Goal: Task Accomplishment & Management: Manage account settings

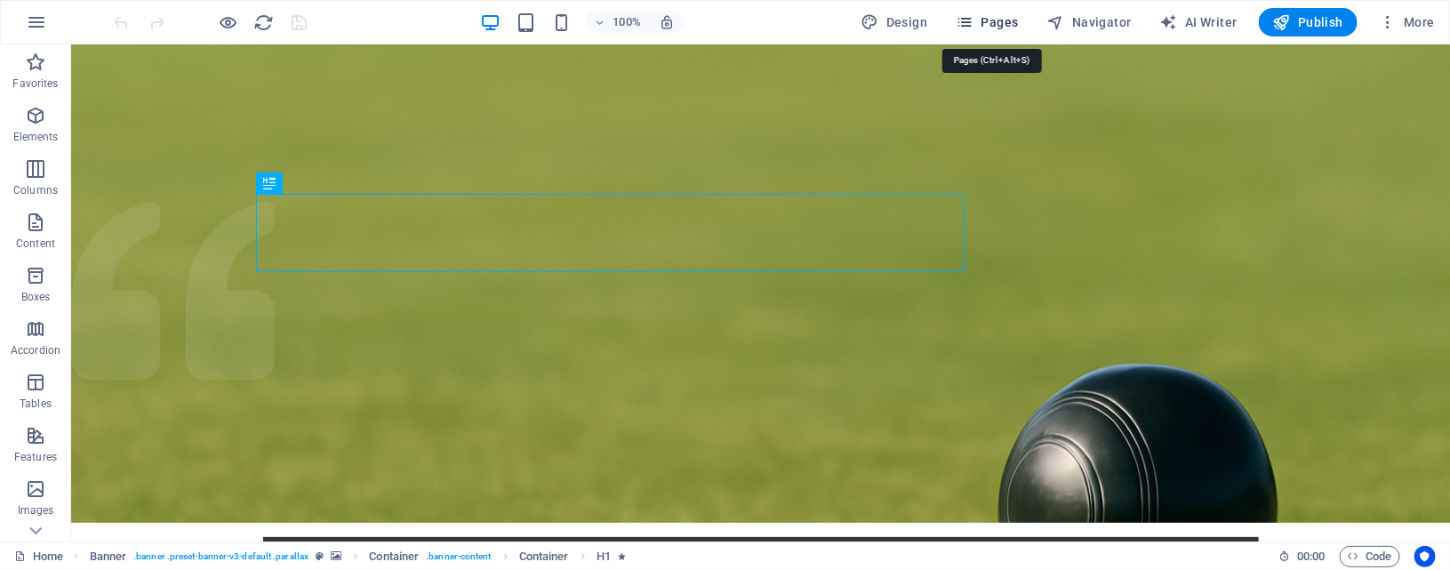
click at [1004, 13] on span "Pages" at bounding box center [987, 22] width 62 height 18
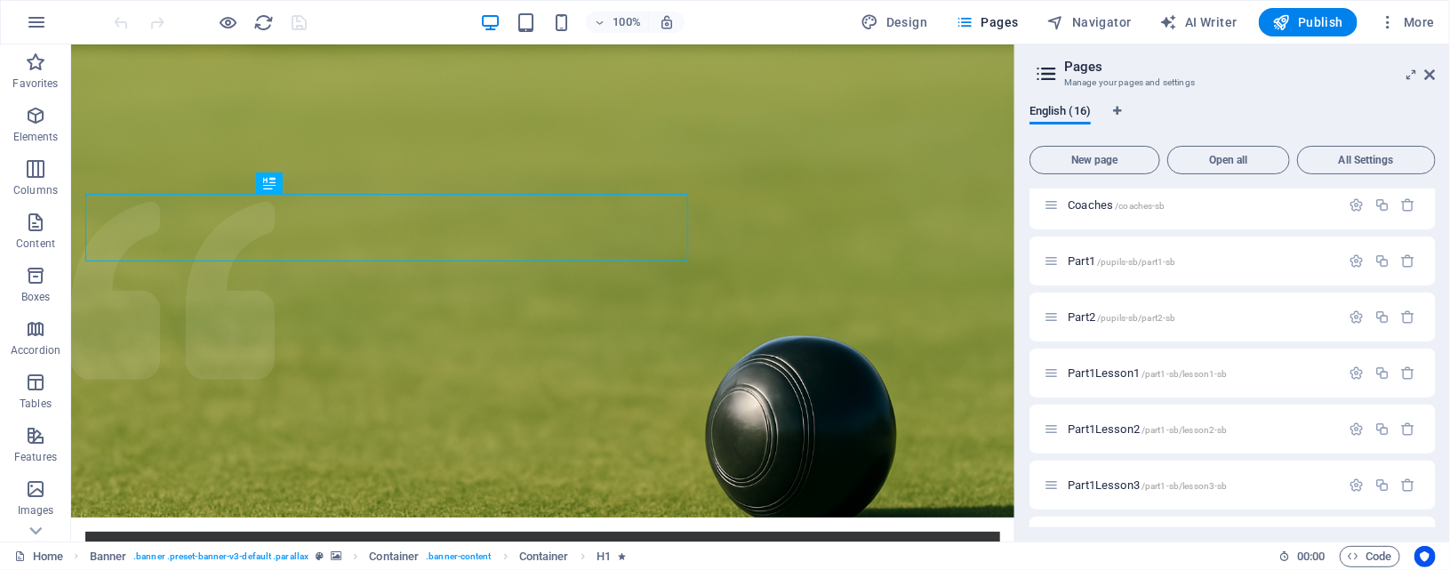
scroll to position [178, 0]
click at [1116, 372] on span "Part1Lesson1 /part1-sb/lesson1-sb" at bounding box center [1147, 370] width 159 height 13
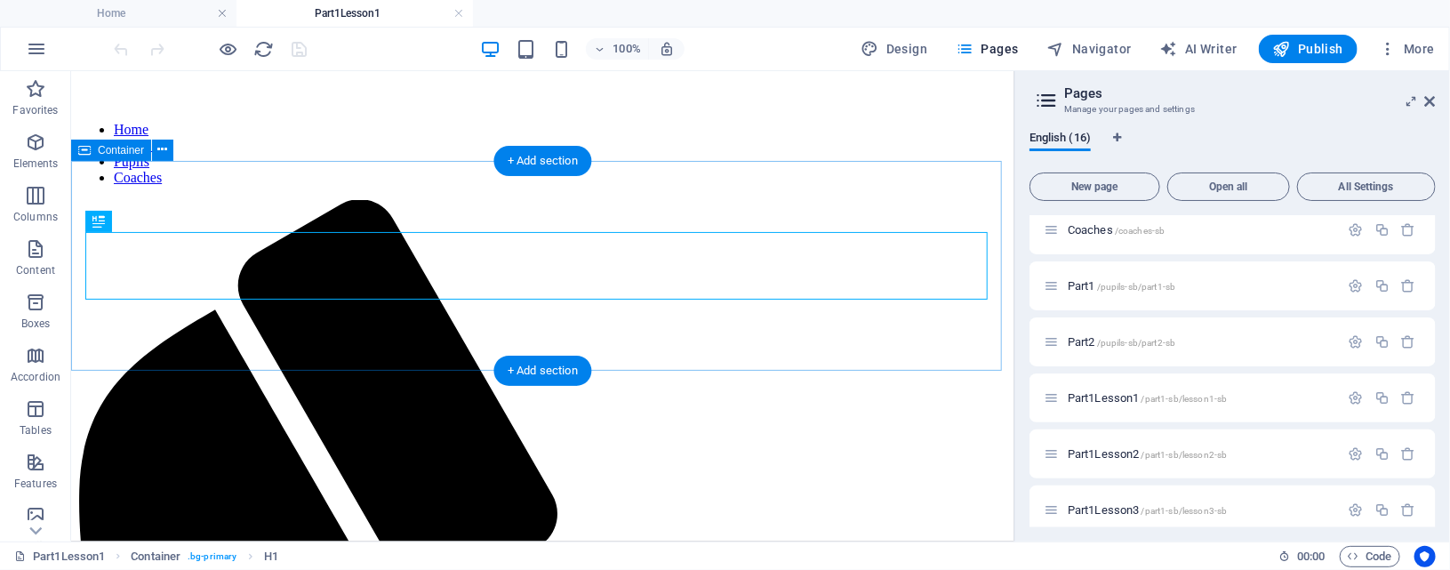
scroll to position [153, 0]
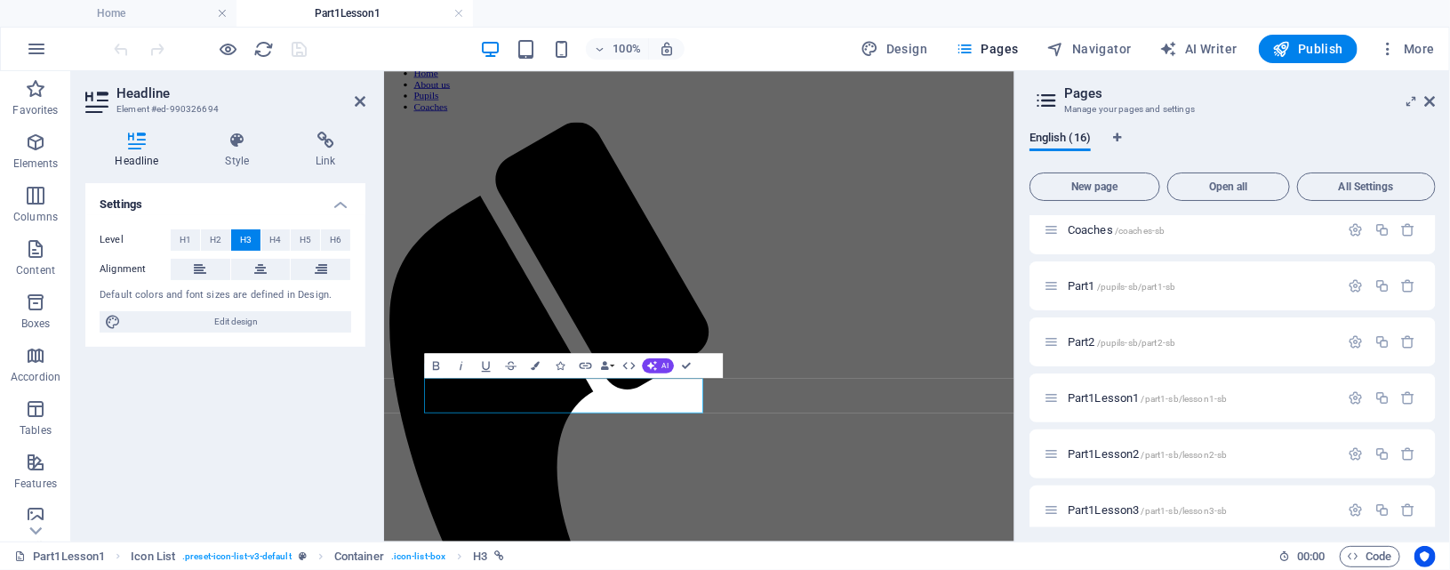
scroll to position [0, 0]
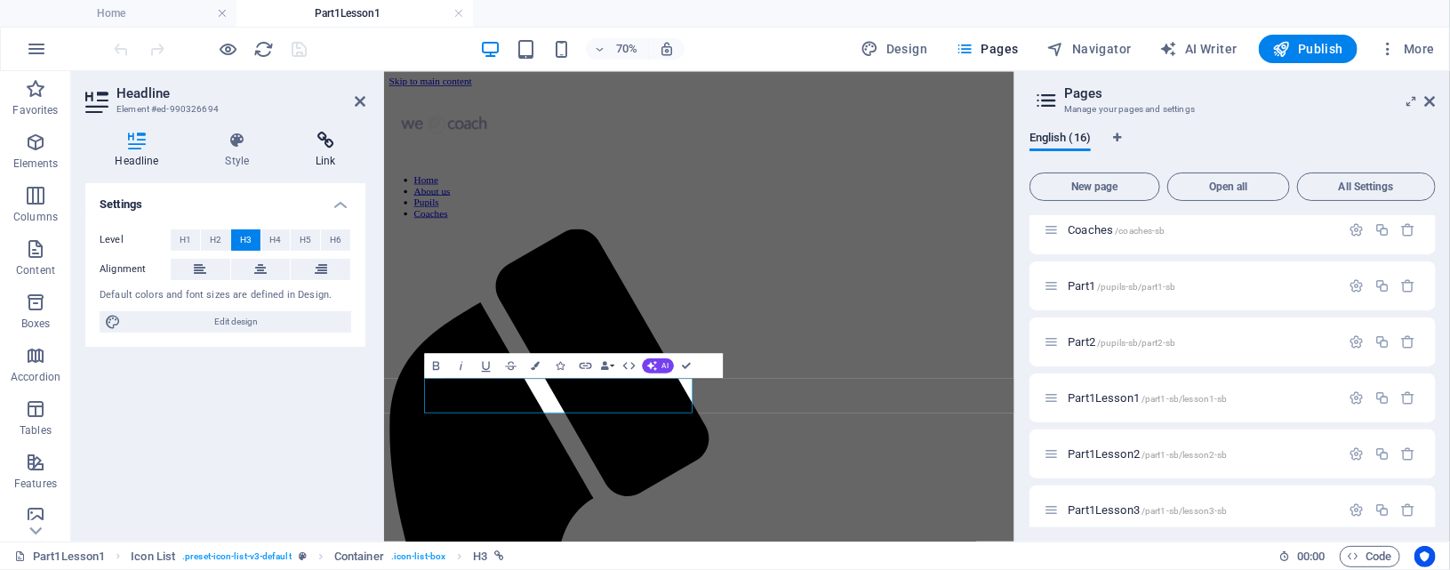
click at [327, 144] on icon at bounding box center [325, 141] width 79 height 18
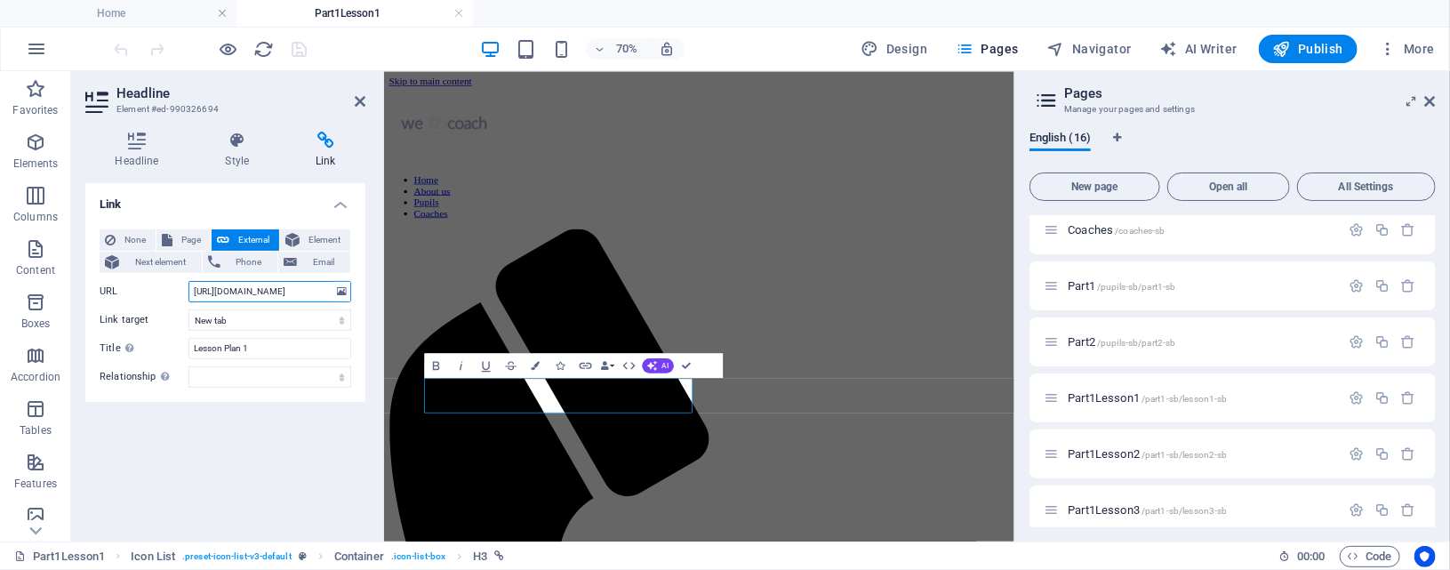
scroll to position [0, 305]
drag, startPoint x: 193, startPoint y: 292, endPoint x: 380, endPoint y: 291, distance: 186.7
click at [380, 291] on aside "Headline Element #ed-990326694 Headline Style Link Settings Level H1 H2 H3 H4 H…" at bounding box center [227, 306] width 313 height 470
paste input "drive.google.com/file/d/1WDuqdf1Fu4VLjBD3NqwVvW7V7vwk7WQV/view?usp=drive_link"
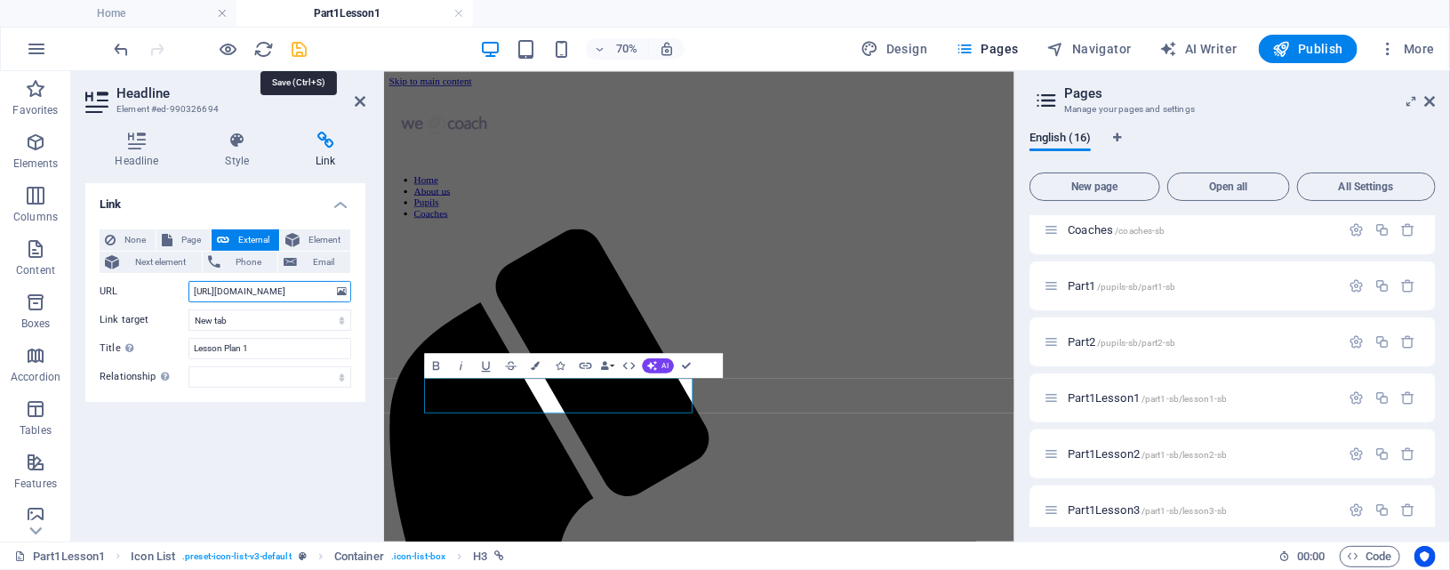
type input "https://drive.google.com/file/d/1WDuqdf1Fu4VLjBD3NqwVvW7V7vwk7WQV/view?usp=driv…"
click at [299, 53] on icon "save" at bounding box center [300, 49] width 20 height 20
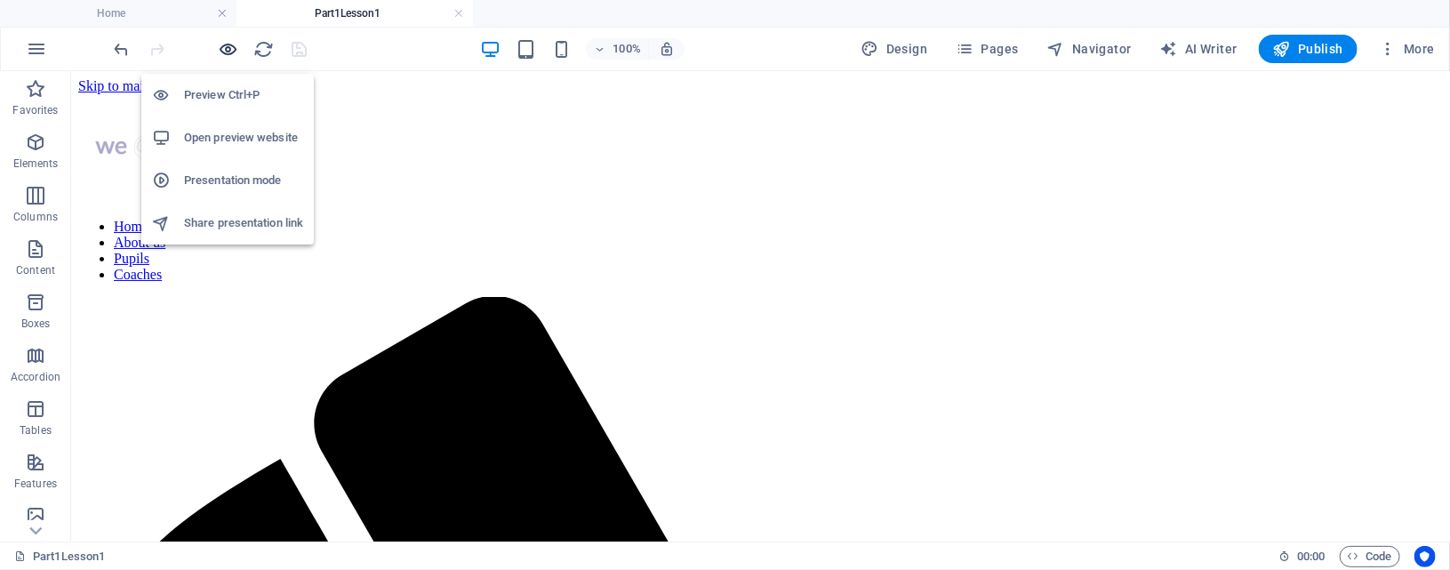
click at [228, 45] on icon "button" at bounding box center [229, 49] width 20 height 20
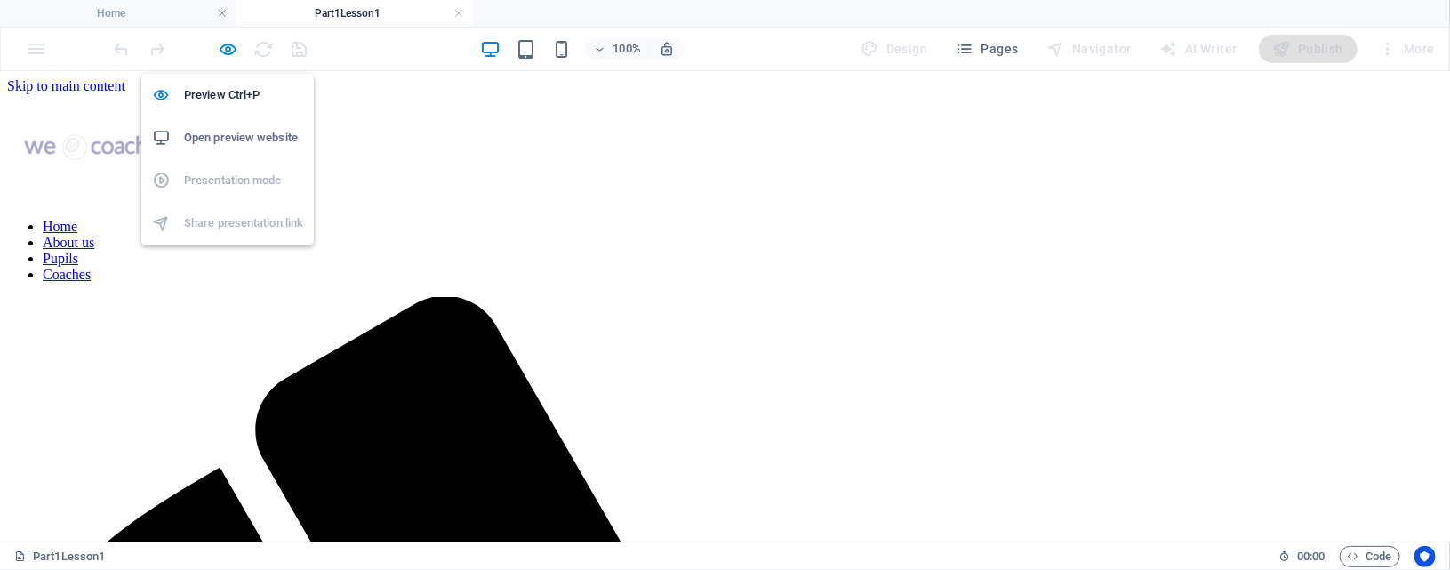
click at [259, 139] on h6 "Open preview website" at bounding box center [243, 137] width 119 height 21
click at [232, 54] on icon "button" at bounding box center [229, 49] width 20 height 20
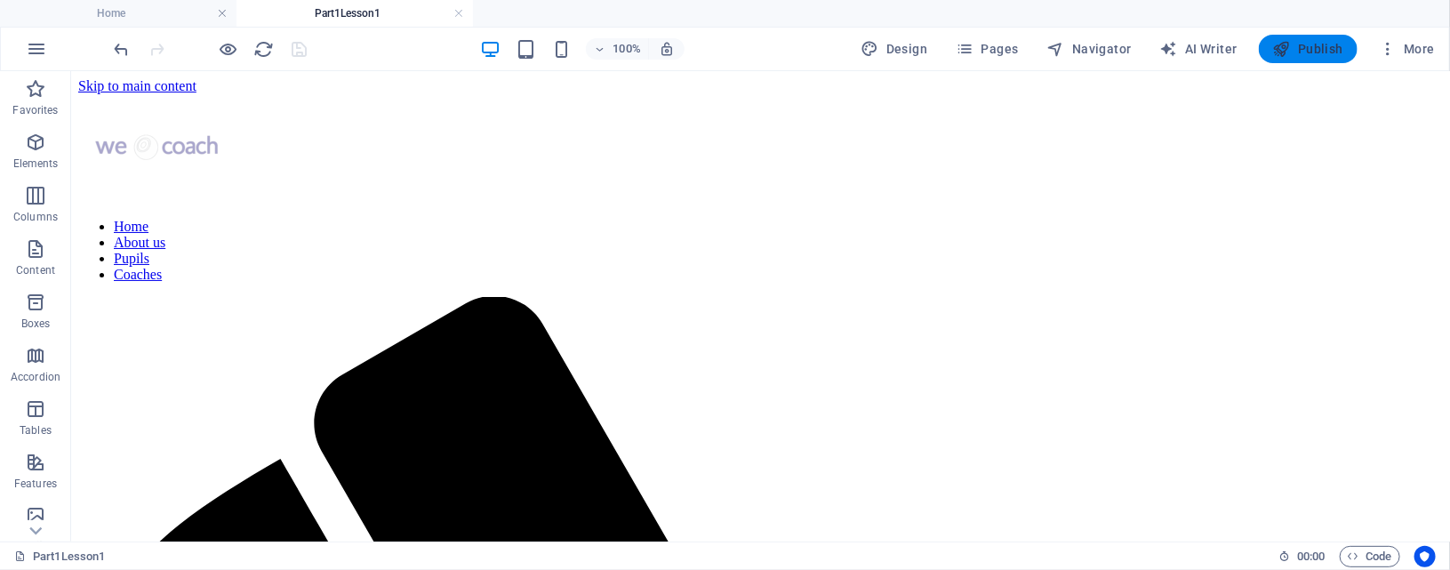
click at [1286, 47] on icon "button" at bounding box center [1282, 49] width 18 height 18
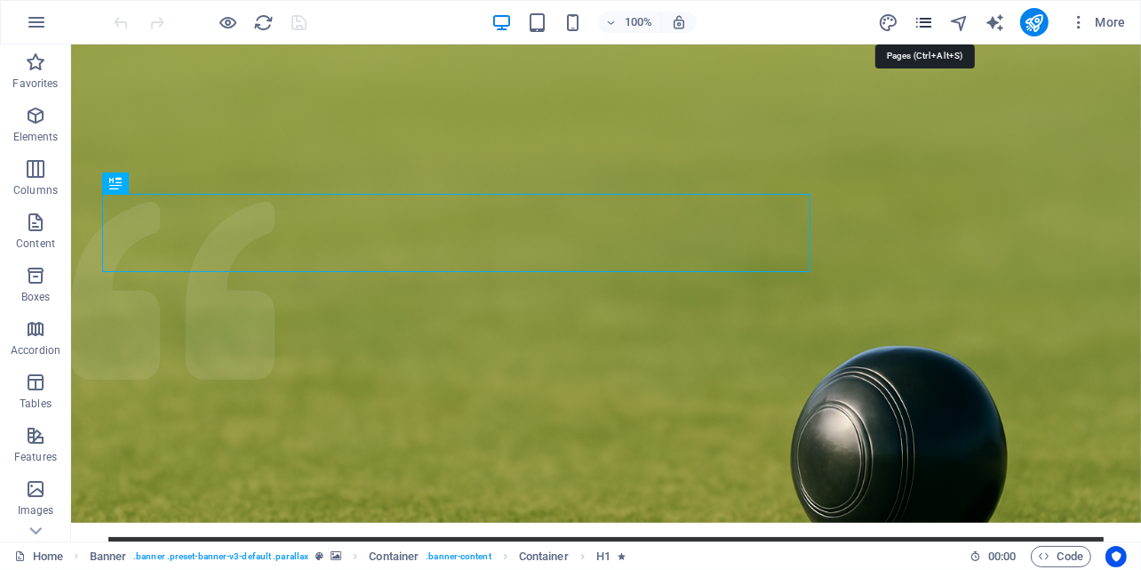
click at [931, 25] on icon "pages" at bounding box center [924, 22] width 20 height 20
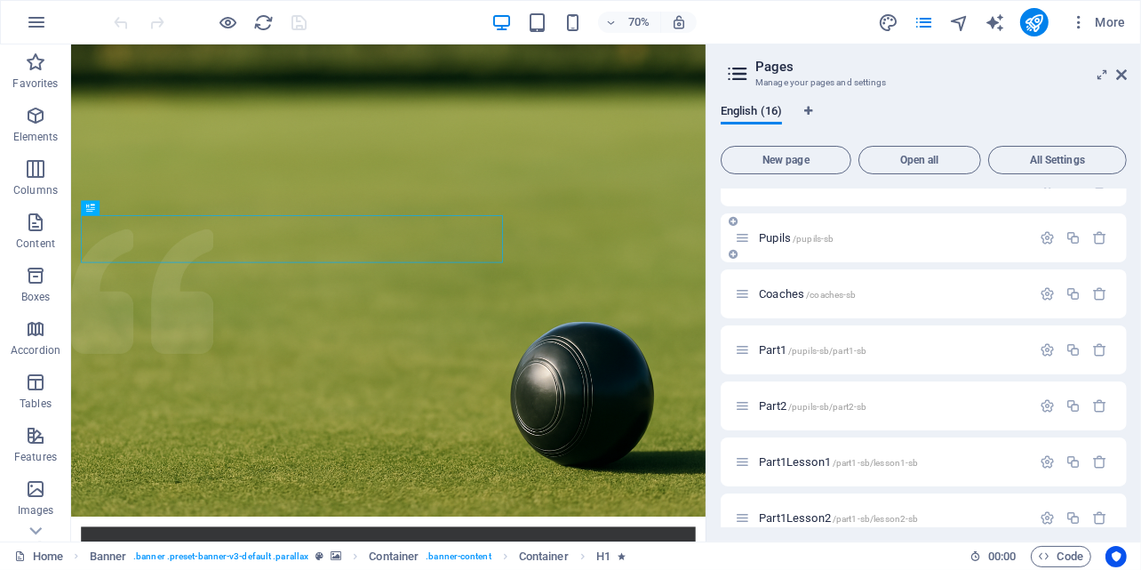
scroll to position [88, 0]
click at [841, 347] on span "/pupils-sb/part1-sb" at bounding box center [827, 350] width 79 height 10
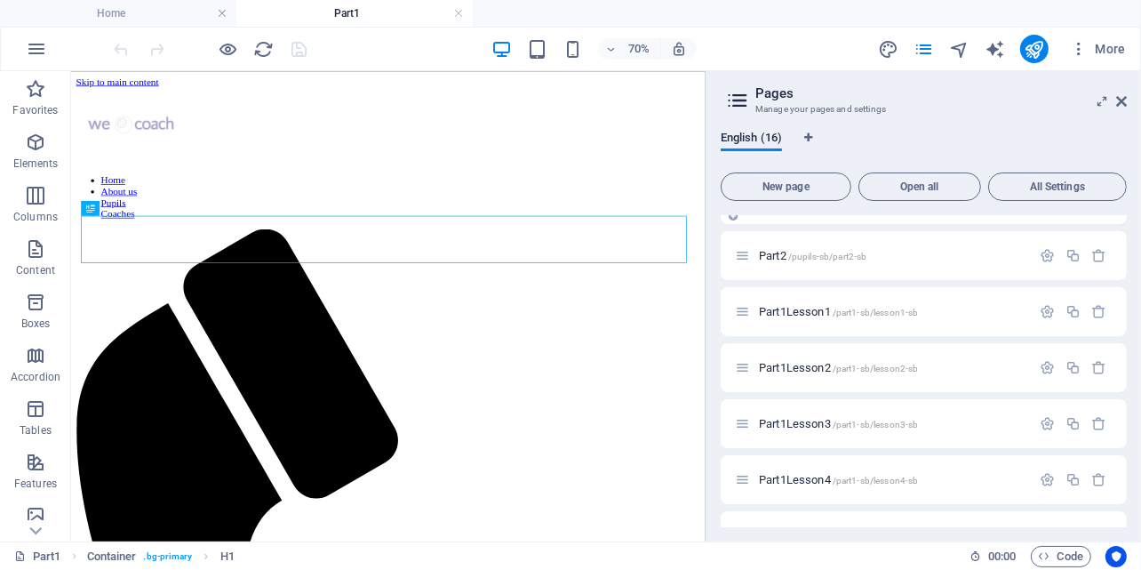
scroll to position [267, 0]
click at [835, 308] on span "/part1-sb/lesson1-sb" at bounding box center [876, 310] width 86 height 10
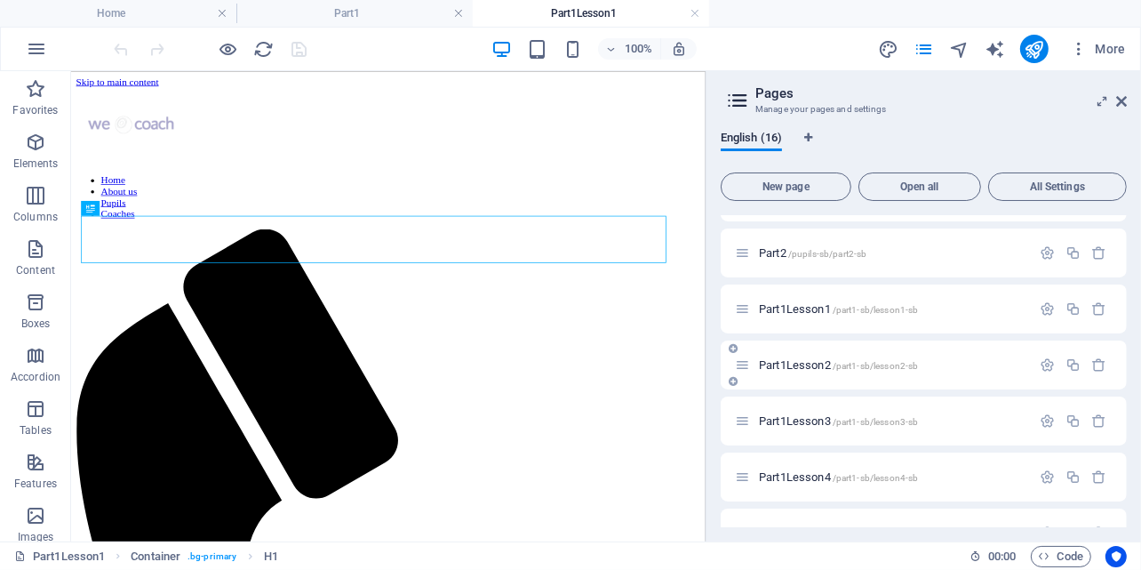
scroll to position [0, 0]
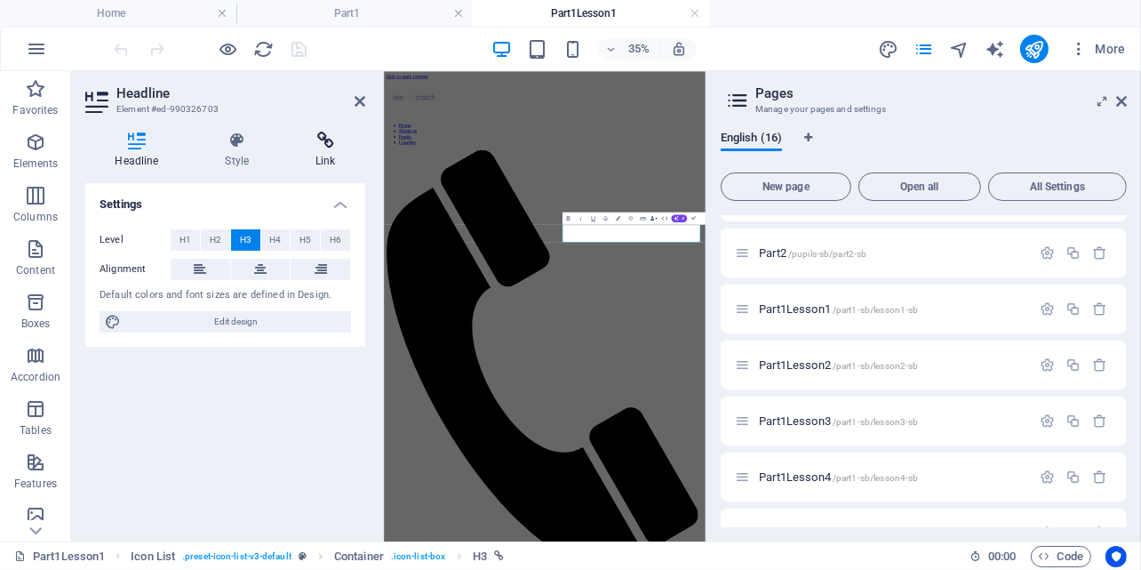
click at [322, 146] on icon at bounding box center [325, 141] width 79 height 18
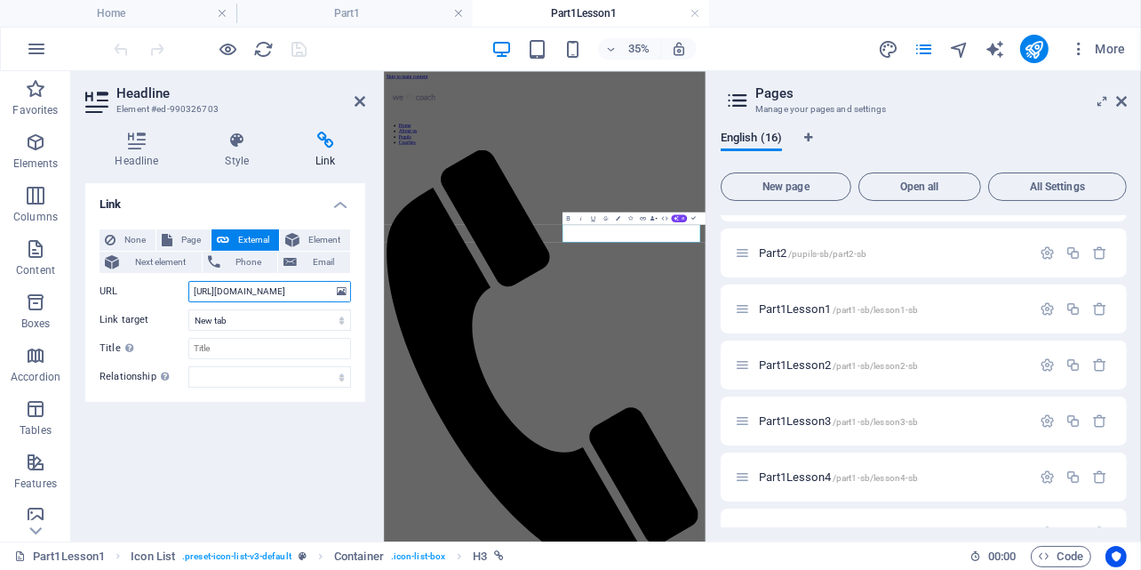
scroll to position [0, 259]
drag, startPoint x: 191, startPoint y: 290, endPoint x: 353, endPoint y: 284, distance: 161.9
click at [353, 284] on div "None Page External Element Next element Phone Email Page Home About us Pupils C…" at bounding box center [225, 308] width 280 height 187
paste input "drive.google.com/file/d/1QiqIjE3NB8dXrni3zqongzgAseseYhtn/view?usp=sharing"
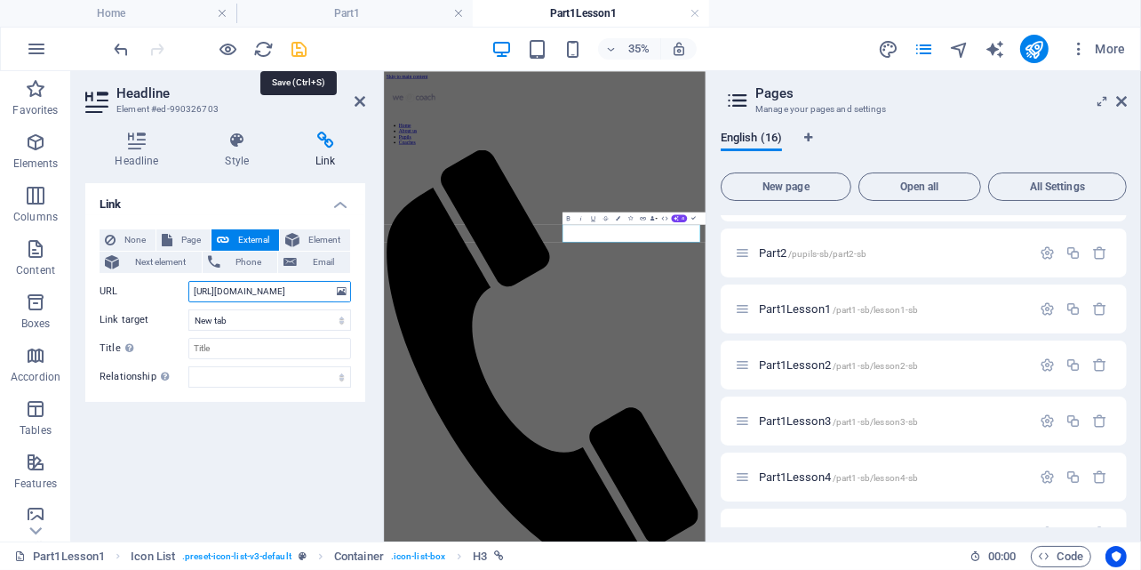
type input "https://drive.google.com/file/d/1QiqIjE3NB8dXrni3zqongzgAseseYhtn/view?usp=shar…"
click at [297, 42] on icon "save" at bounding box center [300, 49] width 20 height 20
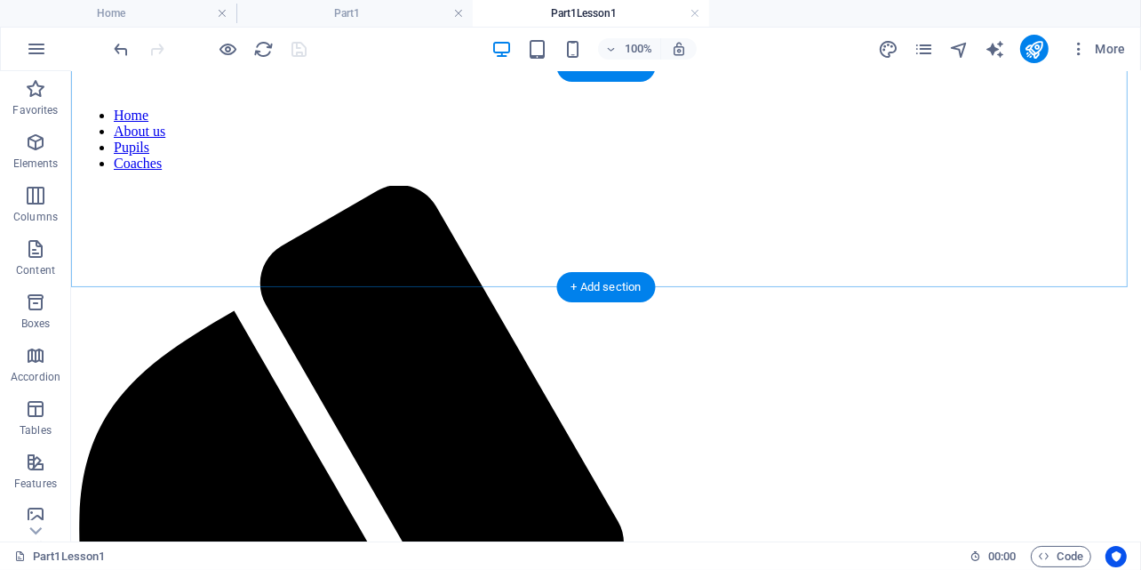
scroll to position [164, 0]
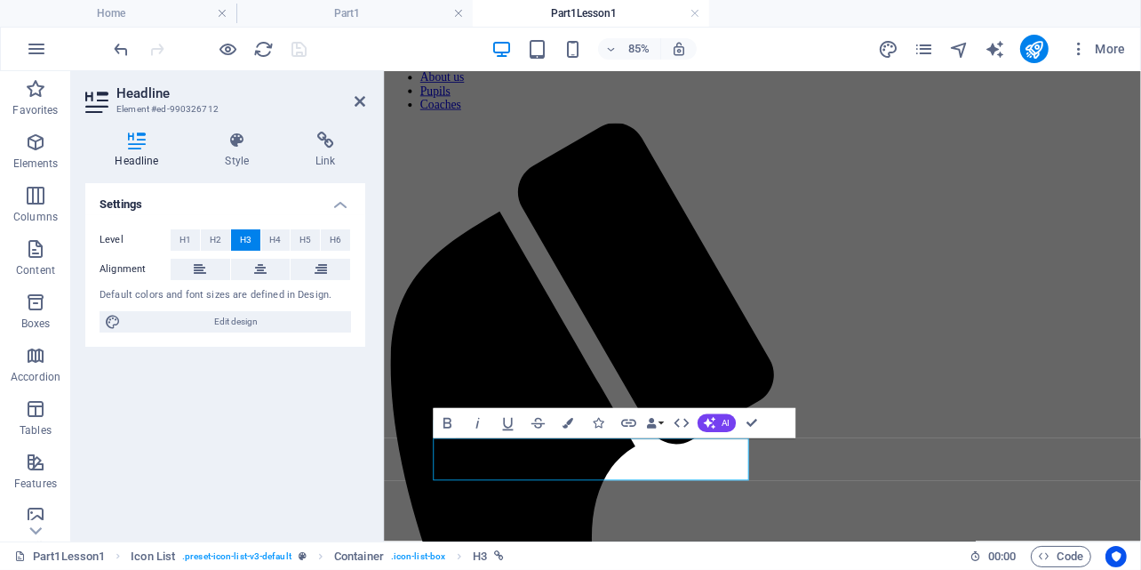
scroll to position [70, 0]
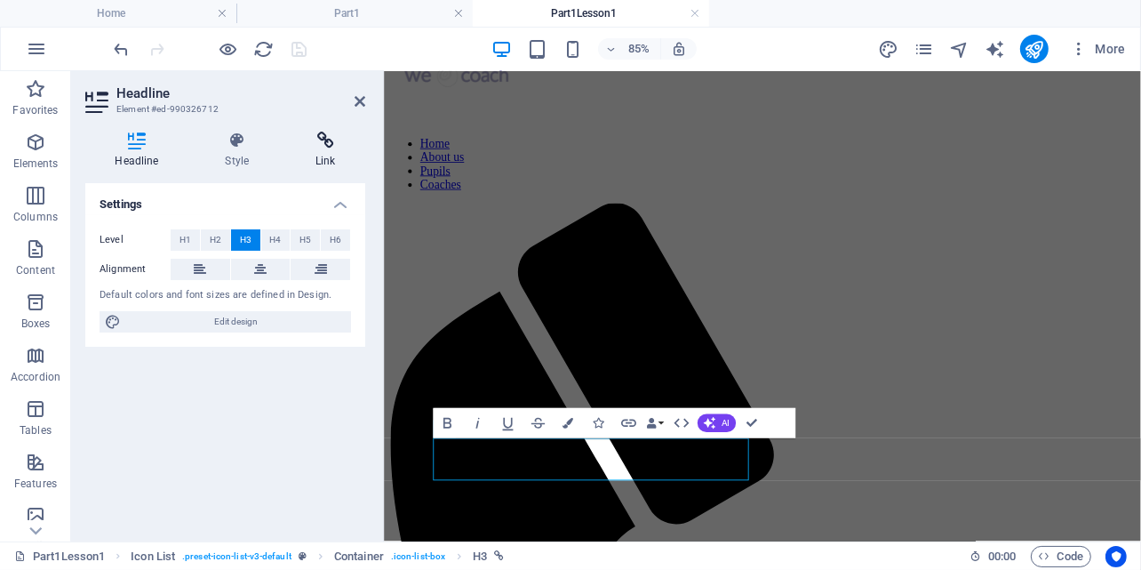
click at [327, 138] on icon at bounding box center [325, 141] width 79 height 18
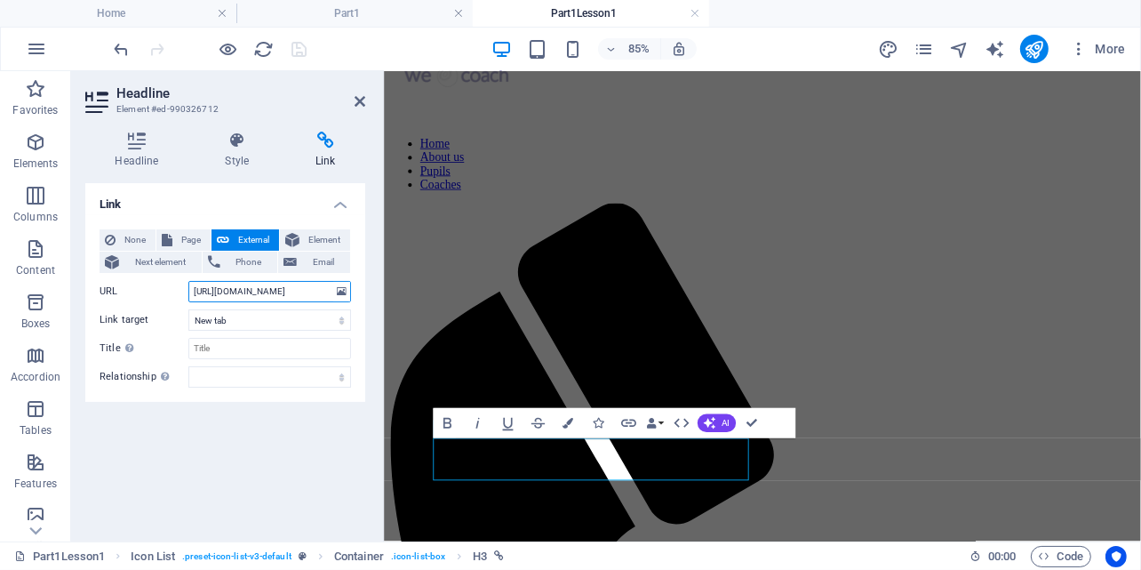
scroll to position [0, 214]
drag, startPoint x: 192, startPoint y: 290, endPoint x: 381, endPoint y: 286, distance: 189.4
click at [381, 286] on aside "Headline Element #ed-990326712 Headline Style Link Settings Level H1 H2 H3 H4 H…" at bounding box center [227, 306] width 313 height 470
paste input "drive.google.com/file/d/1GUp-N31VtSX1knInkLjAQyGKn-L_k0VN/view?usp=sharing"
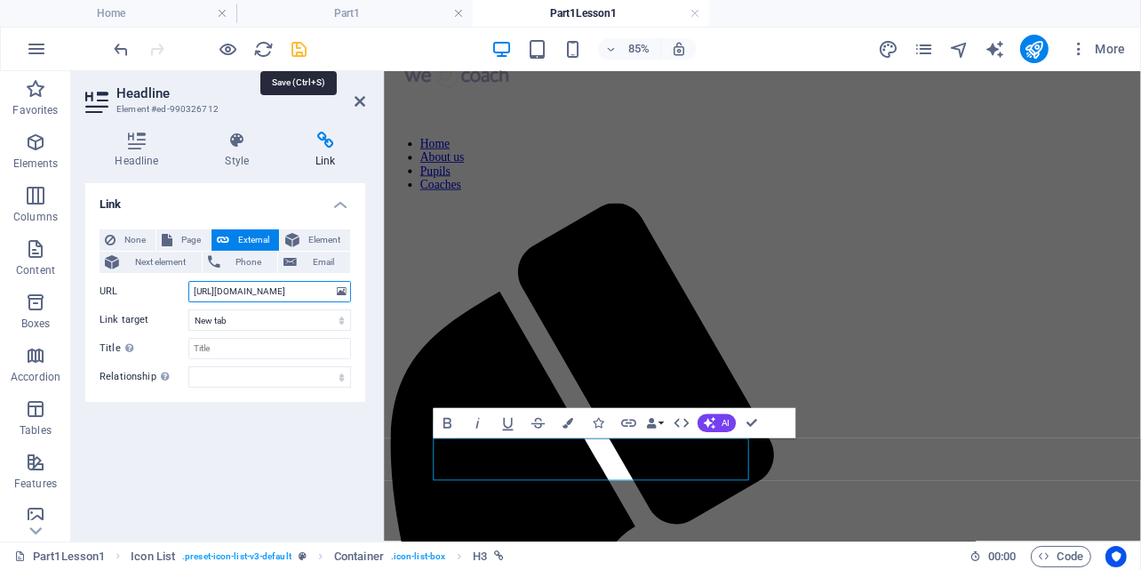
type input "https://drive.google.com/file/d/1GUp-N31VtSX1knInkLjAQyGKn-L_k0VN/view?usp=shar…"
click at [296, 45] on icon "save" at bounding box center [300, 49] width 20 height 20
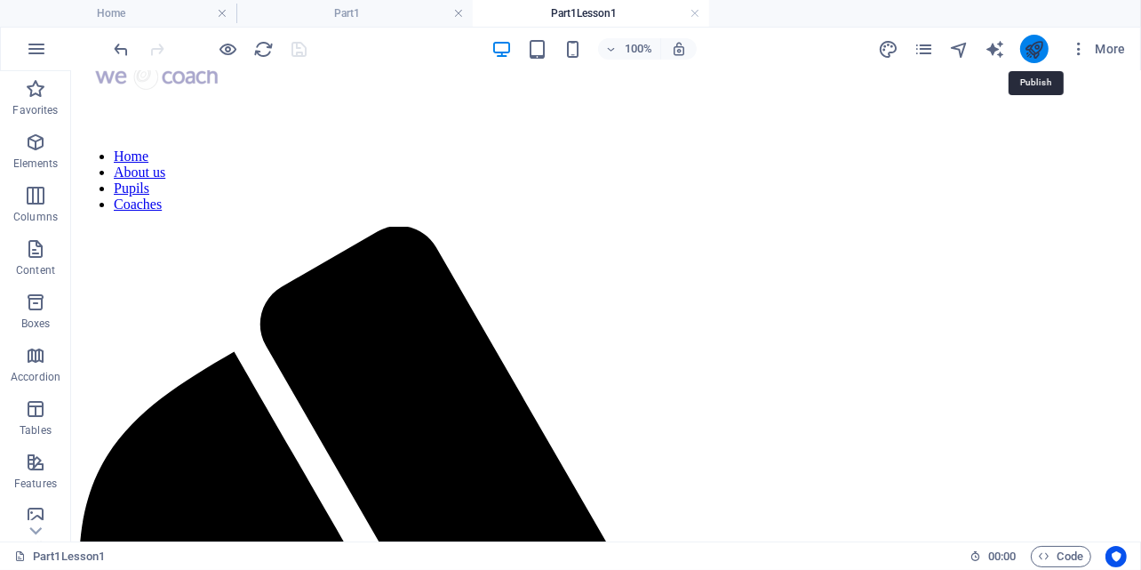
click at [1040, 51] on icon "publish" at bounding box center [1034, 49] width 20 height 20
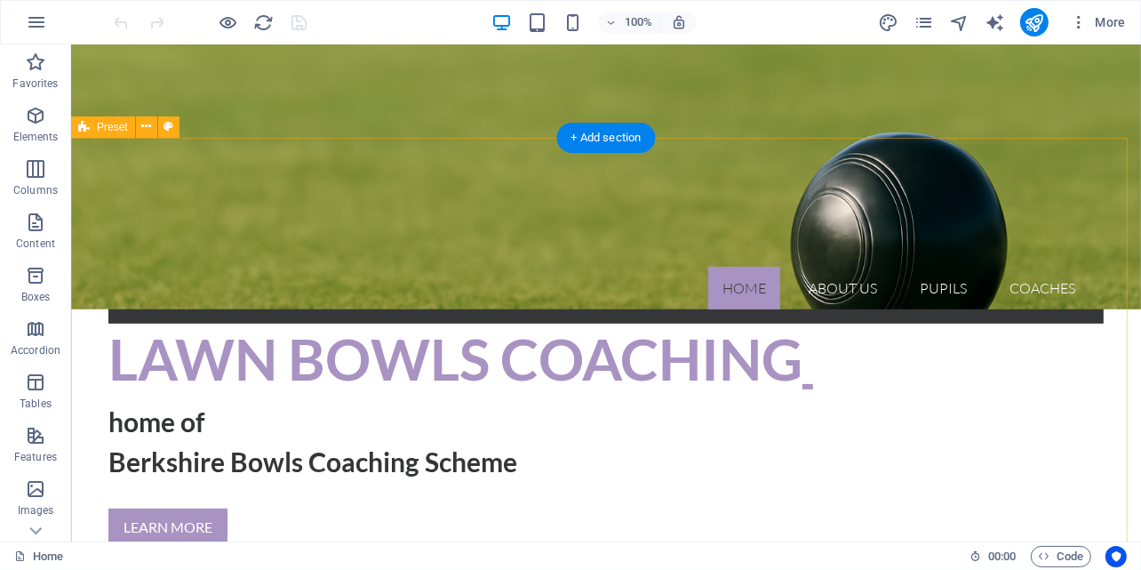
scroll to position [533, 0]
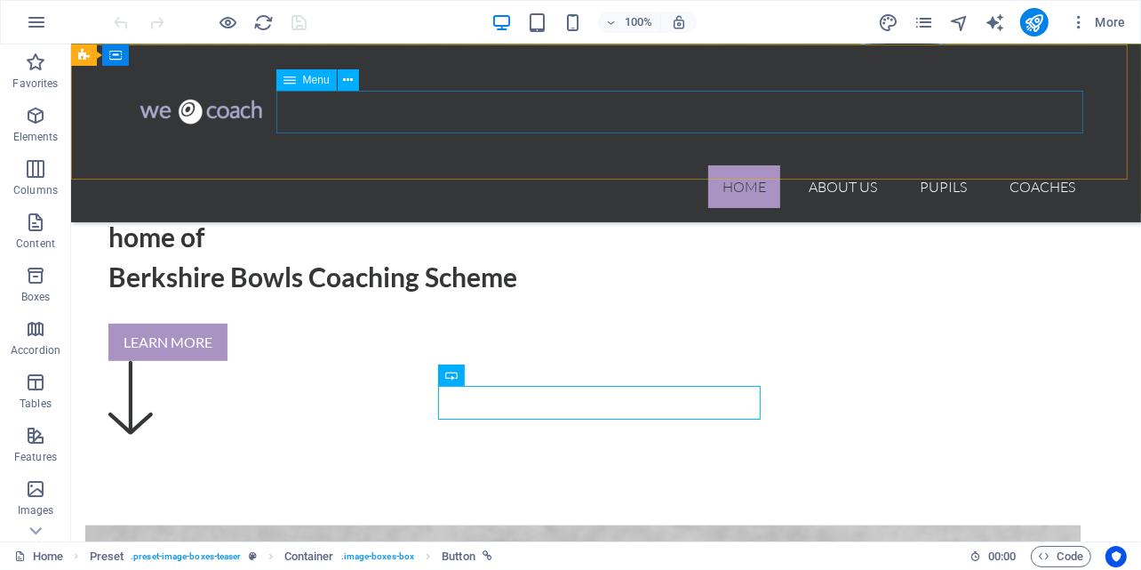
click at [939, 164] on nav "Home About us Pupils Coaches" at bounding box center [605, 185] width 967 height 43
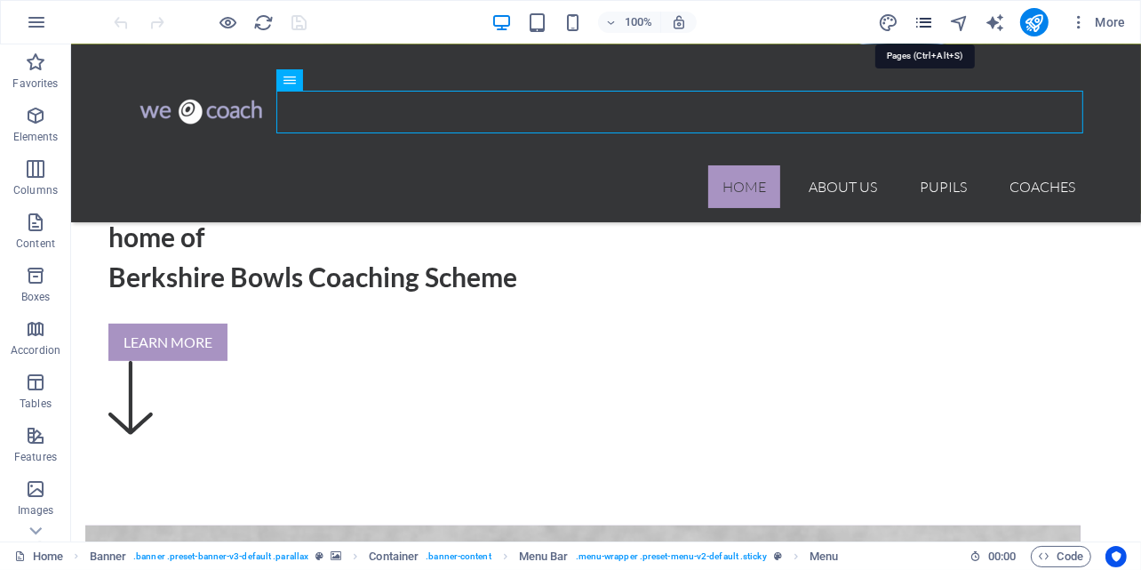
click at [917, 21] on icon "pages" at bounding box center [924, 22] width 20 height 20
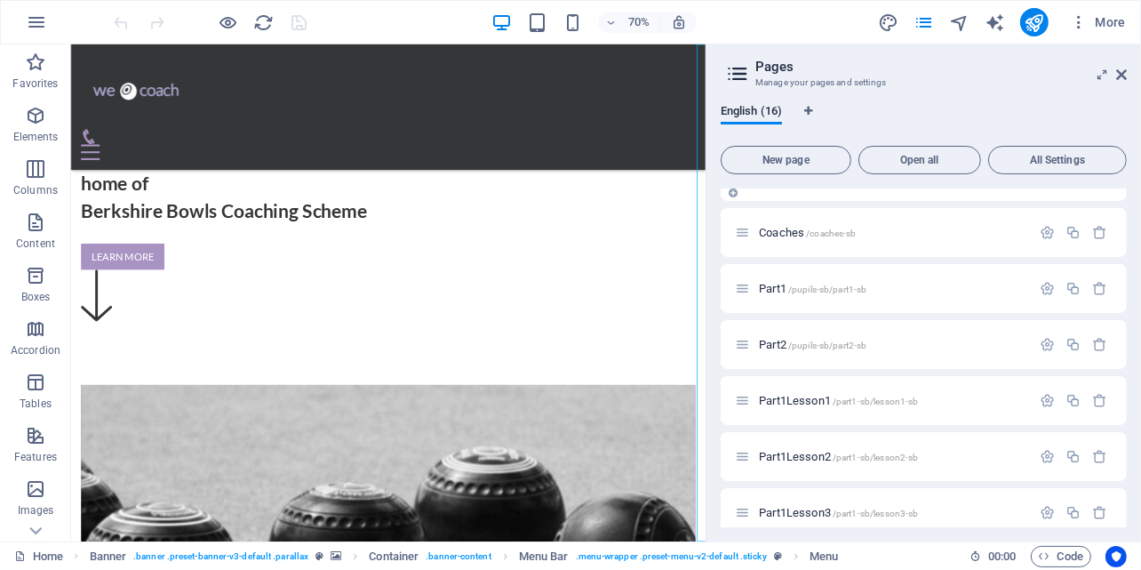
scroll to position [178, 0]
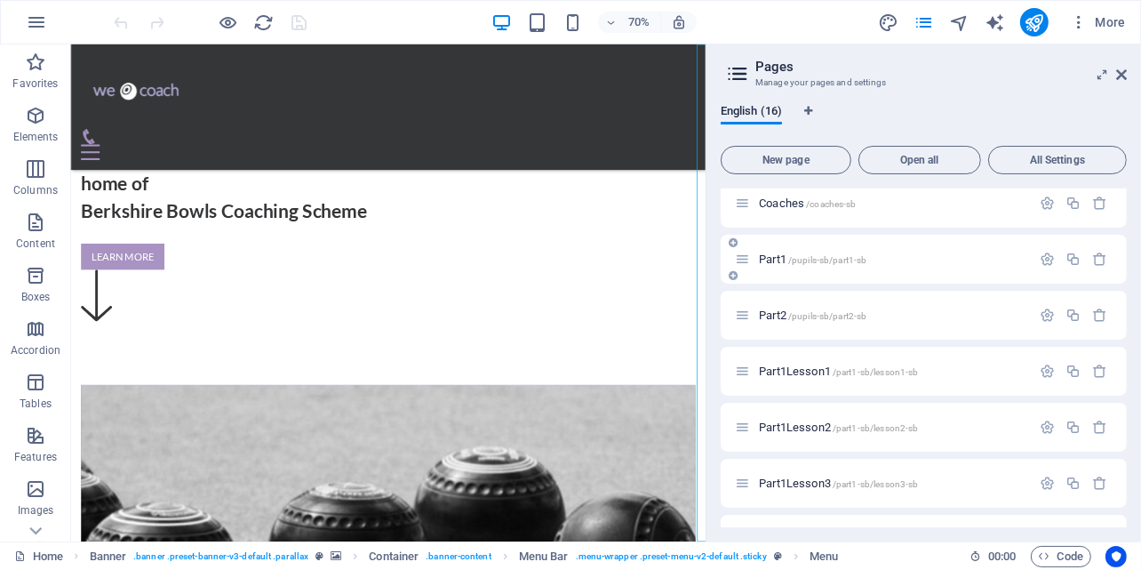
click at [818, 258] on span "/pupils-sb/part1-sb" at bounding box center [827, 260] width 79 height 10
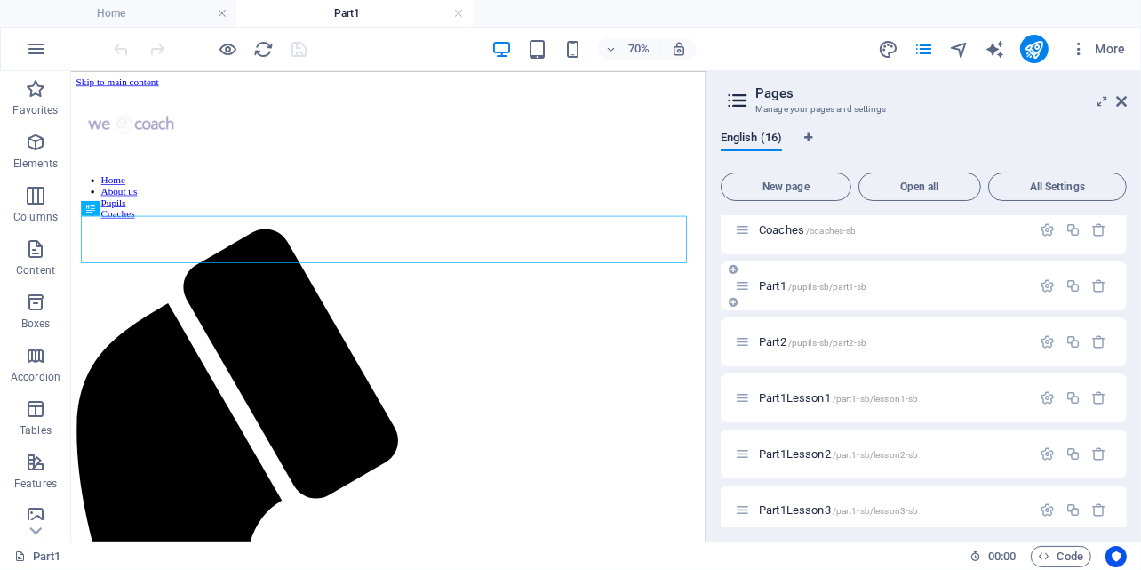
scroll to position [0, 0]
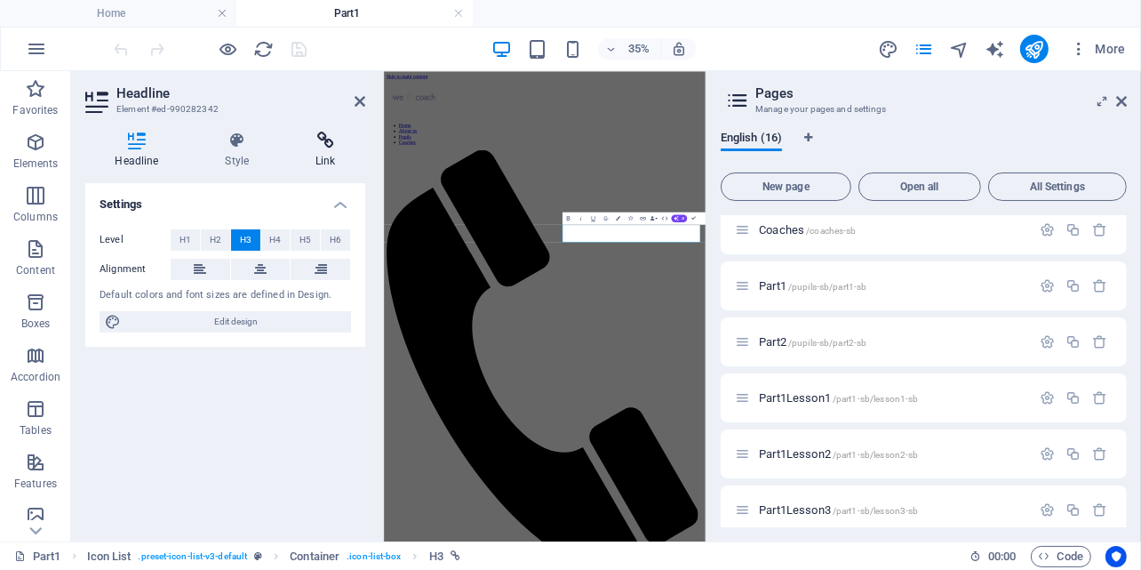
click at [341, 134] on icon at bounding box center [325, 141] width 79 height 18
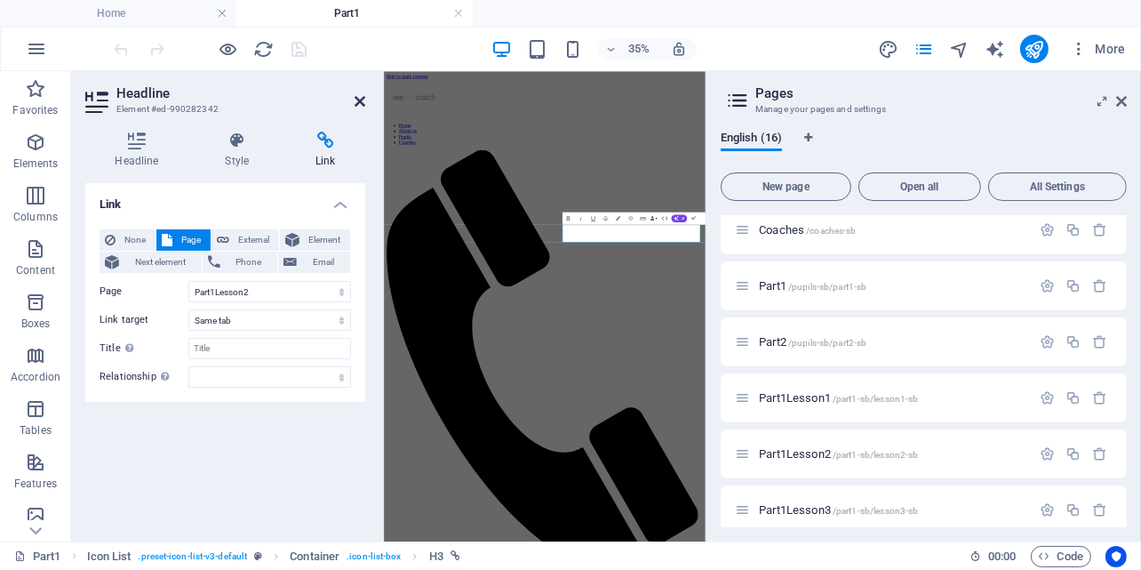
click at [358, 98] on icon at bounding box center [360, 101] width 11 height 14
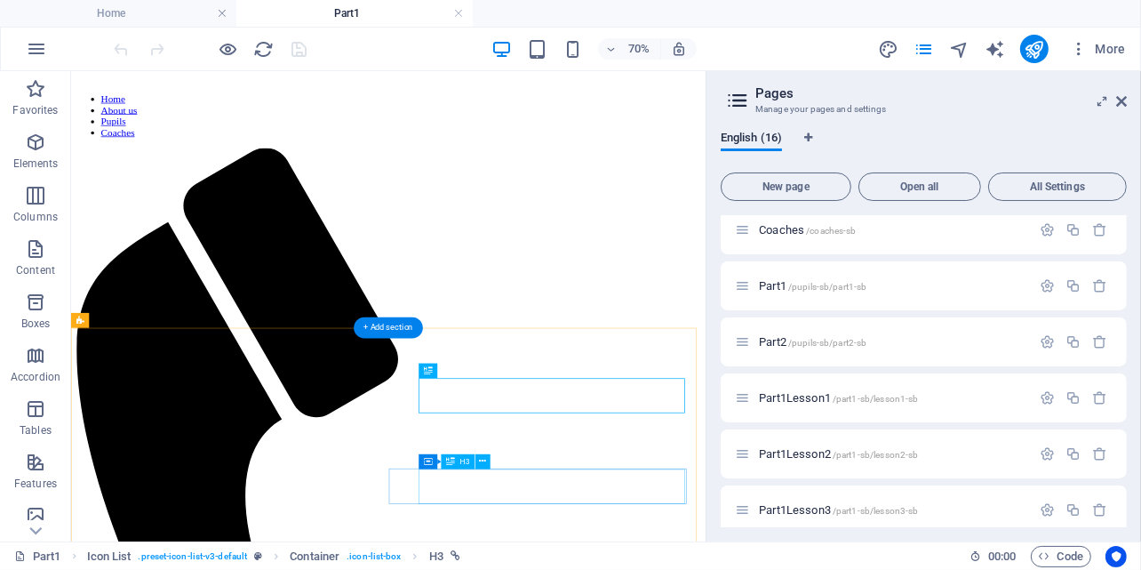
scroll to position [147, 0]
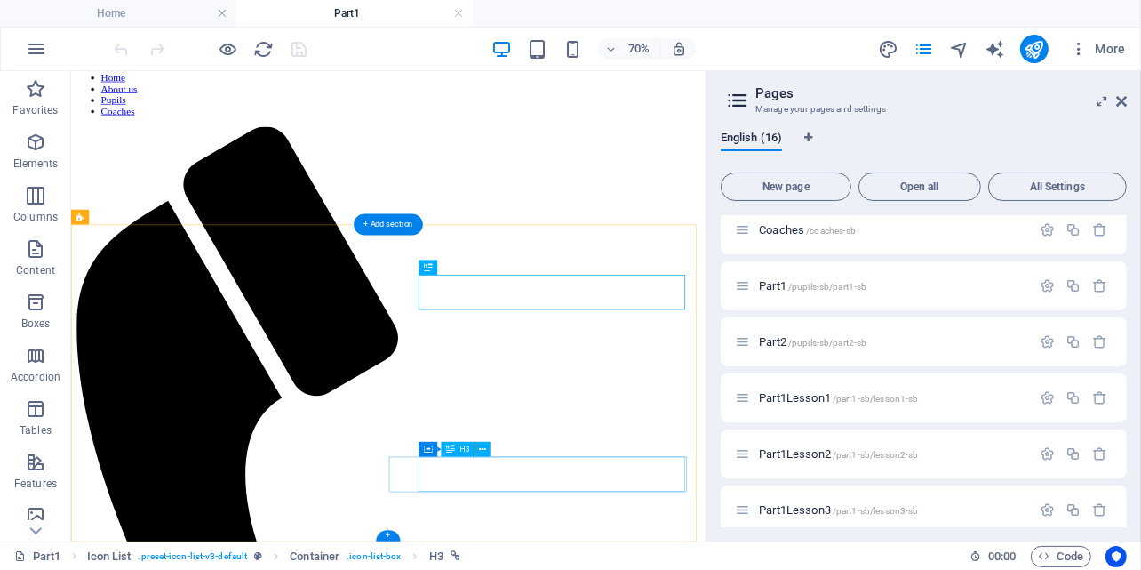
select select "15"
select select
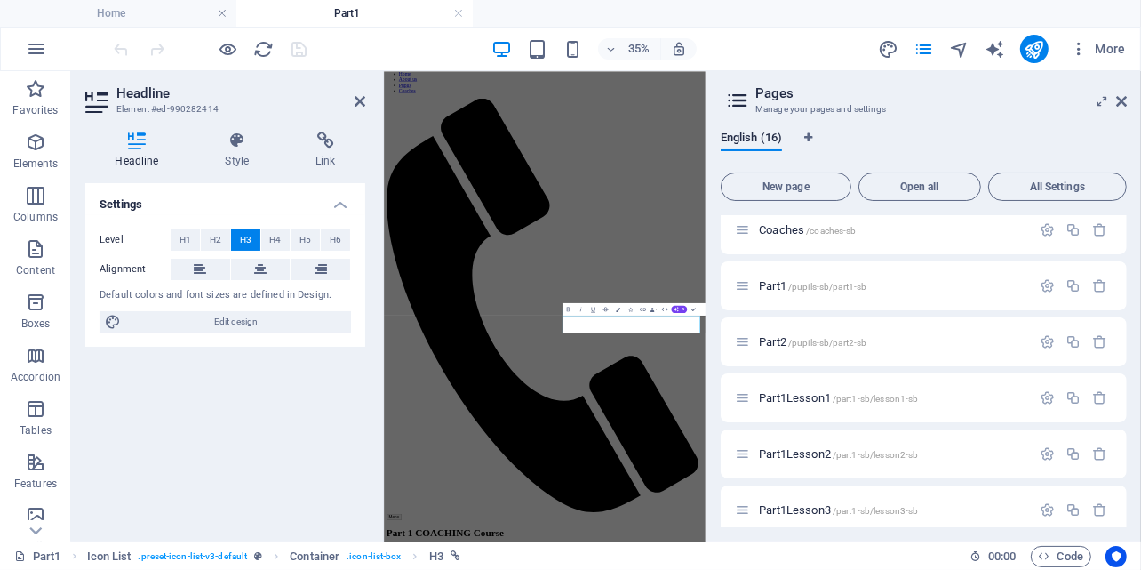
scroll to position [0, 0]
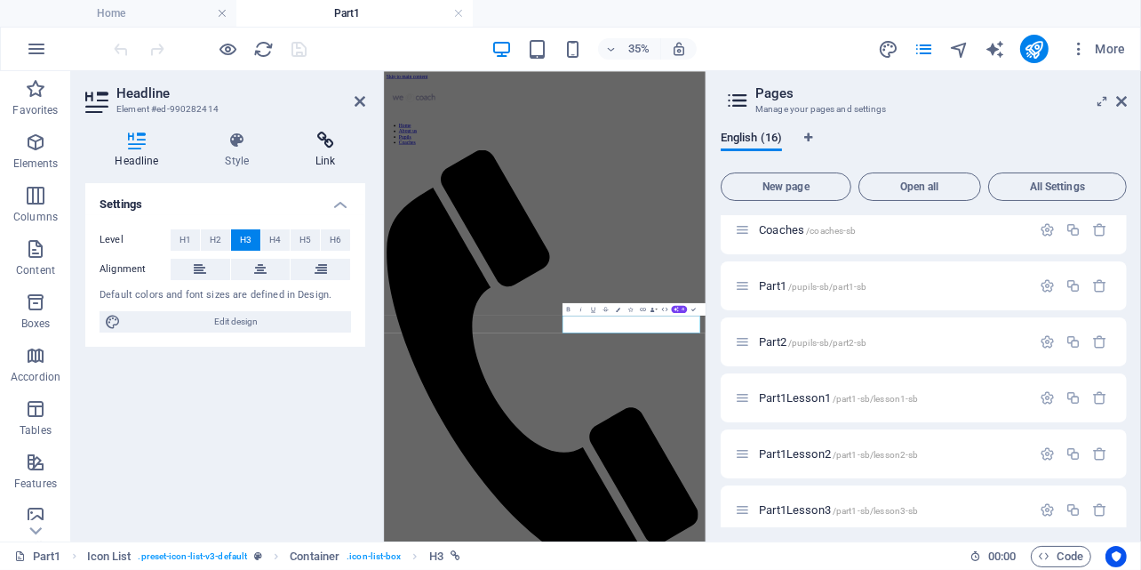
click at [332, 149] on h4 "Link" at bounding box center [325, 150] width 79 height 37
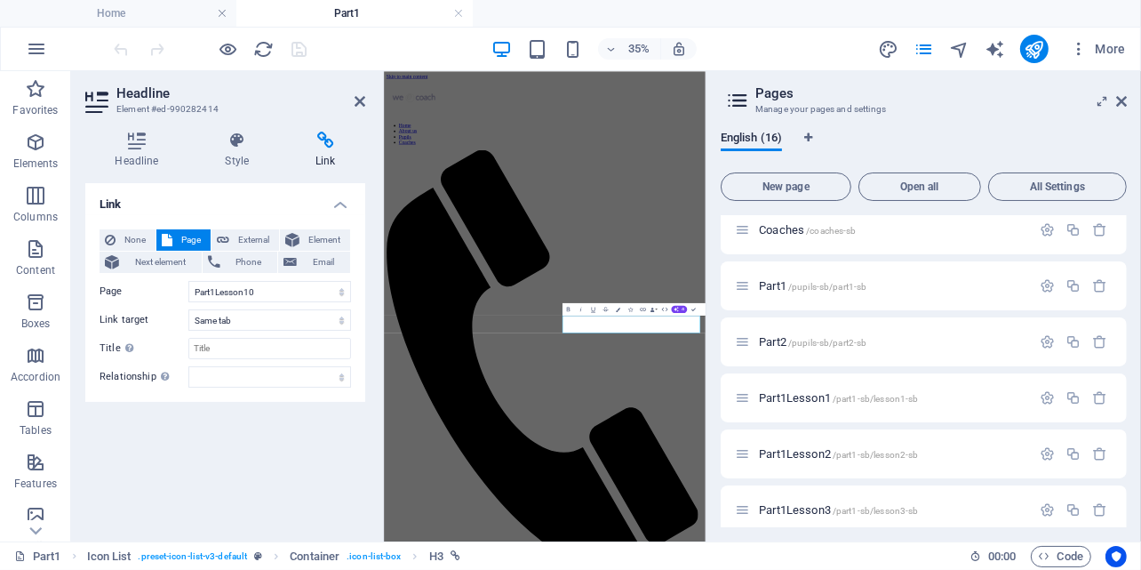
click at [310, 452] on div "Link None Page External Element Next element Phone Email Page Home About us Pup…" at bounding box center [225, 355] width 280 height 344
click at [354, 101] on header "Headline Element #ed-990282414" at bounding box center [225, 94] width 280 height 46
click at [360, 94] on icon at bounding box center [360, 101] width 11 height 14
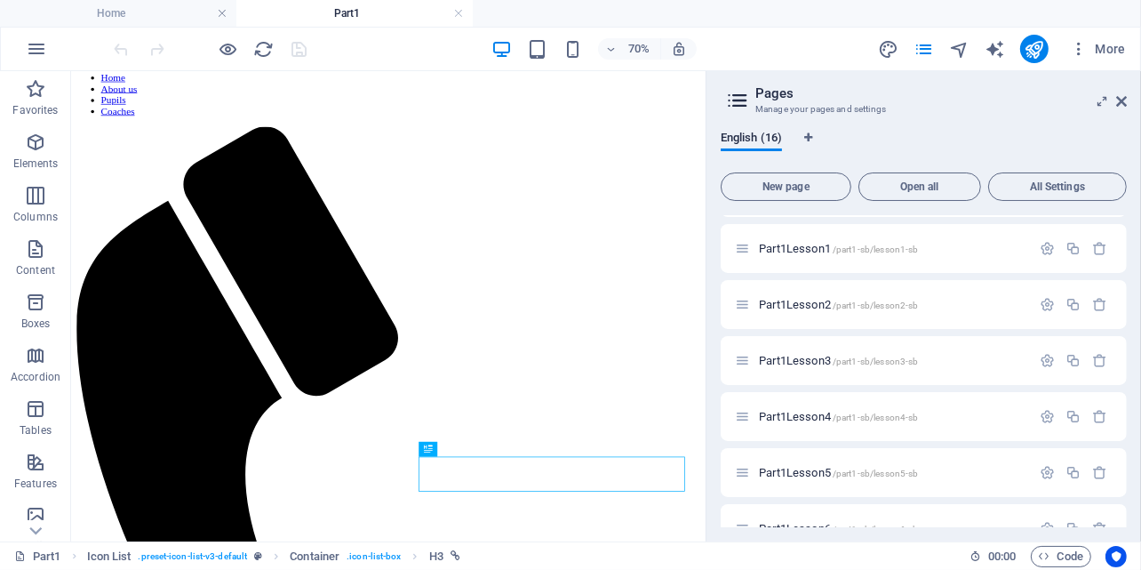
scroll to position [316, 0]
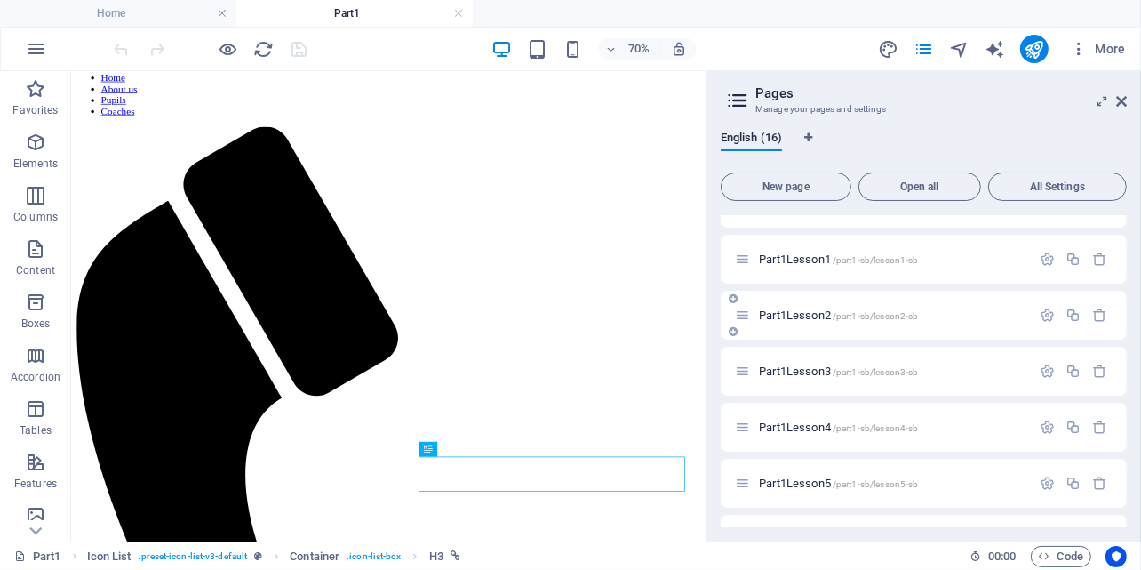
click at [817, 316] on span "Part1Lesson2 /part1-sb/lesson2-sb" at bounding box center [838, 314] width 159 height 13
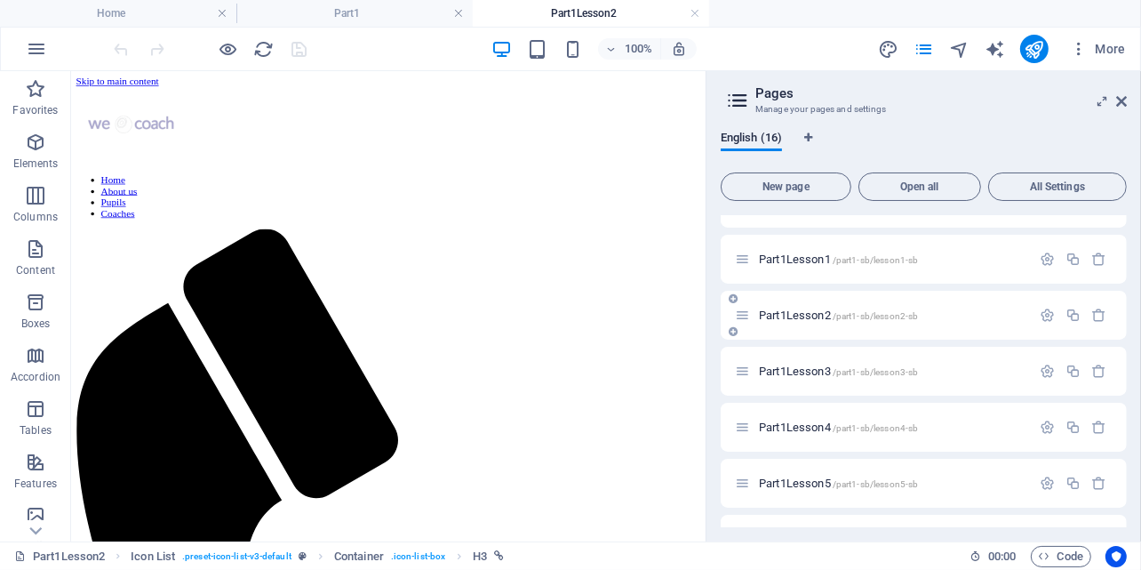
scroll to position [0, 0]
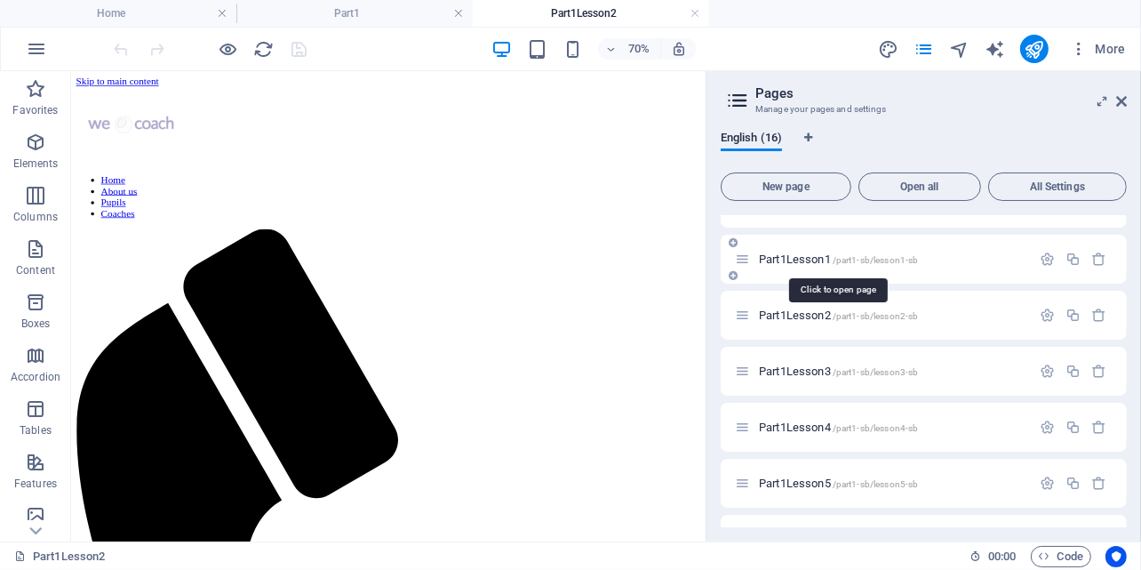
click at [817, 257] on span "Part1Lesson1 /part1-sb/lesson1-sb" at bounding box center [838, 258] width 159 height 13
click at [817, 291] on div "Part1Lesson2 /part1-sb/lesson2-sb" at bounding box center [924, 315] width 406 height 49
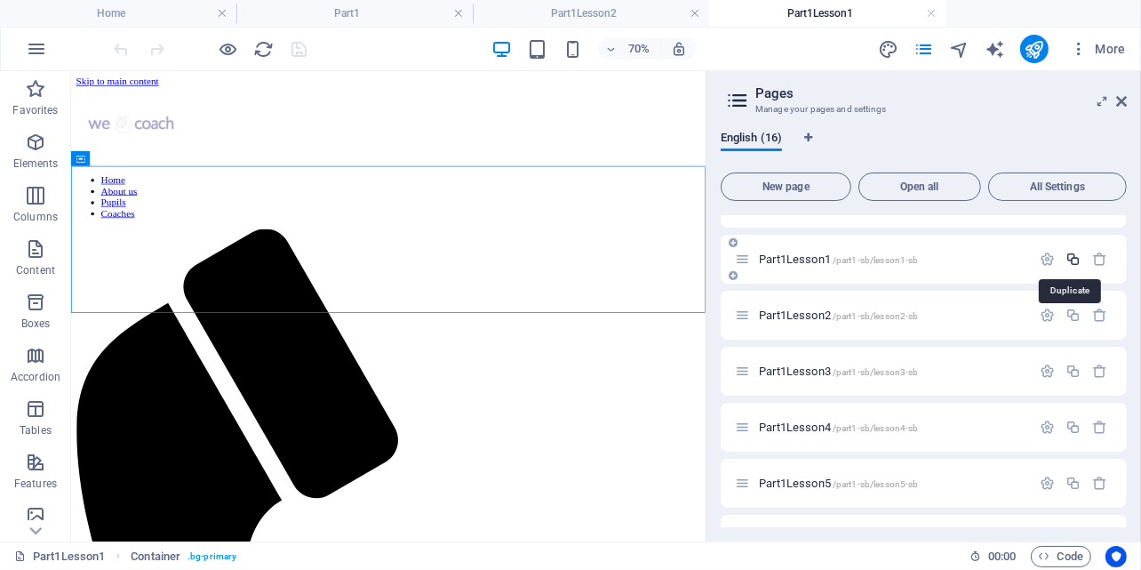
click at [1069, 255] on icon "button" at bounding box center [1073, 259] width 15 height 15
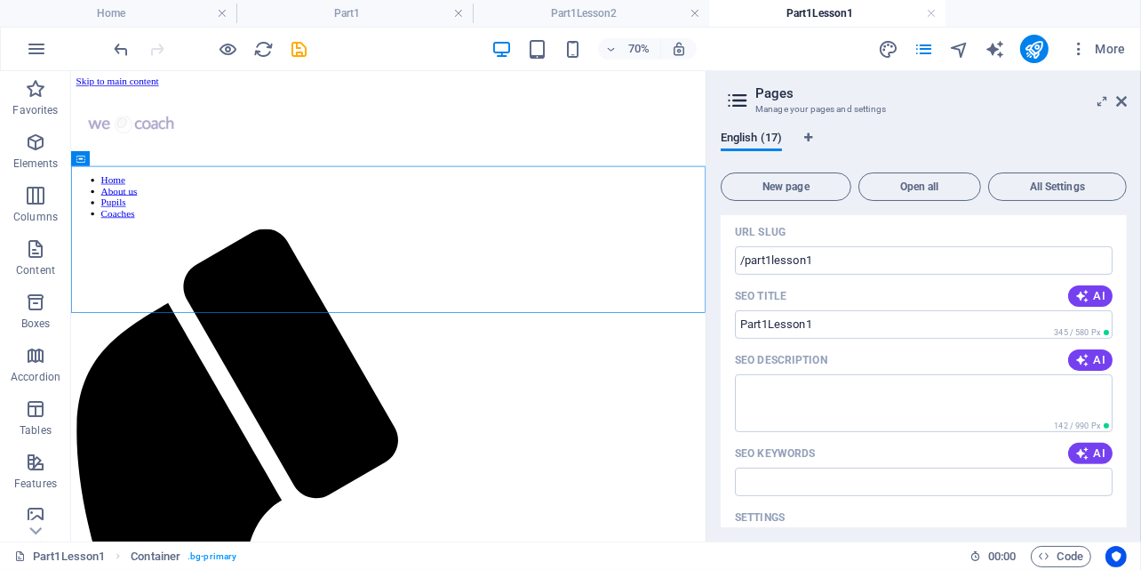
scroll to position [494, 0]
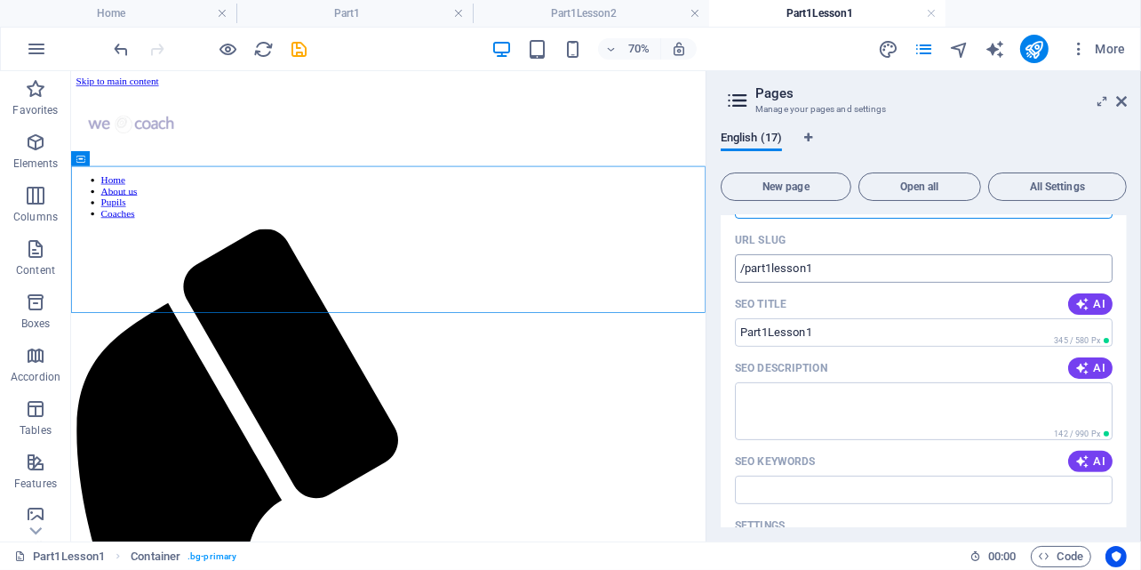
click at [832, 270] on input "/part1lesson1" at bounding box center [924, 268] width 378 height 28
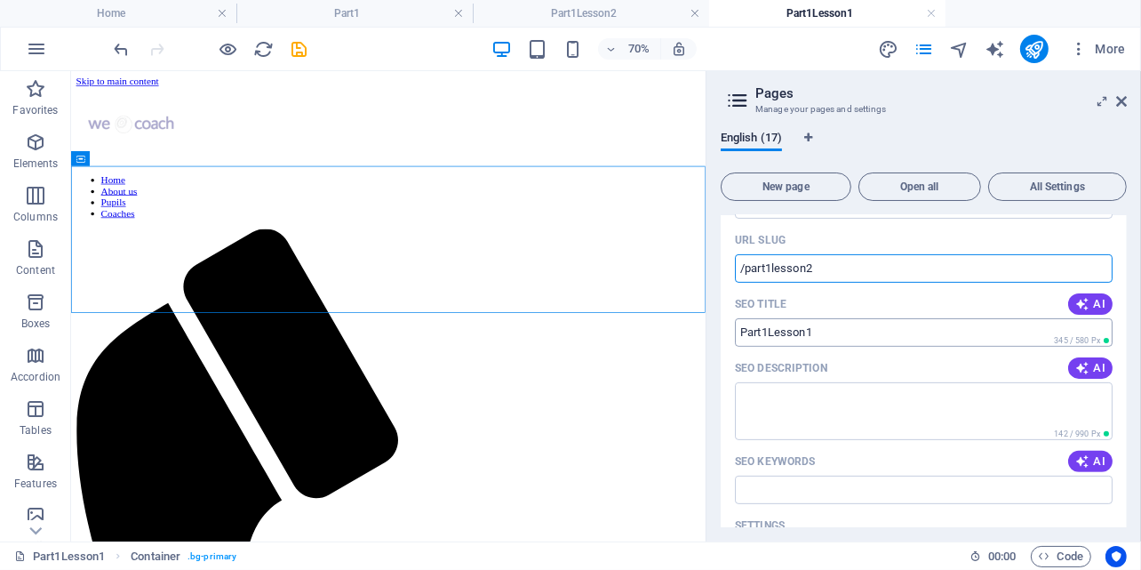
type input "/part1lesson2"
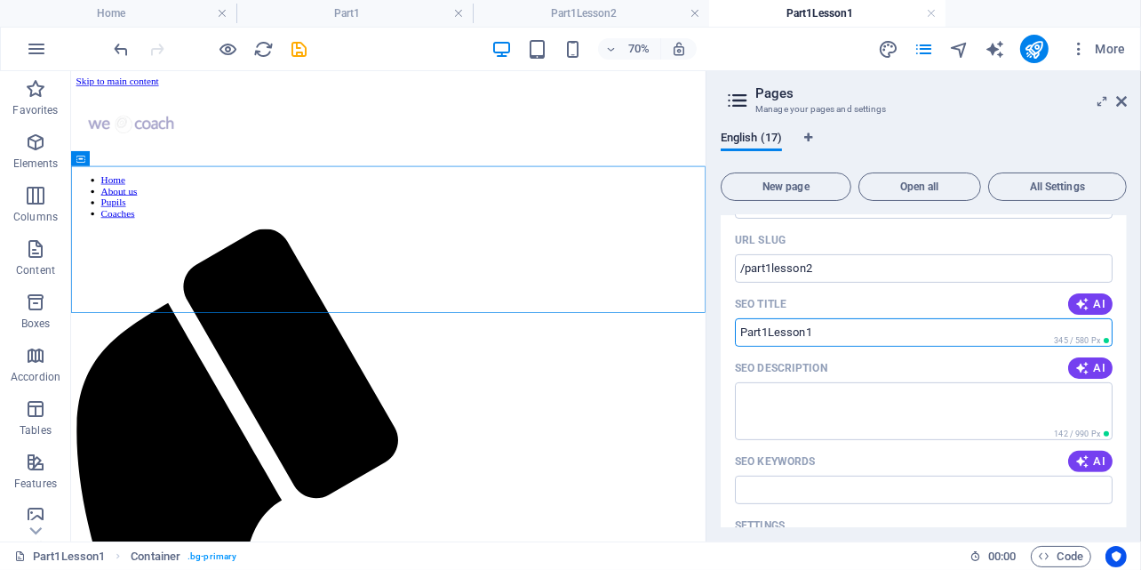
click at [819, 330] on input "Part1Lesson1" at bounding box center [924, 332] width 378 height 28
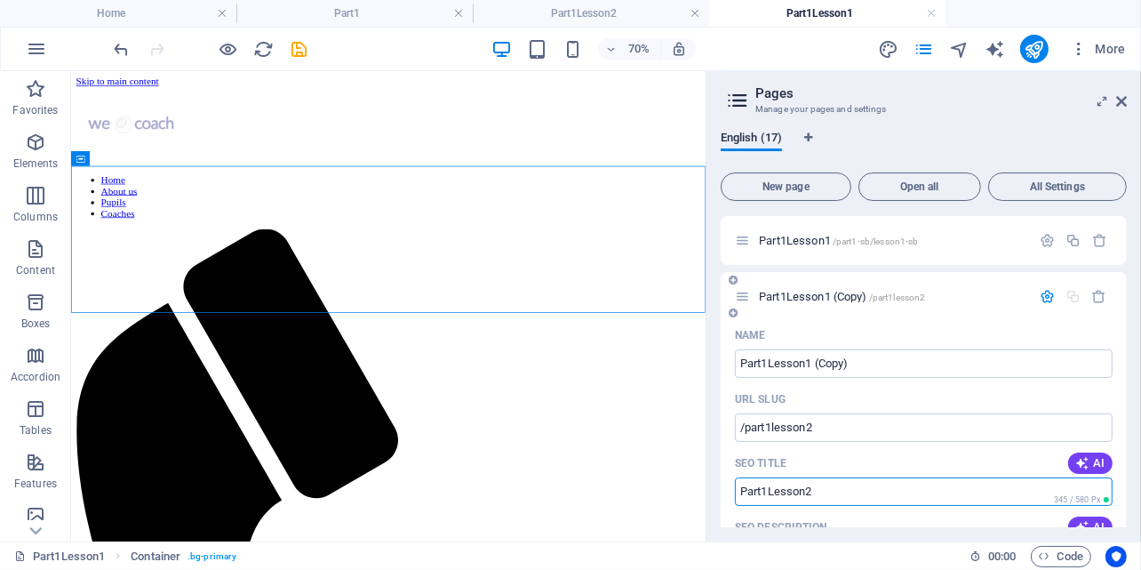
scroll to position [316, 0]
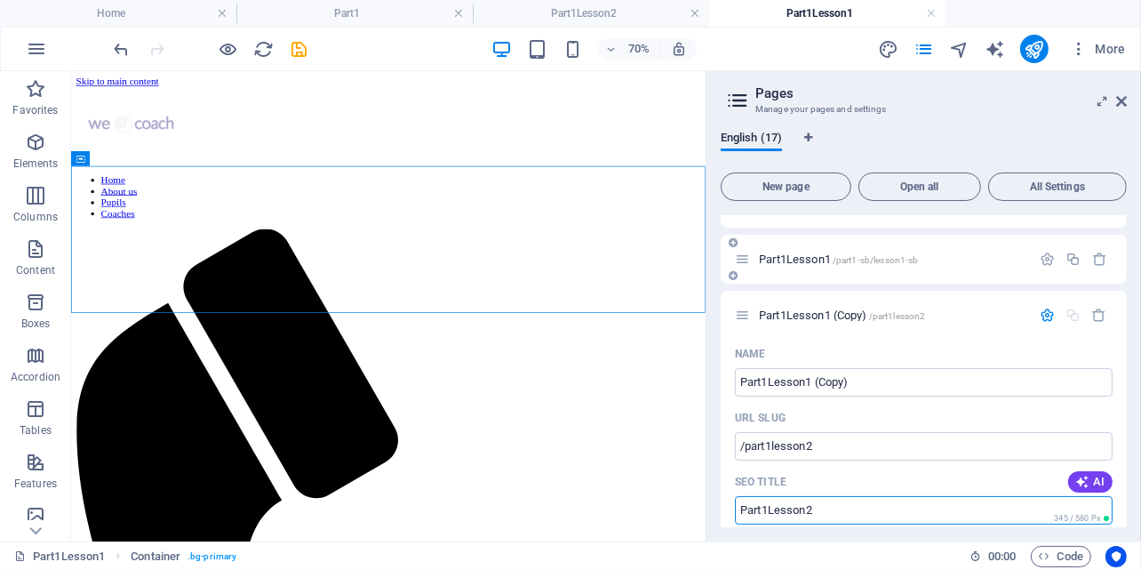
type input "Part1Lesson2"
click at [828, 255] on span "Part1Lesson1 /part1-sb/lesson1-sb" at bounding box center [838, 258] width 159 height 13
click at [1045, 316] on icon "button" at bounding box center [1047, 315] width 15 height 15
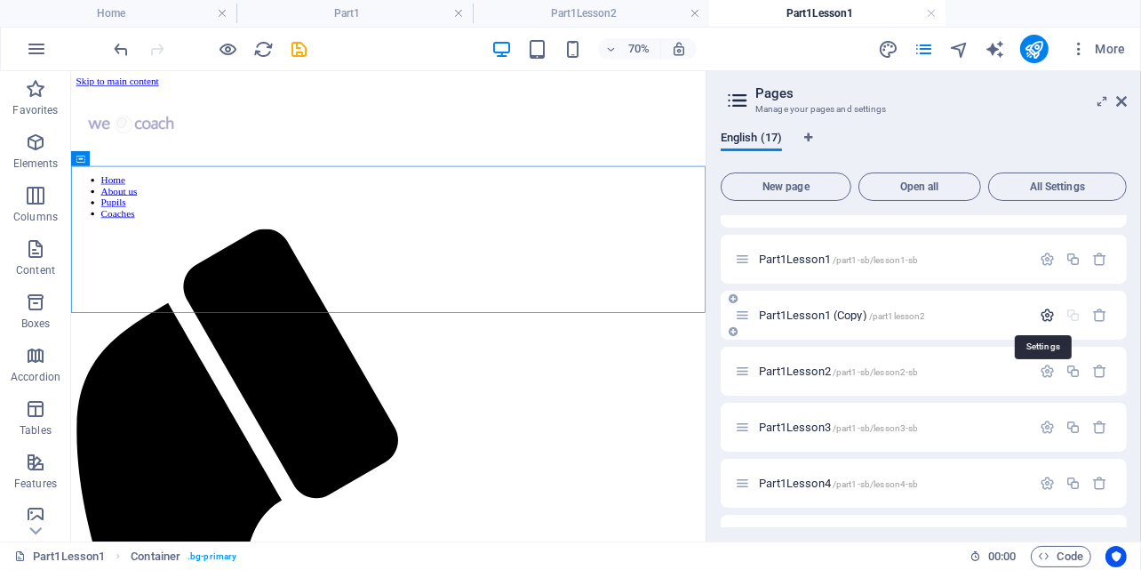
click at [1045, 316] on icon "button" at bounding box center [1047, 315] width 15 height 15
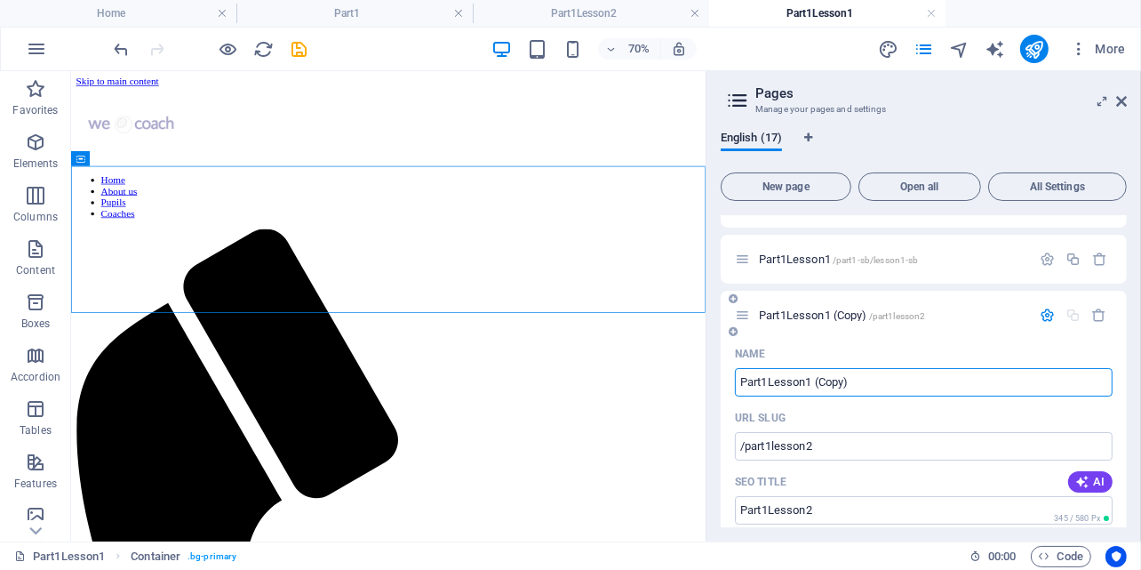
click at [856, 376] on input "Part1Lesson1 (Copy)" at bounding box center [924, 382] width 378 height 28
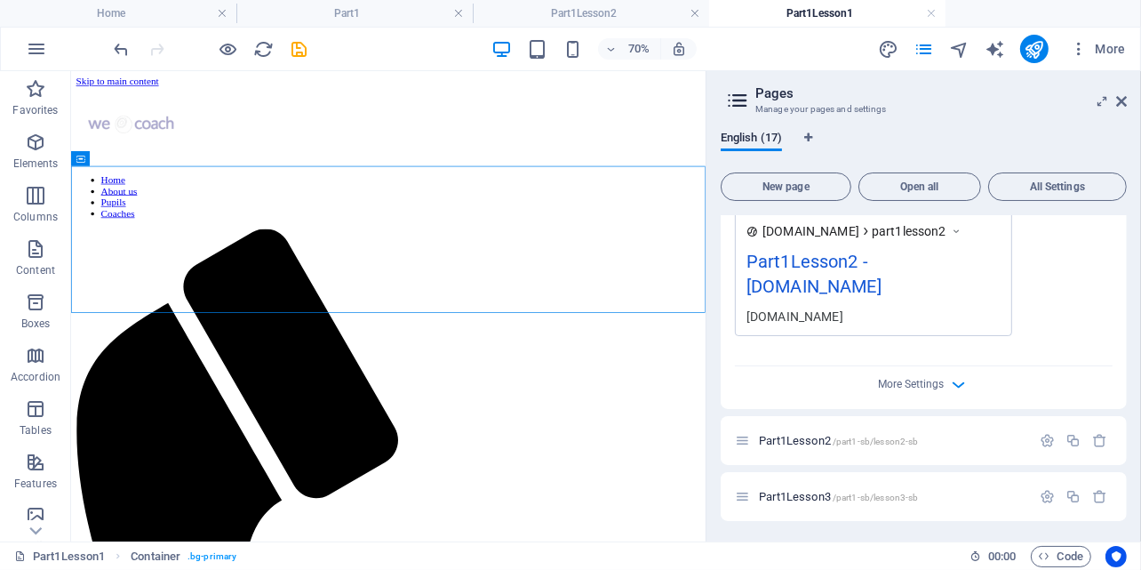
scroll to position [939, 0]
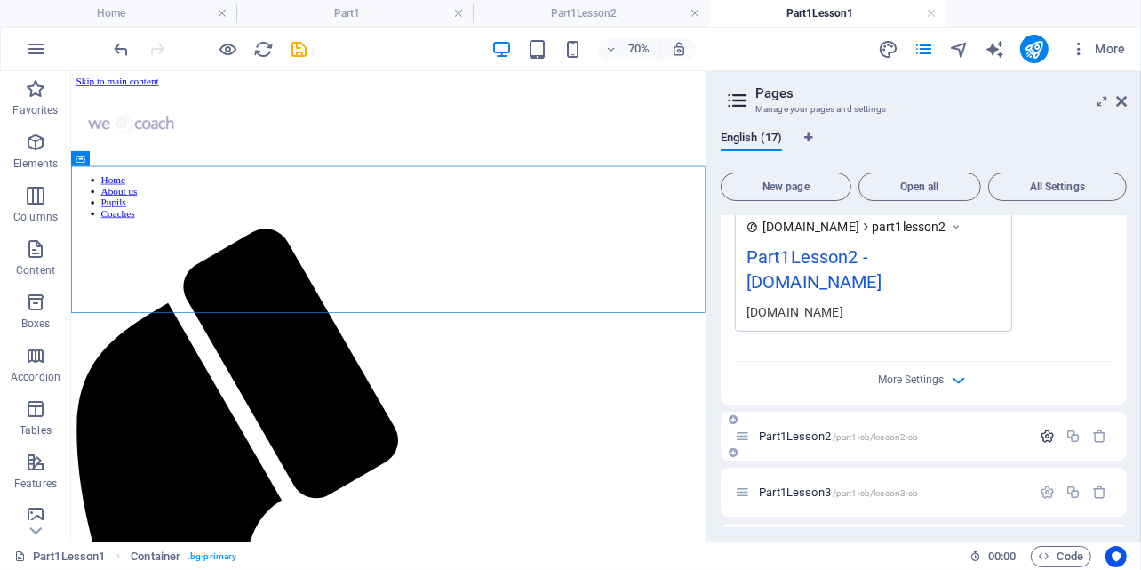
click at [1052, 436] on icon "button" at bounding box center [1047, 435] width 15 height 15
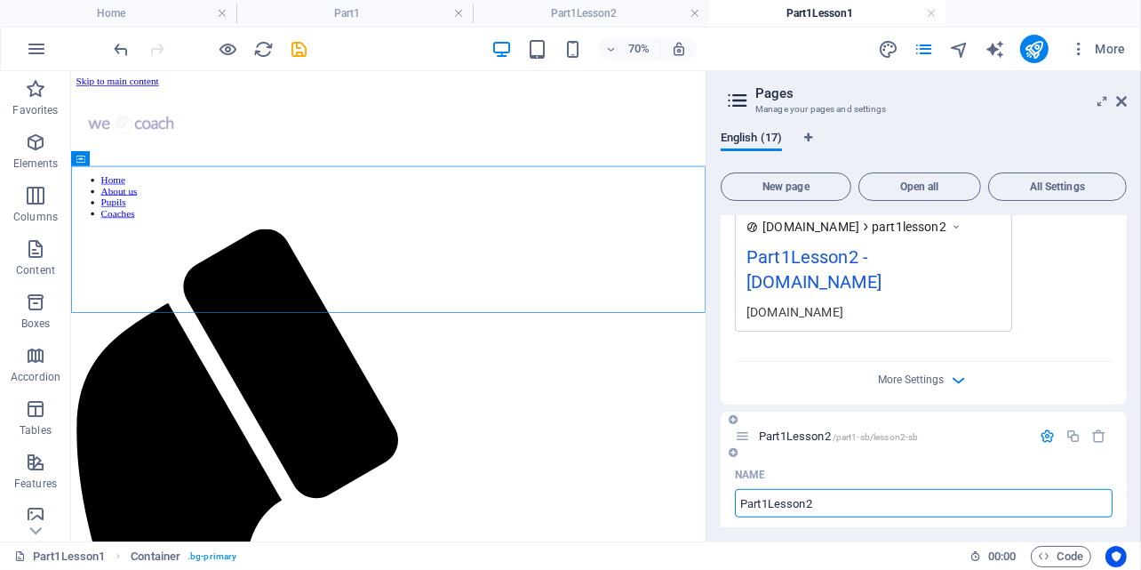
click at [829, 506] on input "Part1Lesson2" at bounding box center [924, 503] width 378 height 28
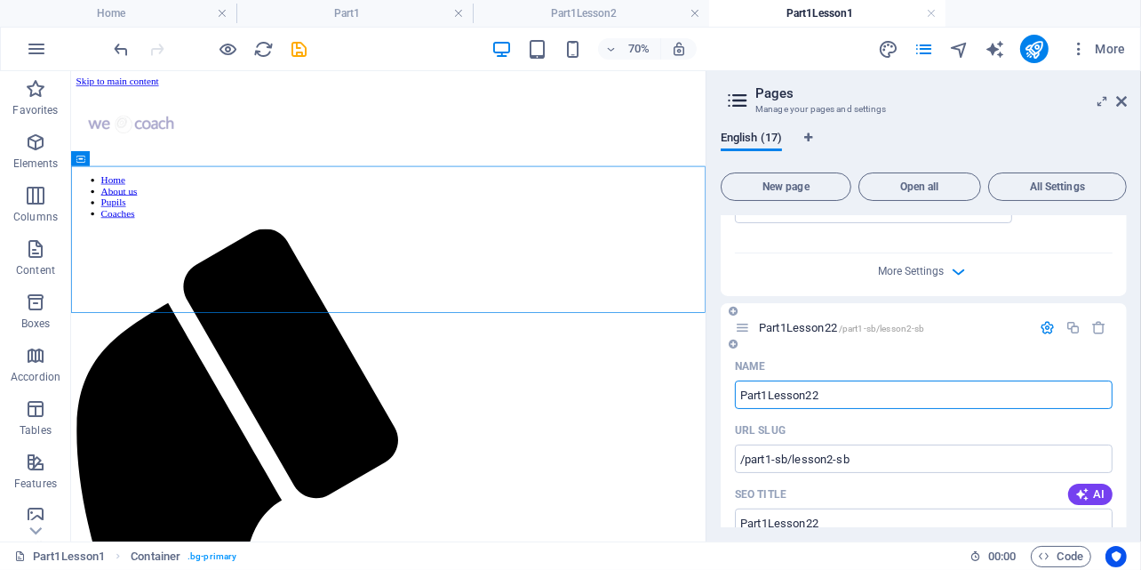
scroll to position [1116, 0]
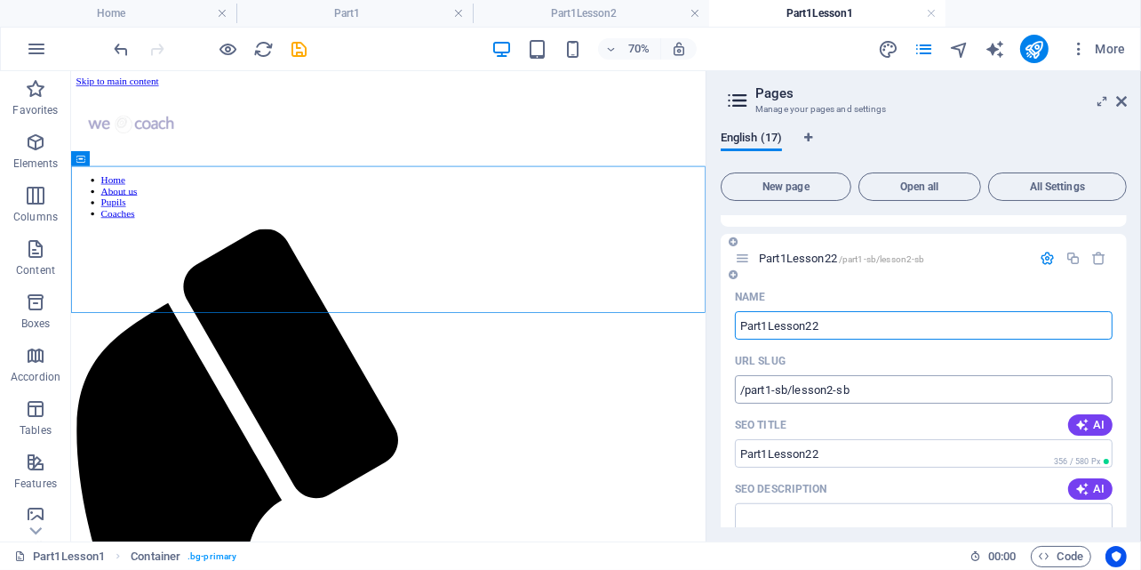
type input "Part1Lesson22"
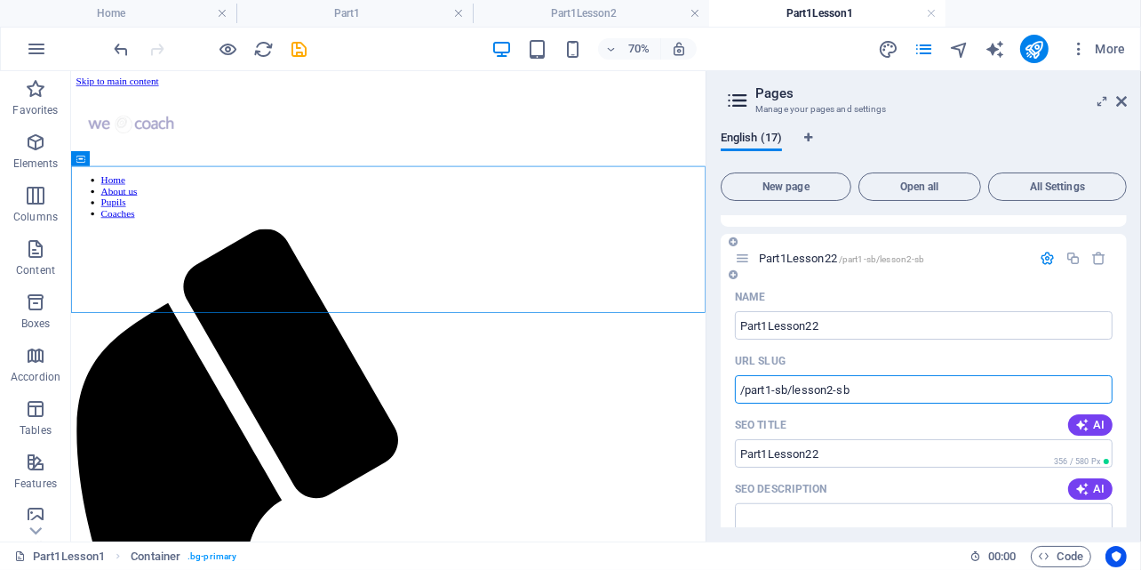
click at [858, 389] on input "/part1-sb/lesson2-sb" at bounding box center [924, 389] width 378 height 28
type input "/part1-sb/lesson2-sbv2"
click at [932, 334] on input "Part1Lesson22" at bounding box center [924, 325] width 378 height 28
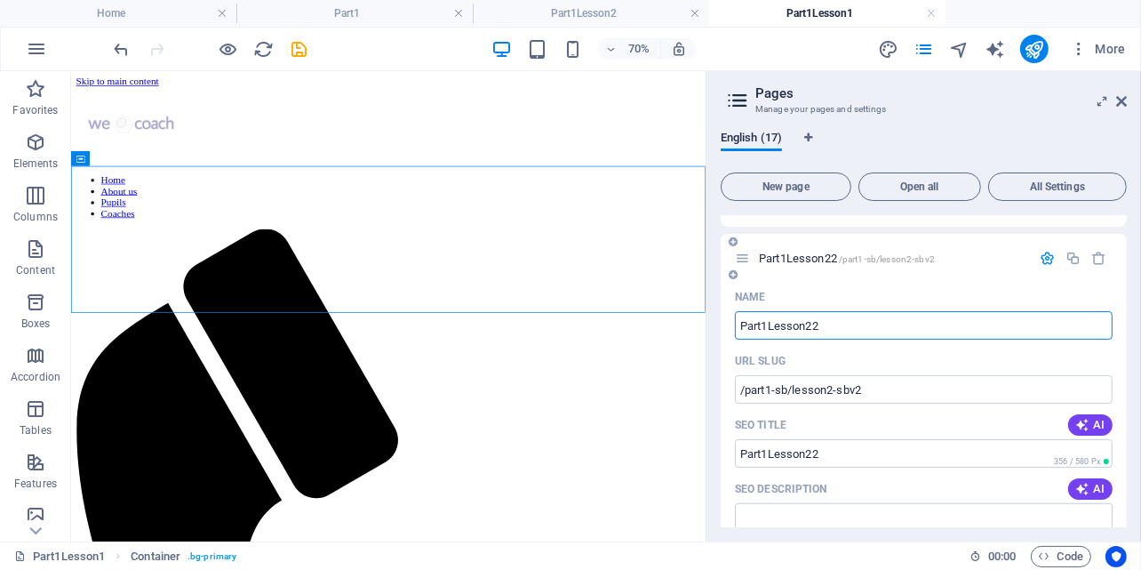
click at [1043, 257] on icon "button" at bounding box center [1047, 258] width 15 height 15
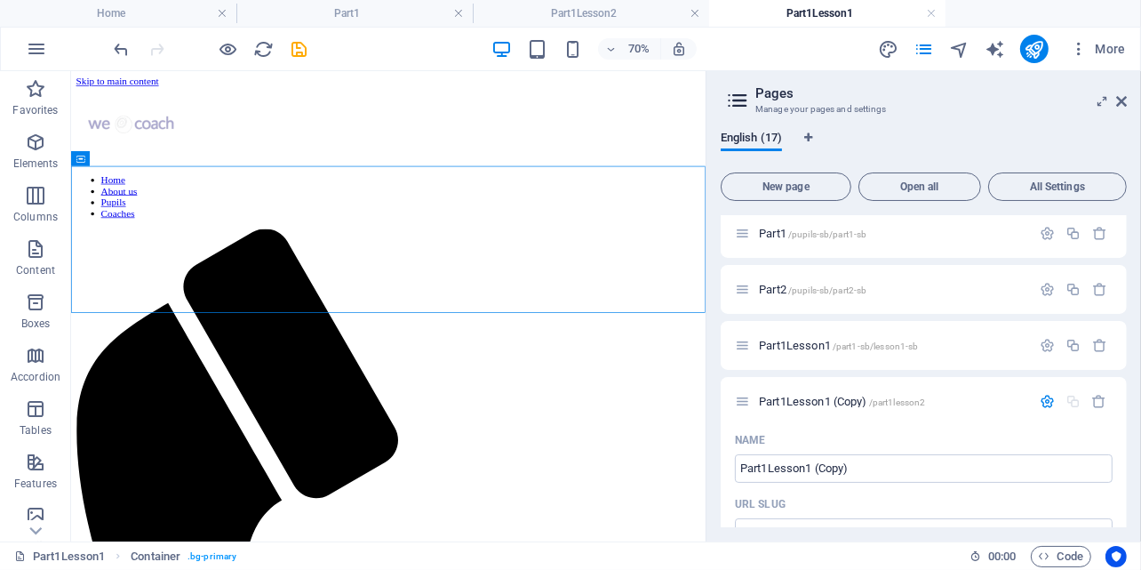
scroll to position [228, 0]
click at [899, 476] on input "Part1Lesson1 (Copy)" at bounding box center [924, 471] width 378 height 28
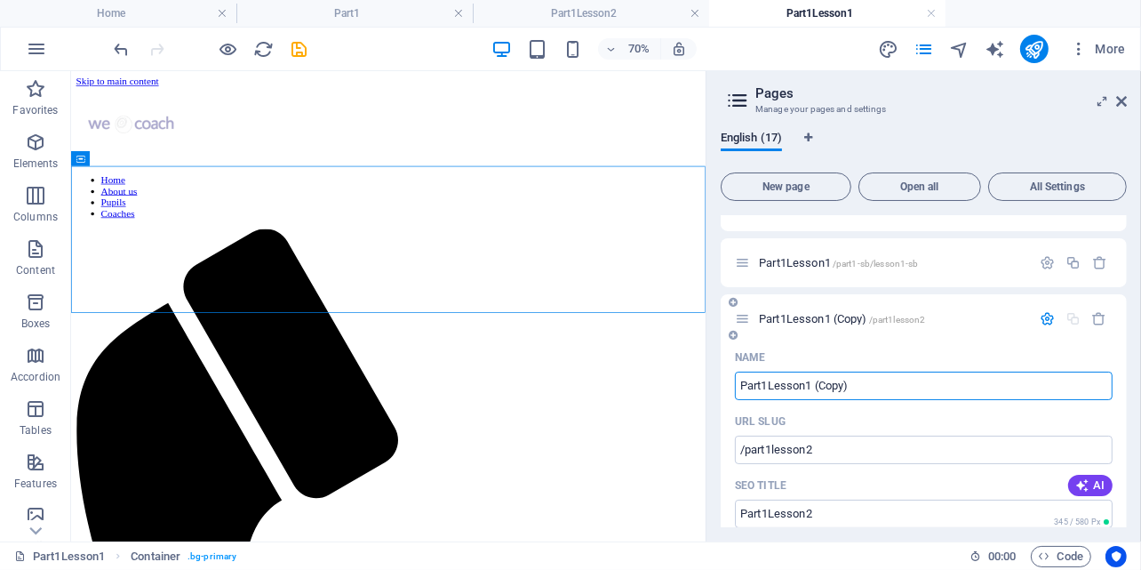
scroll to position [316, 0]
click at [866, 385] on input "Part1Lesson1 (Copy)" at bounding box center [924, 382] width 378 height 28
click at [875, 376] on input "Part1Lesson1 (Copy)" at bounding box center [924, 382] width 378 height 28
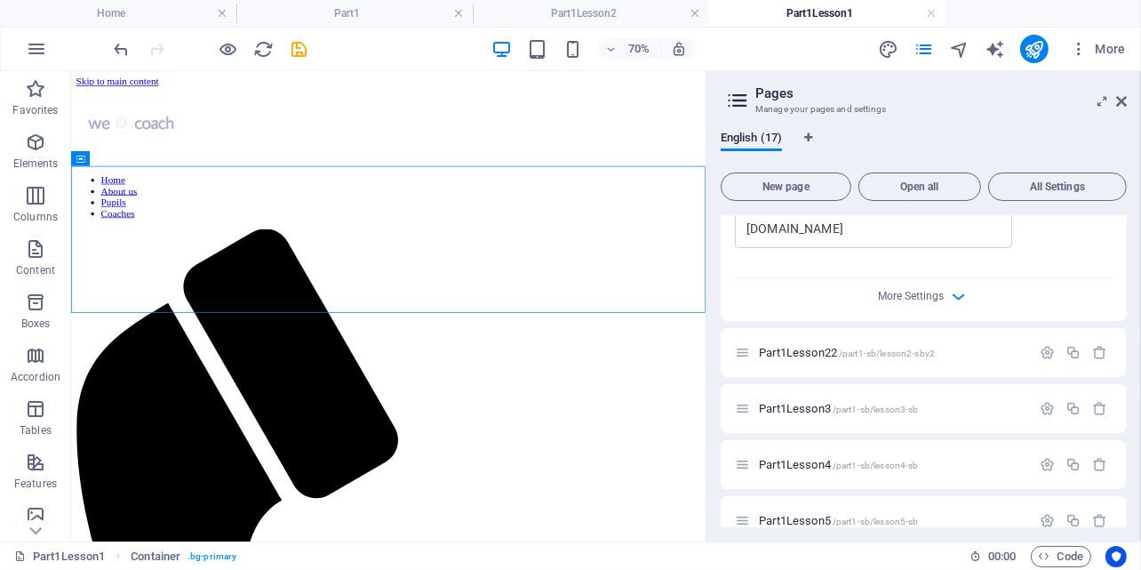
scroll to position [1027, 0]
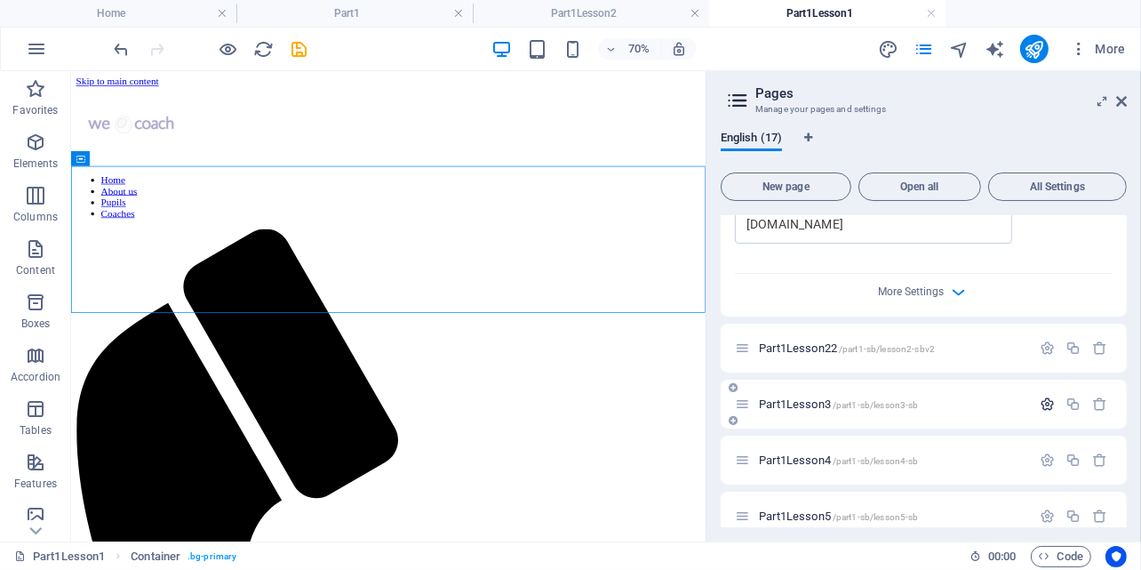
type input "Part1Lesson2"
click at [1045, 402] on icon "button" at bounding box center [1047, 403] width 15 height 15
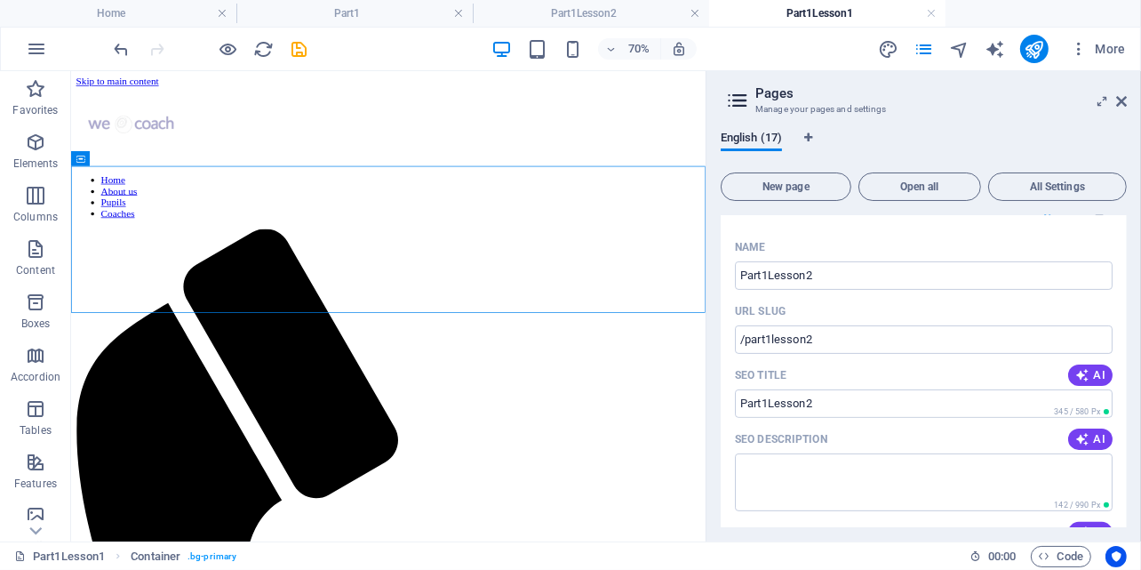
scroll to position [494, 0]
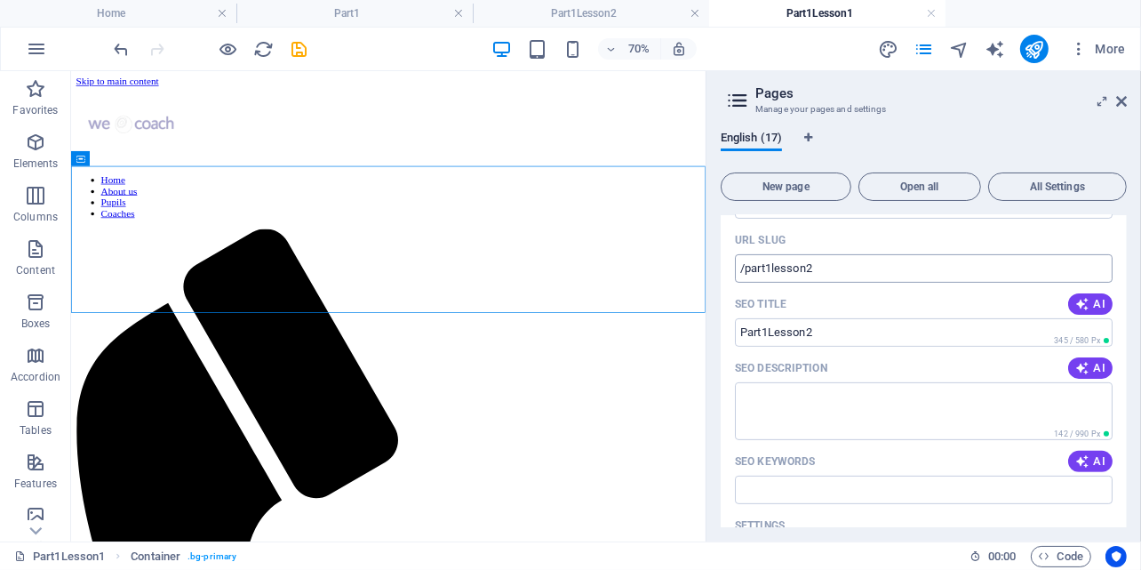
click at [771, 267] on input "/part1lesson2" at bounding box center [924, 268] width 378 height 28
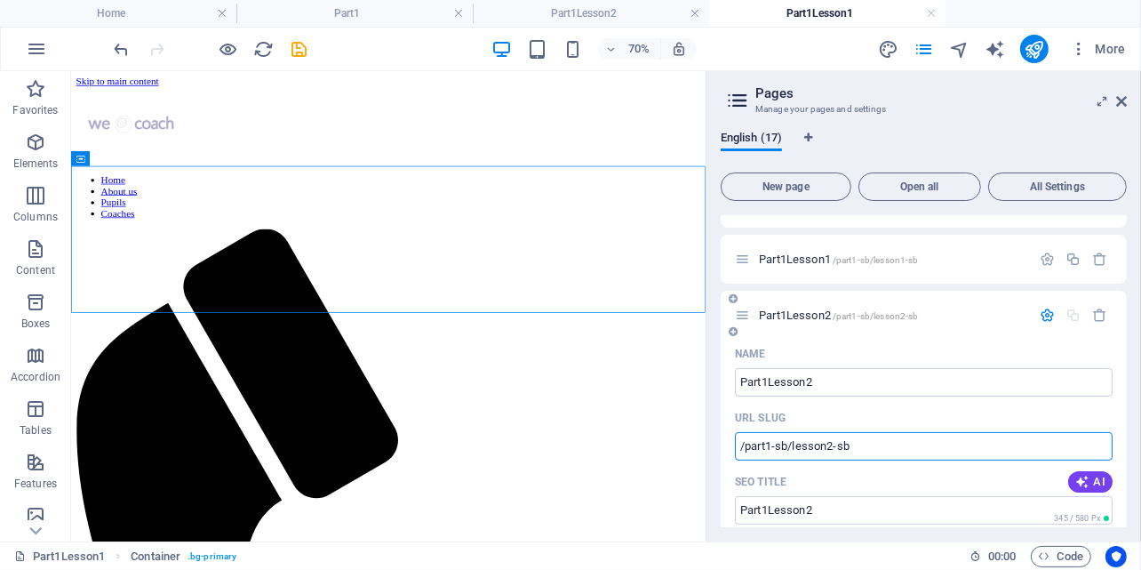
scroll to position [228, 0]
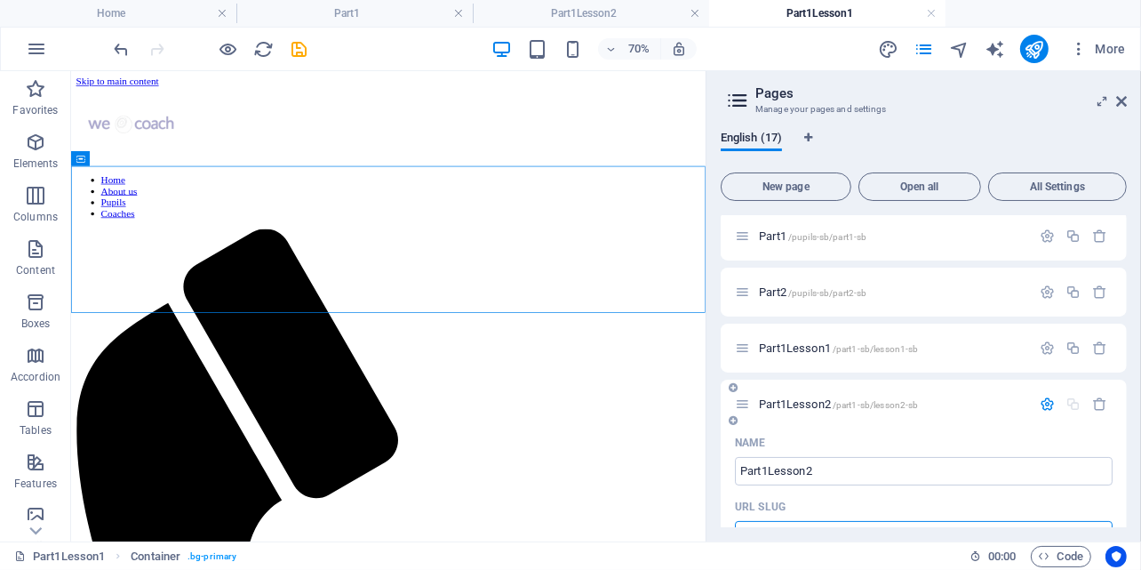
type input "/part1-sb/lesson2-sb"
click at [1046, 403] on icon "button" at bounding box center [1047, 403] width 15 height 15
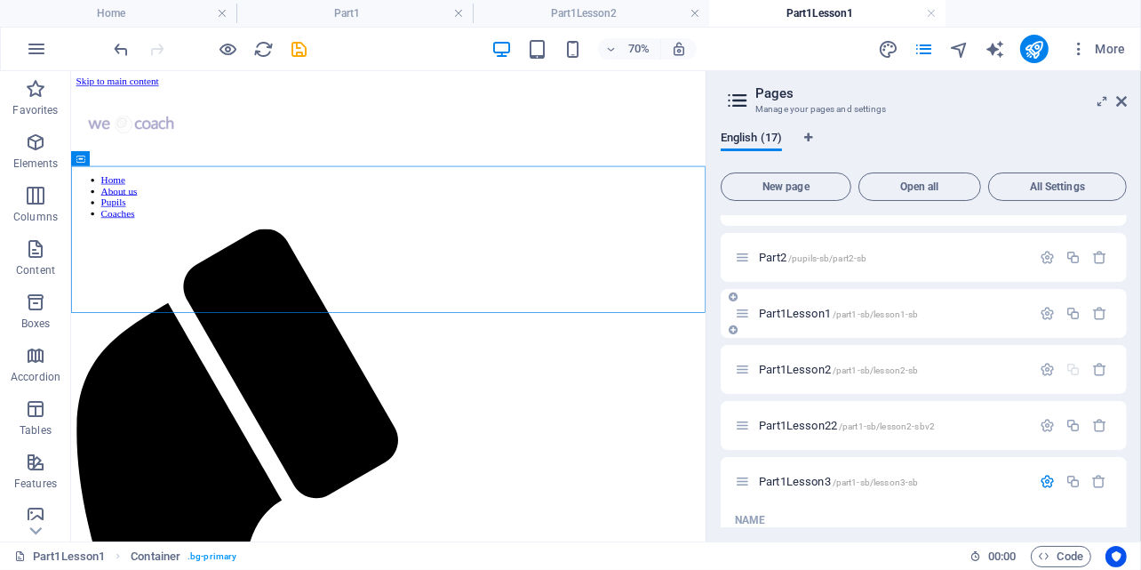
scroll to position [316, 0]
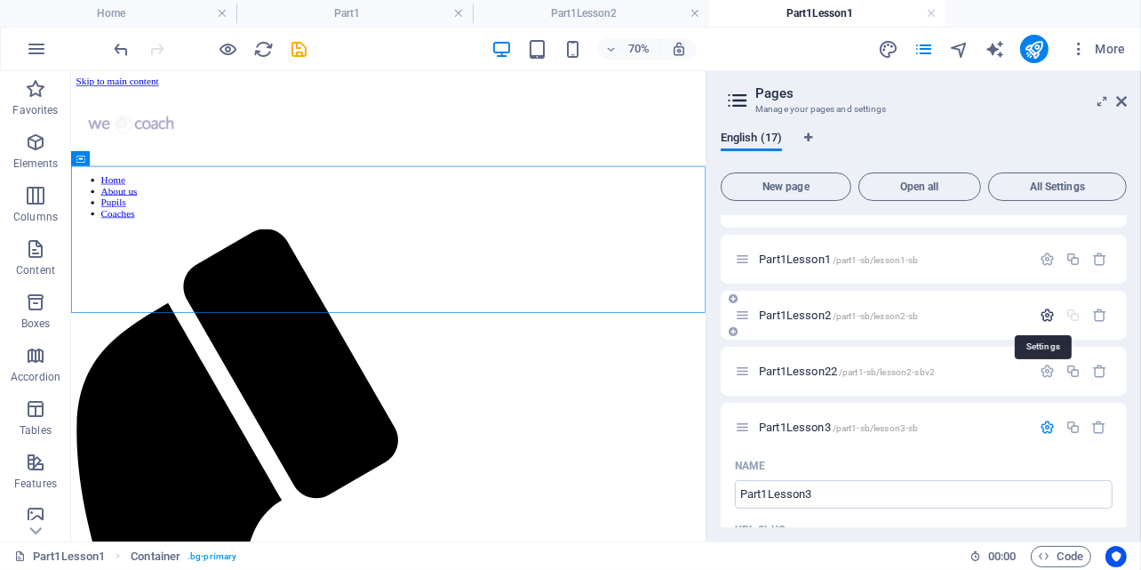
click at [1046, 316] on icon "button" at bounding box center [1047, 315] width 15 height 15
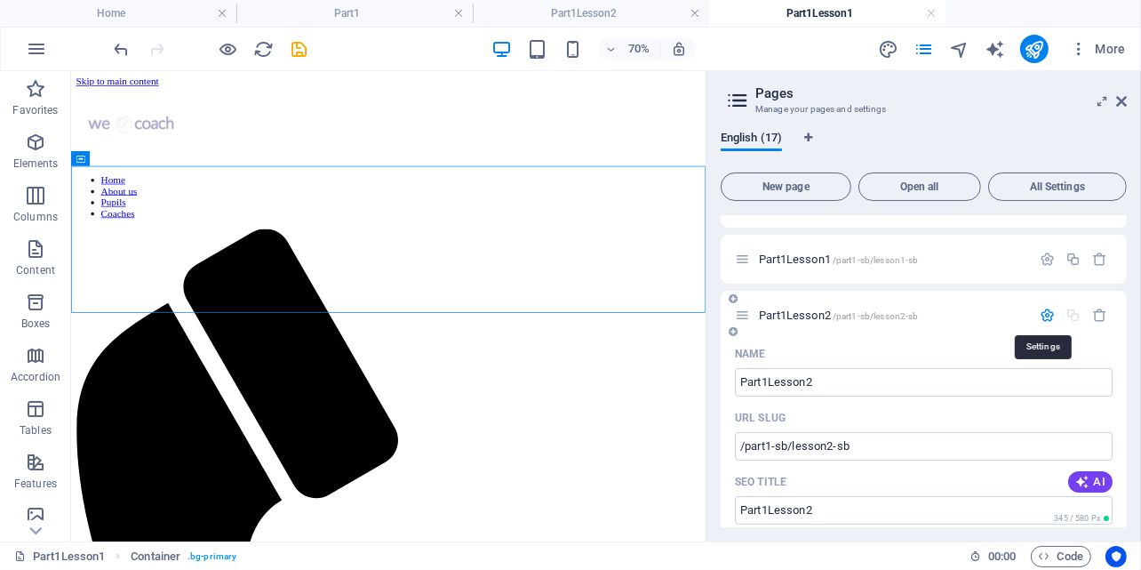
click at [1046, 316] on icon "button" at bounding box center [1047, 315] width 15 height 15
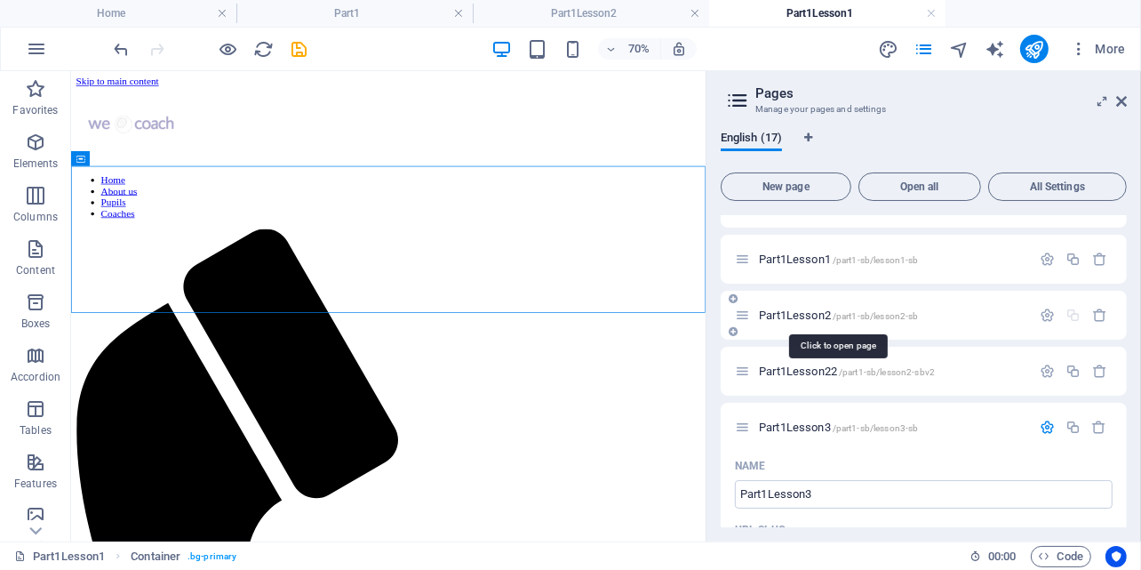
click at [813, 314] on span "Part1Lesson2 /part1-sb/lesson2-sb" at bounding box center [838, 314] width 159 height 13
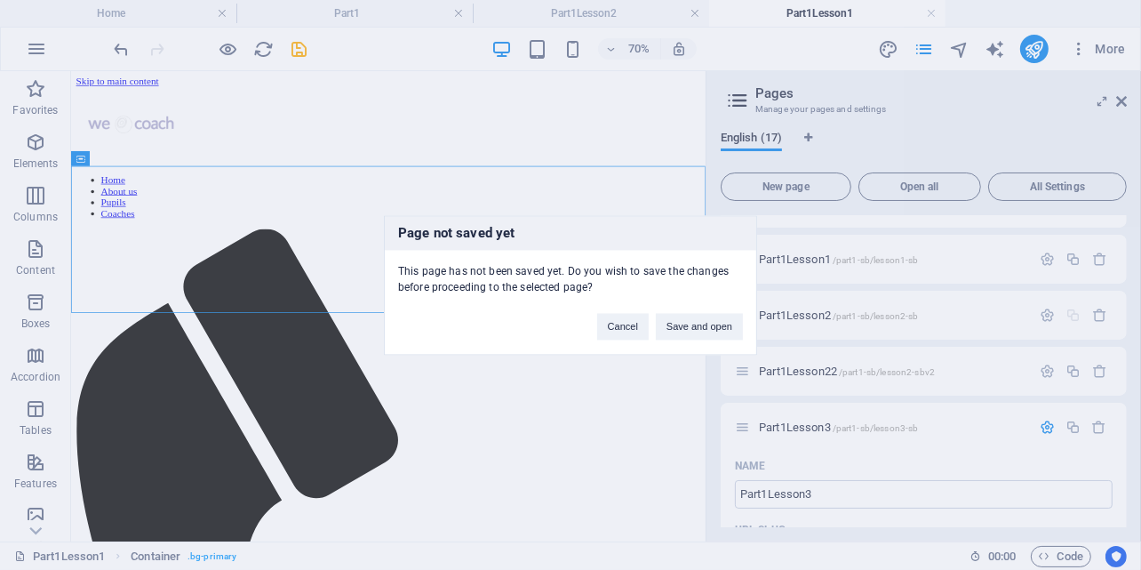
click at [813, 314] on div "Page not saved yet This page has not been saved yet. Do you wish to save the ch…" at bounding box center [570, 285] width 1141 height 570
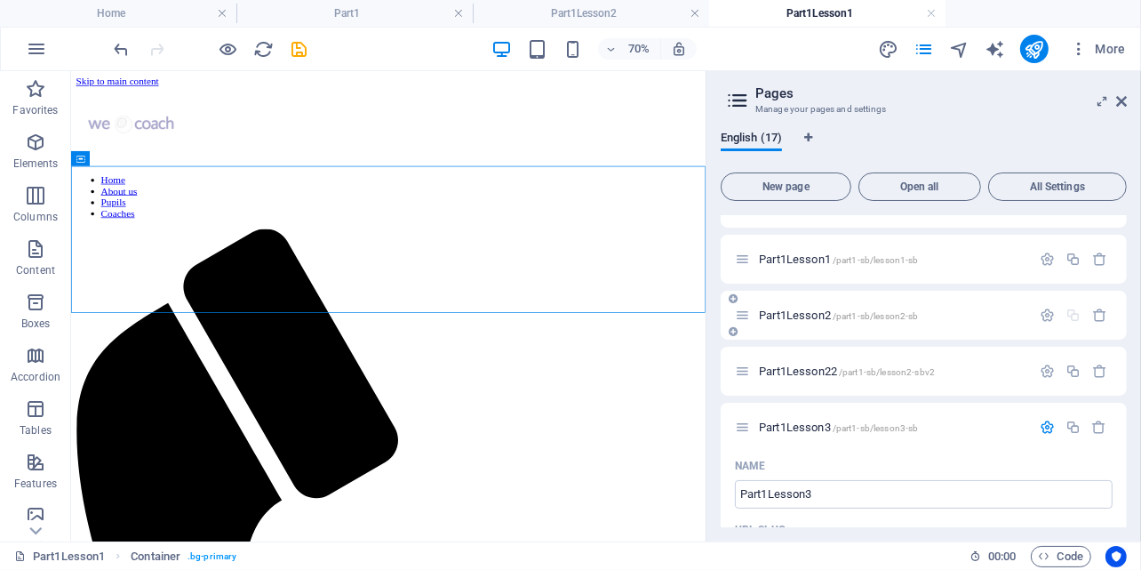
click at [756, 312] on div "Part1Lesson2 /part1-sb/lesson2-sb" at bounding box center [892, 315] width 277 height 12
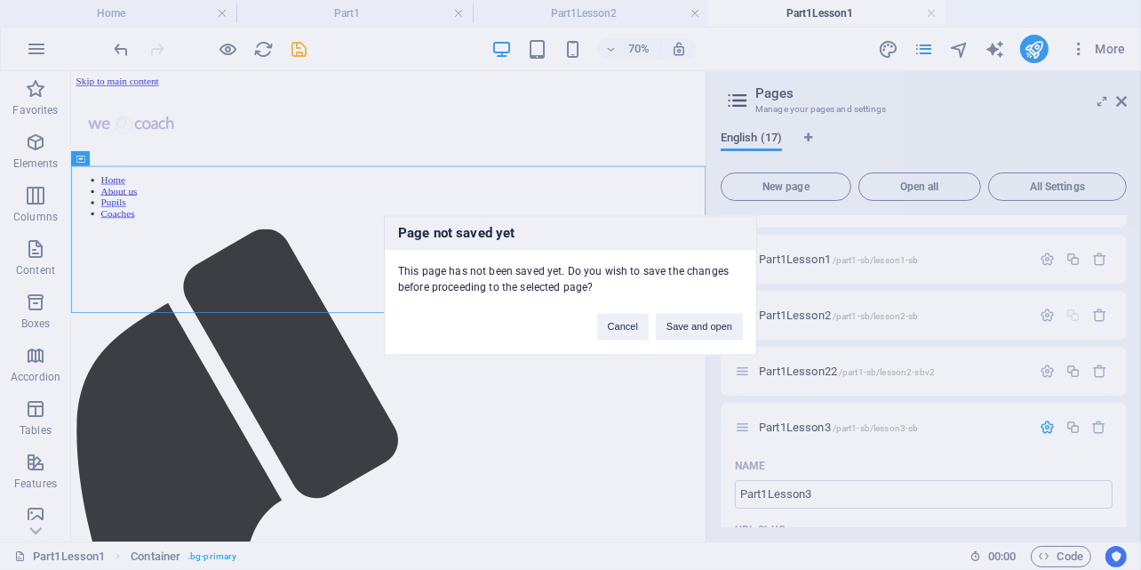
click at [829, 318] on div "Page not saved yet This page has not been saved yet. Do you wish to save the ch…" at bounding box center [570, 285] width 1141 height 570
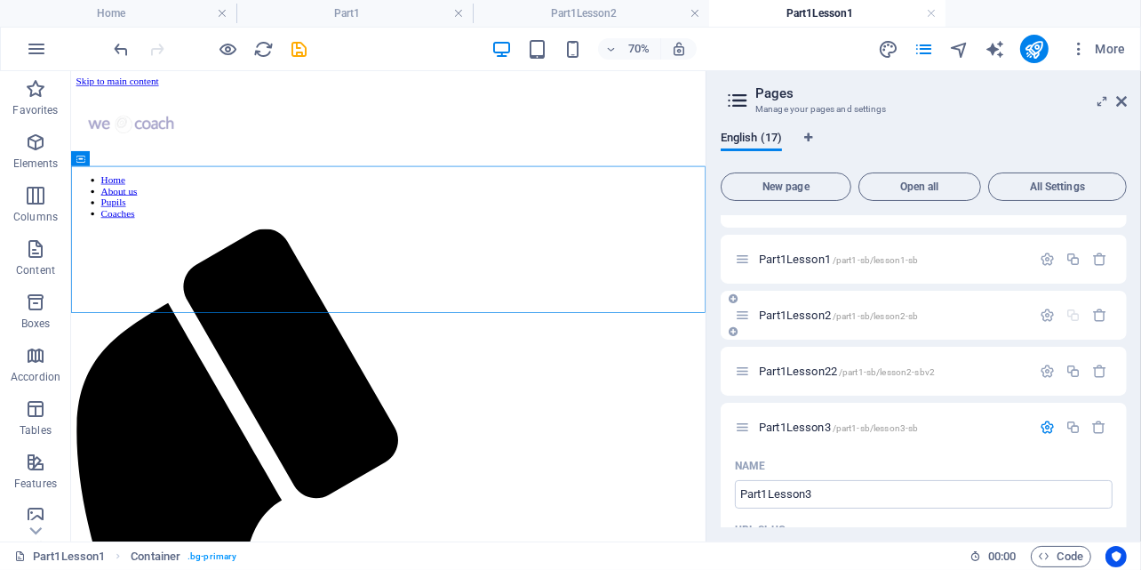
click at [740, 316] on icon at bounding box center [742, 315] width 15 height 15
click at [612, 12] on h4 "Part1Lesson2" at bounding box center [591, 14] width 236 height 20
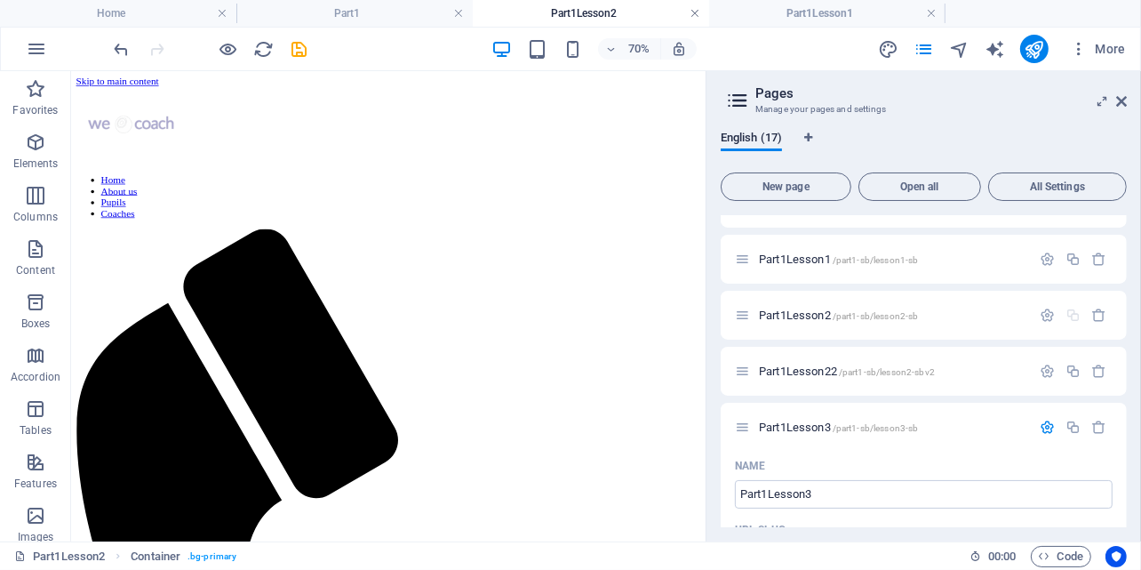
click at [695, 12] on link at bounding box center [695, 13] width 11 height 17
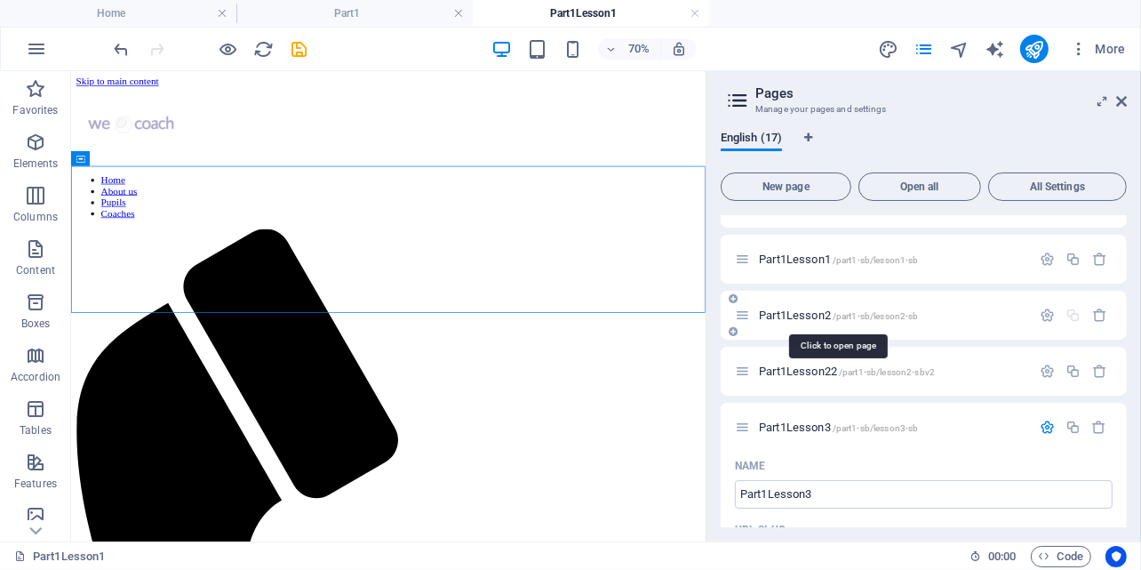
click at [801, 311] on span "Part1Lesson2 /part1-sb/lesson2-sb" at bounding box center [838, 314] width 159 height 13
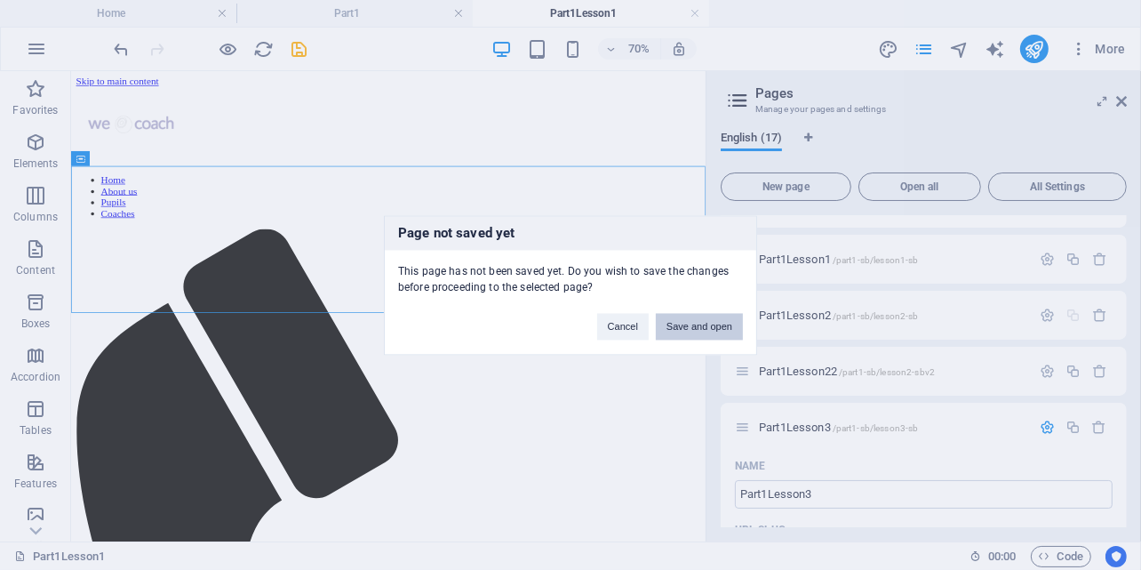
click at [701, 323] on button "Save and open" at bounding box center [699, 326] width 87 height 27
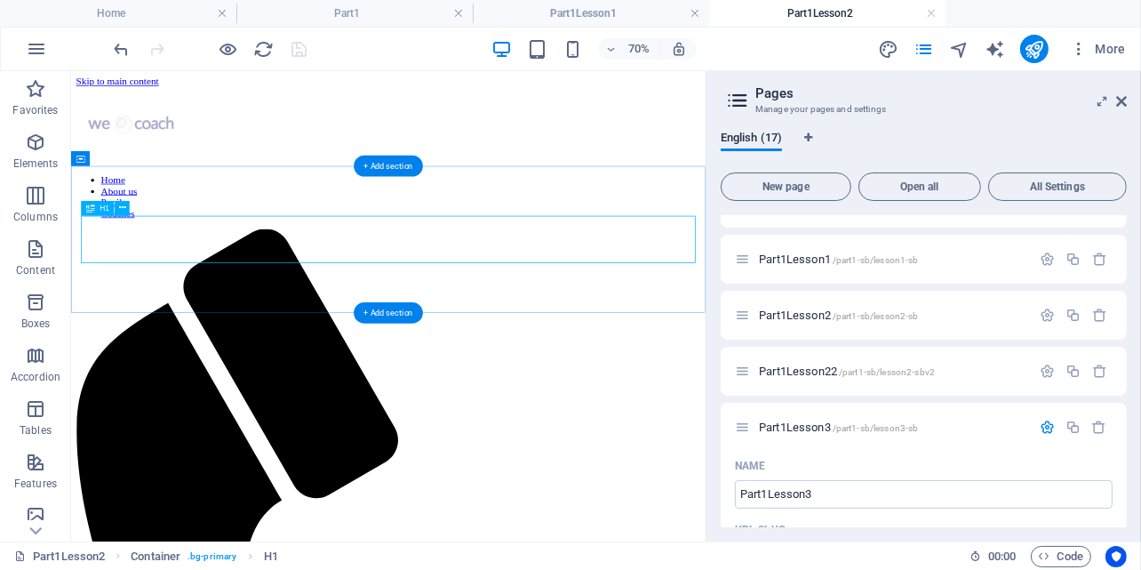
scroll to position [0, 0]
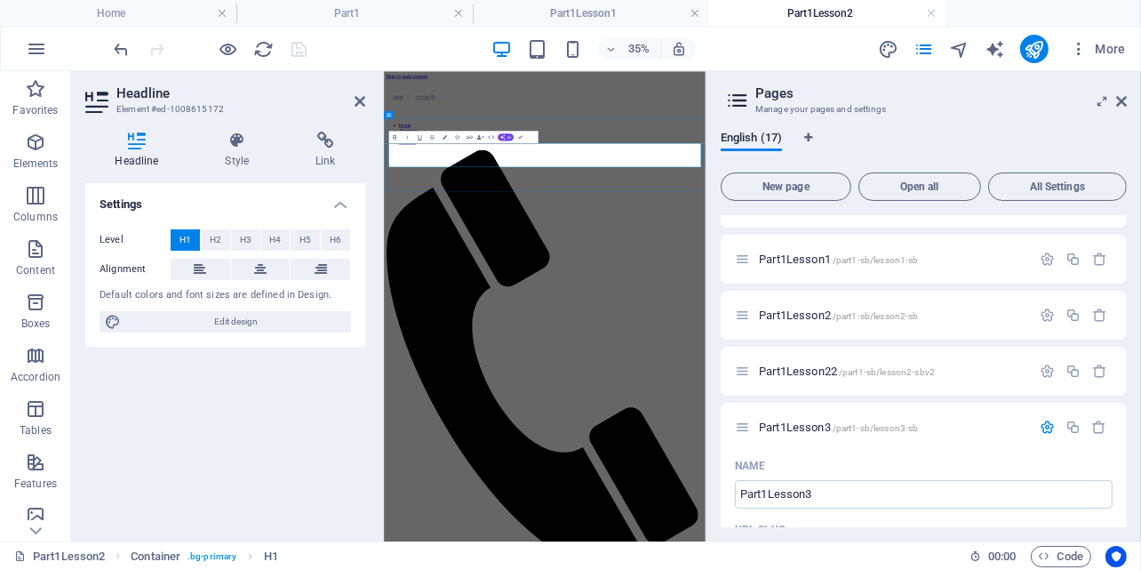
click at [364, 101] on icon at bounding box center [360, 101] width 11 height 14
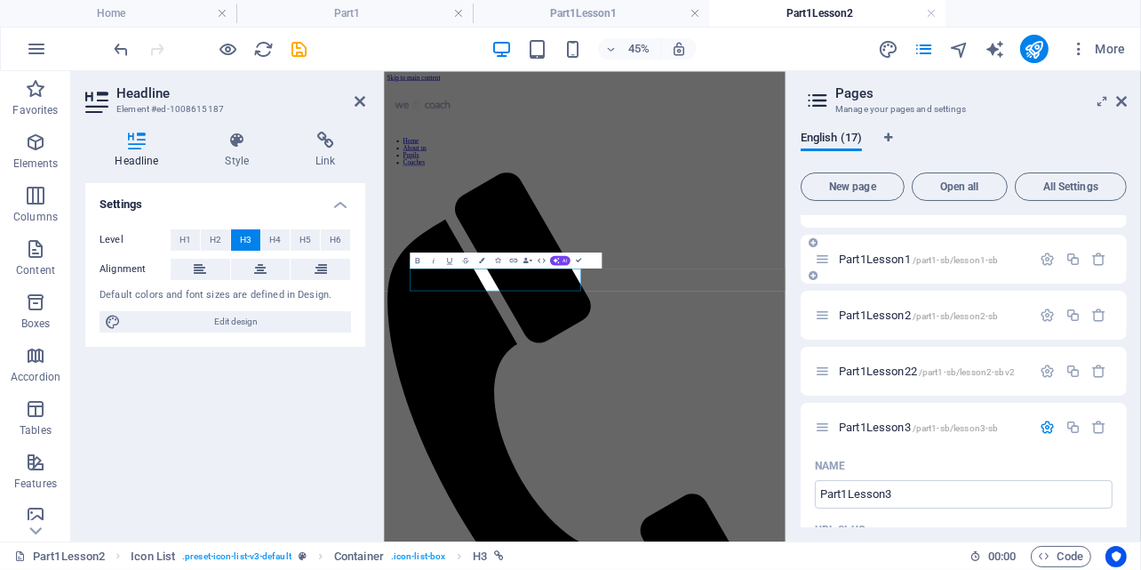
drag, startPoint x: 708, startPoint y: 226, endPoint x: 927, endPoint y: 242, distance: 220.1
click at [927, 242] on aside "Pages Manage your pages and settings English (17) New page Open all All Setting…" at bounding box center [964, 306] width 356 height 470
click at [360, 100] on icon at bounding box center [360, 101] width 11 height 14
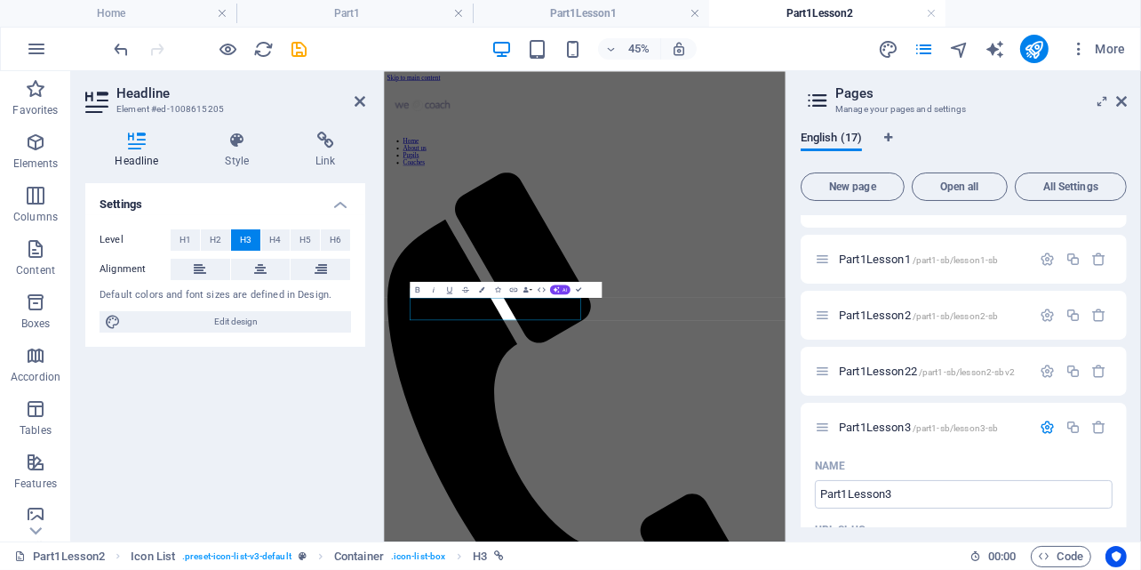
click at [352, 101] on header "Headline Element #ed-1008615205" at bounding box center [225, 94] width 280 height 46
click at [364, 97] on icon at bounding box center [360, 101] width 11 height 14
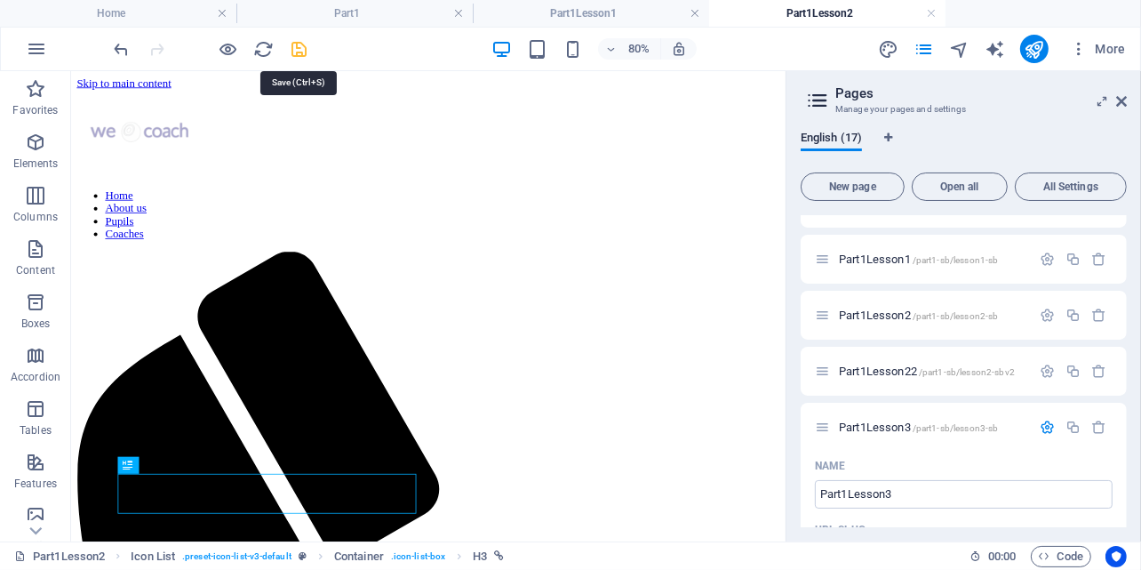
click at [304, 49] on icon "save" at bounding box center [300, 49] width 20 height 20
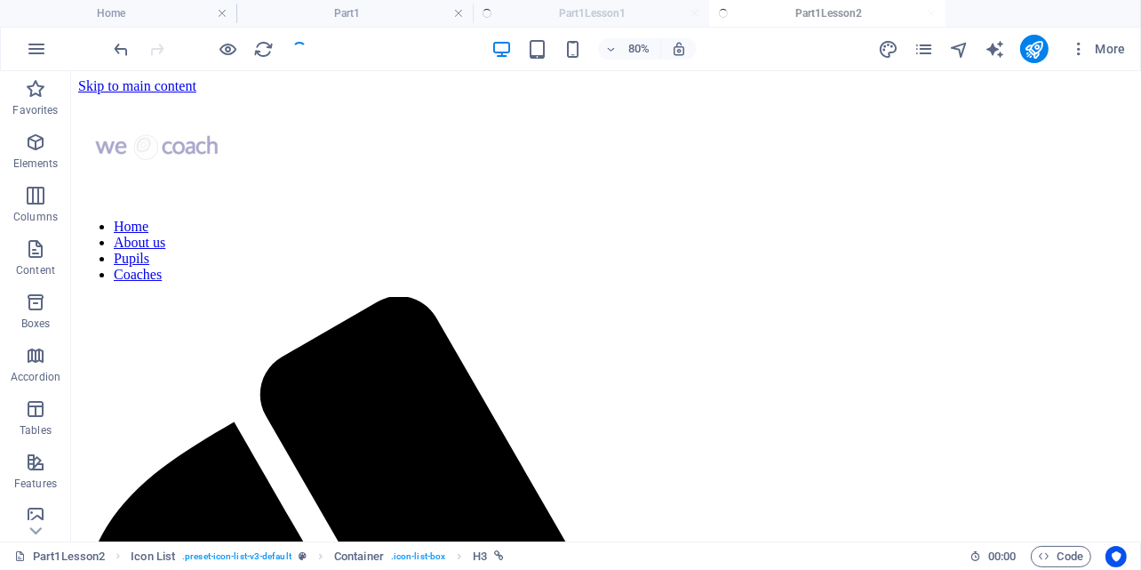
scroll to position [164, 0]
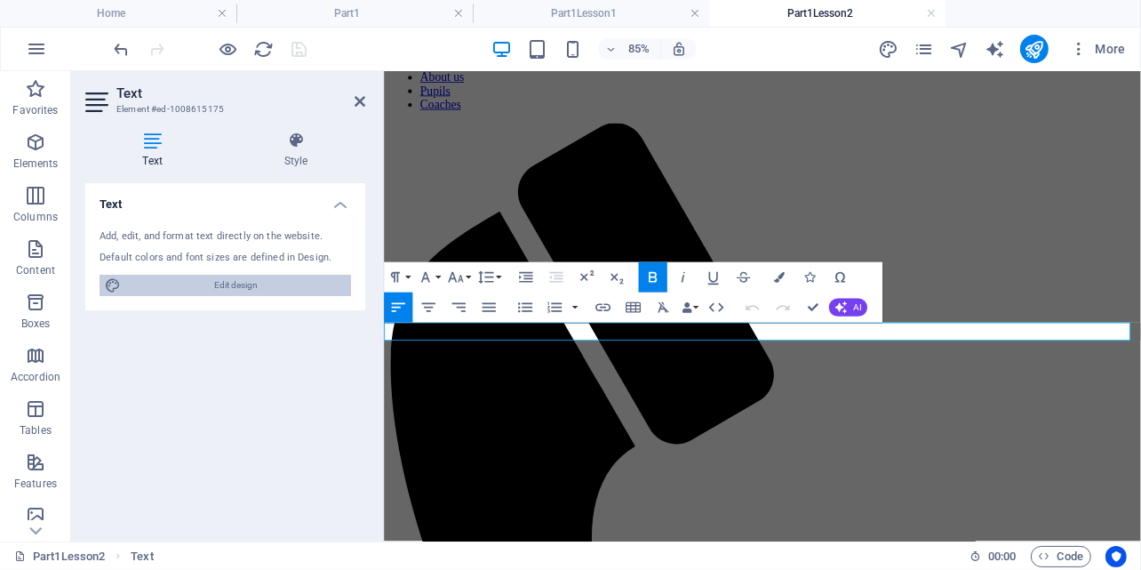
scroll to position [49, 0]
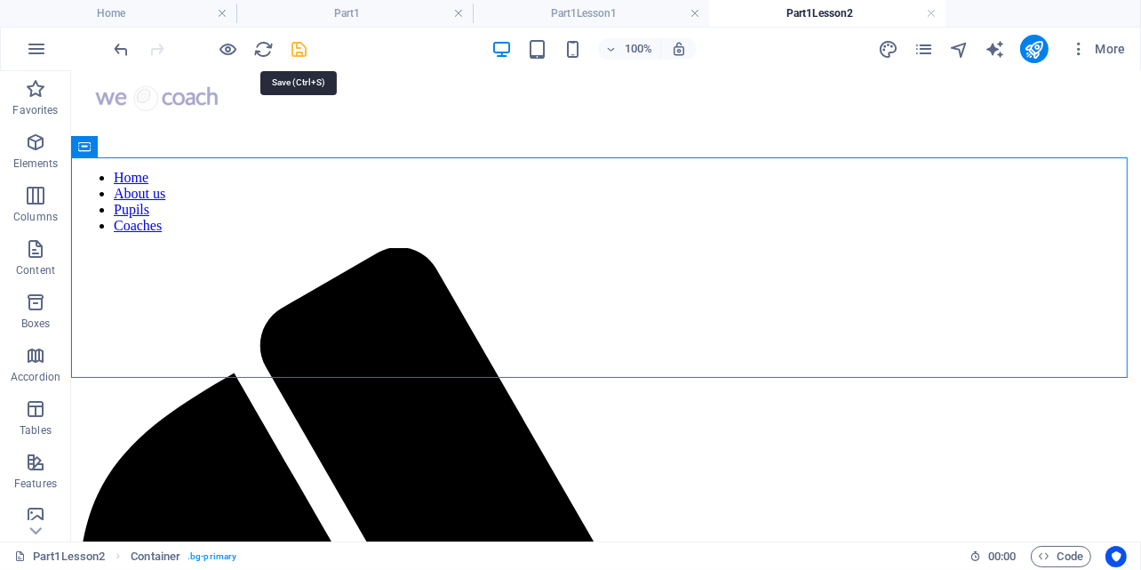
click at [295, 45] on icon "save" at bounding box center [300, 49] width 20 height 20
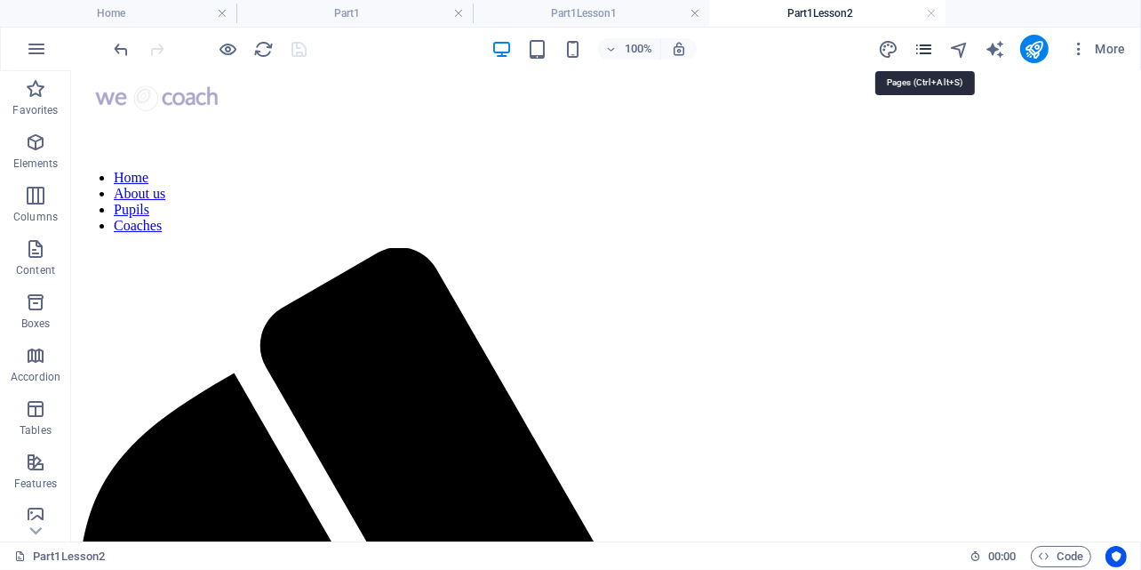
click at [930, 51] on icon "pages" at bounding box center [924, 49] width 20 height 20
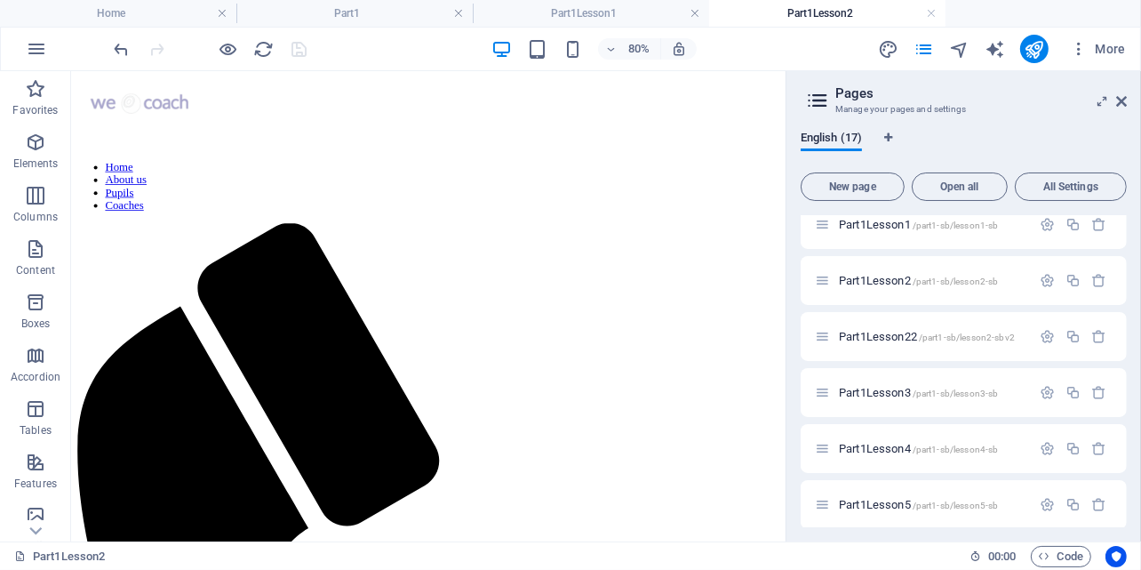
scroll to position [355, 0]
click at [1099, 335] on icon "button" at bounding box center [1099, 332] width 15 height 15
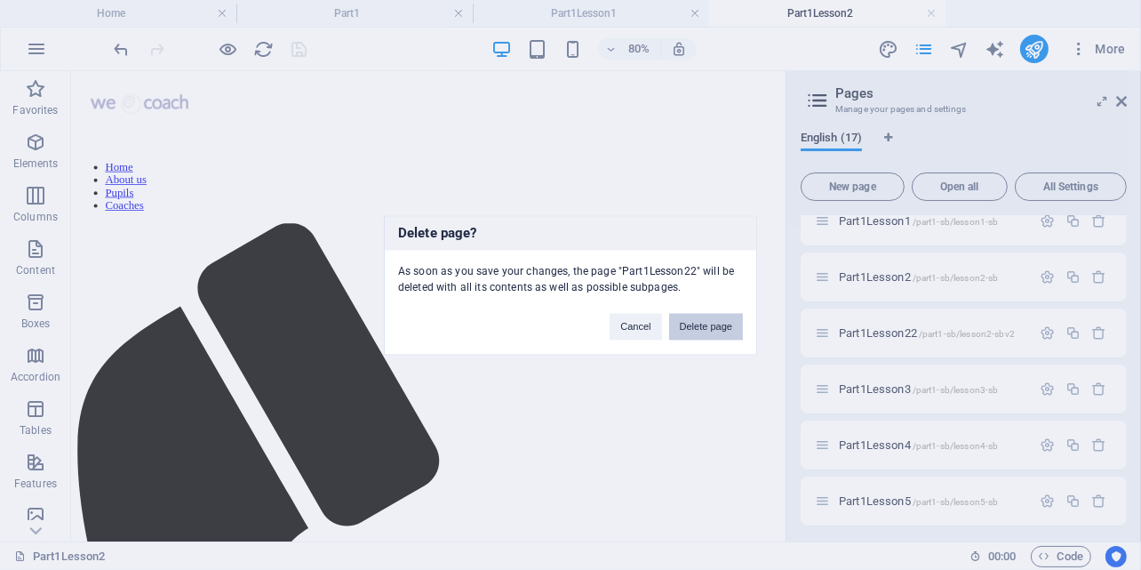
click at [710, 324] on button "Delete page" at bounding box center [706, 326] width 74 height 27
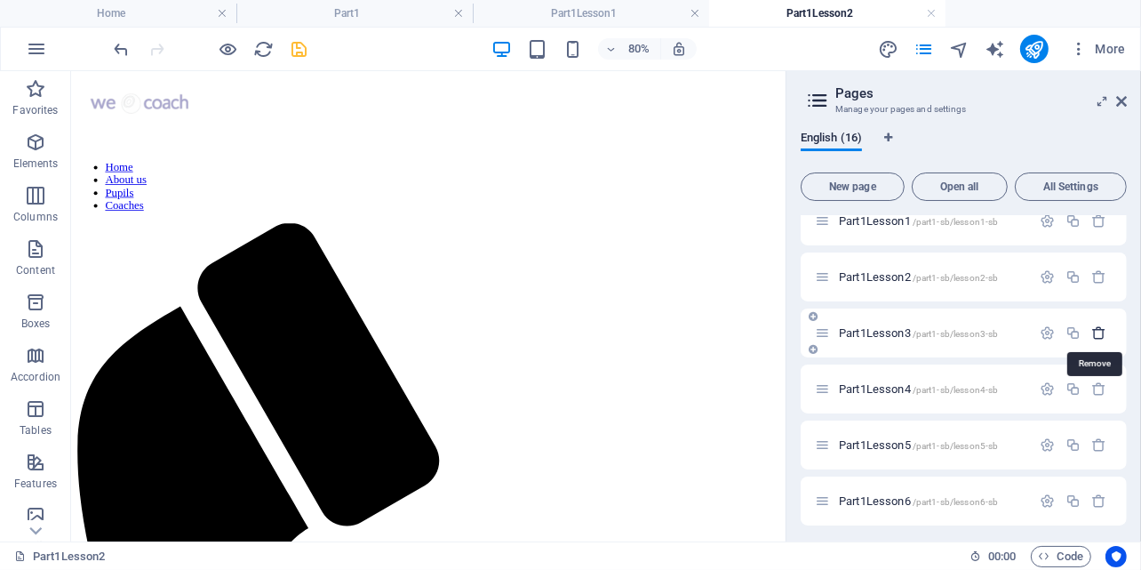
click at [1096, 332] on icon "button" at bounding box center [1099, 332] width 15 height 15
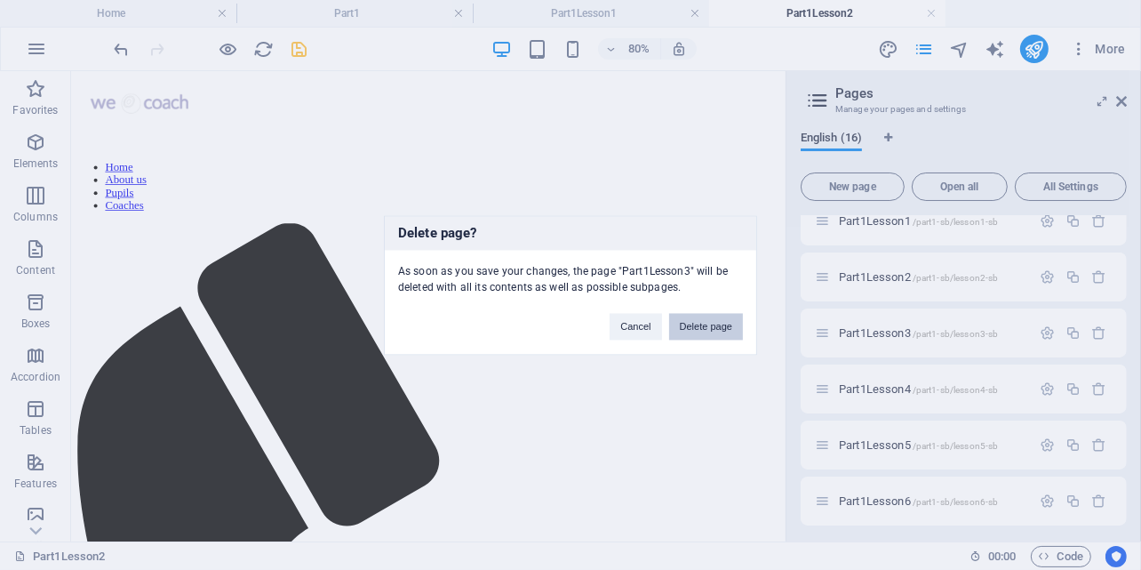
click at [703, 322] on button "Delete page" at bounding box center [706, 326] width 74 height 27
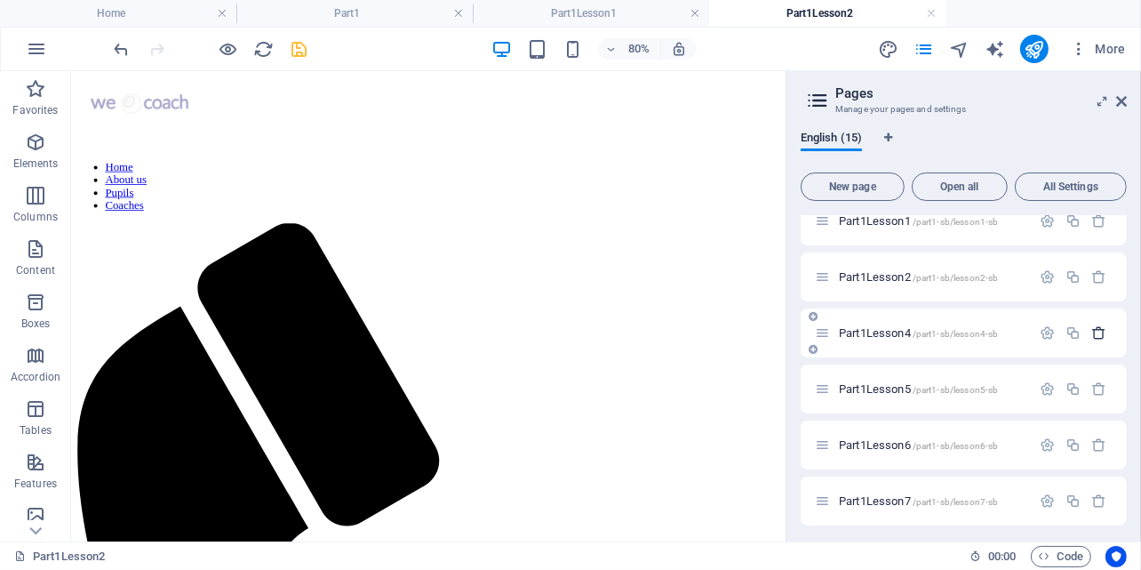
click at [1095, 333] on icon "button" at bounding box center [1099, 332] width 15 height 15
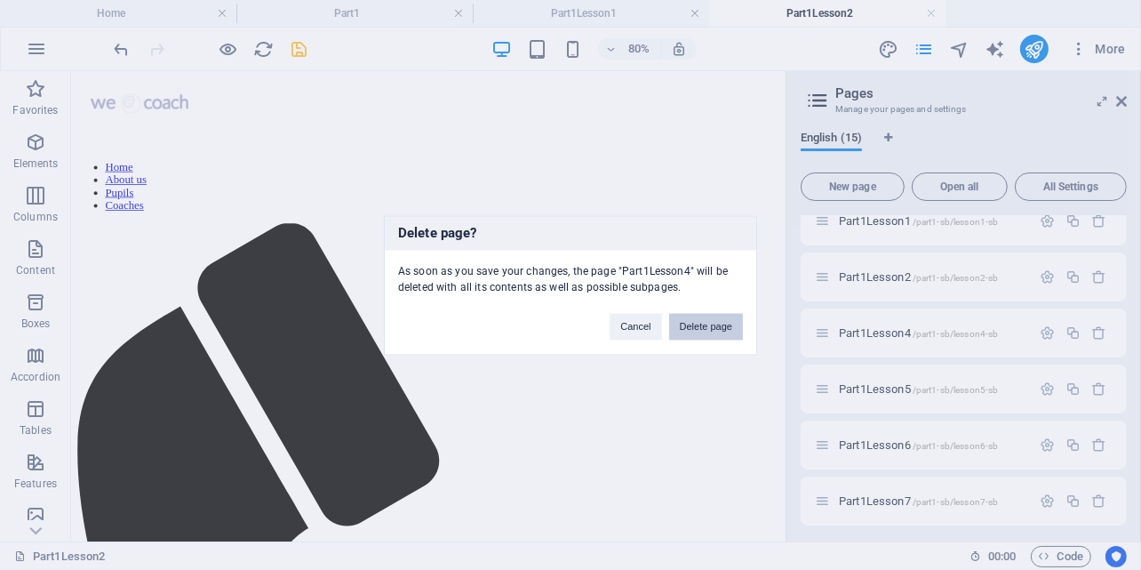
click at [706, 322] on button "Delete page" at bounding box center [706, 326] width 74 height 27
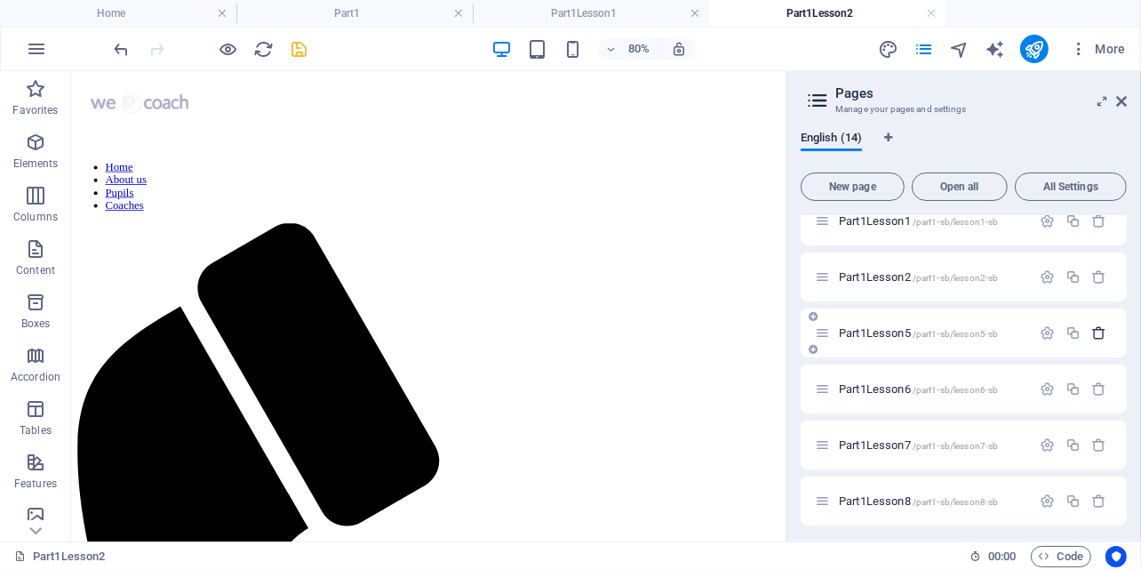
click at [1092, 332] on icon "button" at bounding box center [1099, 332] width 15 height 15
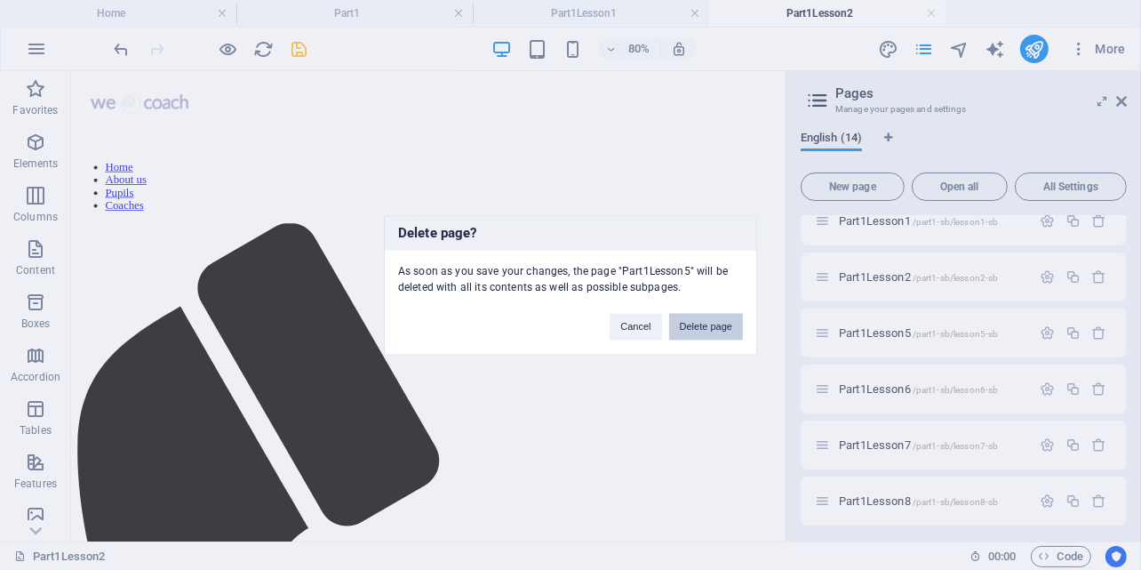
click at [705, 325] on button "Delete page" at bounding box center [706, 326] width 74 height 27
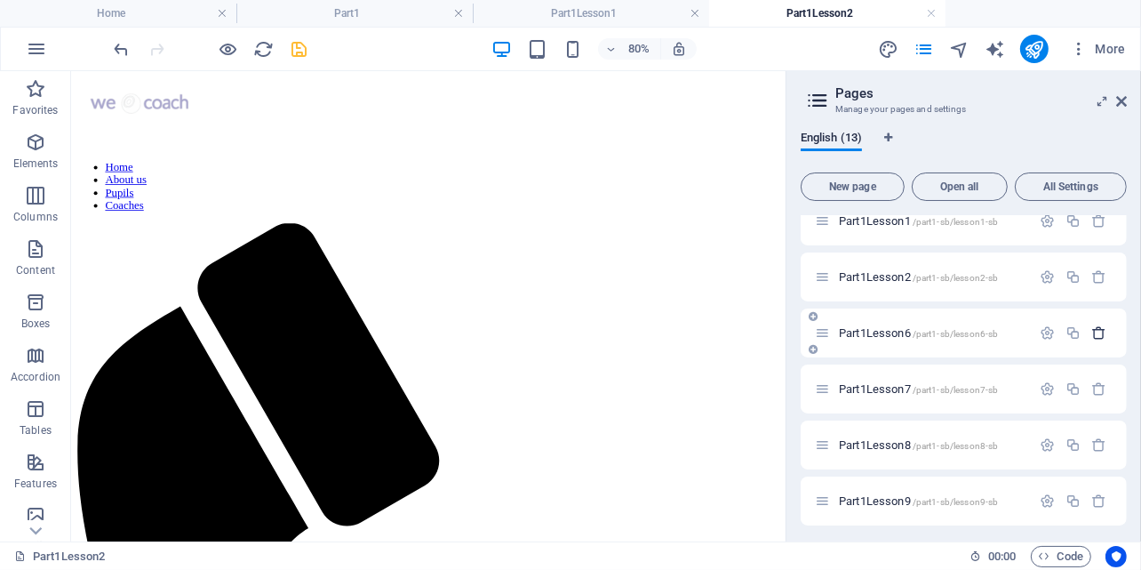
click at [1101, 333] on icon "button" at bounding box center [1099, 332] width 15 height 15
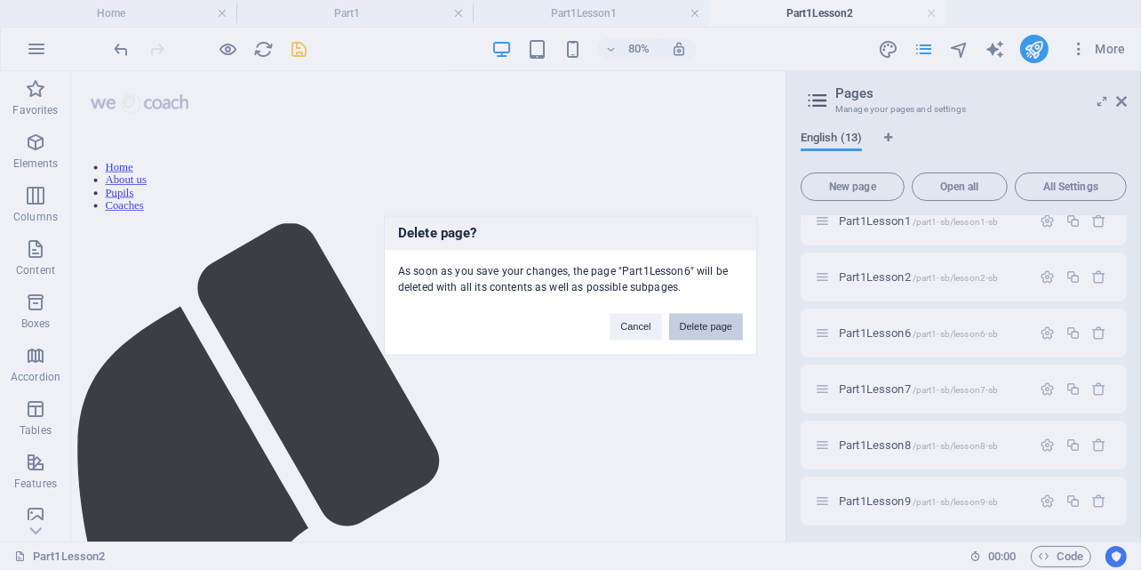
click at [691, 324] on button "Delete page" at bounding box center [706, 326] width 74 height 27
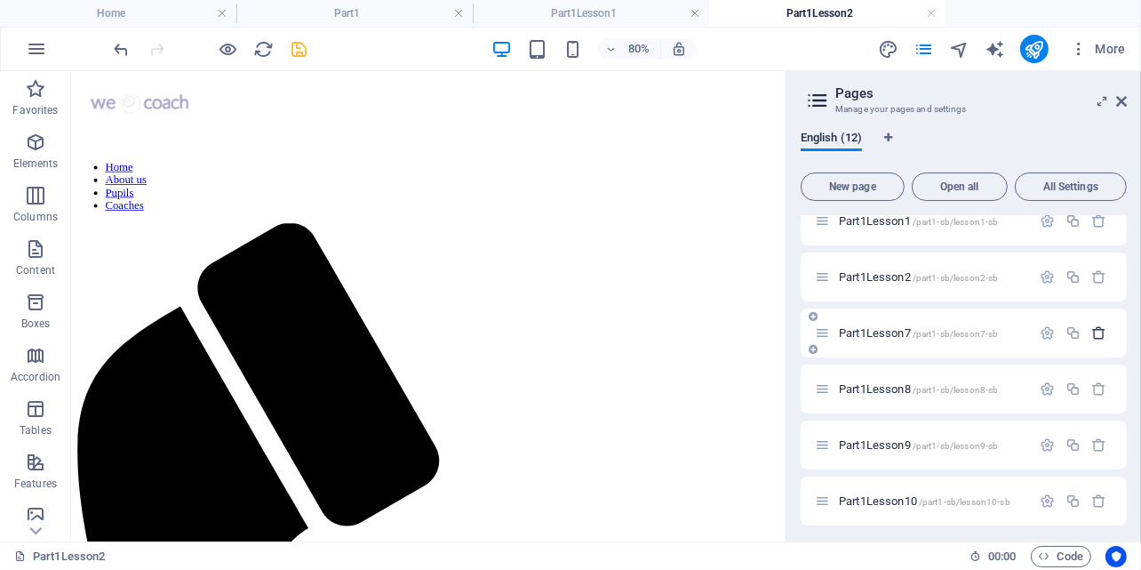
click at [1092, 332] on icon "button" at bounding box center [1099, 332] width 15 height 15
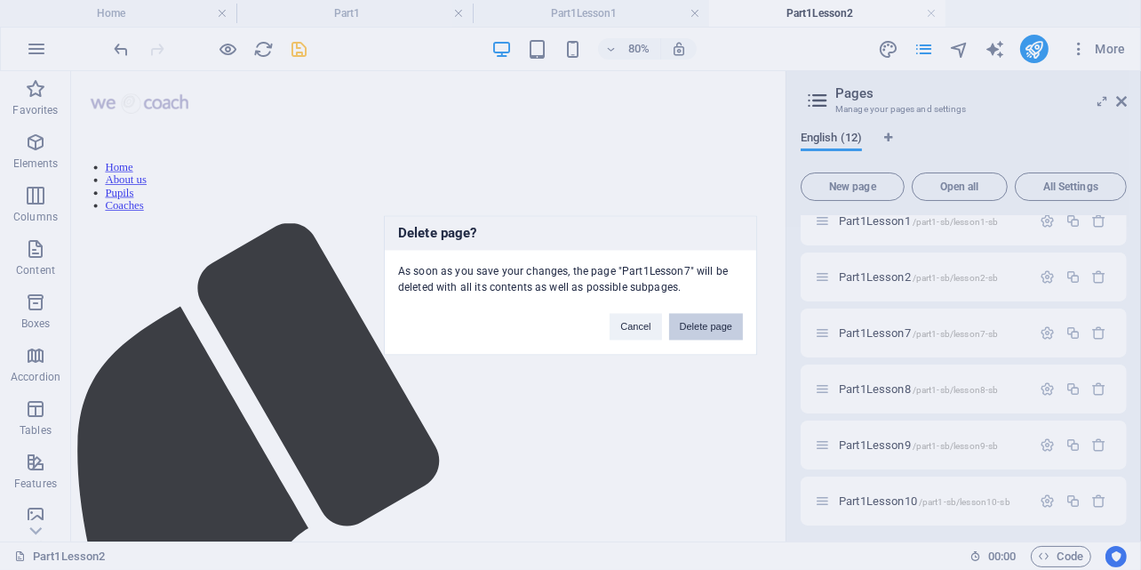
click at [705, 326] on button "Delete page" at bounding box center [706, 326] width 74 height 27
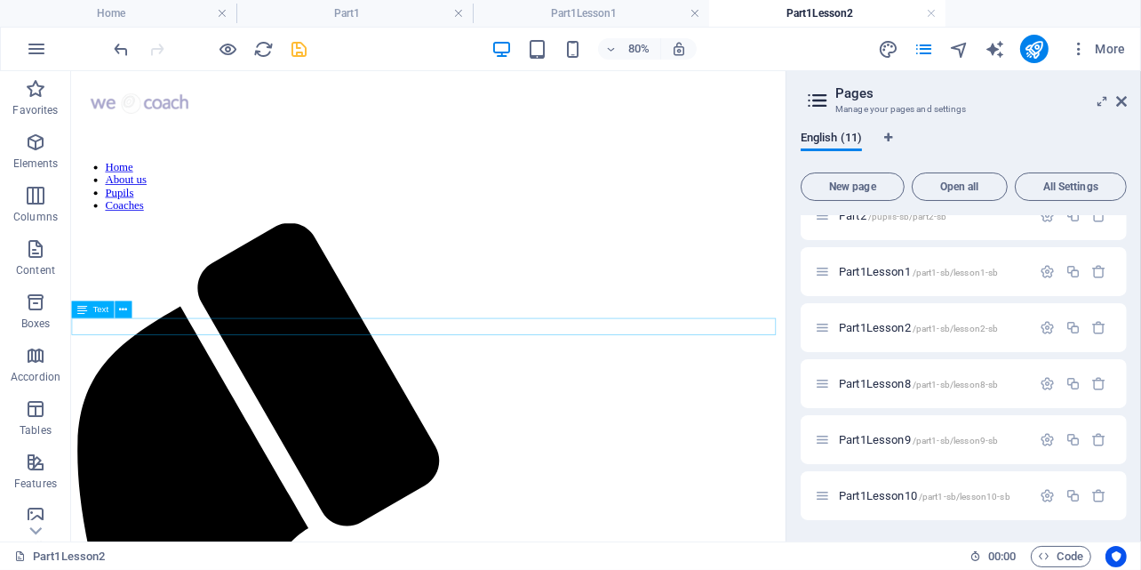
scroll to position [303, 0]
click at [1092, 382] on icon "button" at bounding box center [1099, 384] width 15 height 15
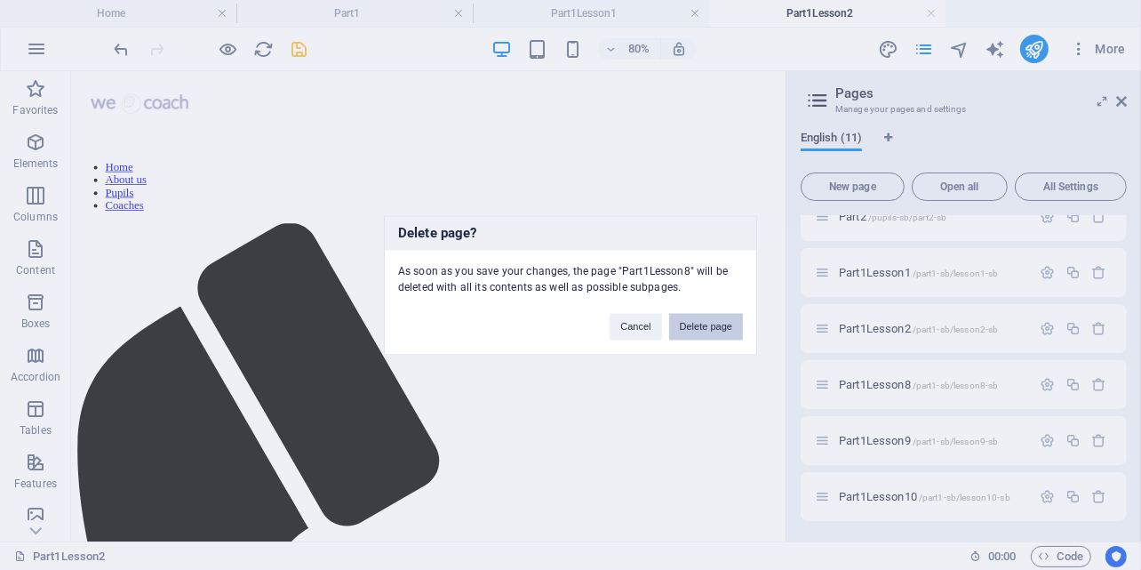
click at [708, 320] on button "Delete page" at bounding box center [706, 326] width 74 height 27
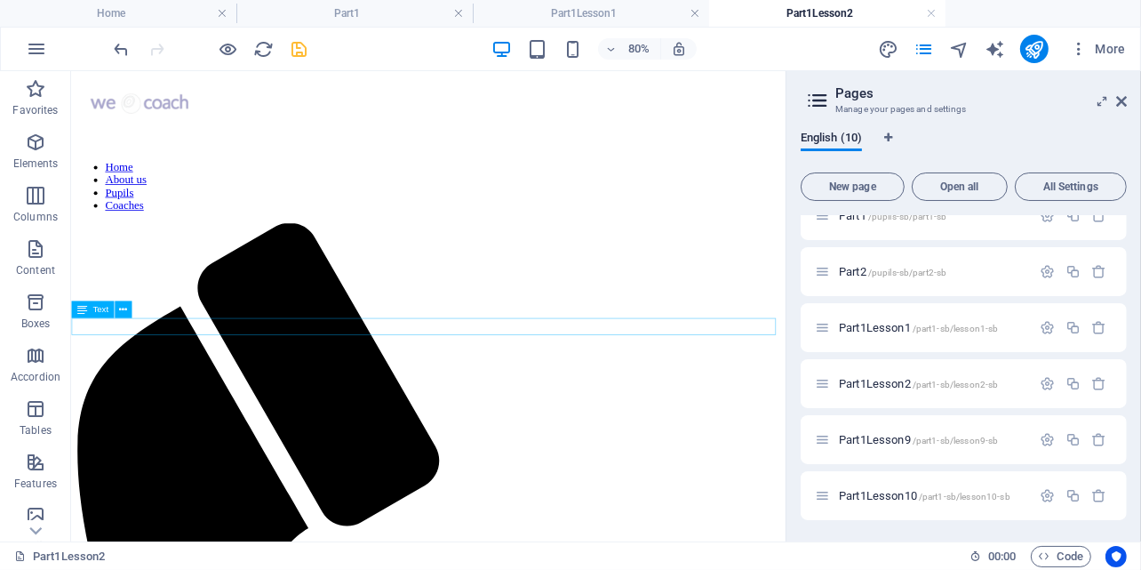
scroll to position [247, 0]
click at [1100, 442] on icon "button" at bounding box center [1099, 440] width 15 height 15
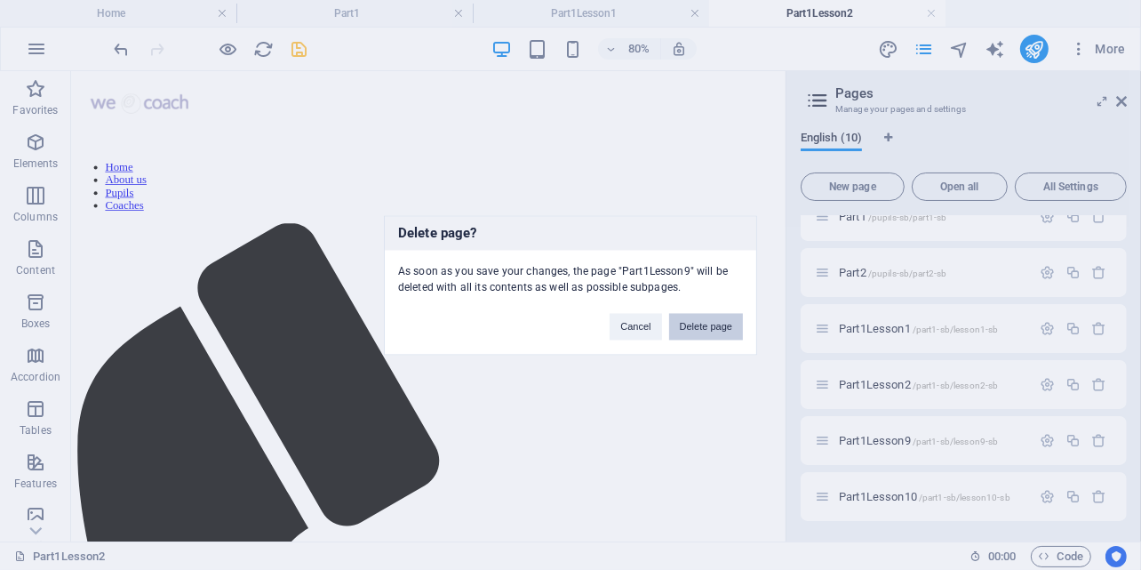
click at [694, 322] on button "Delete page" at bounding box center [706, 326] width 74 height 27
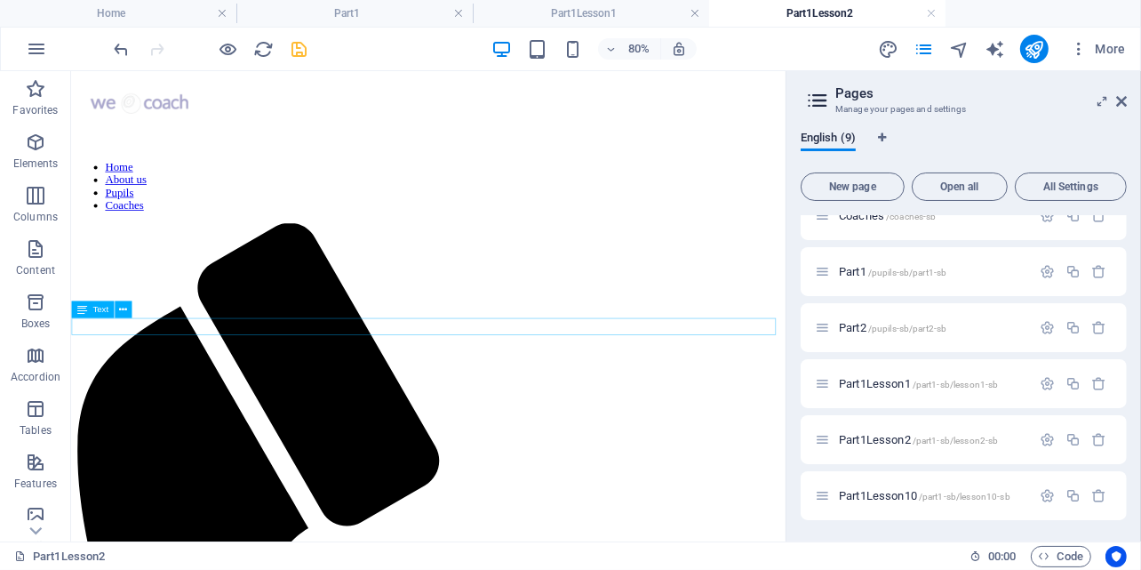
scroll to position [191, 0]
click at [1095, 495] on icon "button" at bounding box center [1099, 496] width 15 height 15
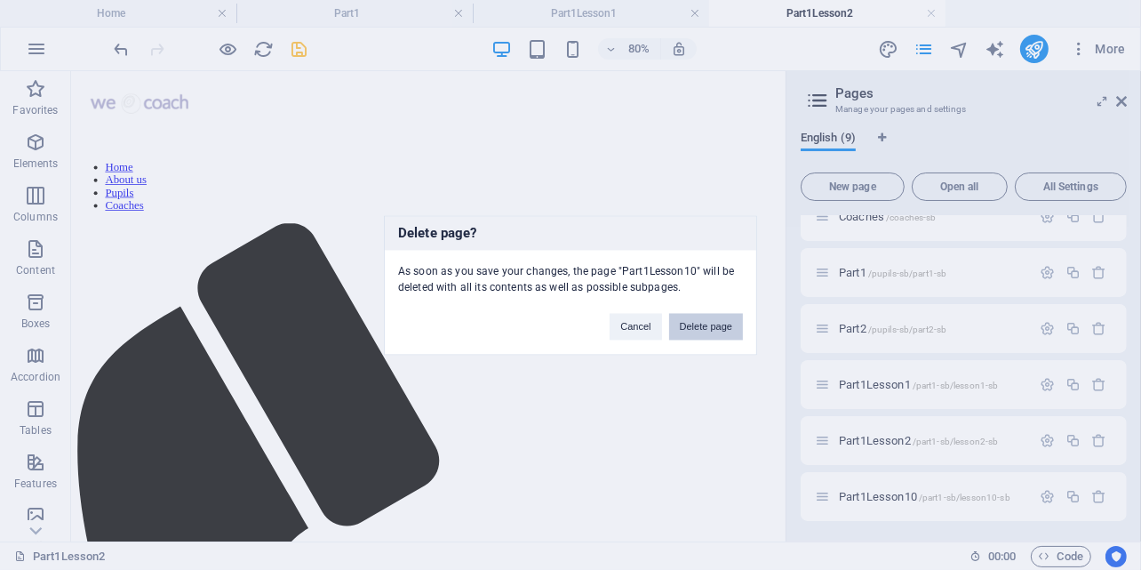
click at [700, 328] on button "Delete page" at bounding box center [706, 326] width 74 height 27
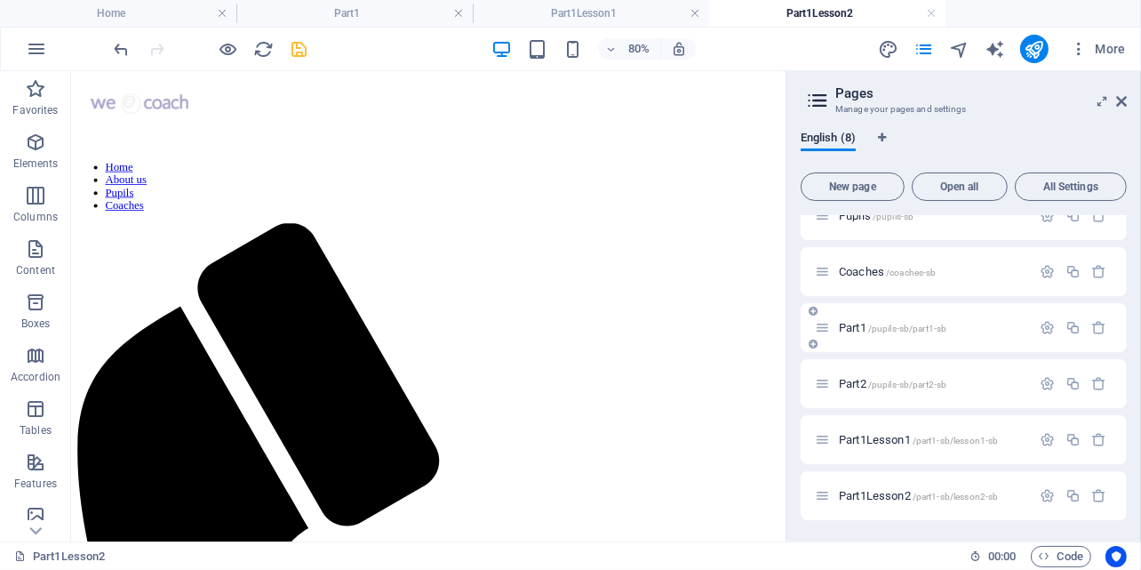
scroll to position [135, 0]
click at [1073, 498] on icon "button" at bounding box center [1073, 496] width 15 height 15
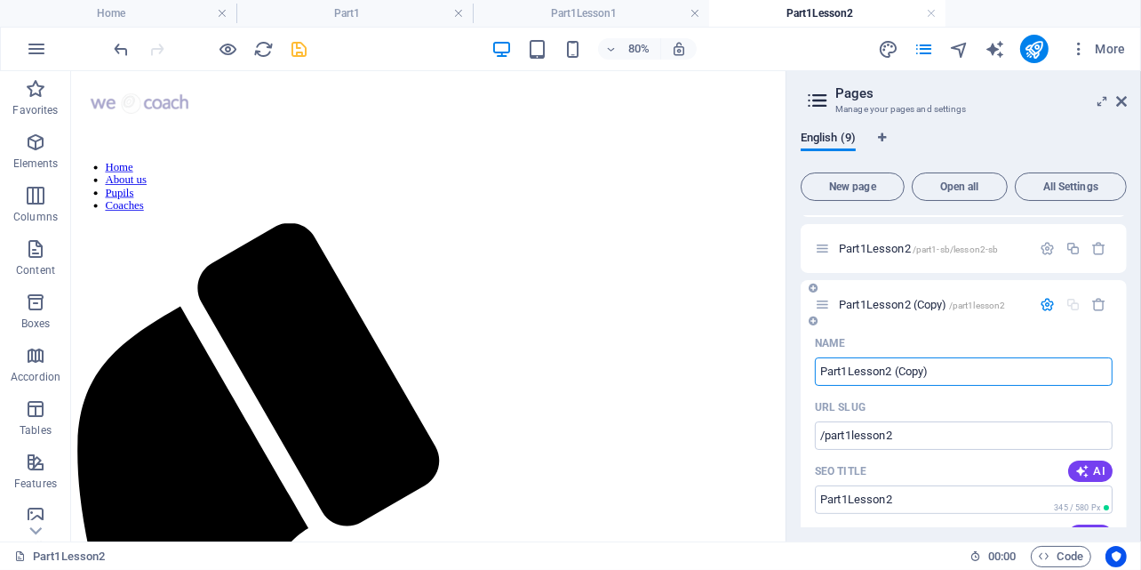
click at [934, 371] on input "Part1Lesson2 (Copy)" at bounding box center [964, 371] width 298 height 28
type input "Part1Lesson3"
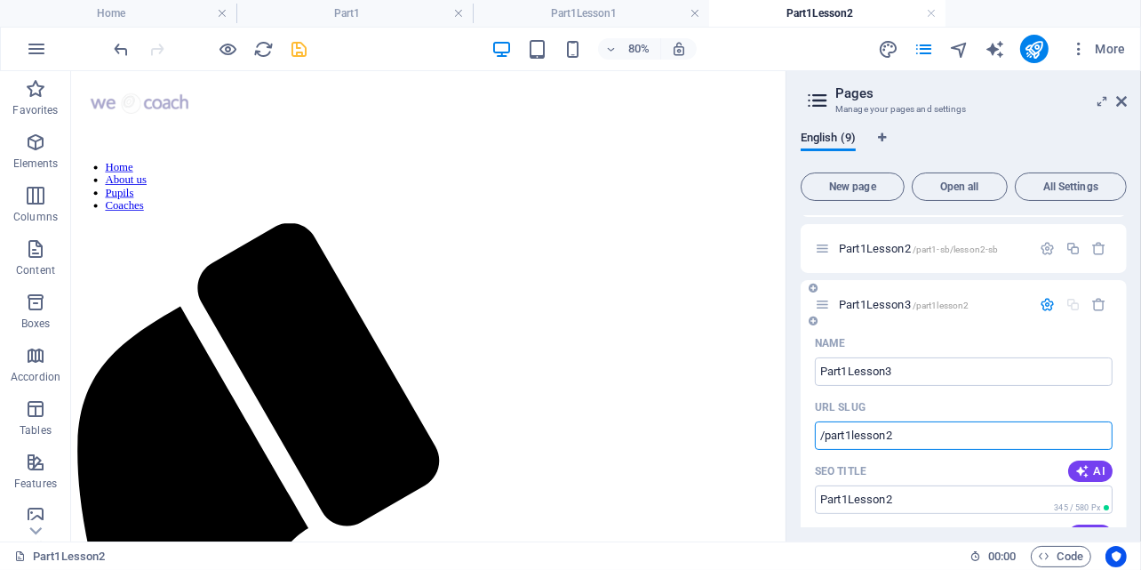
click at [850, 436] on input "/part1lesson2" at bounding box center [964, 435] width 298 height 28
type input "/part1-sb/lesson-sb"
click at [900, 496] on input "Part1Lesson2" at bounding box center [964, 499] width 298 height 28
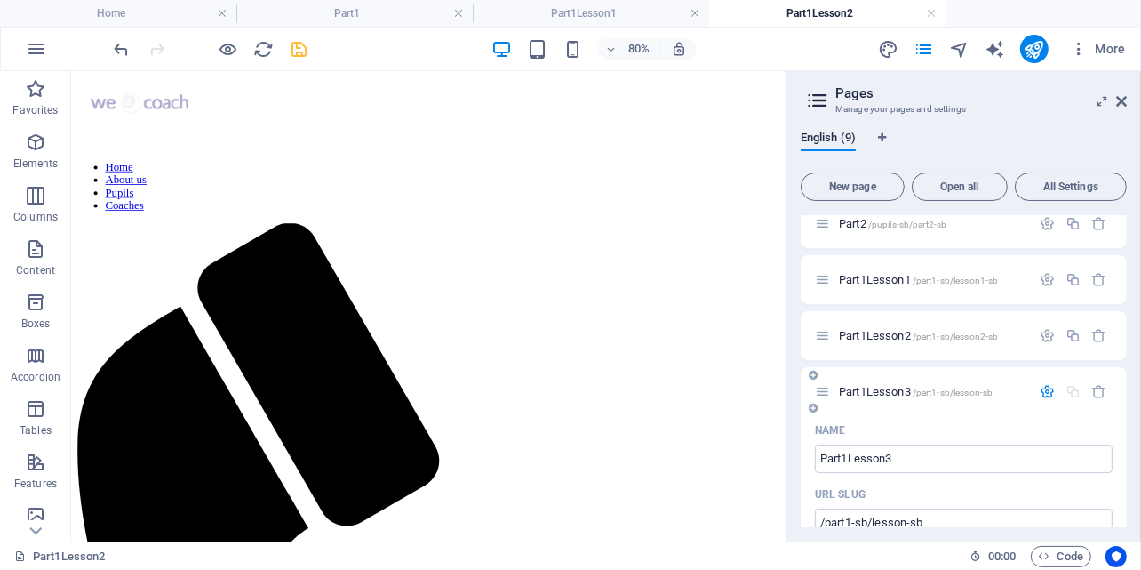
scroll to position [255, 0]
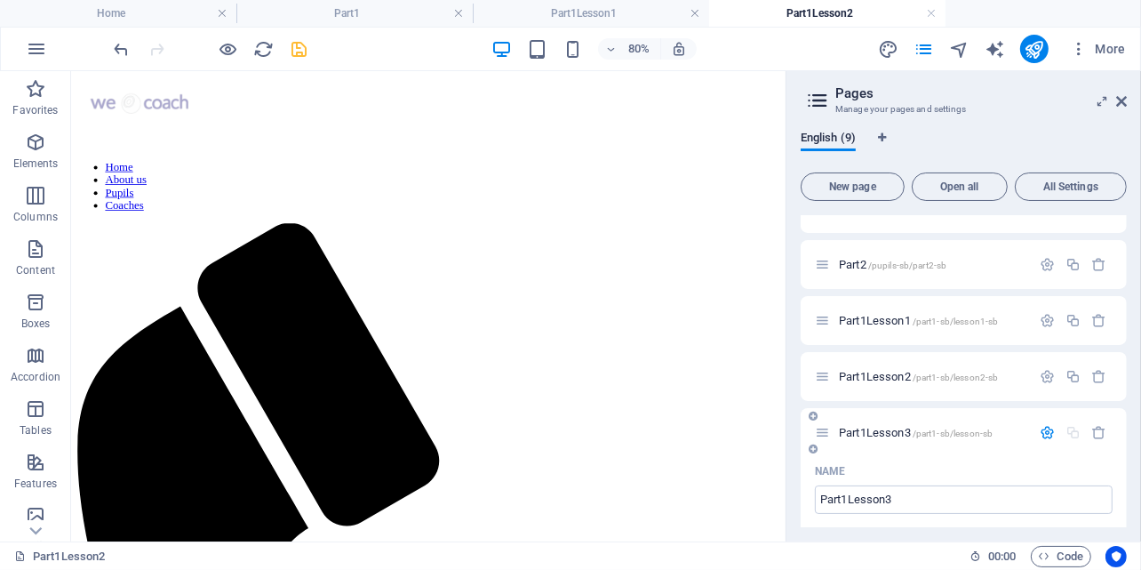
type input "Part1Lesson3"
click at [1042, 436] on icon "button" at bounding box center [1047, 432] width 15 height 15
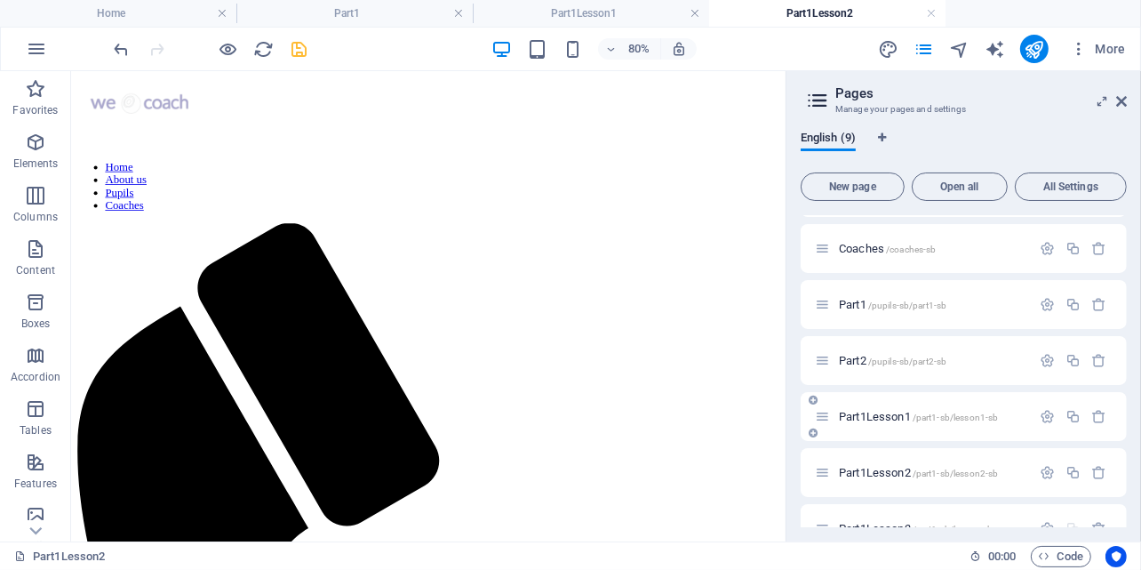
scroll to position [191, 0]
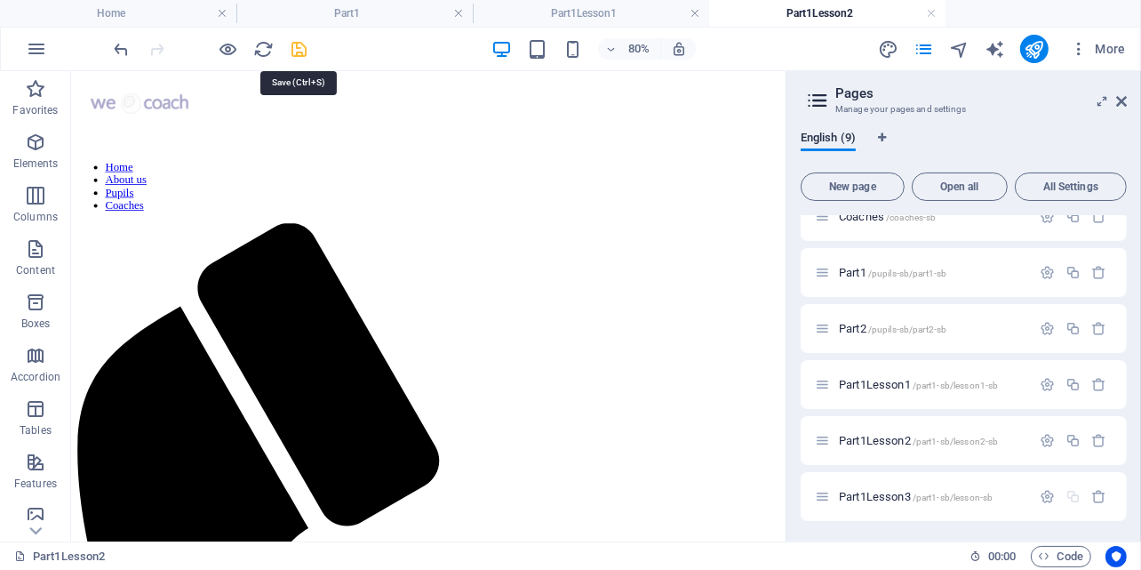
click at [307, 52] on icon "save" at bounding box center [300, 49] width 20 height 20
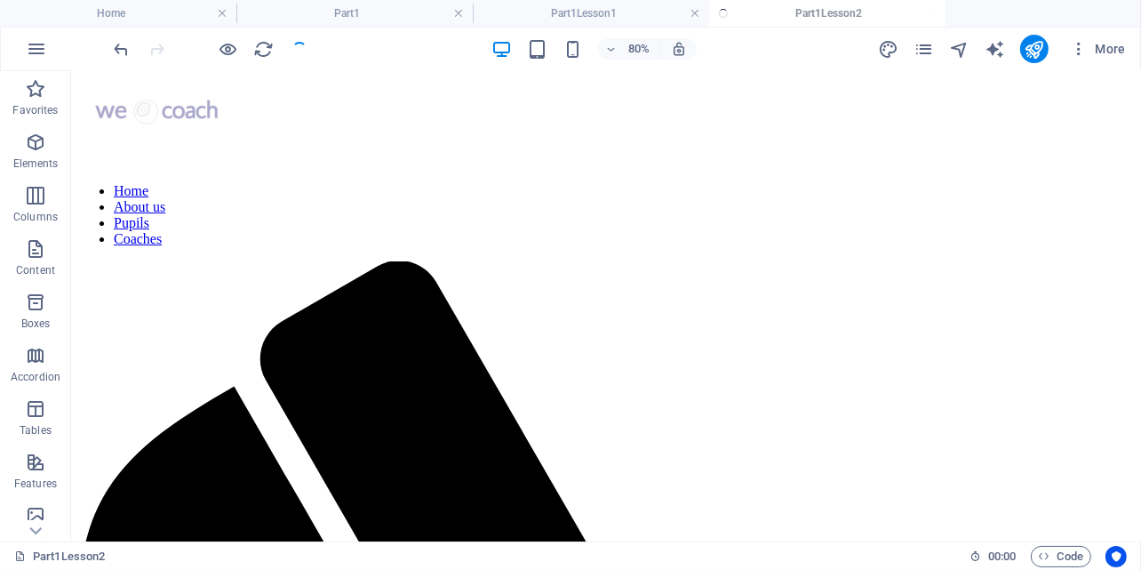
scroll to position [49, 0]
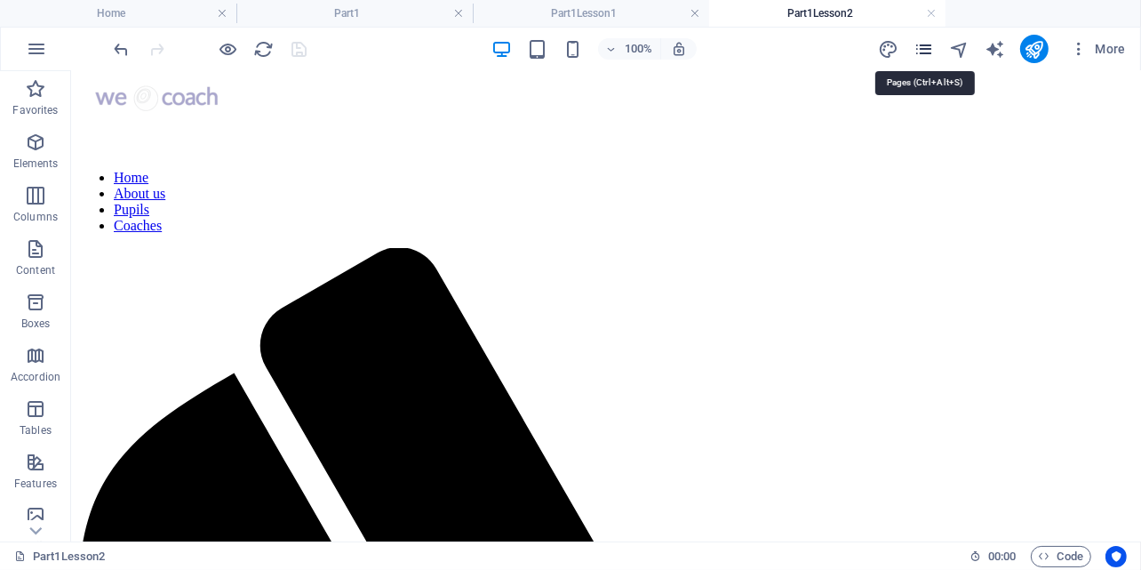
click at [919, 44] on icon "pages" at bounding box center [924, 49] width 20 height 20
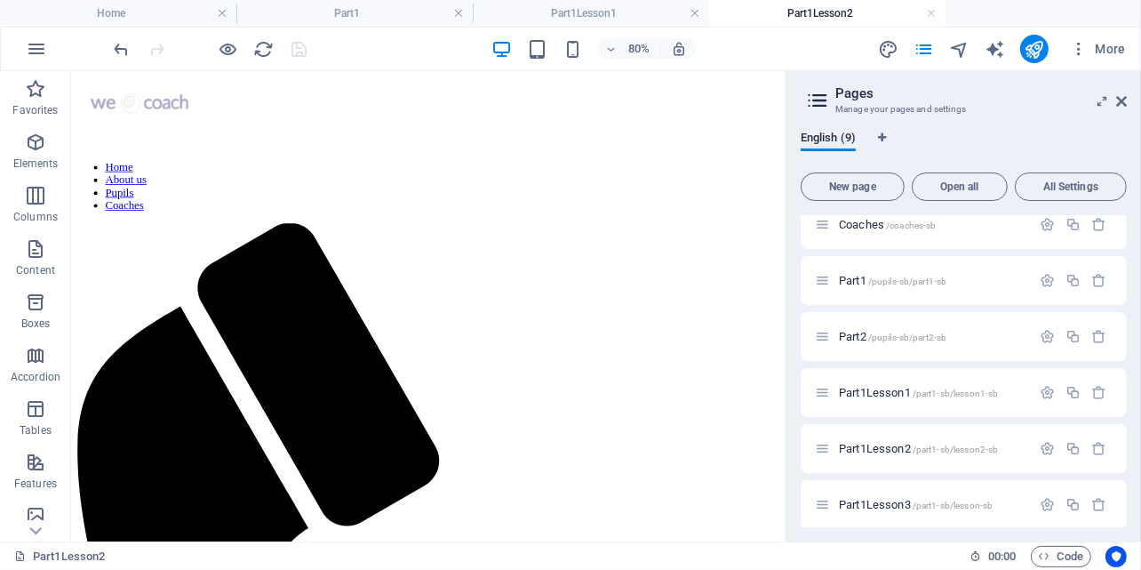
scroll to position [191, 0]
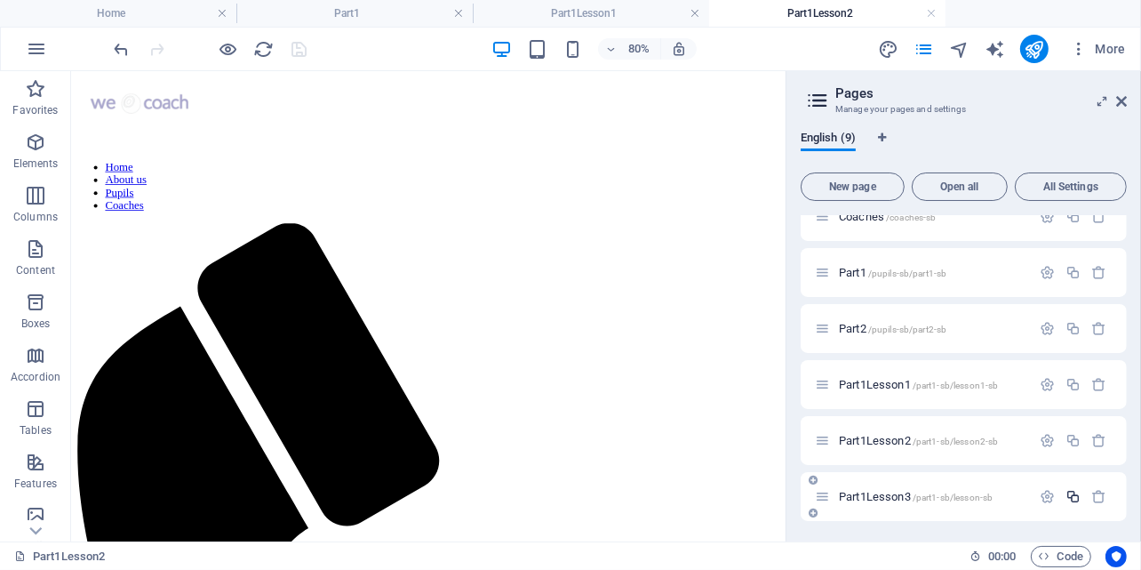
click at [1070, 496] on icon "button" at bounding box center [1073, 496] width 15 height 15
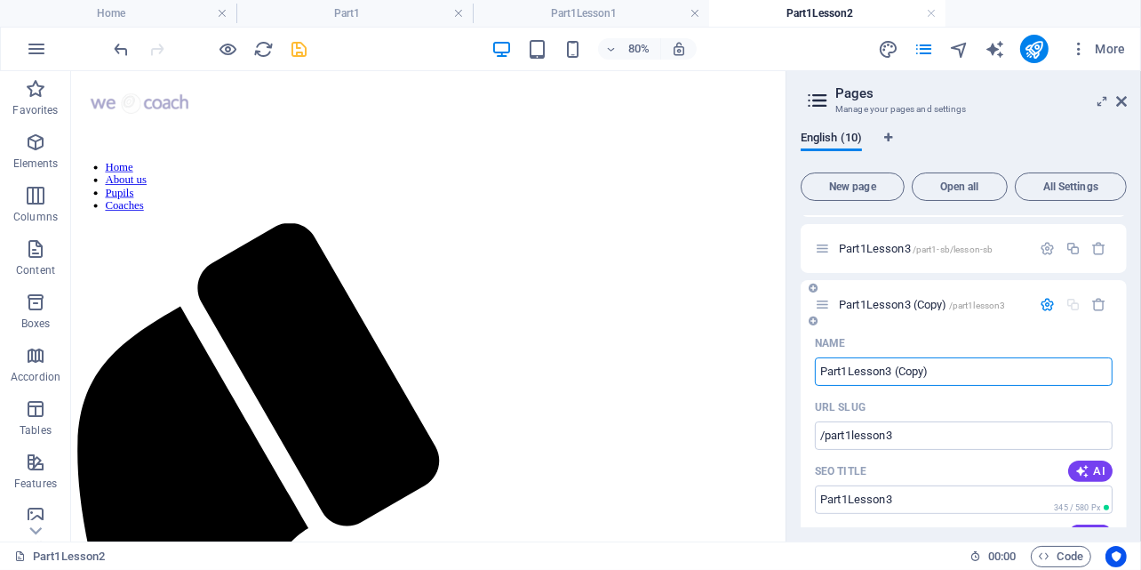
click at [945, 372] on input "Part1Lesson3 (Copy)" at bounding box center [964, 371] width 298 height 28
click at [930, 370] on input "Part1Lesson3 (Copy)" at bounding box center [964, 371] width 298 height 28
type input "Part1Lesson4"
type input "/part1lesson4"
type input "Part1Lesson4"
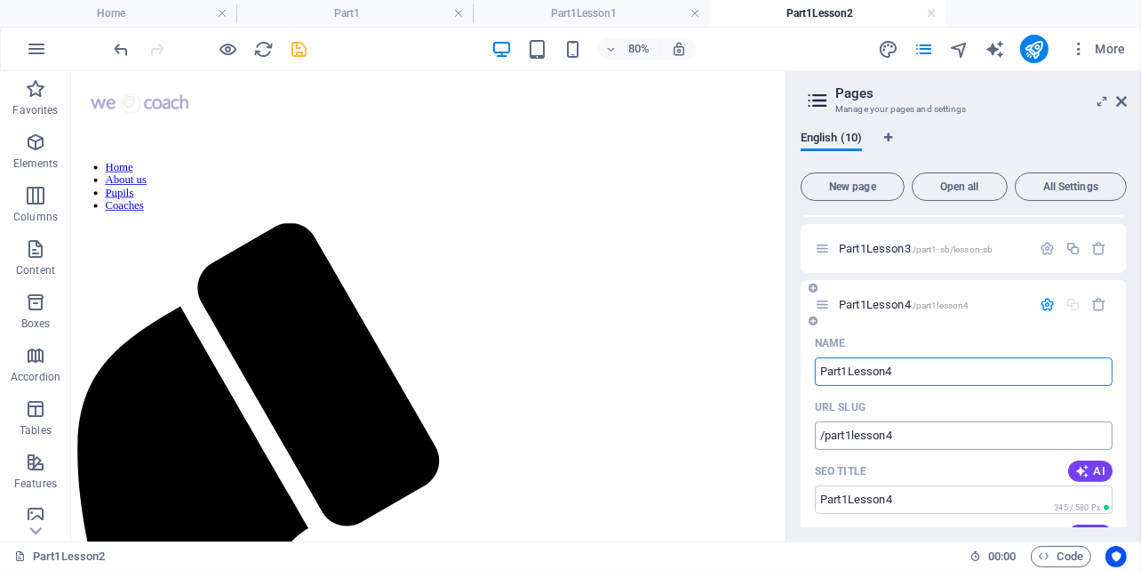
type input "Part1Lesson4"
click at [851, 431] on input "/part1lesson4" at bounding box center [964, 435] width 298 height 28
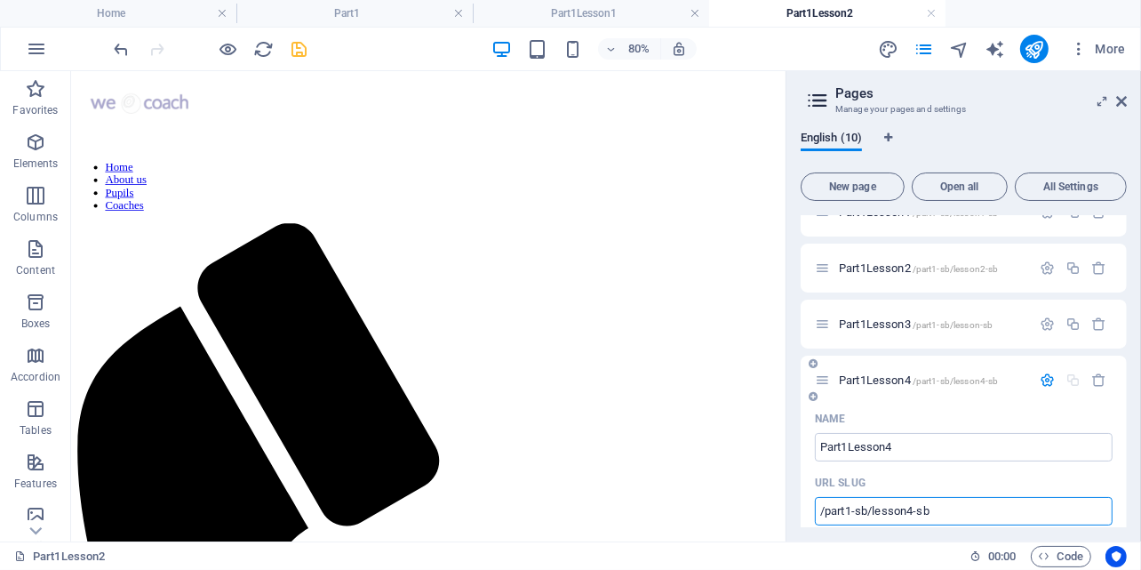
scroll to position [311, 0]
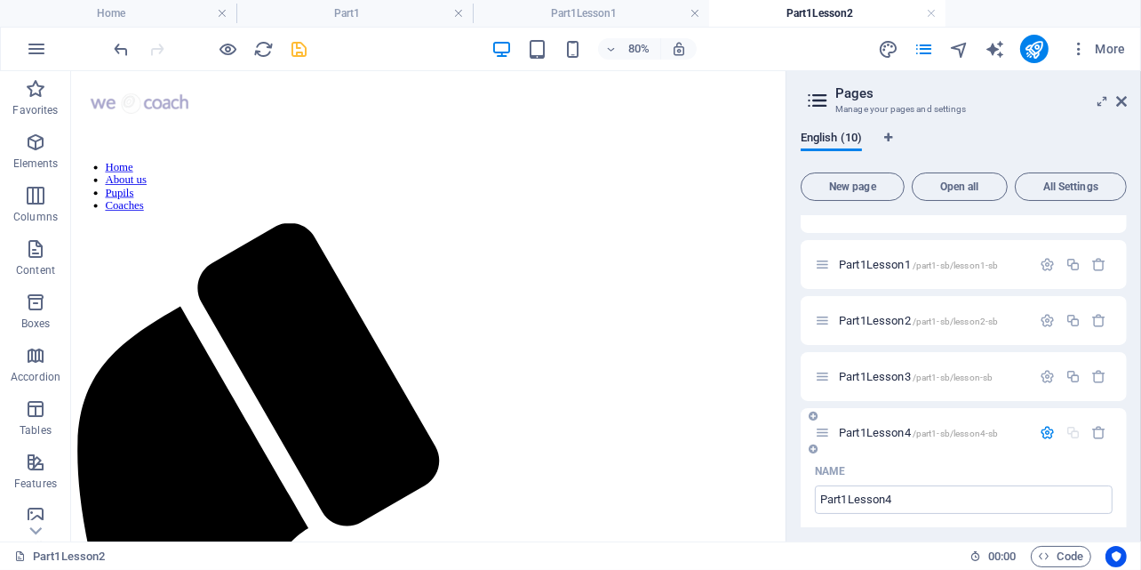
type input "/part1-sb/lesson4-sb"
click at [1048, 433] on icon "button" at bounding box center [1047, 432] width 15 height 15
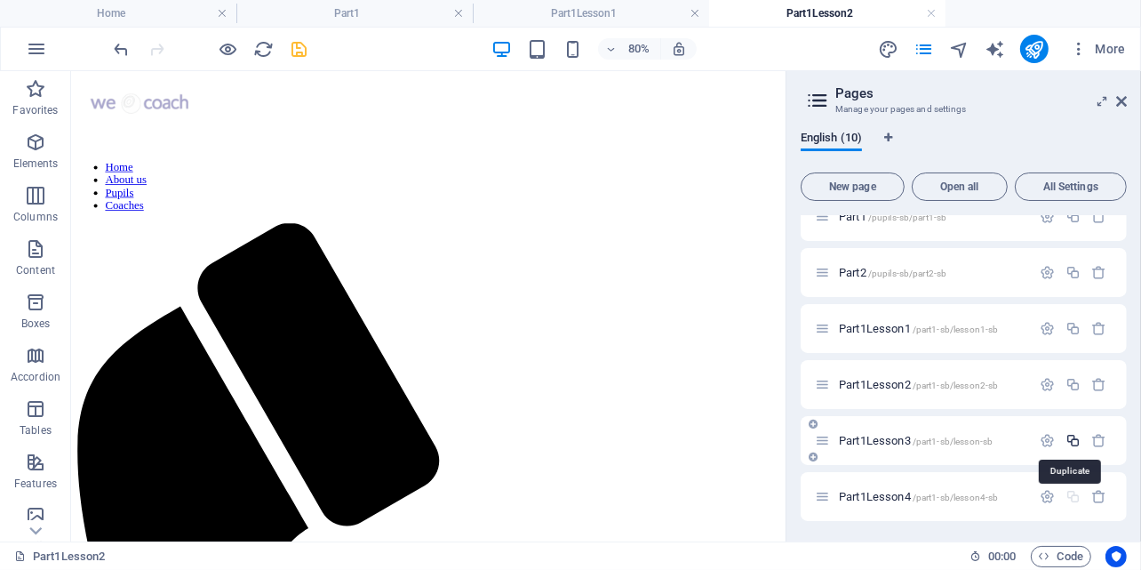
click at [1069, 436] on icon "button" at bounding box center [1073, 440] width 15 height 15
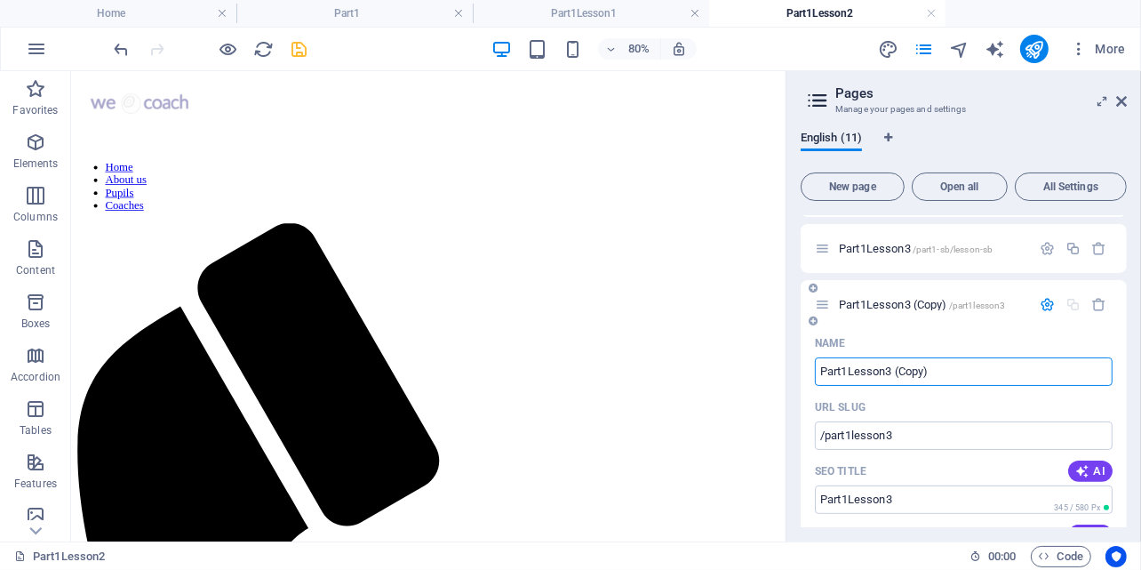
click at [936, 371] on input "Part1Lesson3 (Copy)" at bounding box center [964, 371] width 298 height 28
type input "Part1Lesson5"
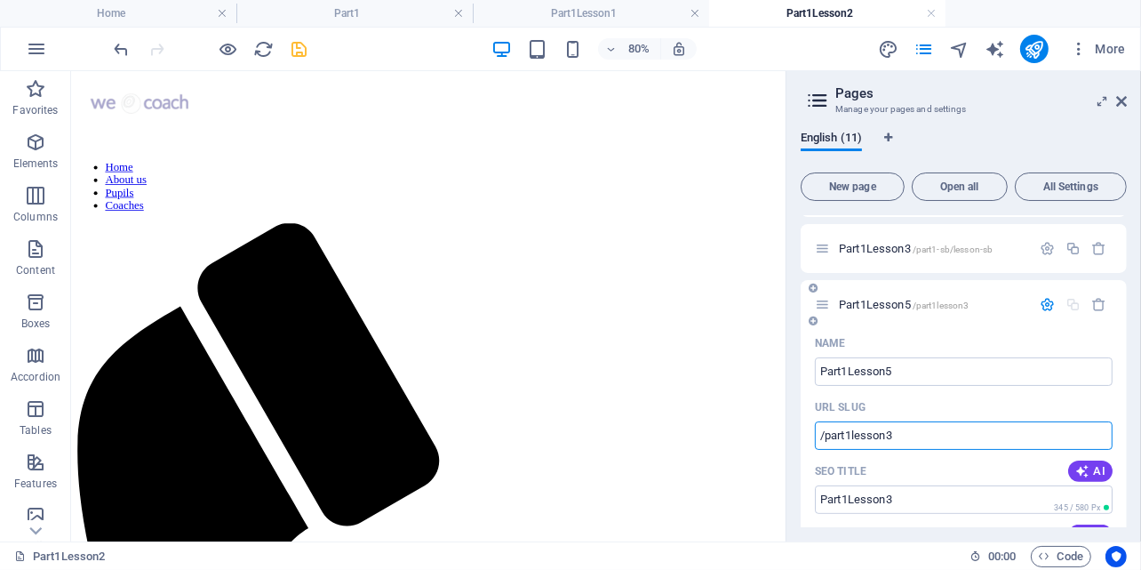
click at [900, 436] on input "/part1lesson3" at bounding box center [964, 435] width 298 height 28
click at [851, 436] on input "/part1lesson5-sb" at bounding box center [964, 435] width 298 height 28
type input "/part1-sb/lesson5-sb"
click at [1042, 308] on icon "button" at bounding box center [1047, 304] width 15 height 15
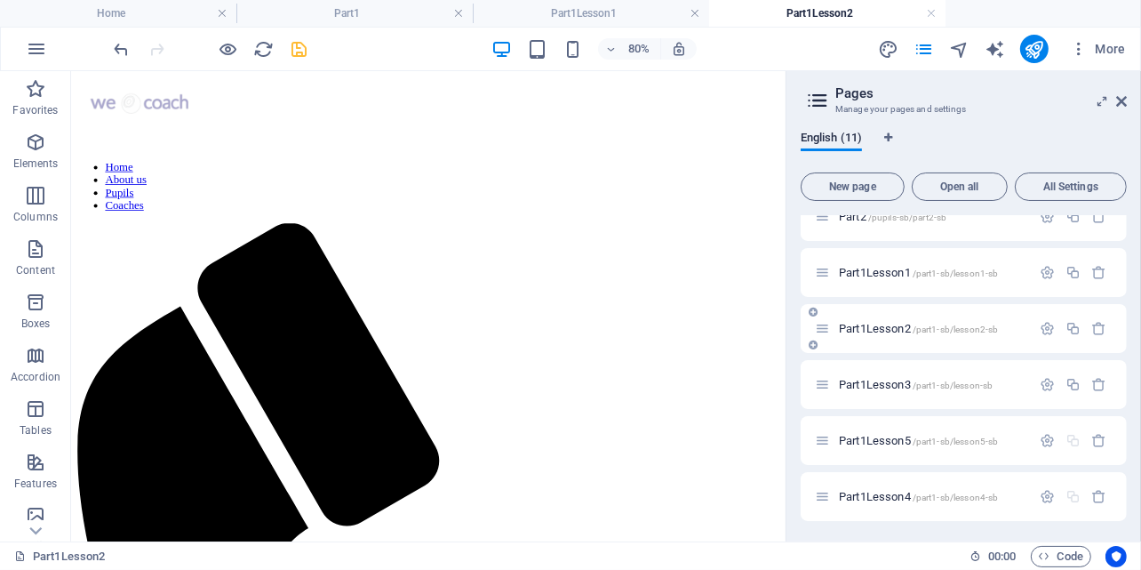
scroll to position [303, 0]
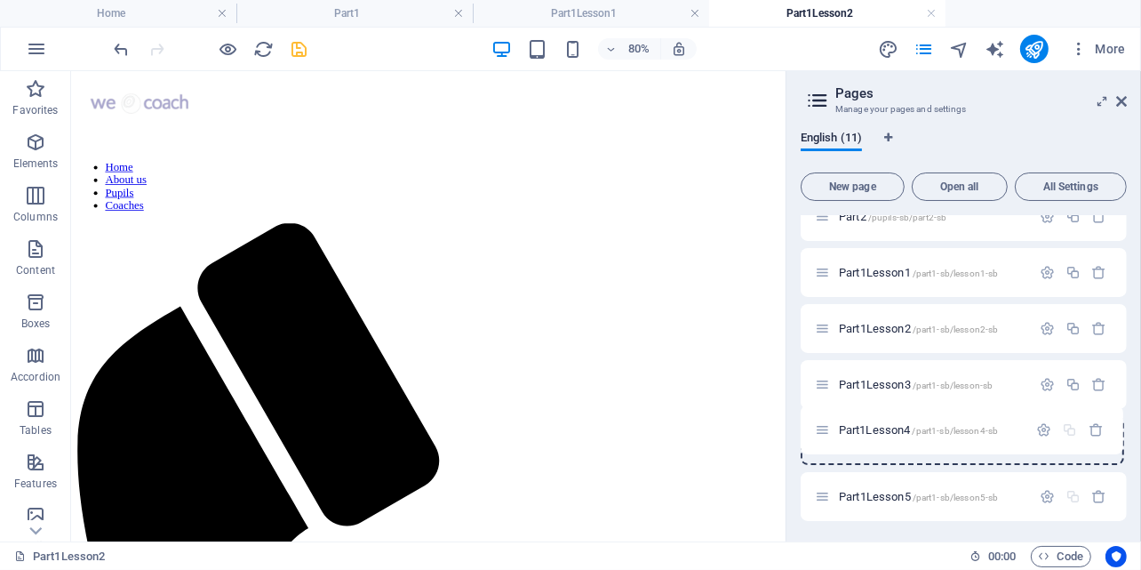
drag, startPoint x: 822, startPoint y: 492, endPoint x: 820, endPoint y: 420, distance: 71.1
click at [820, 420] on div "Home / About us /about-us Pupils /pupils-sb Coaches /coaches-sb Part1 /pupils-s…" at bounding box center [964, 216] width 326 height 609
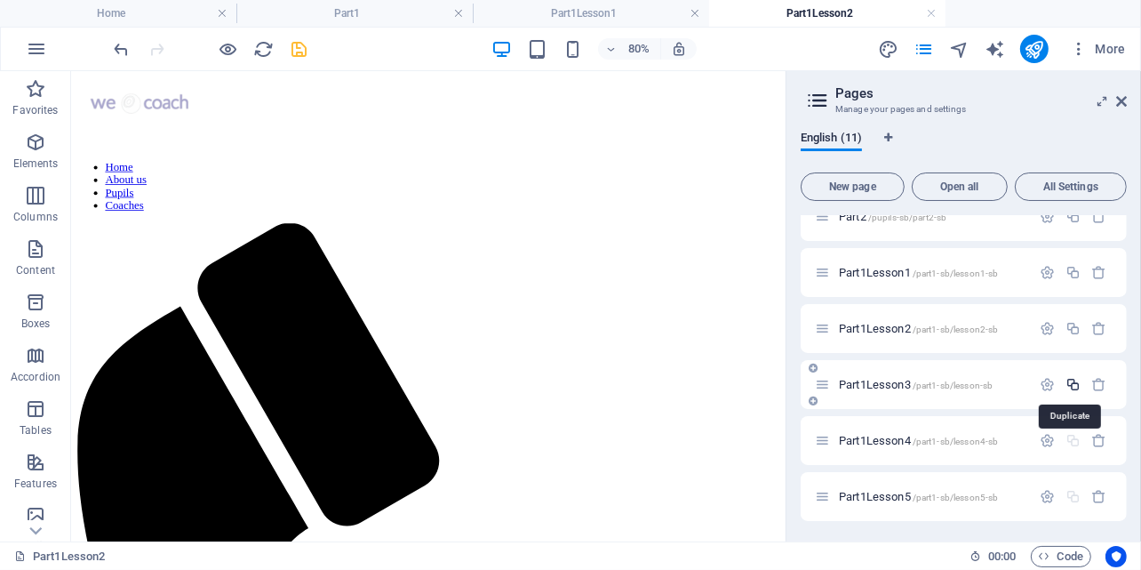
click at [1073, 386] on icon "button" at bounding box center [1073, 384] width 15 height 15
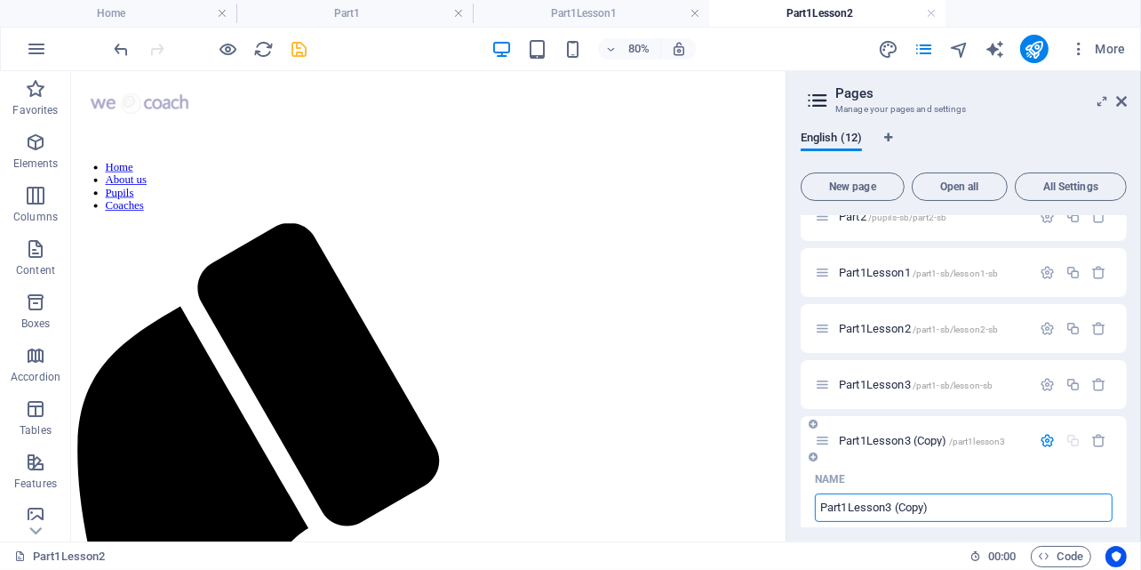
click at [940, 516] on input "Part1Lesson3 (Copy)" at bounding box center [964, 507] width 298 height 28
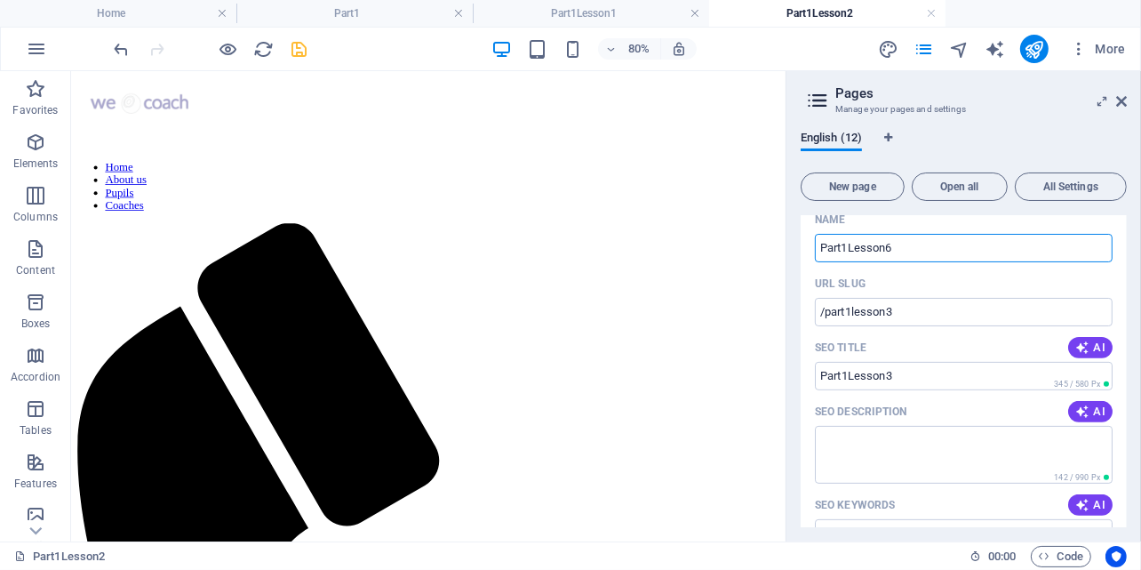
scroll to position [570, 0]
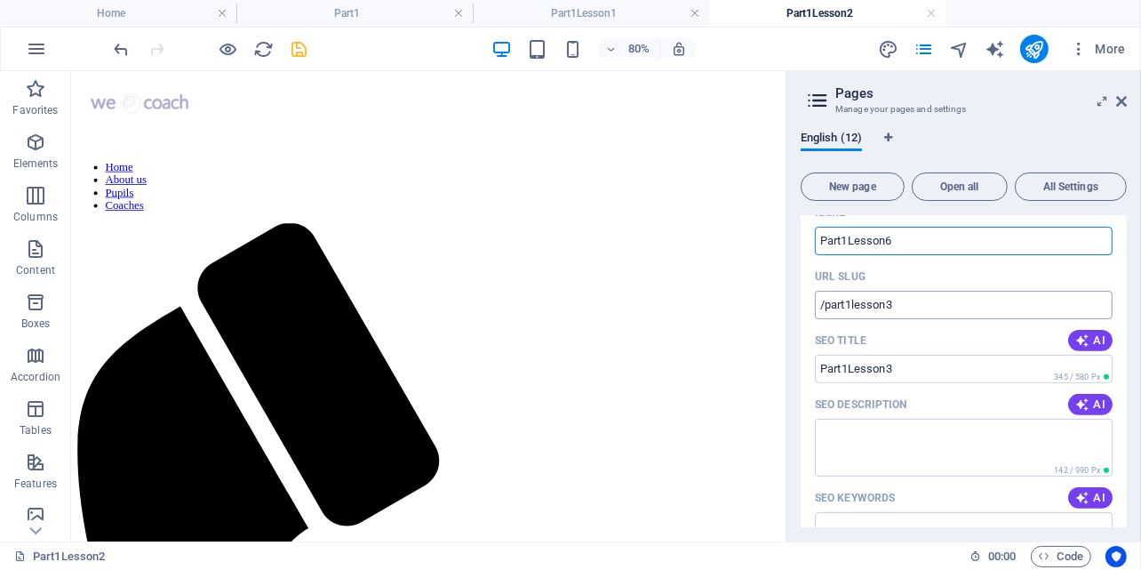
type input "Part1Lesson6"
click at [851, 307] on input "/part1lesson3" at bounding box center [964, 305] width 298 height 28
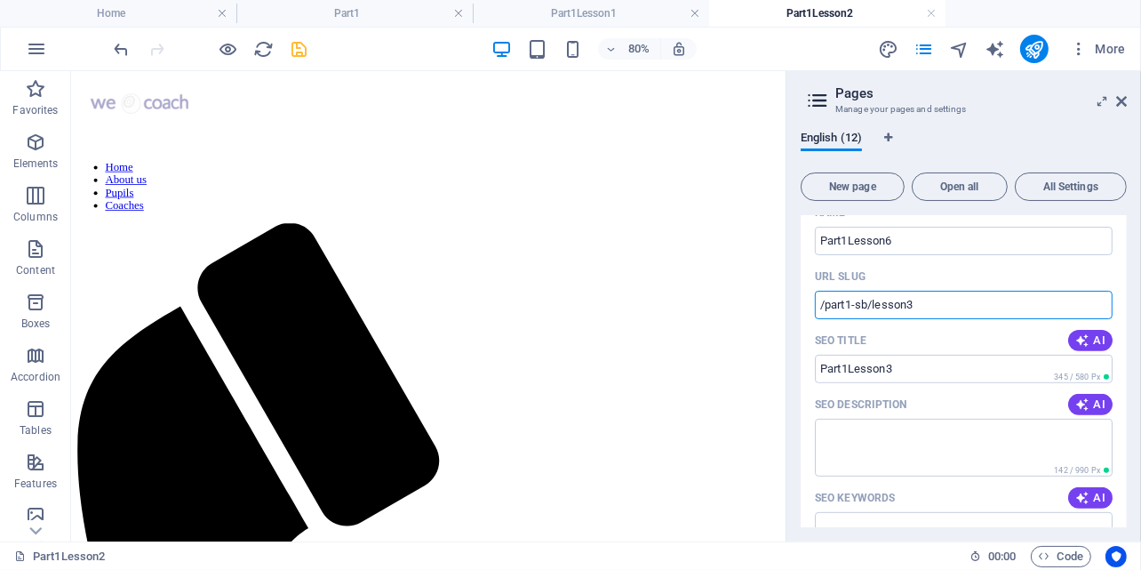
click at [934, 306] on input "/part1-sb/lesson3" at bounding box center [964, 305] width 298 height 28
type input "/part1-sb/lesson3-sb"
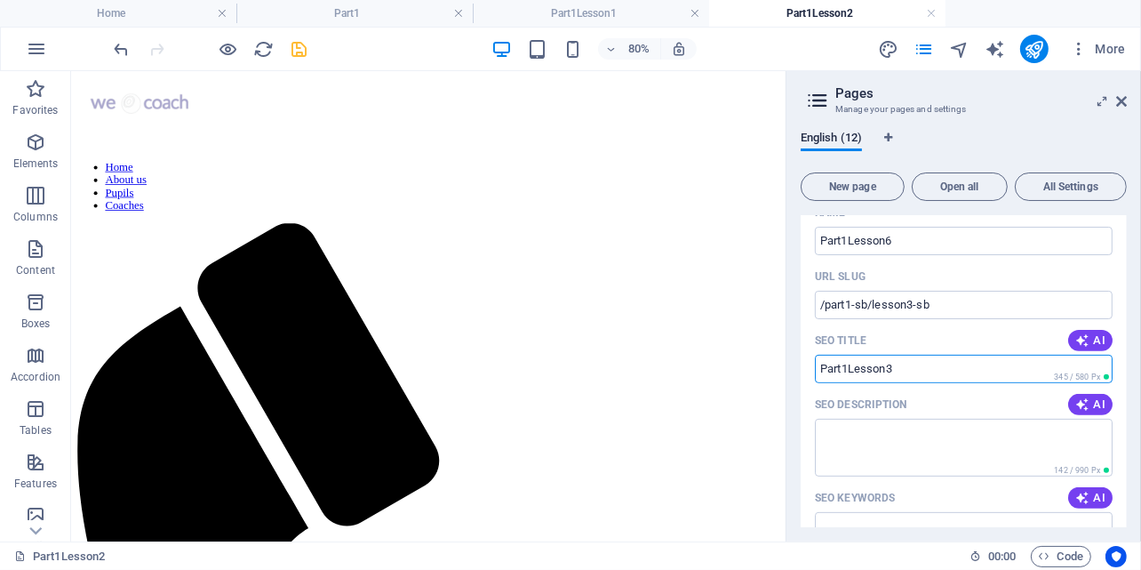
click at [920, 364] on input "Part1Lesson3" at bounding box center [964, 369] width 298 height 28
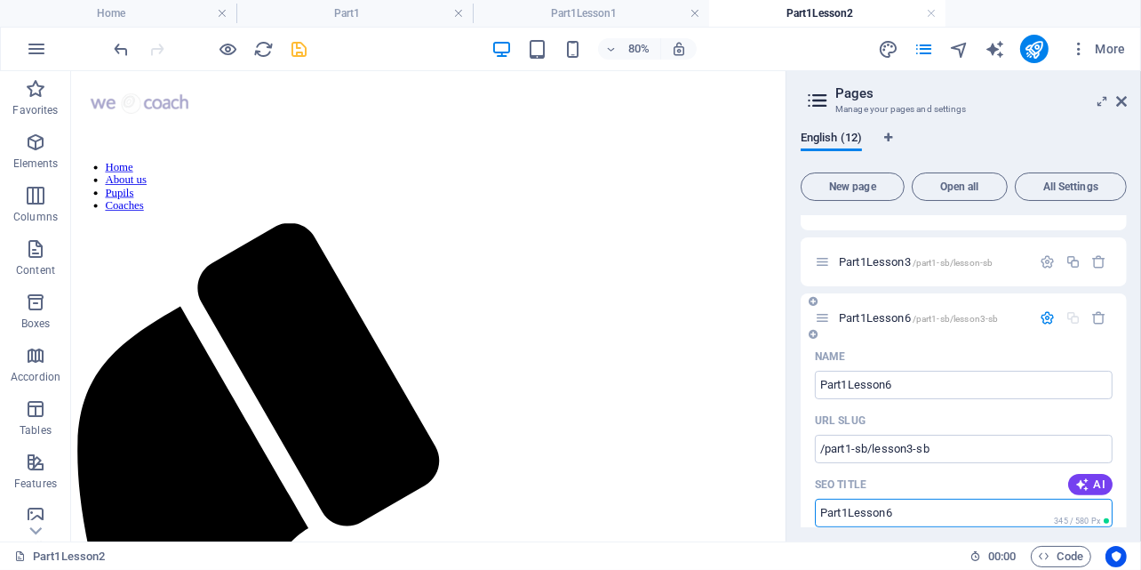
scroll to position [423, 0]
type input "Part1Lesson6"
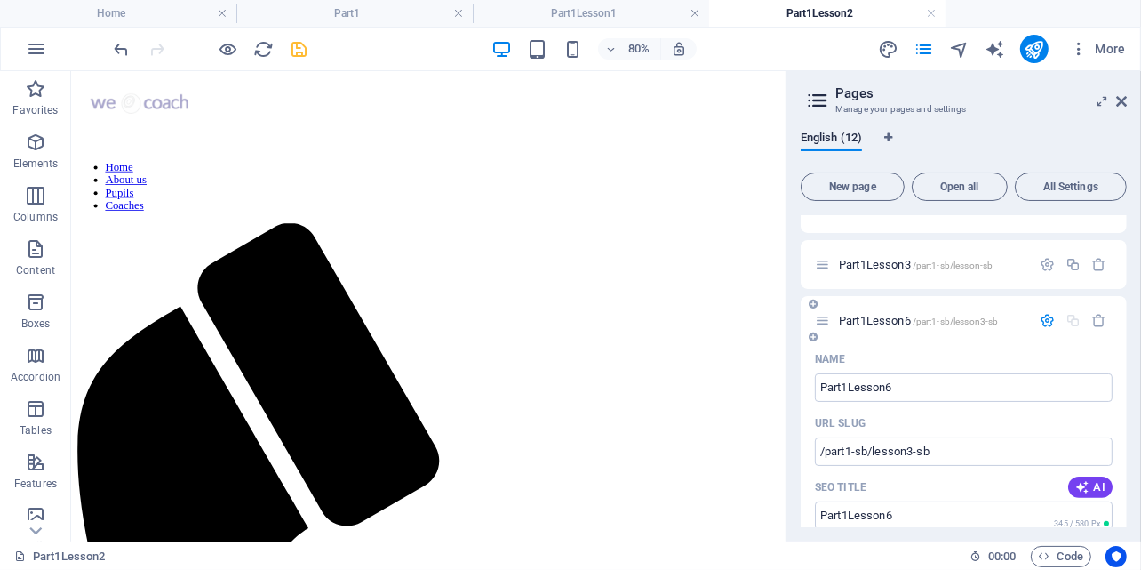
click at [1049, 318] on icon "button" at bounding box center [1047, 320] width 15 height 15
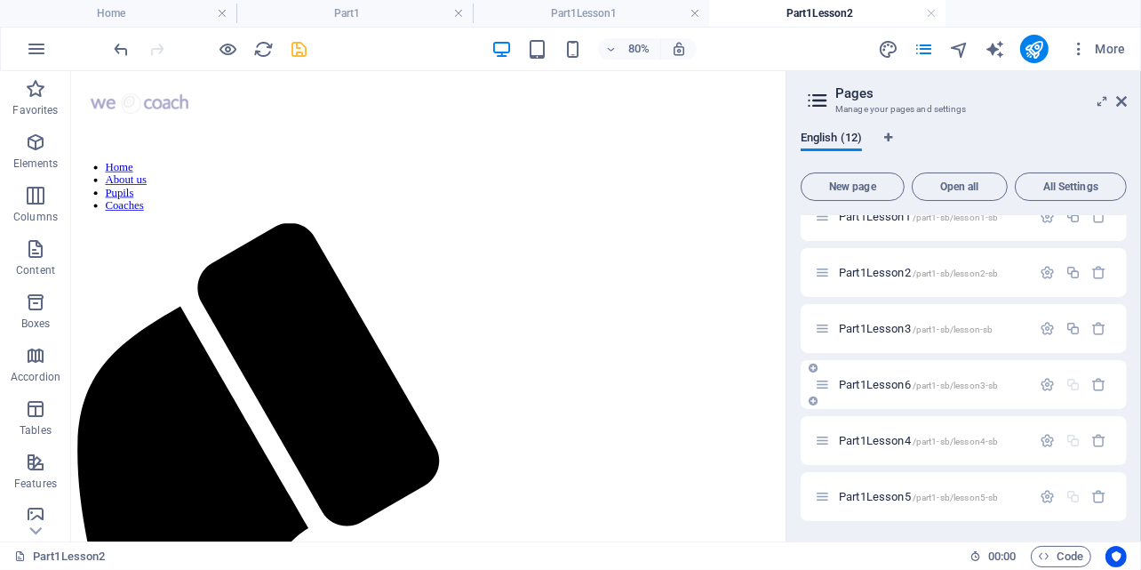
click at [903, 390] on div "Part1Lesson6 /part1-sb/lesson3-sb" at bounding box center [923, 384] width 216 height 20
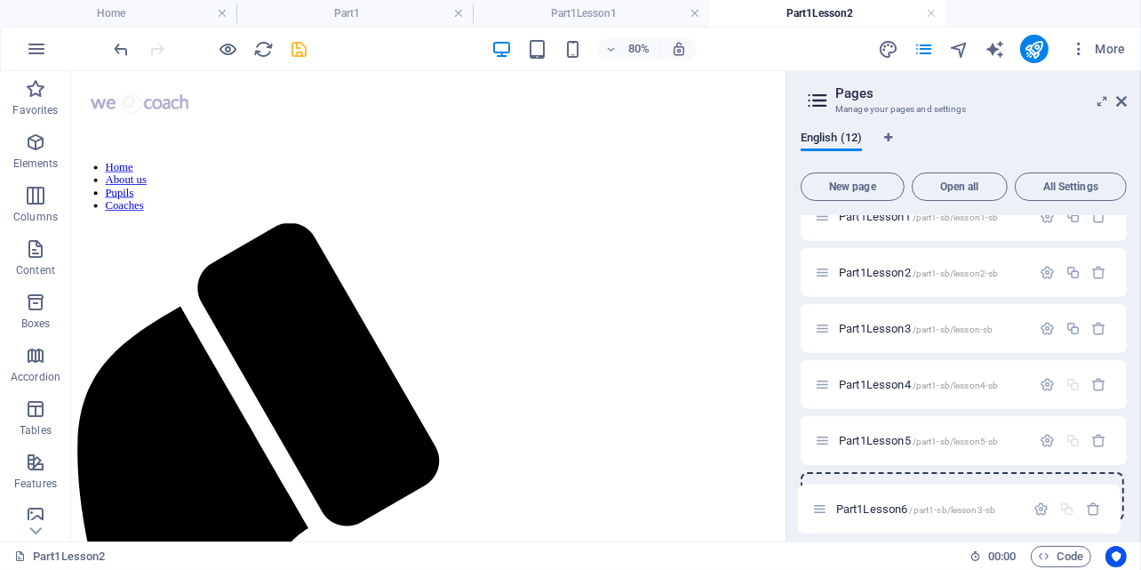
drag, startPoint x: 819, startPoint y: 376, endPoint x: 815, endPoint y: 506, distance: 129.8
click at [815, 506] on div "Home / About us /about-us Pupils /pupils-sb Coaches /coaches-sb Part1 /pupils-s…" at bounding box center [964, 188] width 326 height 665
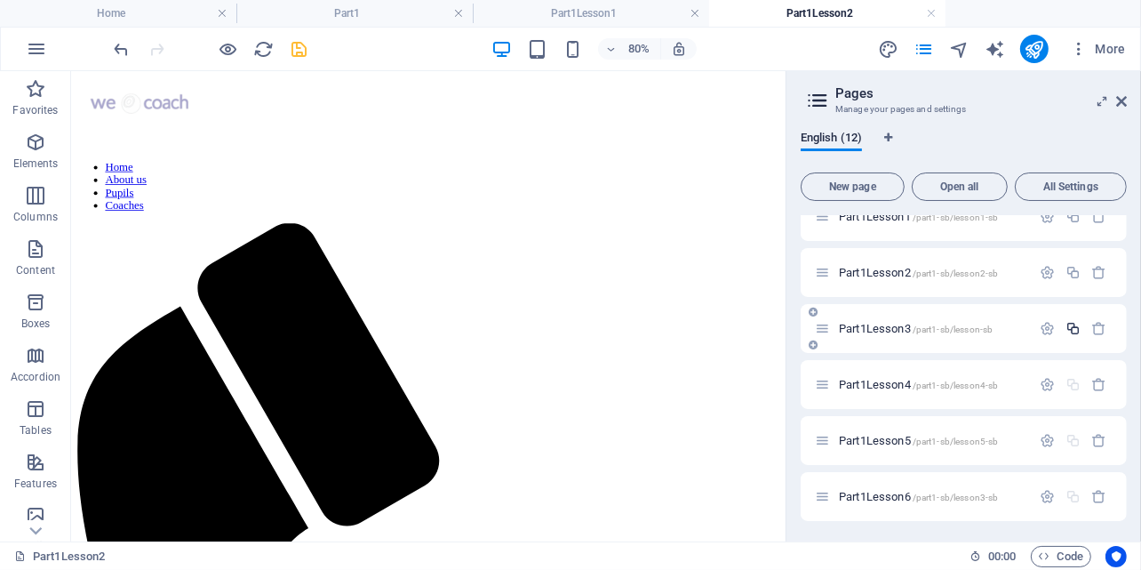
click at [1071, 330] on icon "button" at bounding box center [1073, 328] width 15 height 15
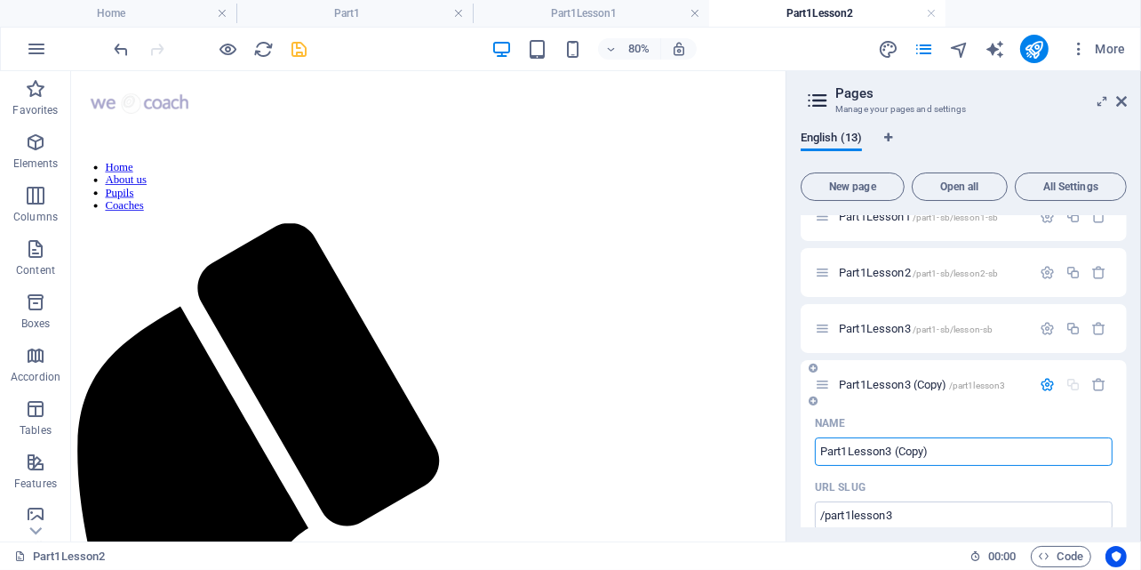
click at [948, 453] on input "Part1Lesson3 (Copy)" at bounding box center [964, 451] width 298 height 28
type input "Part1Lesson7"
click at [852, 518] on input "/part1lesson3" at bounding box center [964, 515] width 298 height 28
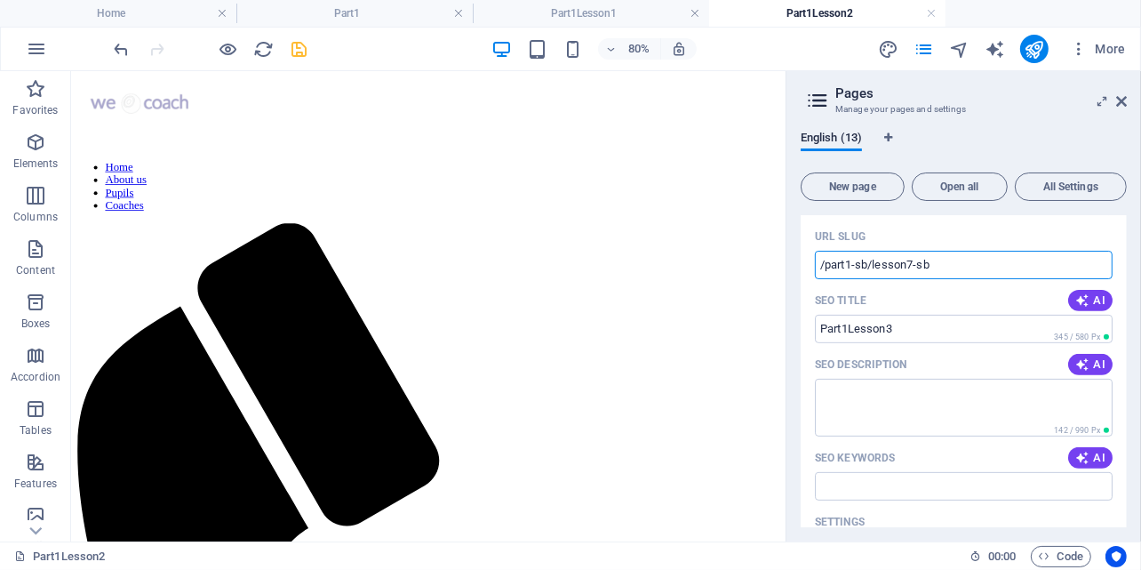
scroll to position [626, 0]
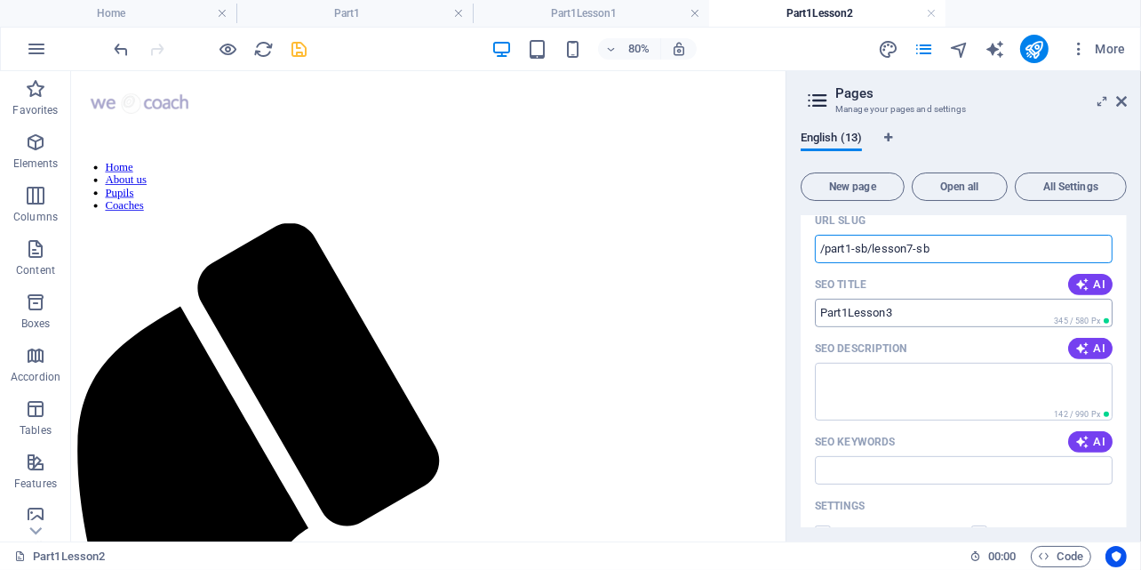
type input "/part1-sb/lesson7-sb"
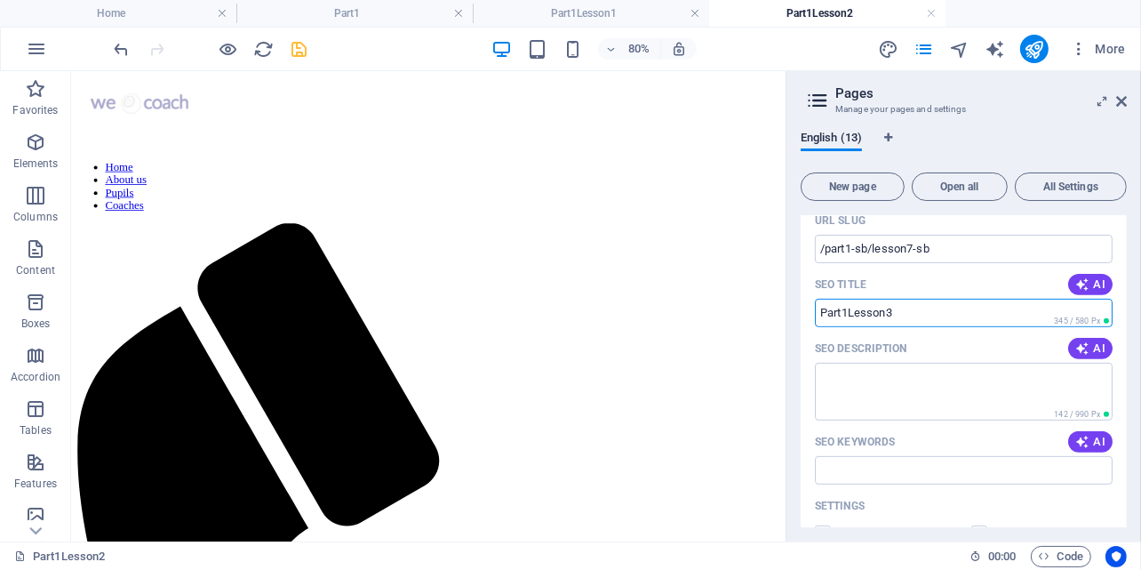
click at [912, 308] on input "Part1Lesson3" at bounding box center [964, 313] width 298 height 28
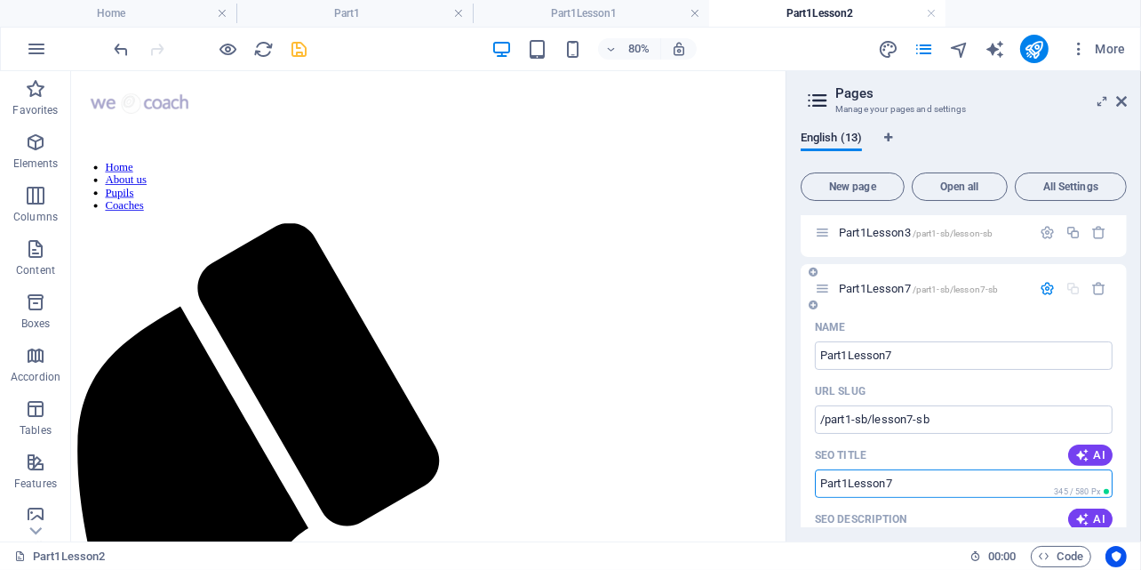
scroll to position [390, 0]
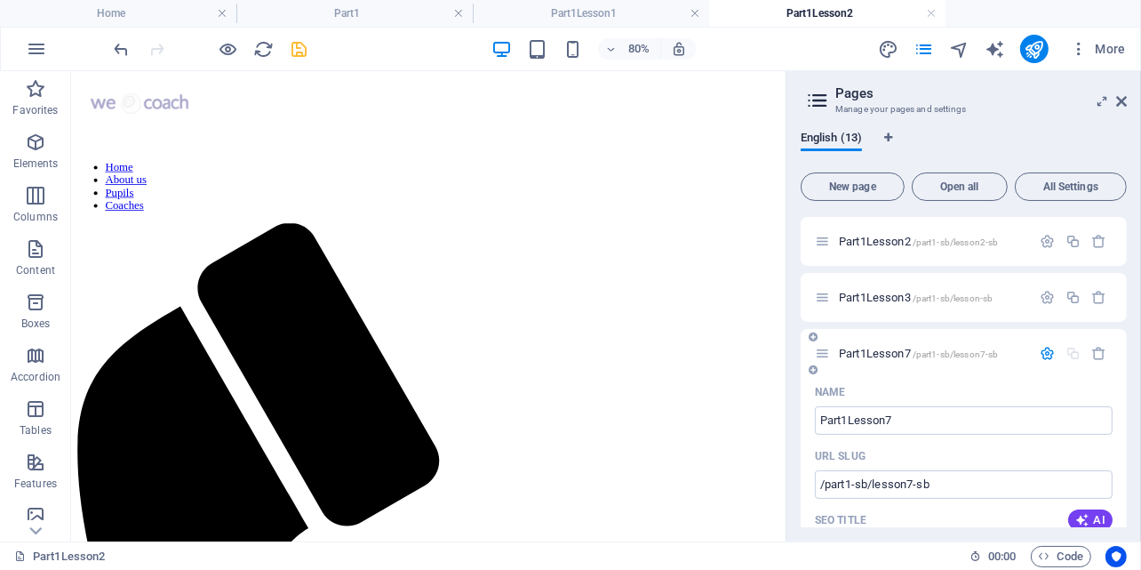
type input "Part1Lesson7"
click at [1047, 351] on icon "button" at bounding box center [1047, 353] width 15 height 15
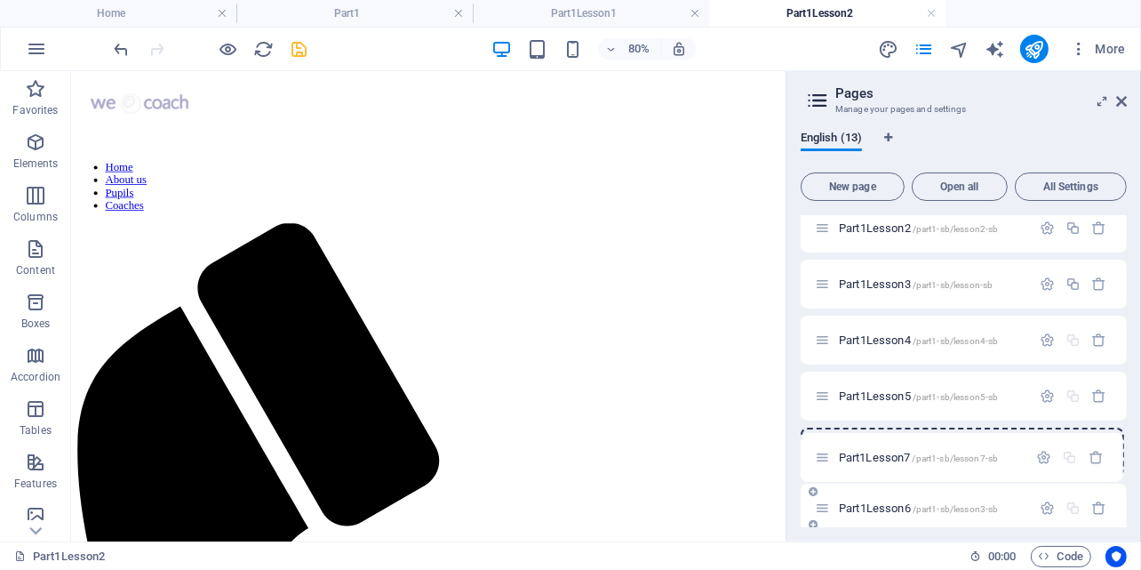
scroll to position [418, 0]
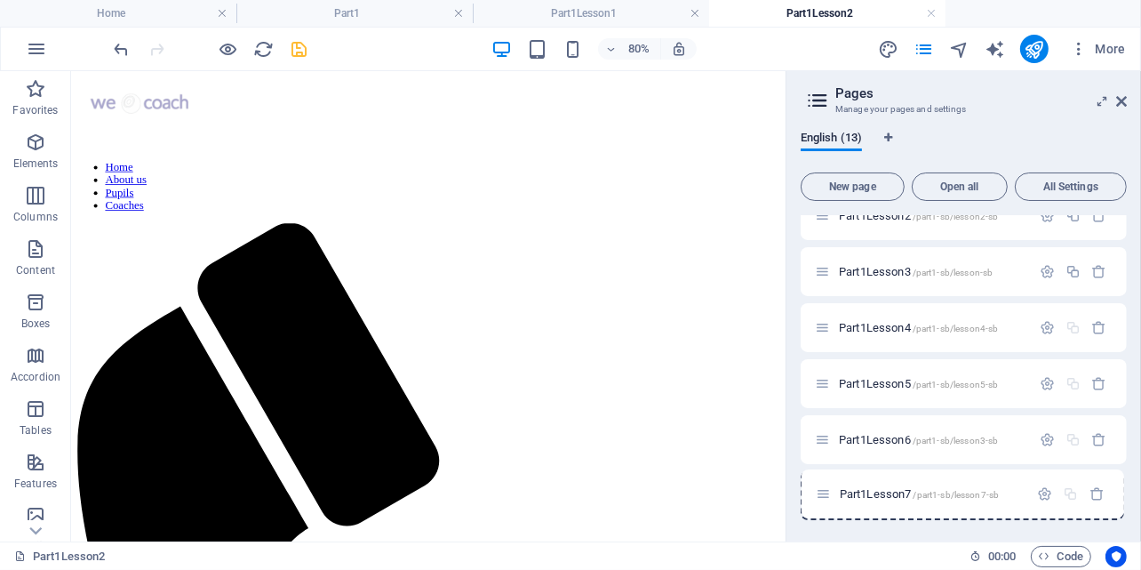
drag, startPoint x: 820, startPoint y: 351, endPoint x: 821, endPoint y: 498, distance: 146.7
click at [821, 498] on div "Home / About us /about-us Pupils /pupils-sb Coaches /coaches-sb Part1 /pupils-s…" at bounding box center [964, 159] width 326 height 721
click at [294, 49] on icon "save" at bounding box center [300, 49] width 20 height 20
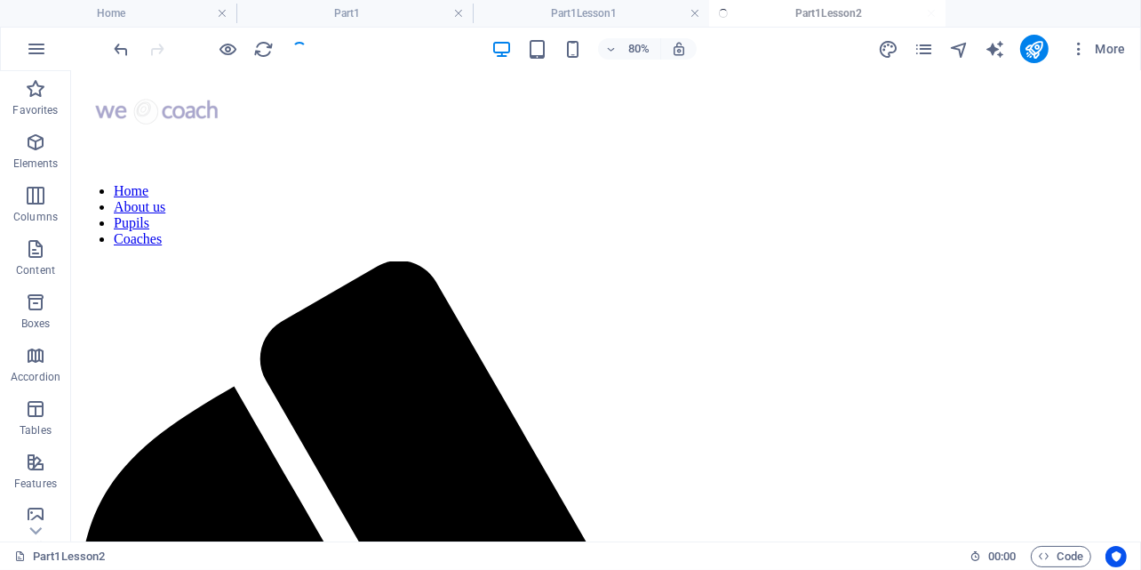
scroll to position [49, 0]
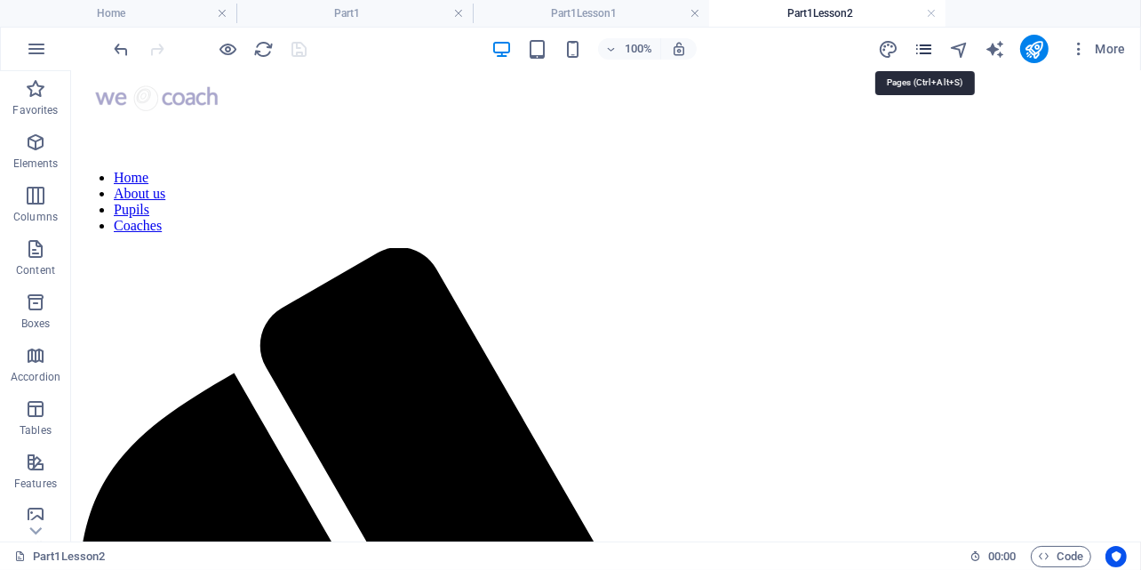
click at [925, 46] on icon "pages" at bounding box center [924, 49] width 20 height 20
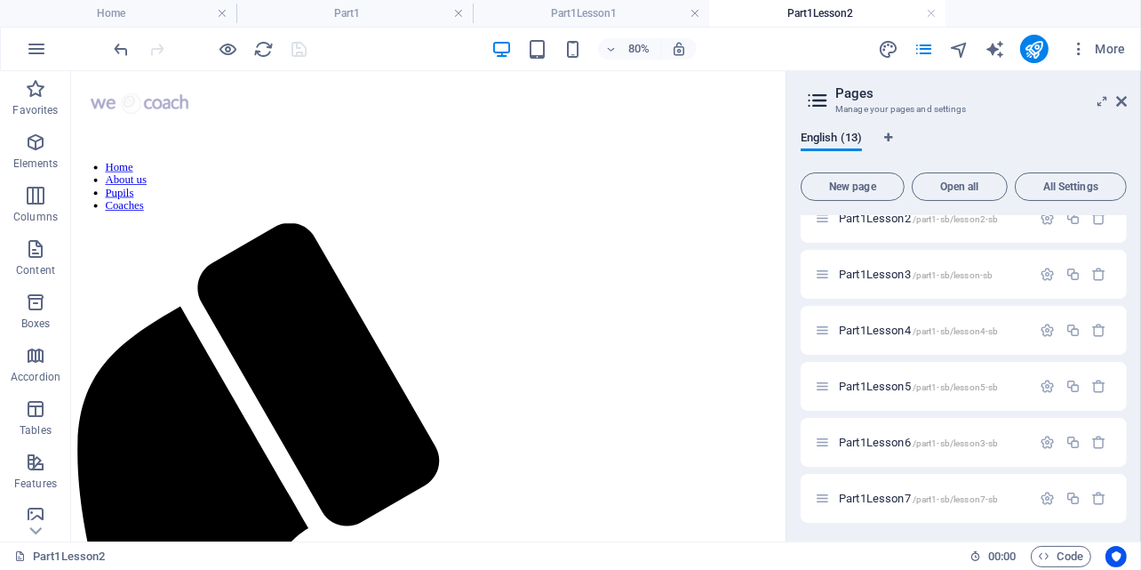
scroll to position [415, 0]
click at [1068, 493] on icon "button" at bounding box center [1073, 496] width 15 height 15
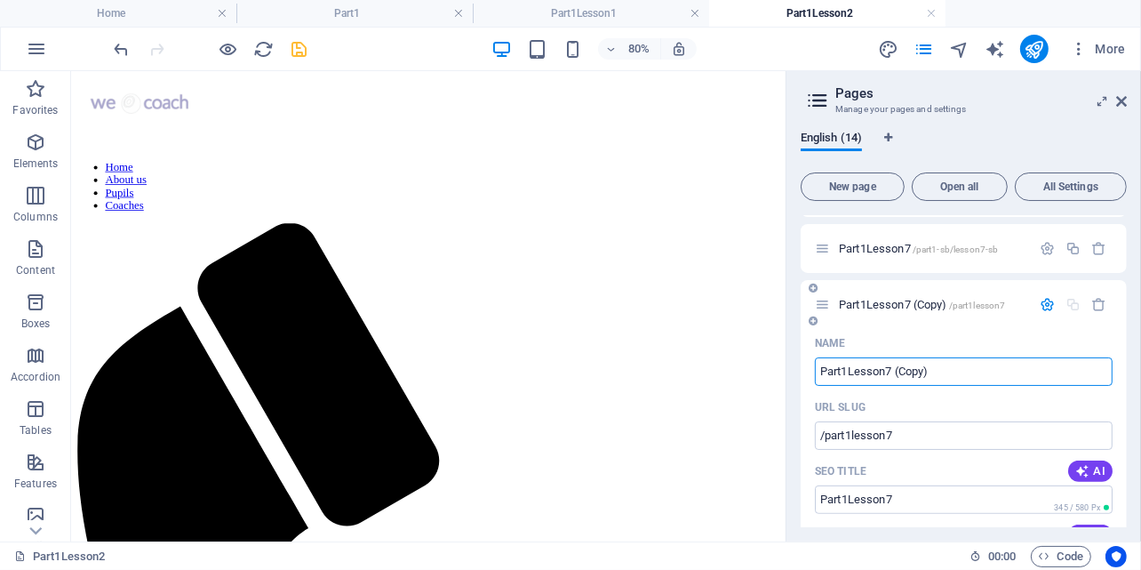
click at [946, 371] on input "Part1Lesson7 (Copy)" at bounding box center [964, 371] width 298 height 28
type input "Part1Lesson"
type input "/part1lesson"
type input "Part1Lesson"
type input "Part1Lesson8"
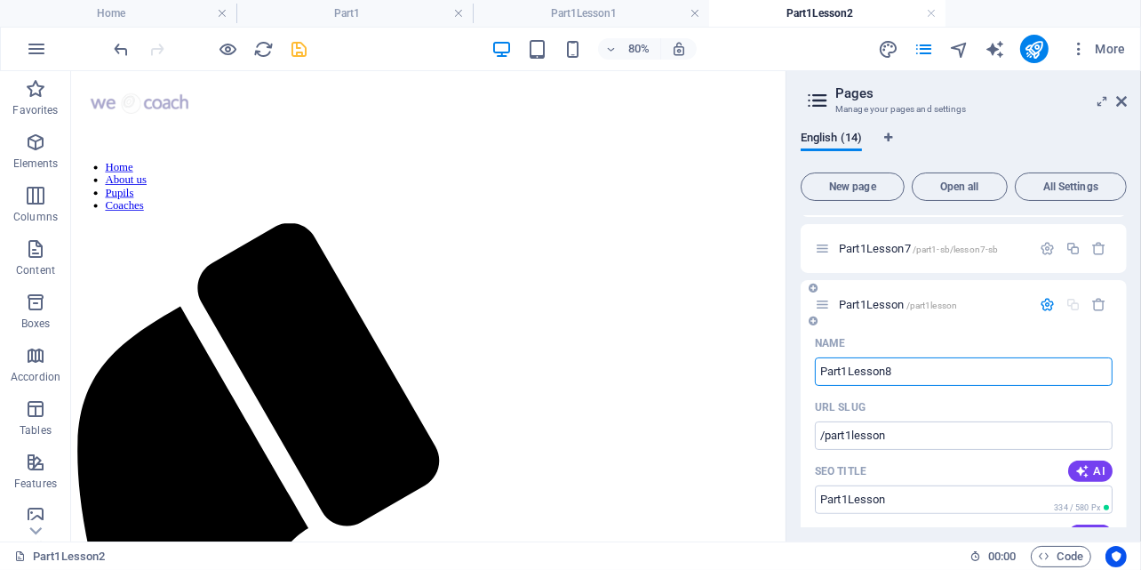
type input "/part1lesson8"
type input "Part1Lesson8"
click at [850, 433] on input "/part1lesson8" at bounding box center [964, 435] width 298 height 28
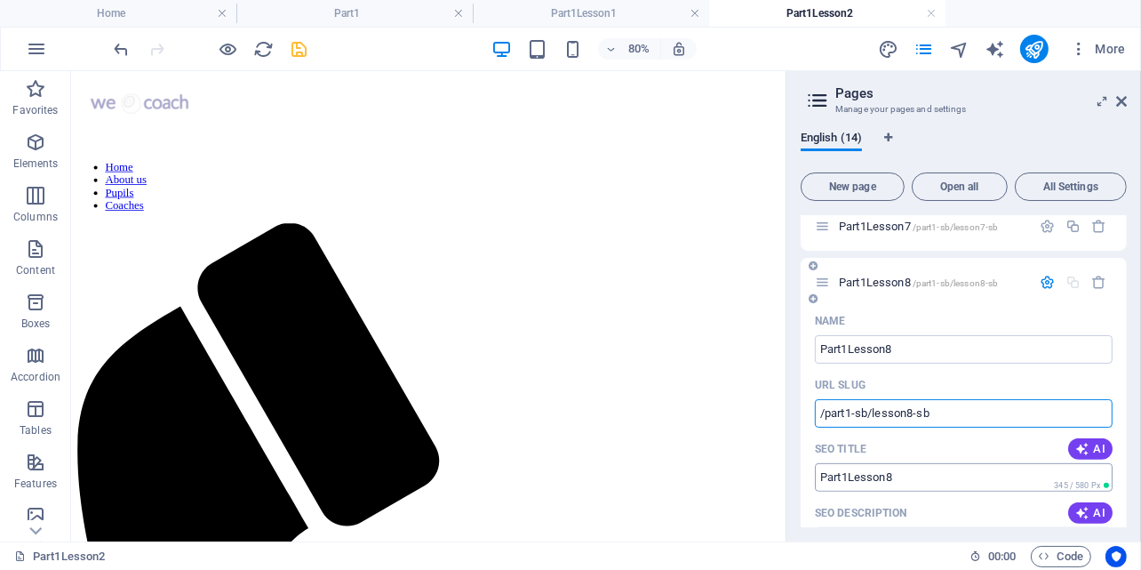
scroll to position [574, 0]
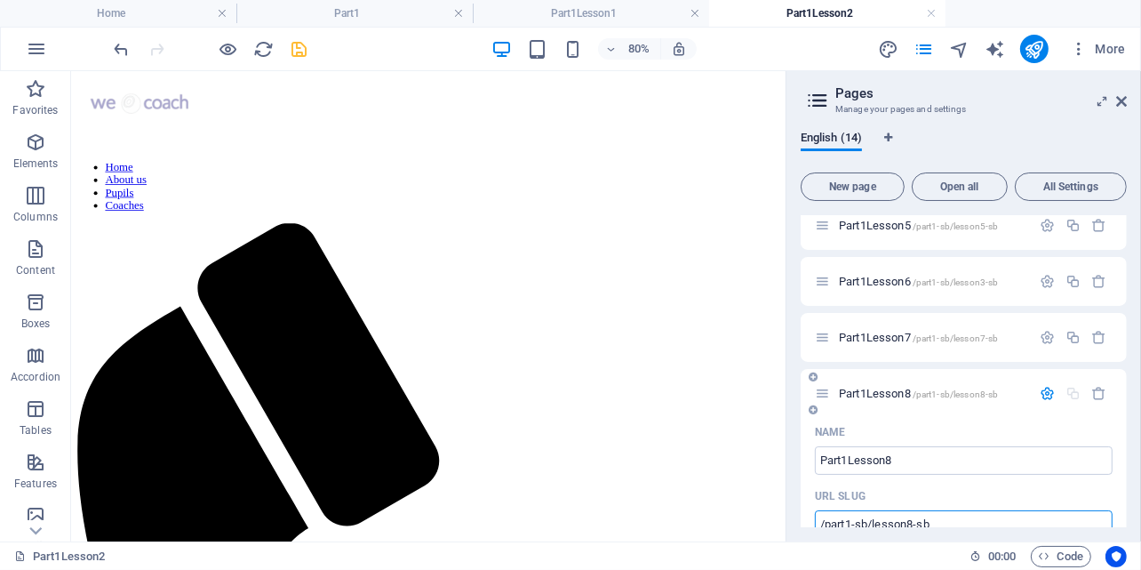
type input "/part1-sb/lesson8-sb"
click at [1046, 396] on icon "button" at bounding box center [1047, 393] width 15 height 15
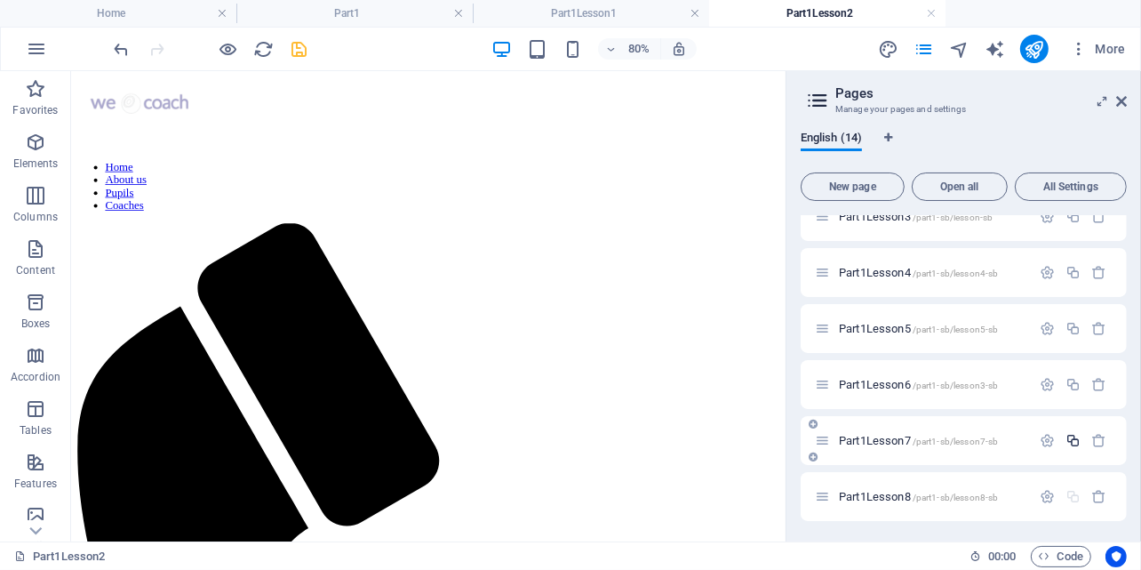
click at [1071, 436] on icon "button" at bounding box center [1073, 440] width 15 height 15
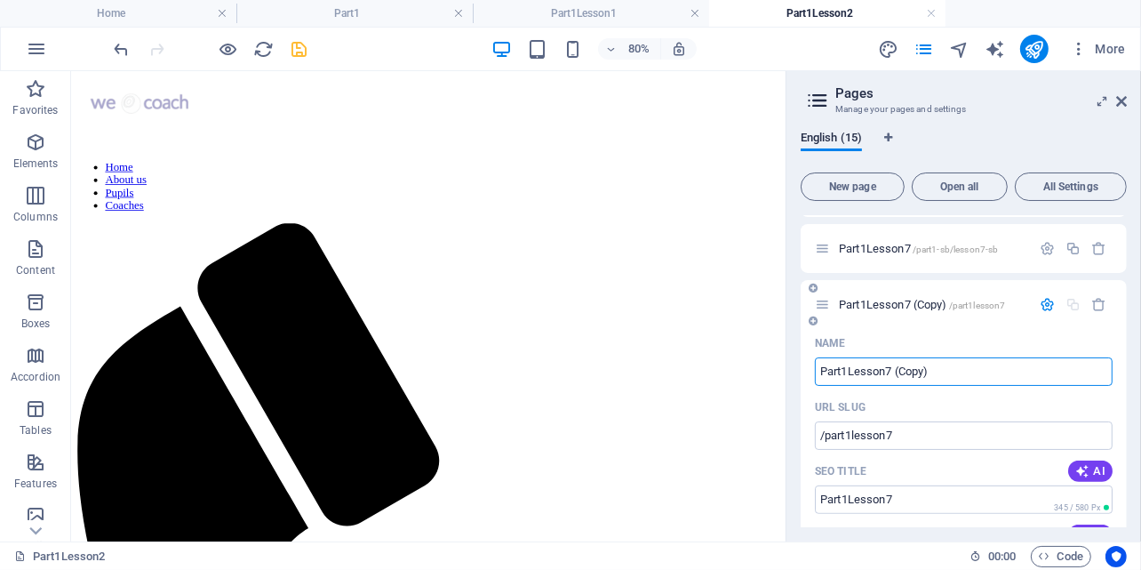
click at [940, 370] on input "Part1Lesson7 (Copy)" at bounding box center [964, 371] width 298 height 28
type input "Part1Lesson9"
click at [849, 435] on input "/part1lesson7" at bounding box center [964, 435] width 298 height 28
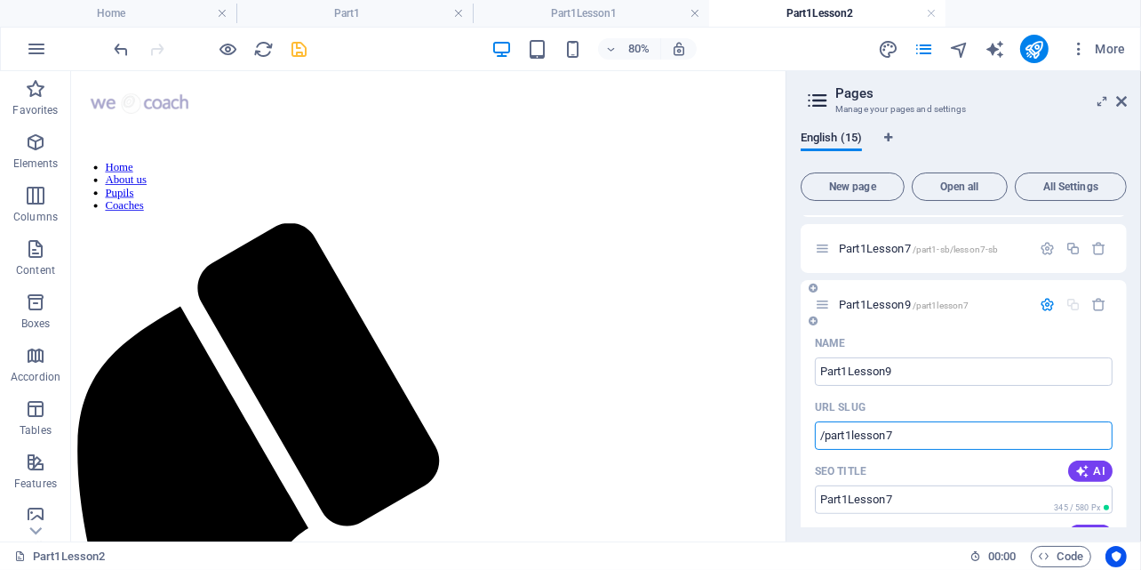
click at [852, 437] on input "/part1lesson7" at bounding box center [964, 435] width 298 height 28
type input "/part1-sb/lesson9"
click at [937, 497] on input "Part1Lesson7" at bounding box center [964, 499] width 298 height 28
type input "Part1Lesson9"
click at [1043, 300] on icon "button" at bounding box center [1047, 304] width 15 height 15
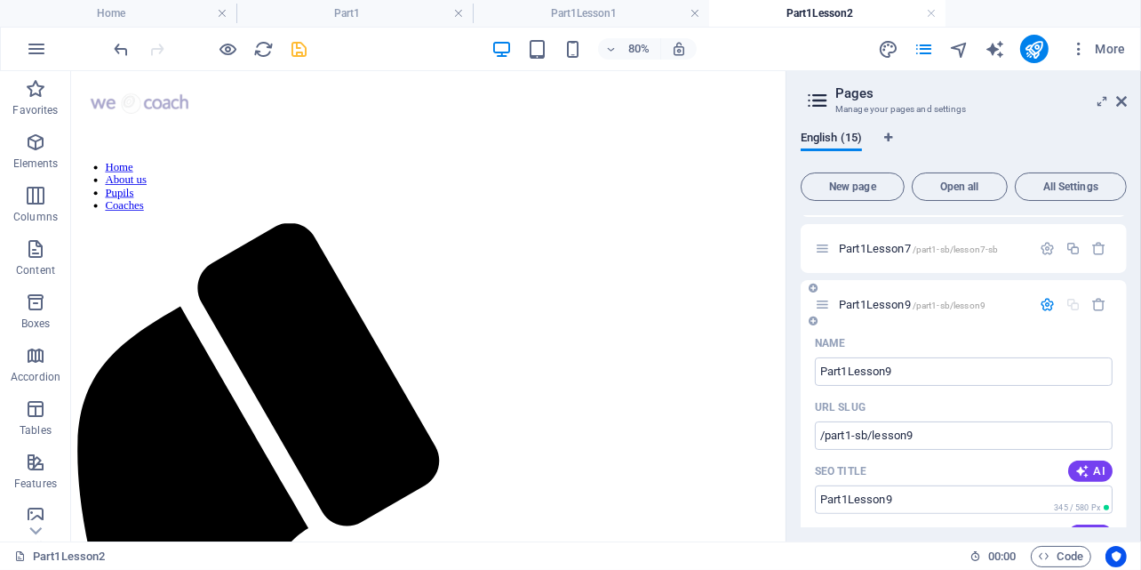
scroll to position [527, 0]
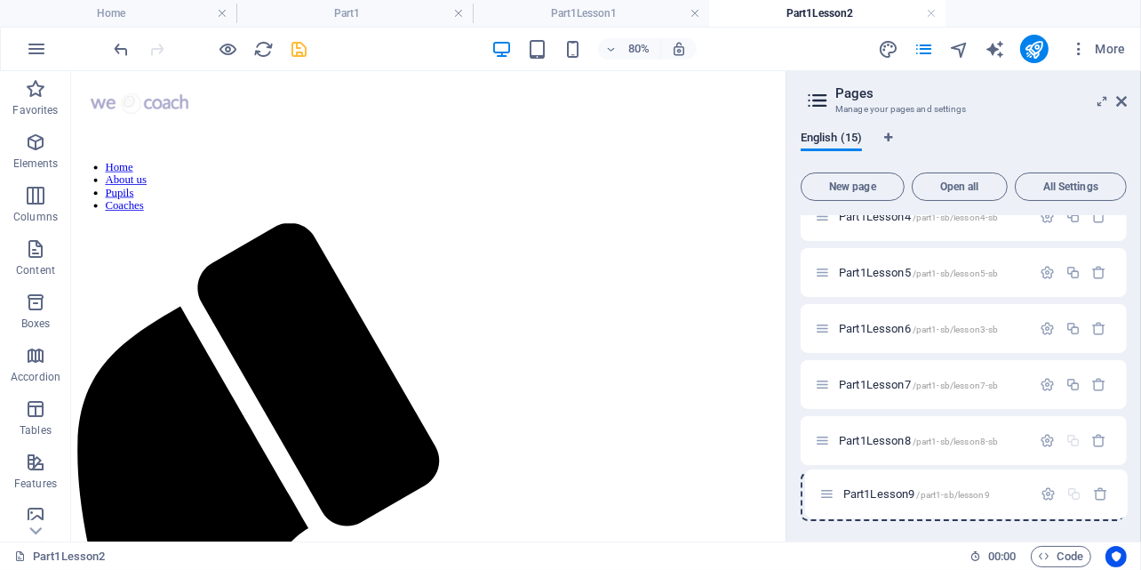
drag, startPoint x: 820, startPoint y: 437, endPoint x: 824, endPoint y: 496, distance: 58.8
click at [824, 496] on div "Home / About us /about-us Pupils /pupils-sb Coaches /coaches-sb Part1 /pupils-s…" at bounding box center [964, 104] width 326 height 833
click at [1066, 385] on icon "button" at bounding box center [1073, 384] width 15 height 15
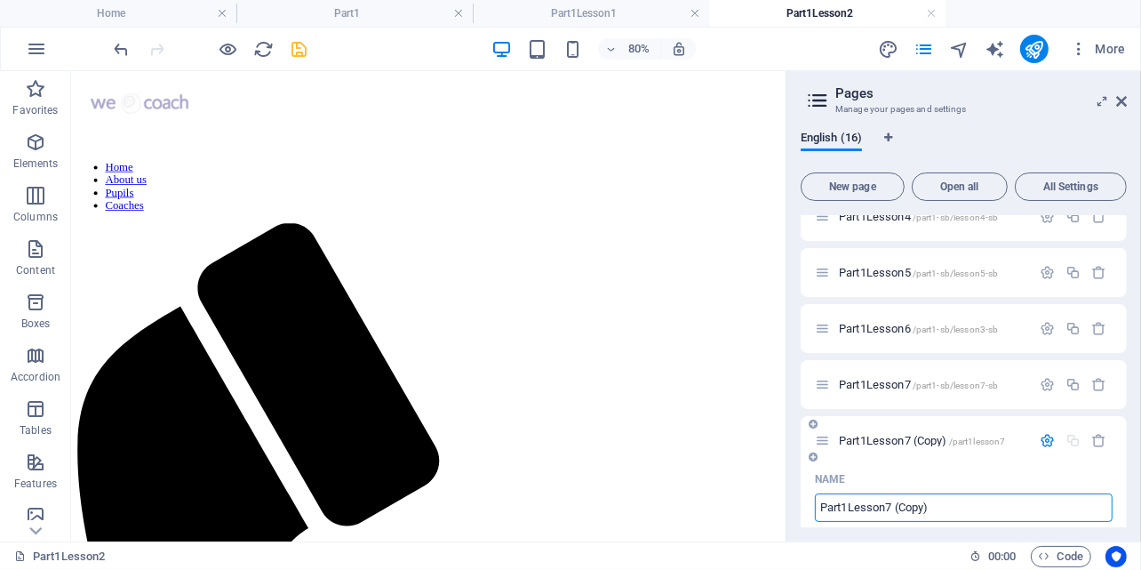
click at [959, 504] on input "Part1Lesson7 (Copy)" at bounding box center [964, 507] width 298 height 28
type input "Part1Lesson"
type input "/part1lesson"
type input "Part1Lesson"
type input "Part1Lesson10"
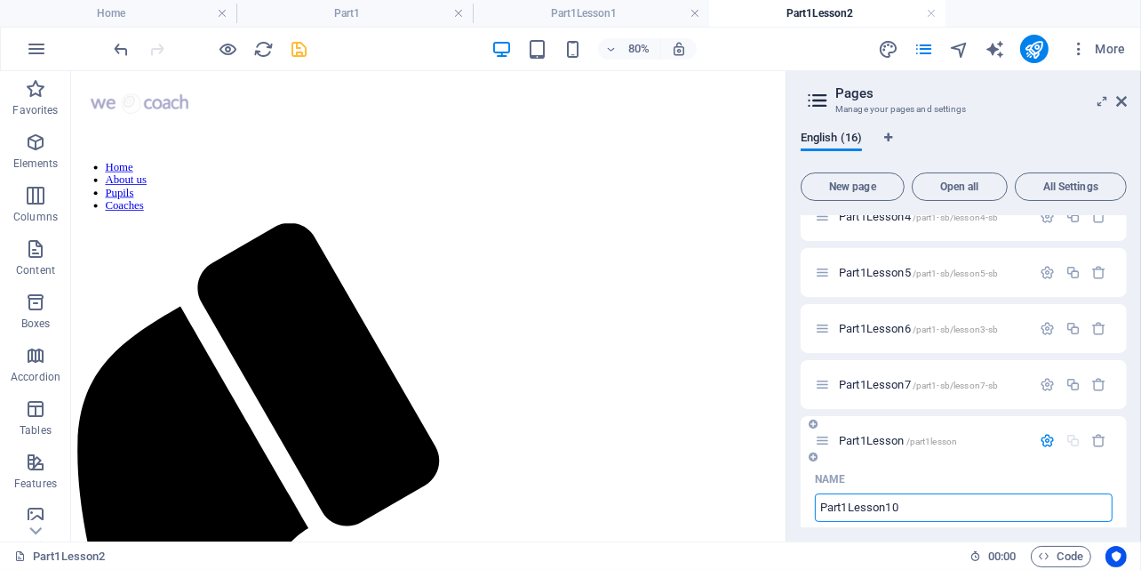
type input "/part1lesson10"
type input "Part1Lesson10"
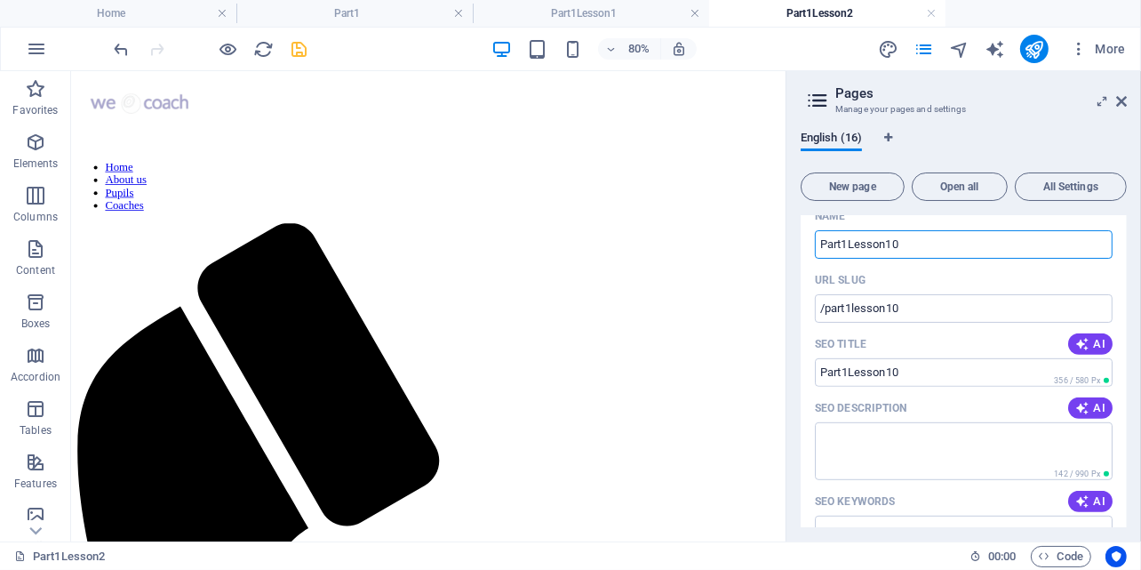
scroll to position [794, 0]
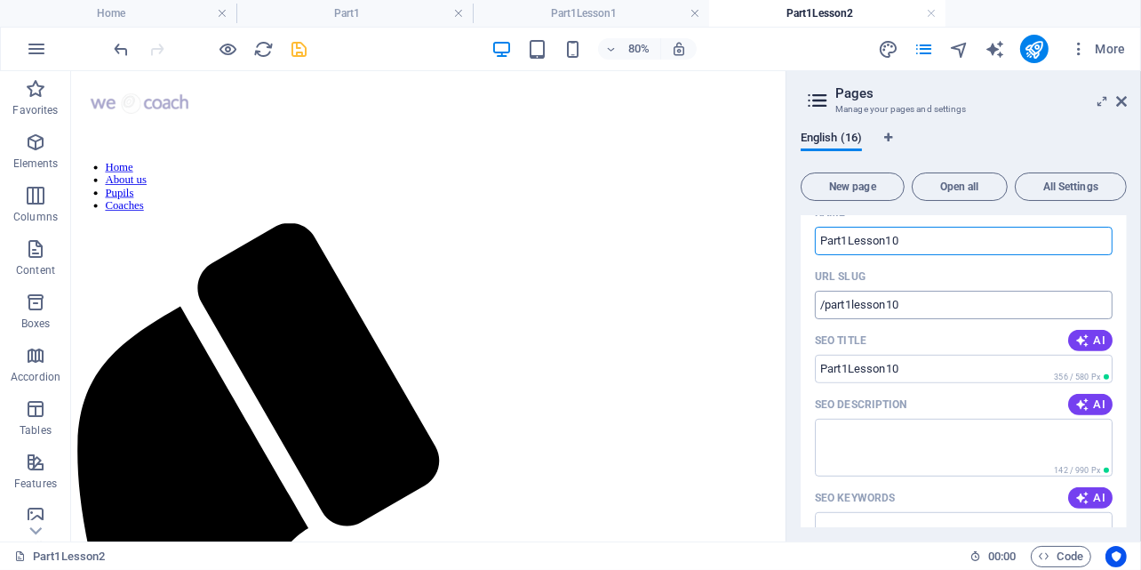
type input "Part1Lesson10"
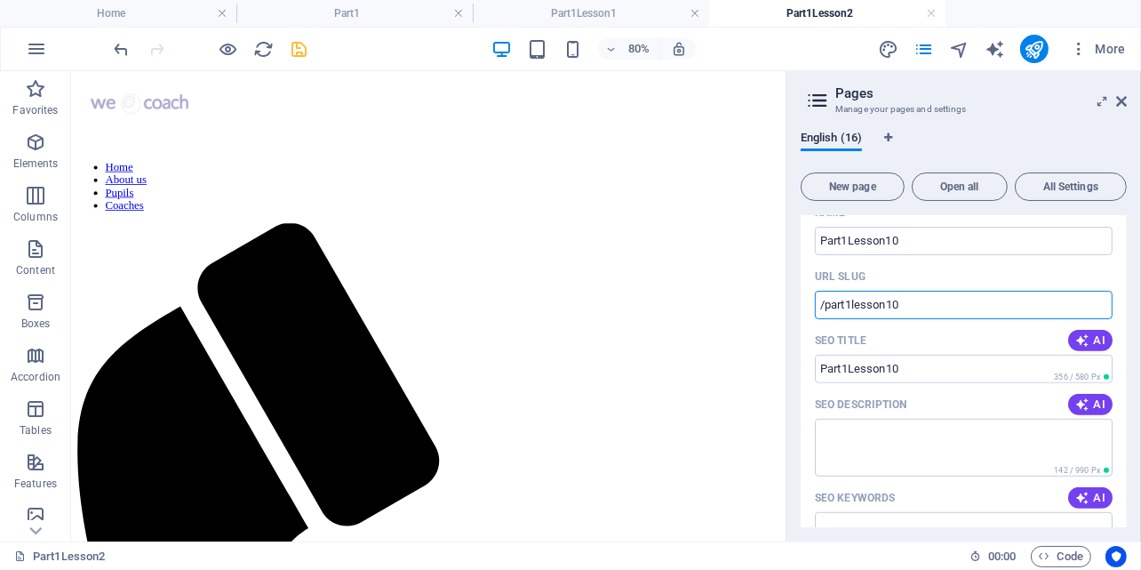
click at [850, 305] on input "/part1lesson10" at bounding box center [964, 305] width 298 height 28
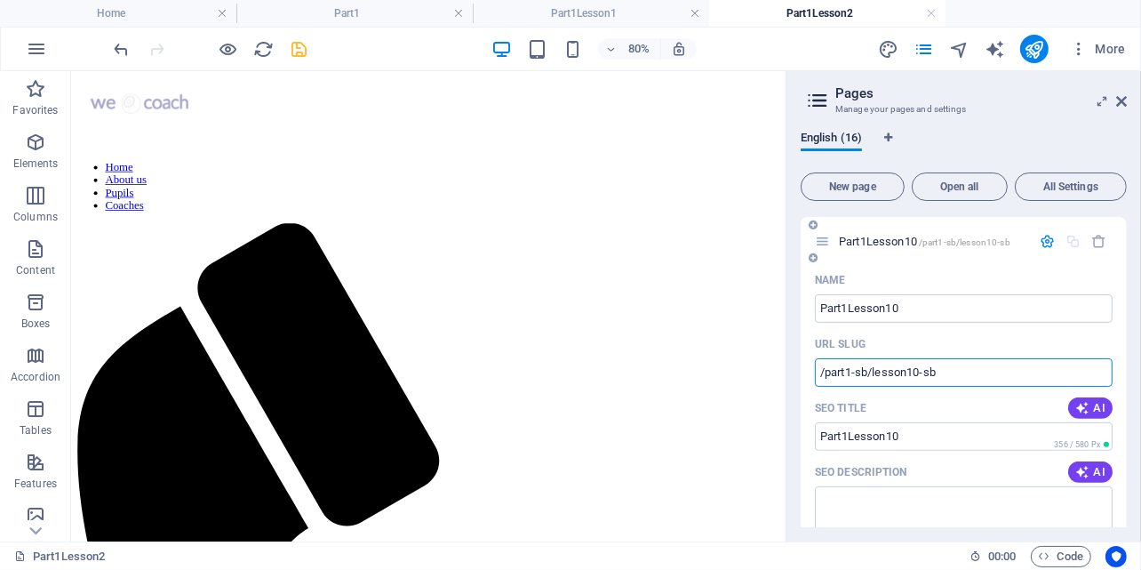
scroll to position [705, 0]
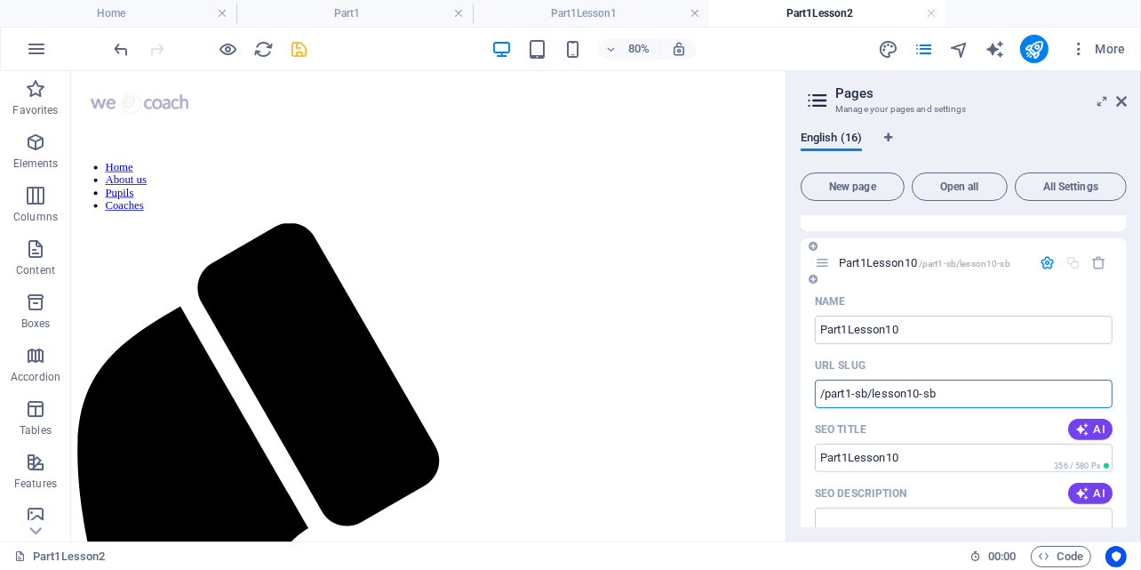
type input "/part1-sb/lesson10-sb"
click at [1043, 261] on icon "button" at bounding box center [1047, 262] width 15 height 15
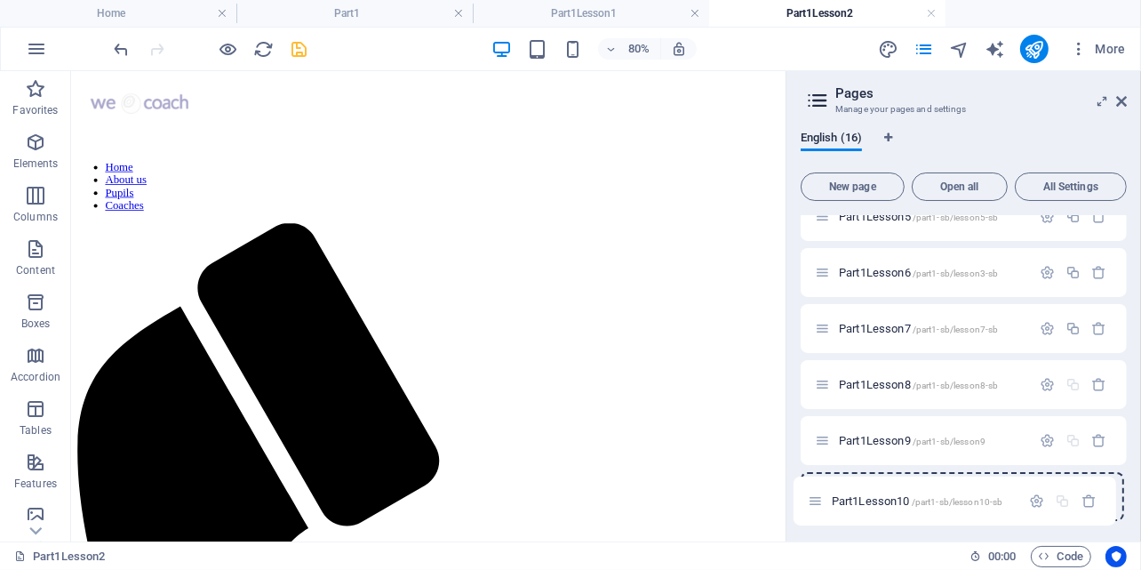
drag, startPoint x: 820, startPoint y: 382, endPoint x: 813, endPoint y: 504, distance: 122.0
click at [813, 504] on div "Home / About us /about-us Pupils /pupils-sb Coaches /coaches-sb Part1 /pupils-s…" at bounding box center [964, 76] width 326 height 889
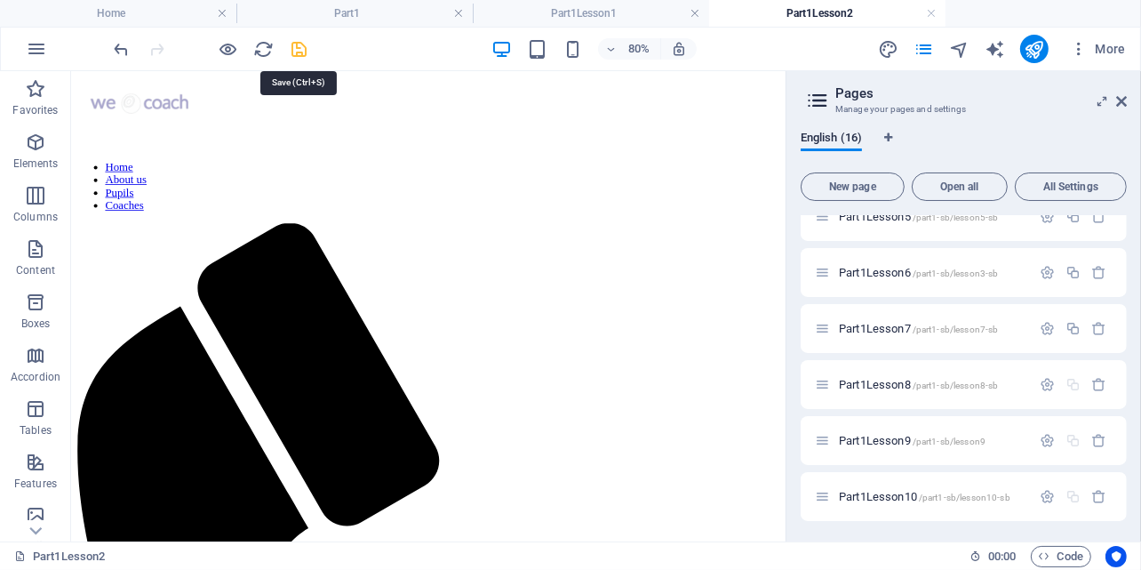
click at [308, 49] on icon "save" at bounding box center [300, 49] width 20 height 20
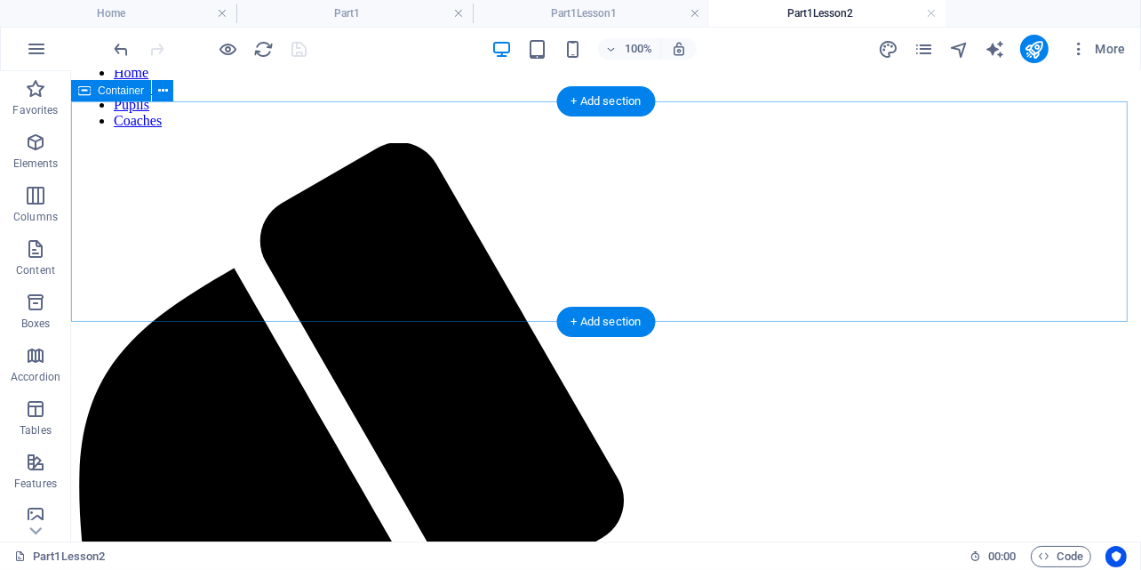
scroll to position [164, 0]
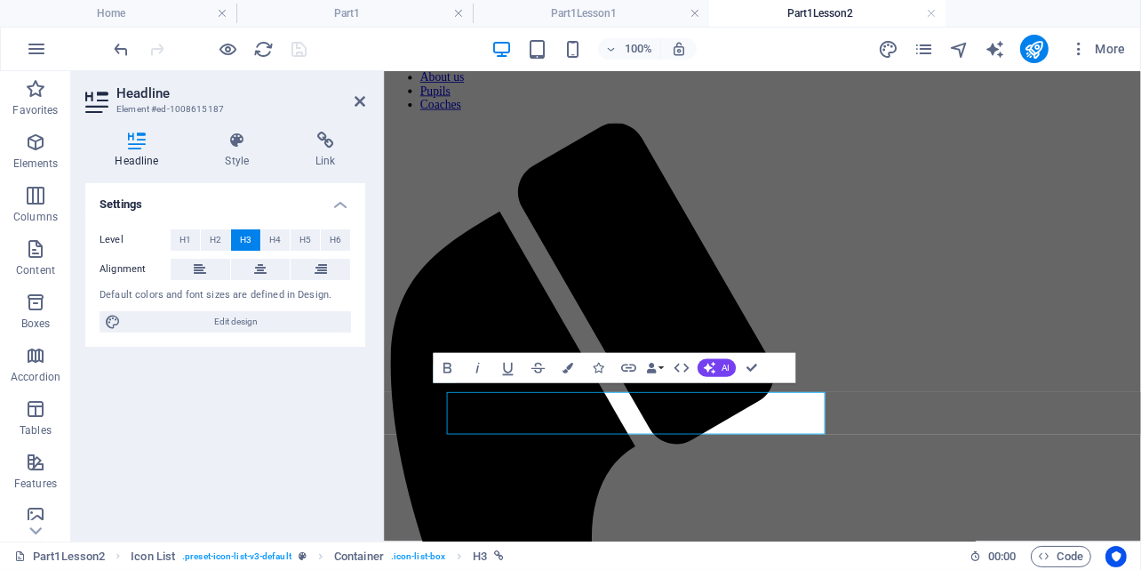
scroll to position [70, 0]
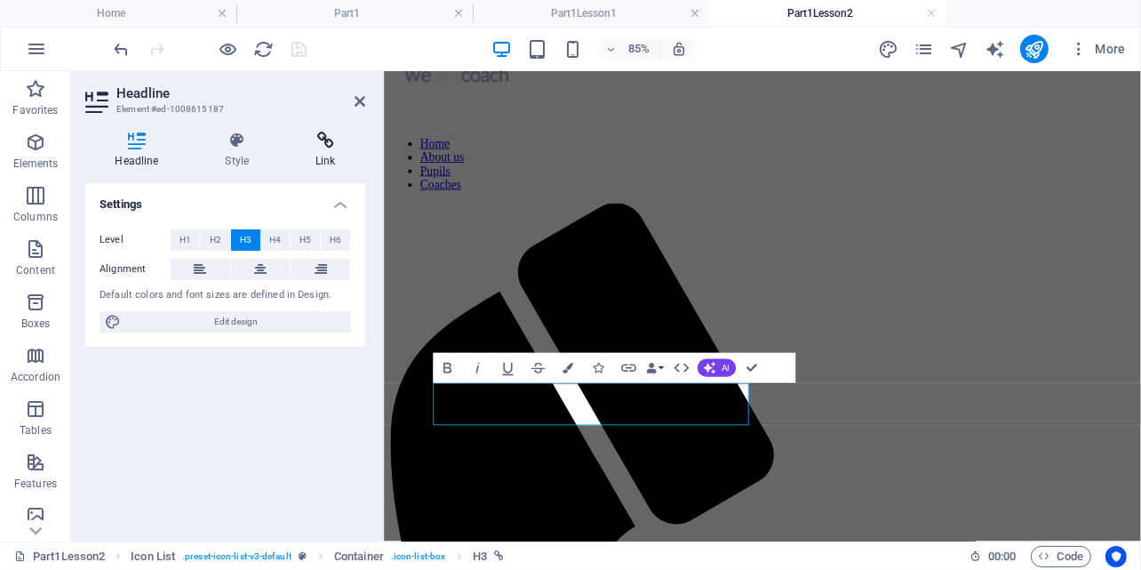
click at [320, 153] on h4 "Link" at bounding box center [325, 150] width 79 height 37
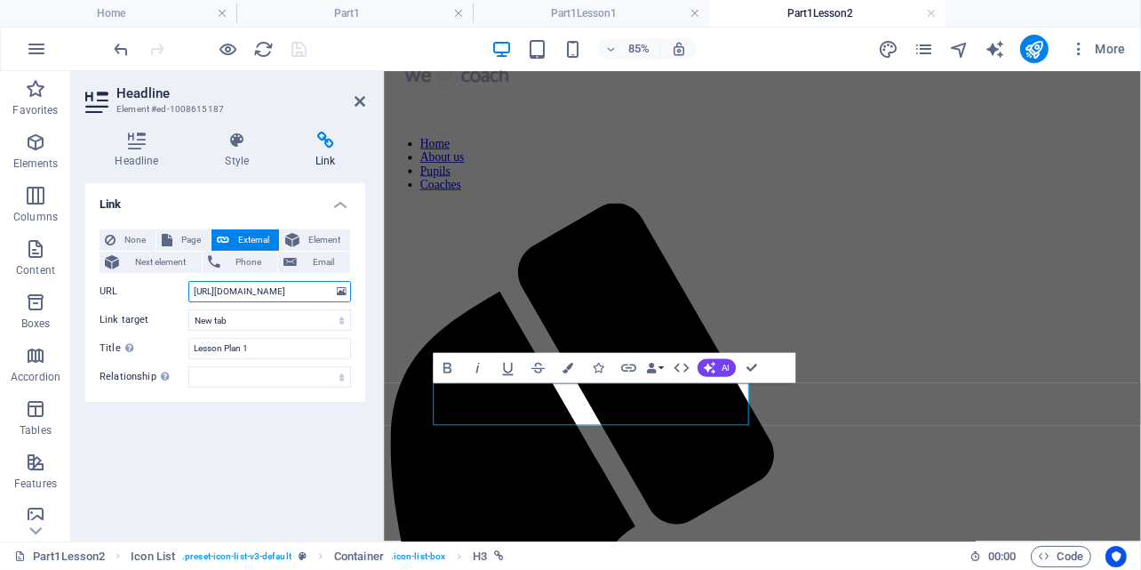
scroll to position [0, 248]
drag, startPoint x: 577, startPoint y: 361, endPoint x: 407, endPoint y: 324, distance: 173.6
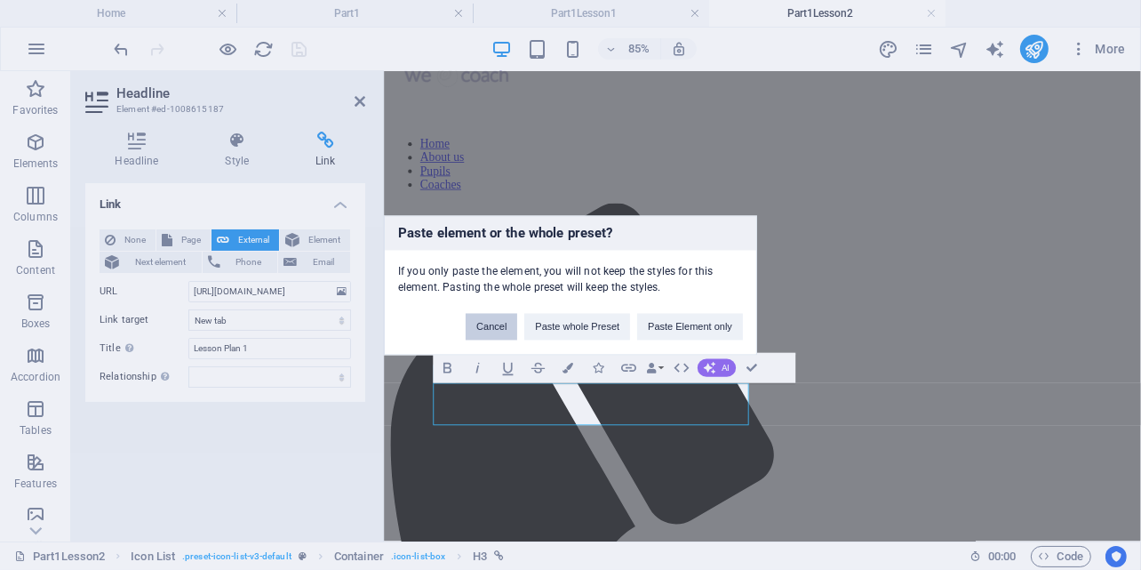
drag, startPoint x: 483, startPoint y: 327, endPoint x: 18, endPoint y: 298, distance: 465.8
click at [483, 327] on button "Cancel" at bounding box center [492, 326] width 52 height 27
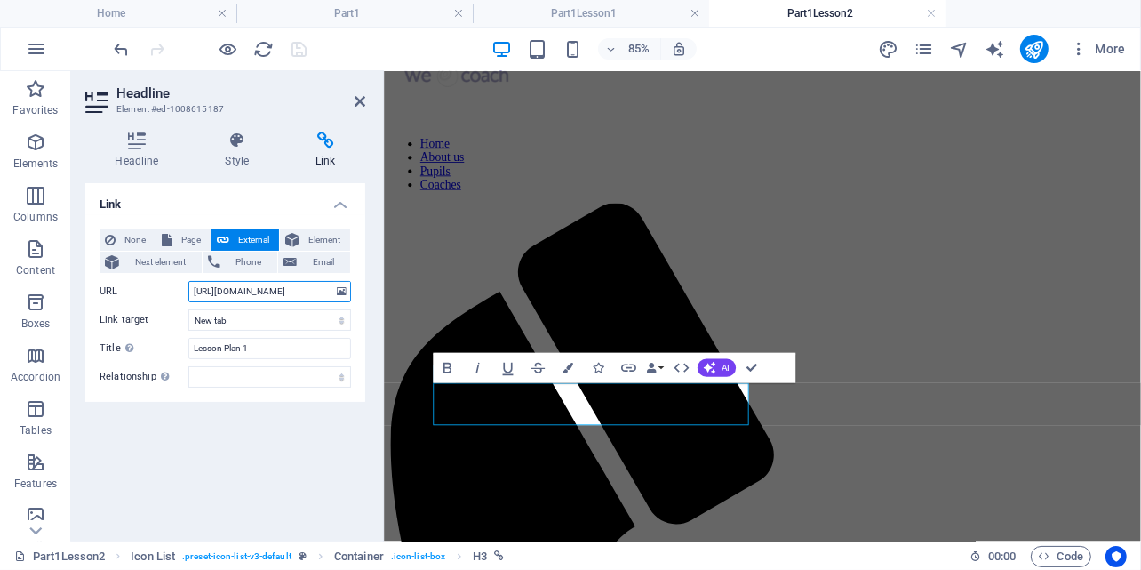
click at [212, 289] on input "https://drive.google.com/file/d/1WDuqdf1Fu4VLjBD3NqwVvW7V7vwk7WQV/view?usp=driv…" at bounding box center [269, 291] width 163 height 21
drag, startPoint x: 192, startPoint y: 290, endPoint x: 357, endPoint y: 287, distance: 165.4
click at [357, 287] on div "None Page External Element Next element Phone Email Page Home About us Pupils C…" at bounding box center [225, 308] width 280 height 187
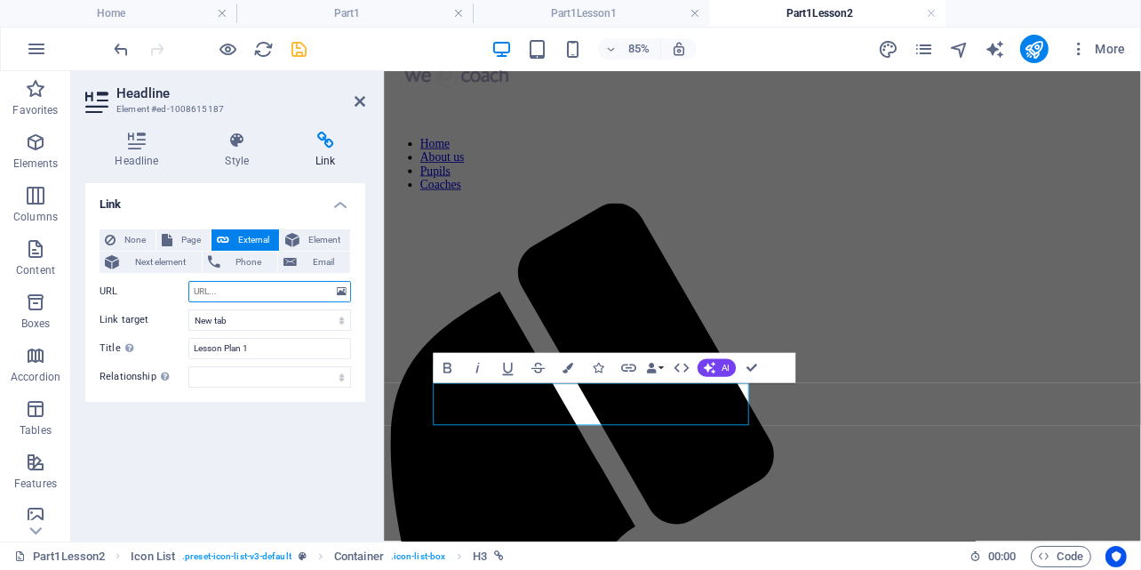
click at [206, 289] on input "URL" at bounding box center [269, 291] width 163 height 21
paste input "https://drive.google.com/file/d/1q4iqfdiipZ7qAXU17xVDmwZVjHAF0D2A/view?usp=driv…"
type input "https://drive.google.com/file/d/1q4iqfdiipZ7qAXU17xVDmwZVjHAF0D2A/view?usp=driv…"
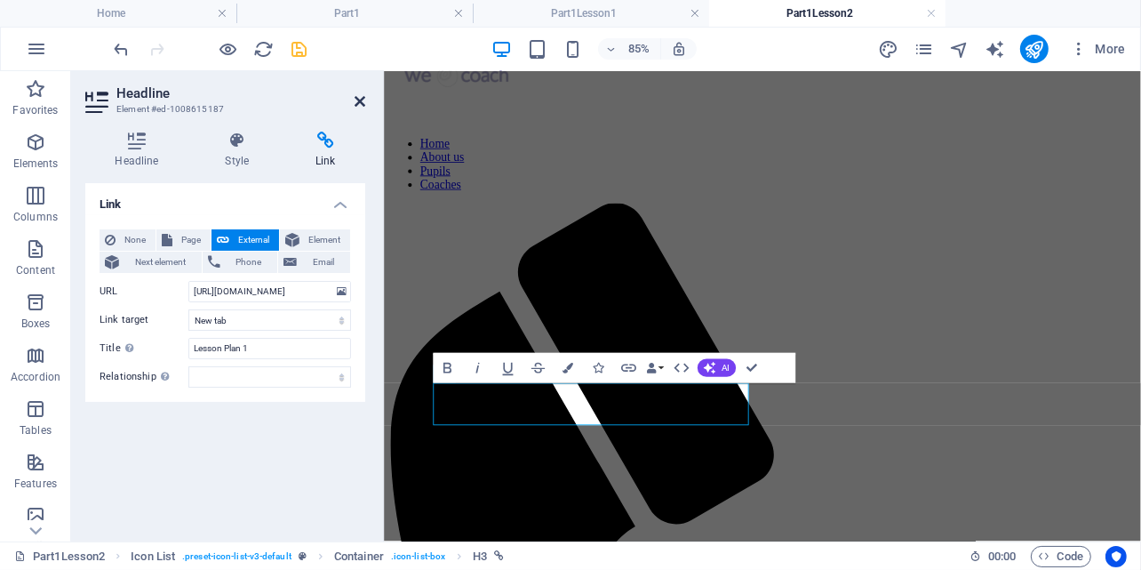
click at [360, 101] on icon at bounding box center [360, 101] width 11 height 14
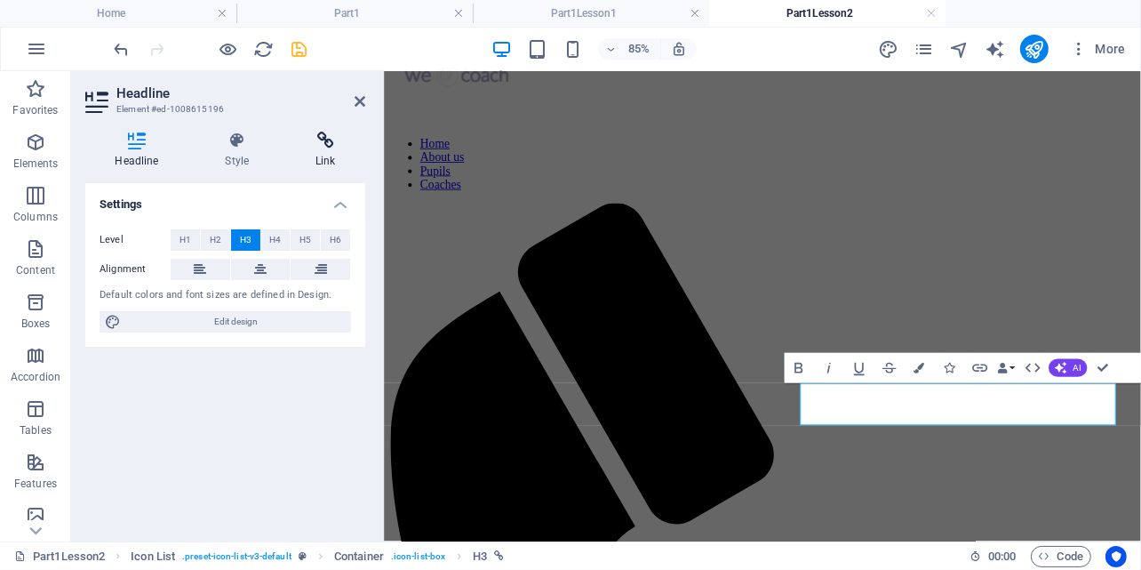
click at [332, 146] on icon at bounding box center [325, 141] width 79 height 18
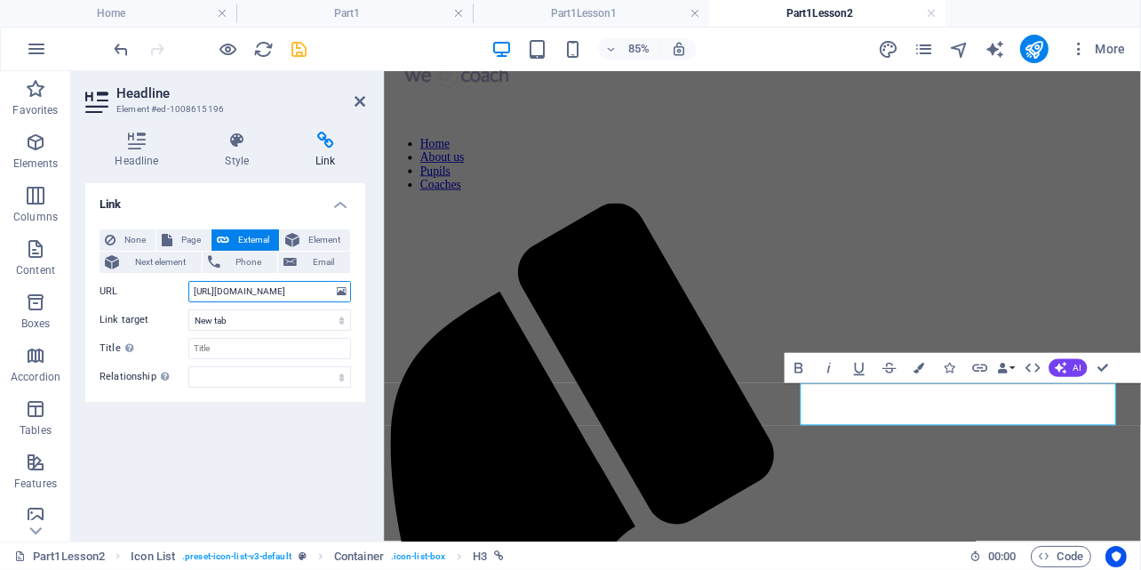
scroll to position [0, 215]
drag, startPoint x: 192, startPoint y: 290, endPoint x: 380, endPoint y: 291, distance: 187.6
click at [380, 291] on aside "Headline Element #ed-1008615196 Headline Style Link Settings Level H1 H2 H3 H4 …" at bounding box center [227, 306] width 313 height 470
paste input "n5F8ji5sWK9K6fdORMt8Cu7RB3fjaHtD/view?usp=drive_link"
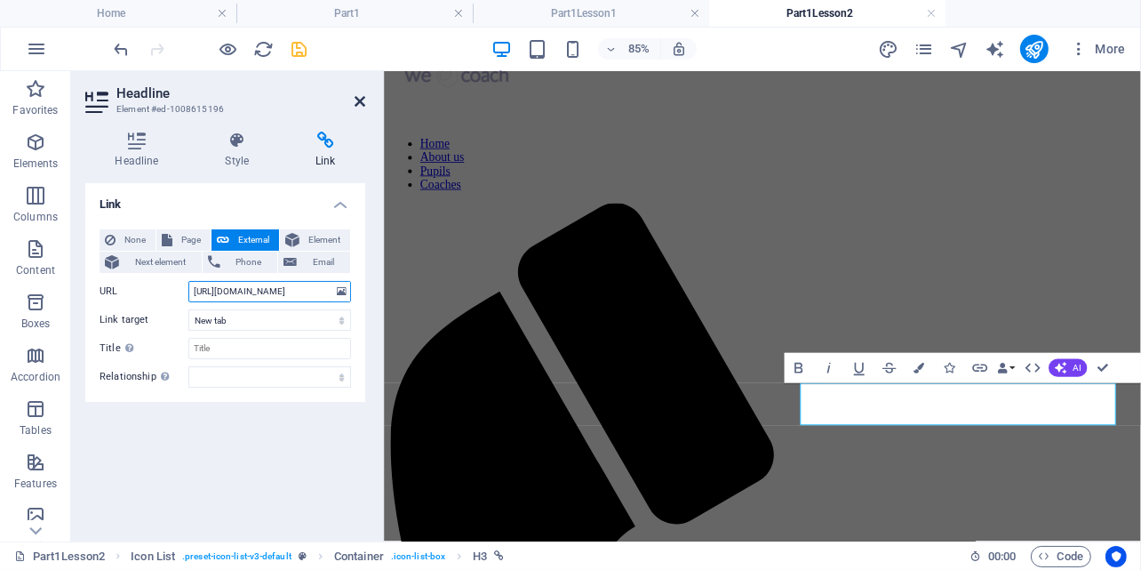
type input "https://drive.google.com/file/d/1n5F8ji5sWK9K6fdORMt8Cu7RB3fjaHtD/view?usp=driv…"
click at [356, 101] on icon at bounding box center [360, 101] width 11 height 14
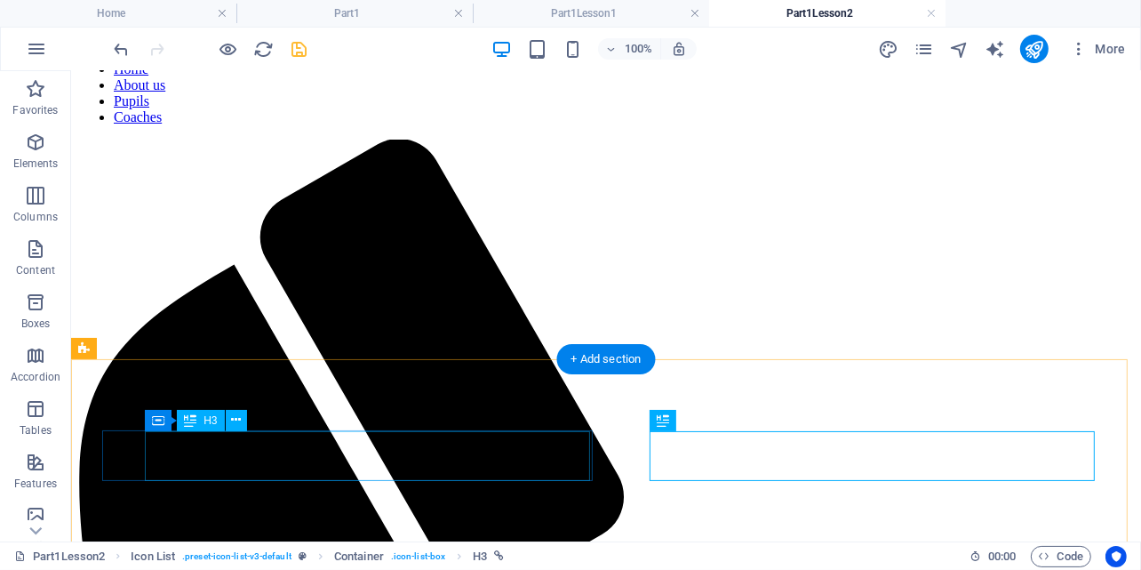
scroll to position [159, 0]
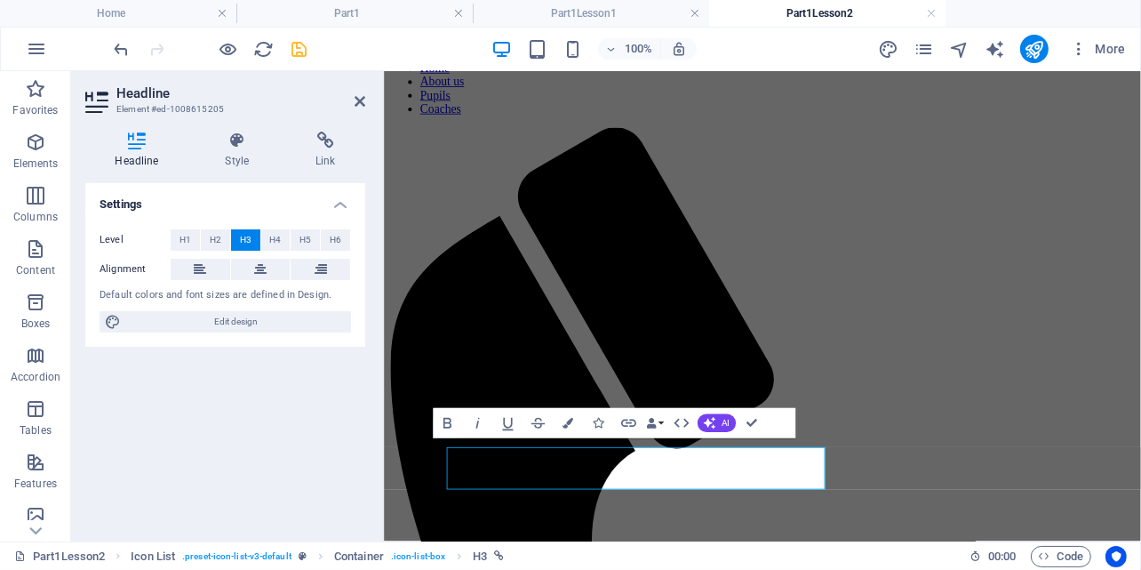
scroll to position [70, 0]
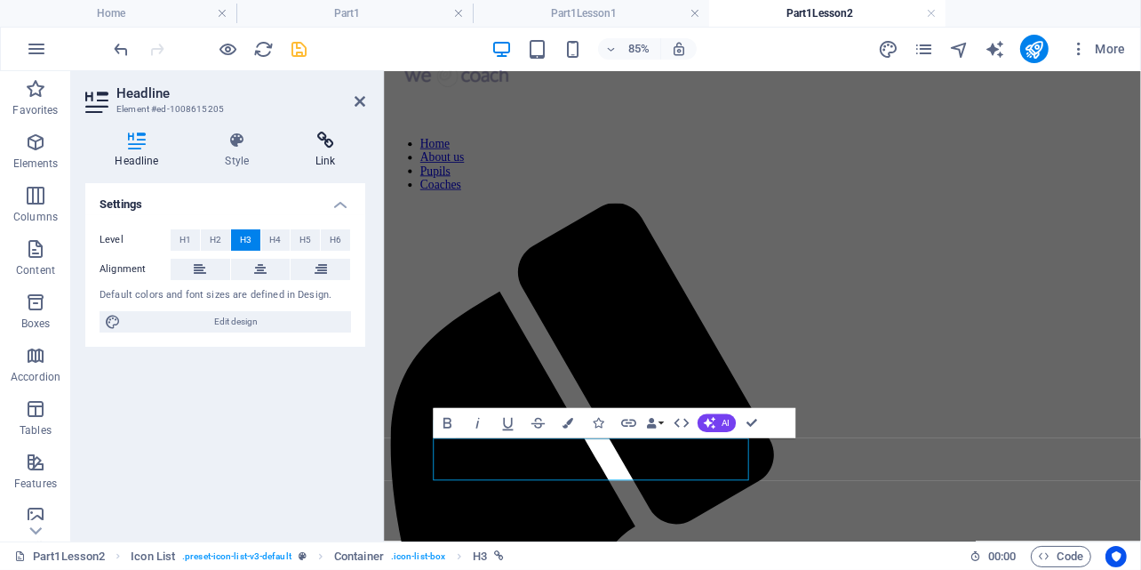
click at [324, 145] on icon at bounding box center [325, 141] width 79 height 18
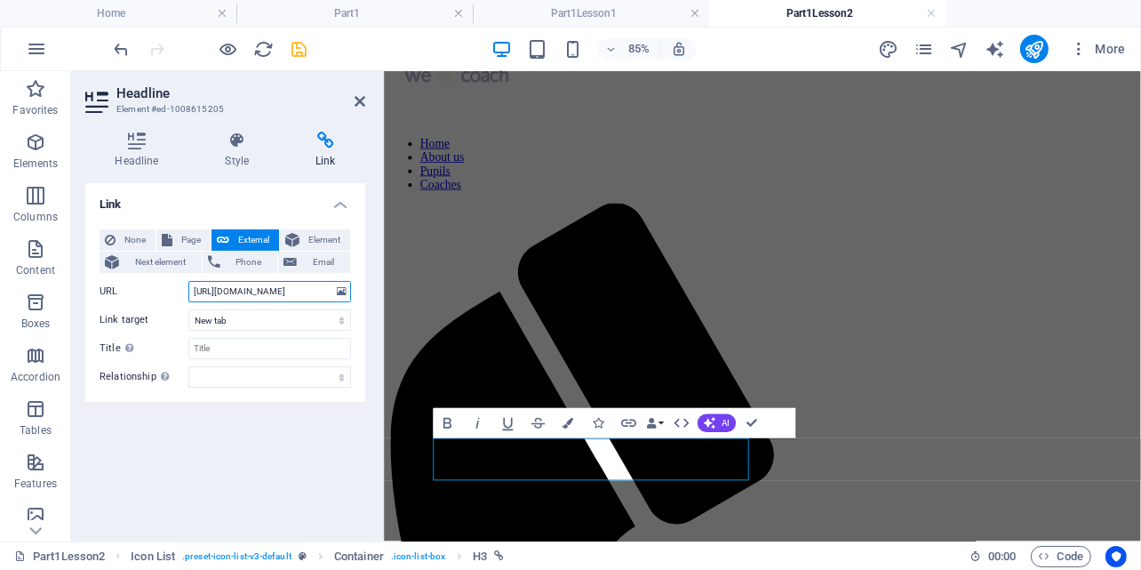
click at [213, 291] on input "https://drive.google.com/file/d/1GUp-N31VtSX1knInkLjAQyGKn-L_k0VN/view?usp=shar…" at bounding box center [269, 291] width 163 height 21
drag, startPoint x: 192, startPoint y: 286, endPoint x: 345, endPoint y: 292, distance: 153.0
click at [345, 292] on div "URL https://drive.google.com/file/d/1GUp-N31VtSX1knInkLjAQyGKn-L_k0VN/view?usp=…" at bounding box center [226, 291] width 252 height 21
paste input "RypzGgZZcW9kVPQ0Wv4d3mQFyvy9o7LX/view?usp=drive_link"
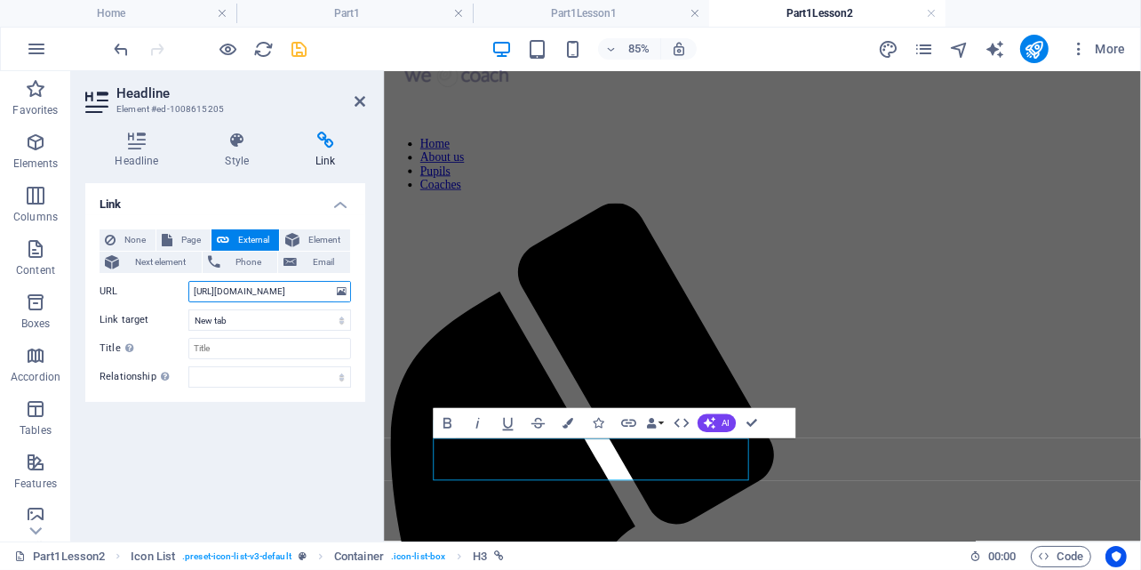
scroll to position [0, 244]
type input "https://drive.google.com/file/d/1RypzGgZZcW9kVPQ0Wv4d3mQFyvy9o7LX/view?usp=driv…"
click at [361, 101] on icon at bounding box center [360, 101] width 11 height 14
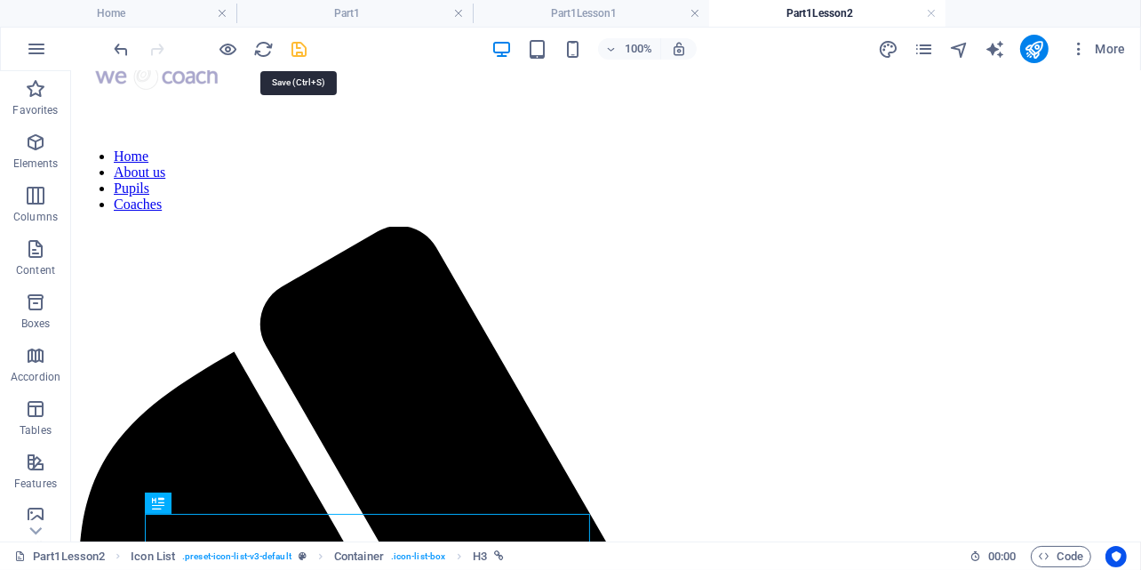
click at [297, 46] on icon "save" at bounding box center [300, 49] width 20 height 20
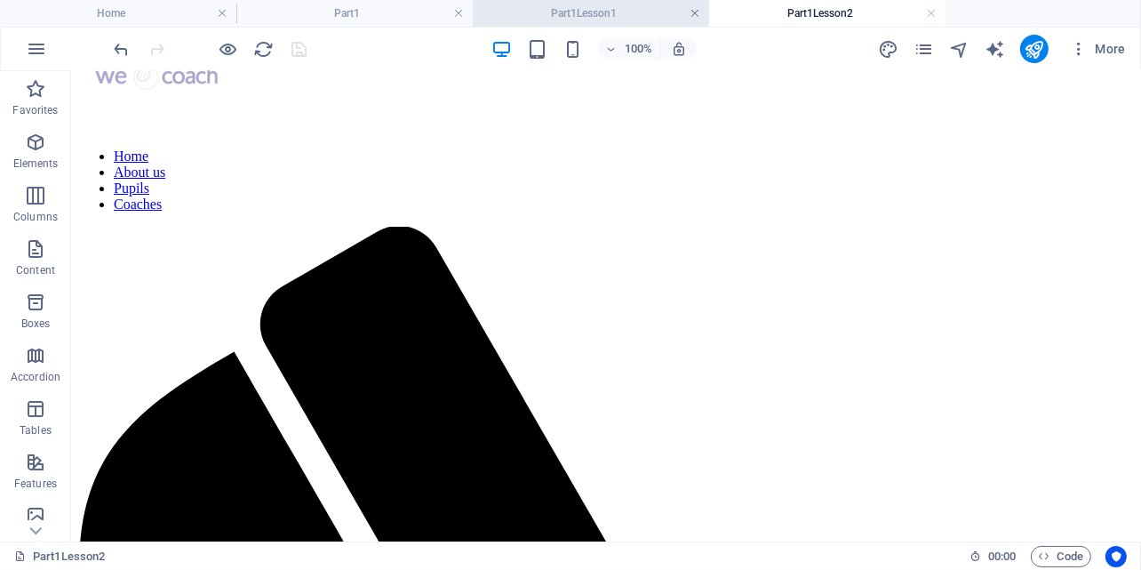
click at [696, 11] on link at bounding box center [695, 13] width 11 height 17
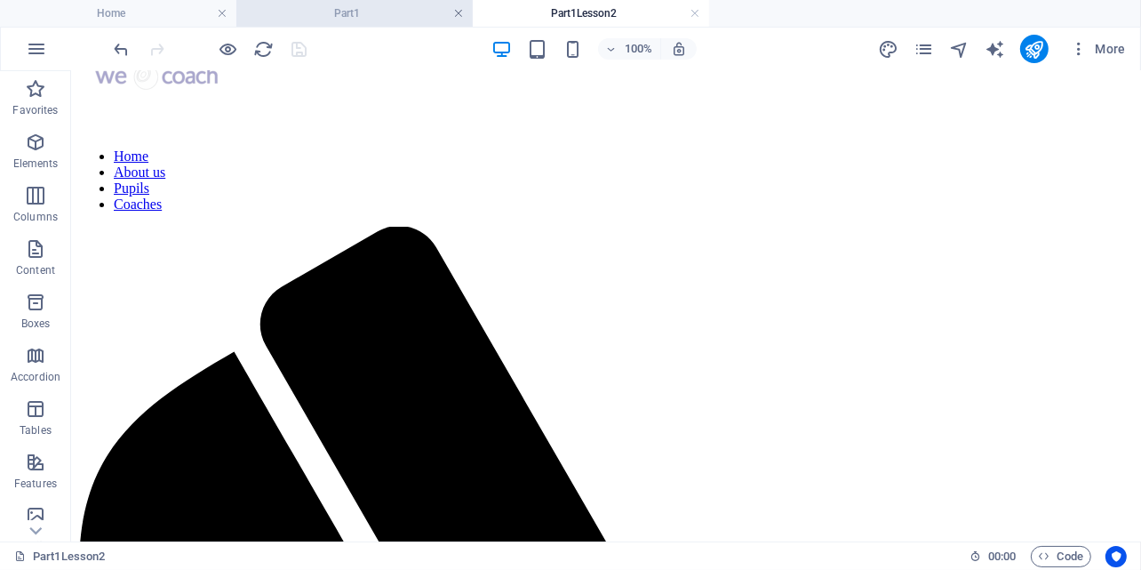
click at [457, 9] on link at bounding box center [458, 13] width 11 height 17
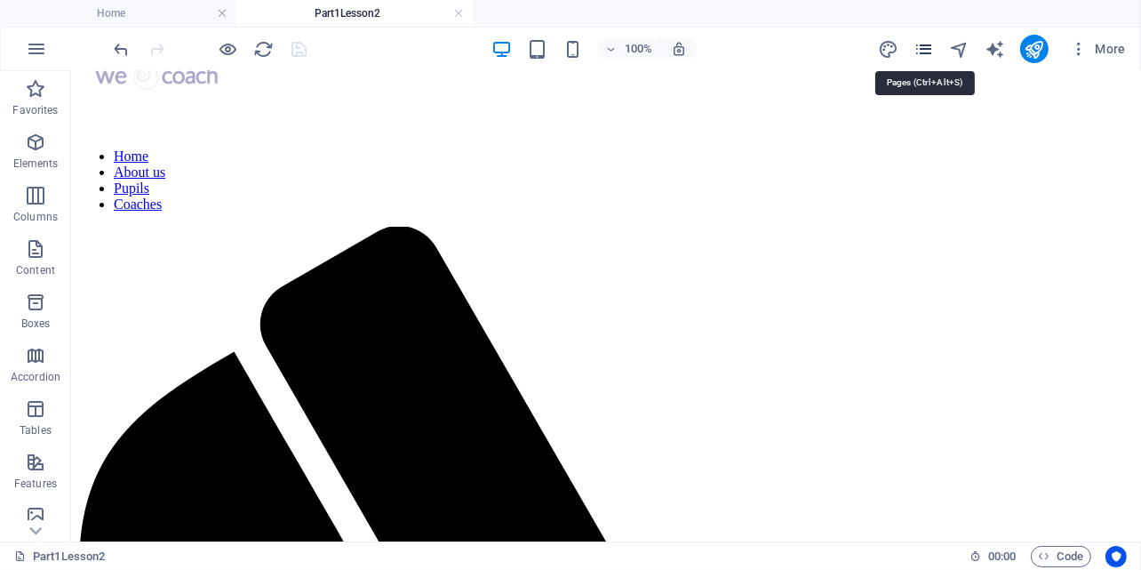
click at [931, 49] on icon "pages" at bounding box center [924, 49] width 20 height 20
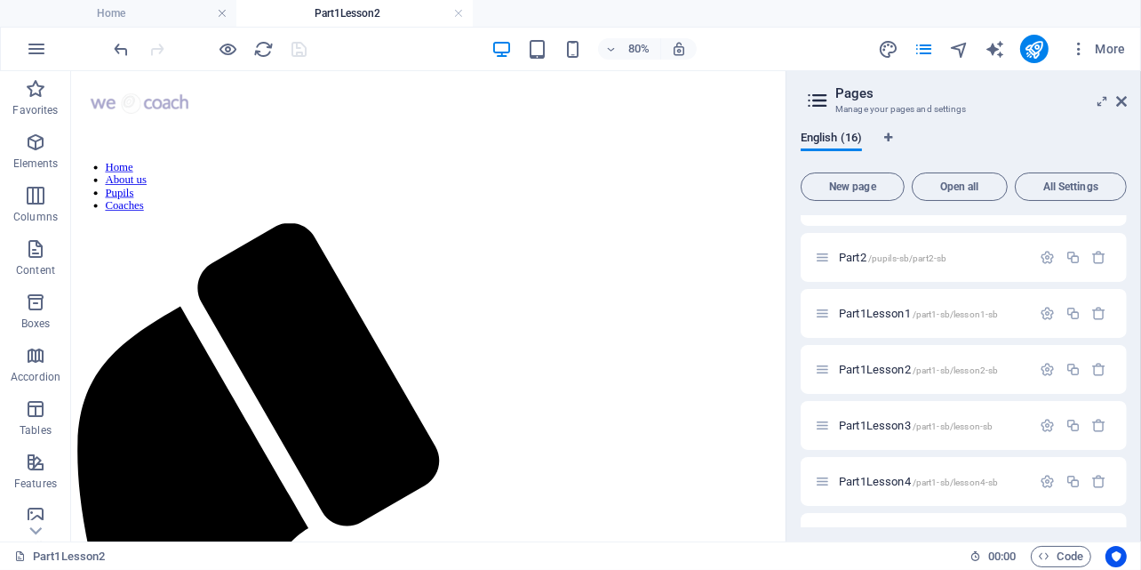
scroll to position [267, 0]
click at [895, 420] on span "Part1Lesson3 /part1-sb/lesson-sb" at bounding box center [916, 420] width 154 height 13
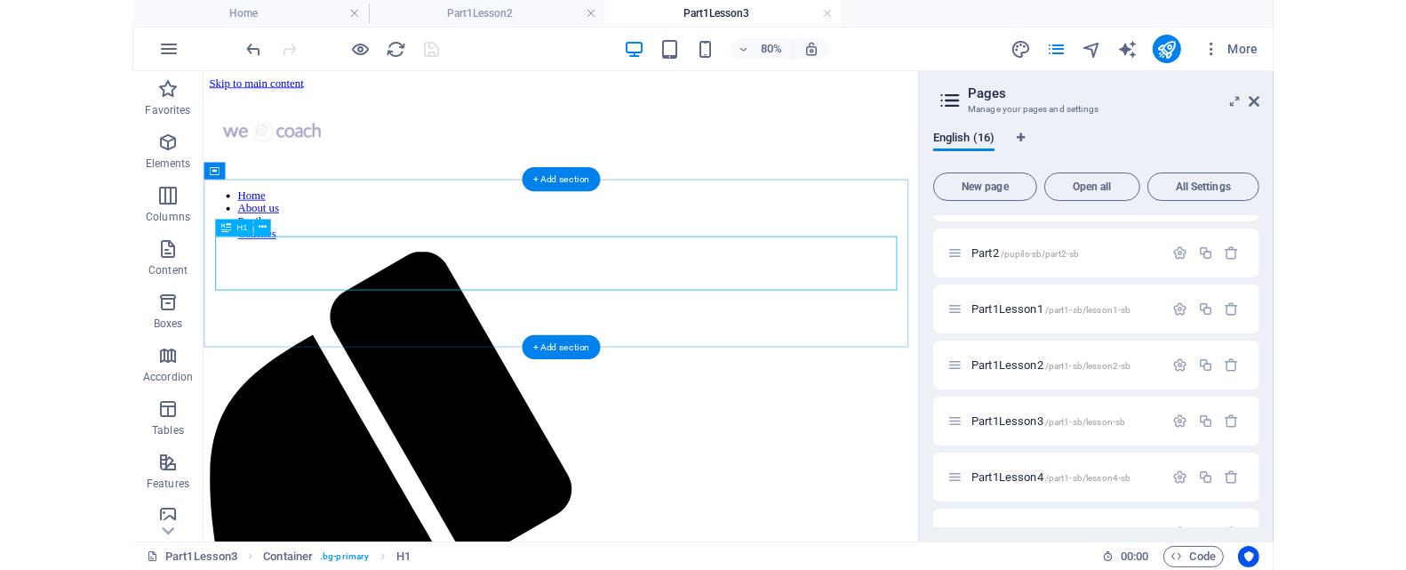
scroll to position [0, 0]
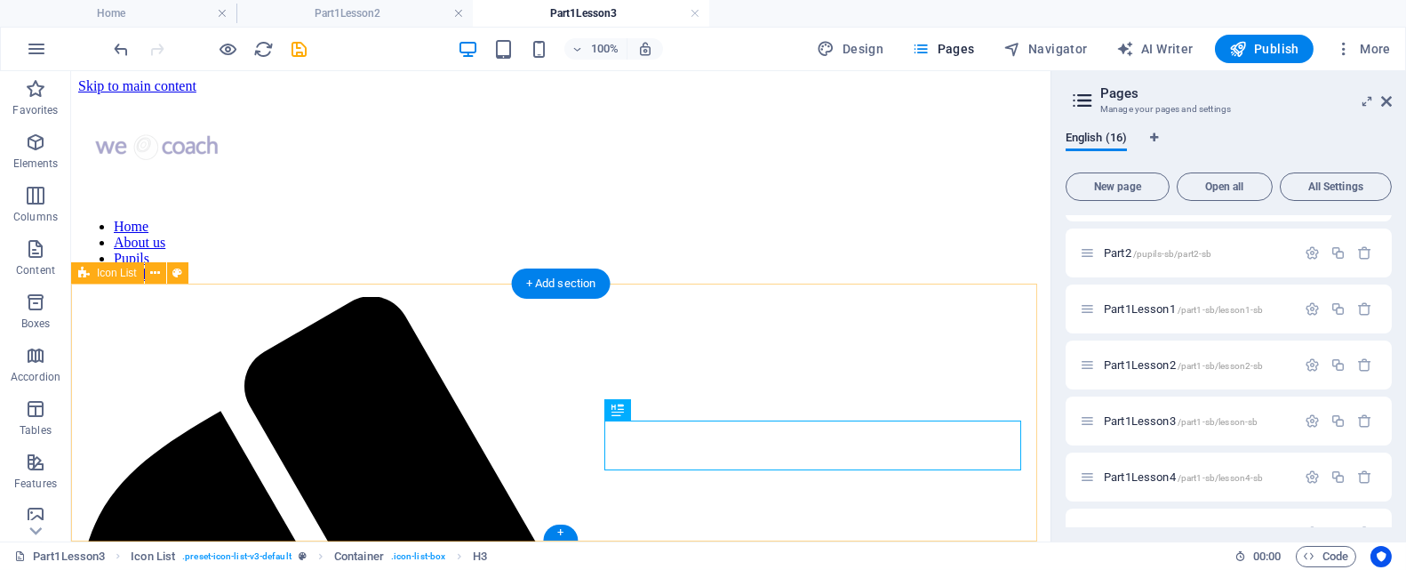
scroll to position [153, 0]
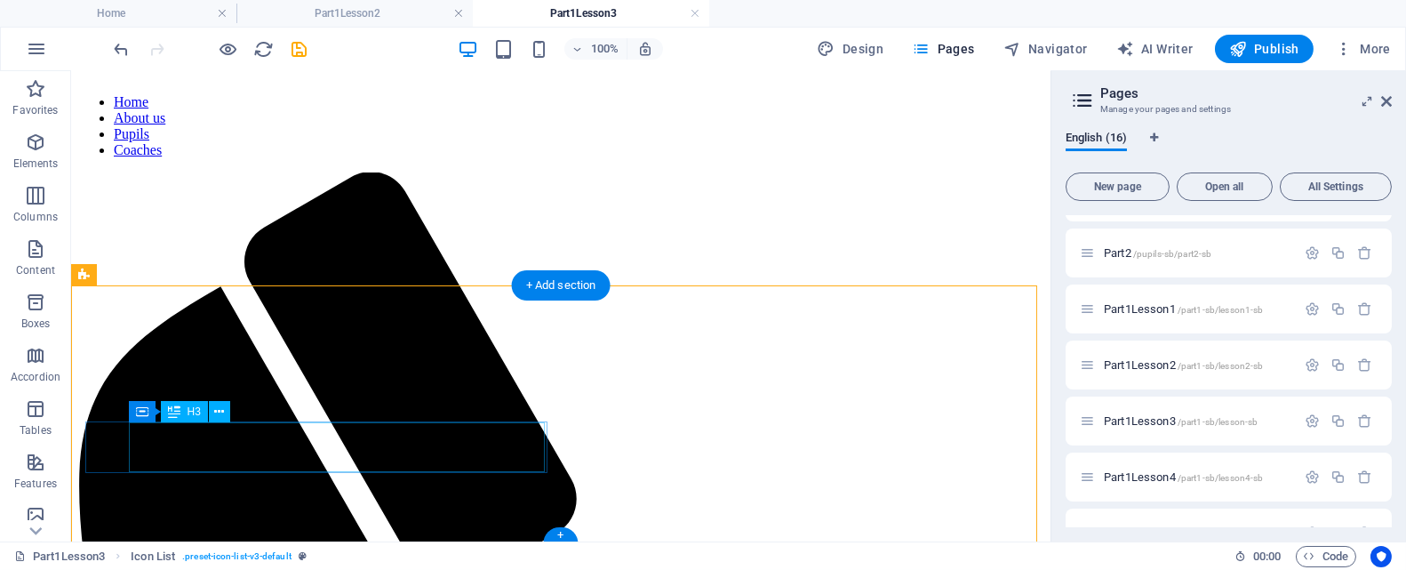
scroll to position [153, 0]
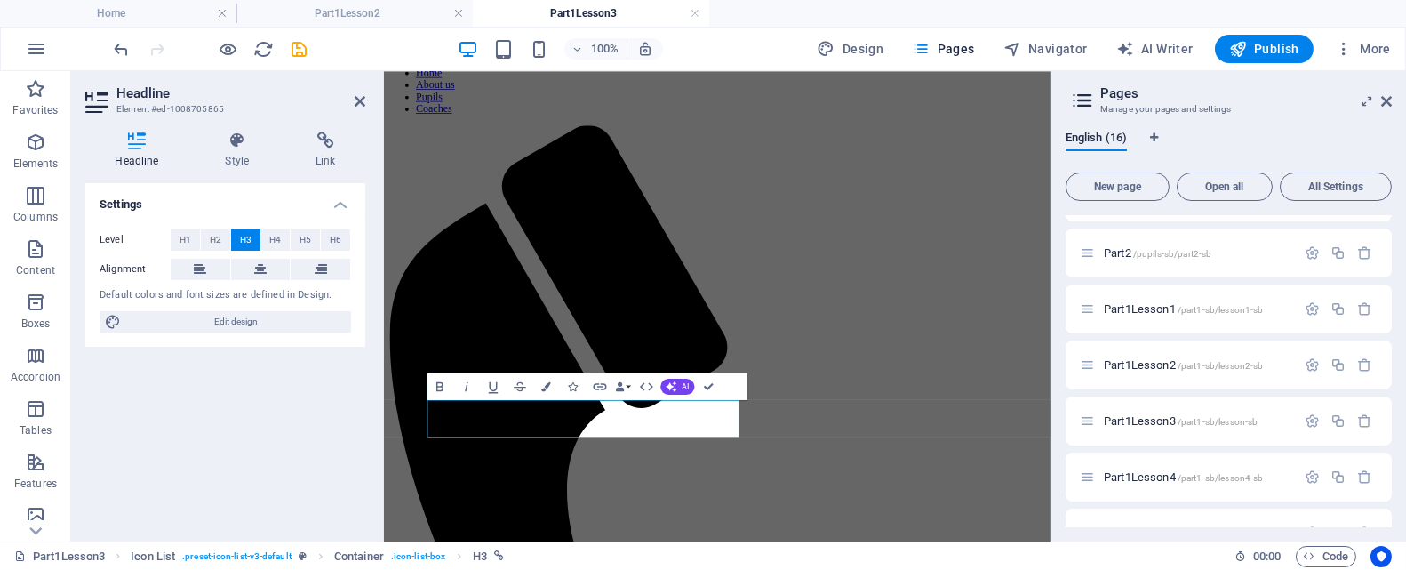
scroll to position [0, 0]
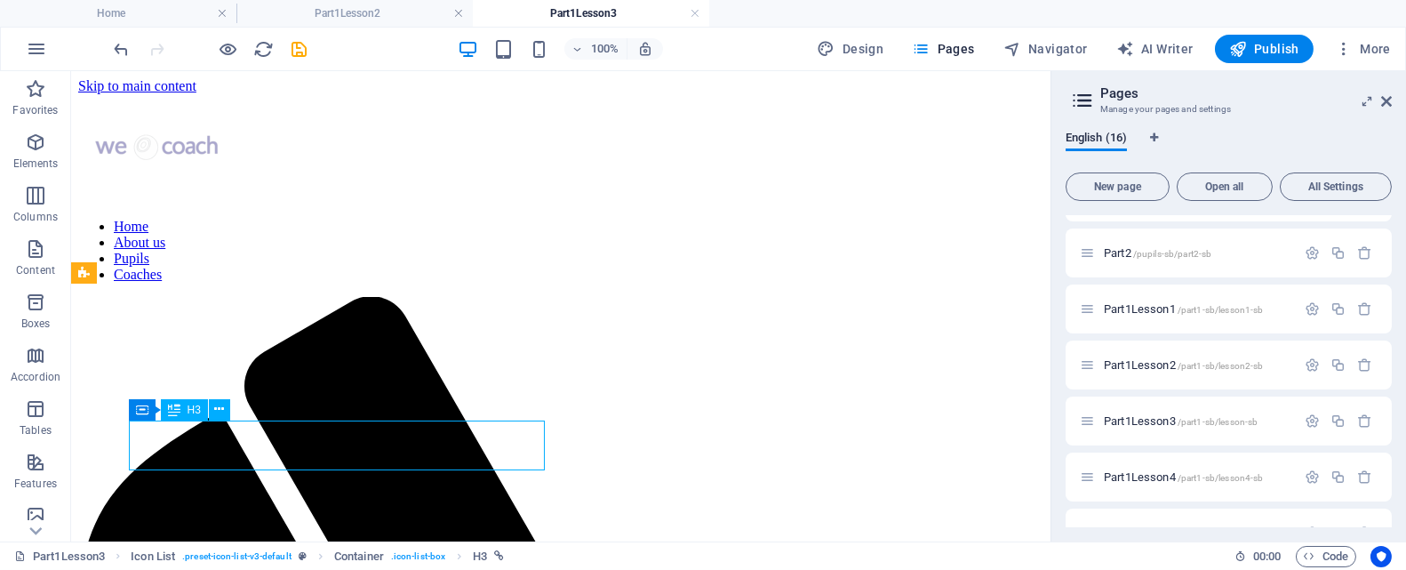
scroll to position [153, 0]
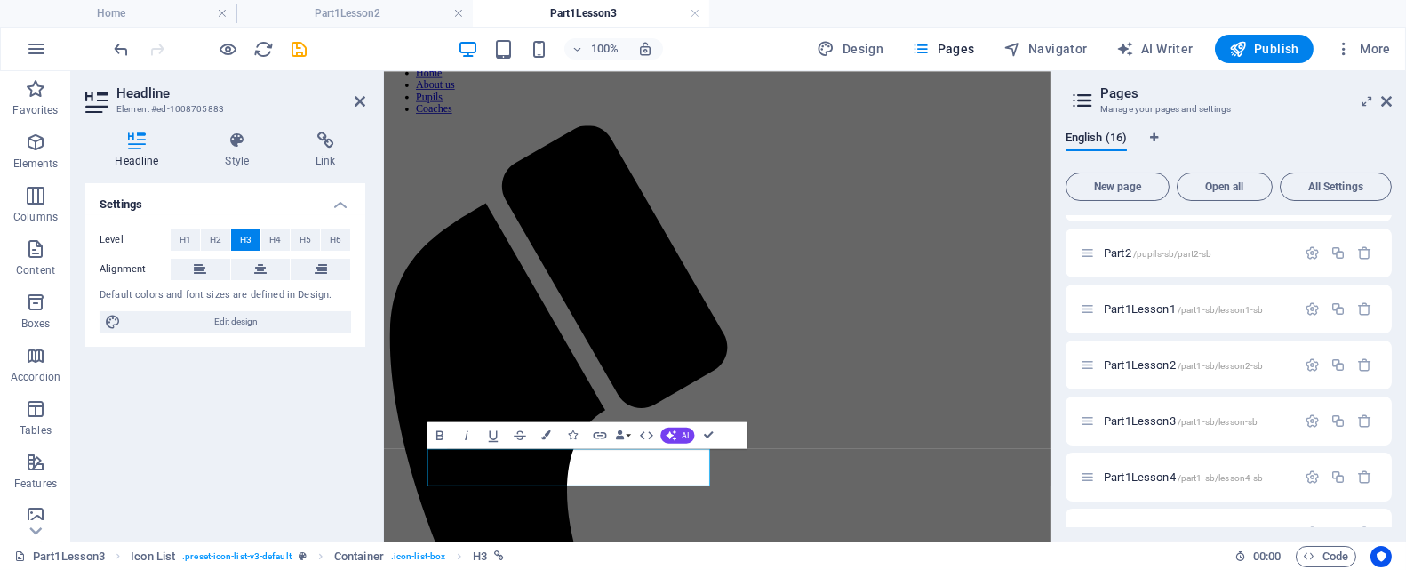
scroll to position [0, 0]
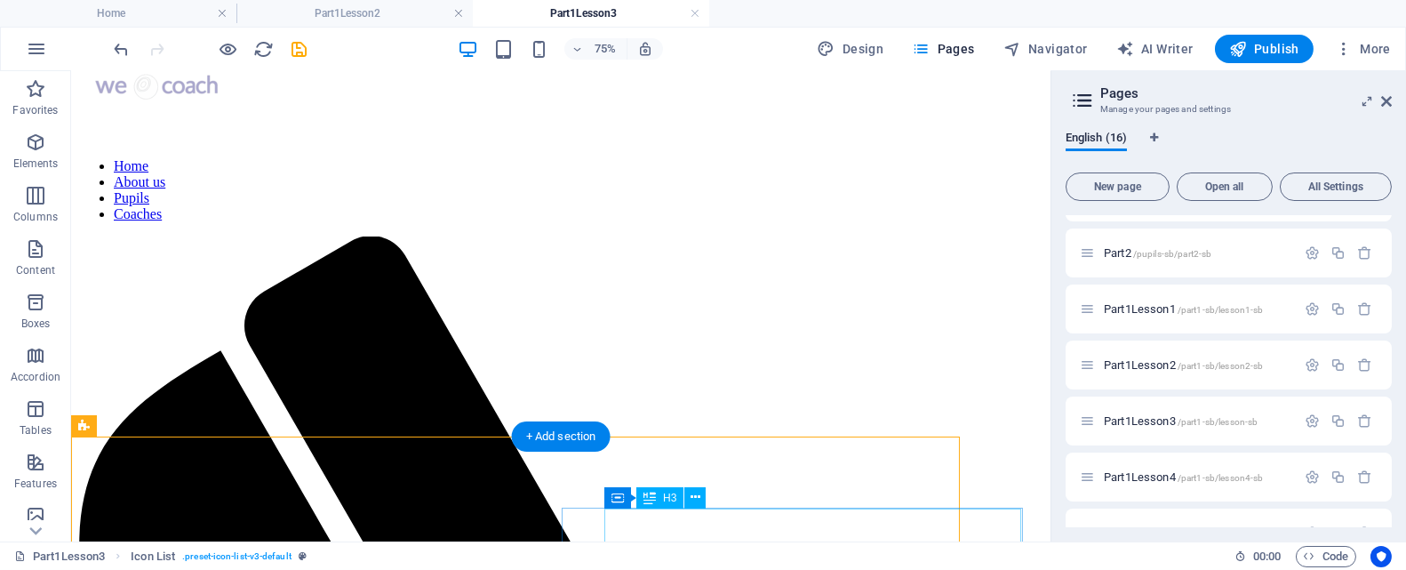
scroll to position [153, 0]
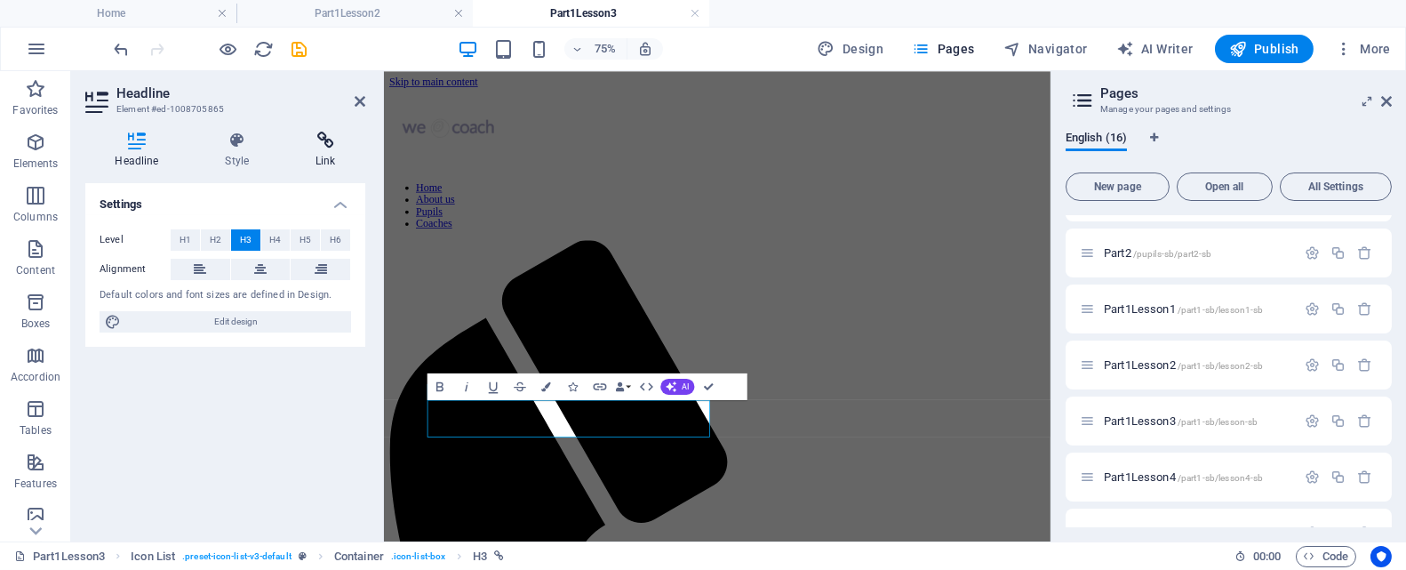
click at [324, 150] on h4 "Link" at bounding box center [325, 150] width 79 height 37
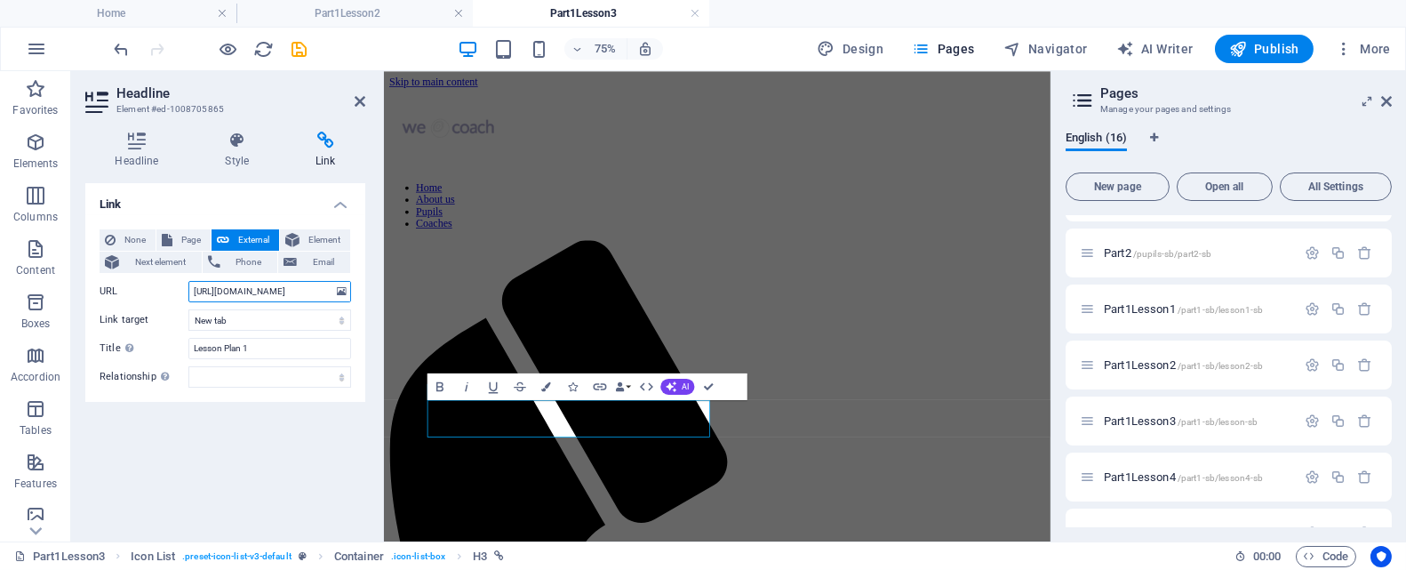
click at [220, 296] on input "https://drive.google.com/file/d/1WDuqdf1Fu4VLjBD3NqwVvW7V7vwk7WQV/view?usp=driv…" at bounding box center [269, 291] width 163 height 21
drag, startPoint x: 191, startPoint y: 291, endPoint x: 338, endPoint y: 294, distance: 146.7
click at [338, 294] on div "URL https://drive.google.com/file/d/1WDuqdf1Fu4VLjBD3NqwVvW7V7vwk7WQV/view?usp=…" at bounding box center [226, 291] width 252 height 21
paste input "NLUmoi4J2BBE4GGnC0pAFCBhqPbCmVJu"
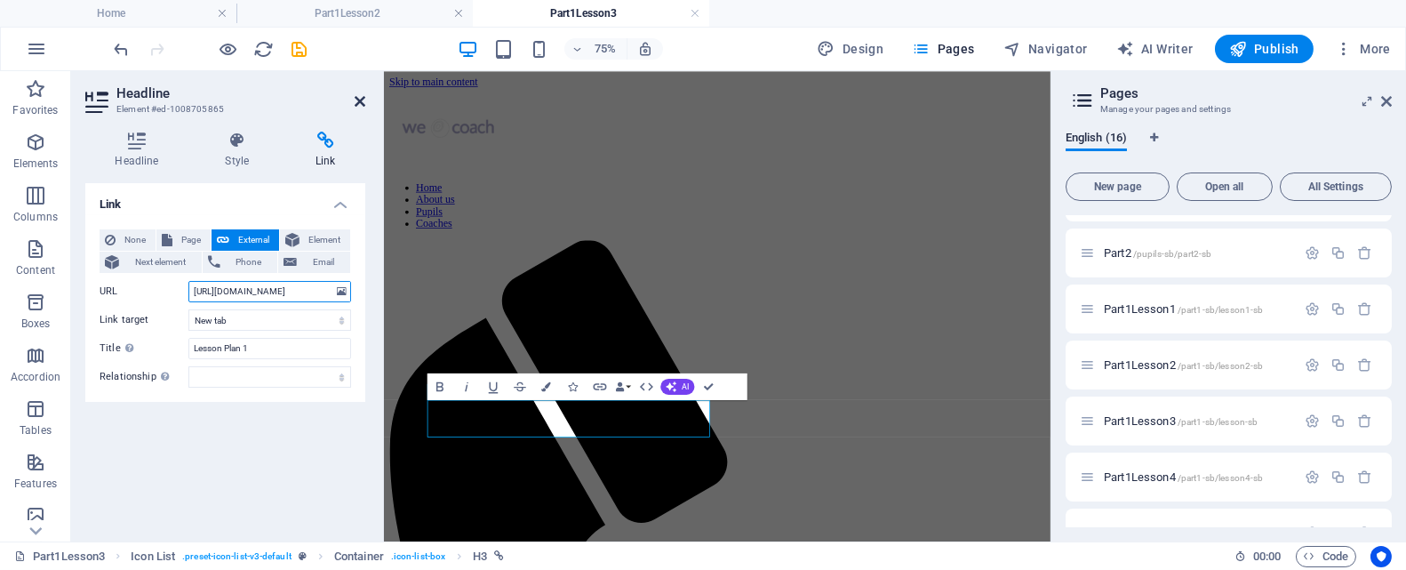
type input "https://drive.google.com/file/d/1NLUmoi4J2BBE4GGnC0pAFCBhqPbCmVJu/view?usp=driv…"
click at [356, 97] on icon at bounding box center [360, 101] width 11 height 14
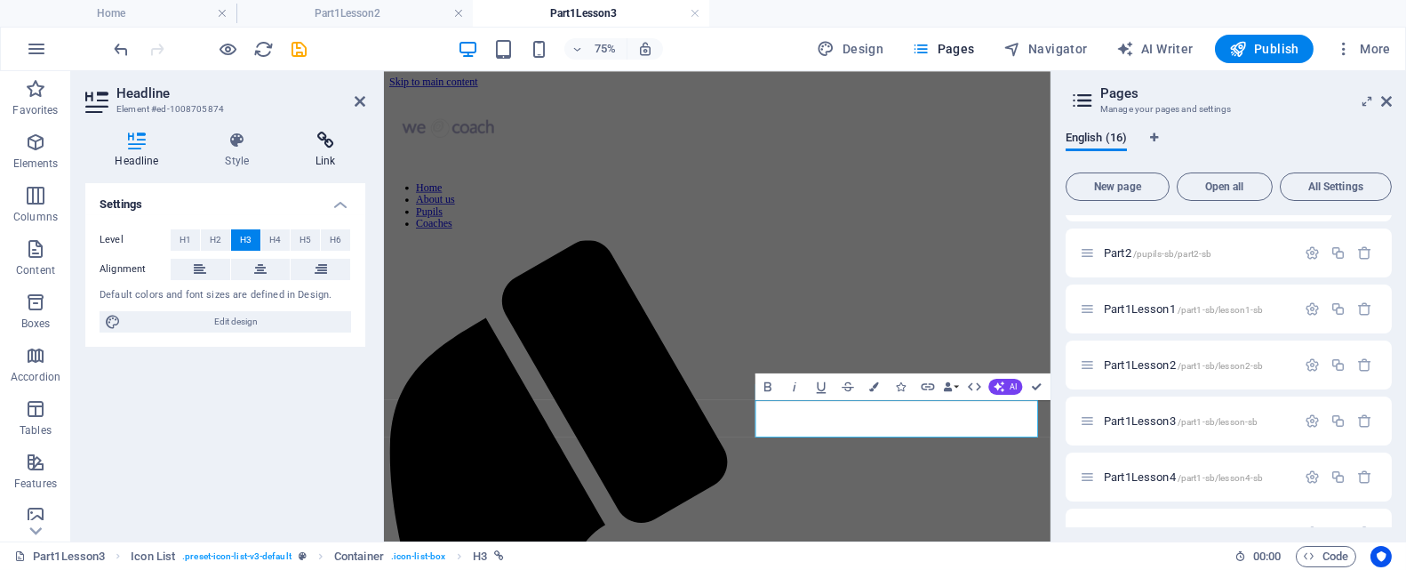
click at [325, 156] on h4 "Link" at bounding box center [325, 150] width 79 height 37
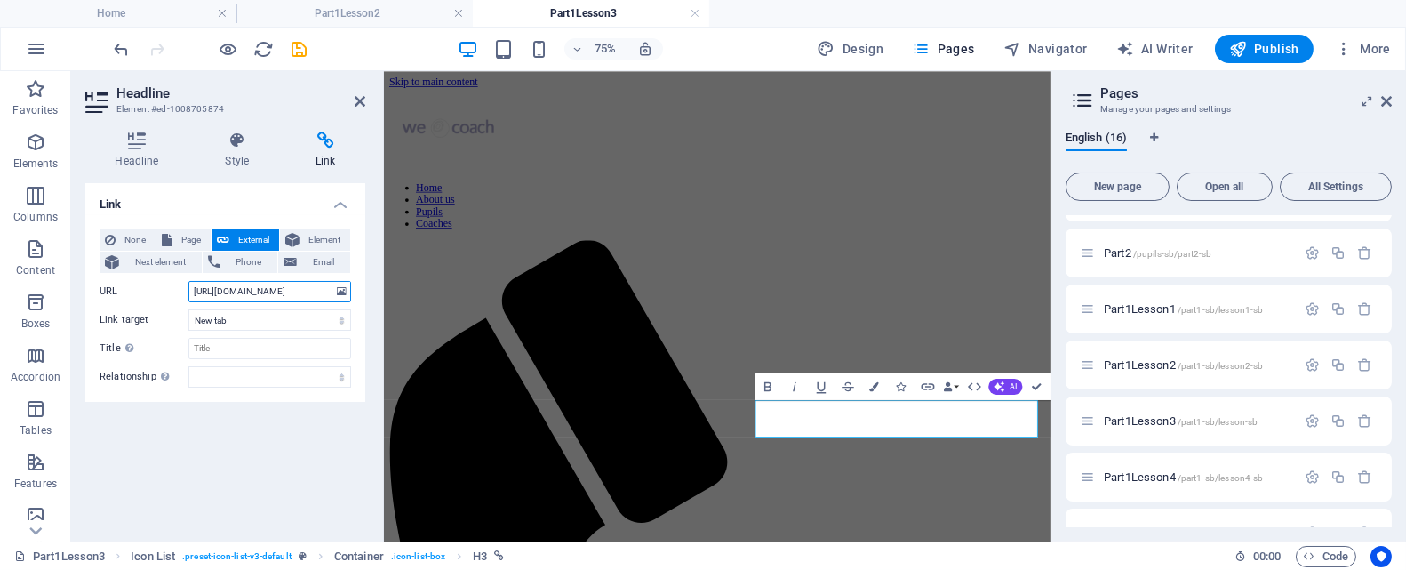
click at [208, 292] on input "https://drive.google.com/file/d/1QiqIjE3NB8dXrni3zqongzgAseseYhtn/view?usp=shar…" at bounding box center [269, 291] width 163 height 21
drag, startPoint x: 190, startPoint y: 292, endPoint x: 354, endPoint y: 284, distance: 163.7
click at [354, 284] on div "None Page External Element Next element Phone Email Page Home About us Pupils C…" at bounding box center [225, 308] width 280 height 187
paste input "ZLve6WvKlycaxFi_9dnwym_VgN-F_C3x/view?usp=drive_link"
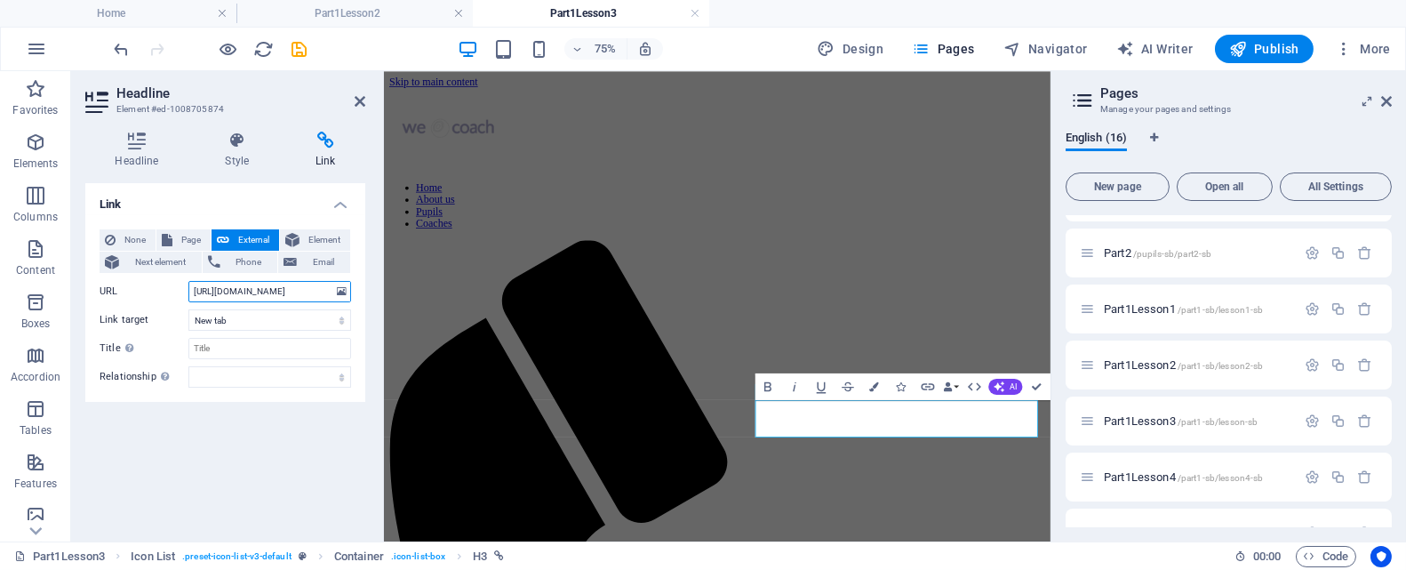
scroll to position [0, 229]
type input "https://drive.google.com/file/d/1ZLve6WvKlycaxFi_9dnwym_VgN-F_C3x/view?usp=driv…"
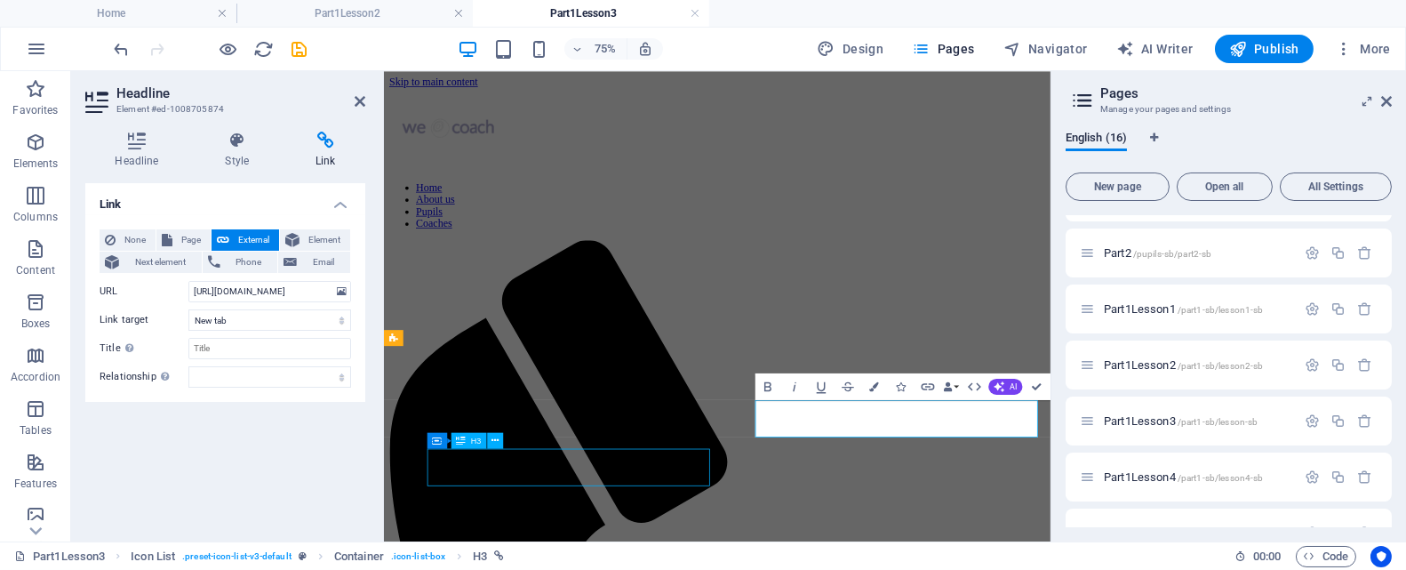
scroll to position [153, 0]
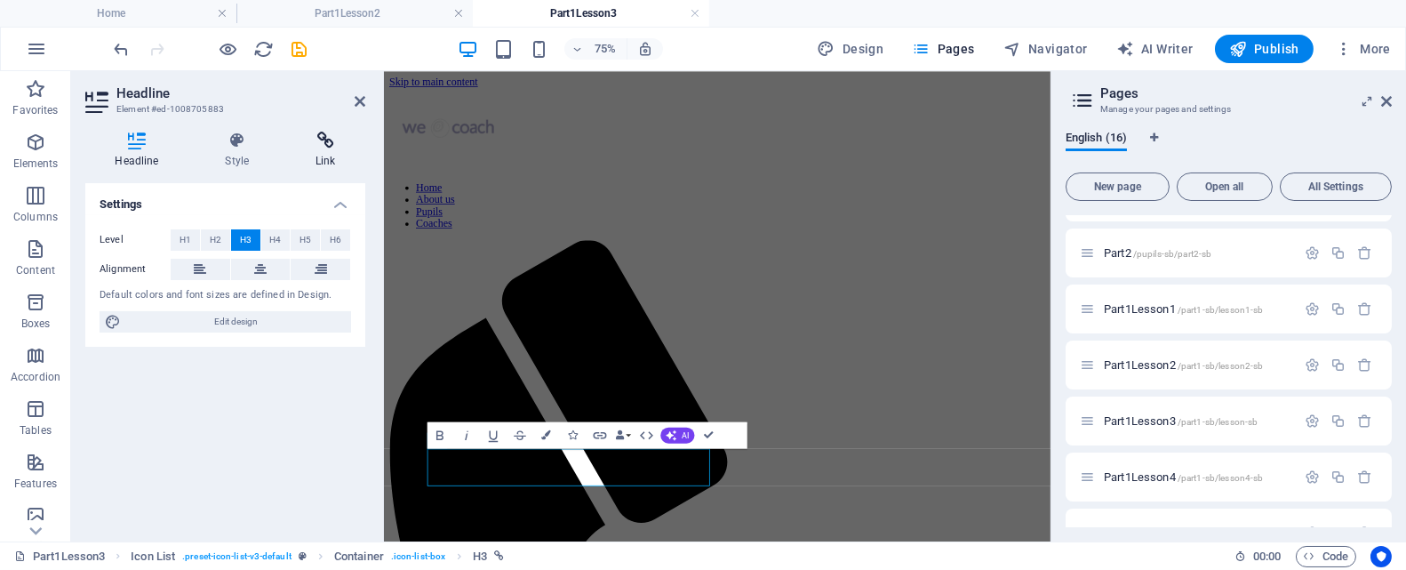
click at [329, 144] on icon at bounding box center [325, 141] width 79 height 18
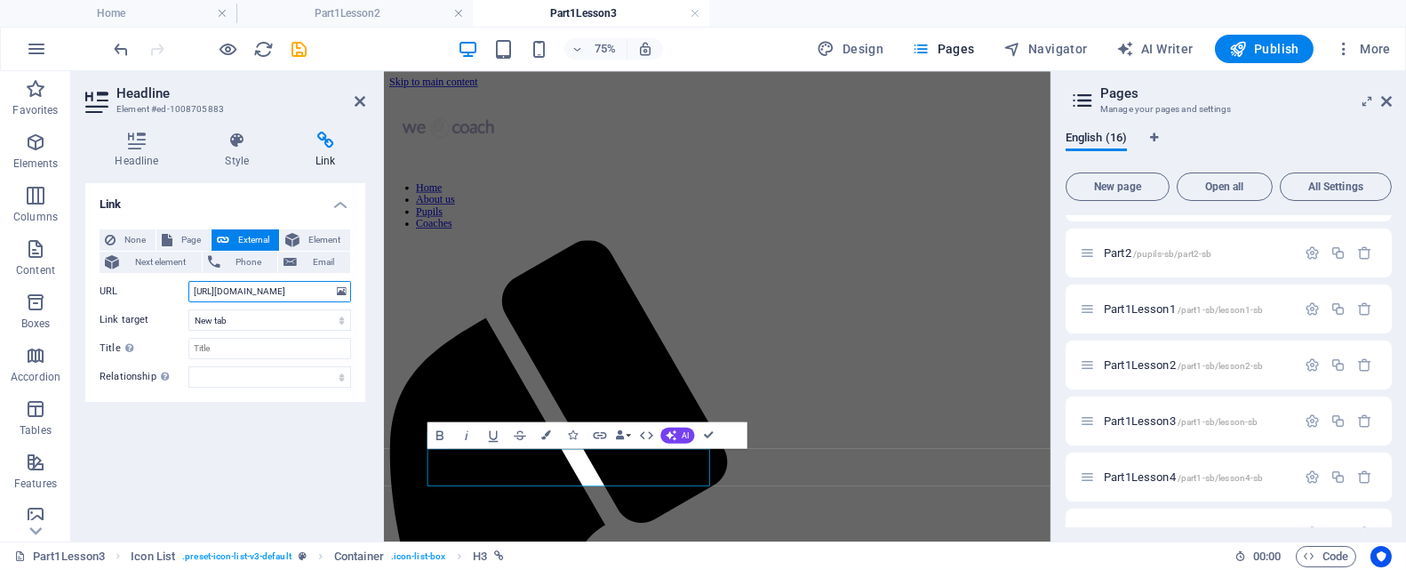
click at [216, 292] on input "https://drive.google.com/file/d/1GUp-N31VtSX1knInkLjAQyGKn-L_k0VN/view?usp=shar…" at bounding box center [269, 291] width 163 height 21
drag, startPoint x: 189, startPoint y: 287, endPoint x: 363, endPoint y: 289, distance: 173.3
click at [363, 289] on div "None Page External Element Next element Phone Email Page Home About us Pupils C…" at bounding box center [225, 308] width 280 height 187
paste input "axe22kkxu_pxujD3dCGv8stsqbMzhCrt/view?usp=drive_link"
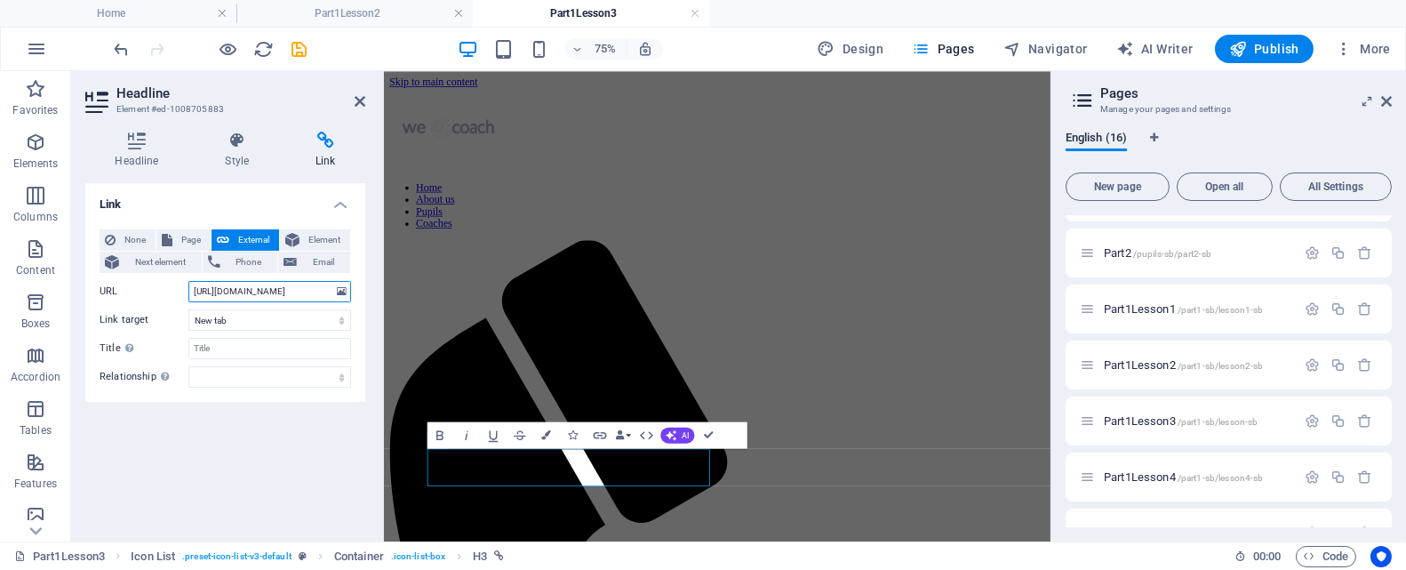
scroll to position [0, 227]
type input "https://drive.google.com/file/d/1axe22kkxu_pxujD3dCGv8stsqbMzhCrt/view?usp=driv…"
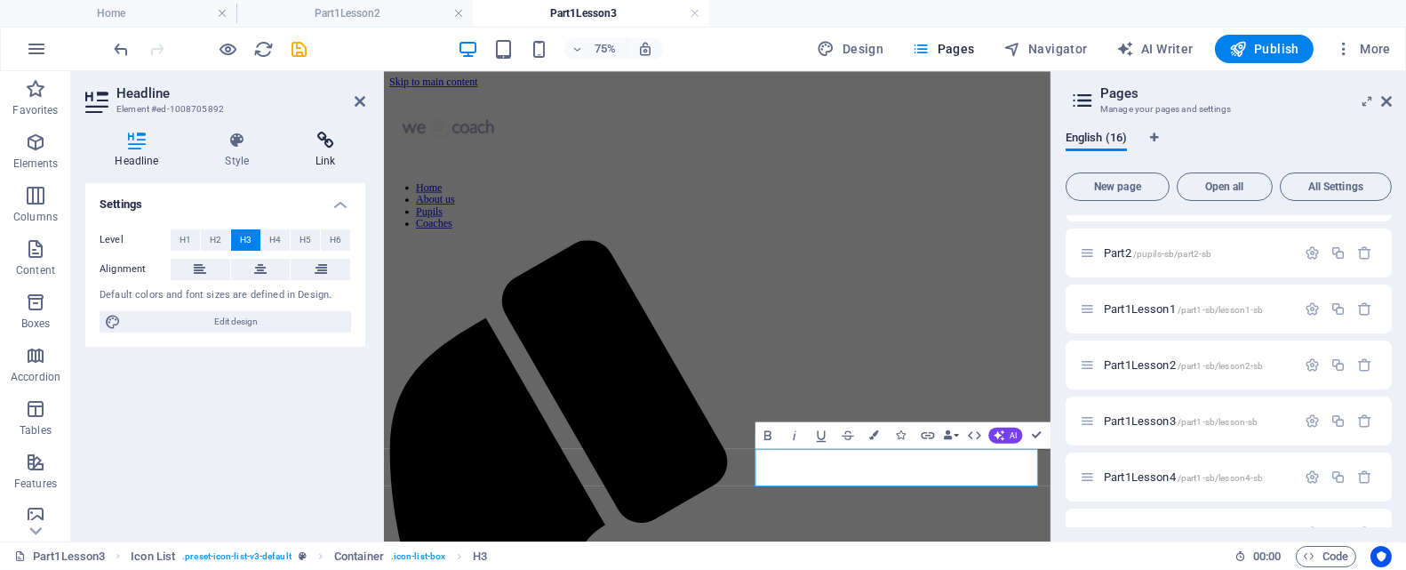
click at [323, 141] on icon at bounding box center [325, 141] width 79 height 18
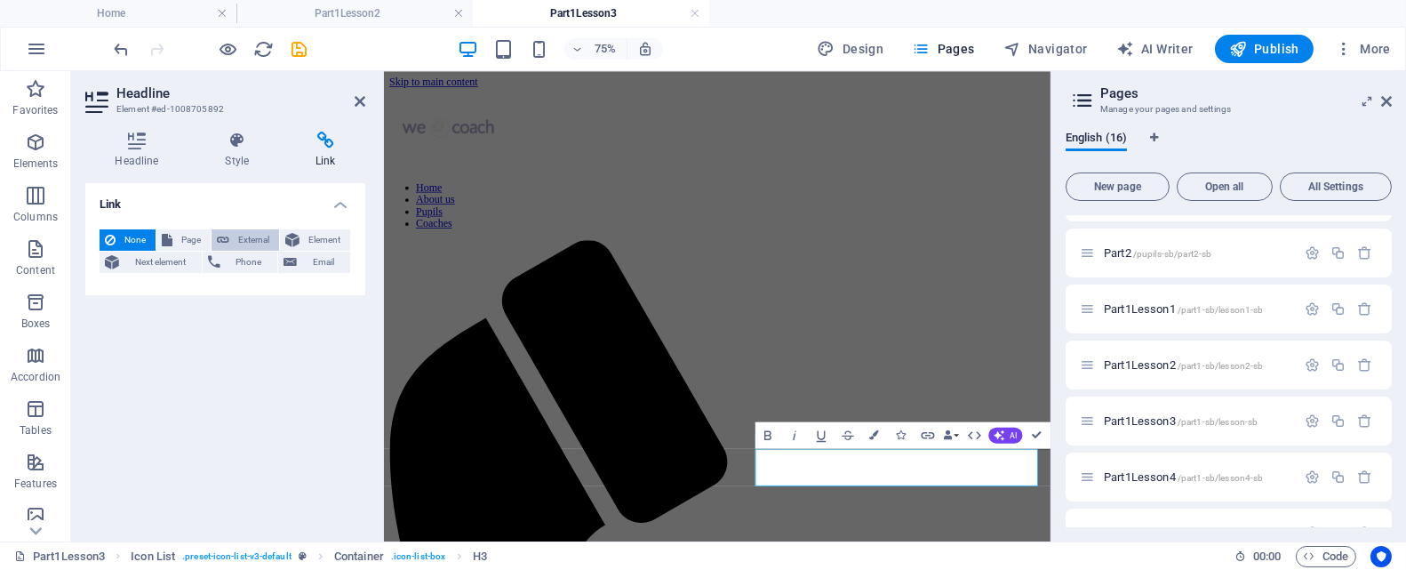
click at [261, 236] on span "External" at bounding box center [254, 239] width 39 height 21
select select "blank"
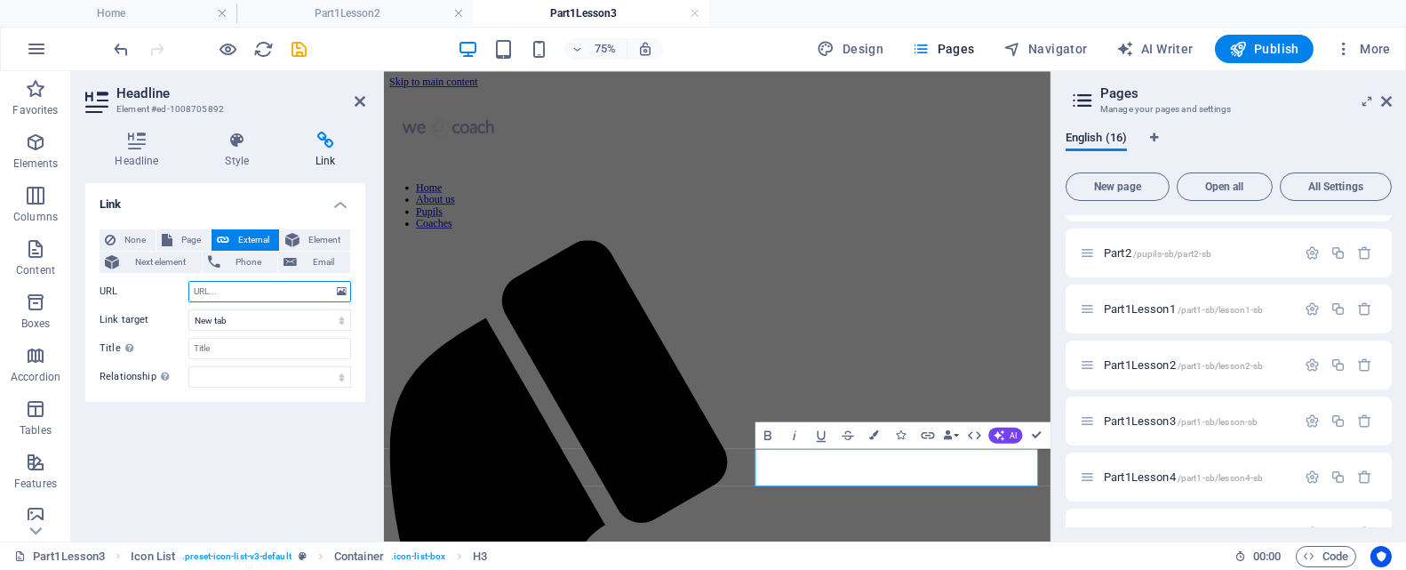
click at [212, 291] on input "URL" at bounding box center [269, 291] width 163 height 21
drag, startPoint x: 193, startPoint y: 289, endPoint x: 302, endPoint y: 288, distance: 109.3
click at [302, 288] on input "URL" at bounding box center [269, 291] width 163 height 21
paste input "https://drive.google.com/file/d/16HJP6ZZ5ewdv84o9G5PTt2Qjlp1uaX2k/view?usp=driv…"
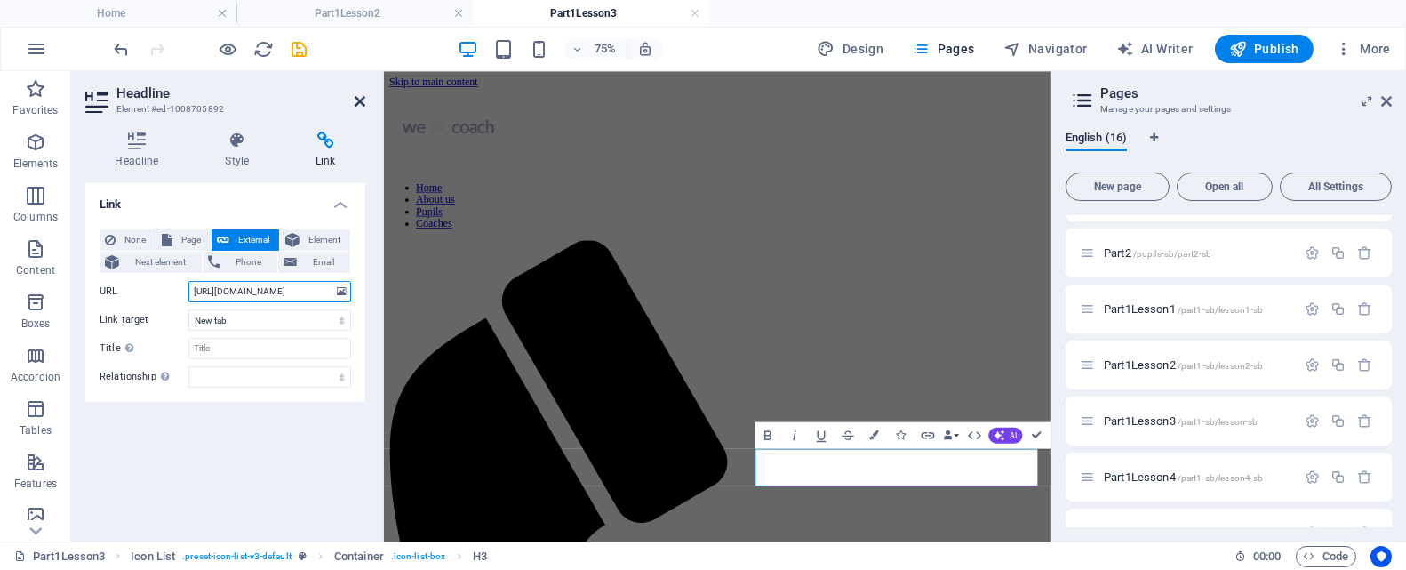
type input "https://drive.google.com/file/d/16HJP6ZZ5ewdv84o9G5PTt2Qjlp1uaX2k/view?usp=driv…"
click at [363, 100] on icon at bounding box center [360, 101] width 11 height 14
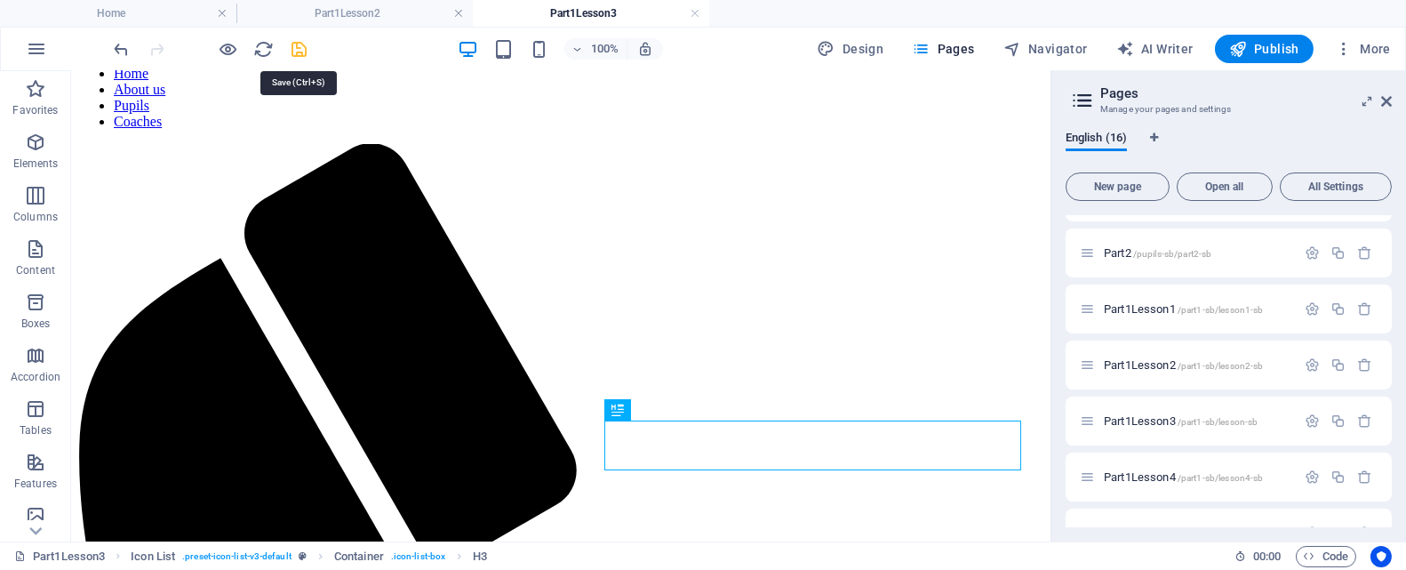
click at [298, 45] on icon "save" at bounding box center [300, 49] width 20 height 20
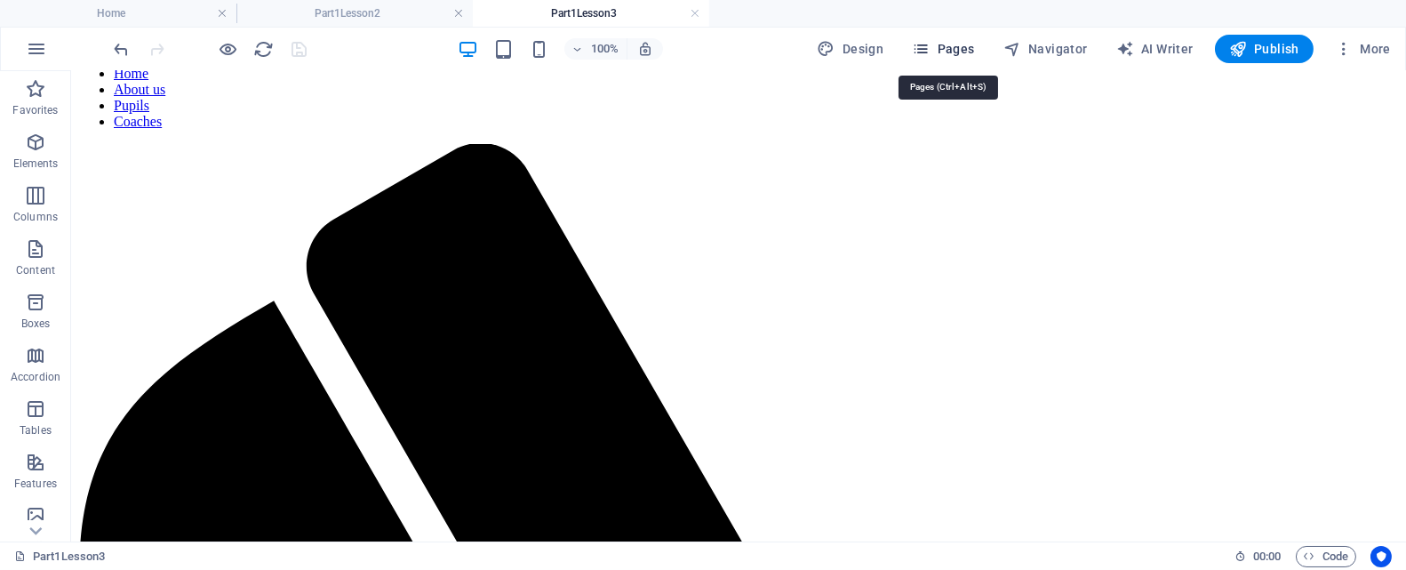
click at [954, 43] on span "Pages" at bounding box center [943, 49] width 62 height 18
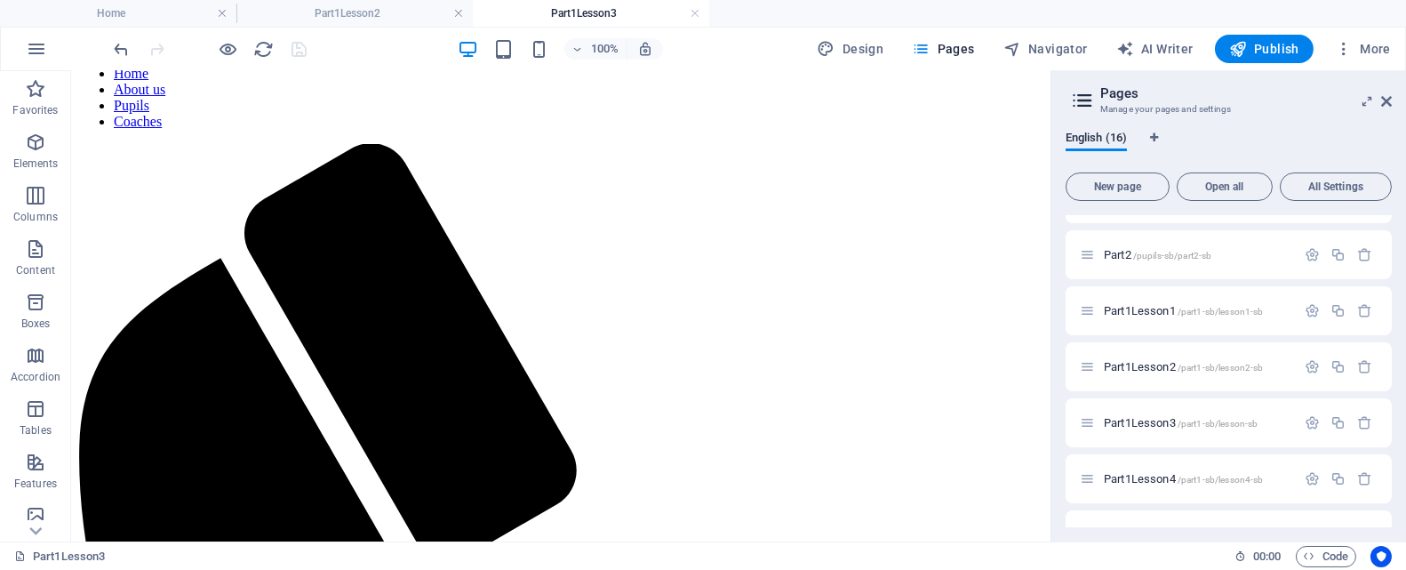
scroll to position [267, 0]
click at [1140, 473] on span "Part1Lesson4 /part1-sb/lesson4-sb" at bounding box center [1183, 476] width 159 height 13
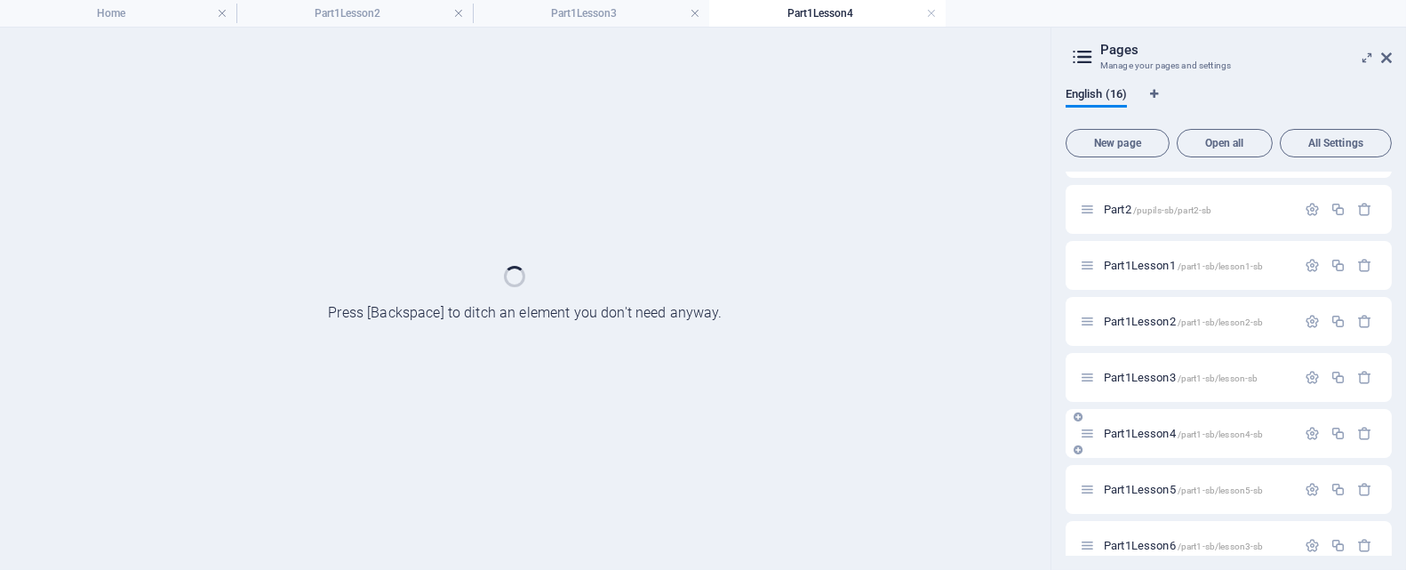
scroll to position [0, 0]
click at [1140, 473] on div "Part1Lesson5 /part1-sb/lesson5-sb" at bounding box center [1229, 489] width 326 height 49
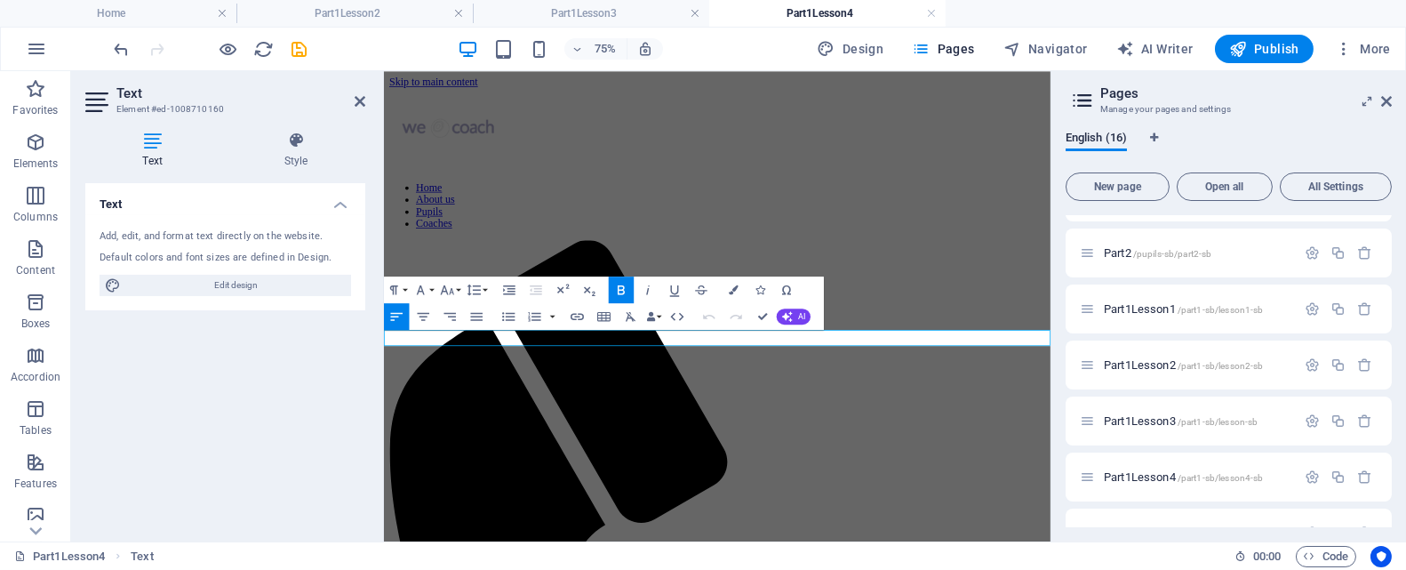
drag, startPoint x: 584, startPoint y: 430, endPoint x: 583, endPoint y: 446, distance: 16.0
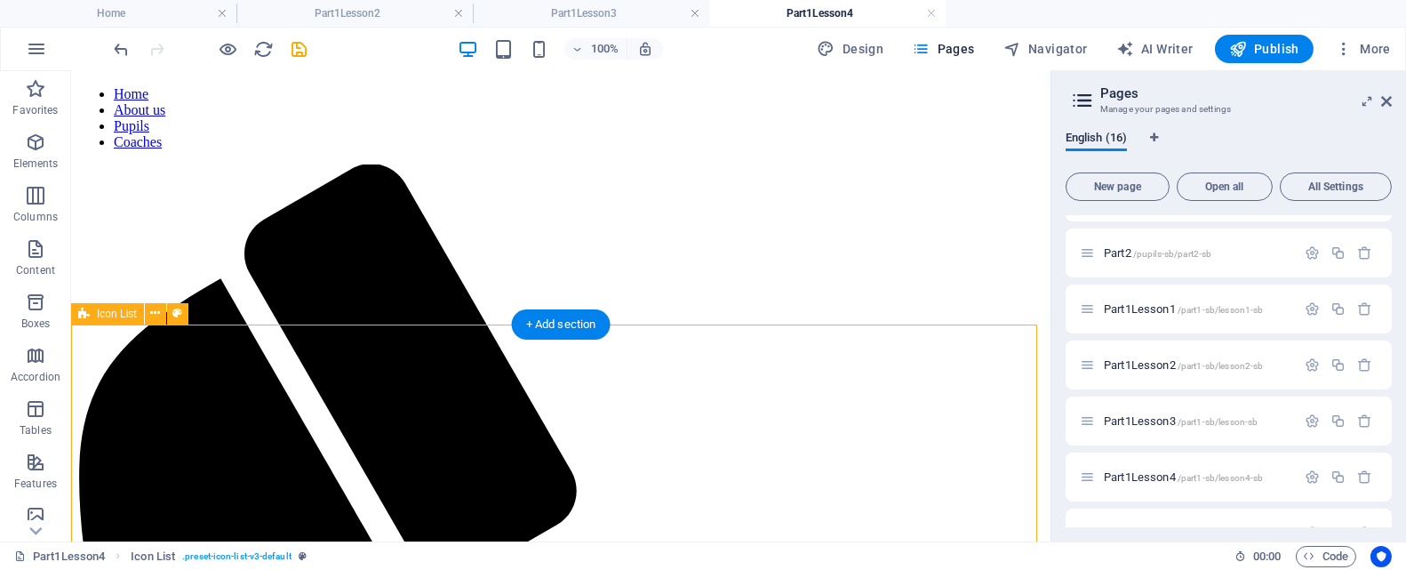
scroll to position [153, 0]
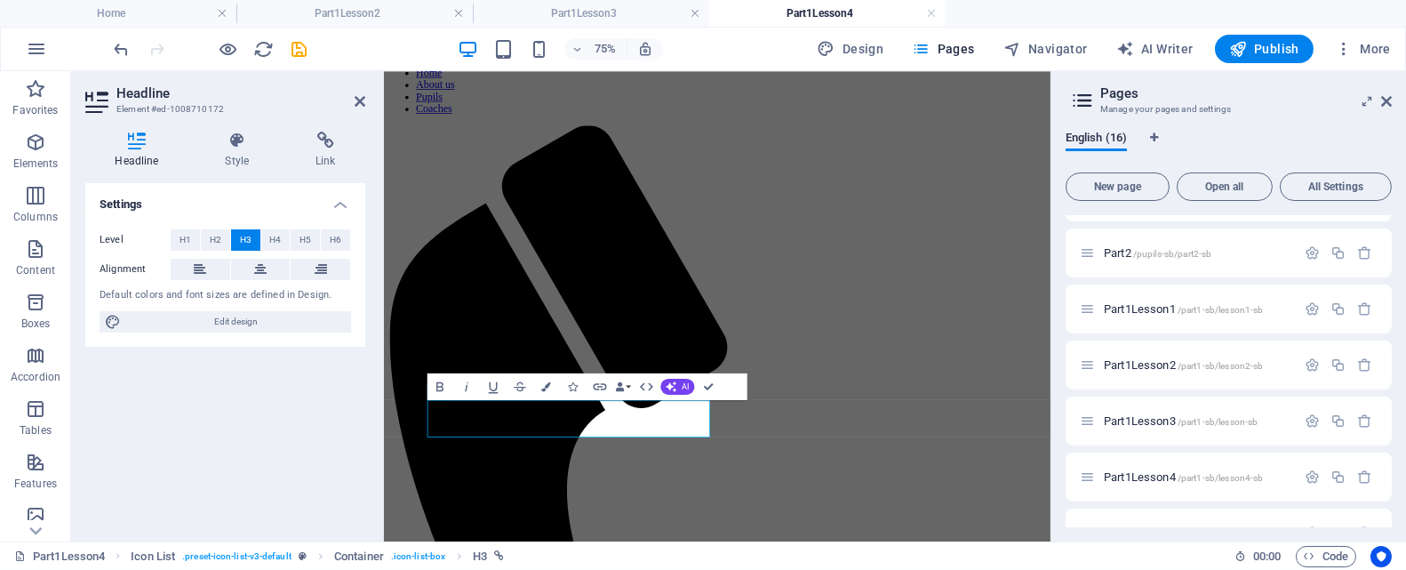
scroll to position [0, 0]
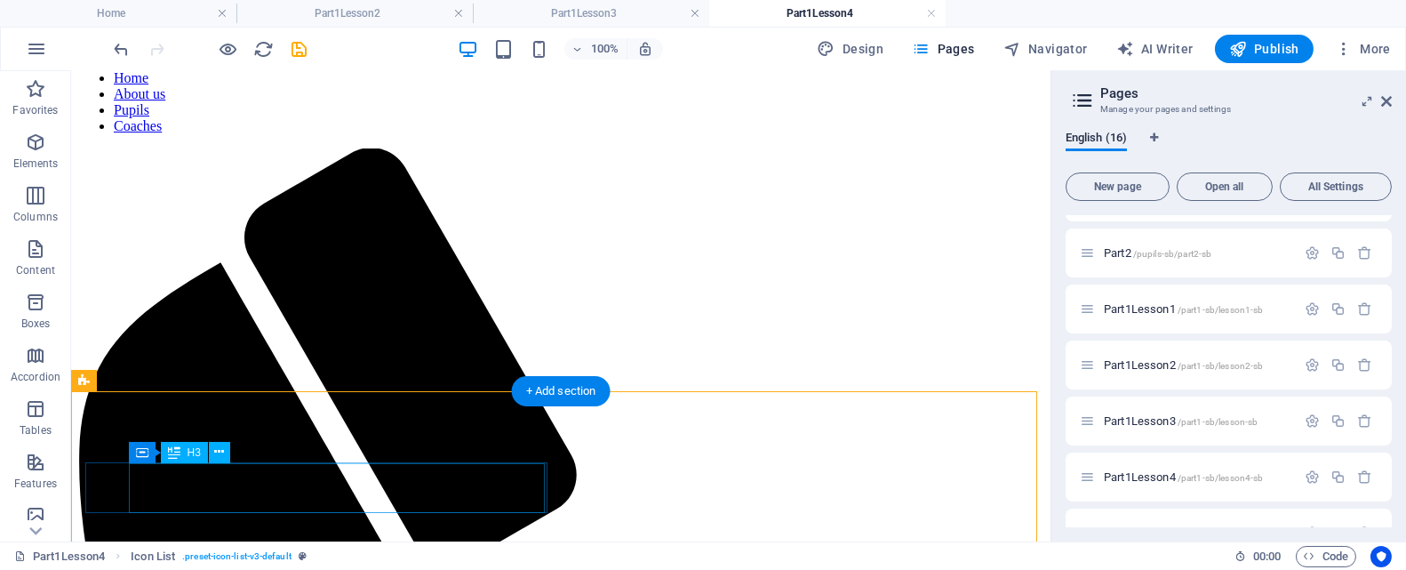
scroll to position [153, 0]
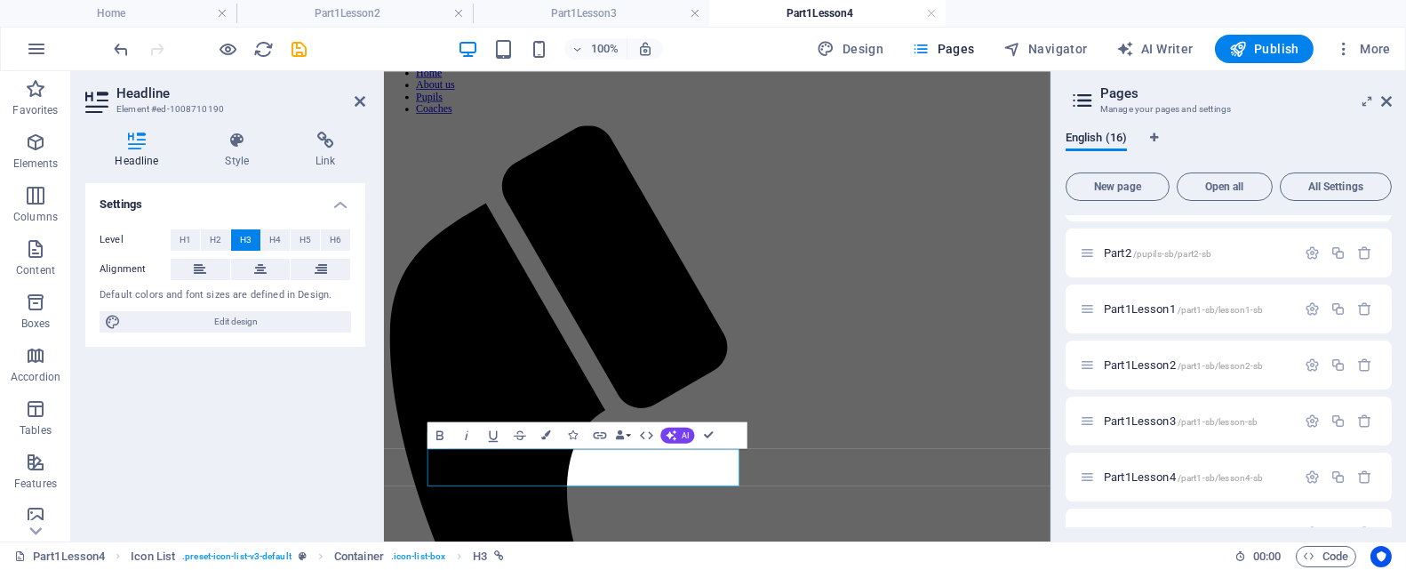
scroll to position [0, 0]
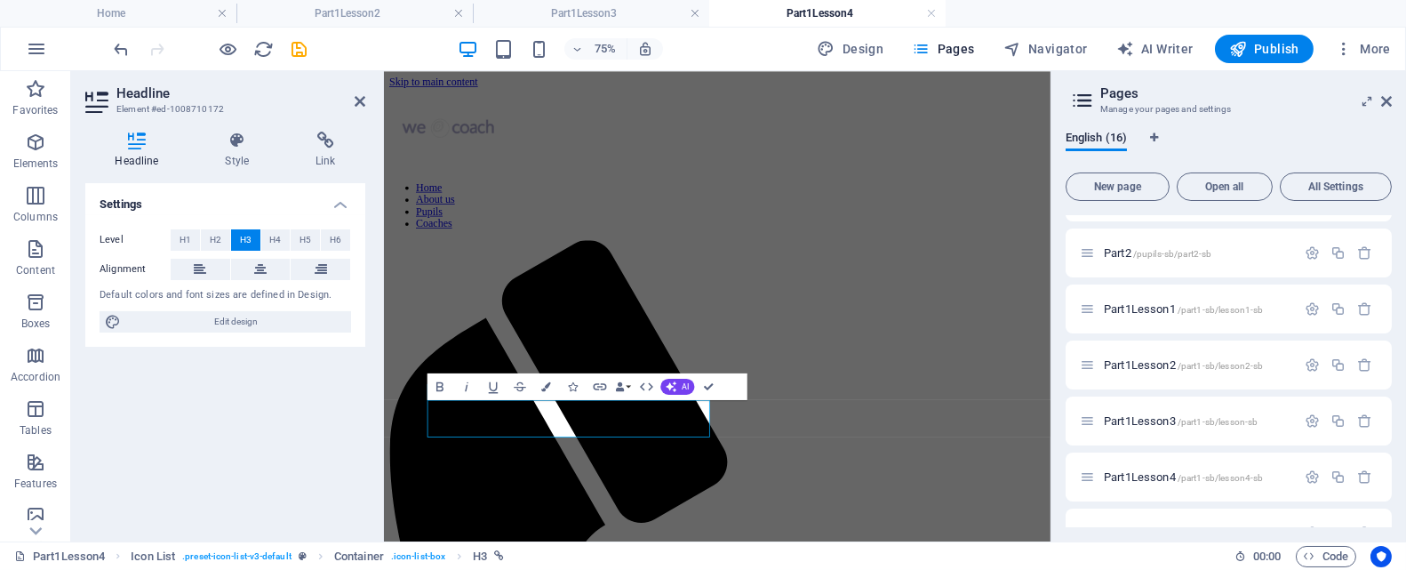
click at [326, 130] on div "Headline Style Link Settings Level H1 H2 H3 H4 H5 H6 Alignment Default colors a…" at bounding box center [225, 329] width 308 height 424
click at [318, 156] on h4 "Link" at bounding box center [325, 150] width 79 height 37
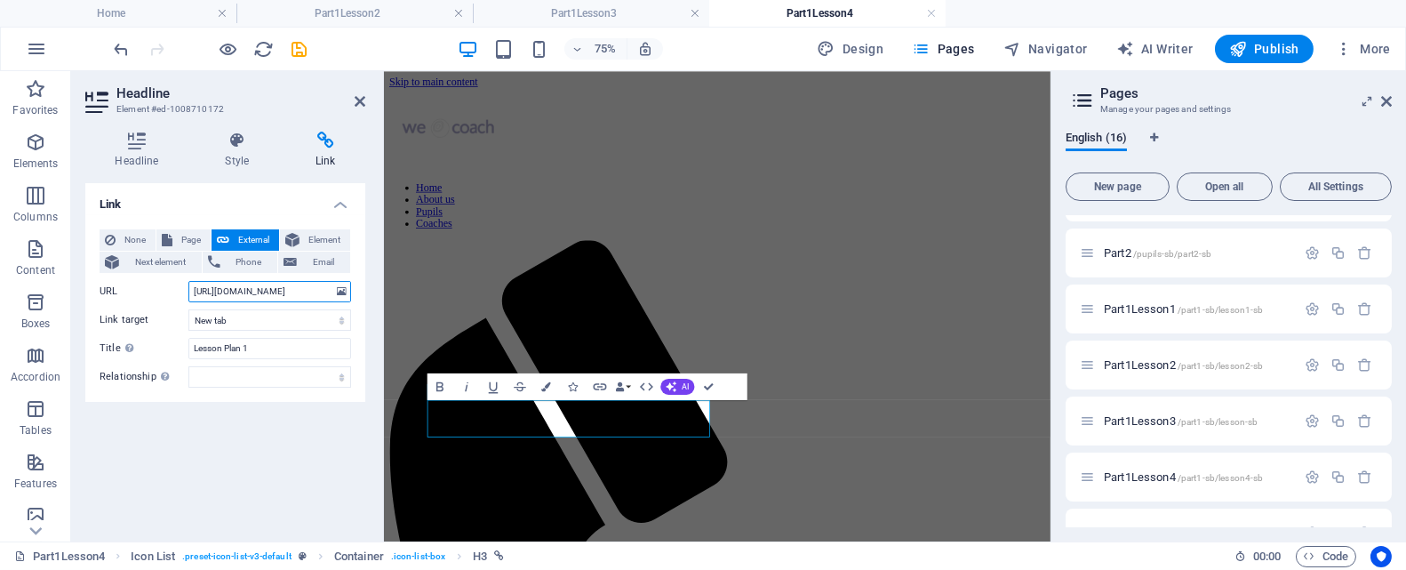
click at [206, 294] on input "https://drive.google.com/file/d/1WDuqdf1Fu4VLjBD3NqwVvW7V7vwk7WQV/view?usp=driv…" at bounding box center [269, 291] width 163 height 21
drag, startPoint x: 193, startPoint y: 292, endPoint x: 337, endPoint y: 284, distance: 144.2
click at [337, 284] on div "URL https://drive.google.com/file/d/1WDuqdf1Fu4VLjBD3NqwVvW7V7vwk7WQV/view?usp=…" at bounding box center [226, 291] width 252 height 21
paste input "_R-BaUXMZJJo4xjieaaDzfXnVy3szMCo"
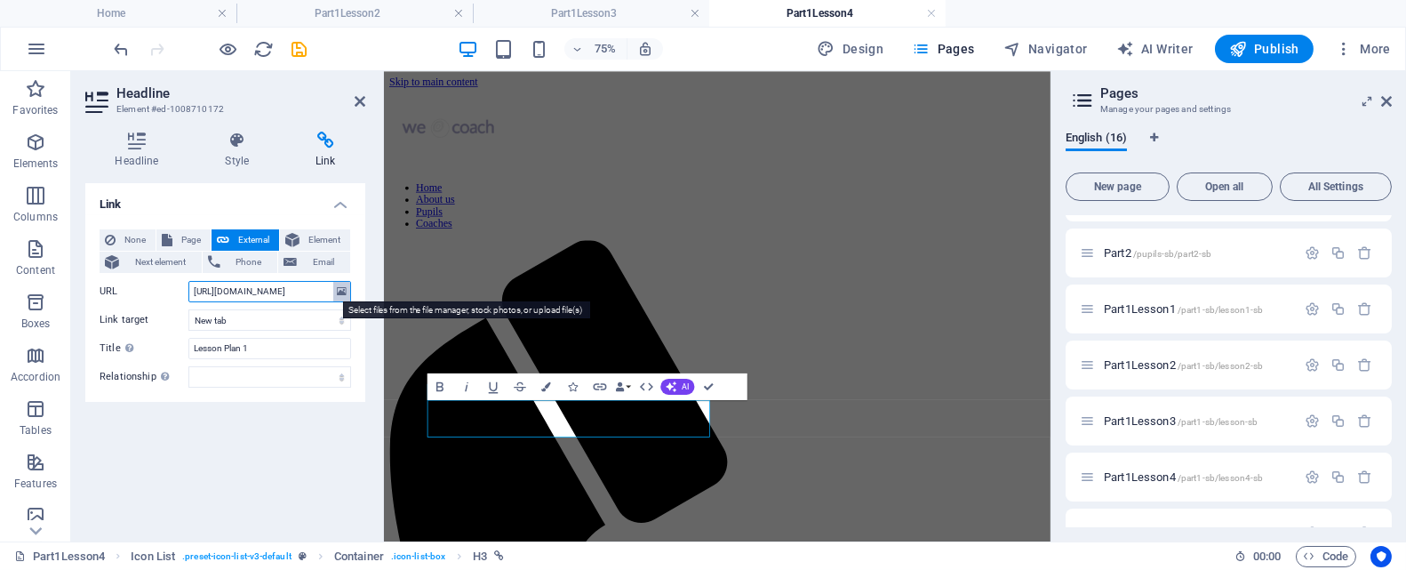
scroll to position [0, 232]
type input "https://drive.google.com/file/d/1_R-BaUXMZJJo4xjieaaDzfXnVy3szMCo/view?usp=driv…"
click at [357, 100] on icon at bounding box center [360, 101] width 11 height 14
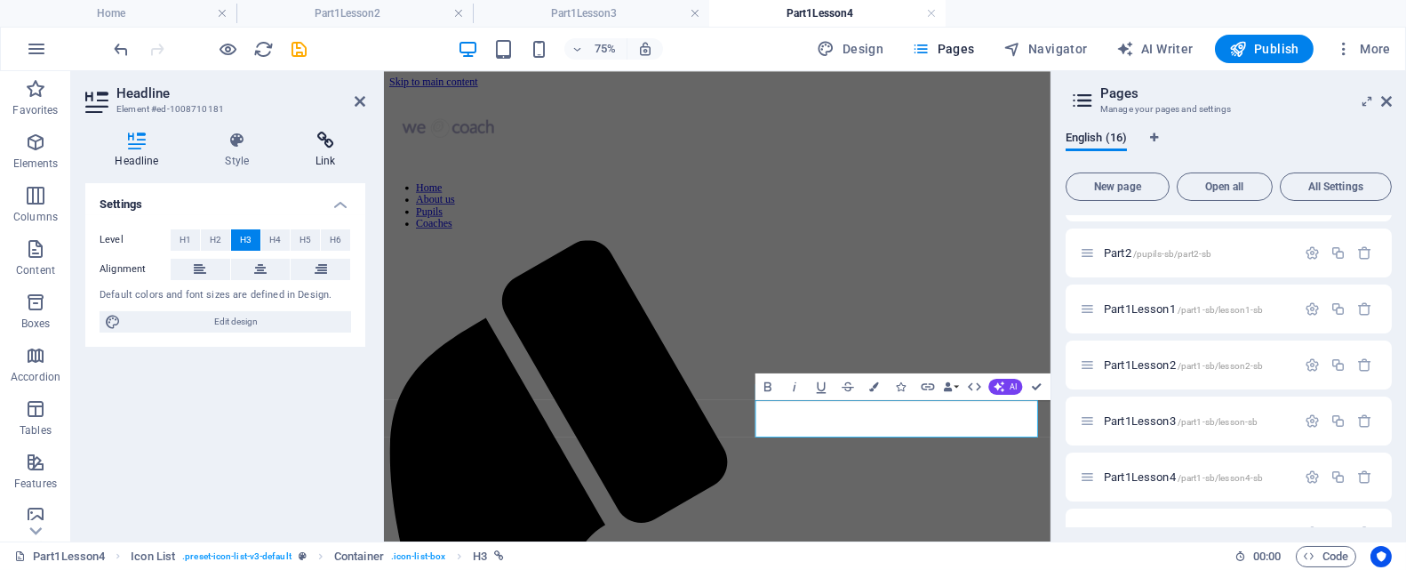
click at [318, 140] on icon at bounding box center [325, 141] width 79 height 18
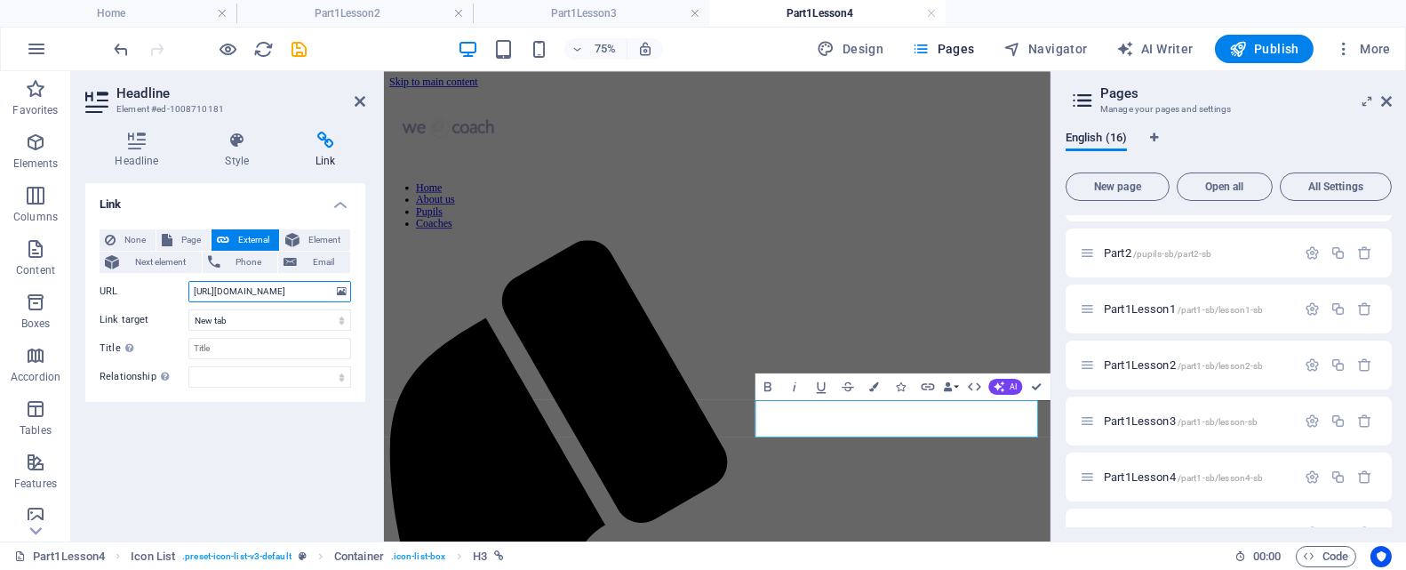
click at [236, 292] on input "https://drive.google.com/file/d/1QiqIjE3NB8dXrni3zqongzgAseseYhtn/view?usp=shar…" at bounding box center [269, 291] width 163 height 21
drag, startPoint x: 191, startPoint y: 290, endPoint x: 347, endPoint y: 291, distance: 155.6
click at [347, 291] on div "URL https://drive.google.com/file/d/1QiqIjE3NB8dXrni3zqongzgAseseYhtn/view?usp=…" at bounding box center [226, 291] width 252 height 21
paste input "TJ3Kudq58KYE1Dpf4hccJ4ioE3qBciB_/view?usp=drive_link"
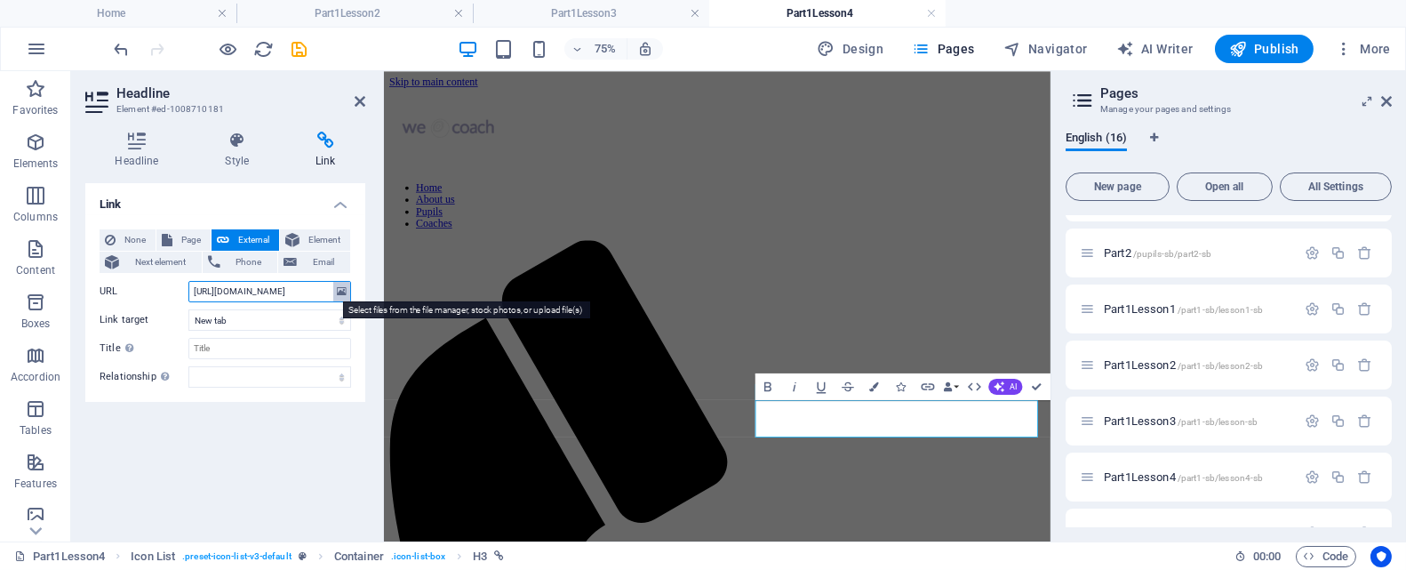
scroll to position [0, 228]
type input "https://drive.google.com/file/d/1TJ3Kudq58KYE1Dpf4hccJ4ioE3qBciB_/view?usp=driv…"
click at [362, 95] on icon at bounding box center [360, 101] width 11 height 14
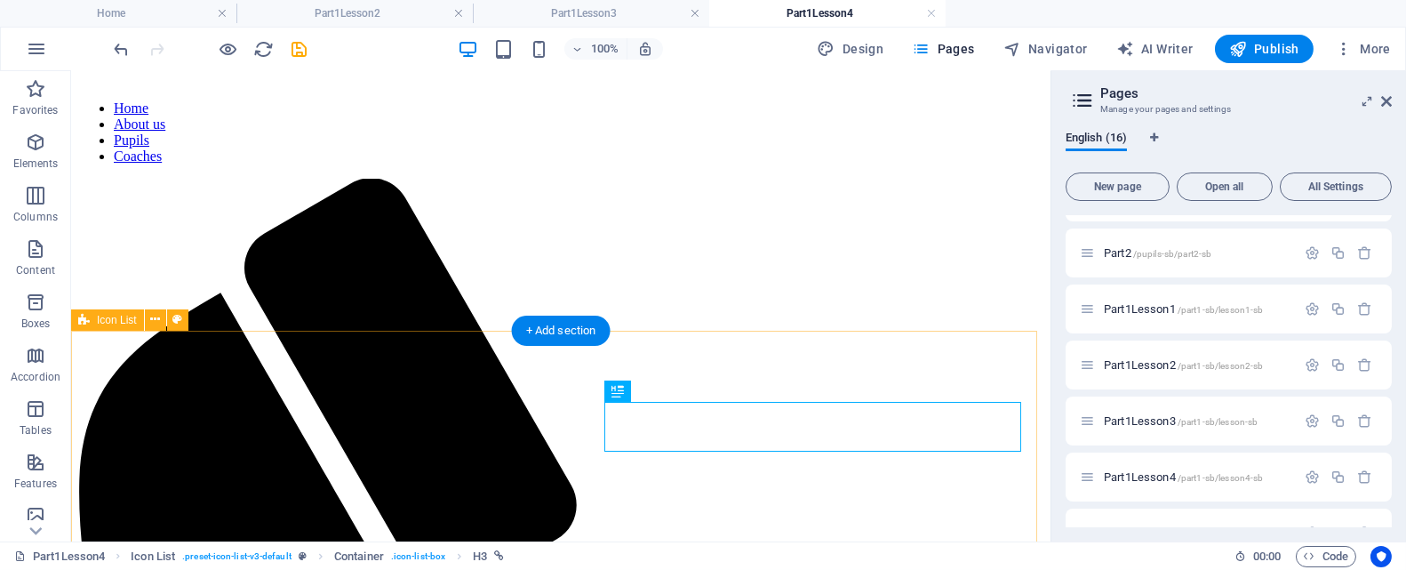
scroll to position [153, 0]
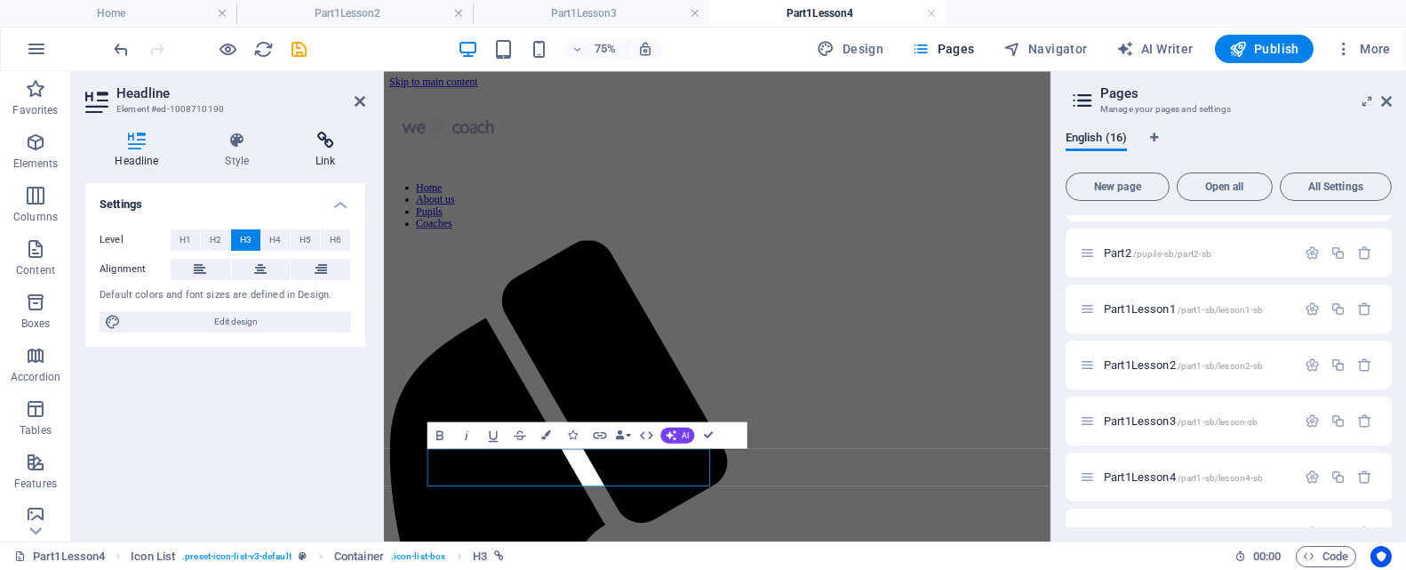
click at [324, 142] on icon at bounding box center [325, 141] width 79 height 18
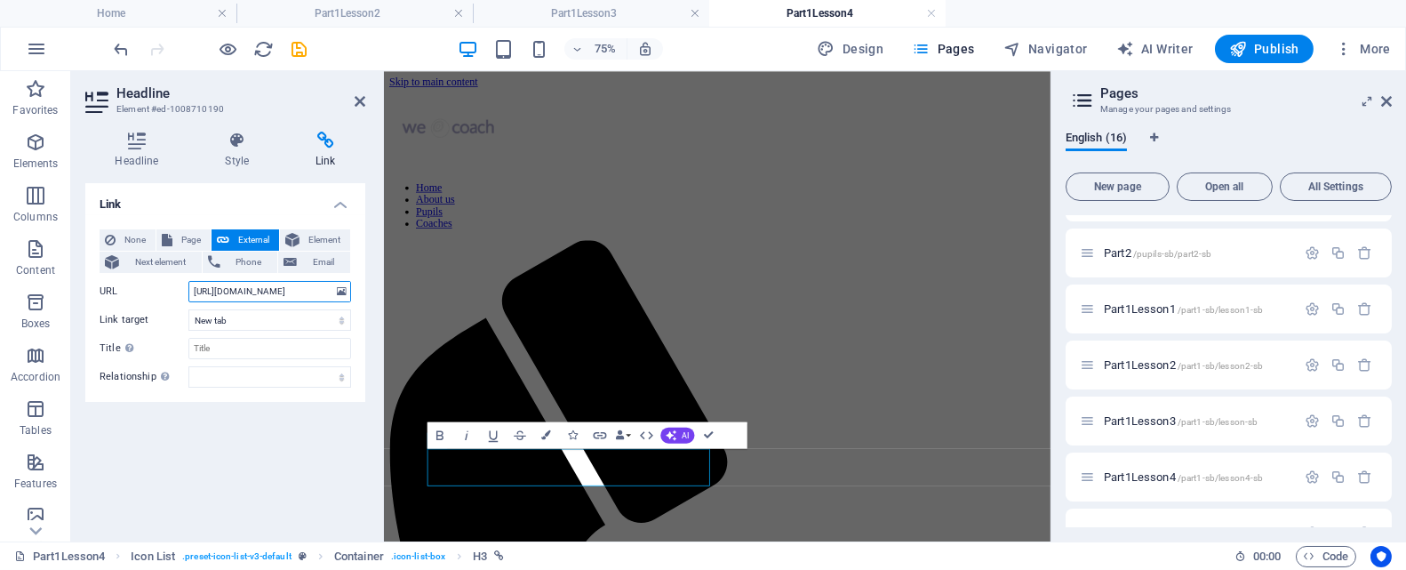
click at [203, 292] on input "https://drive.google.com/file/d/1GUp-N31VtSX1knInkLjAQyGKn-L_k0VN/view?usp=shar…" at bounding box center [269, 291] width 163 height 21
drag, startPoint x: 188, startPoint y: 293, endPoint x: 352, endPoint y: 289, distance: 163.6
click at [352, 289] on div "None Page External Element Next element Phone Email Page Home About us Pupils C…" at bounding box center [225, 308] width 280 height 187
paste input "5k7aTP4gcczw2TjHtwByMattnNjxPGSU/view?usp=drive_link"
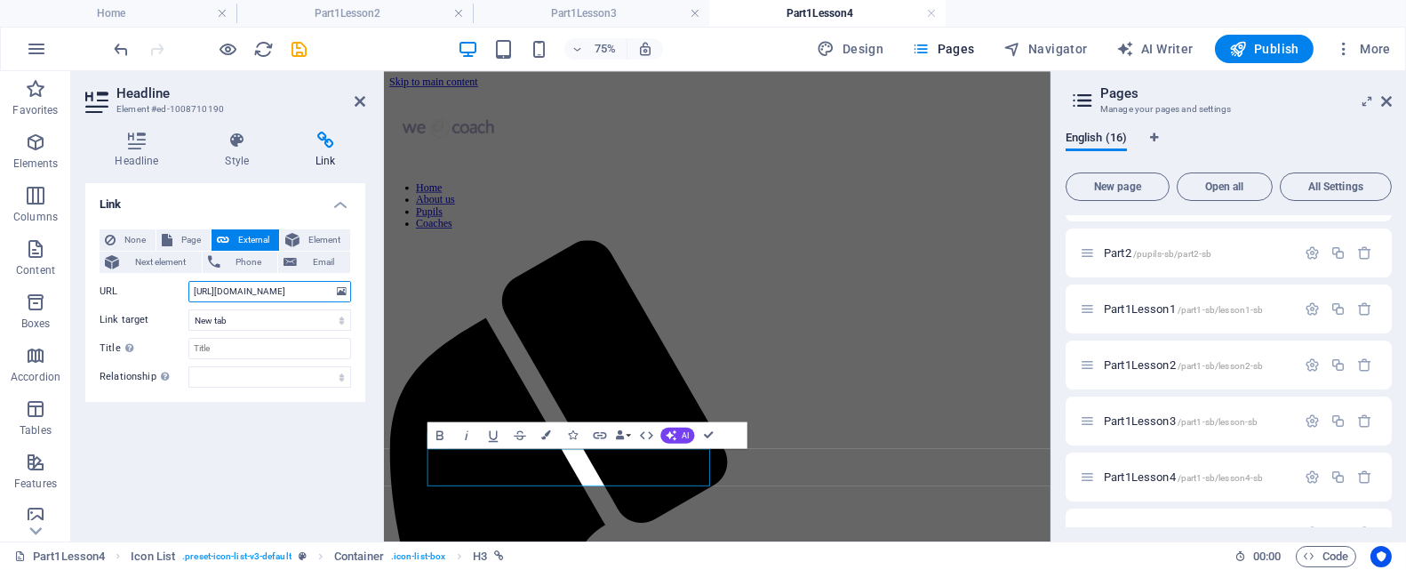
scroll to position [0, 234]
type input "https://drive.google.com/file/d/15k7aTP4gcczw2TjHtwByMattnNjxPGSU/view?usp=driv…"
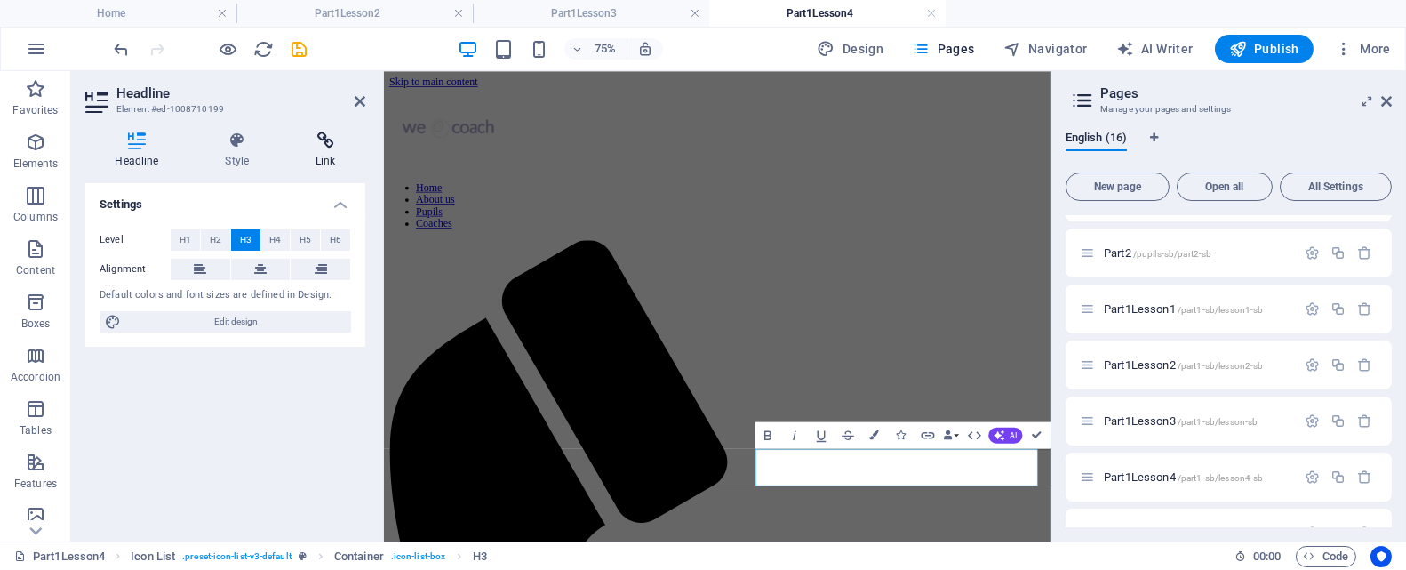
click at [329, 144] on icon at bounding box center [325, 141] width 79 height 18
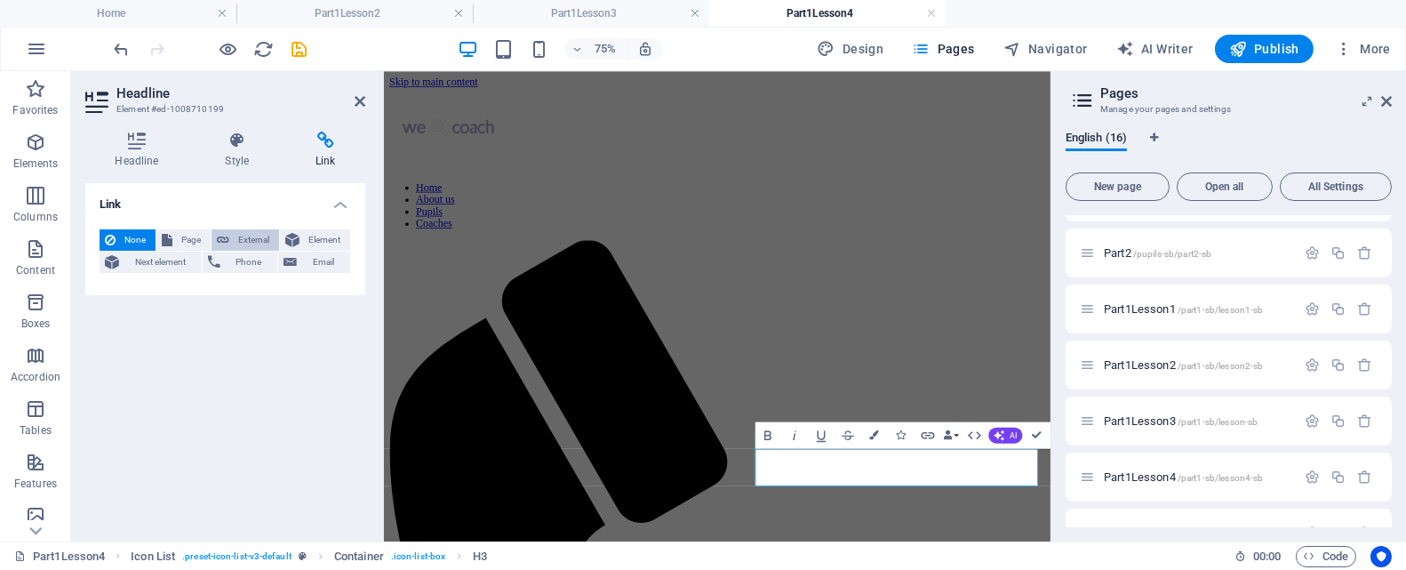
click at [256, 237] on span "External" at bounding box center [254, 239] width 39 height 21
select select "blank"
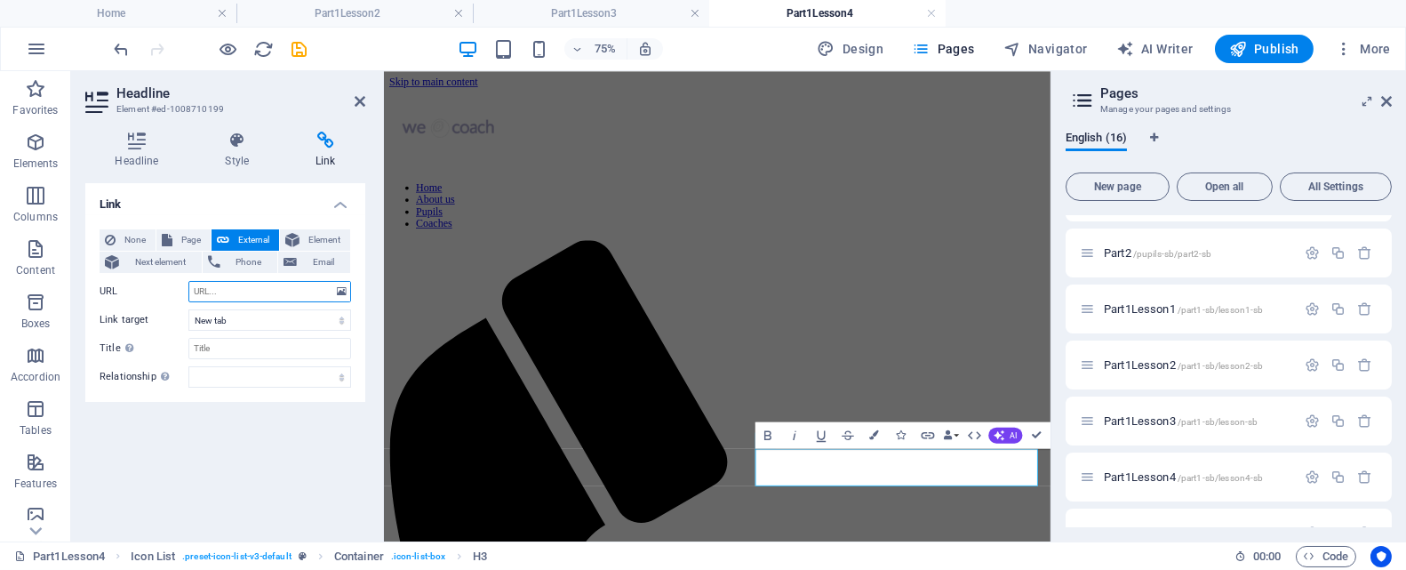
click at [192, 292] on input "URL" at bounding box center [269, 291] width 163 height 21
paste input "https://drive.google.com/file/d/1mY2Ou7o9QN4AgWsY3hXeRlE0LQcC5UBy/view?usp=driv…"
type input "https://drive.google.com/file/d/1mY2Ou7o9QN4AgWsY3hXeRlE0LQcC5UBy/view?usp=driv…"
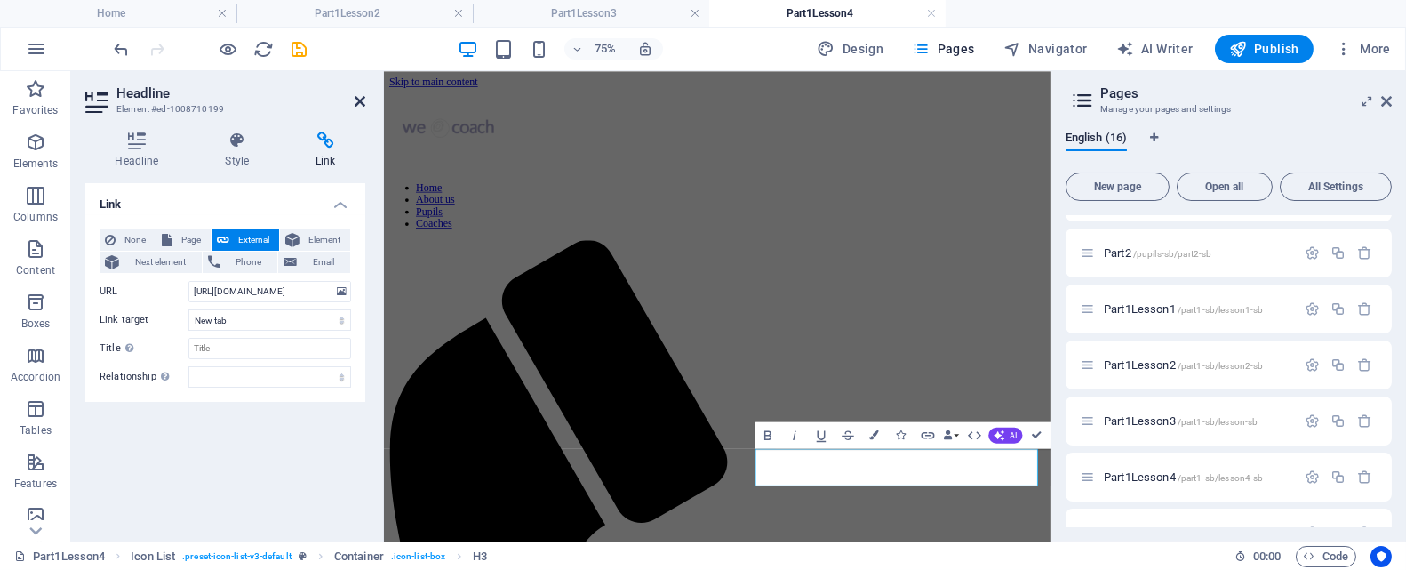
click at [360, 100] on icon at bounding box center [360, 101] width 11 height 14
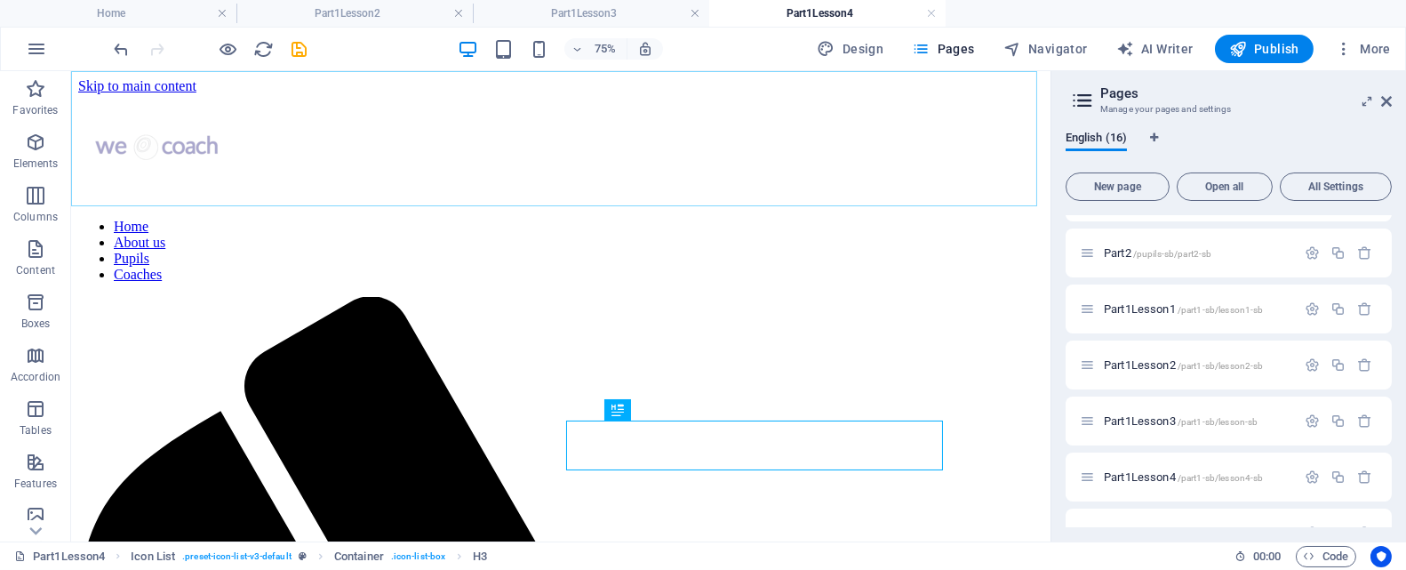
scroll to position [153, 0]
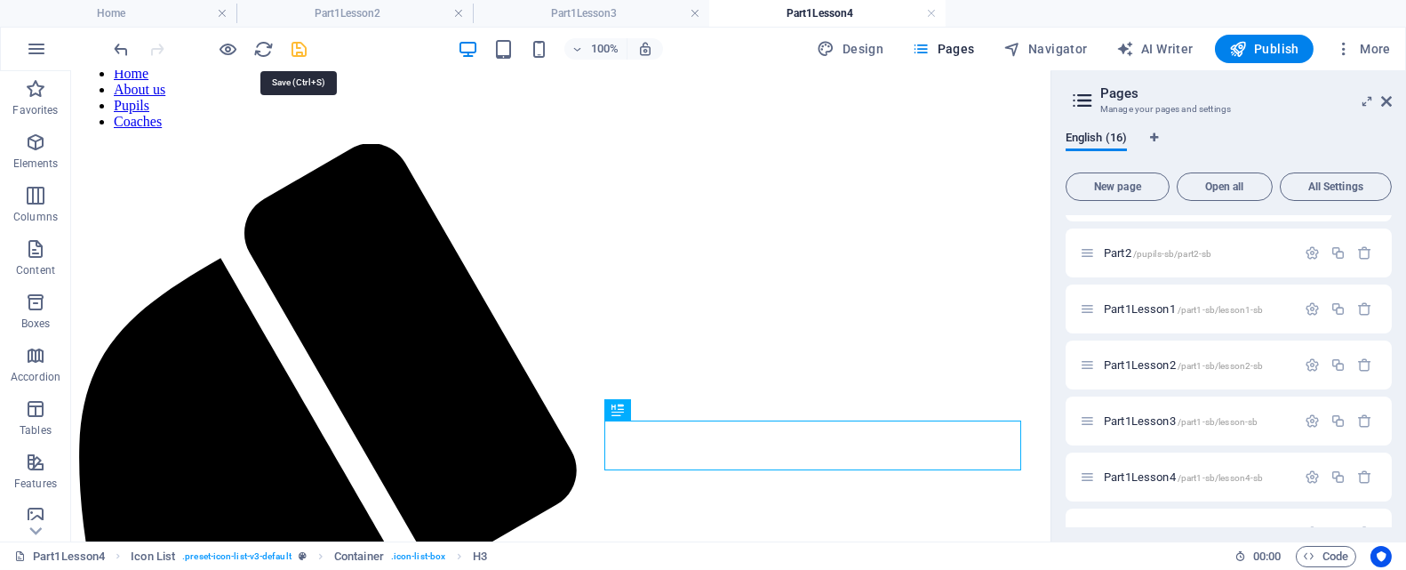
click at [303, 51] on icon "save" at bounding box center [300, 49] width 20 height 20
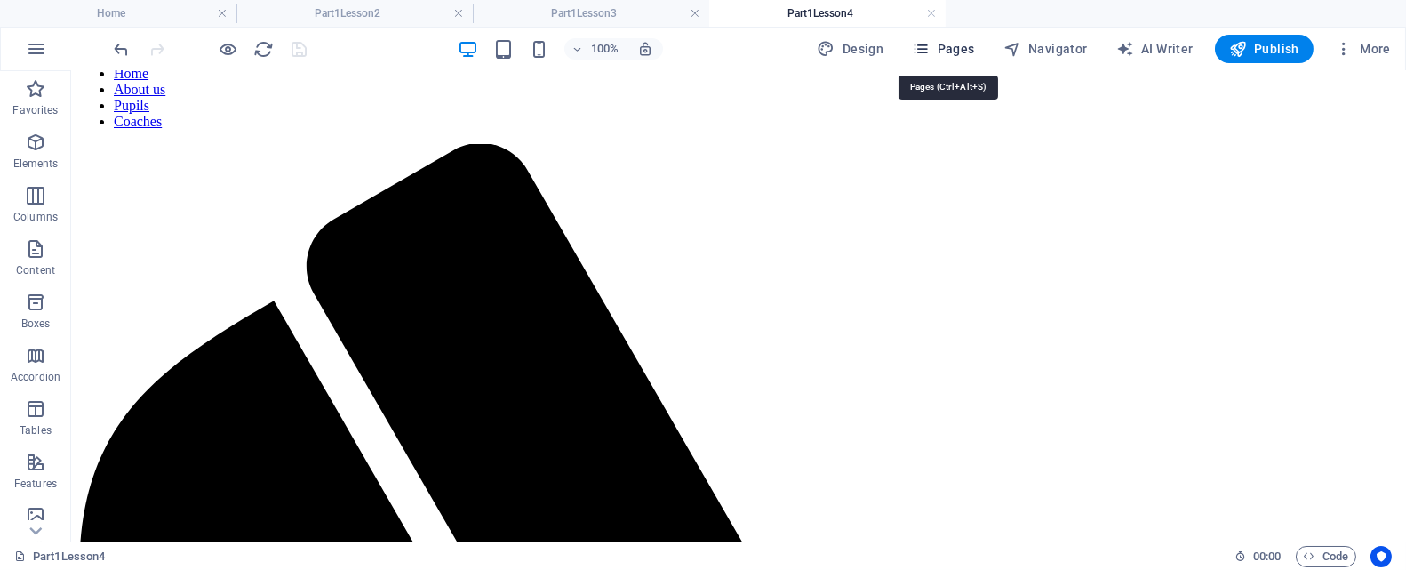
click at [948, 41] on span "Pages" at bounding box center [943, 49] width 62 height 18
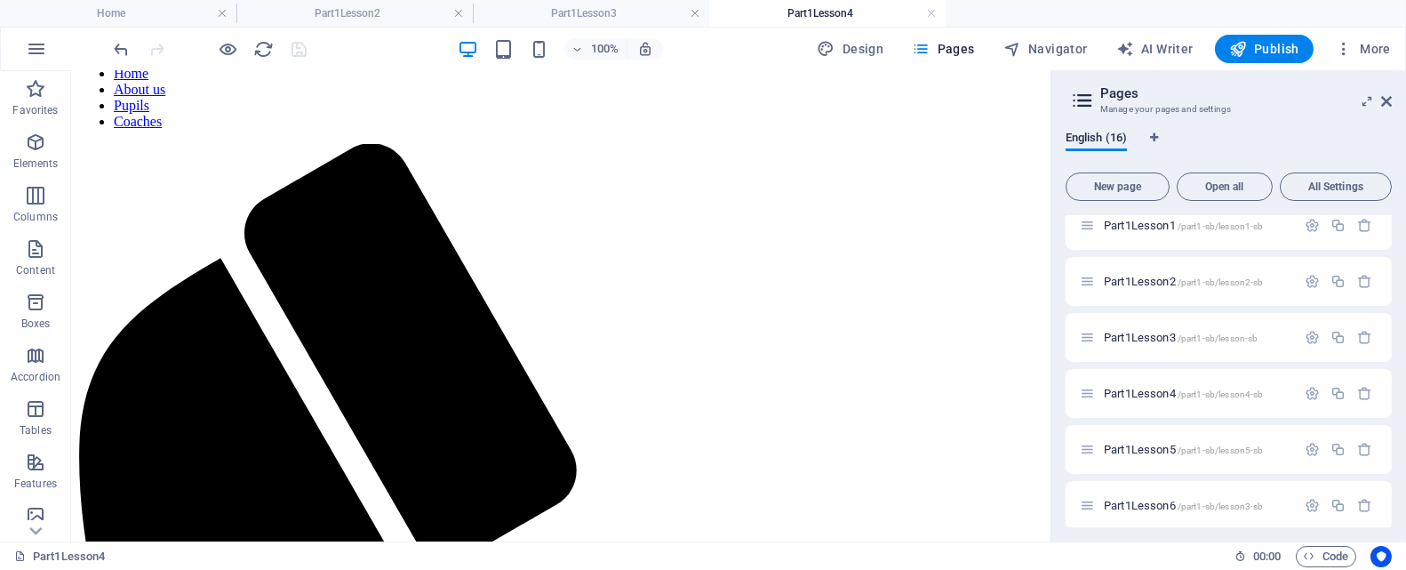
scroll to position [355, 0]
click at [1140, 442] on span "Part1Lesson5 /part1-sb/lesson5-sb" at bounding box center [1183, 444] width 159 height 13
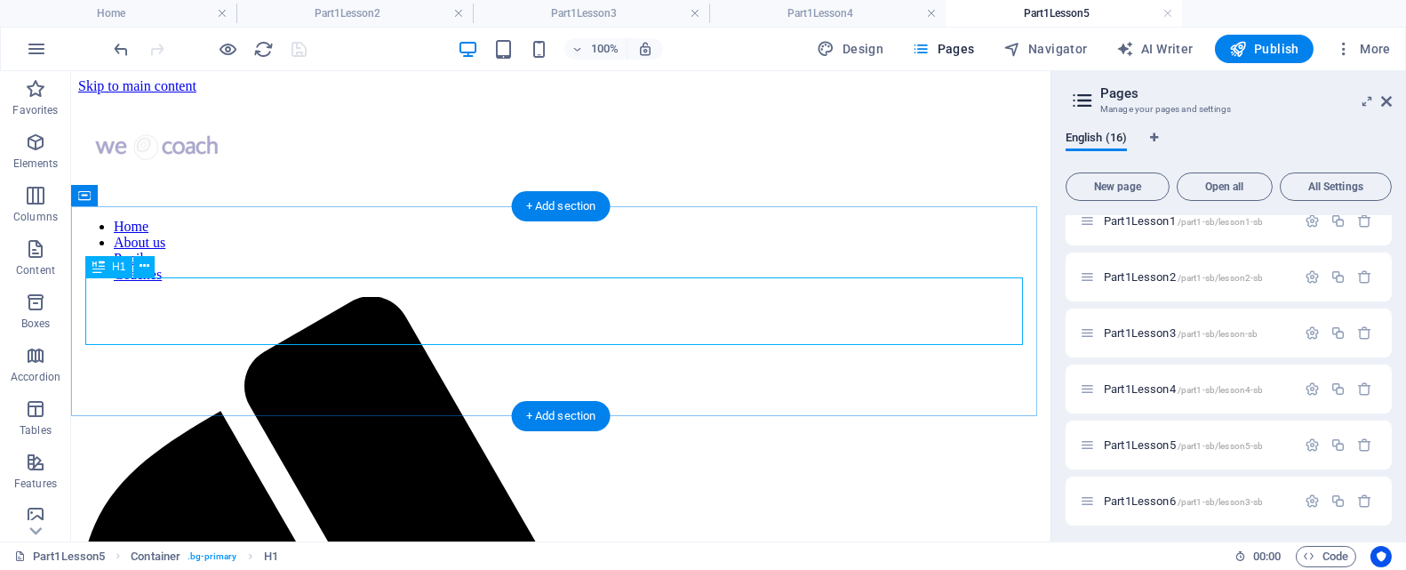
scroll to position [0, 0]
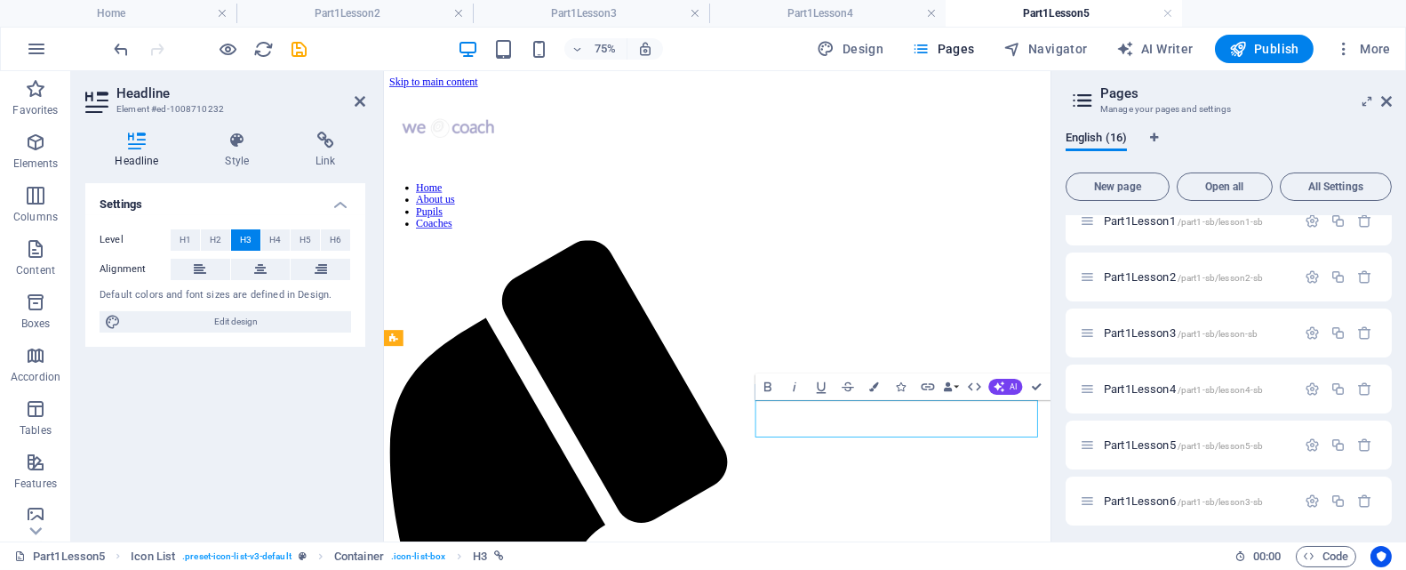
drag, startPoint x: 1060, startPoint y: 535, endPoint x: 1047, endPoint y: 531, distance: 14.1
drag, startPoint x: 1055, startPoint y: 525, endPoint x: 991, endPoint y: 524, distance: 64.0
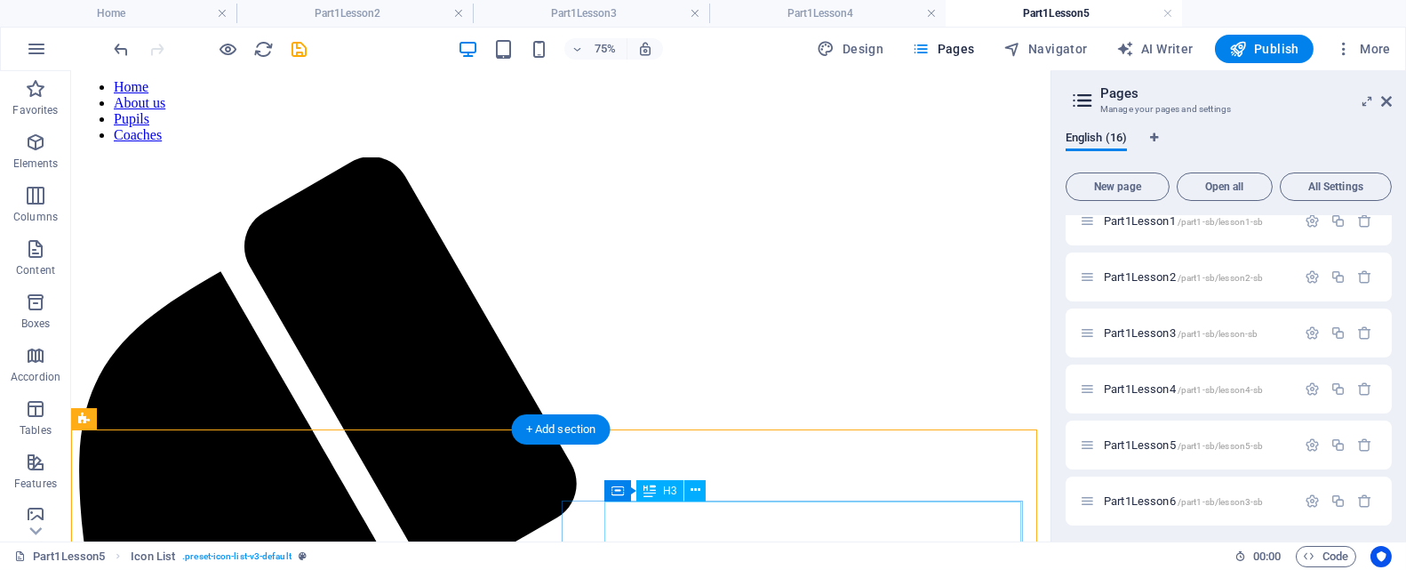
scroll to position [153, 0]
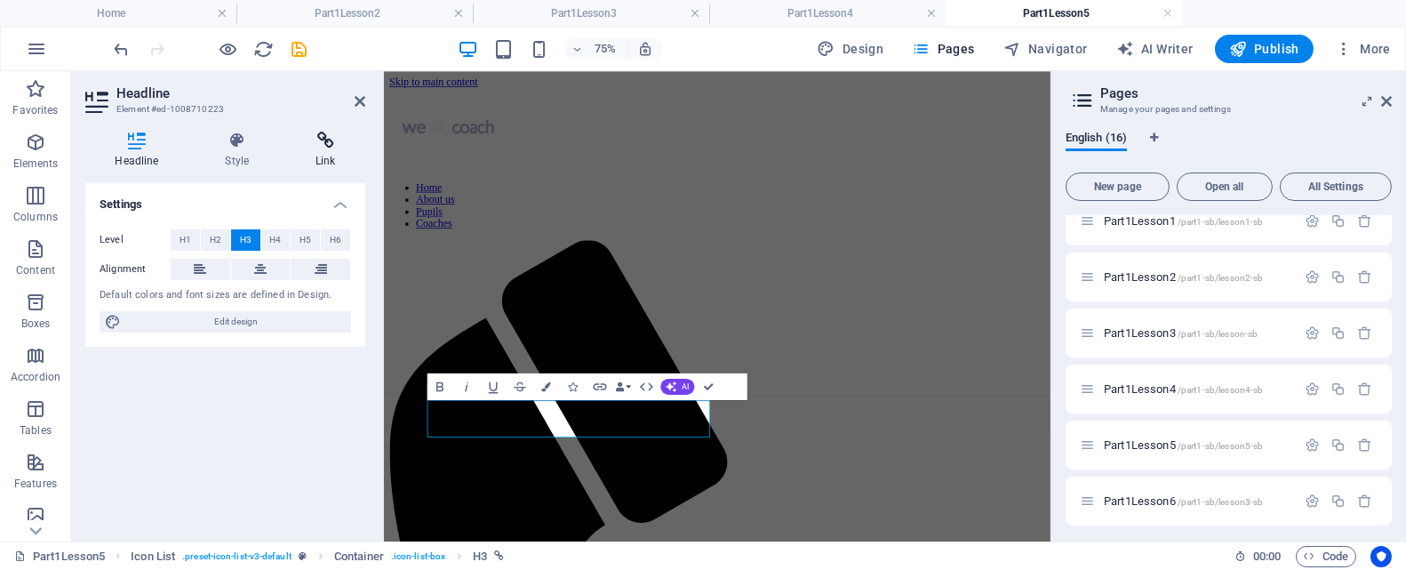
click at [318, 148] on icon at bounding box center [325, 141] width 79 height 18
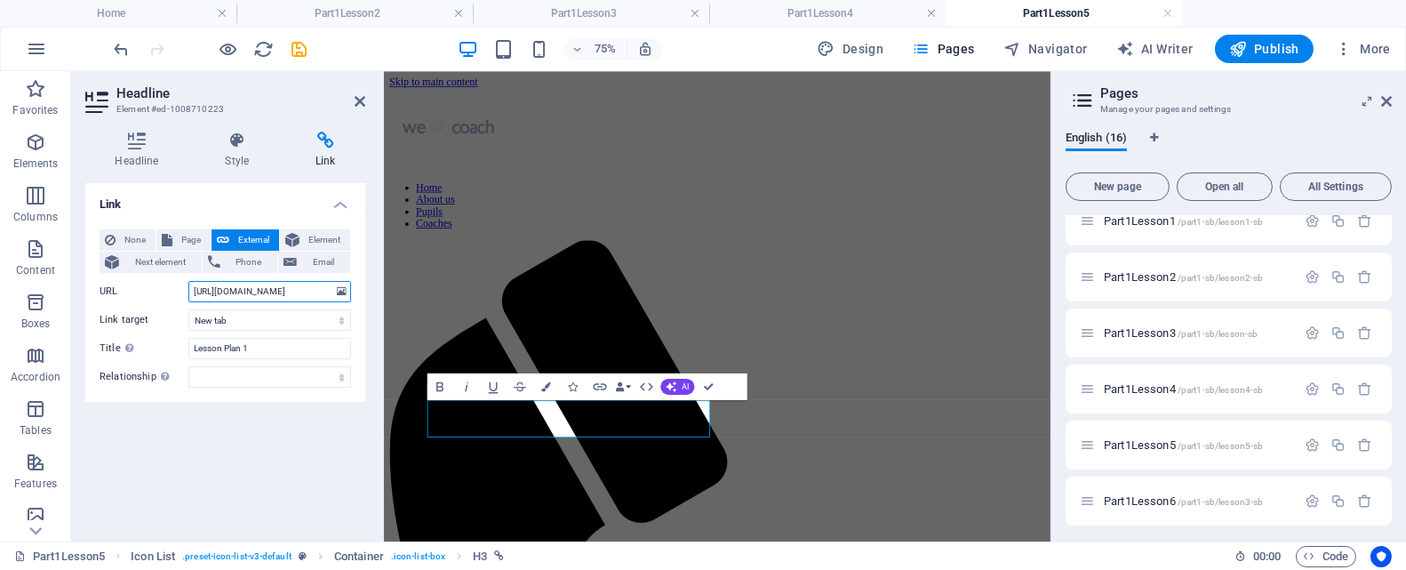
click at [216, 294] on input "https://drive.google.com/file/d/1WDuqdf1Fu4VLjBD3NqwVvW7V7vwk7WQV/view?usp=driv…" at bounding box center [269, 291] width 163 height 21
drag, startPoint x: 192, startPoint y: 290, endPoint x: 341, endPoint y: 281, distance: 149.6
click at [341, 281] on div "URL https://drive.google.com/file/d/1WDuqdf1Fu4VLjBD3NqwVvW7V7vwk7WQV/view?usp=…" at bounding box center [226, 291] width 252 height 21
paste input "wREfJLsOAi1wU0Pxvd6NgHy-AwSFpGGo"
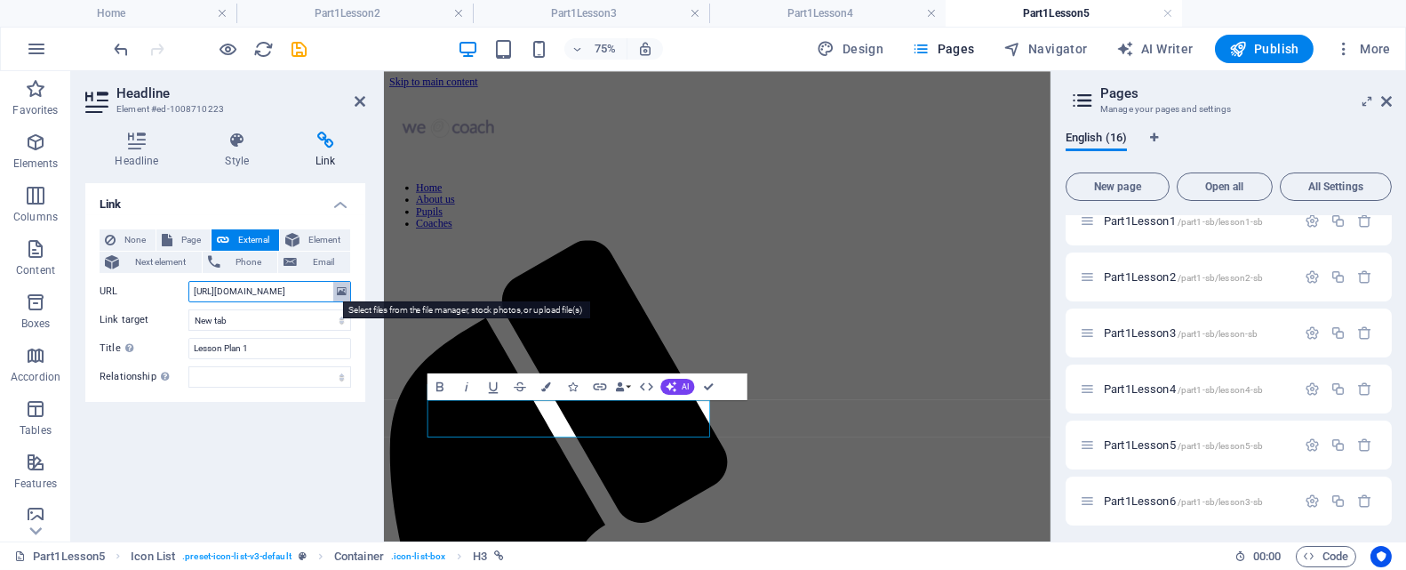
scroll to position [0, 240]
type input "https://drive.google.com/file/d/1wREfJLsOAi1wU0Pxvd6NgHy-AwSFpGGo/view?usp=driv…"
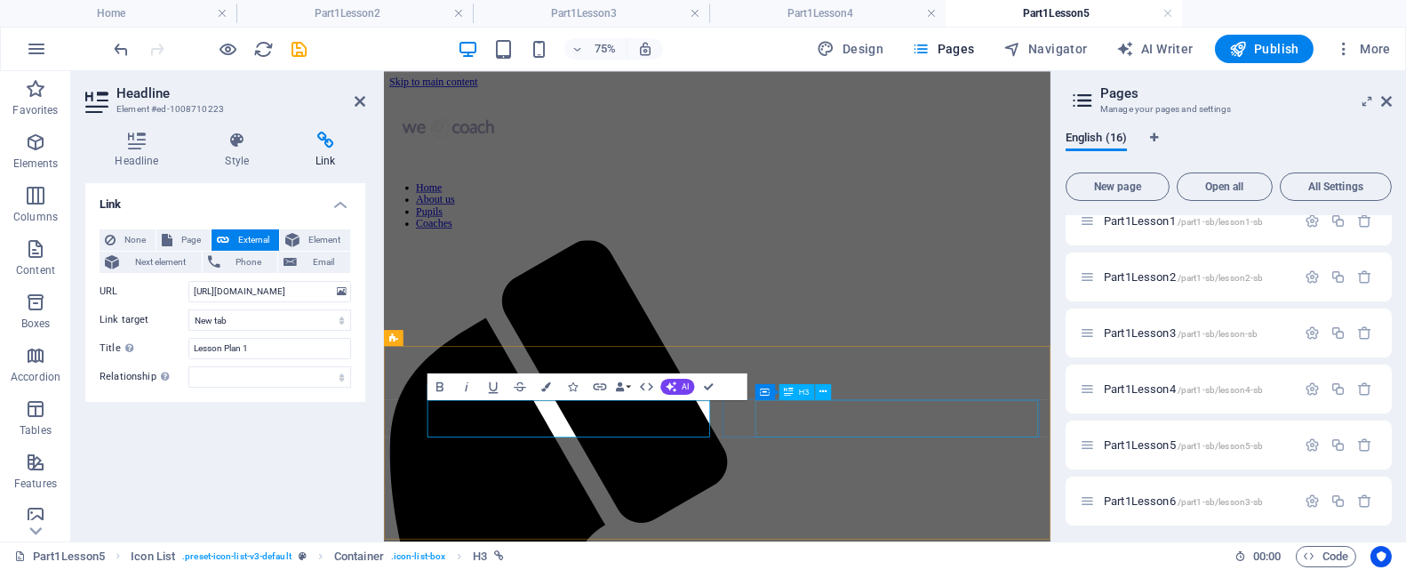
scroll to position [0, 0]
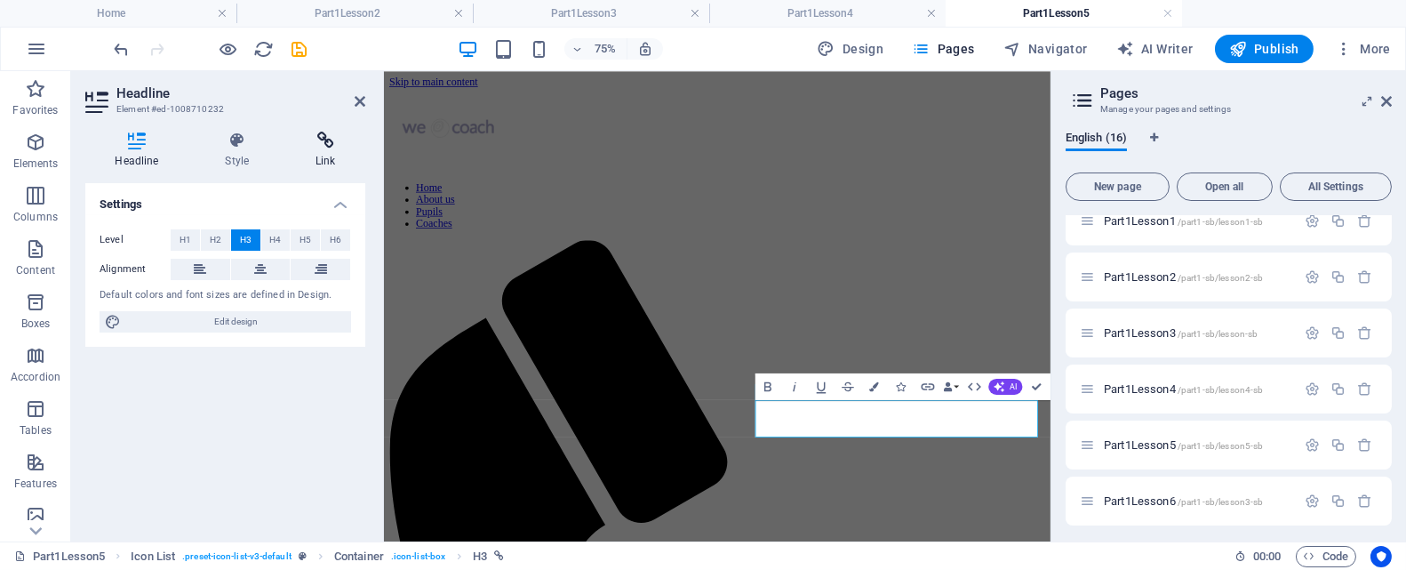
click at [332, 148] on icon at bounding box center [325, 141] width 79 height 18
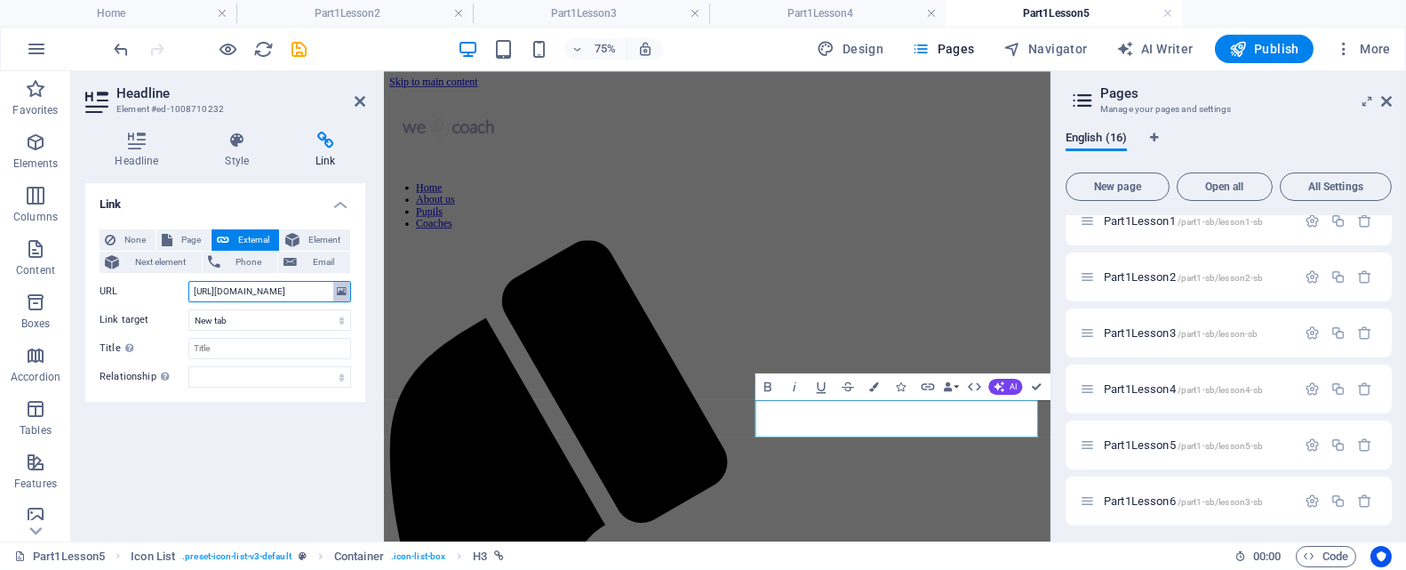
scroll to position [0, 215]
drag, startPoint x: 192, startPoint y: 292, endPoint x: 335, endPoint y: 286, distance: 143.2
click at [335, 286] on div "URL https://drive.google.com/file/d/1QiqIjE3NB8dXrni3zqongzgAseseYhtn/view?usp=…" at bounding box center [226, 291] width 252 height 21
paste input "TADqN9RF_LPrL6a5JKridetFH6I0T3a2/view?usp=drive_link"
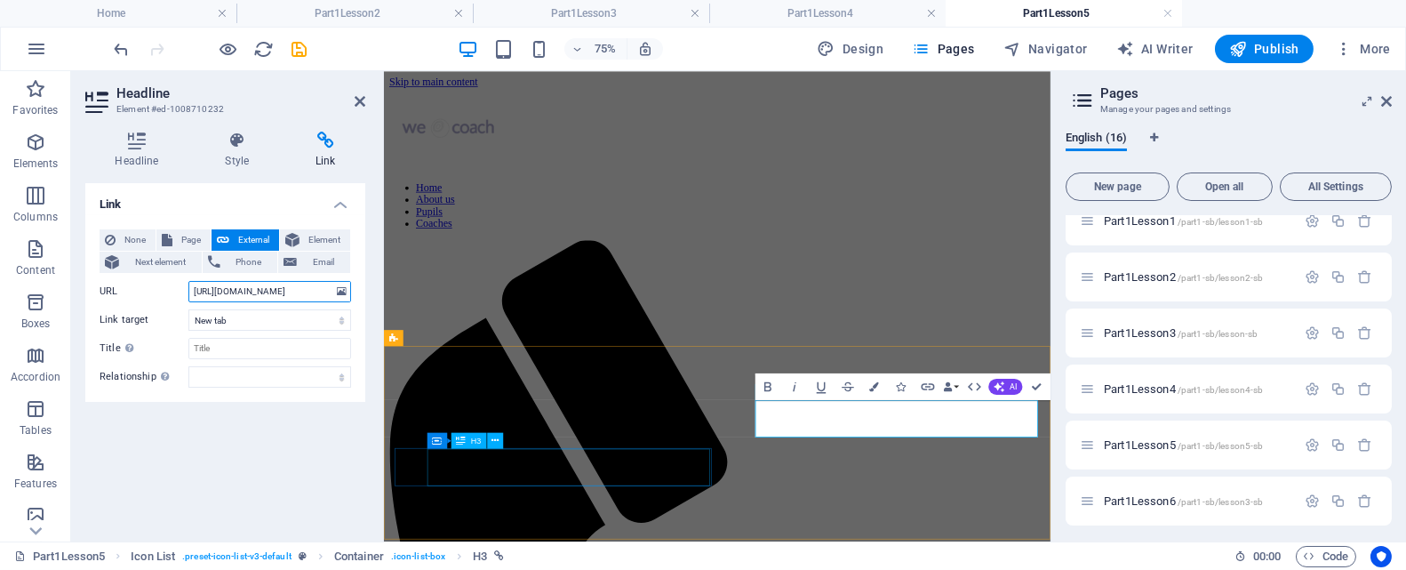
type input "https://drive.google.com/file/d/1TADqN9RF_LPrL6a5JKridetFH6I0T3a2/view?usp=driv…"
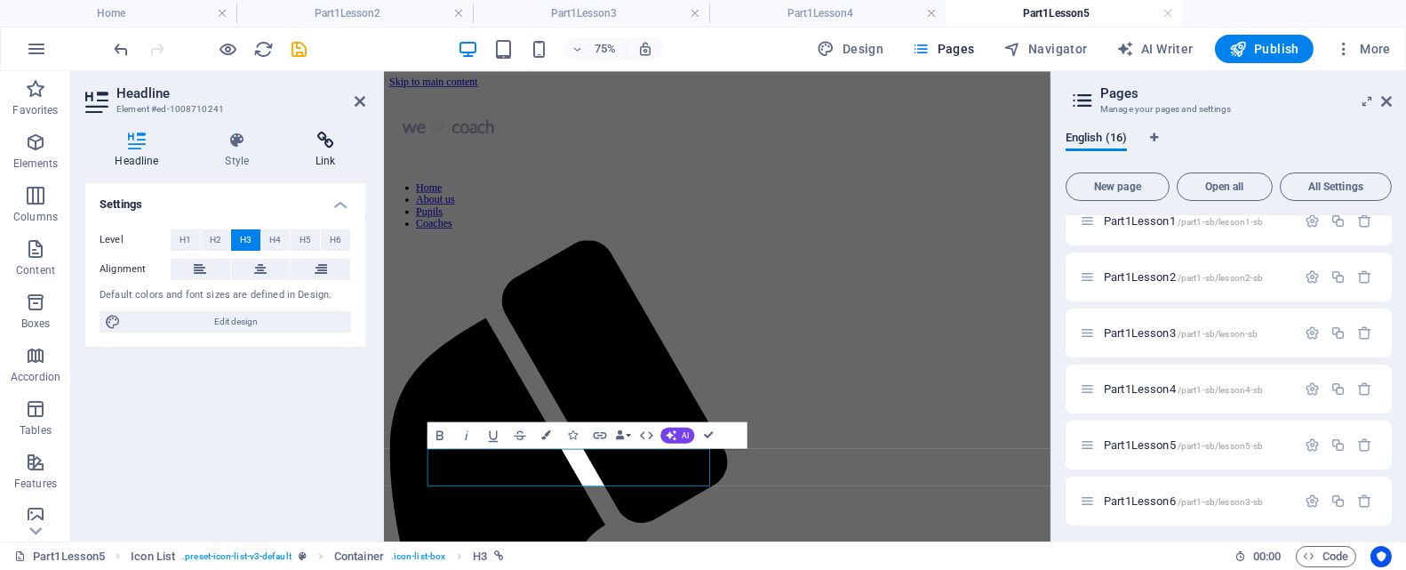
click at [327, 149] on h4 "Link" at bounding box center [325, 150] width 79 height 37
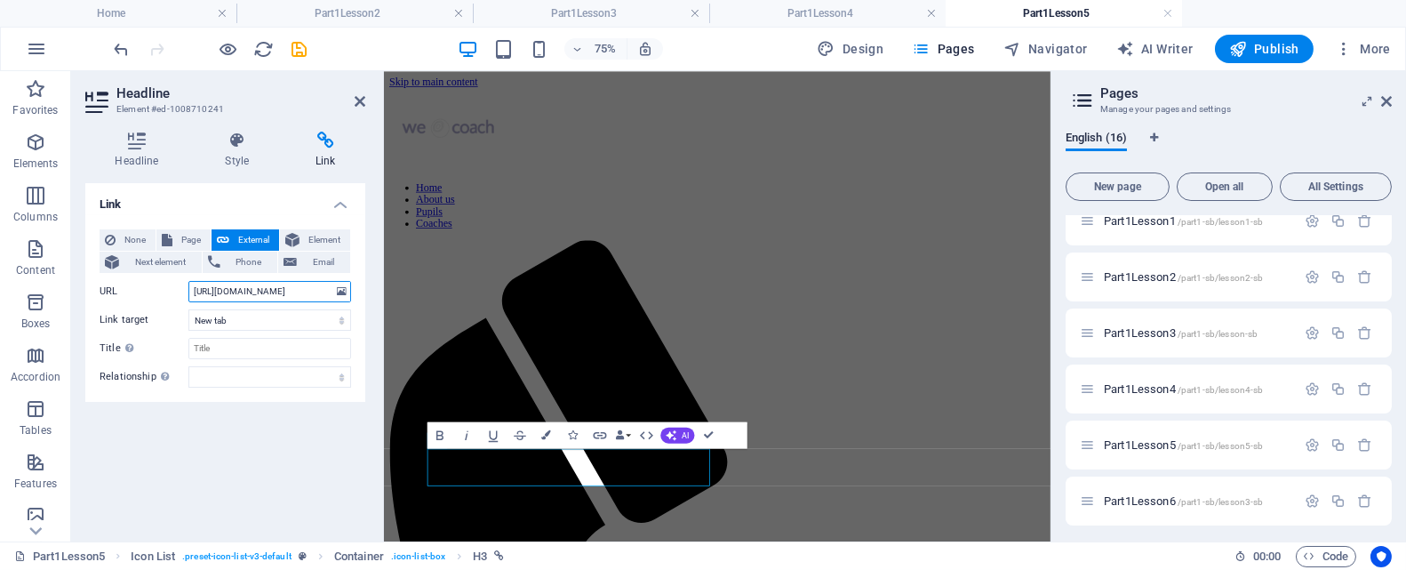
click at [198, 284] on input "https://drive.google.com/file/d/1GUp-N31VtSX1knInkLjAQyGKn-L_k0VN/view?usp=shar…" at bounding box center [269, 291] width 163 height 21
drag, startPoint x: 191, startPoint y: 293, endPoint x: 362, endPoint y: 292, distance: 170.7
click at [362, 292] on div "None Page External Element Next element Phone Email Page Home About us Pupils C…" at bounding box center [225, 308] width 280 height 187
paste input "gfVIOespHD3NcalJlfDR0is3PPCB0QhW/view?usp=drive_link"
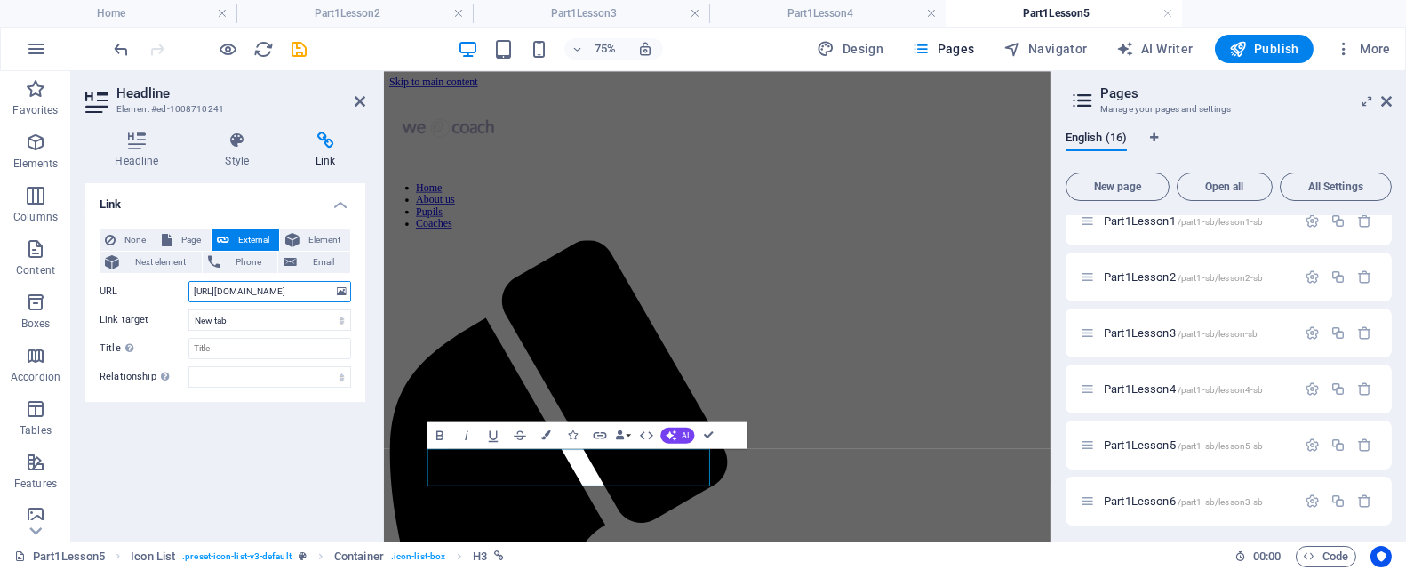
scroll to position [0, 232]
type input "https://drive.google.com/file/d/1gfVIOespHD3NcalJlfDR0is3PPCB0QhW/view?usp=driv…"
click at [299, 50] on icon "save" at bounding box center [300, 49] width 20 height 20
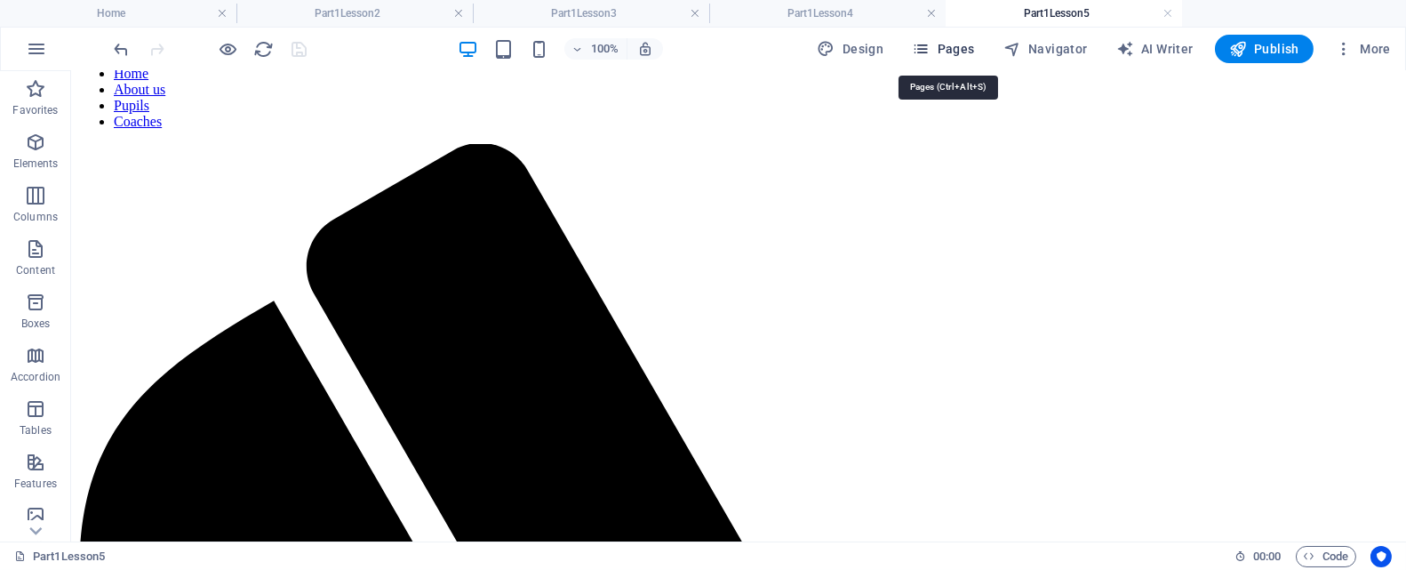
click at [947, 46] on span "Pages" at bounding box center [943, 49] width 62 height 18
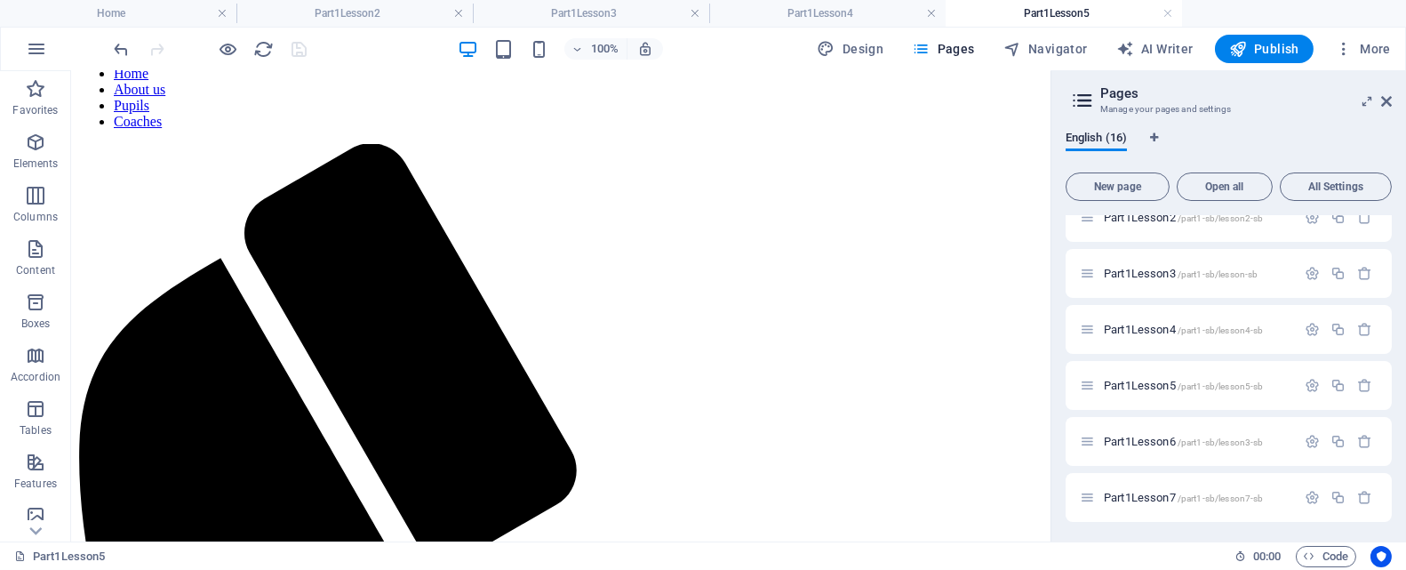
scroll to position [444, 0]
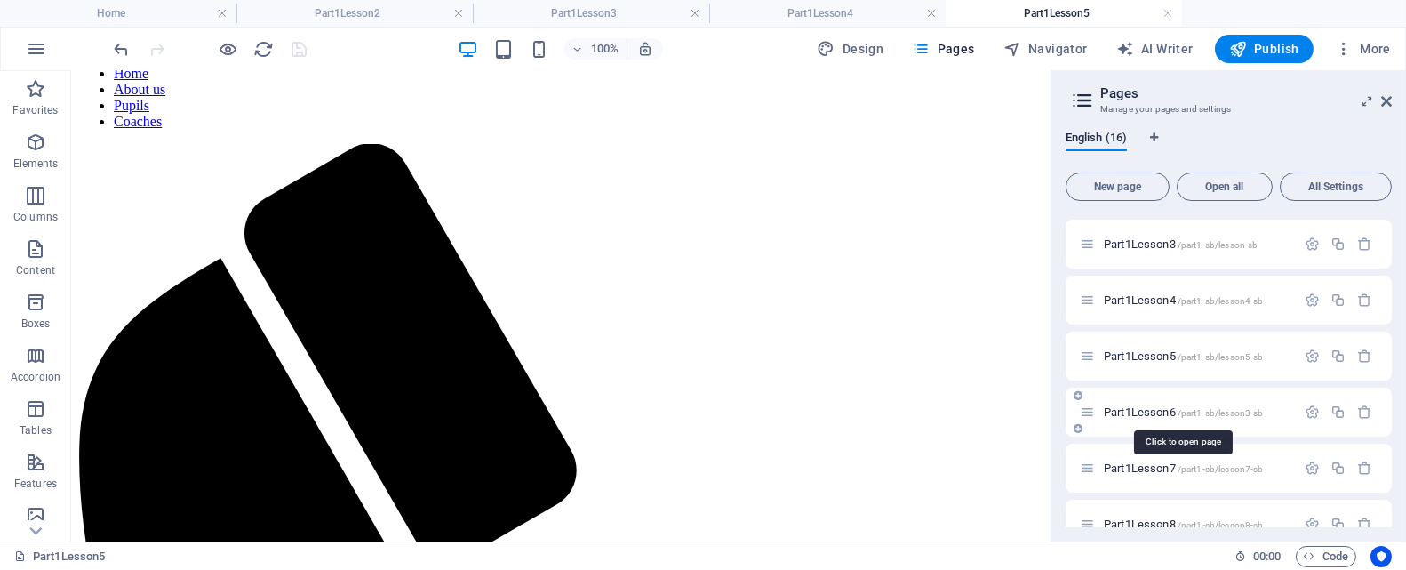
click at [1140, 412] on span "Part1Lesson6 /part1-sb/lesson3-sb" at bounding box center [1183, 411] width 159 height 13
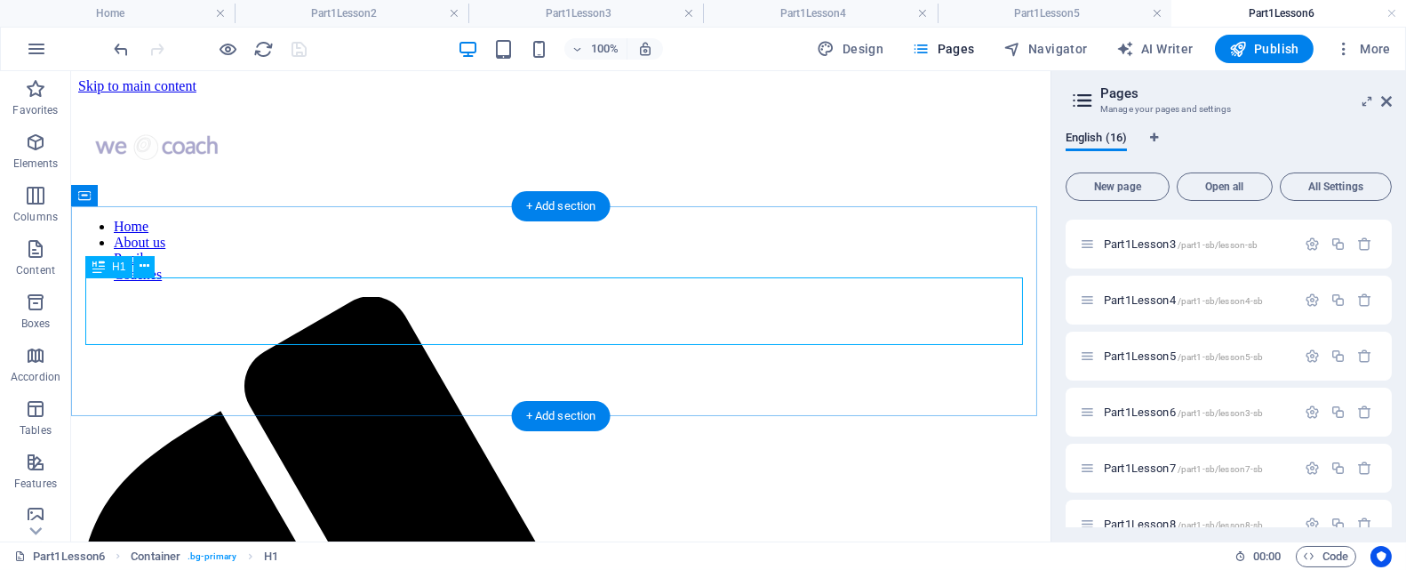
scroll to position [0, 0]
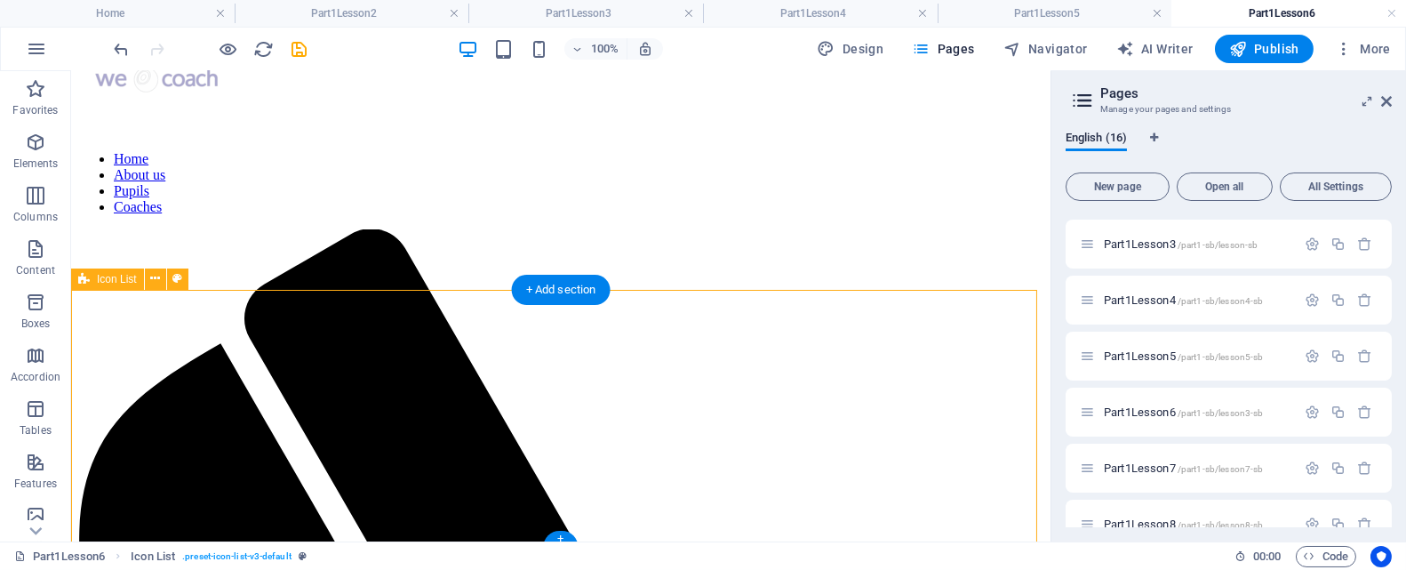
scroll to position [153, 0]
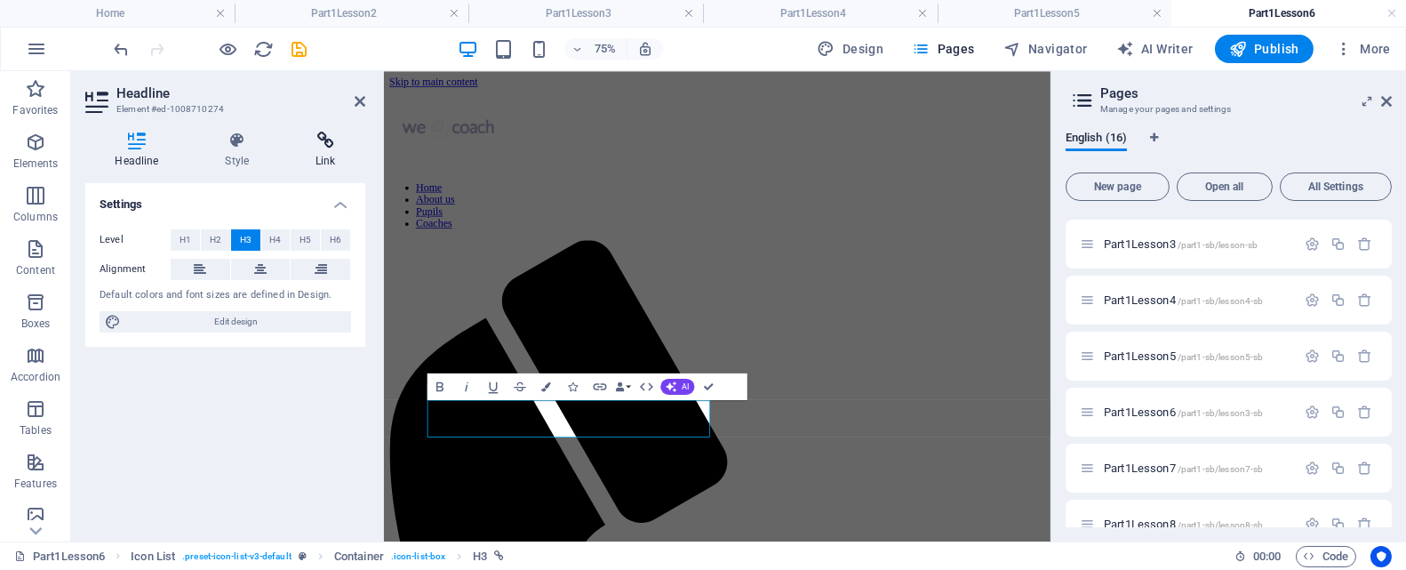
click at [323, 149] on h4 "Link" at bounding box center [325, 150] width 79 height 37
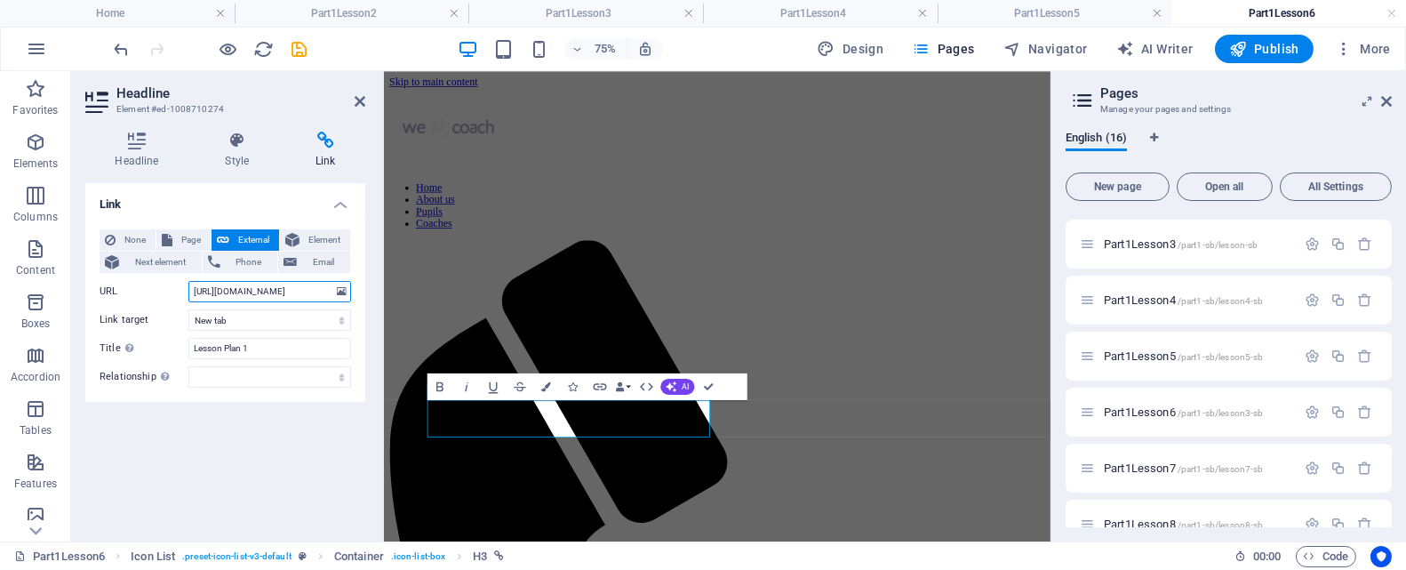
click at [234, 293] on input "https://drive.google.com/file/d/1WDuqdf1Fu4VLjBD3NqwVvW7V7vwk7WQV/view?usp=driv…" at bounding box center [269, 291] width 163 height 21
drag, startPoint x: 192, startPoint y: 292, endPoint x: 332, endPoint y: 286, distance: 140.6
click at [332, 286] on input "https://drive.google.com/file/d/1WDuqdf1Fu4VLjBD3NqwVvW7V7vwk7WQV/view?usp=driv…" at bounding box center [269, 291] width 163 height 21
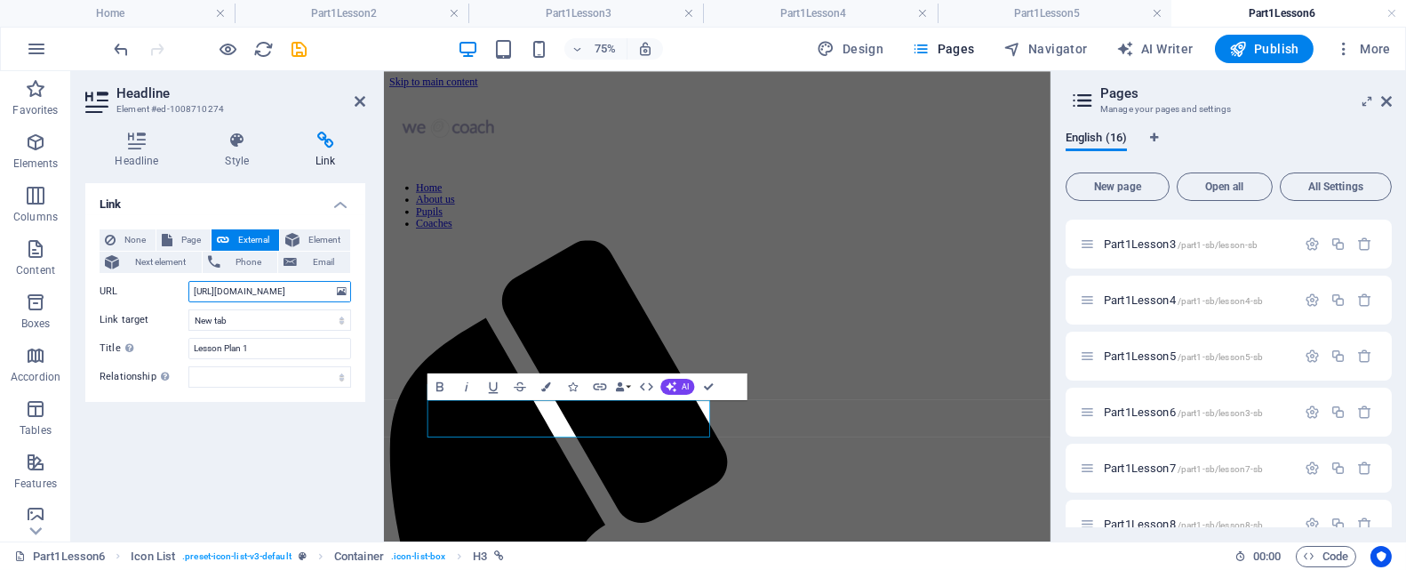
paste input "4sg_CNBt3S639jpy5llRXMNuIkW0QE--"
type input "https://drive.google.com/file/d/14sg_CNBt3S639jpy5llRXMNuIkW0QE--/view?usp=driv…"
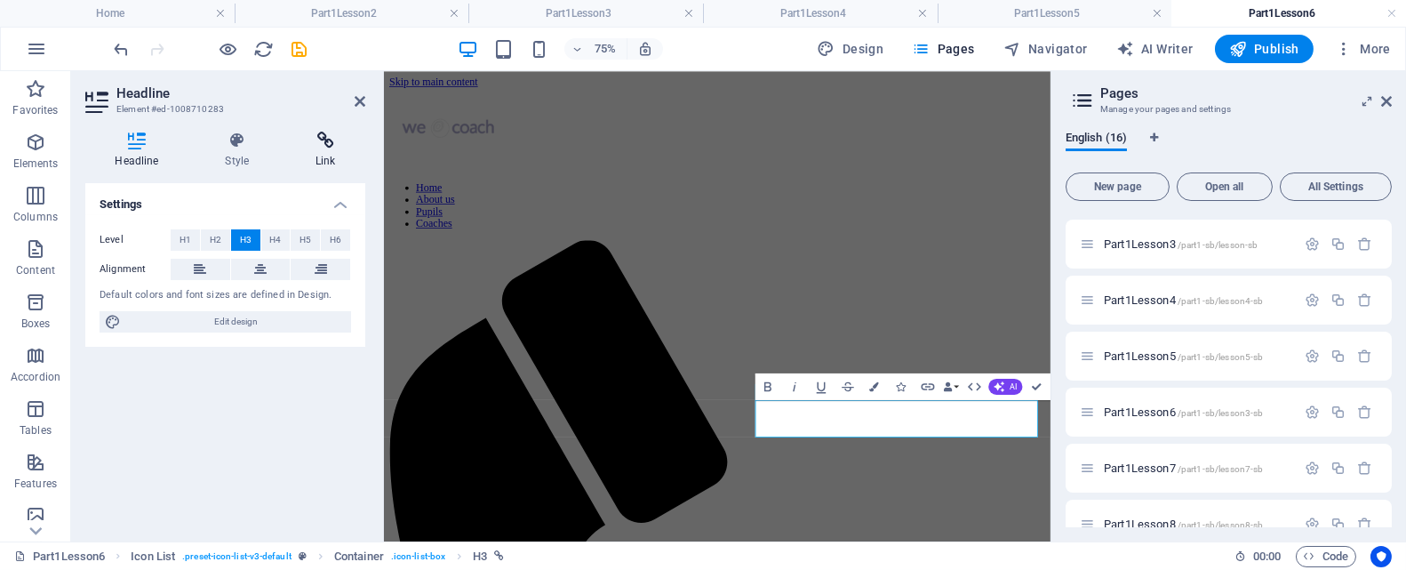
click at [331, 156] on h4 "Link" at bounding box center [325, 150] width 79 height 37
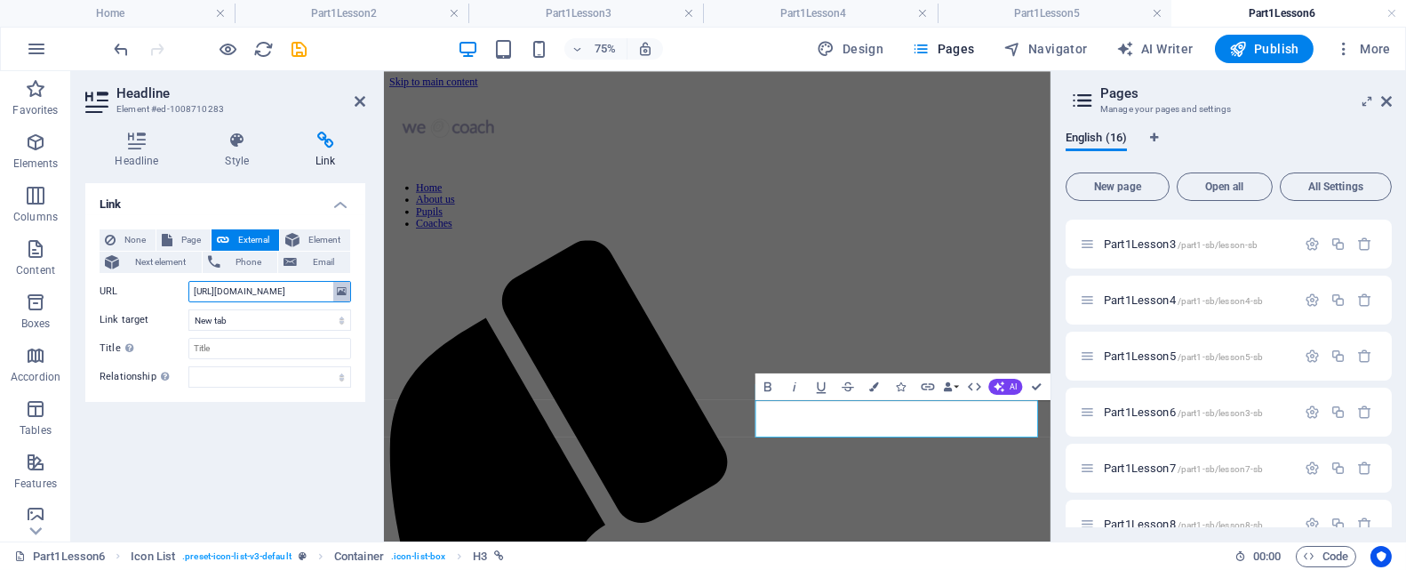
scroll to position [0, 215]
drag, startPoint x: 193, startPoint y: 290, endPoint x: 338, endPoint y: 285, distance: 145.0
click at [338, 285] on div "URL https://drive.google.com/file/d/1QiqIjE3NB8dXrni3zqongzgAseseYhtn/view?usp=…" at bounding box center [226, 291] width 252 height 21
paste input "b0vSEwnzVsn9gYvimw2177G6SXxrRfWf/view?usp=drive_link"
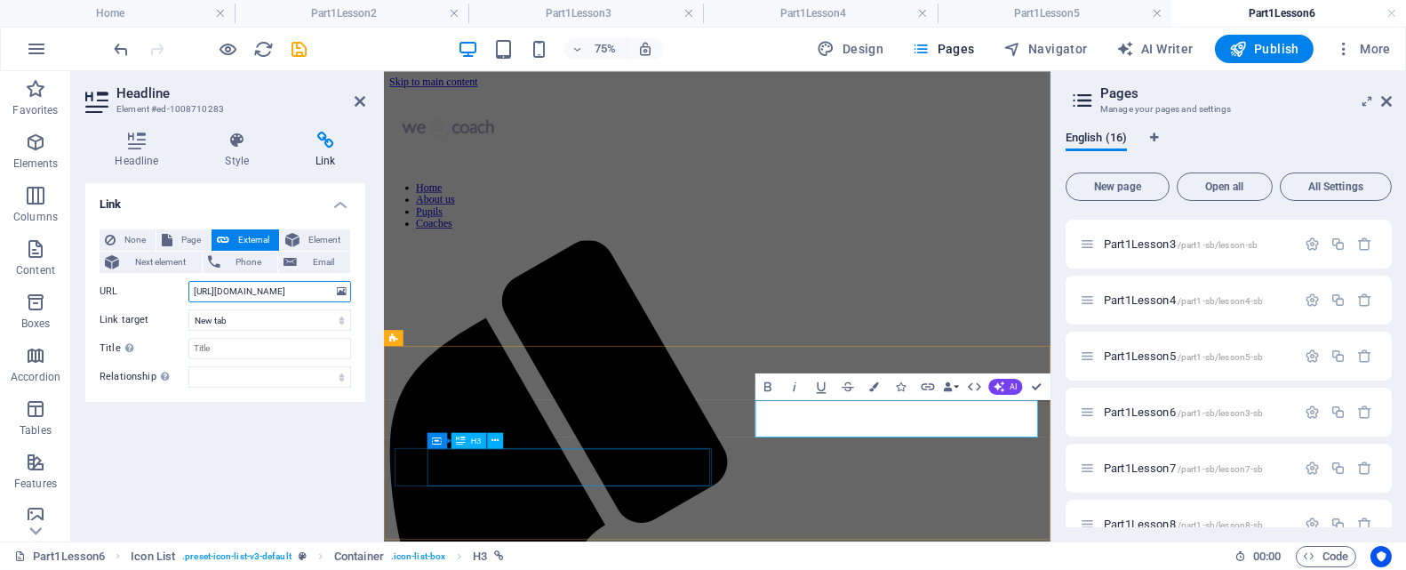
type input "https://drive.google.com/file/d/1b0vSEwnzVsn9gYvimw2177G6SXxrRfWf/view?usp=driv…"
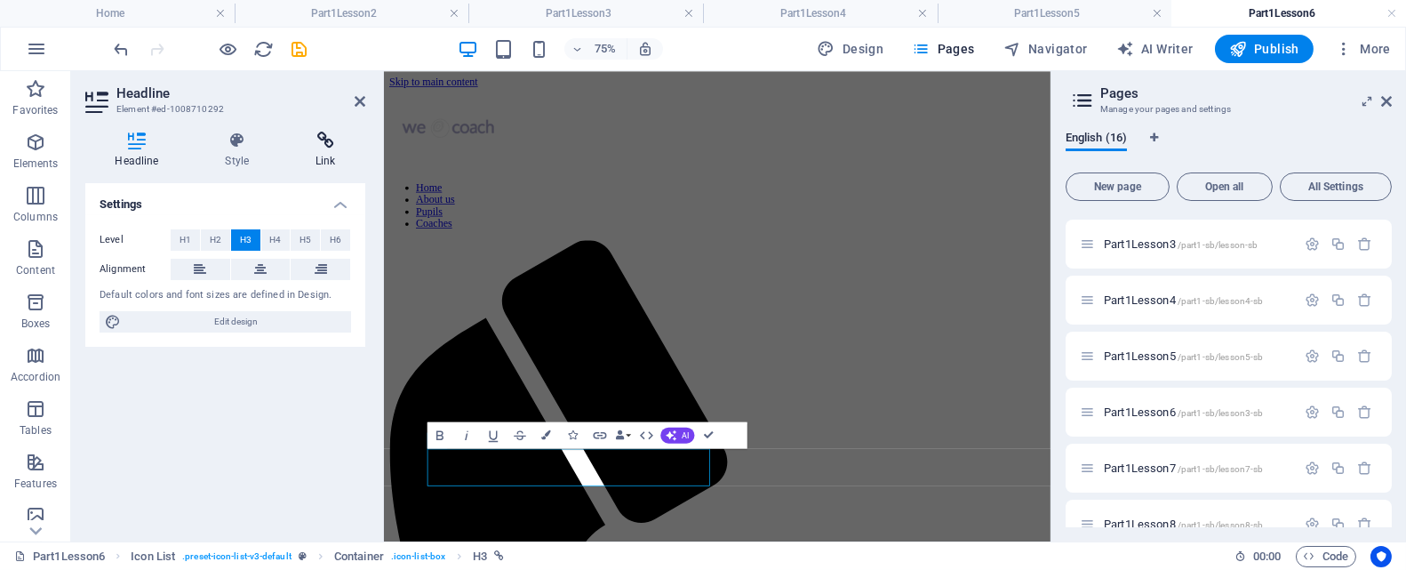
drag, startPoint x: 320, startPoint y: 146, endPoint x: 306, endPoint y: 158, distance: 18.9
click at [320, 146] on icon at bounding box center [325, 141] width 79 height 18
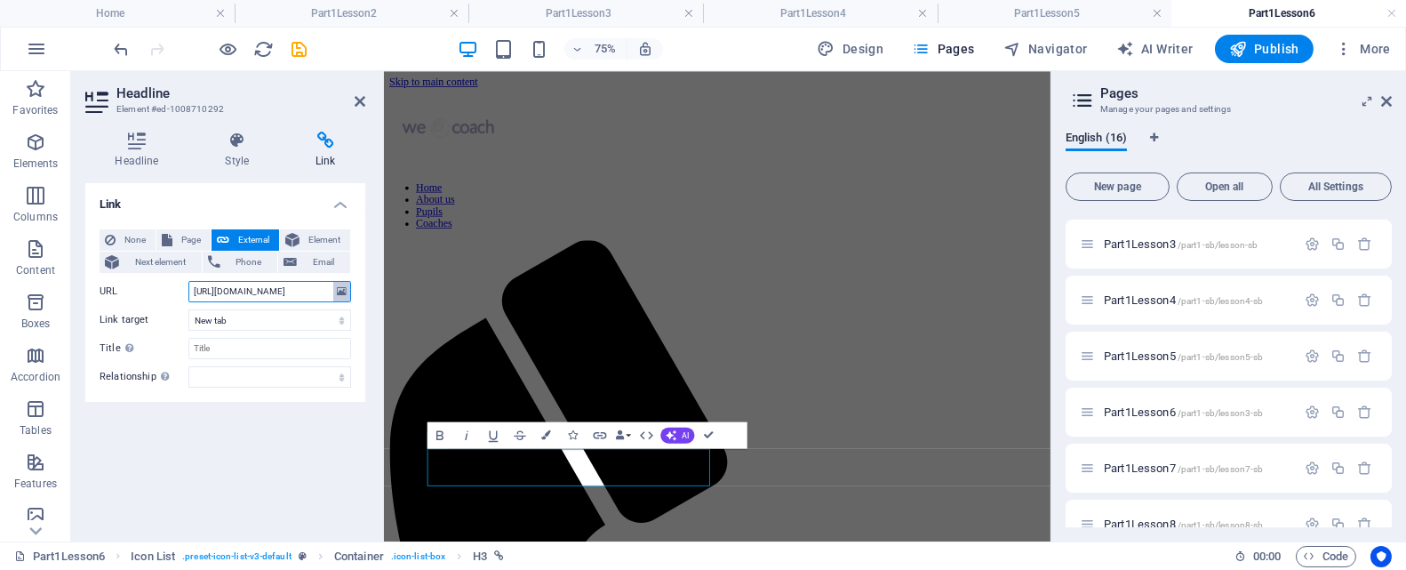
scroll to position [0, 222]
drag, startPoint x: 191, startPoint y: 287, endPoint x: 345, endPoint y: 288, distance: 153.8
click at [345, 288] on div "URL https://drive.google.com/file/d/1GUp-N31VtSX1knInkLjAQyGKn-L_k0VN/view?usp=…" at bounding box center [226, 291] width 252 height 21
paste input "TZYhIyzRMHqWudB82ogwxyabPVOfnmeZ/view?usp=drive_link"
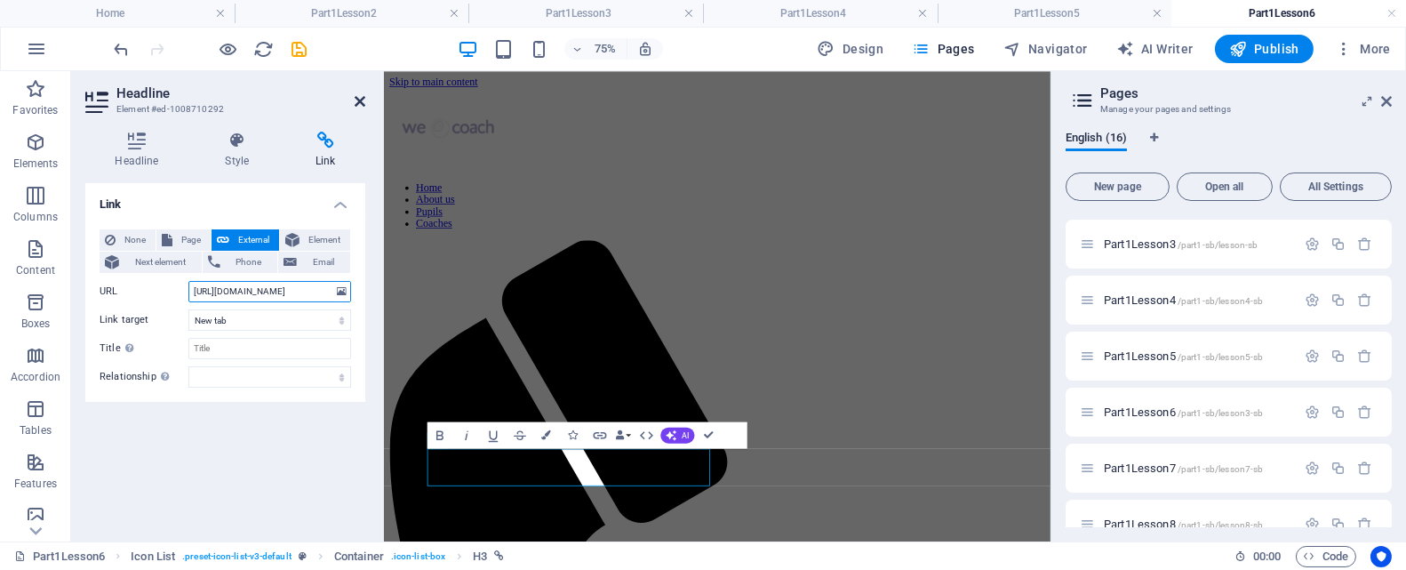
type input "https://drive.google.com/file/d/1TZYhIyzRMHqWudB82ogwxyabPVOfnmeZ/view?usp=driv…"
click at [360, 97] on icon at bounding box center [360, 101] width 11 height 14
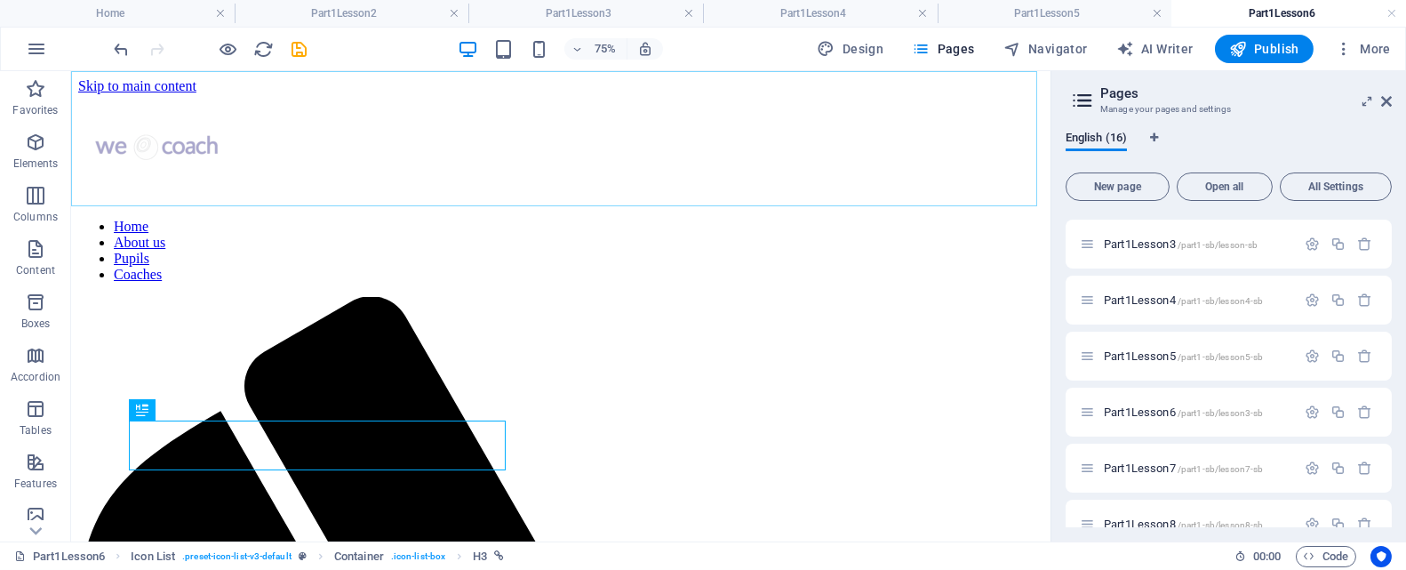
scroll to position [153, 0]
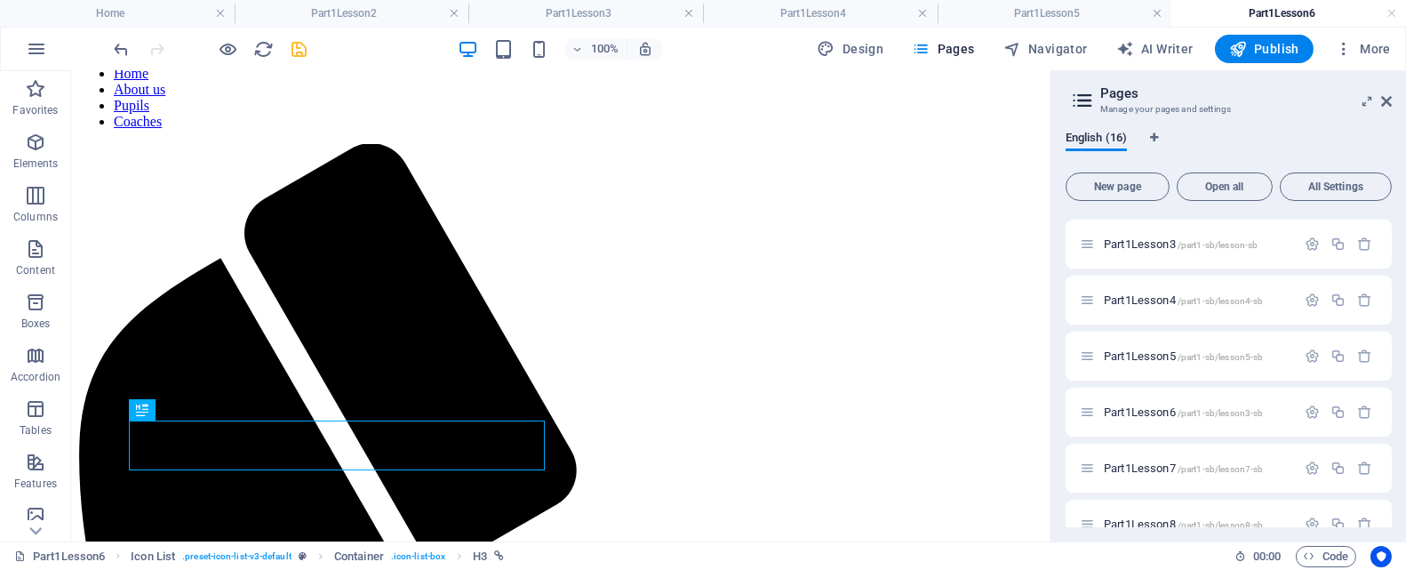
click at [300, 56] on icon "save" at bounding box center [300, 49] width 20 height 20
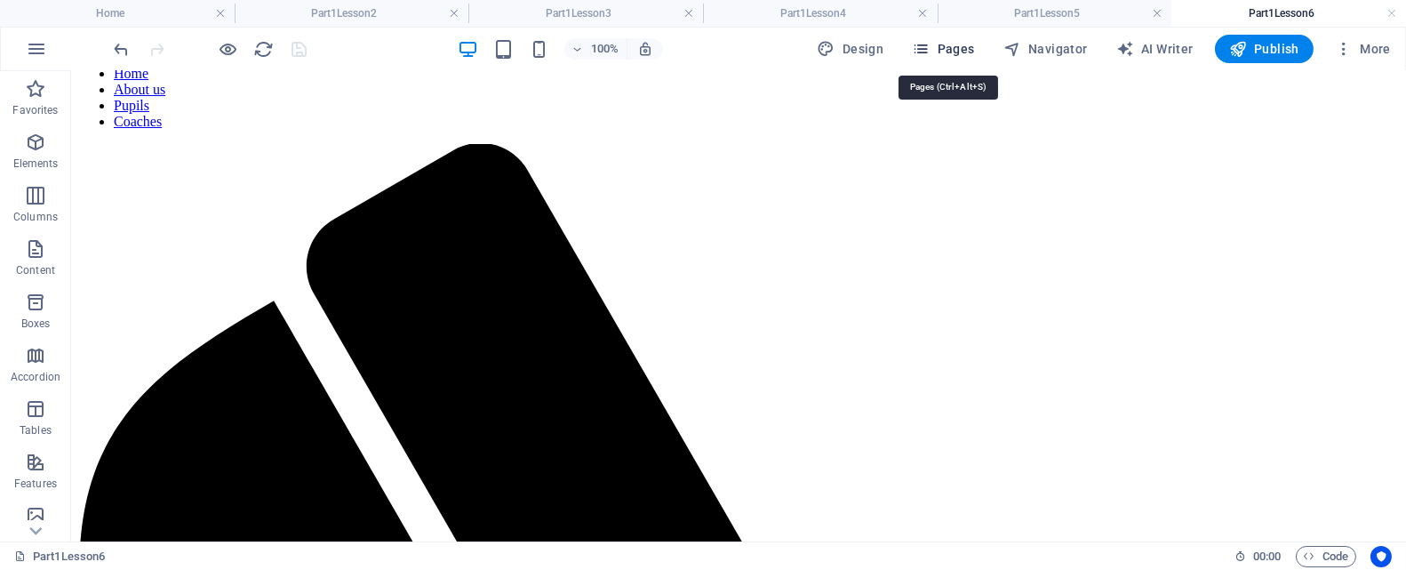
click at [969, 51] on span "Pages" at bounding box center [943, 49] width 62 height 18
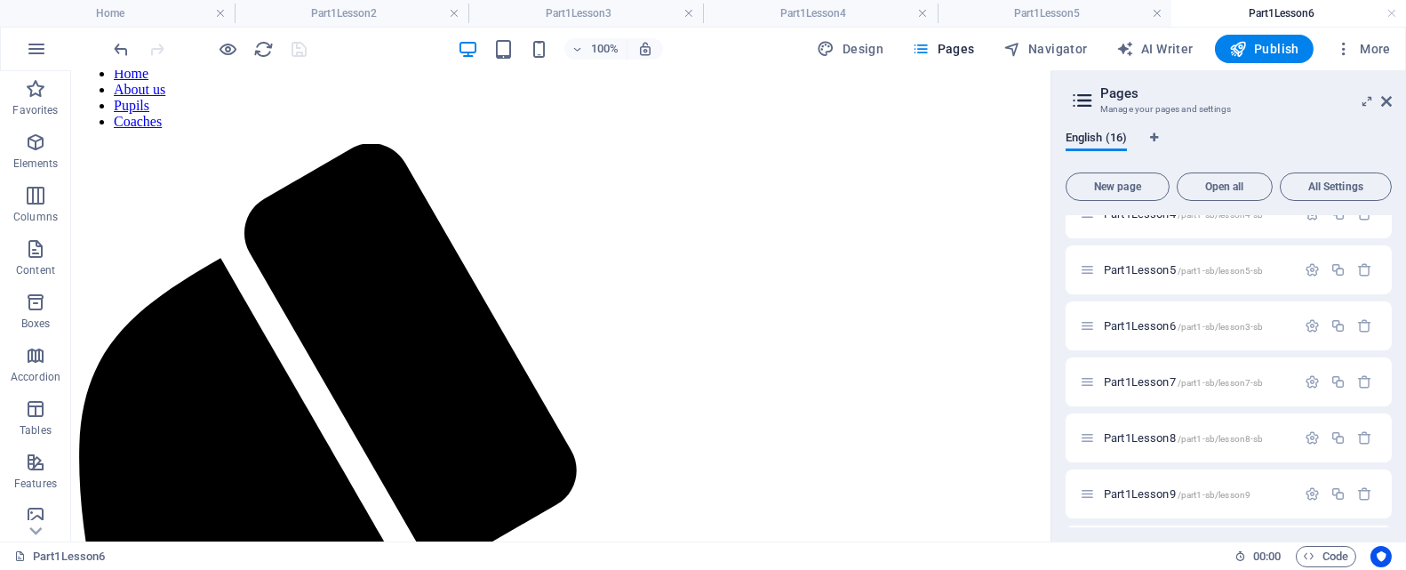
scroll to position [533, 0]
click at [1119, 374] on span "Part1Lesson7 /part1-sb/lesson7-sb" at bounding box center [1183, 378] width 159 height 13
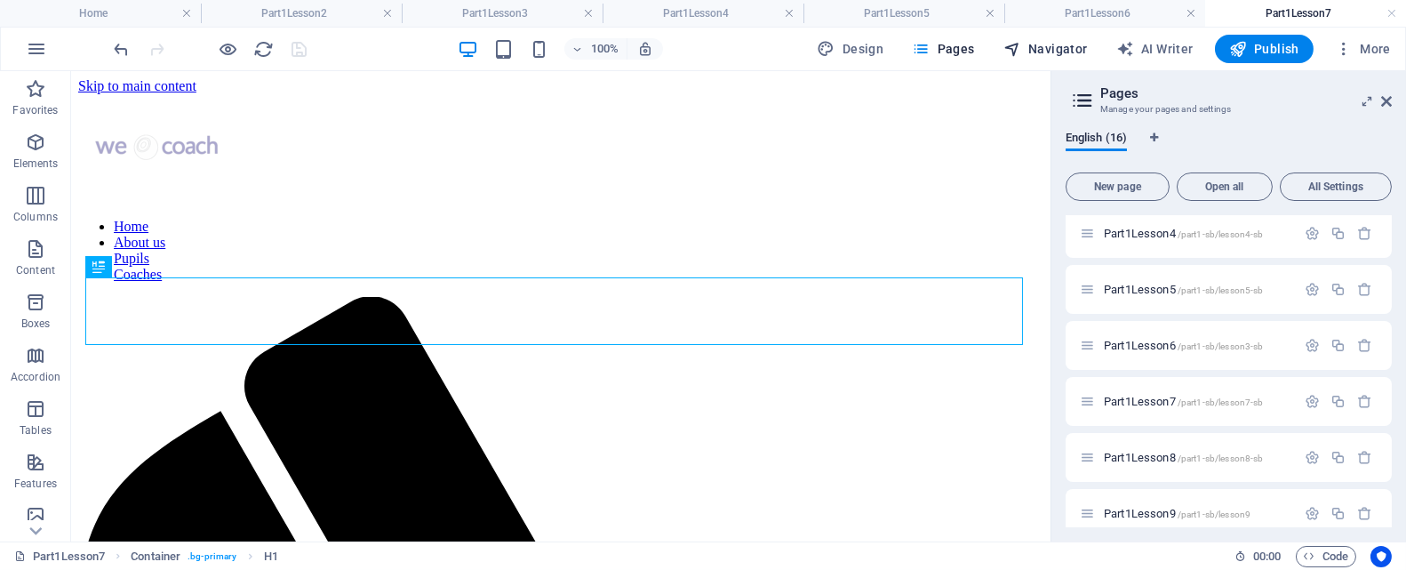
scroll to position [0, 0]
click at [1065, 42] on span "Navigator" at bounding box center [1046, 49] width 84 height 18
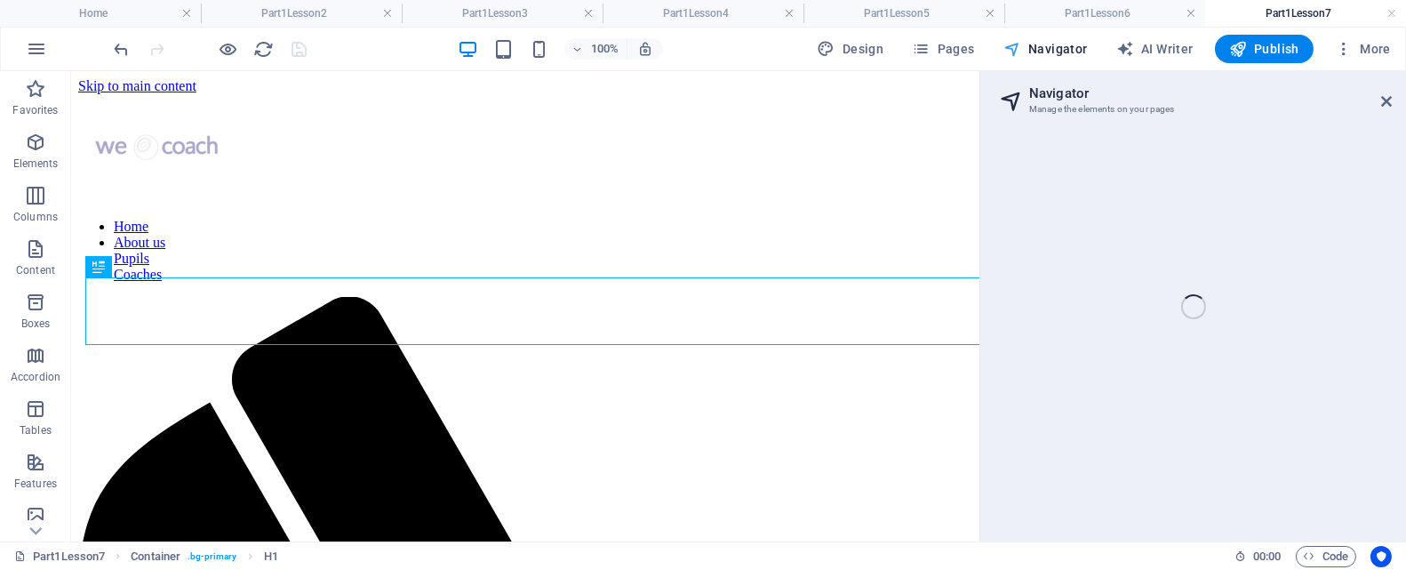
select select "18172356-en"
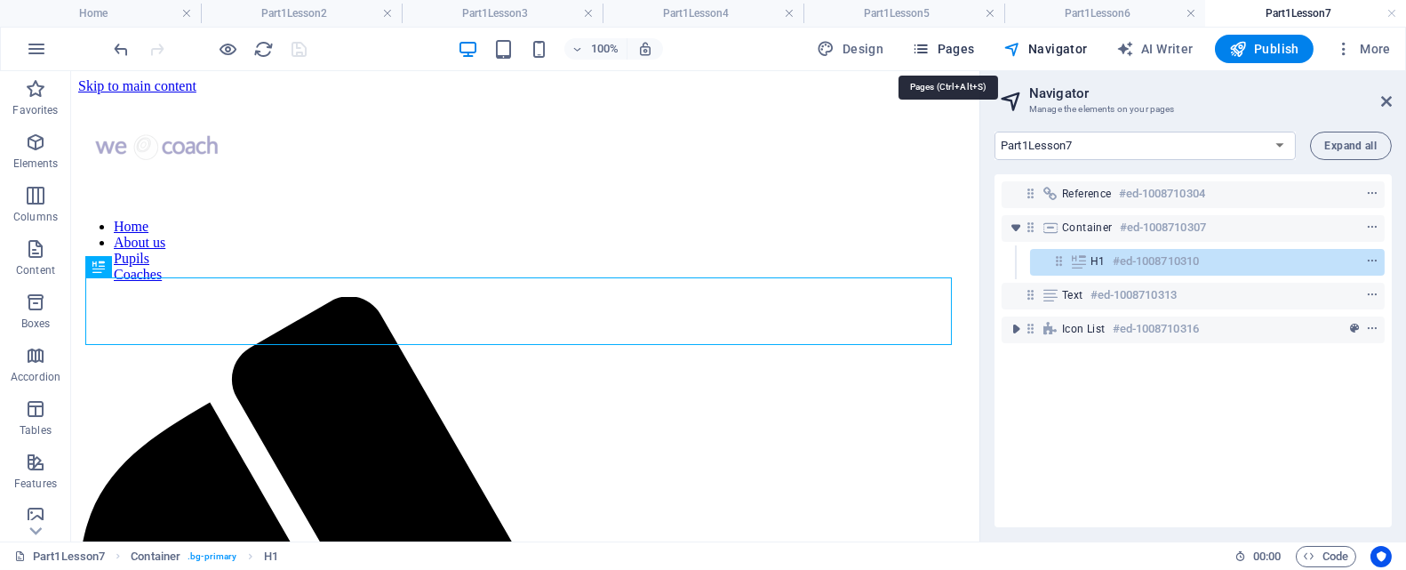
click at [962, 47] on span "Pages" at bounding box center [943, 49] width 62 height 18
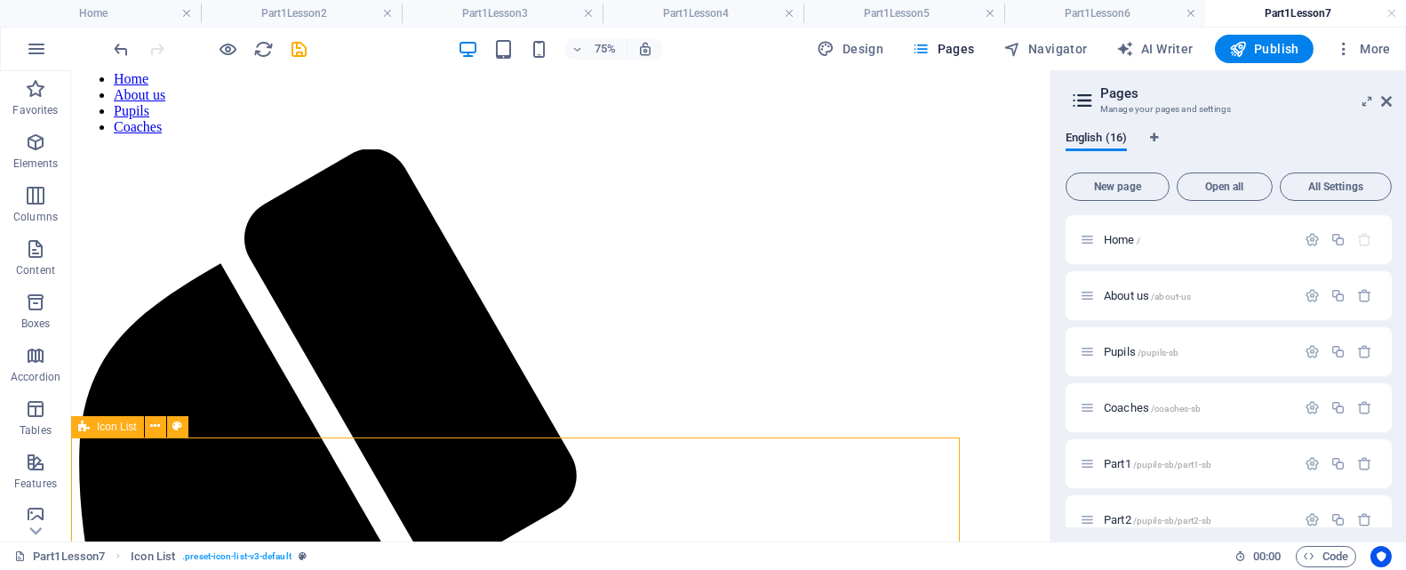
scroll to position [153, 0]
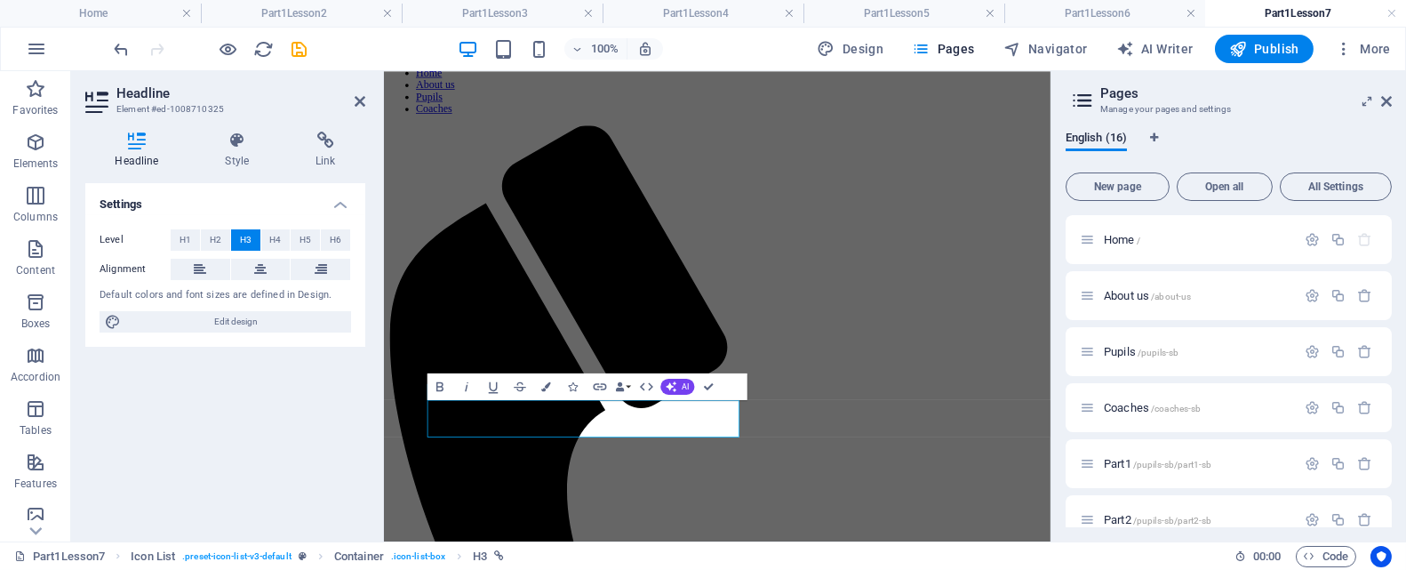
scroll to position [0, 0]
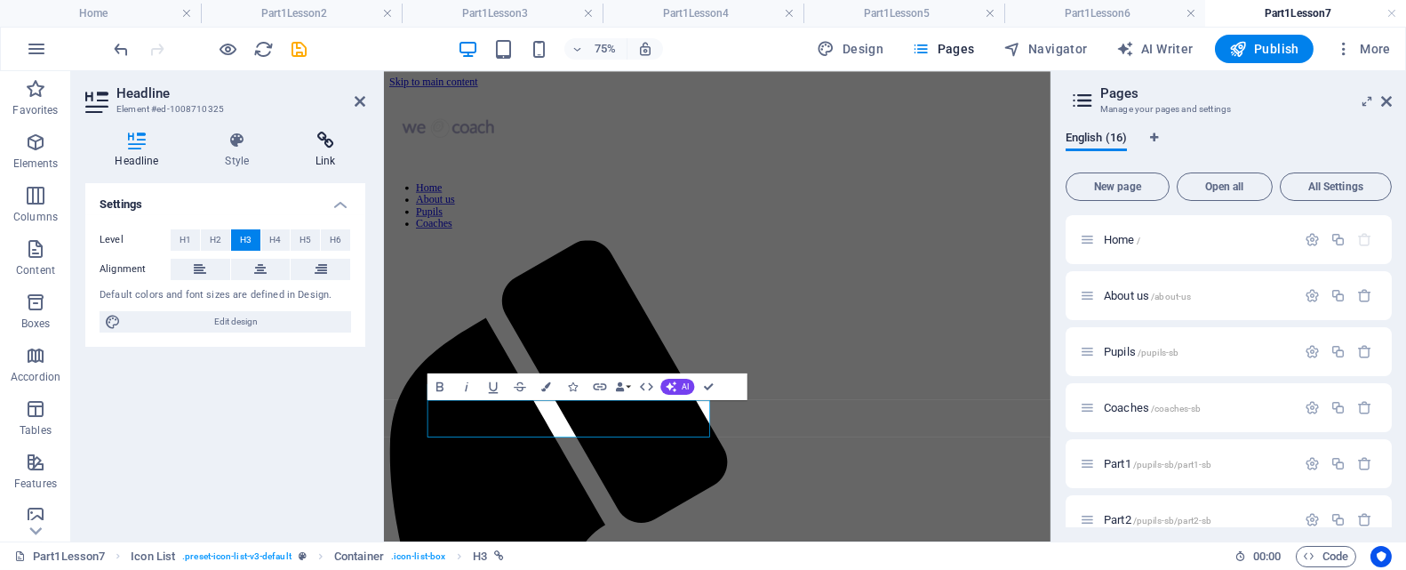
click at [322, 135] on icon at bounding box center [325, 141] width 79 height 18
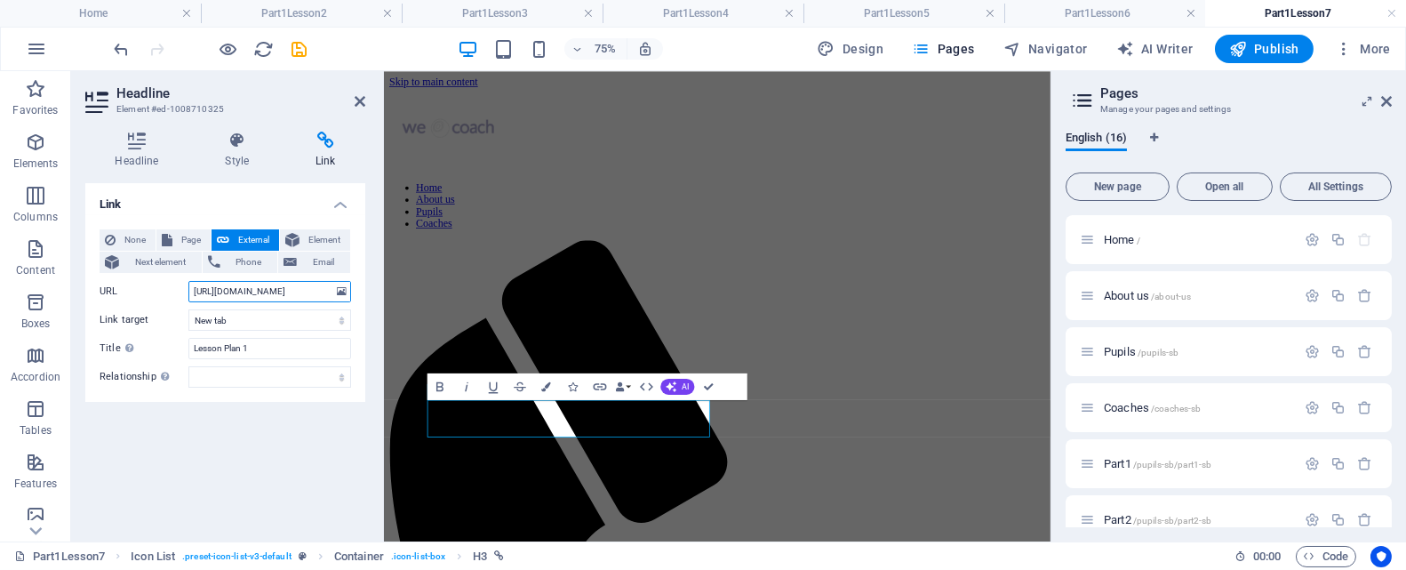
scroll to position [0, 248]
drag, startPoint x: 192, startPoint y: 291, endPoint x: 332, endPoint y: 289, distance: 139.6
click at [332, 289] on input "https://drive.google.com/file/d/1WDuqdf1Fu4VLjBD3NqwVvW7V7vwk7WQV/view?usp=driv…" at bounding box center [269, 291] width 163 height 21
paste input "JZGFjsUA8_6FP08ecyAxR-FRUvF4nDhM"
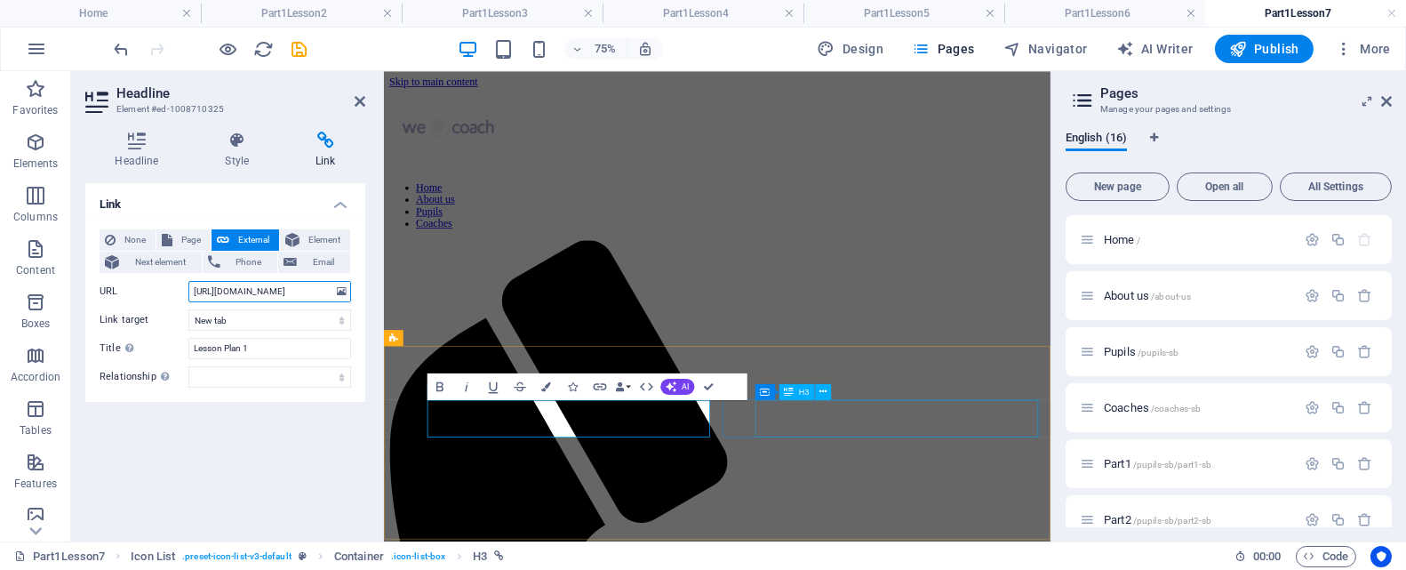
type input "https://drive.google.com/file/d/1JZGFjsUA8_6FP08ecyAxR-FRUvF4nDhM/view?usp=driv…"
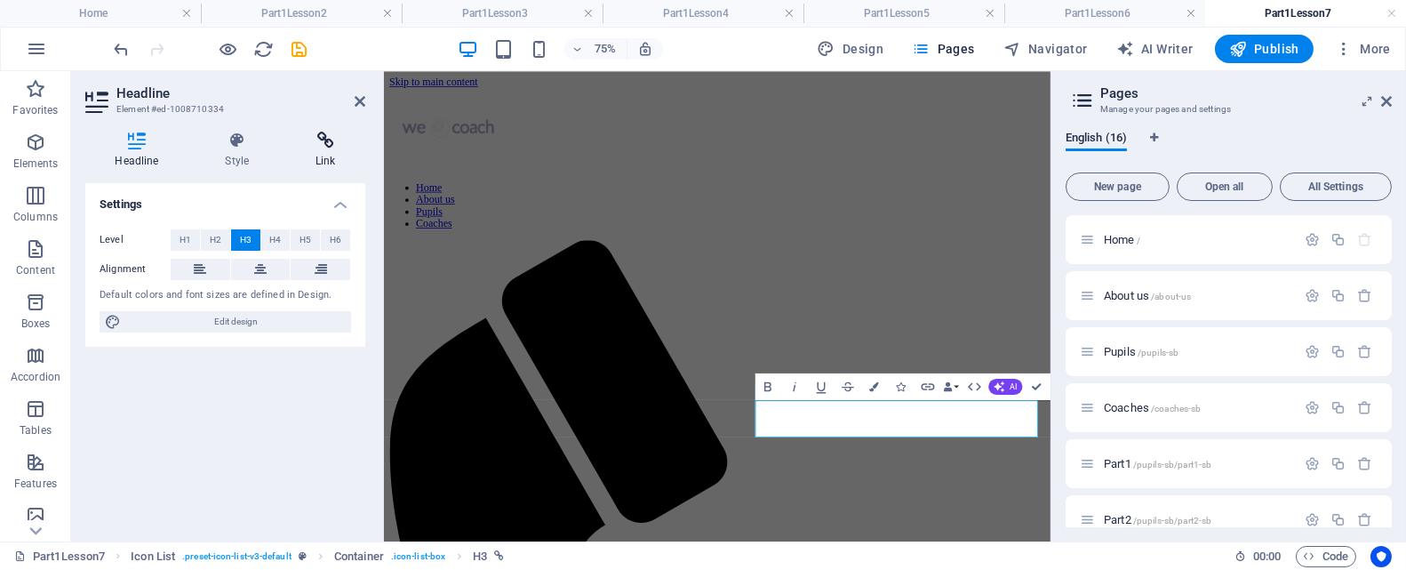
click at [325, 135] on icon at bounding box center [325, 141] width 79 height 18
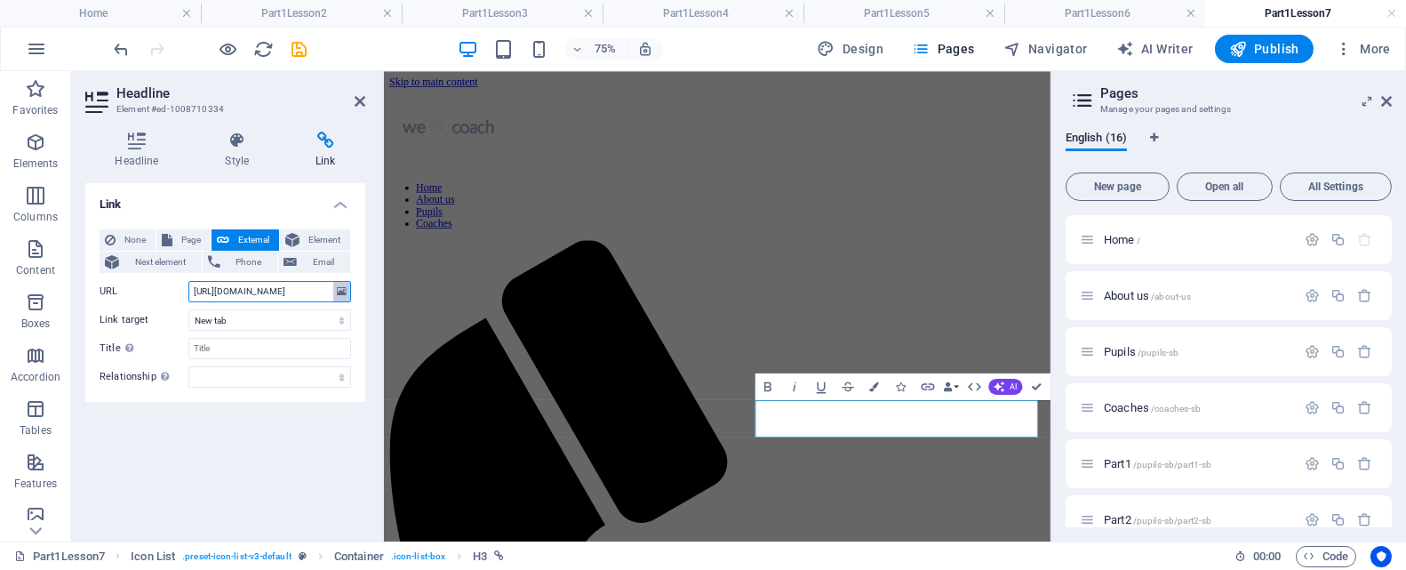
scroll to position [0, 215]
drag, startPoint x: 193, startPoint y: 291, endPoint x: 335, endPoint y: 292, distance: 142.2
click at [335, 292] on div "URL https://drive.google.com/file/d/1QiqIjE3NB8dXrni3zqongzgAseseYhtn/view?usp=…" at bounding box center [226, 291] width 252 height 21
paste input "PYtYxFDwM6E4-0fGmcSwcQce8_u77yUP/view?usp=drive_link"
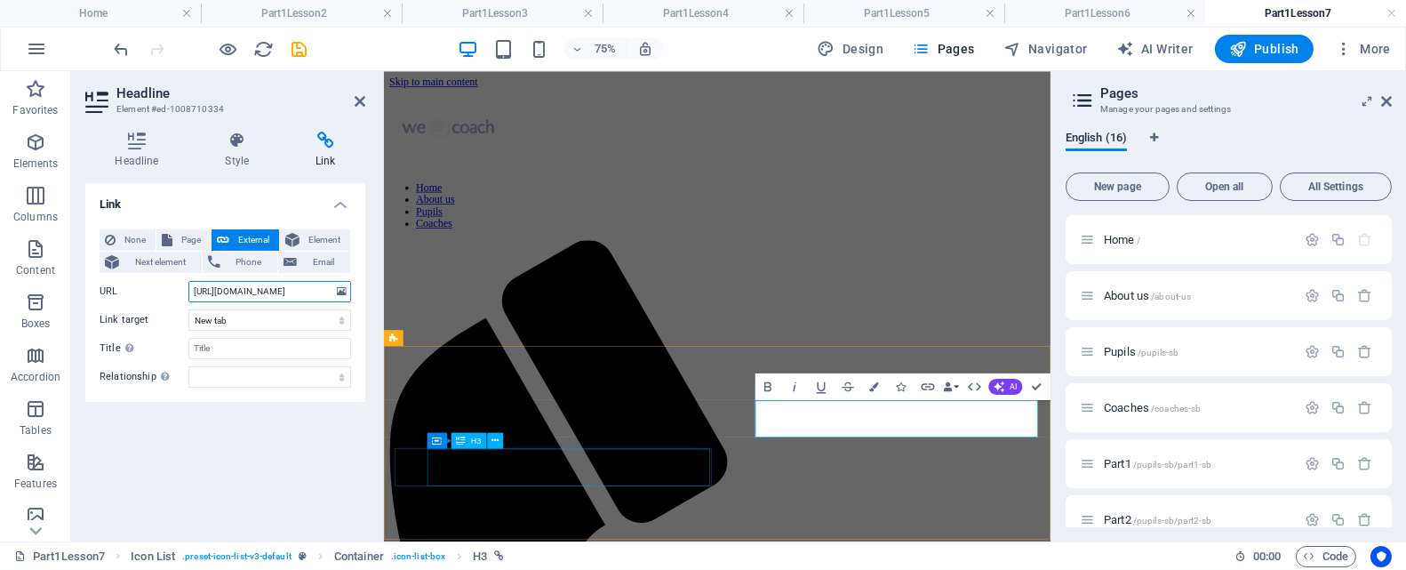
type input "https://drive.google.com/file/d/1PYtYxFDwM6E4-0fGmcSwcQce8_u77yUP/view?usp=driv…"
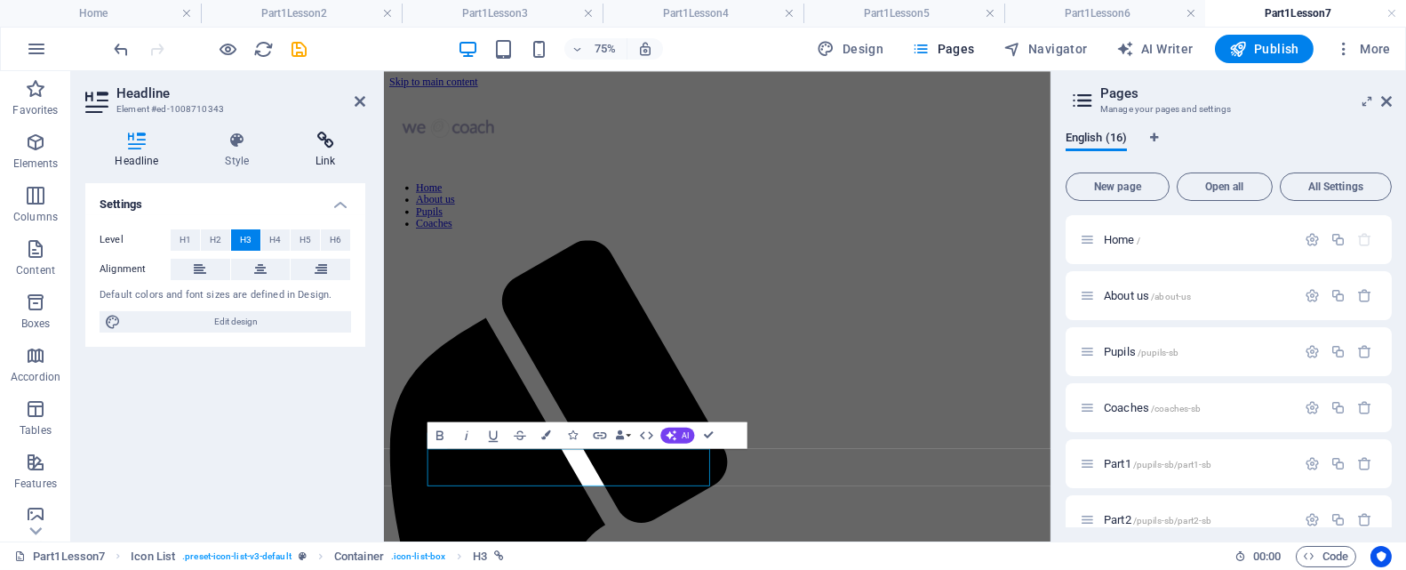
click at [324, 141] on icon at bounding box center [325, 141] width 79 height 18
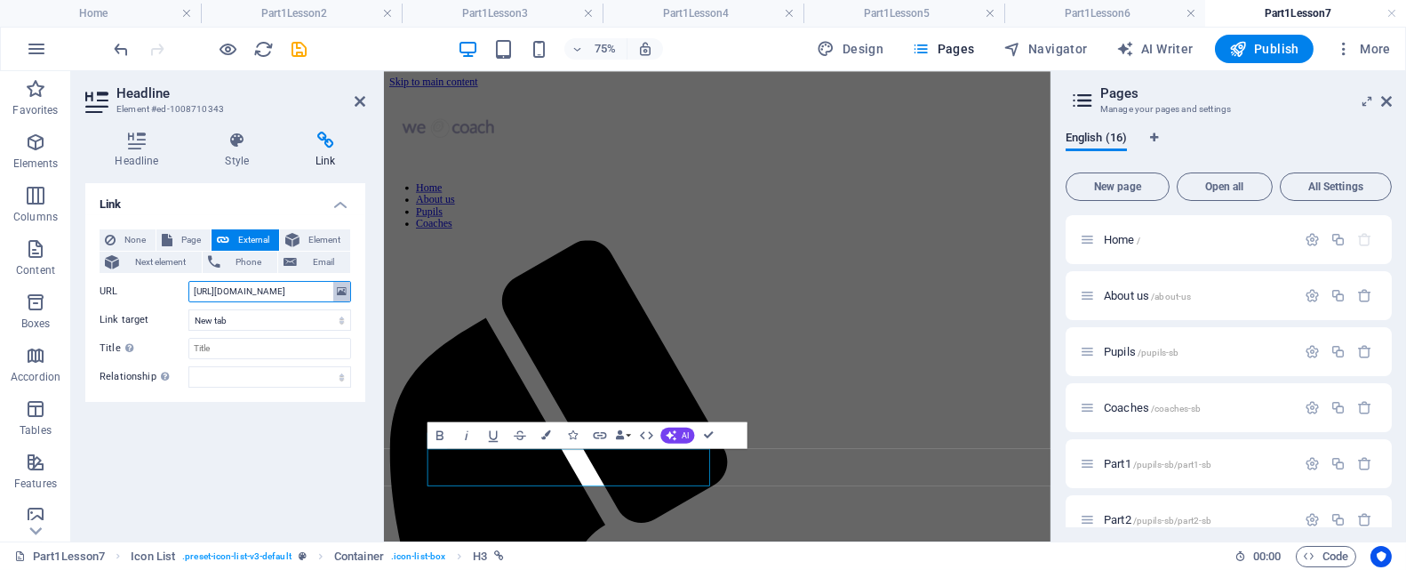
scroll to position [0, 222]
drag, startPoint x: 189, startPoint y: 289, endPoint x: 348, endPoint y: 287, distance: 158.2
click at [348, 287] on div "URL https://drive.google.com/file/d/1GUp-N31VtSX1knInkLjAQyGKn-L_k0VN/view?usp=…" at bounding box center [226, 291] width 252 height 21
paste input "aBhDLcHdQY-Stb12OSb-IhxxlwZEMSHf/view?usp=drive_link"
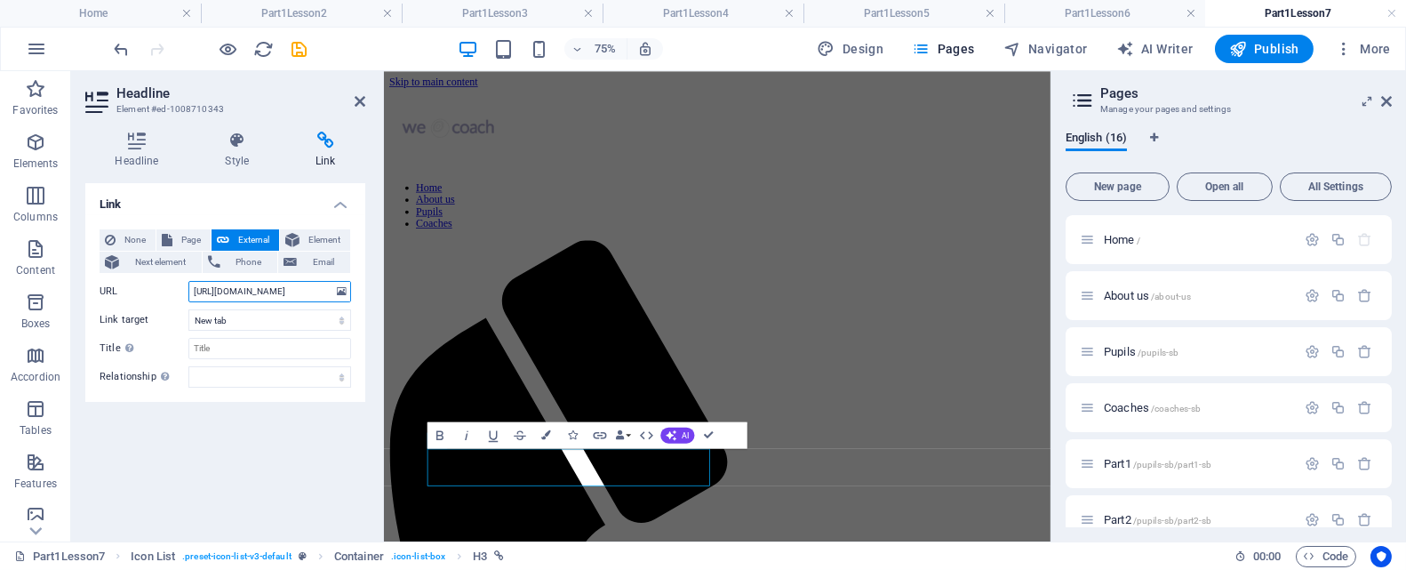
type input "https://drive.google.com/file/d/1aBhDLcHdQY-Stb12OSb-IhxxlwZEMSHf/view?usp=driv…"
click at [253, 447] on div "Link None Page External Element Next element Phone Email Page Home About us Pup…" at bounding box center [225, 355] width 280 height 344
click at [361, 104] on icon at bounding box center [360, 101] width 11 height 14
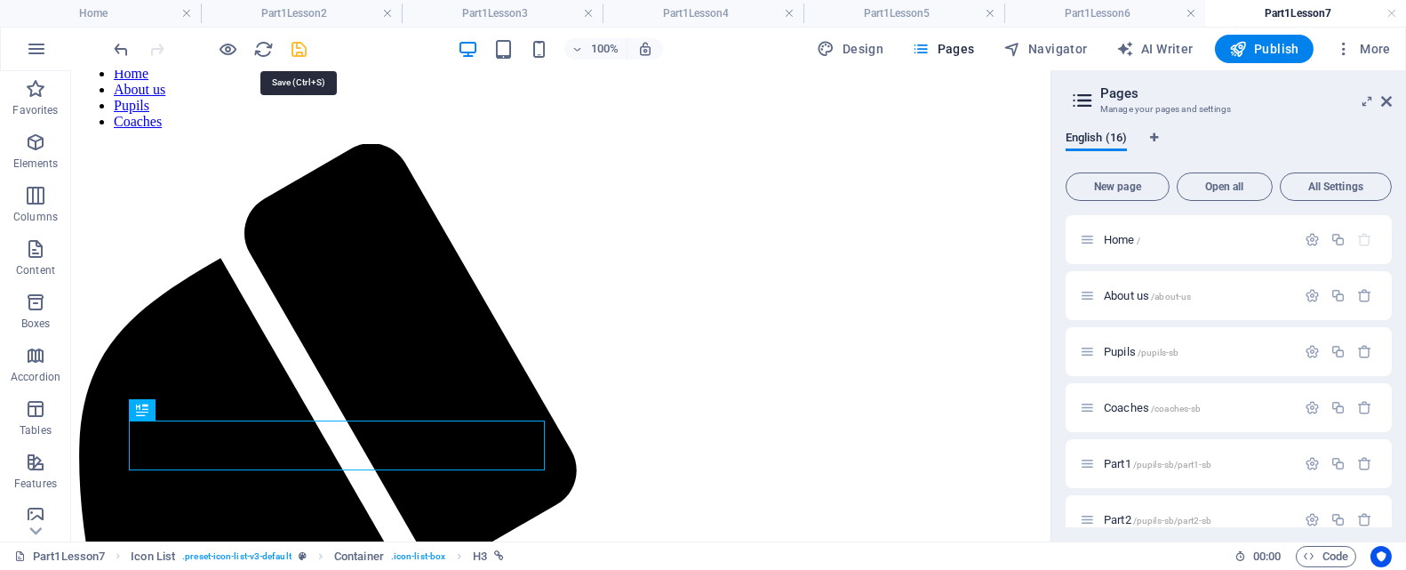
click at [297, 51] on icon "save" at bounding box center [300, 49] width 20 height 20
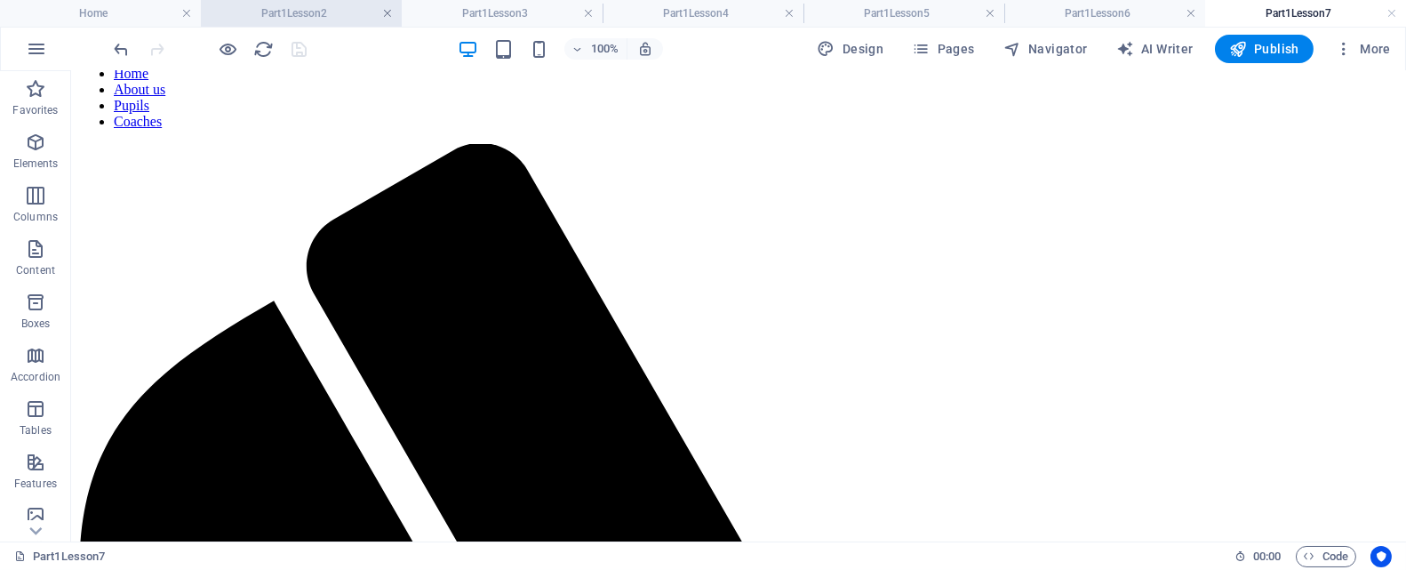
click at [396, 8] on h4 "Part1Lesson2" at bounding box center [301, 14] width 201 height 20
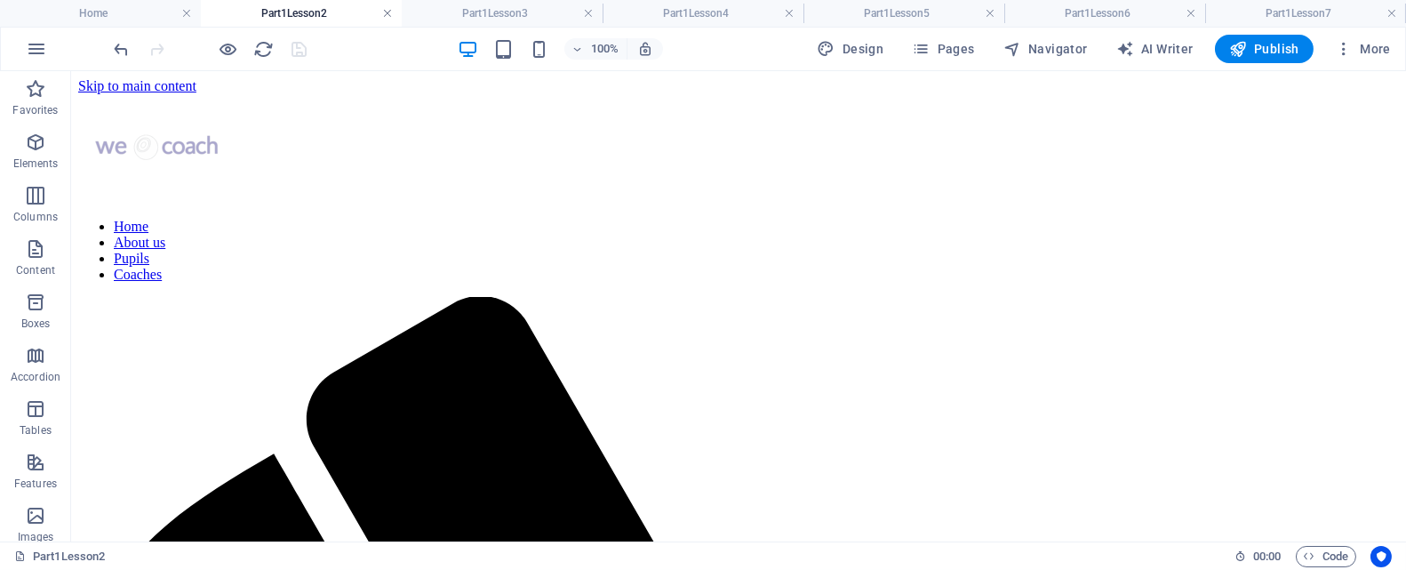
click at [390, 13] on link at bounding box center [387, 13] width 11 height 17
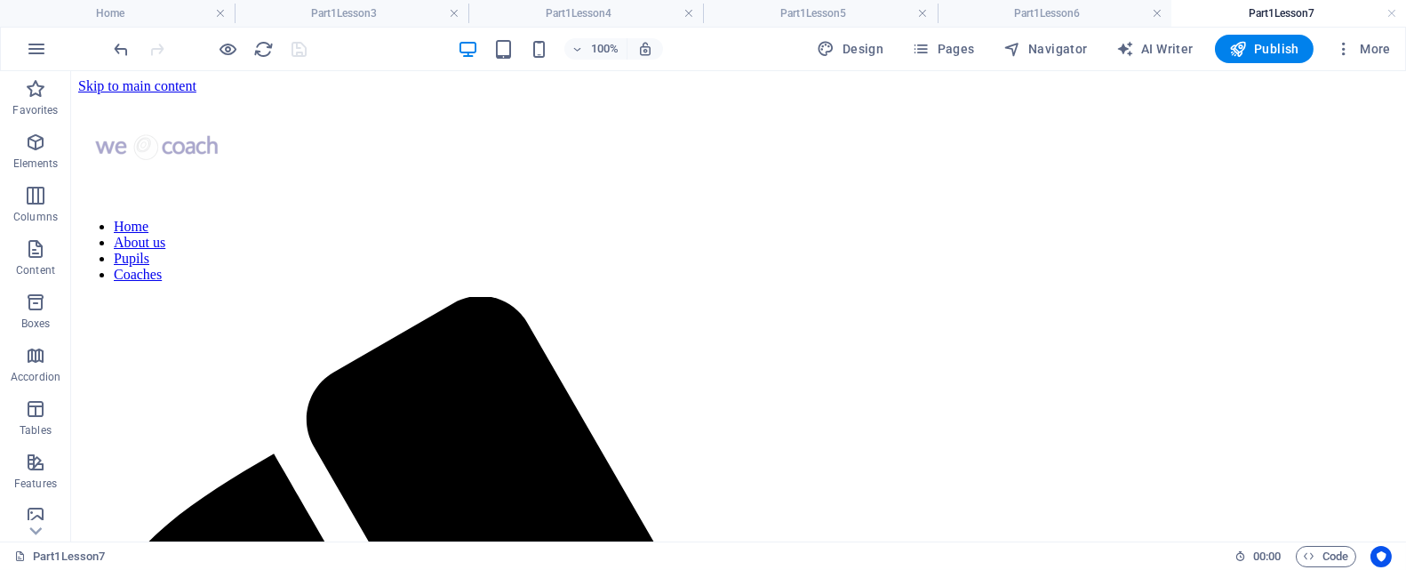
scroll to position [153, 0]
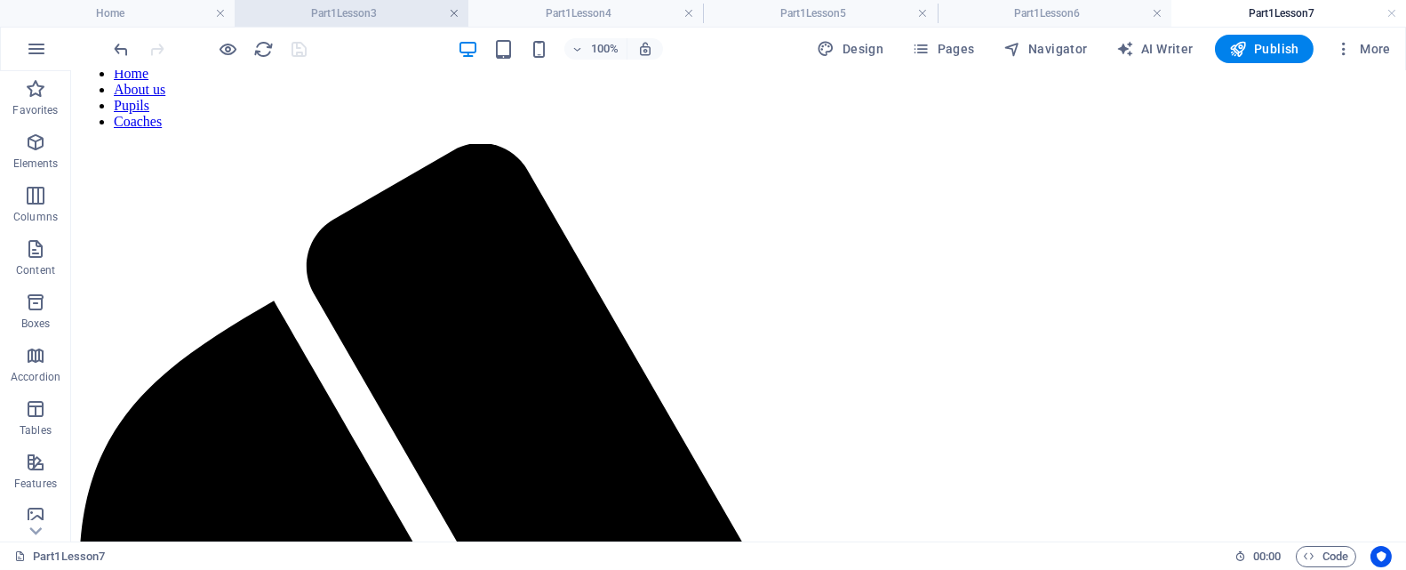
click at [452, 12] on link at bounding box center [454, 13] width 11 height 17
click at [457, 12] on link at bounding box center [458, 13] width 11 height 17
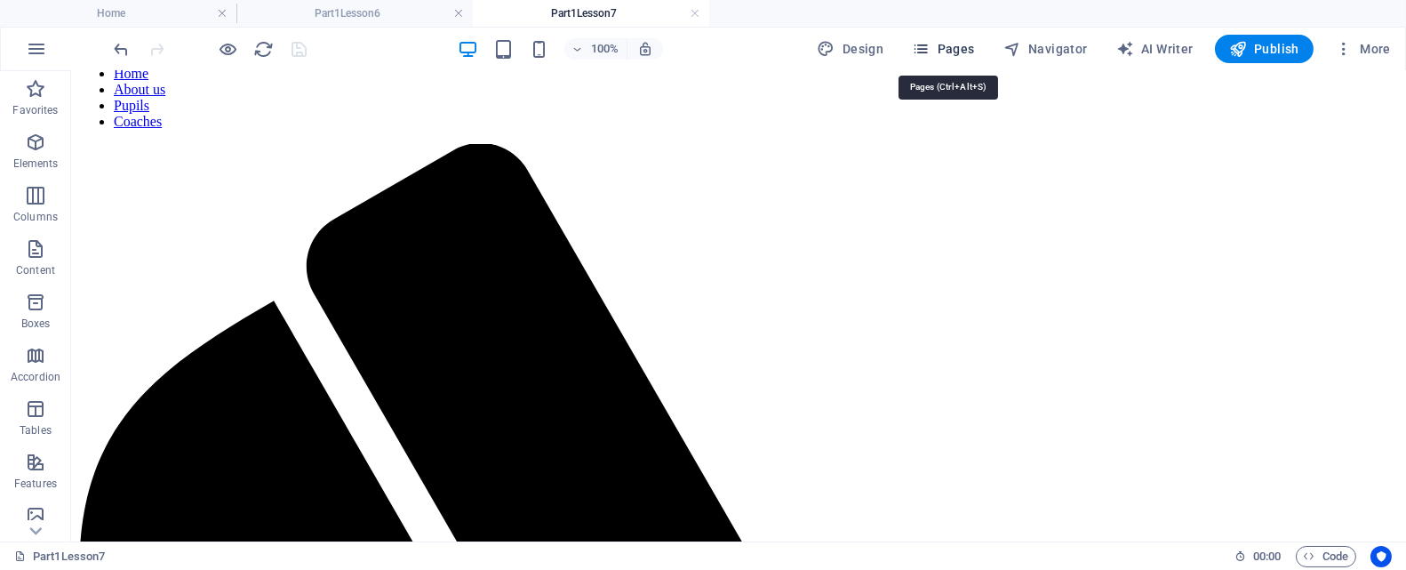
click at [969, 44] on span "Pages" at bounding box center [943, 49] width 62 height 18
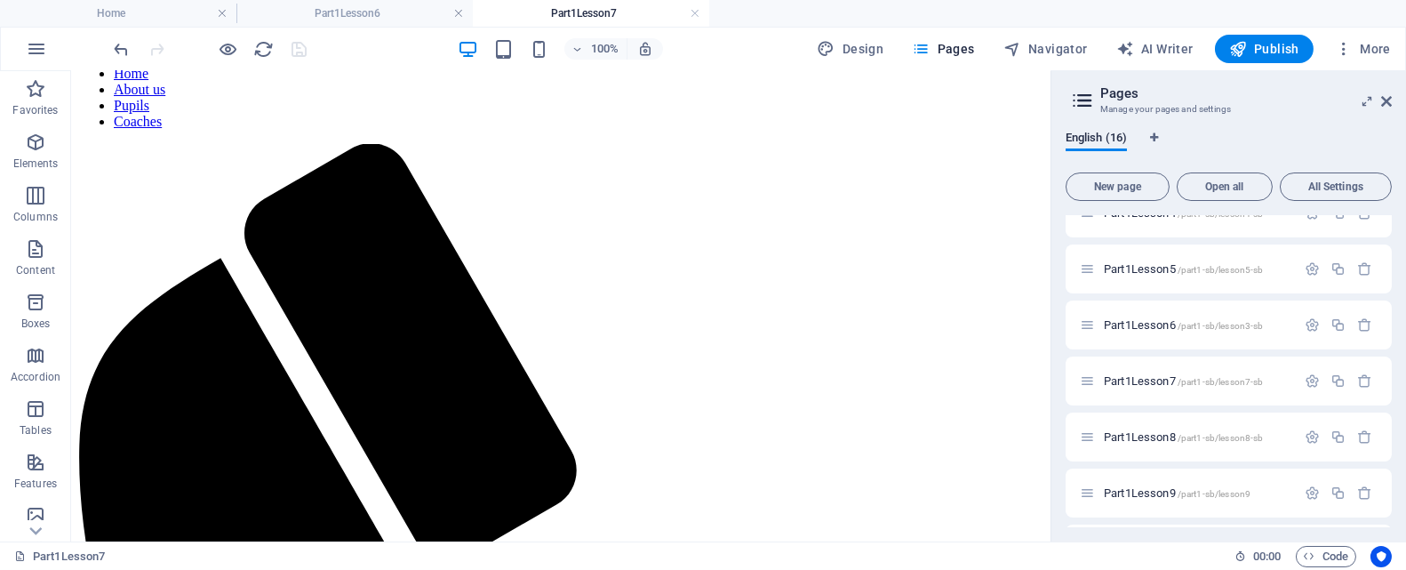
scroll to position [533, 0]
click at [1140, 433] on span "Part1Lesson8 /part1-sb/lesson8-sb" at bounding box center [1183, 434] width 159 height 13
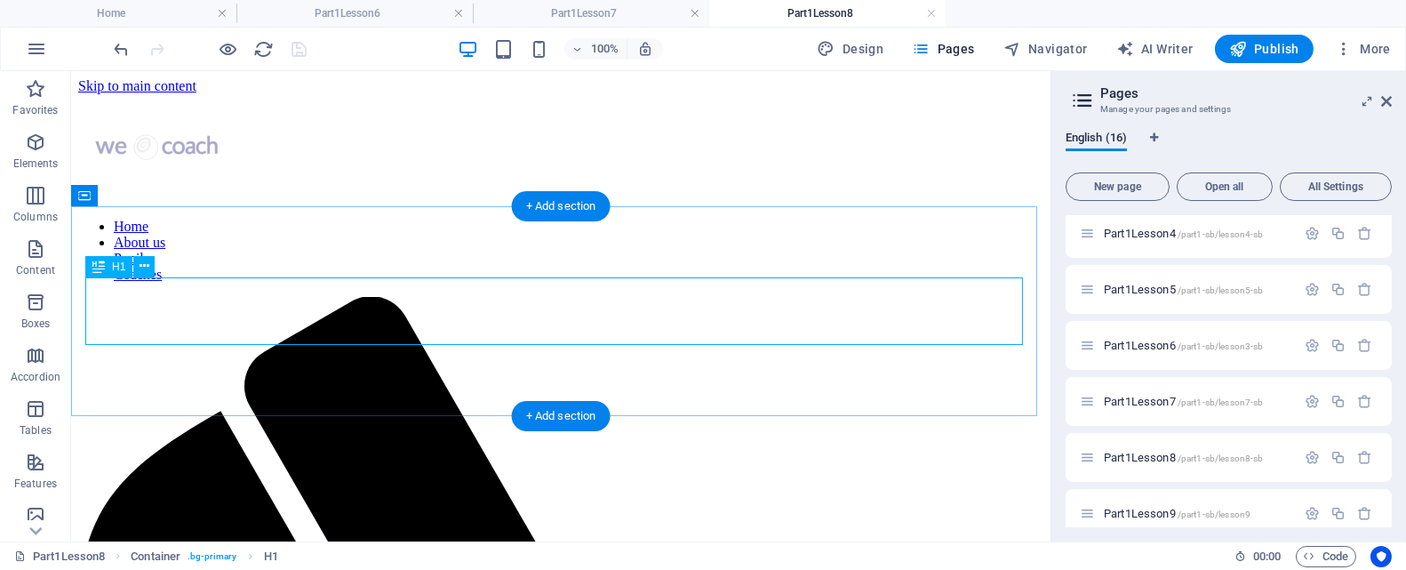
scroll to position [0, 0]
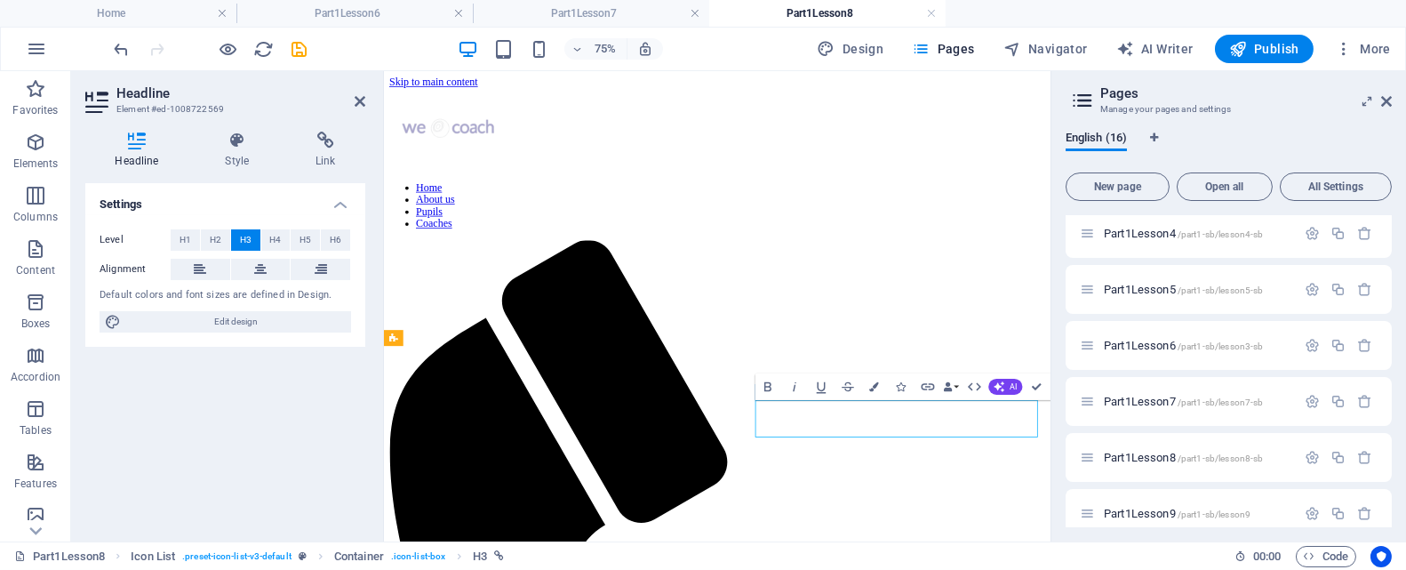
drag, startPoint x: 1045, startPoint y: 533, endPoint x: 969, endPoint y: 532, distance: 76.5
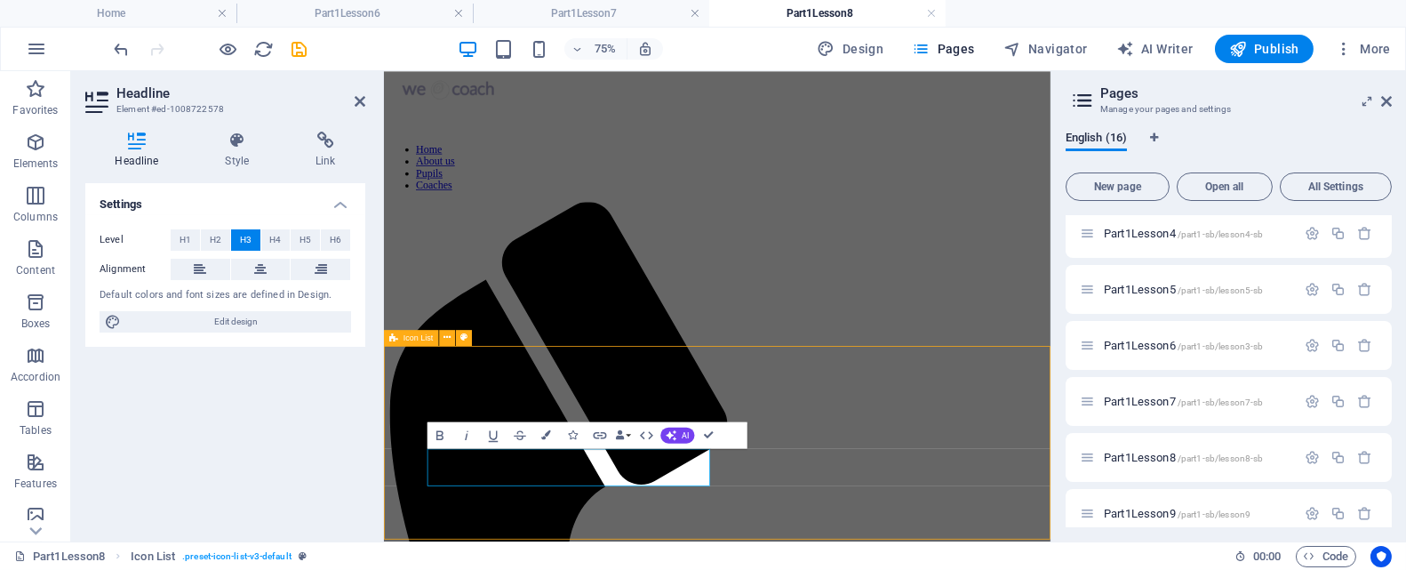
scroll to position [153, 0]
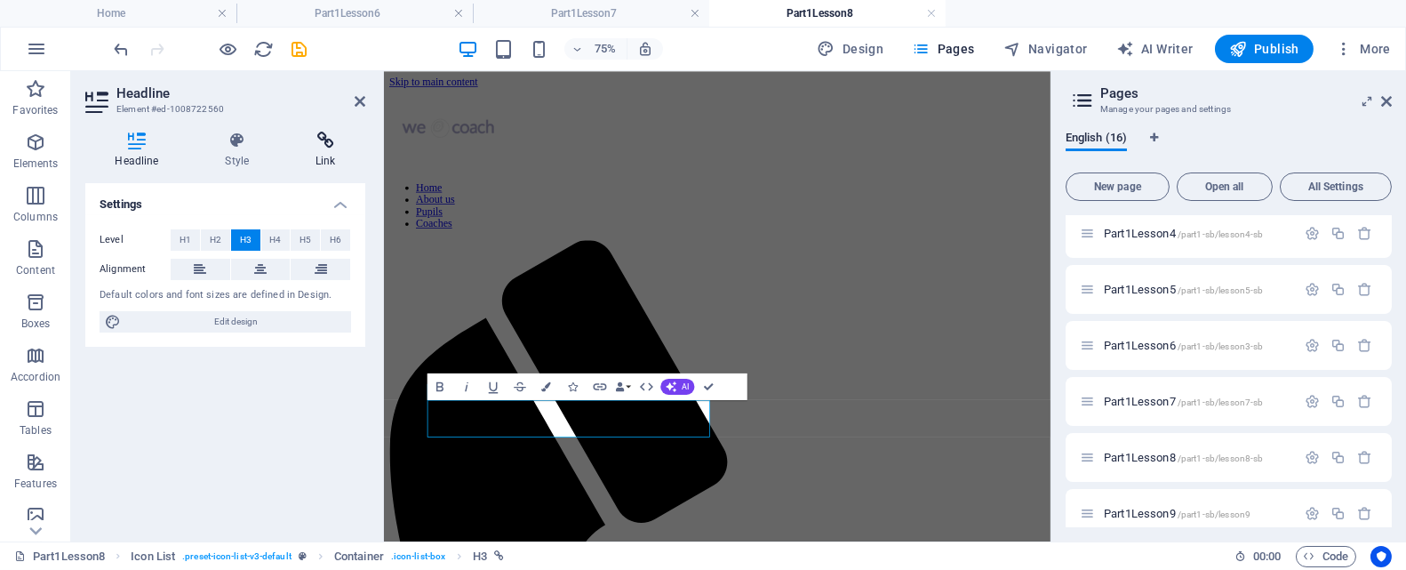
click at [325, 140] on icon at bounding box center [325, 141] width 79 height 18
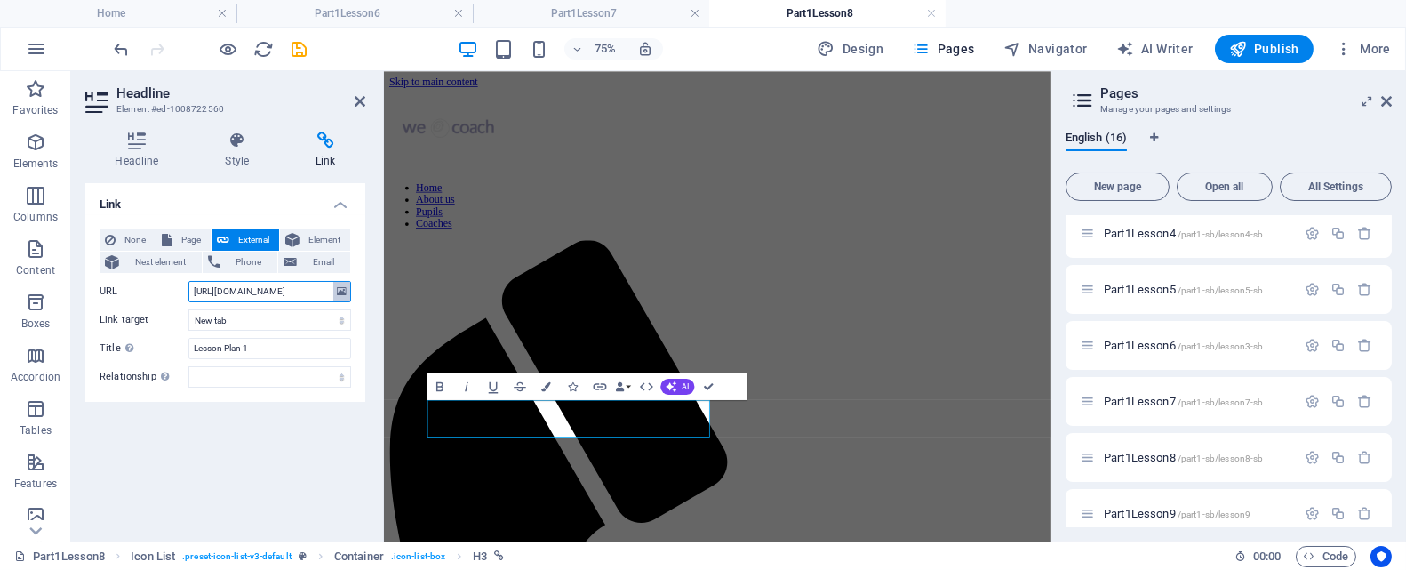
scroll to position [0, 248]
drag, startPoint x: 193, startPoint y: 289, endPoint x: 336, endPoint y: 289, distance: 143.1
click at [336, 289] on div "URL https://drive.google.com/file/d/1WDuqdf1Fu4VLjBD3NqwVvW7V7vwk7WQV/view?usp=…" at bounding box center [226, 291] width 252 height 21
paste input "bSlLK3NHzIWkI6M7npO4wDbG8iNQif9e"
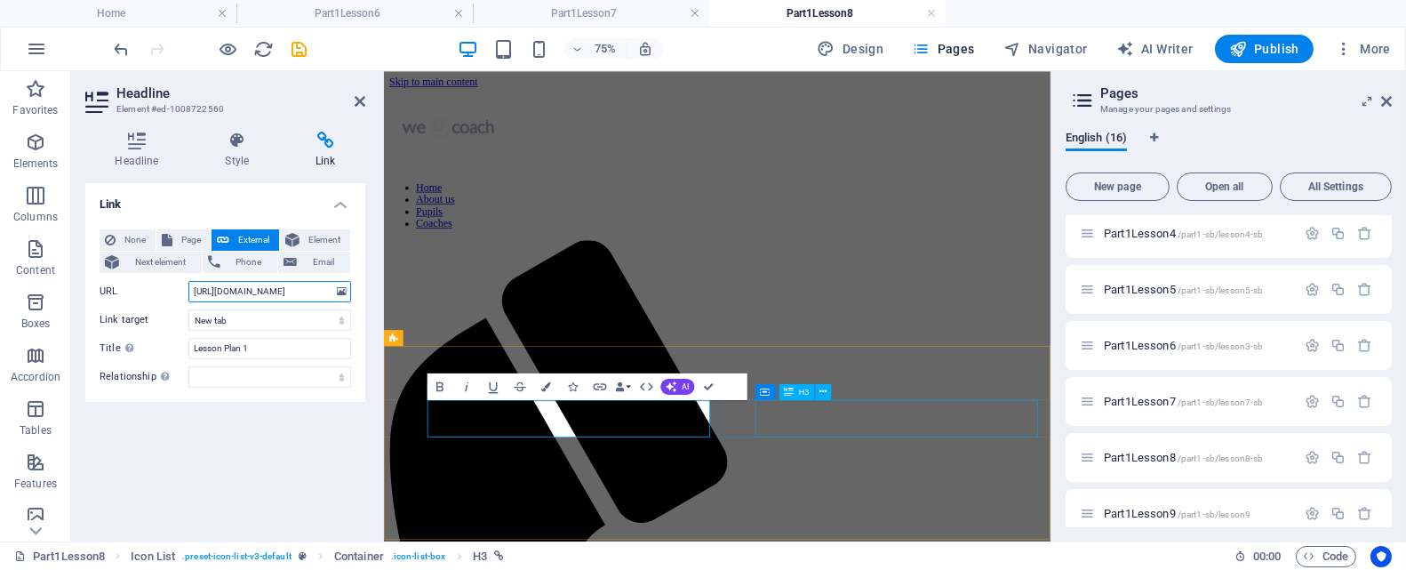
type input "https://drive.google.com/file/d/1bSlLK3NHzIWkI6M7npO4wDbG8iNQif9e/view?usp=driv…"
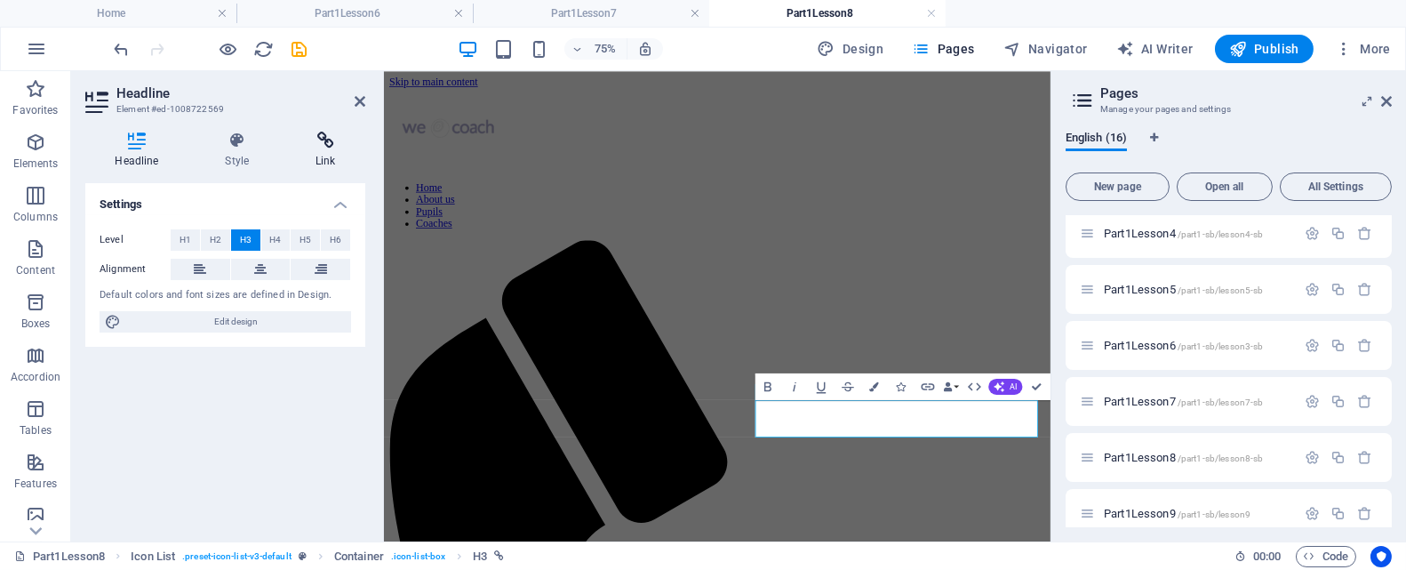
click at [327, 143] on icon at bounding box center [325, 141] width 79 height 18
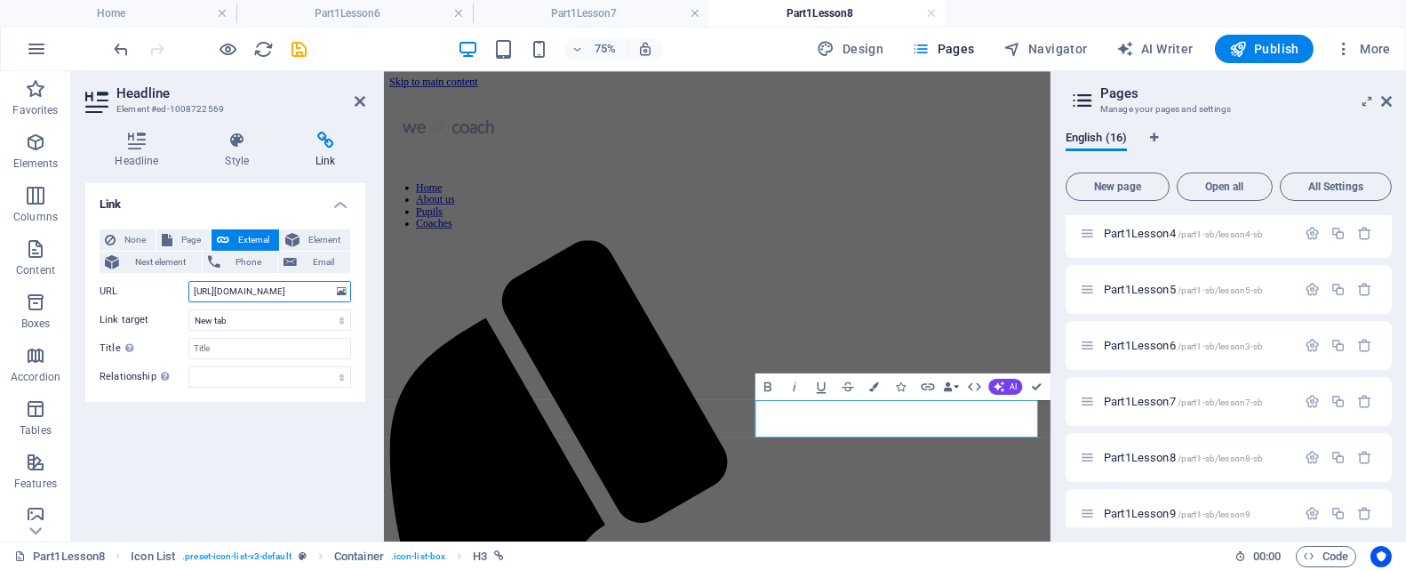
scroll to position [0, 215]
drag, startPoint x: 192, startPoint y: 291, endPoint x: 353, endPoint y: 279, distance: 161.3
click at [353, 279] on div "None Page External Element Next element Phone Email Page Home About us Pupils C…" at bounding box center [225, 308] width 280 height 187
paste input "WF_hepKljgxdcMWc3mdFPUe9r8n9HBre/view?usp=drive_link"
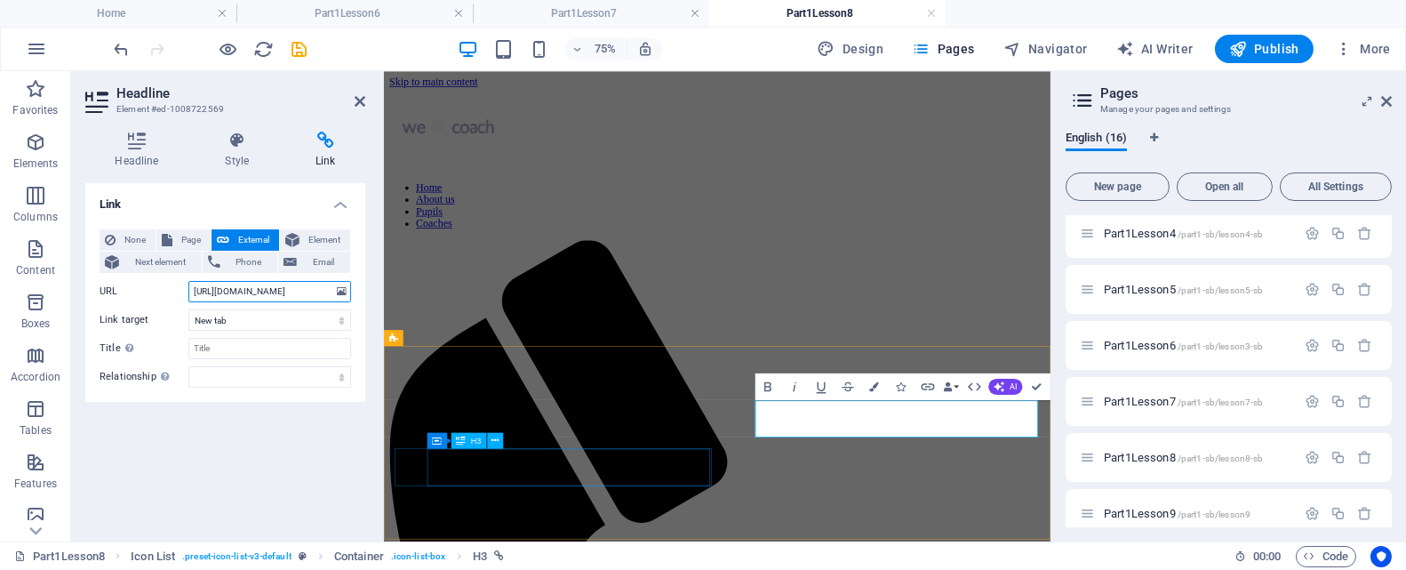
type input "https://drive.google.com/file/d/1WF_hepKljgxdcMWc3mdFPUe9r8n9HBre/view?usp=driv…"
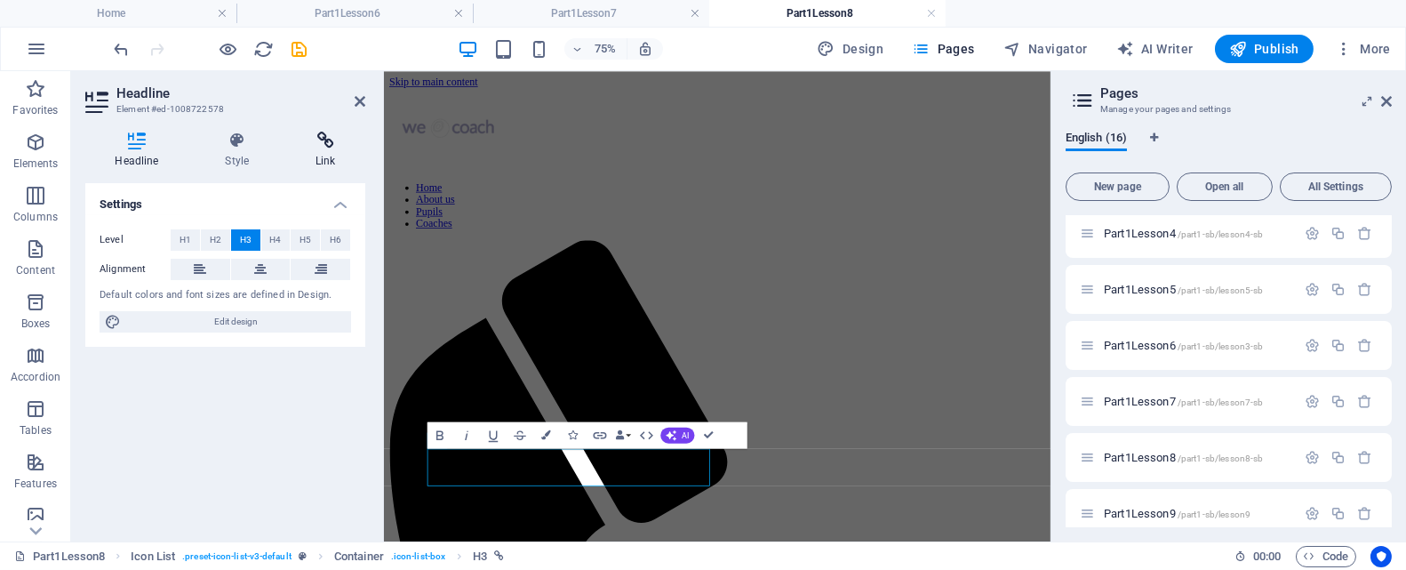
click at [323, 156] on h4 "Link" at bounding box center [325, 150] width 79 height 37
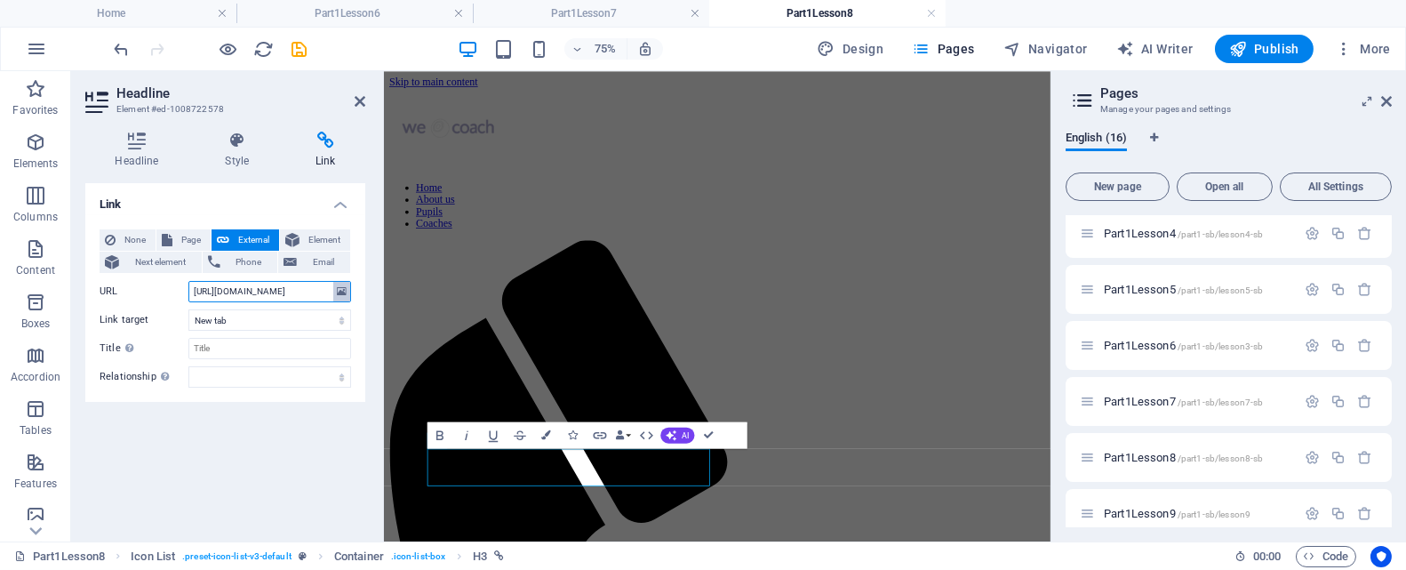
scroll to position [0, 222]
drag, startPoint x: 193, startPoint y: 293, endPoint x: 340, endPoint y: 288, distance: 146.8
click at [340, 288] on div "URL https://drive.google.com/file/d/1GUp-N31VtSX1knInkLjAQyGKn-L_k0VN/view?usp=…" at bounding box center [226, 291] width 252 height 21
paste input "3daUpOFeTss5o1AceuW8BxRTFjsSX3UX/view?usp=drive_link"
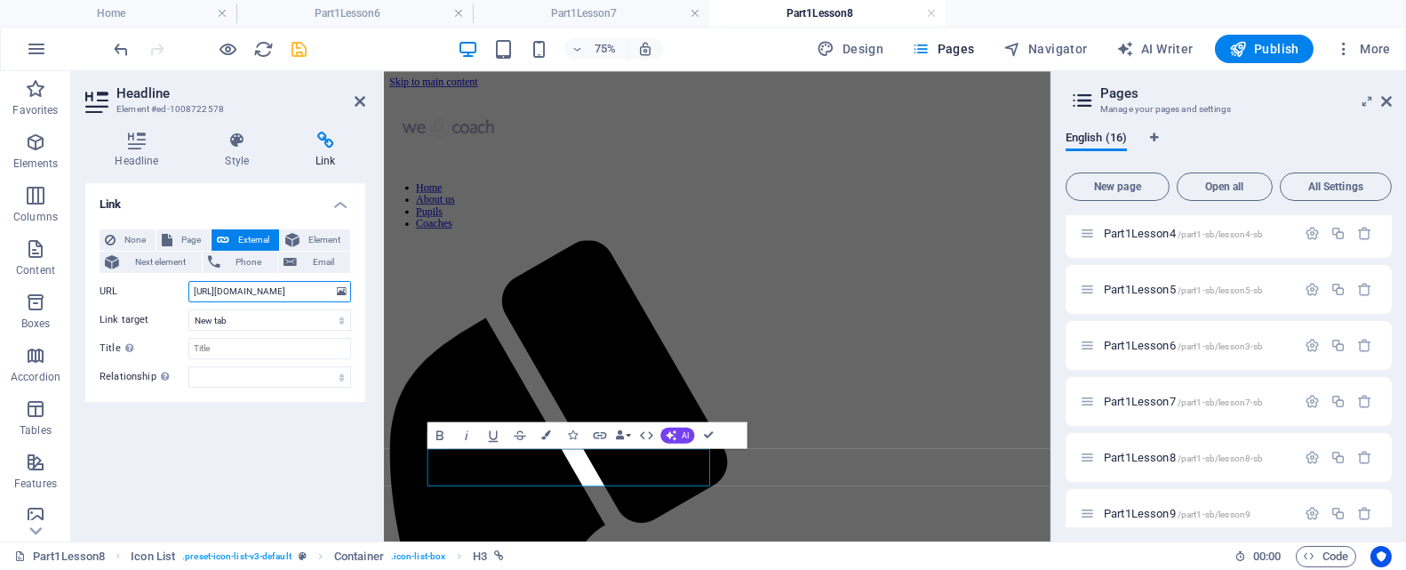
type input "https://drive.google.com/file/d/13daUpOFeTss5o1AceuW8BxRTFjsSX3UX/view?usp=driv…"
click at [295, 39] on icon "save" at bounding box center [300, 49] width 20 height 20
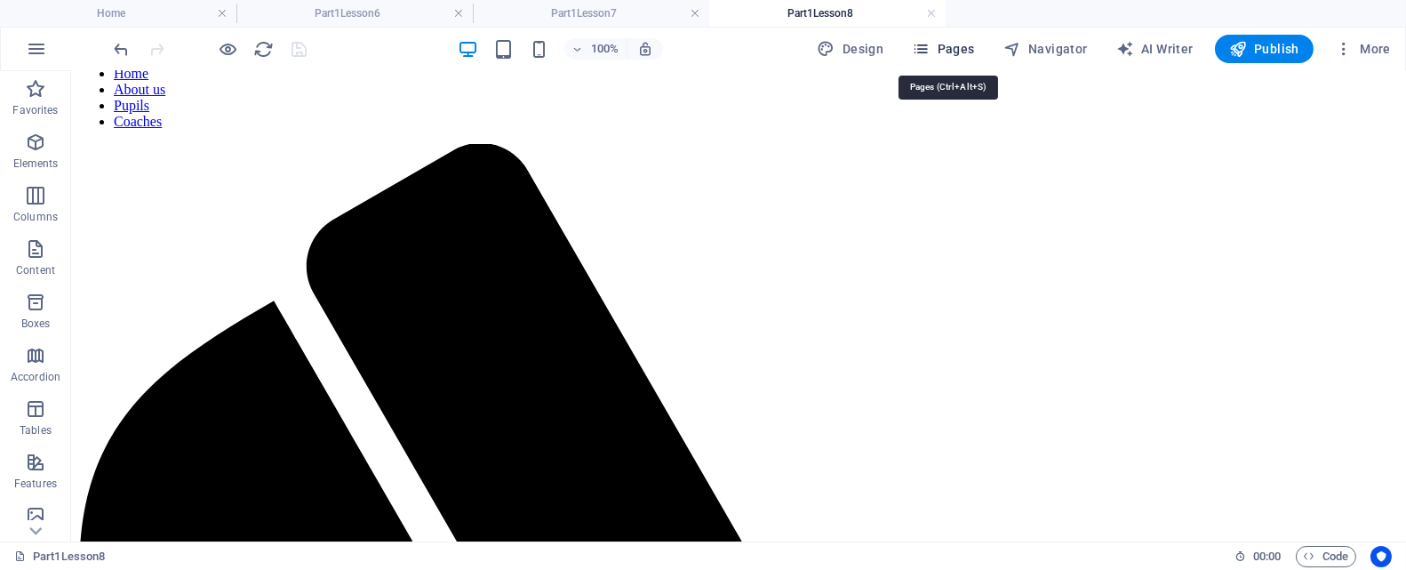
click at [965, 50] on span "Pages" at bounding box center [943, 49] width 62 height 18
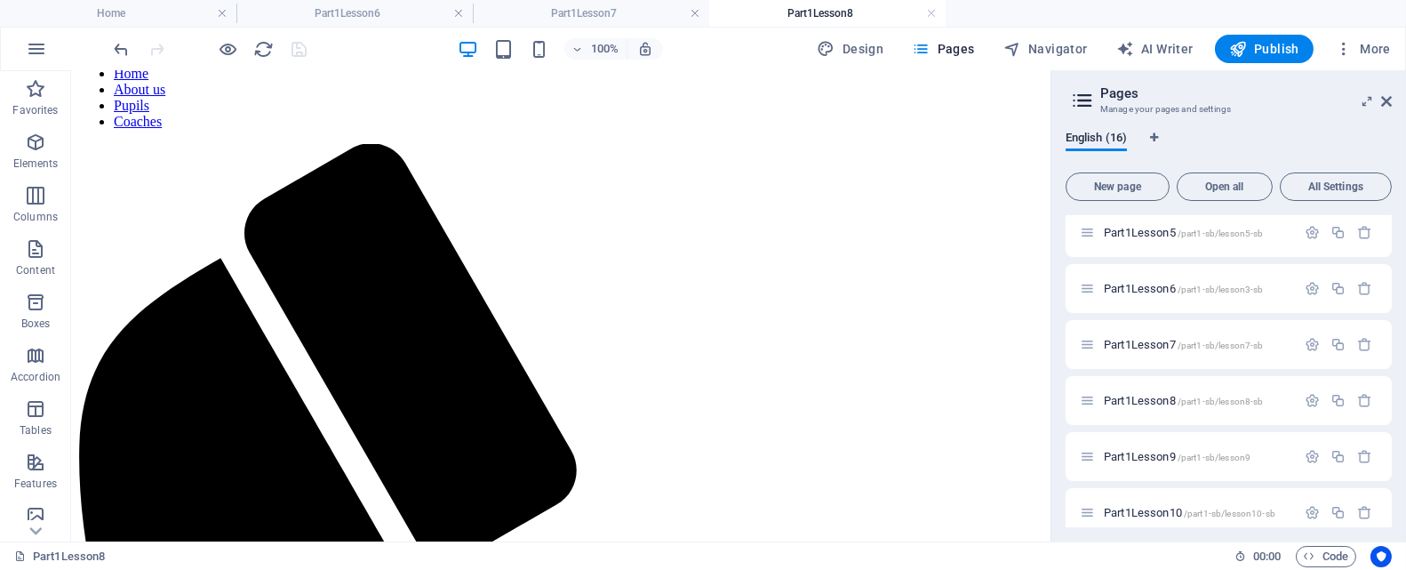
scroll to position [583, 0]
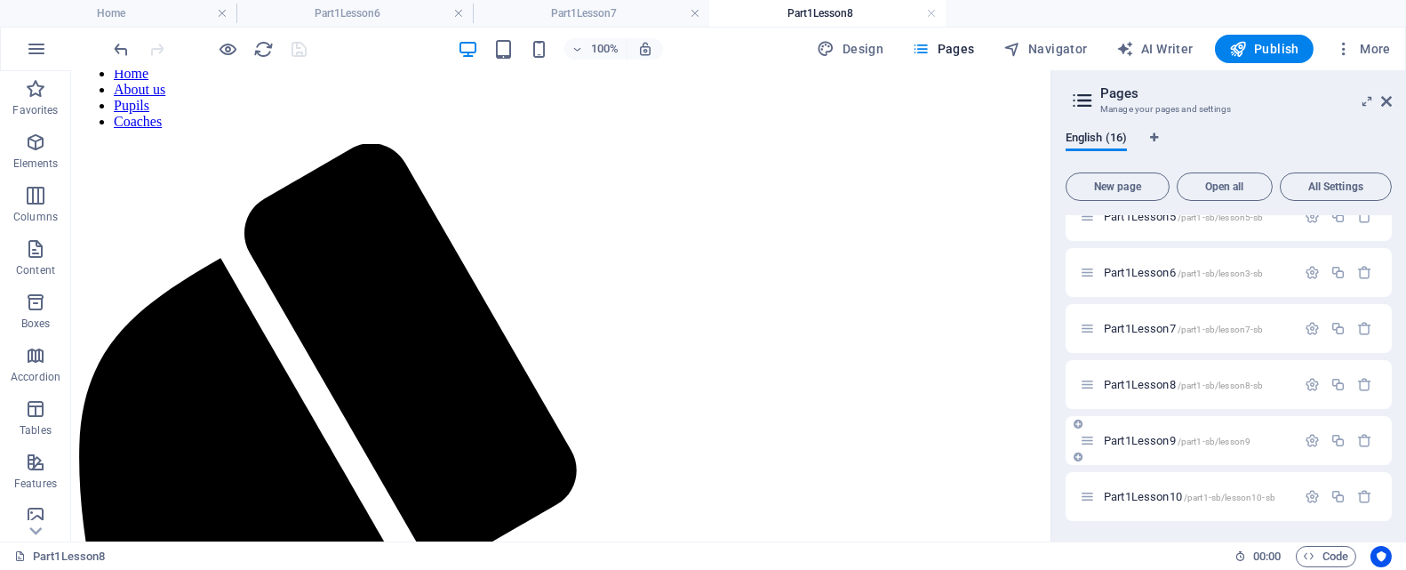
click at [1132, 443] on span "Part1Lesson9 /part1-sb/lesson9" at bounding box center [1177, 440] width 147 height 13
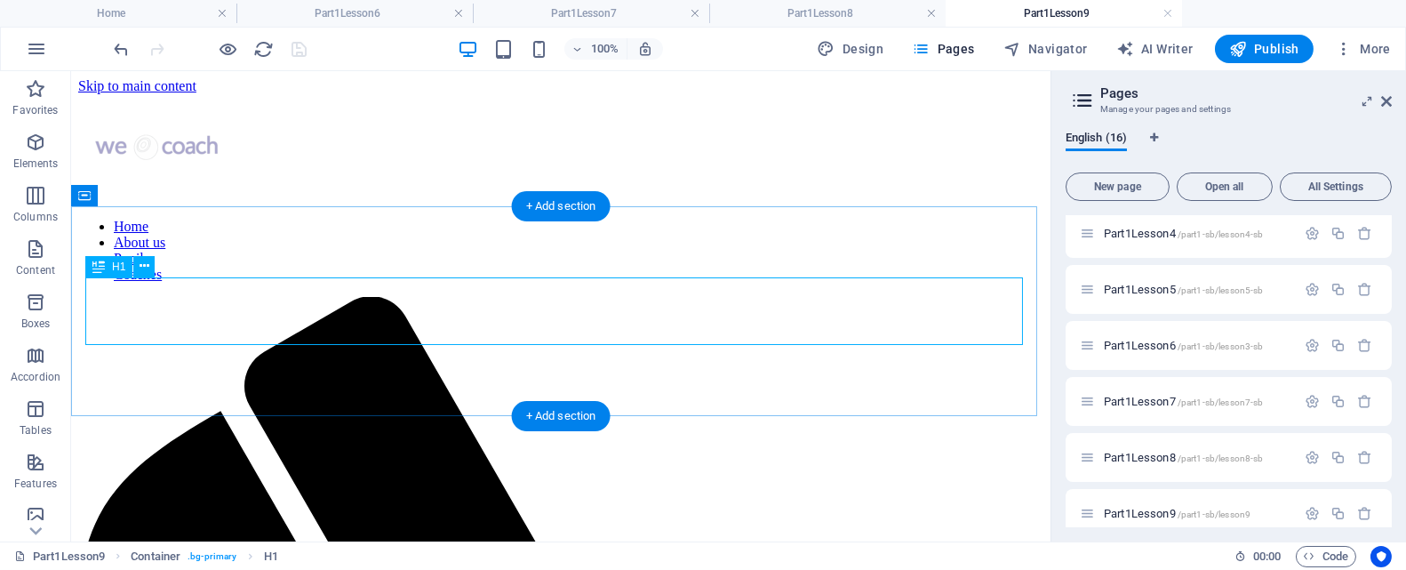
scroll to position [0, 0]
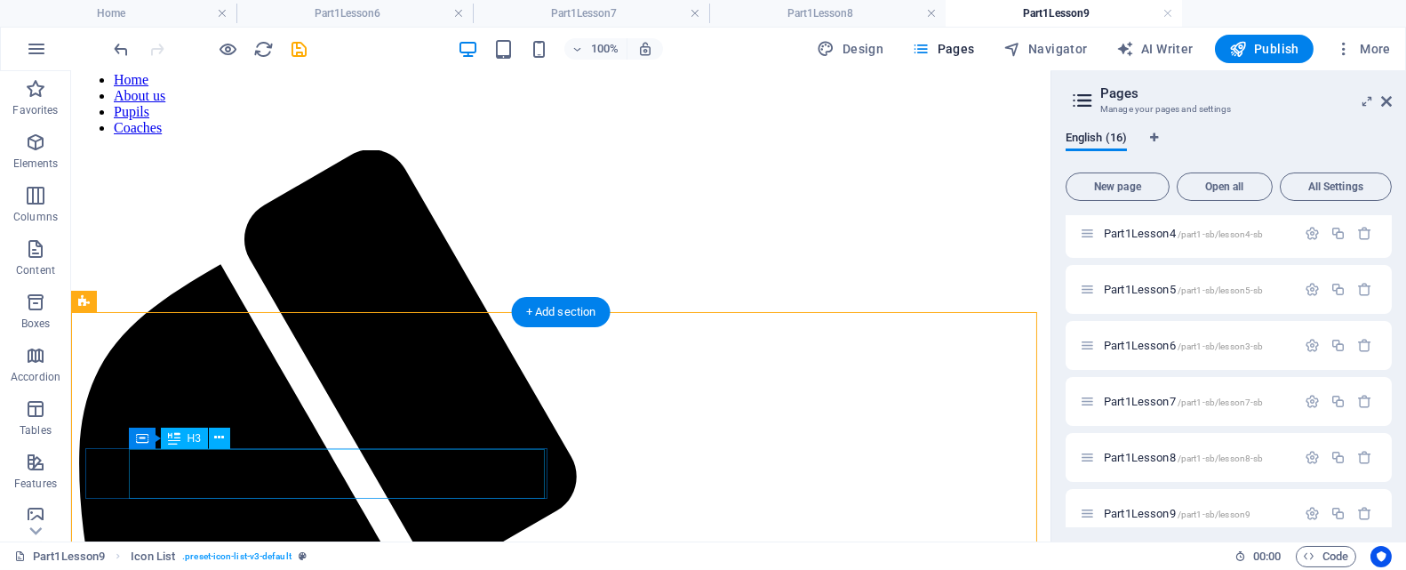
scroll to position [153, 0]
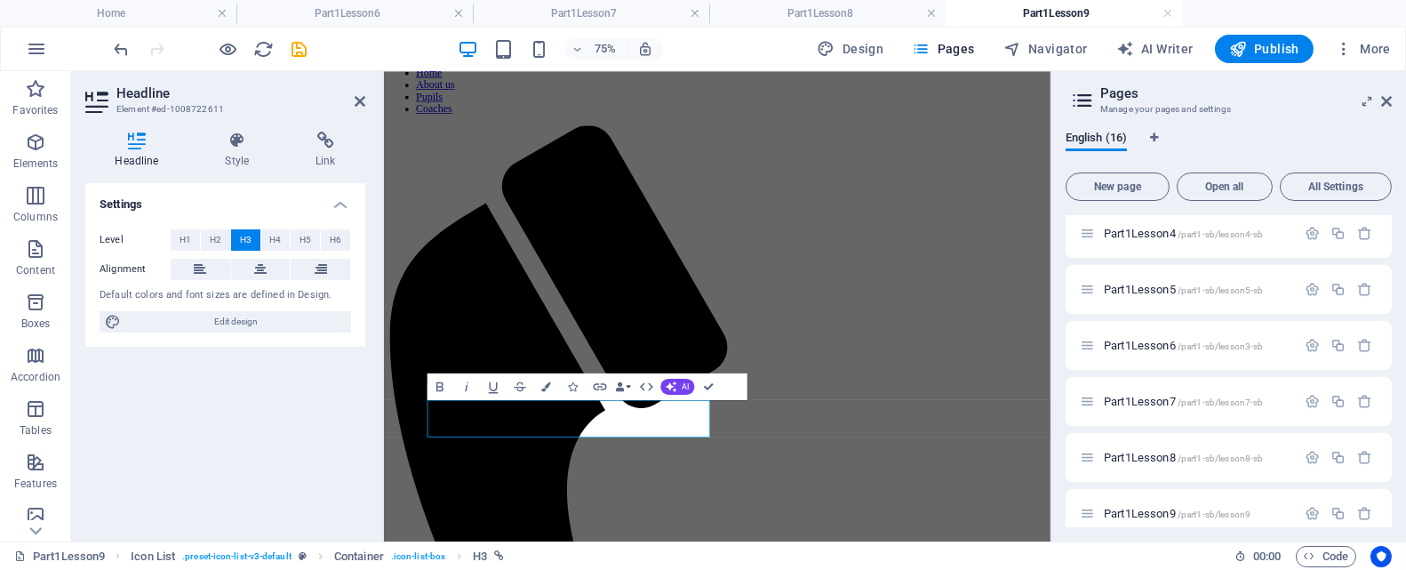
scroll to position [0, 0]
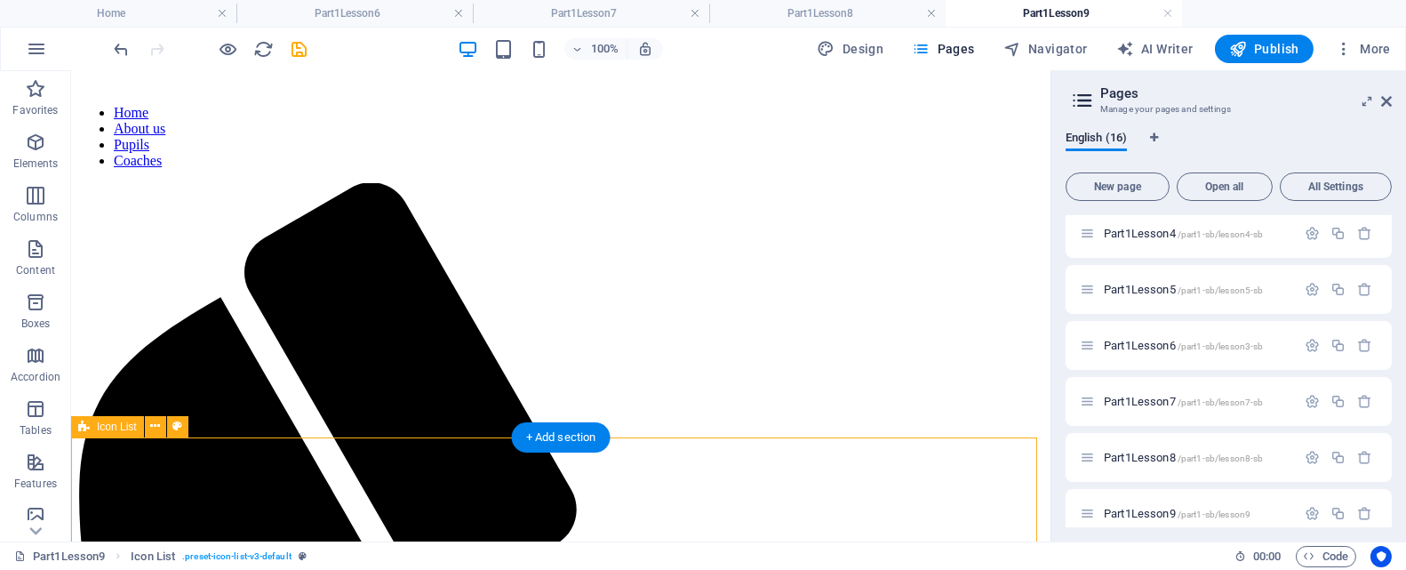
scroll to position [153, 0]
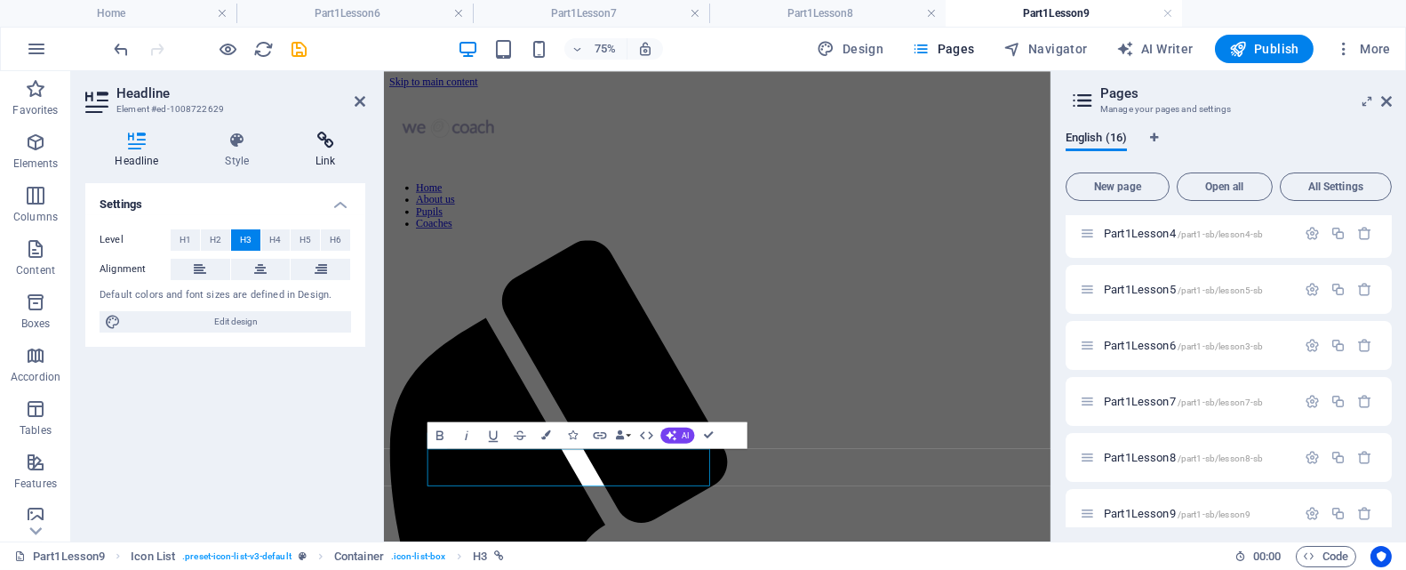
click at [318, 137] on icon at bounding box center [325, 141] width 79 height 18
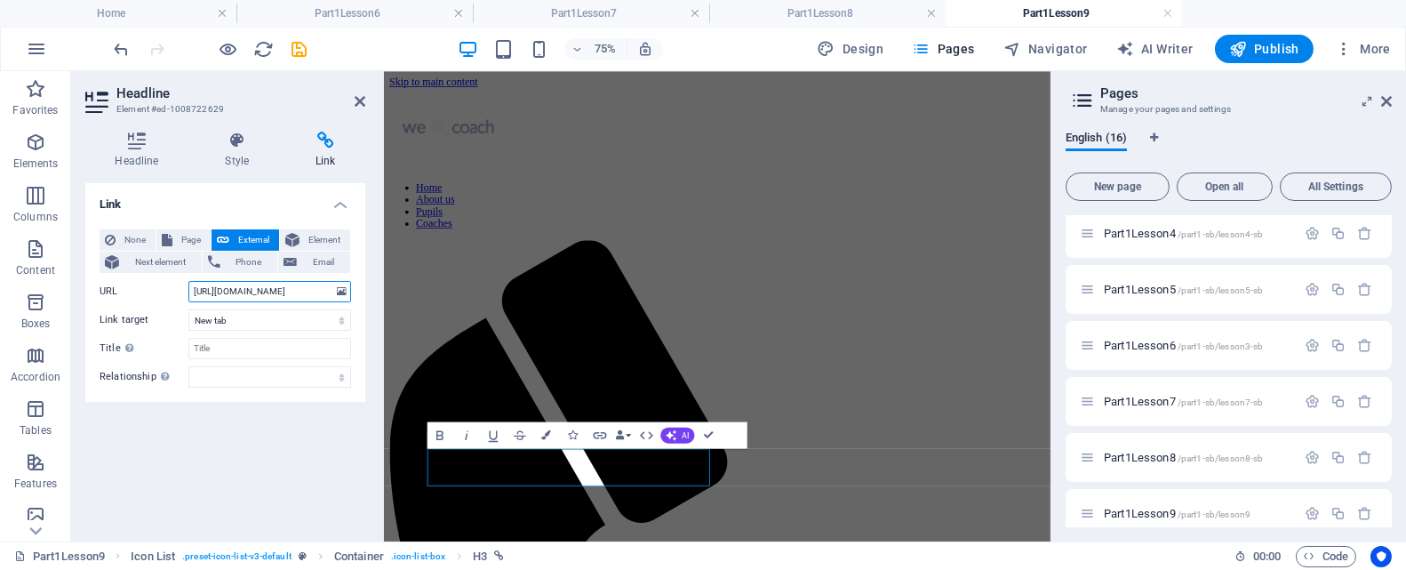
scroll to position [0, 222]
drag, startPoint x: 192, startPoint y: 292, endPoint x: 365, endPoint y: 288, distance: 173.4
click at [365, 288] on div "Headline Style Link Settings Level H1 H2 H3 H4 H5 H6 Alignment Default colors a…" at bounding box center [225, 329] width 308 height 424
click at [356, 98] on icon at bounding box center [360, 101] width 11 height 14
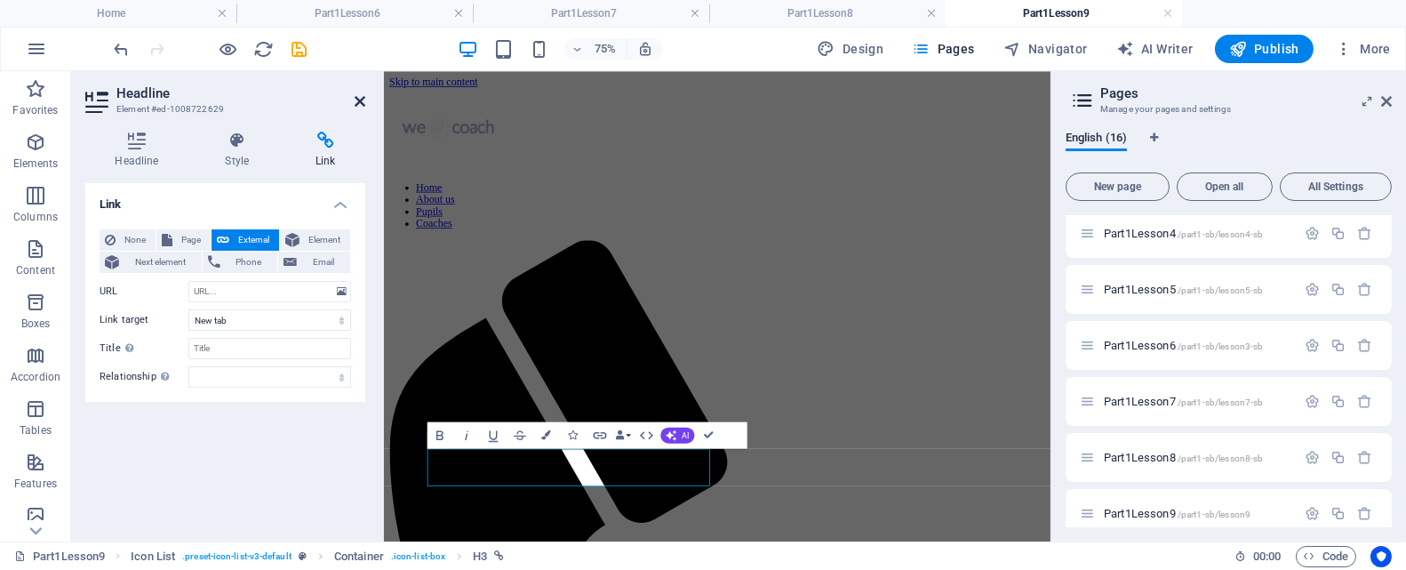
scroll to position [153, 0]
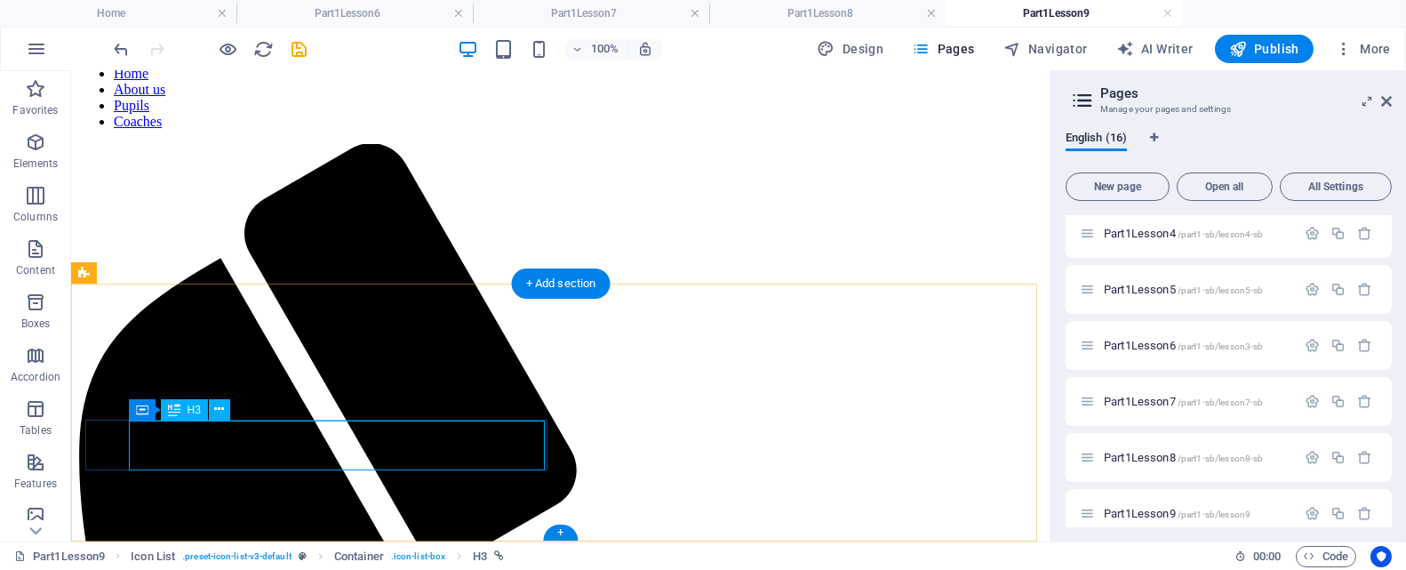
drag, startPoint x: 287, startPoint y: 445, endPoint x: 157, endPoint y: 446, distance: 129.8
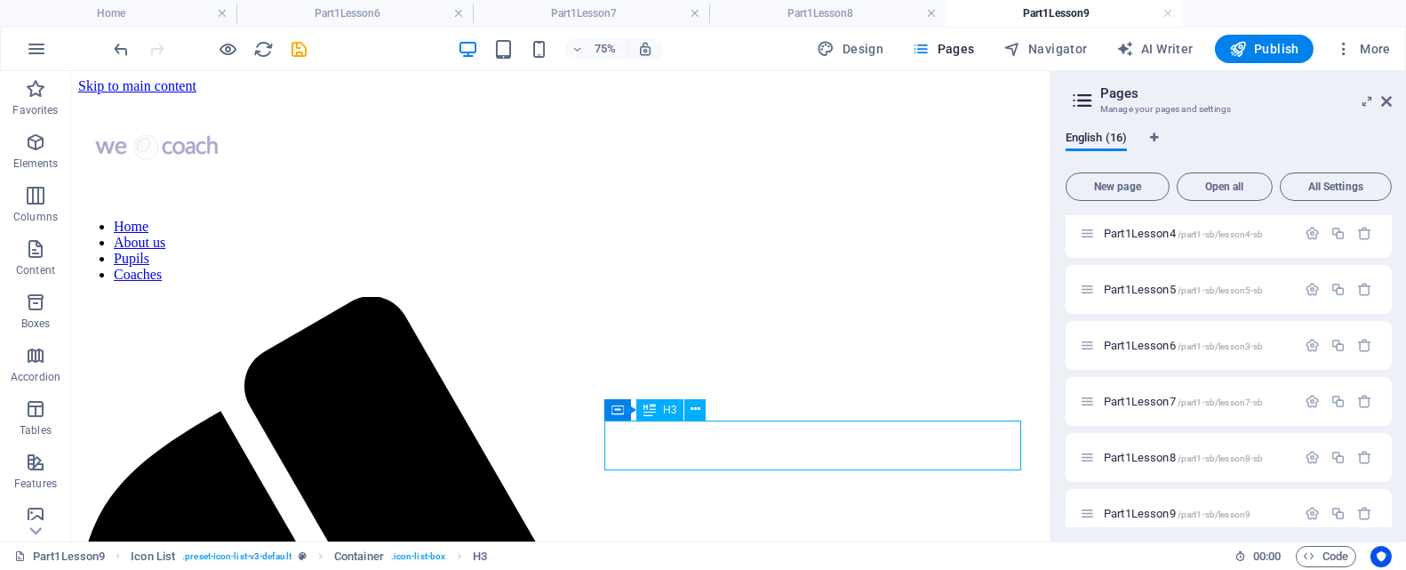
scroll to position [153, 0]
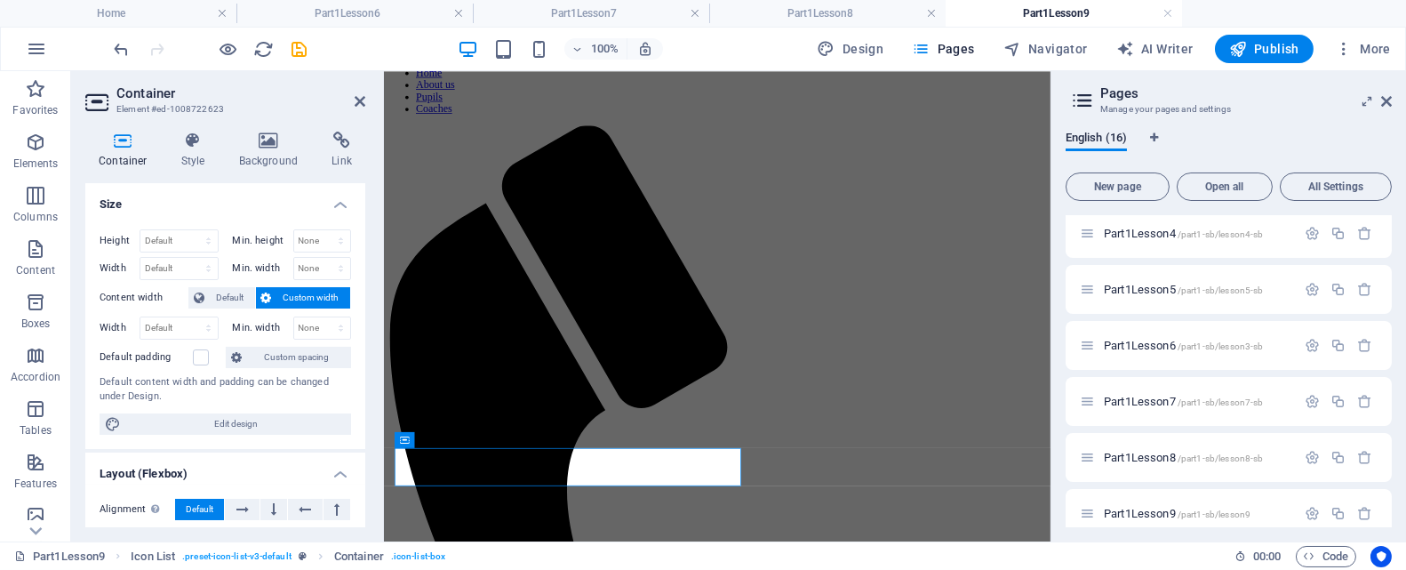
scroll to position [0, 0]
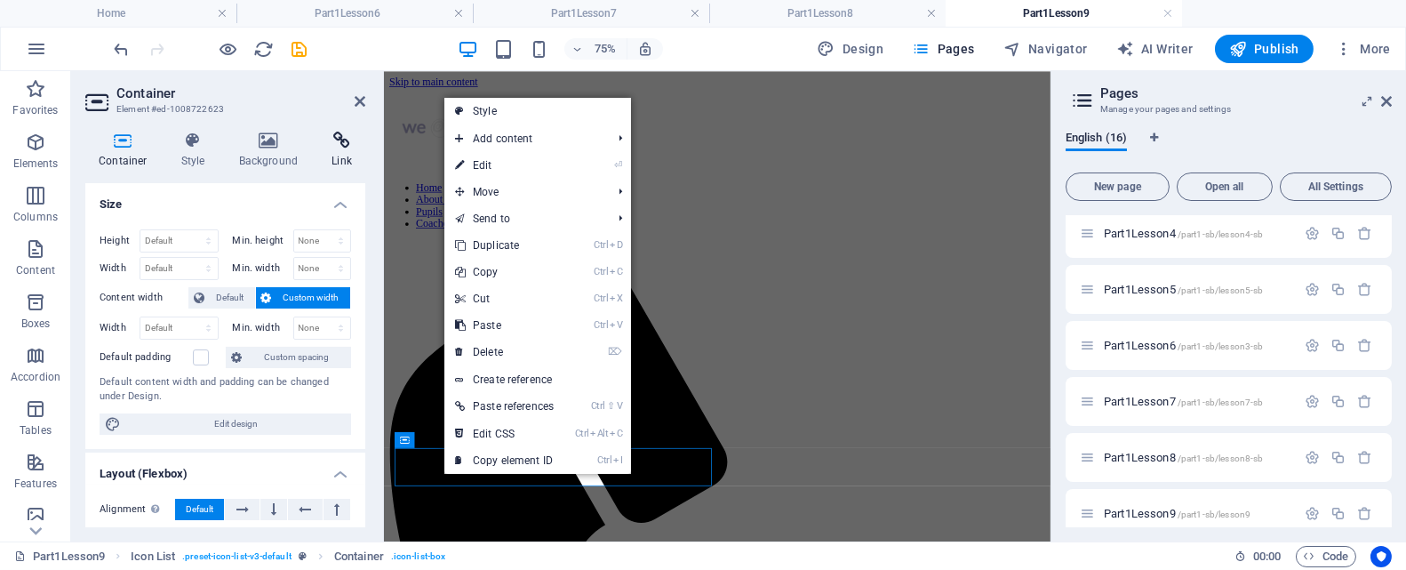
click at [335, 156] on h4 "Link" at bounding box center [341, 150] width 47 height 37
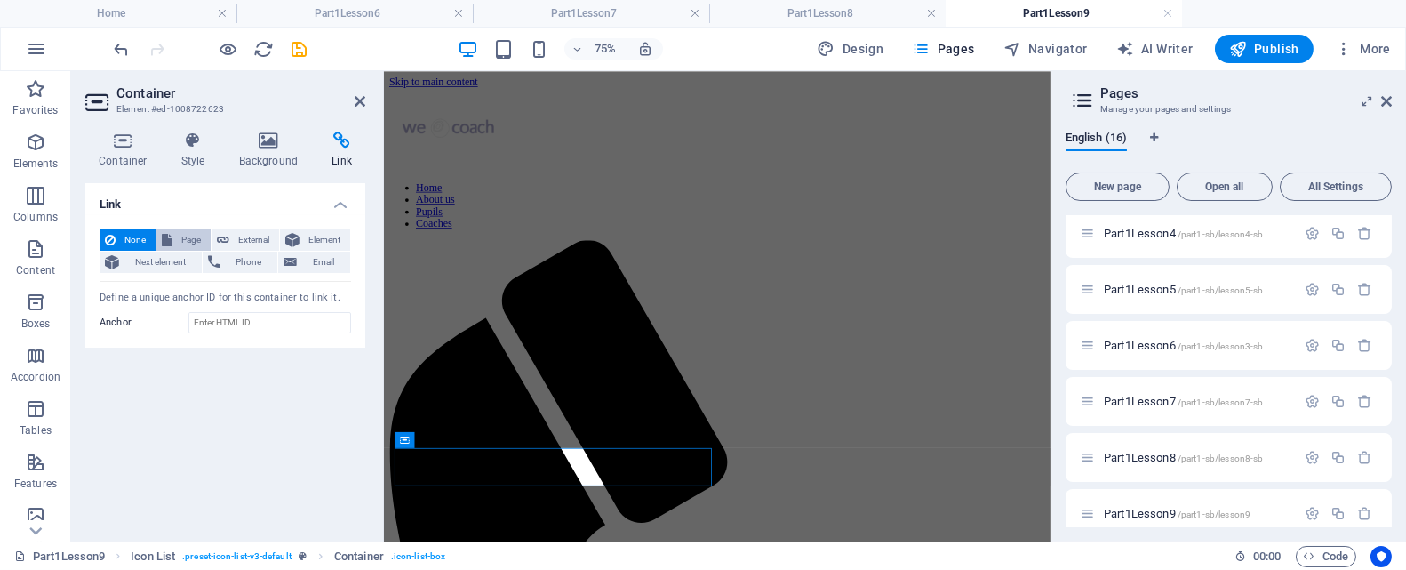
click at [196, 240] on span "Page" at bounding box center [192, 239] width 28 height 21
select select
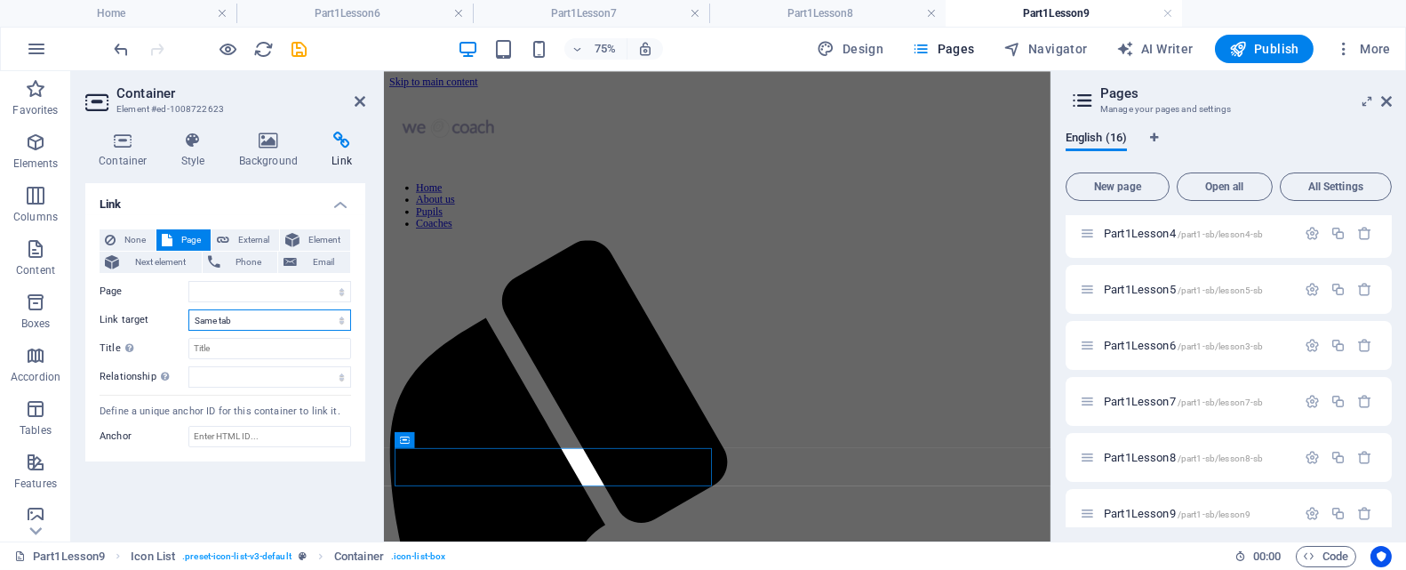
click at [247, 322] on select "New tab Same tab Overlay" at bounding box center [269, 319] width 163 height 21
select select "blank"
click at [188, 309] on select "New tab Same tab Overlay" at bounding box center [269, 319] width 163 height 21
select select
click at [337, 140] on icon at bounding box center [341, 141] width 47 height 18
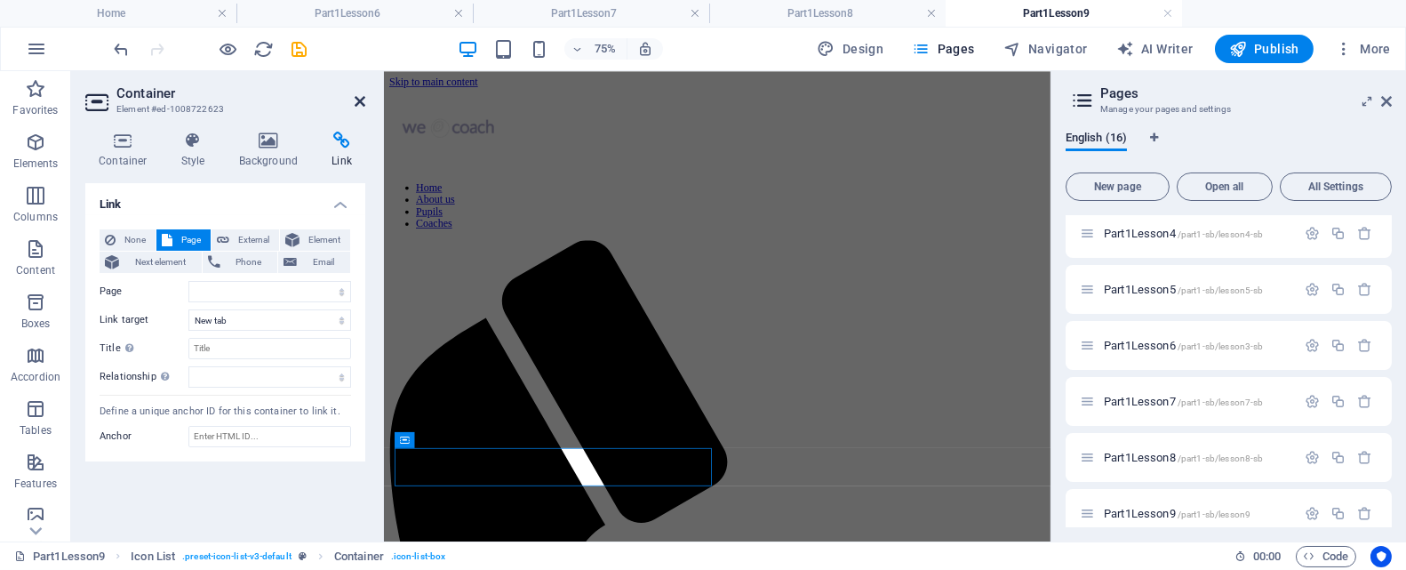
click at [360, 100] on icon at bounding box center [360, 101] width 11 height 14
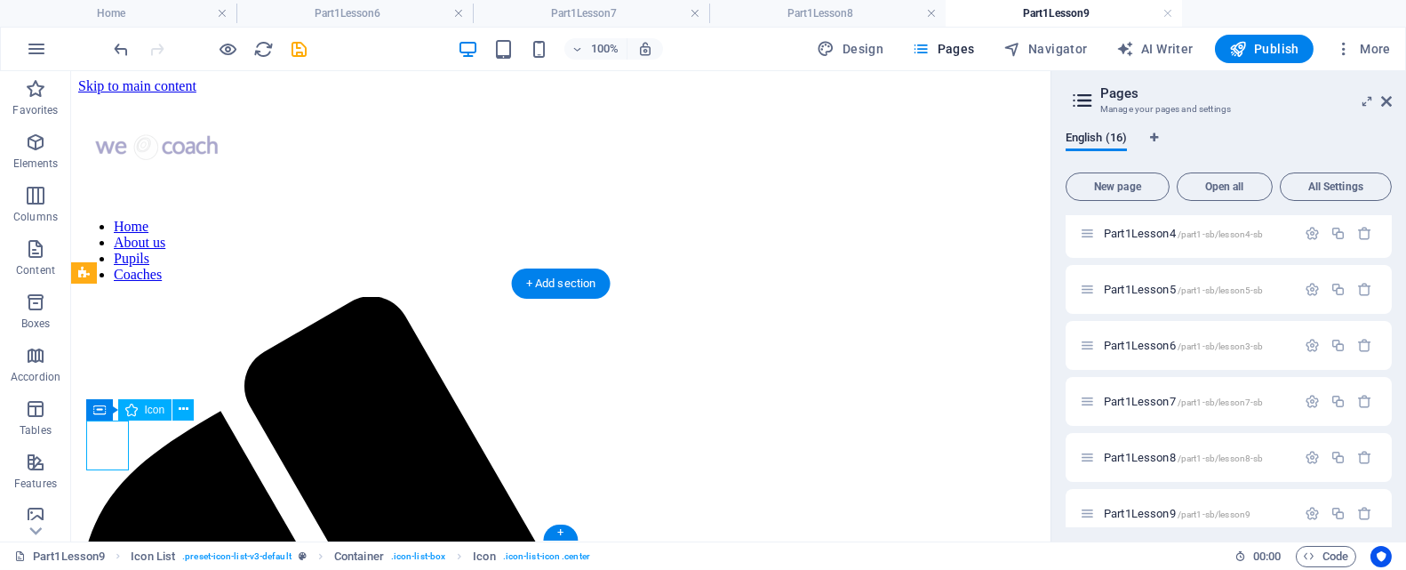
select select "xMidYMid"
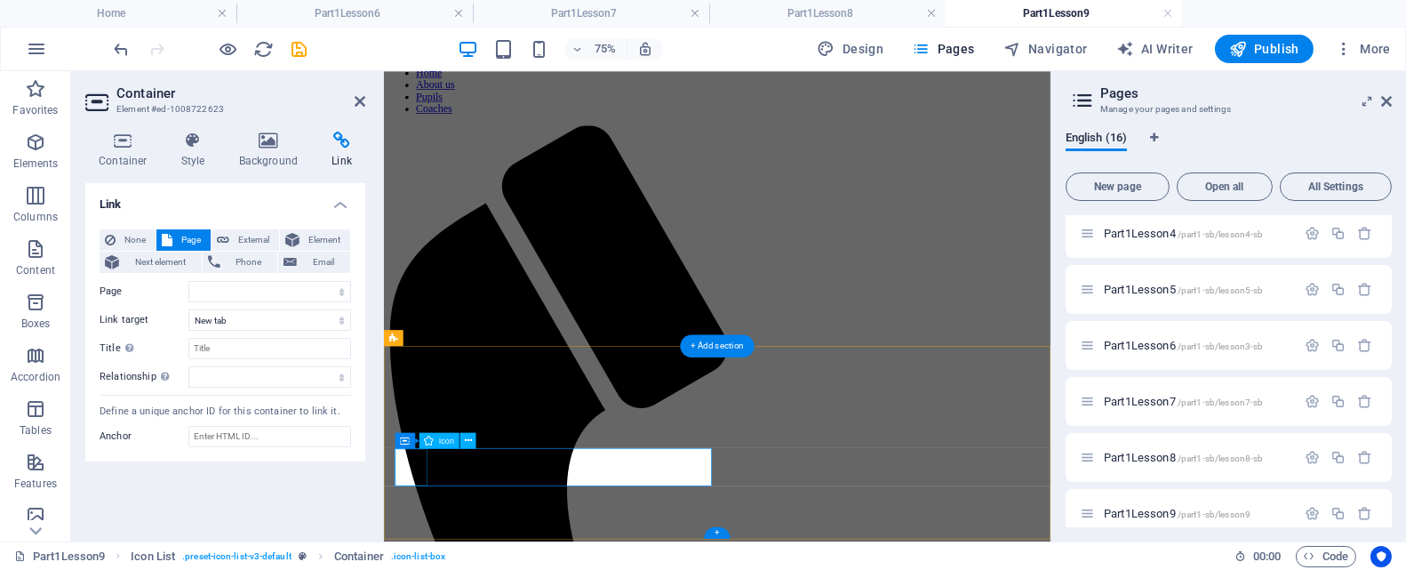
scroll to position [0, 0]
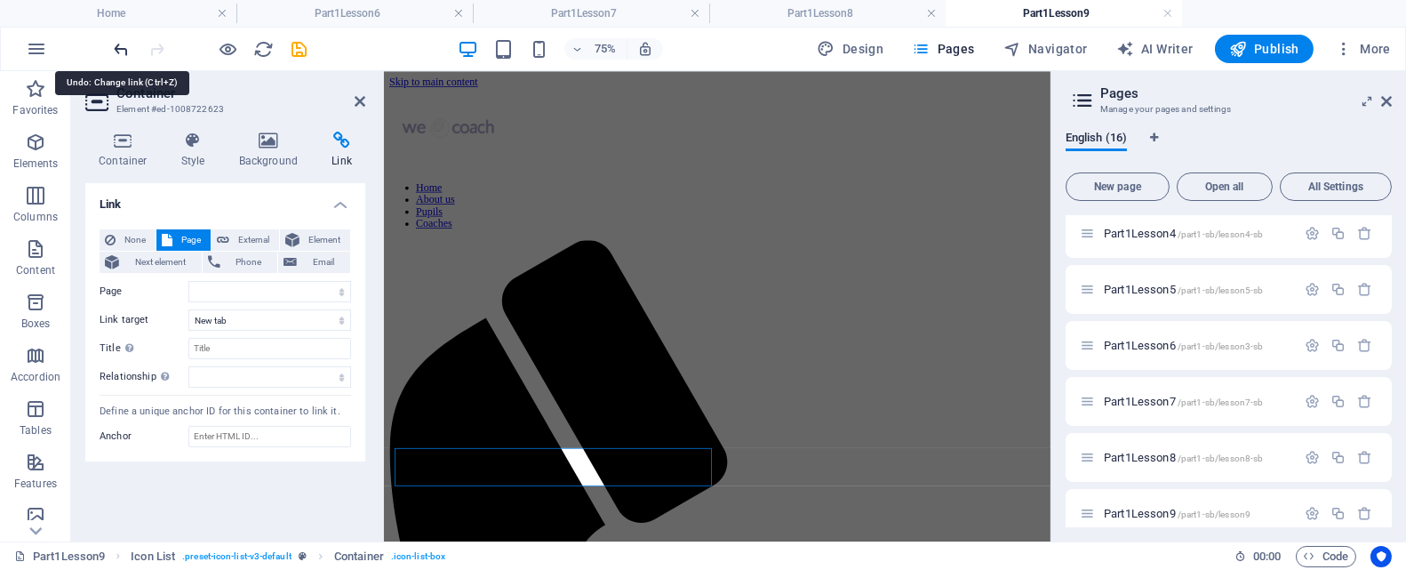
click at [123, 45] on icon "undo" at bounding box center [122, 49] width 20 height 20
select select
click at [123, 45] on icon "undo" at bounding box center [122, 49] width 20 height 20
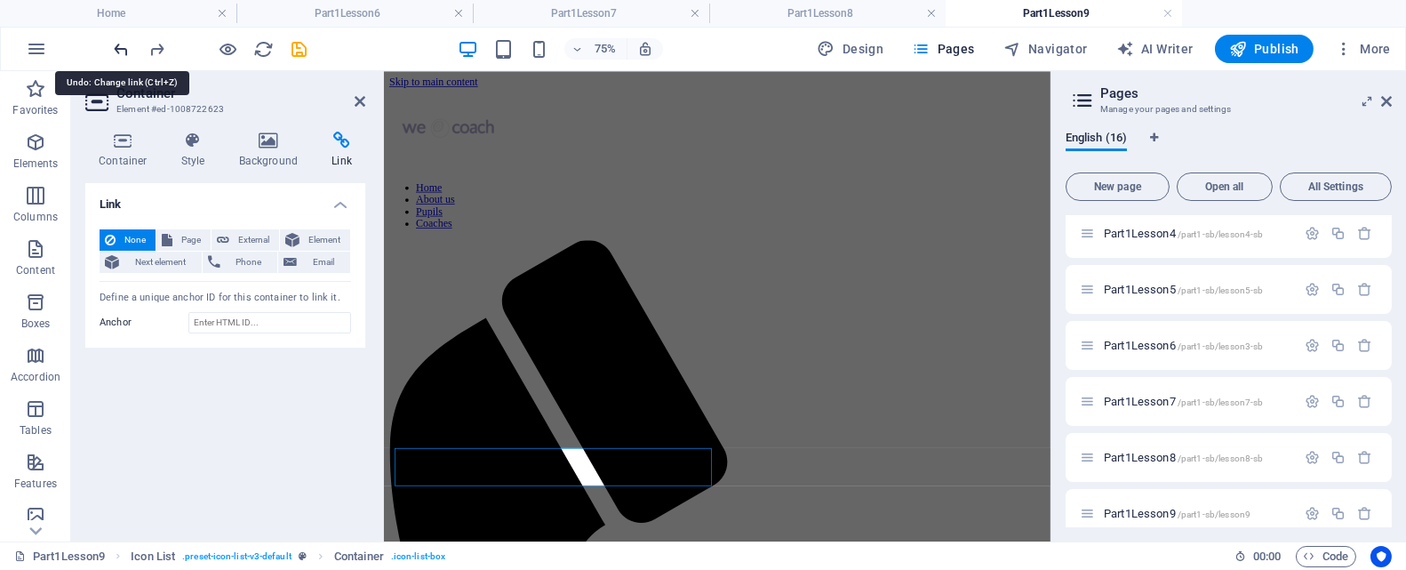
click at [123, 45] on icon "undo" at bounding box center [122, 49] width 20 height 20
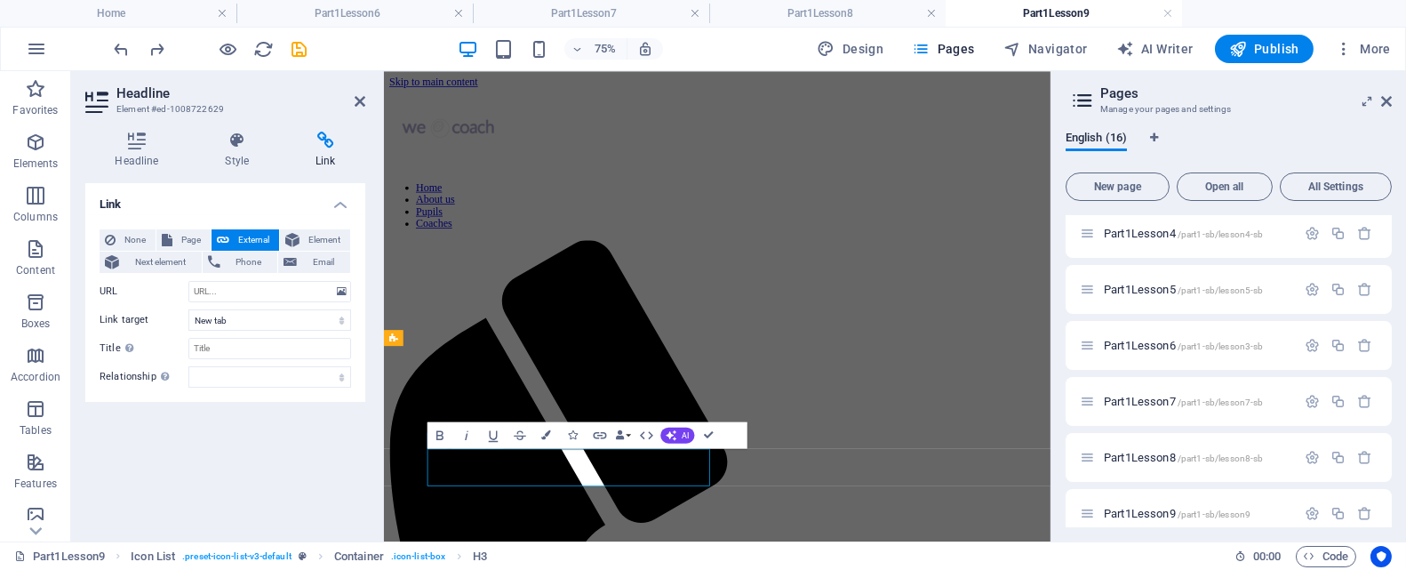
drag, startPoint x: 456, startPoint y: 599, endPoint x: 459, endPoint y: 620, distance: 20.6
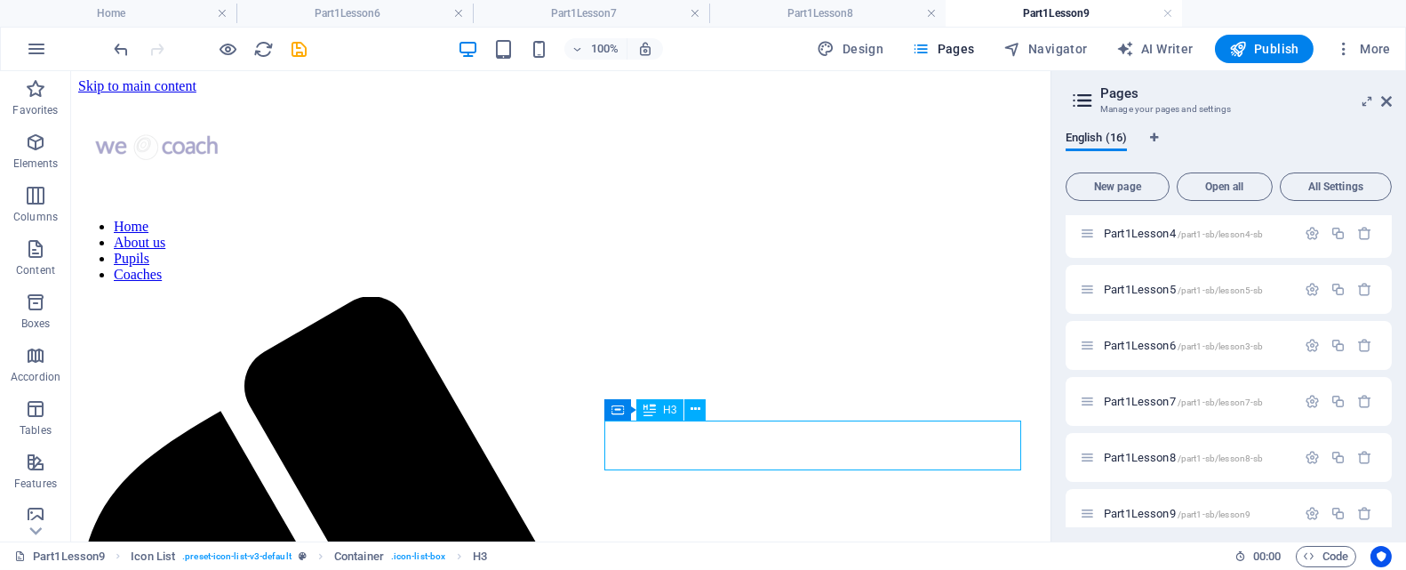
scroll to position [153, 0]
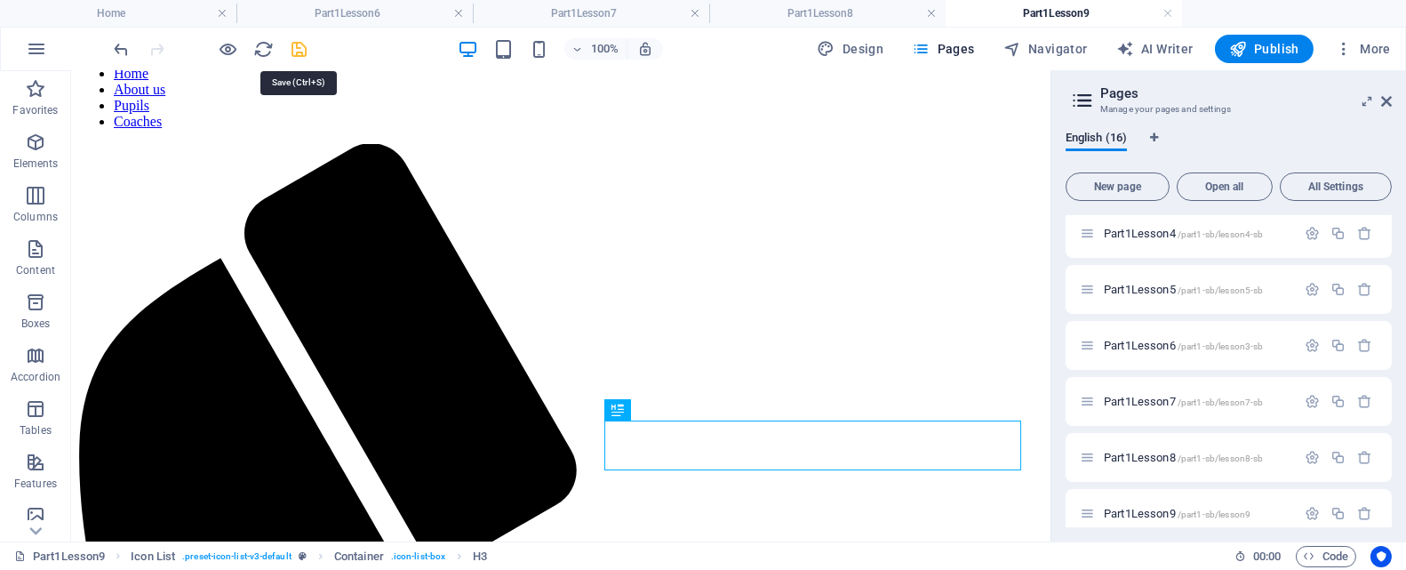
click at [300, 45] on icon "save" at bounding box center [300, 49] width 20 height 20
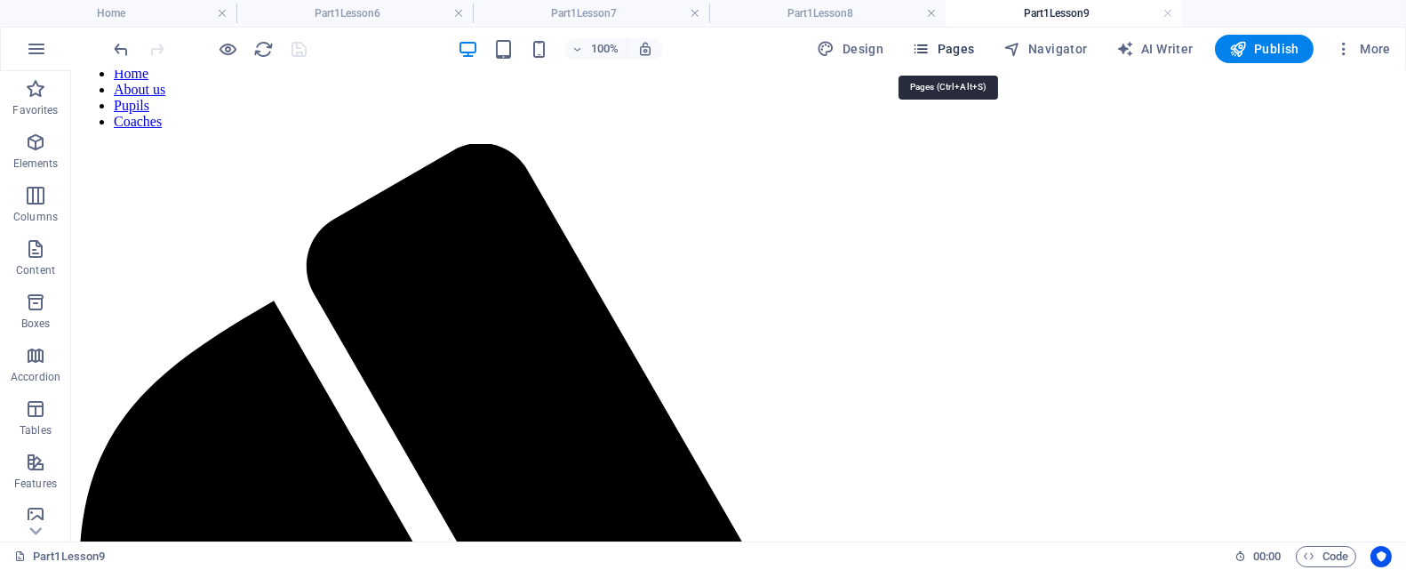
click at [962, 50] on span "Pages" at bounding box center [943, 49] width 62 height 18
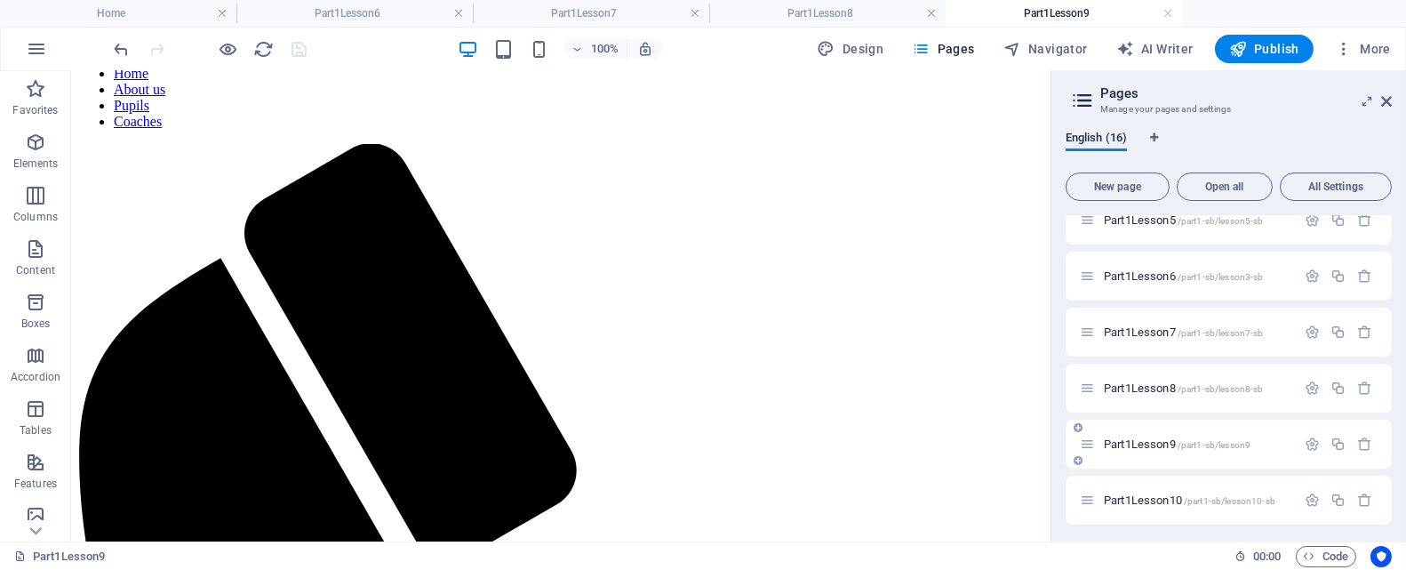
scroll to position [583, 0]
click at [1140, 496] on span "Part1Lesson10 /part1-sb/lesson10-sb" at bounding box center [1190, 496] width 172 height 13
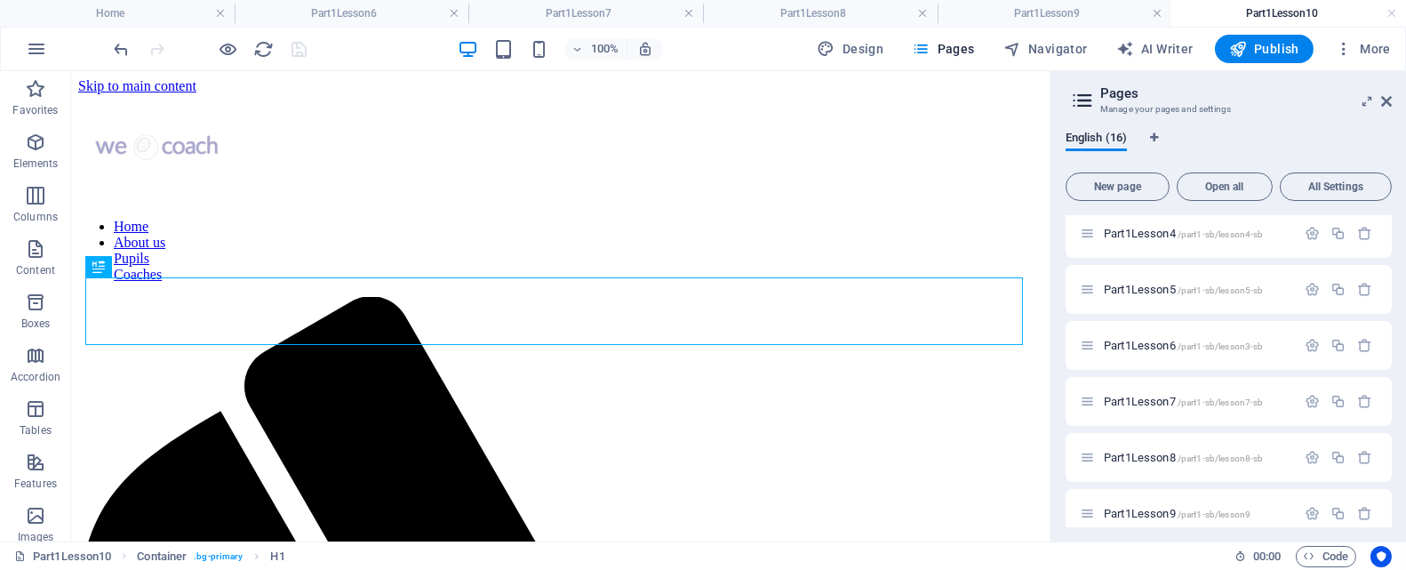
scroll to position [0, 0]
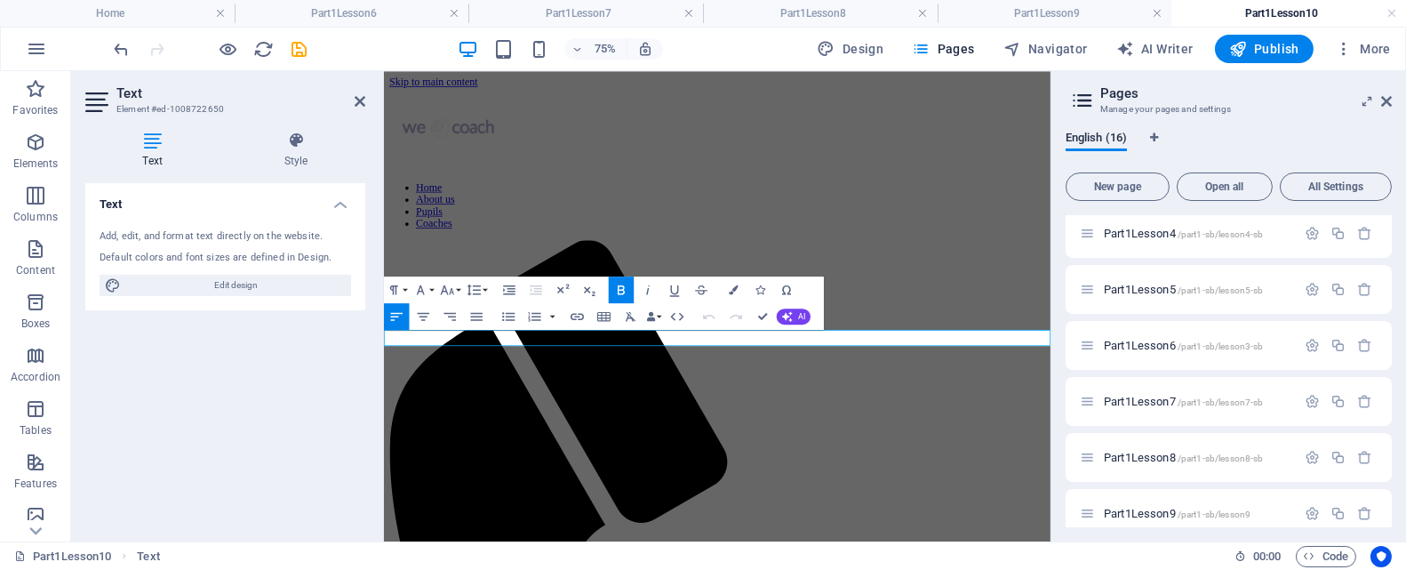
drag, startPoint x: 584, startPoint y: 427, endPoint x: 585, endPoint y: 460, distance: 32.9
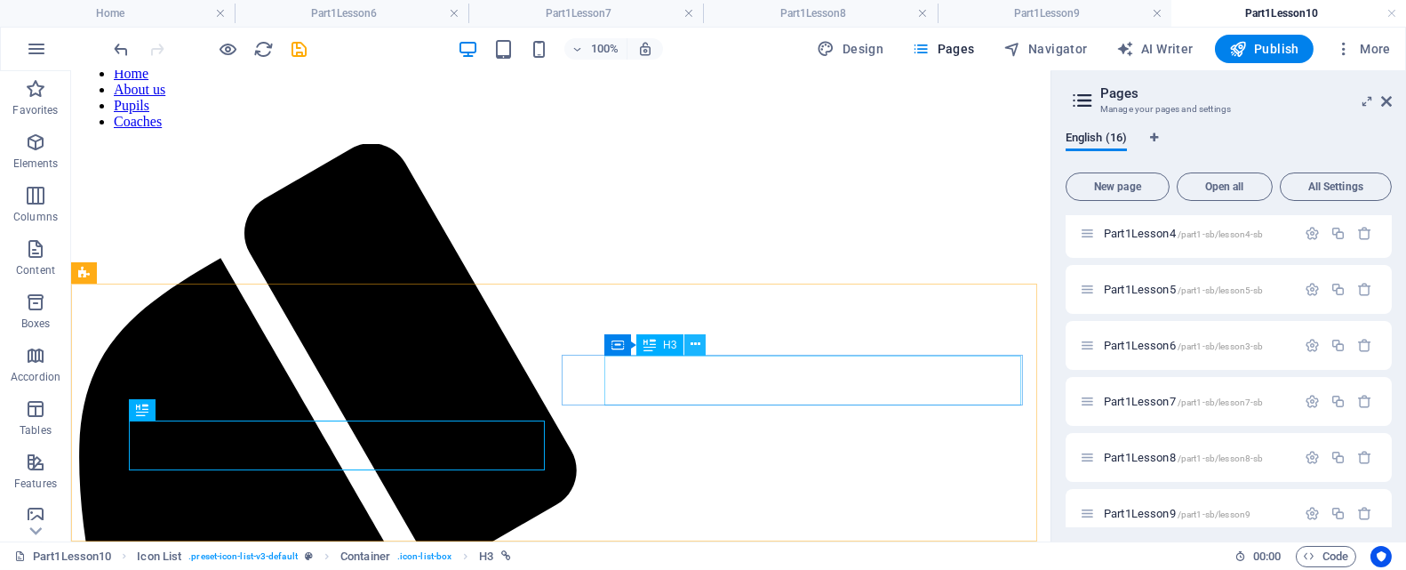
click at [698, 347] on icon at bounding box center [696, 344] width 10 height 19
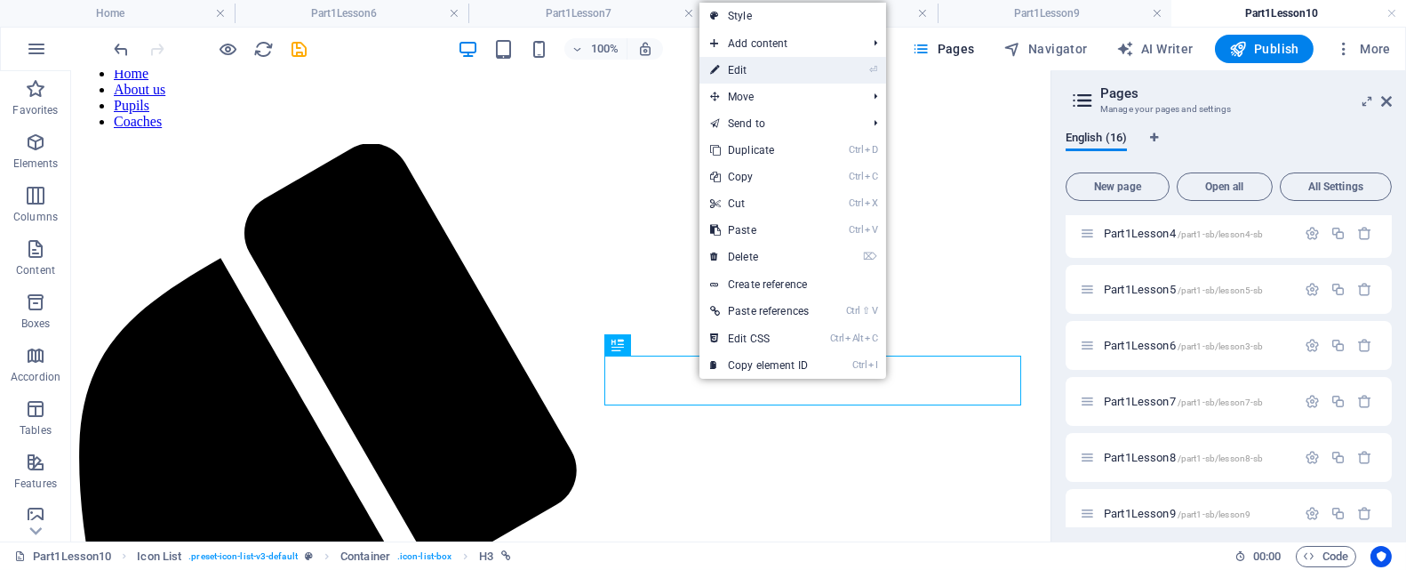
click at [755, 71] on link "⏎ Edit" at bounding box center [760, 70] width 120 height 27
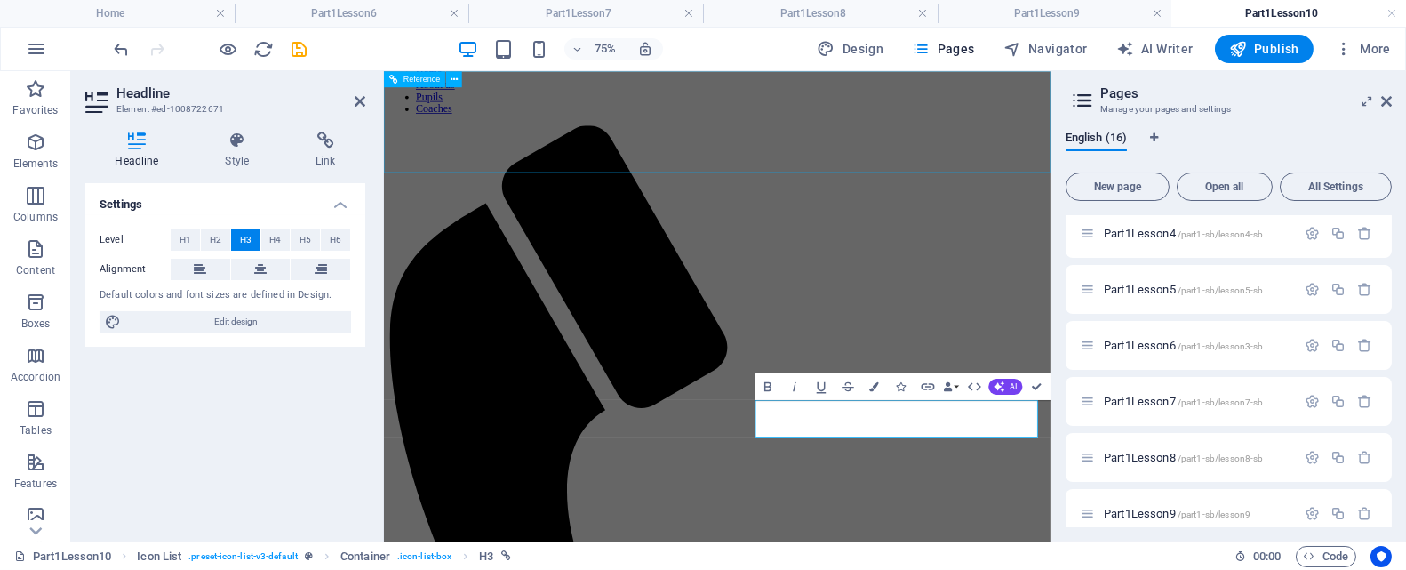
scroll to position [0, 0]
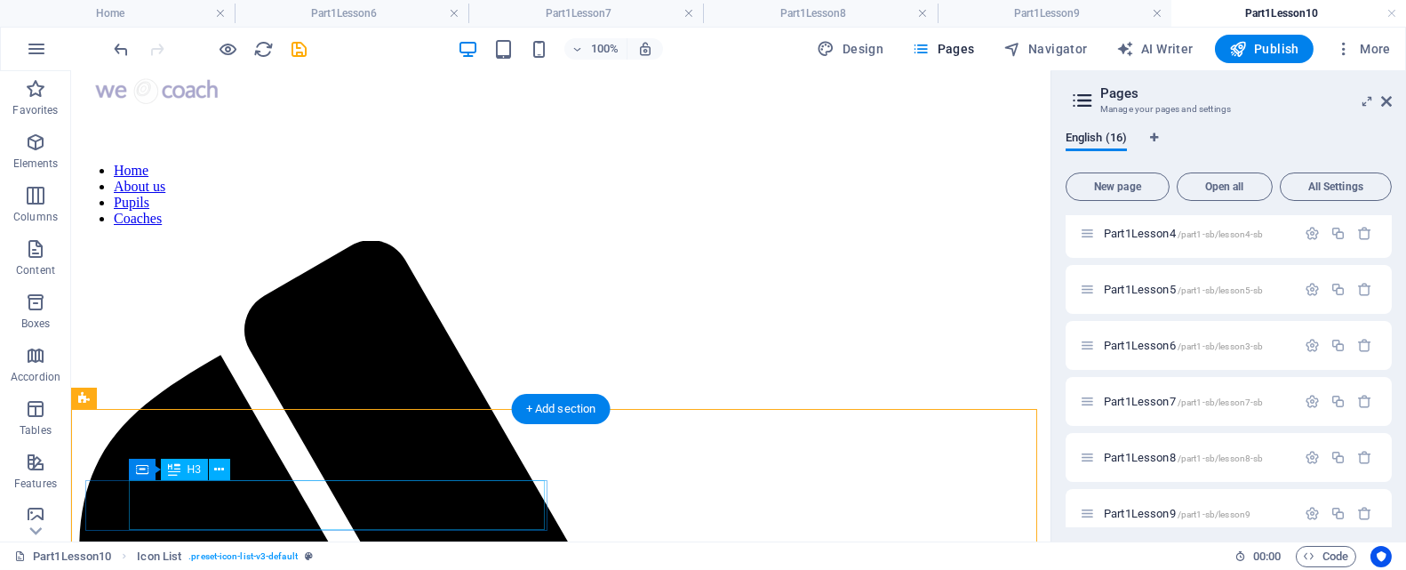
scroll to position [153, 0]
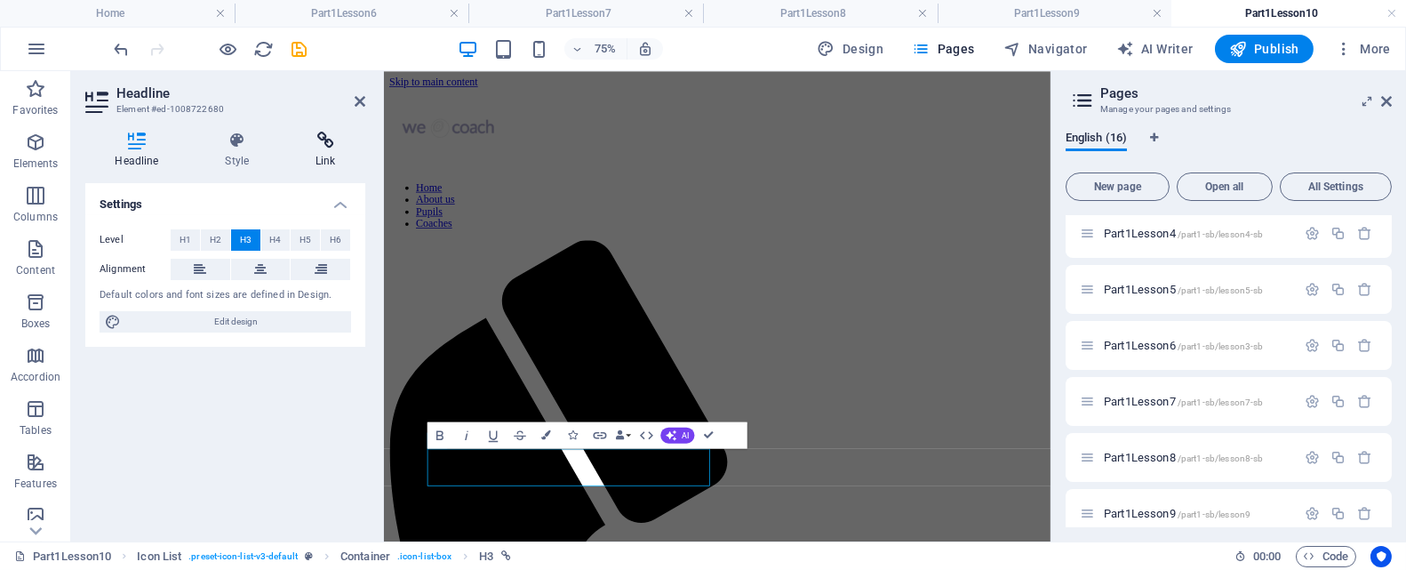
click at [328, 150] on h4 "Link" at bounding box center [325, 150] width 79 height 37
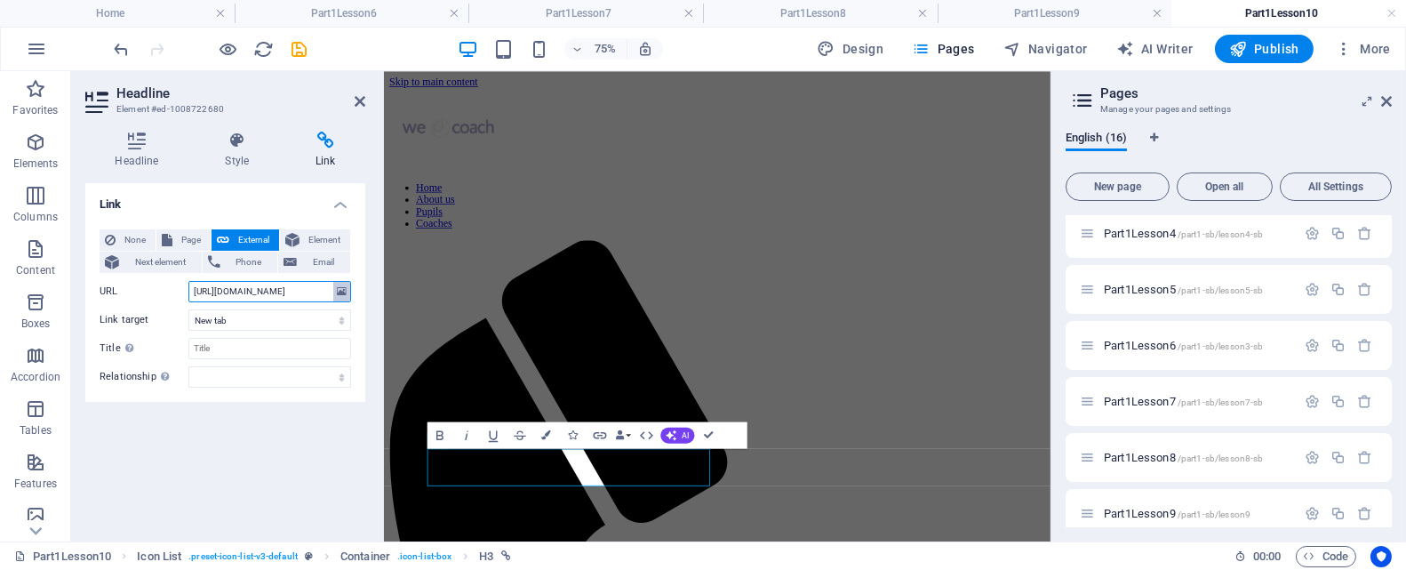
scroll to position [0, 222]
drag, startPoint x: 193, startPoint y: 292, endPoint x: 344, endPoint y: 284, distance: 151.3
click at [344, 284] on div "URL https://drive.google.com/file/d/1GUp-N31VtSX1knInkLjAQyGKn-L_k0VN/view?usp=…" at bounding box center [226, 291] width 252 height 21
click at [360, 100] on icon at bounding box center [360, 101] width 11 height 14
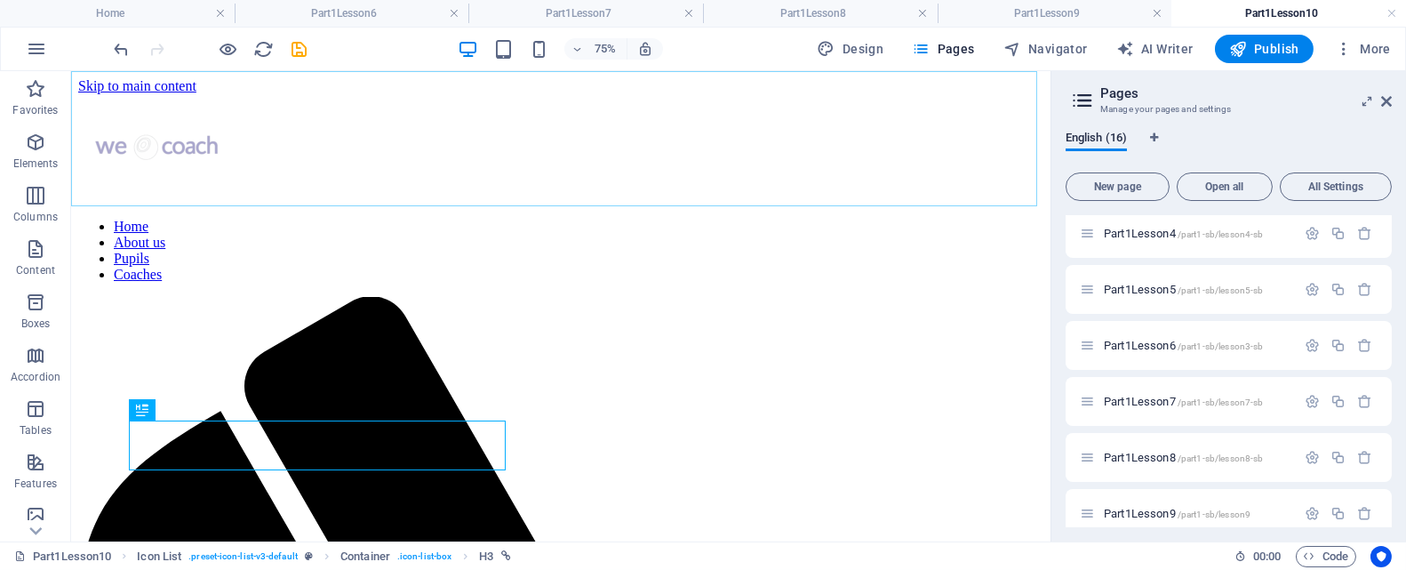
scroll to position [153, 0]
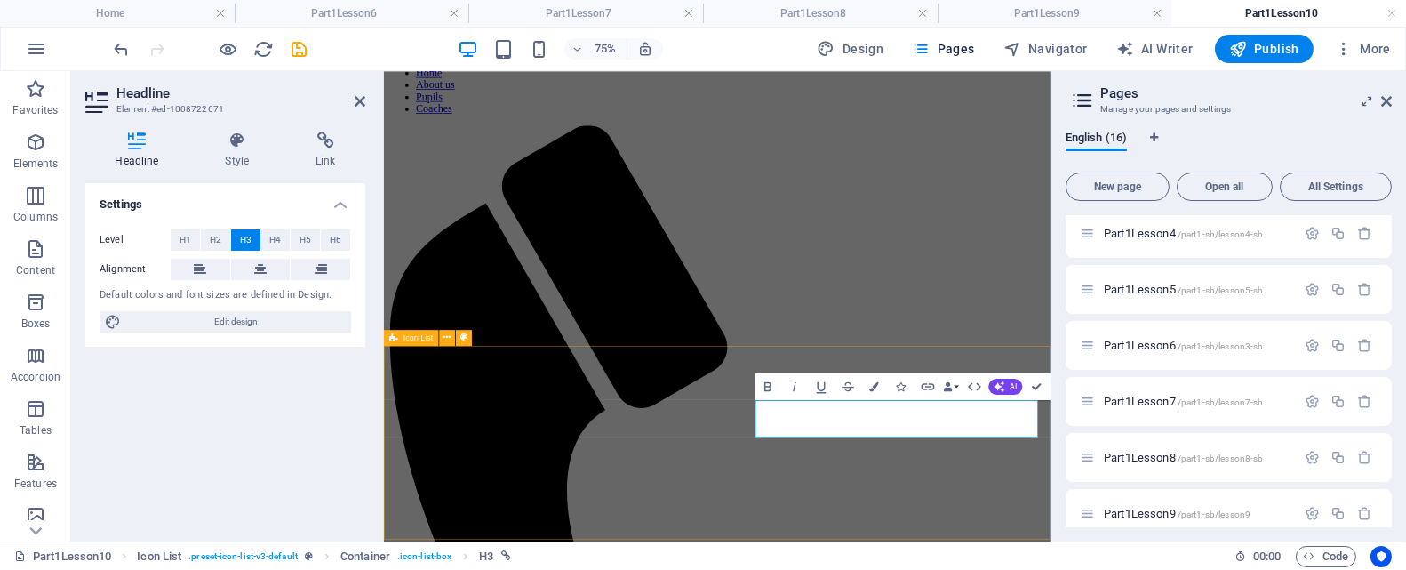
scroll to position [0, 0]
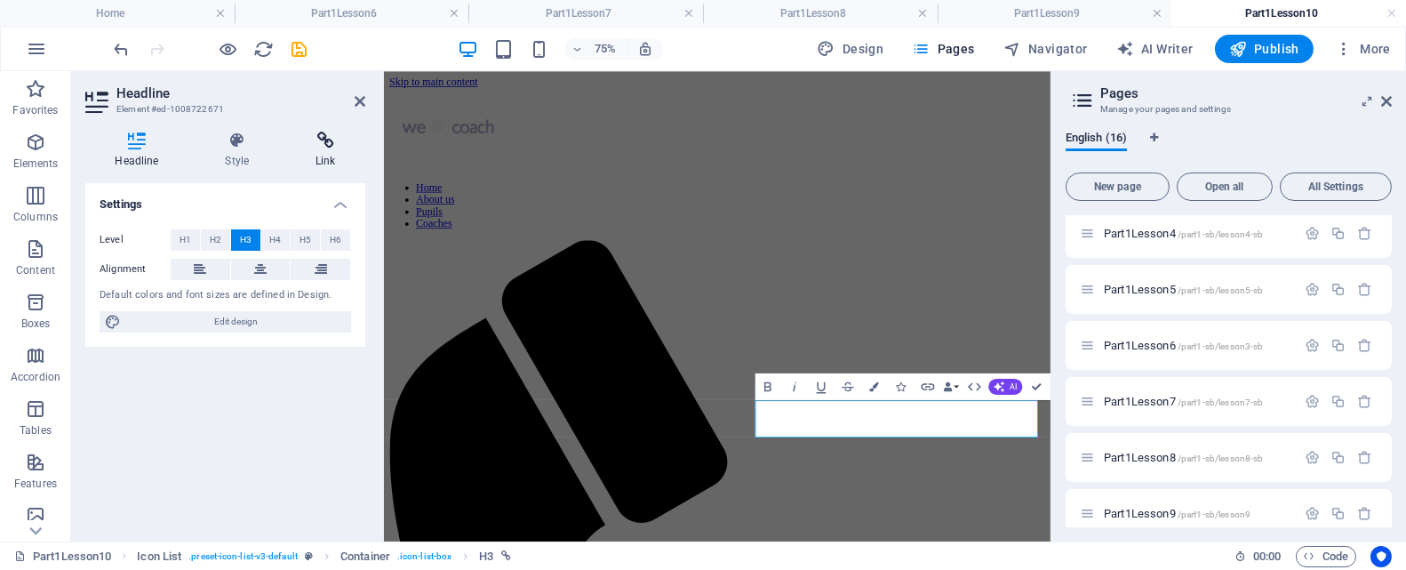
click at [330, 149] on h4 "Link" at bounding box center [325, 150] width 79 height 37
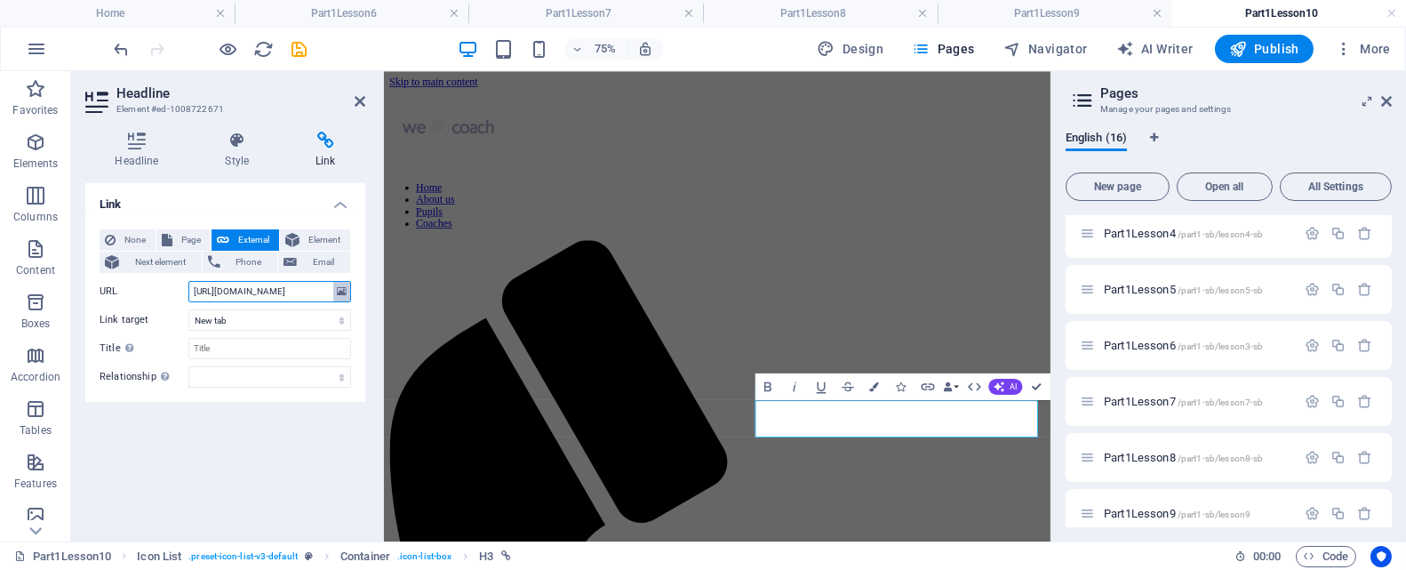
scroll to position [0, 215]
drag, startPoint x: 189, startPoint y: 291, endPoint x: 348, endPoint y: 291, distance: 158.2
click at [348, 291] on div "URL https://drive.google.com/file/d/1QiqIjE3NB8dXrni3zqongzgAseseYhtn/view?usp=…" at bounding box center [226, 291] width 252 height 21
click at [357, 100] on icon at bounding box center [360, 101] width 11 height 14
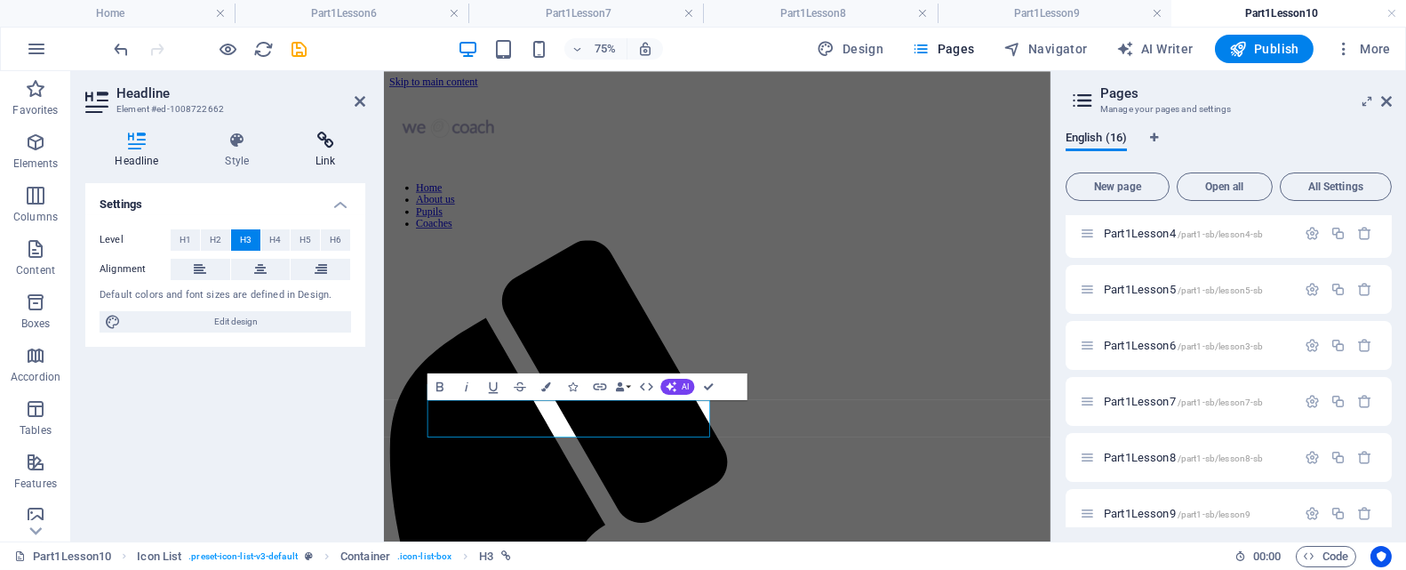
click at [317, 152] on h4 "Link" at bounding box center [325, 150] width 79 height 37
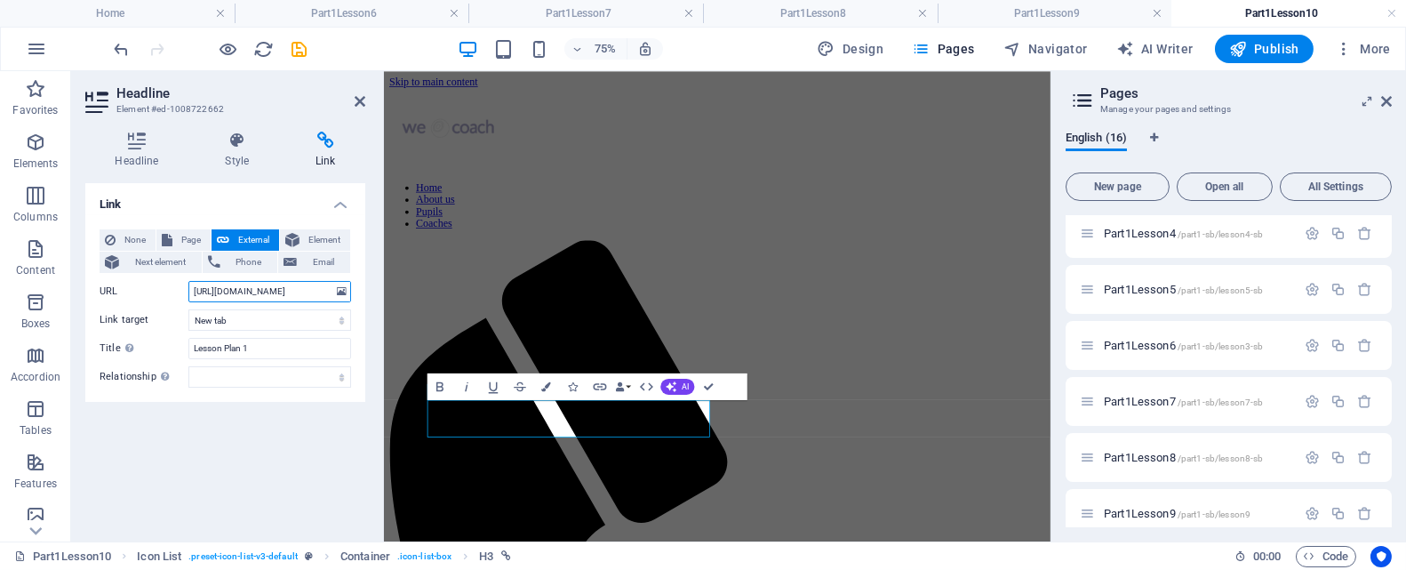
click at [196, 288] on input "https://drive.google.com/file/d/1WDuqdf1Fu4VLjBD3NqwVvW7V7vwk7WQV/view?usp=driv…" at bounding box center [269, 291] width 163 height 21
drag, startPoint x: 192, startPoint y: 290, endPoint x: 333, endPoint y: 285, distance: 141.4
click at [333, 285] on div "URL https://drive.google.com/file/d/1WDuqdf1Fu4VLjBD3NqwVvW7V7vwk7WQV/view?usp=…" at bounding box center [226, 291] width 252 height 21
paste input "UYQbCKJq0EzBHLgmDhQXf6c3fQslsQDt"
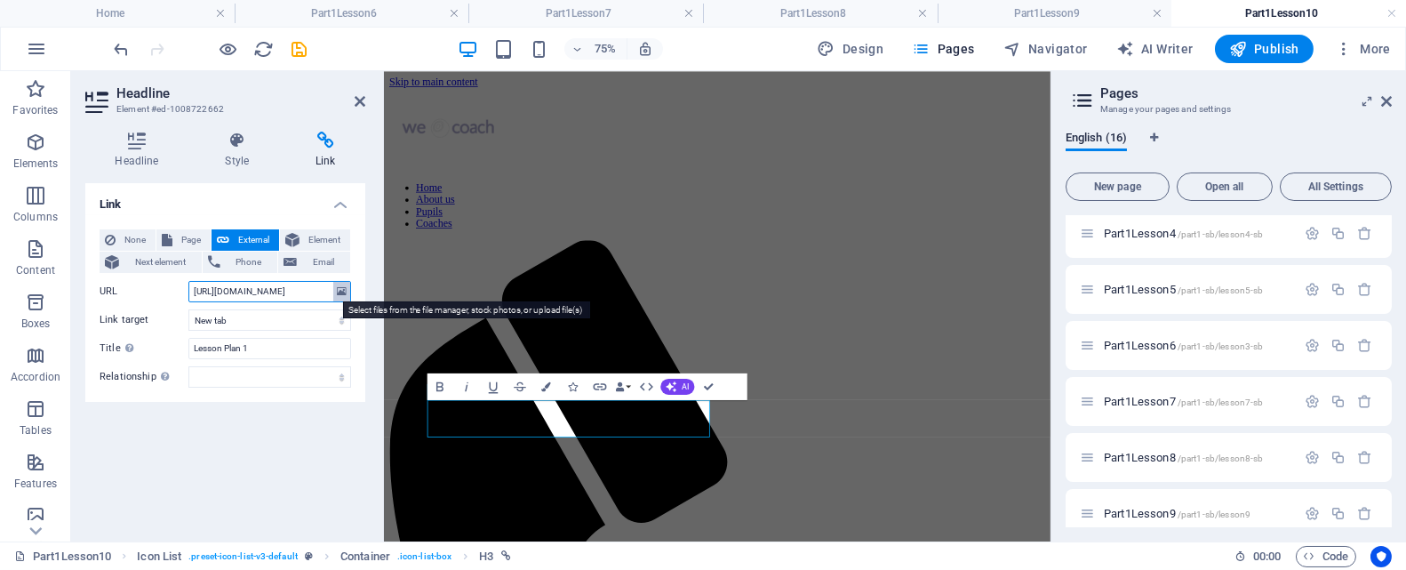
scroll to position [0, 238]
type input "https://drive.google.com/file/d/1UYQbCKJq0EzBHLgmDhQXf6c3fQslsQDt/view?usp=driv…"
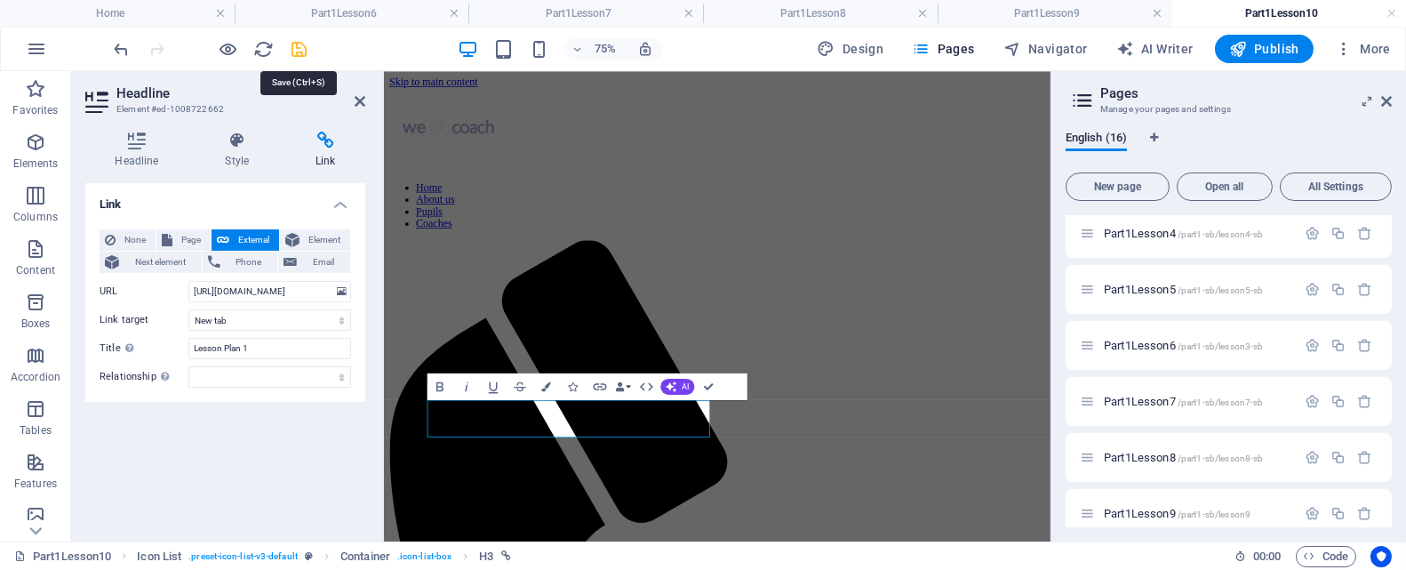
scroll to position [0, 0]
click at [302, 46] on icon "save" at bounding box center [300, 49] width 20 height 20
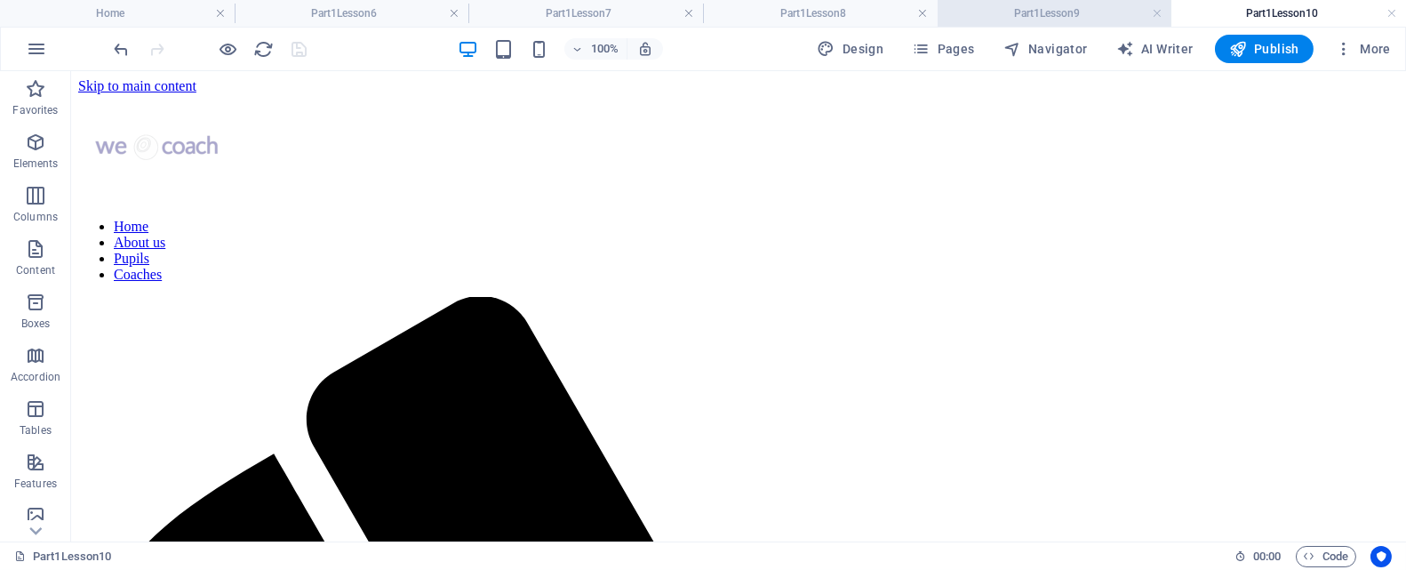
click at [1015, 14] on h4 "Part1Lesson9" at bounding box center [1055, 14] width 235 height 20
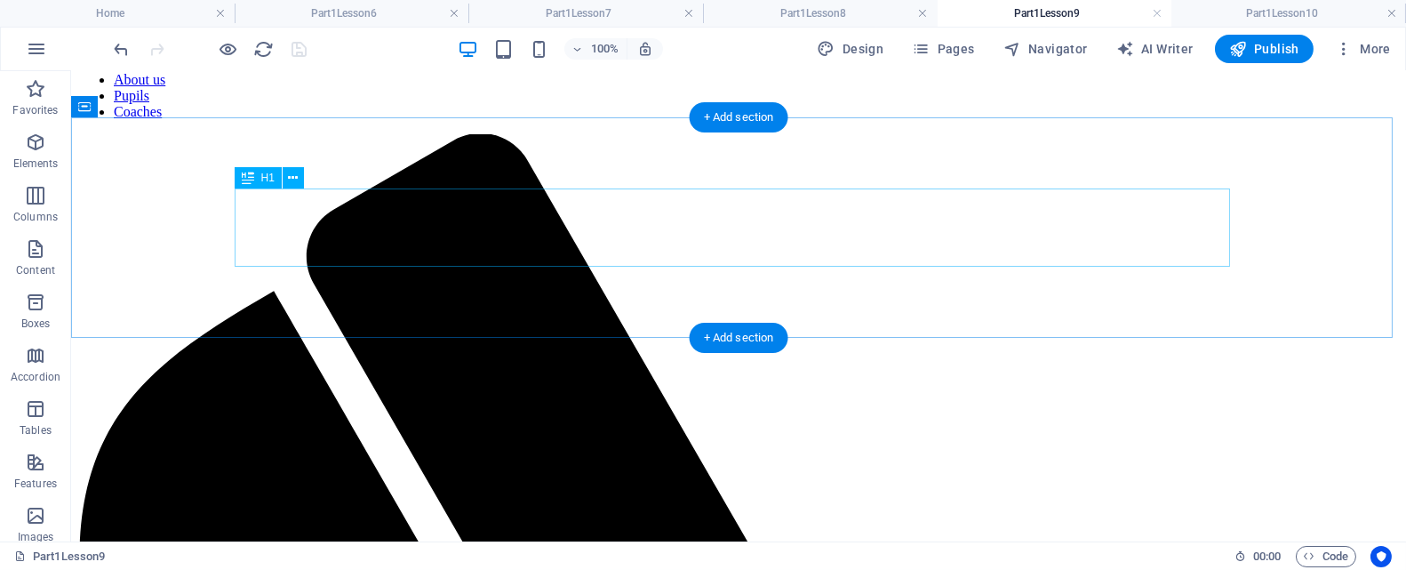
scroll to position [164, 0]
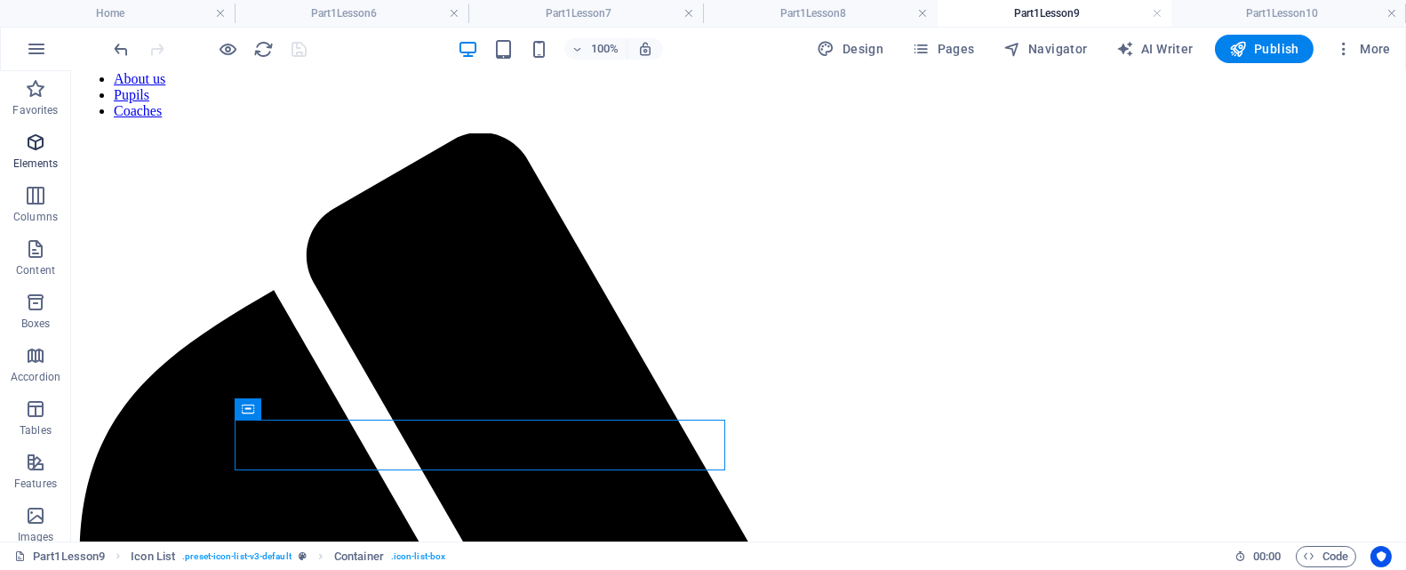
click at [27, 154] on span "Elements" at bounding box center [35, 153] width 71 height 43
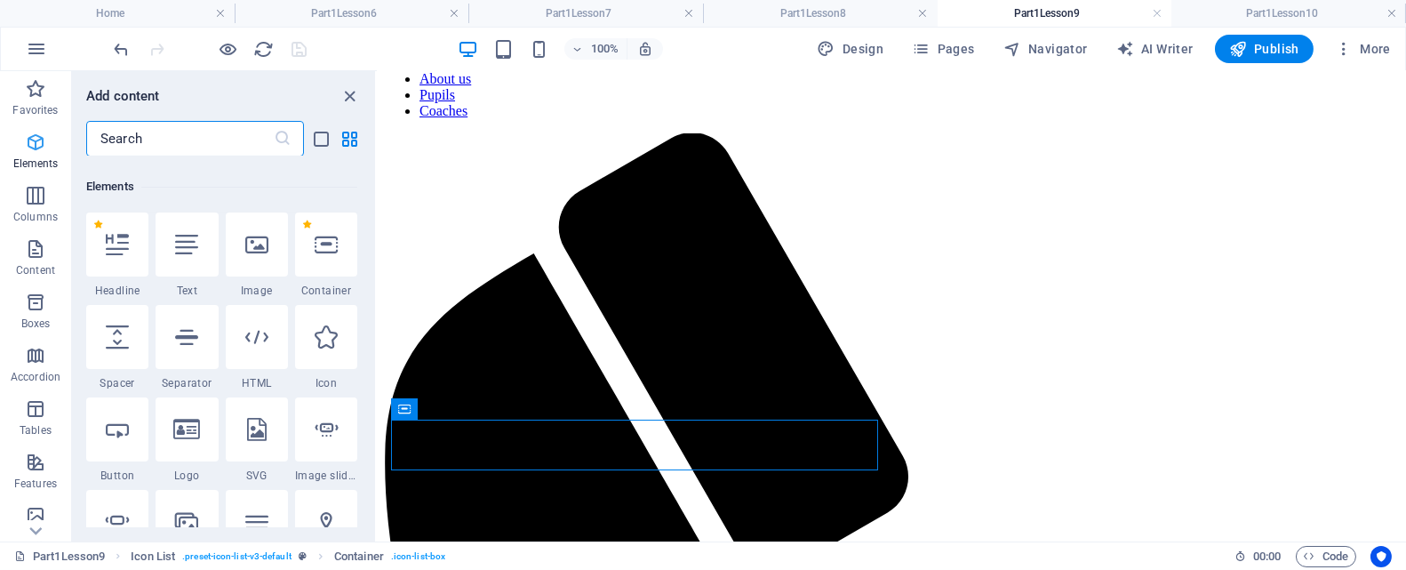
scroll to position [188, 0]
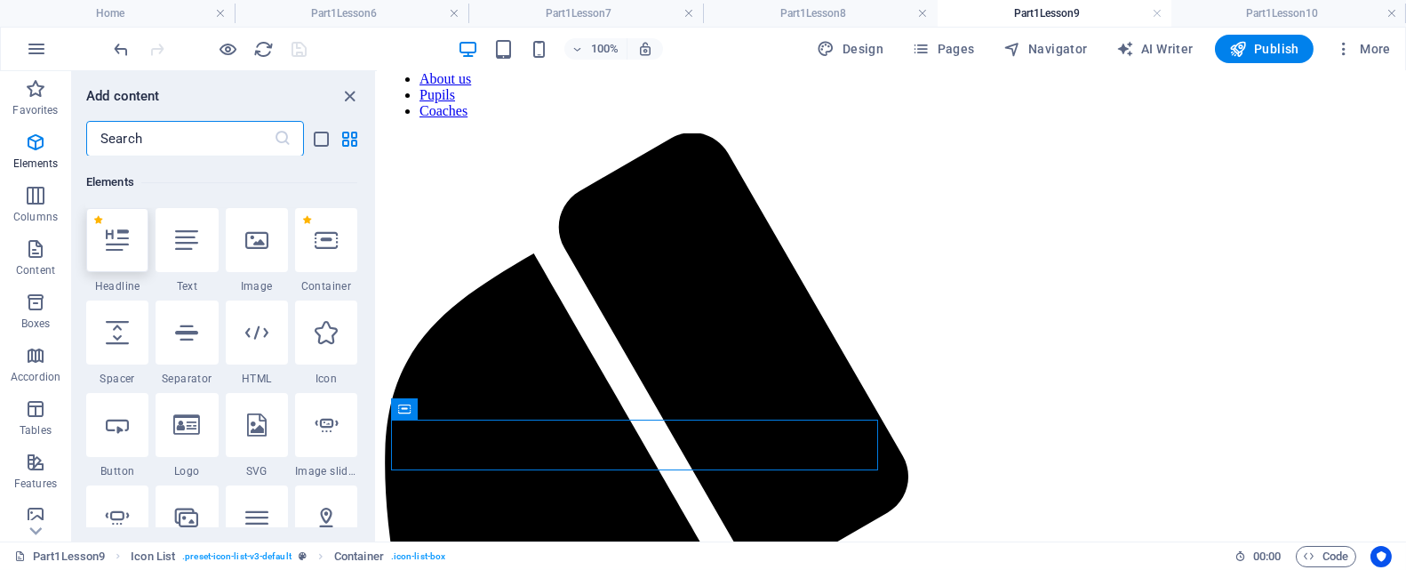
click at [128, 251] on div at bounding box center [117, 240] width 62 height 64
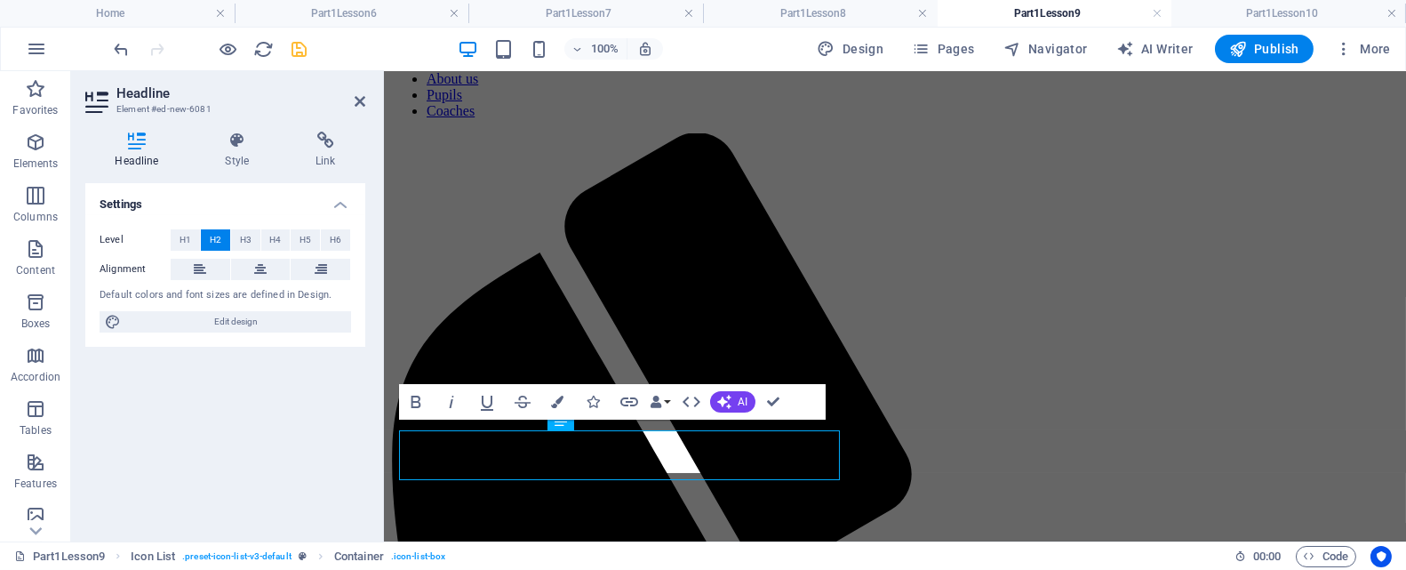
scroll to position [89, 0]
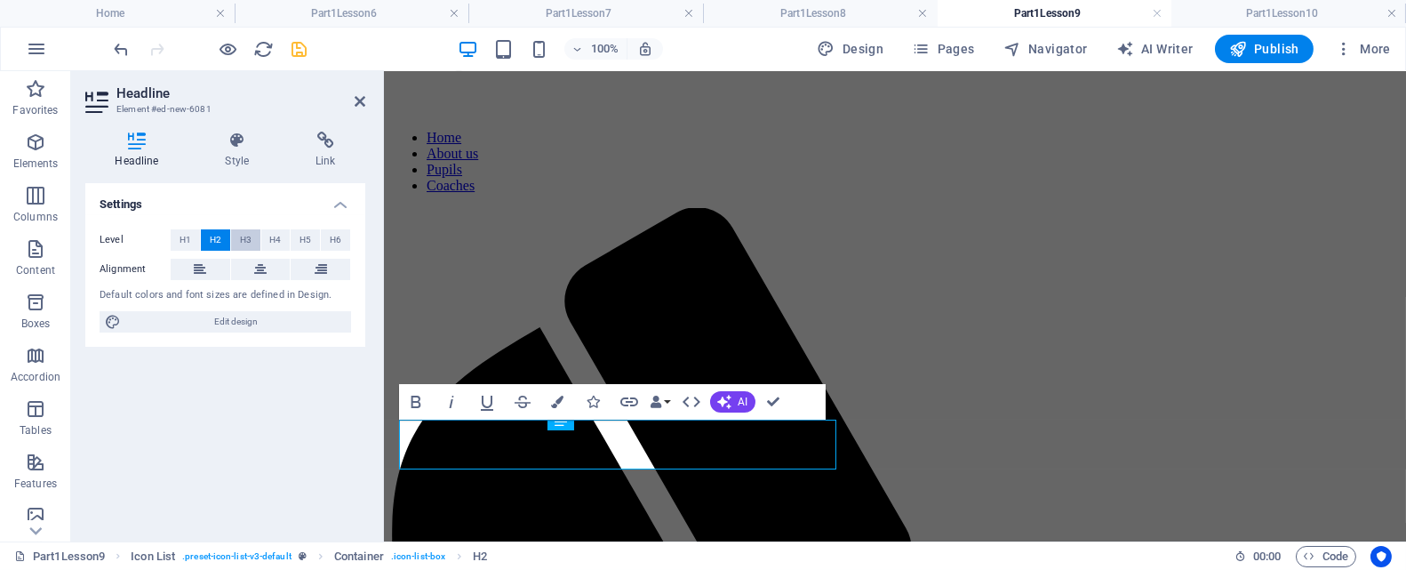
click at [240, 237] on span "H3" at bounding box center [246, 239] width 12 height 21
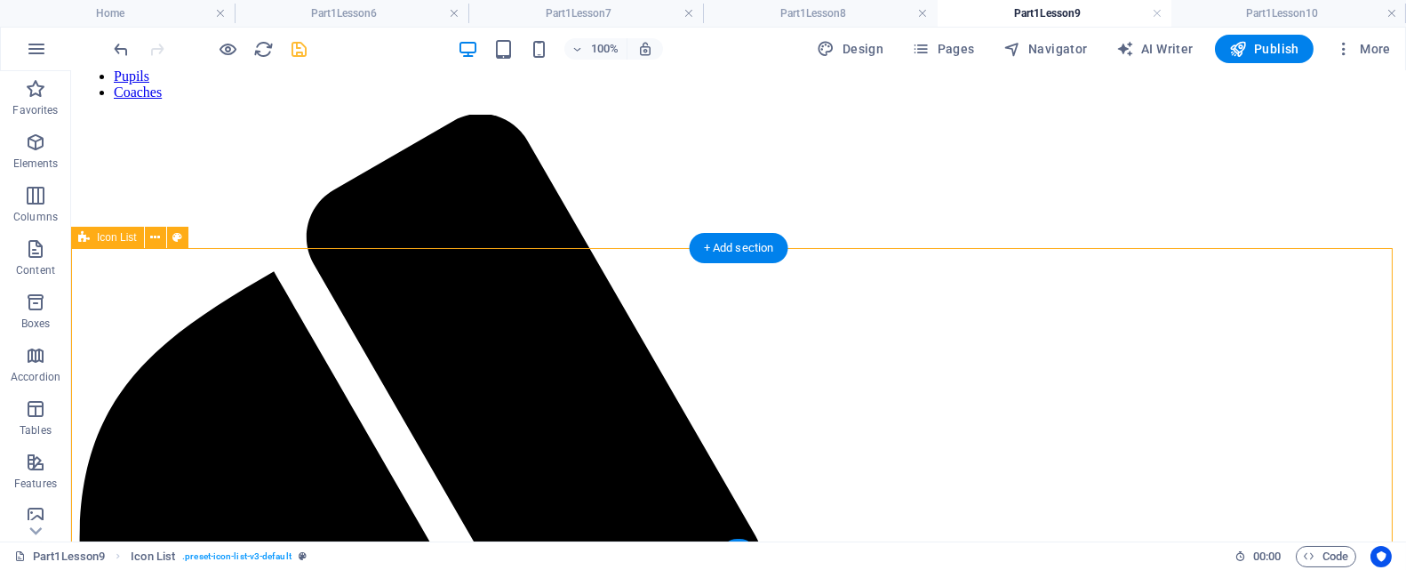
scroll to position [213, 0]
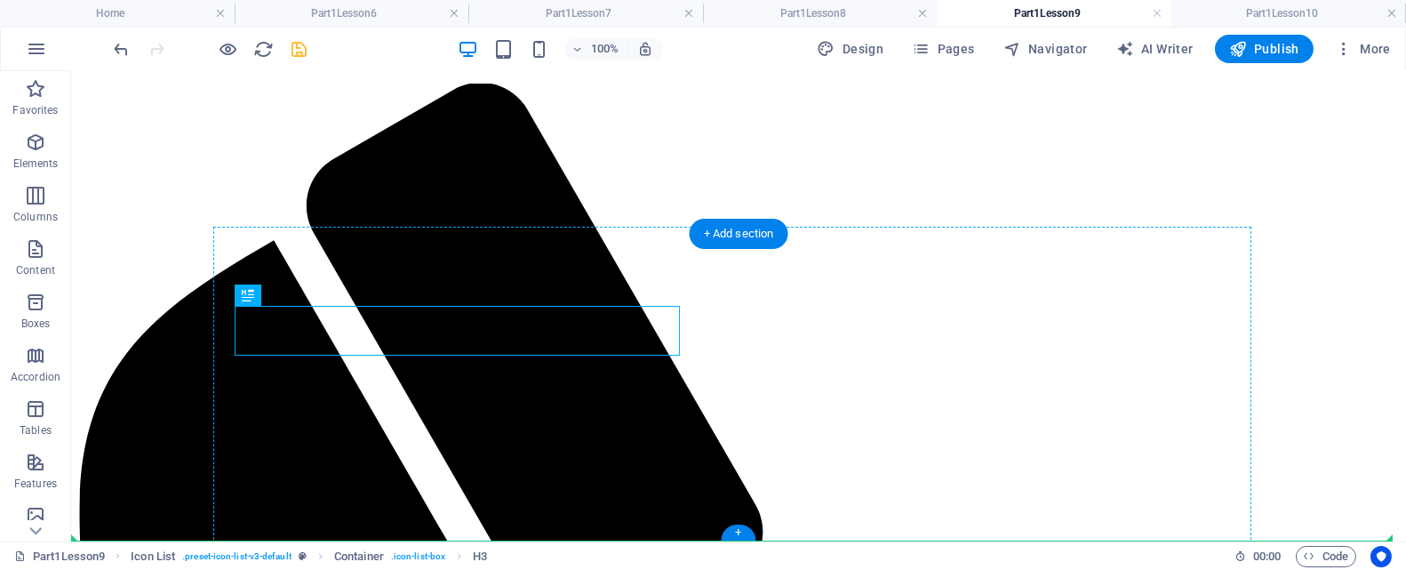
drag, startPoint x: 292, startPoint y: 330, endPoint x: 345, endPoint y: 442, distance: 124.1
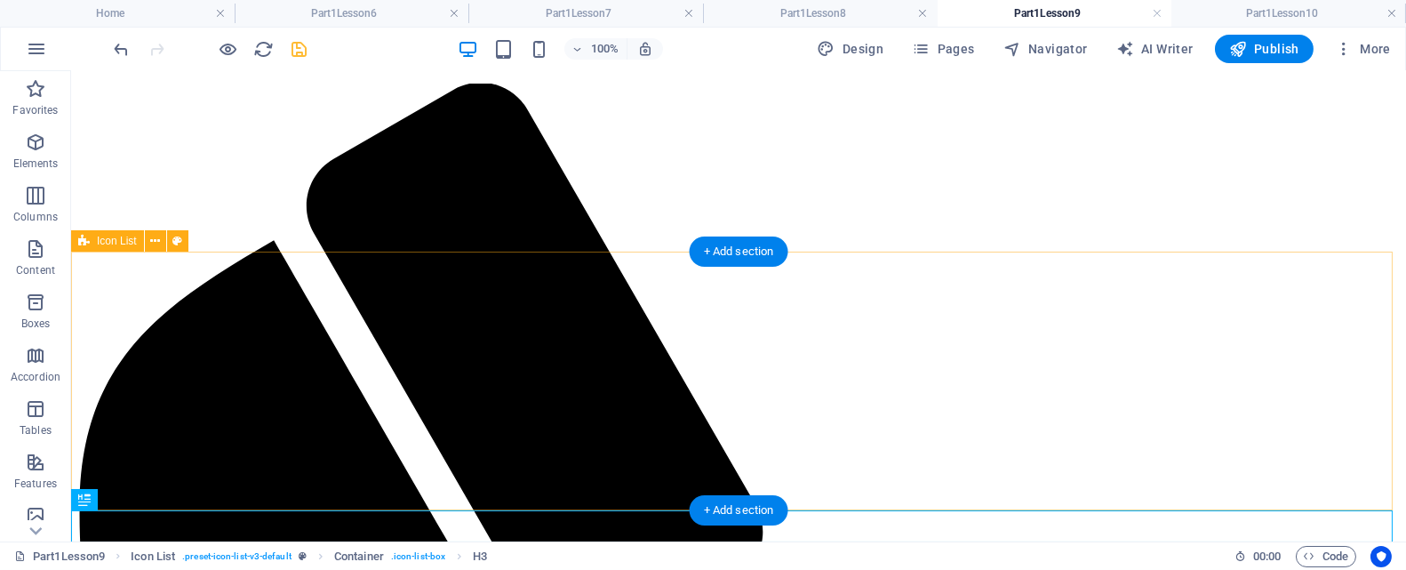
scroll to position [196, 0]
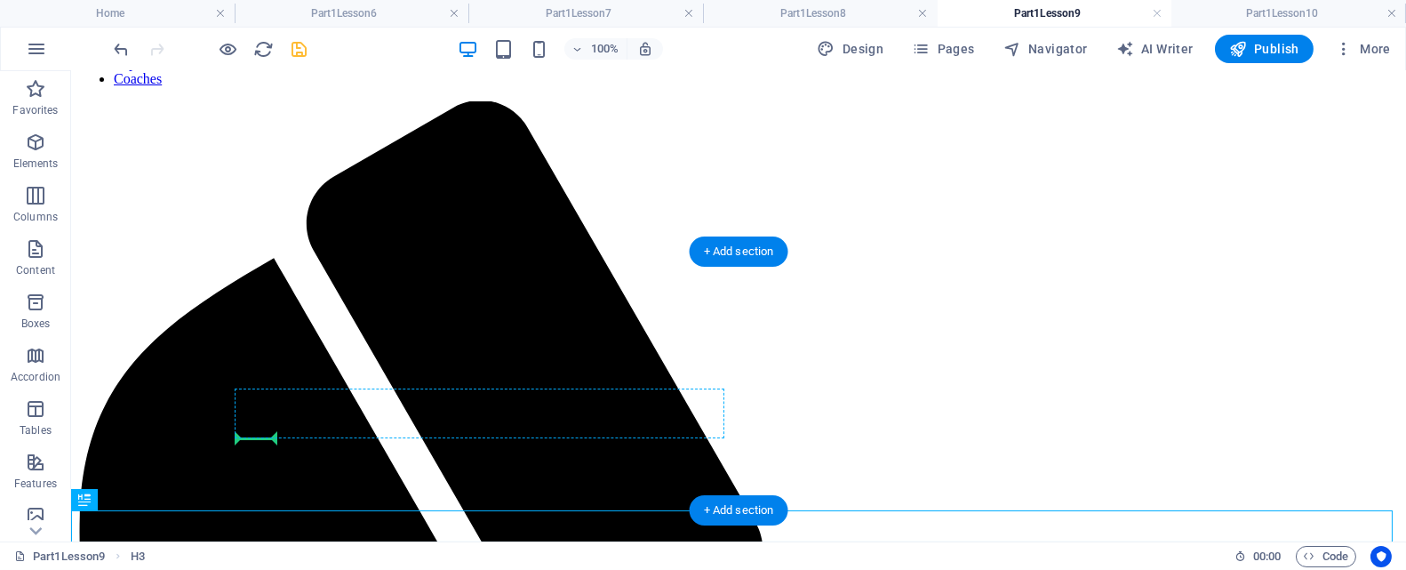
drag, startPoint x: 155, startPoint y: 571, endPoint x: 272, endPoint y: 419, distance: 192.0
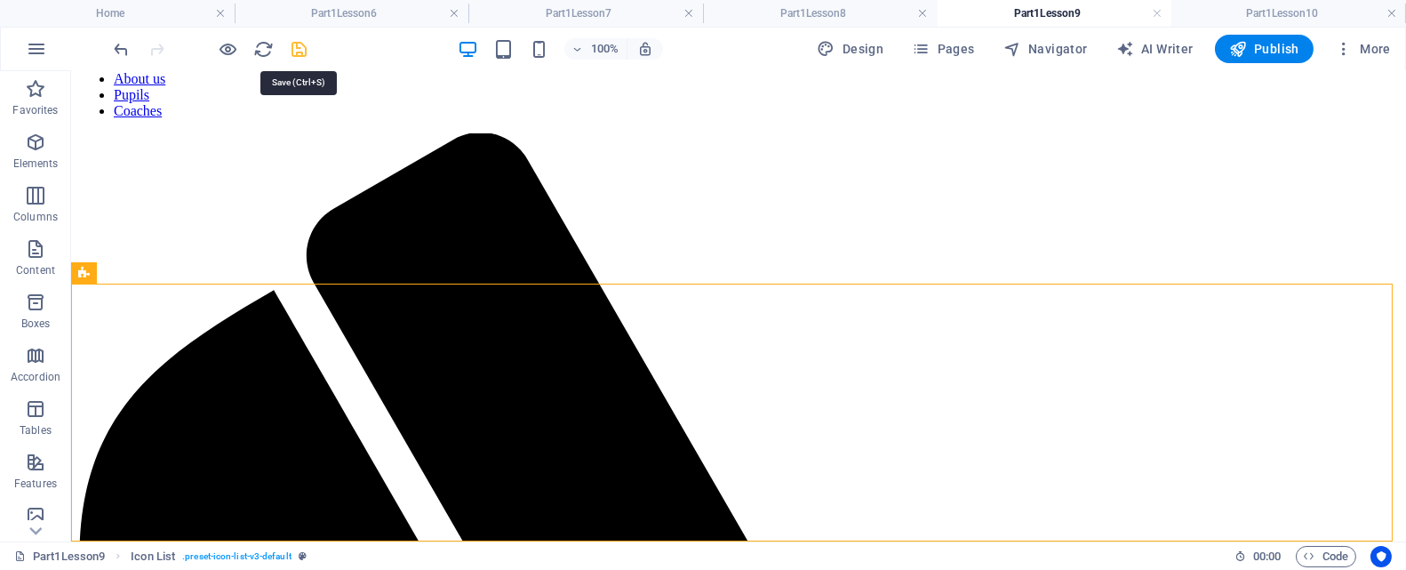
click at [301, 46] on icon "save" at bounding box center [300, 49] width 20 height 20
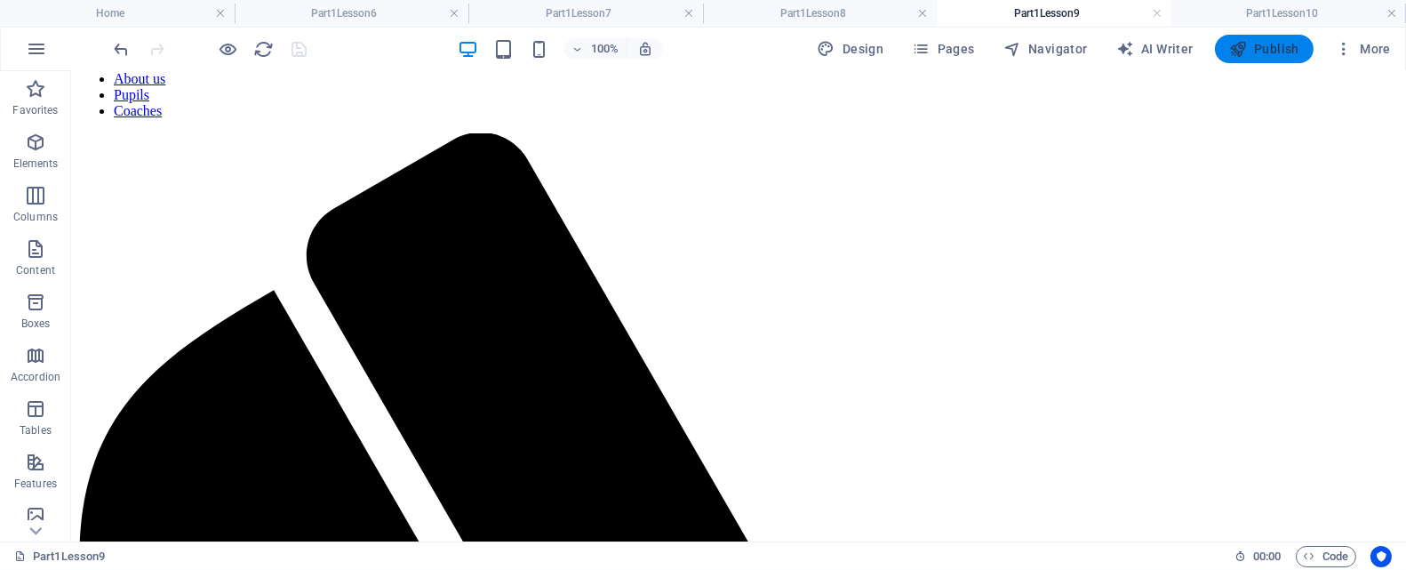
click at [1140, 50] on span "Publish" at bounding box center [1264, 49] width 70 height 18
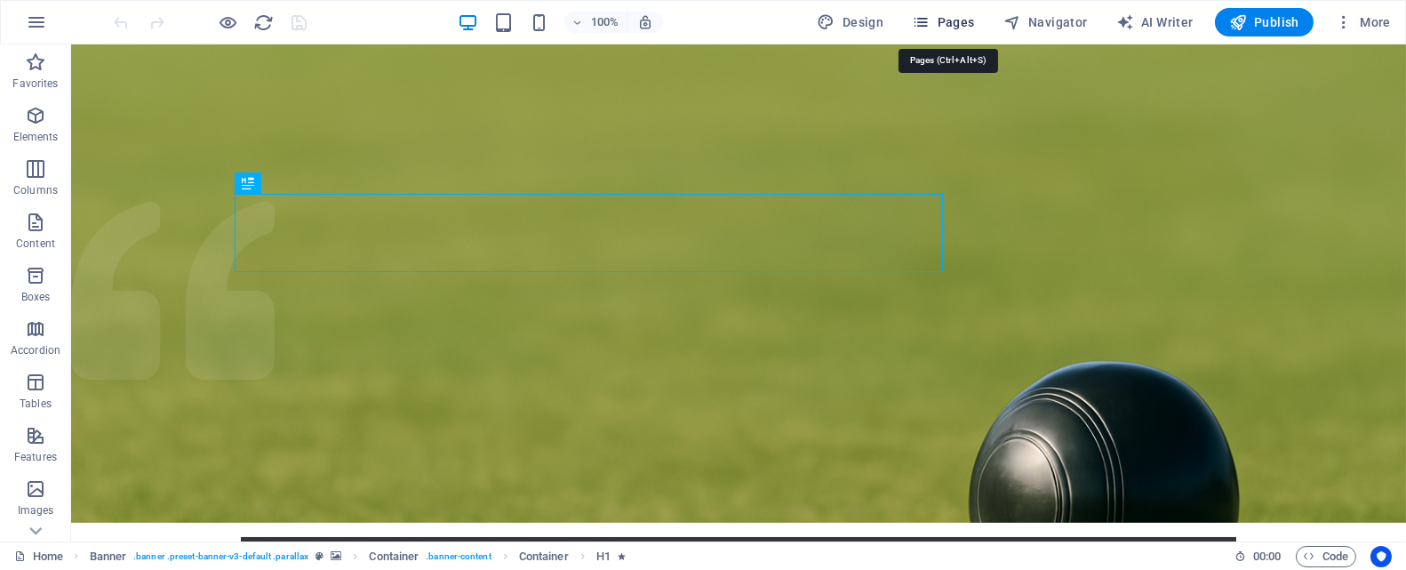
click at [959, 23] on span "Pages" at bounding box center [943, 22] width 62 height 18
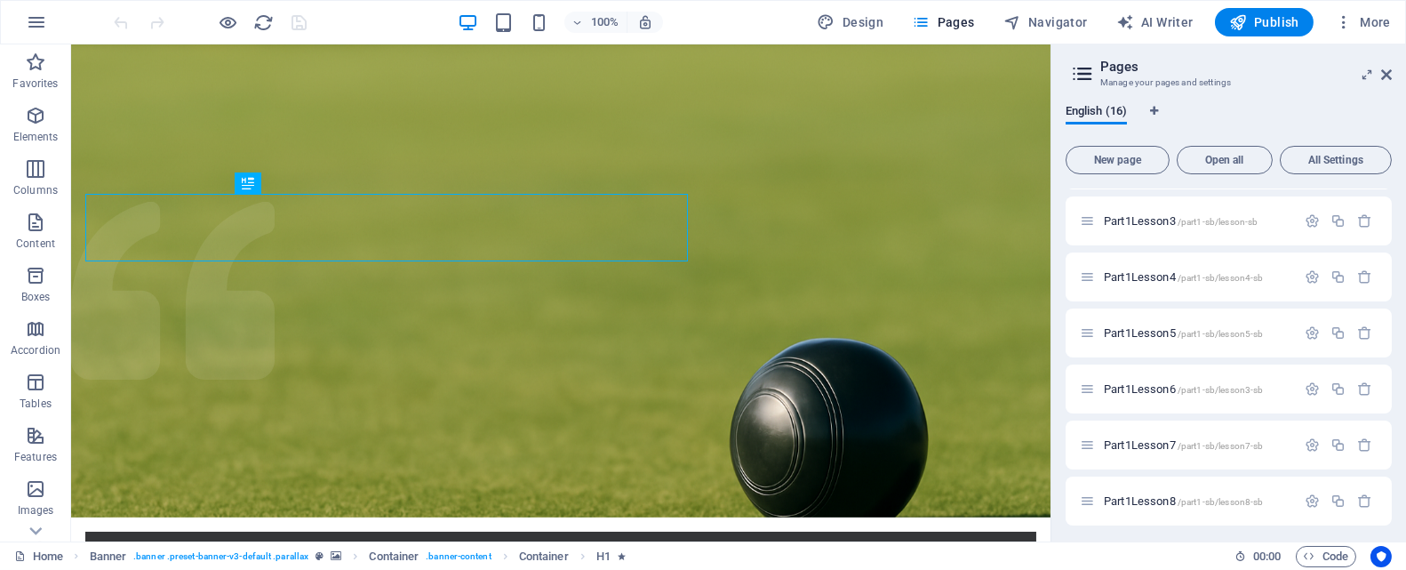
scroll to position [444, 0]
click at [1305, 385] on icon "button" at bounding box center [1312, 385] width 15 height 15
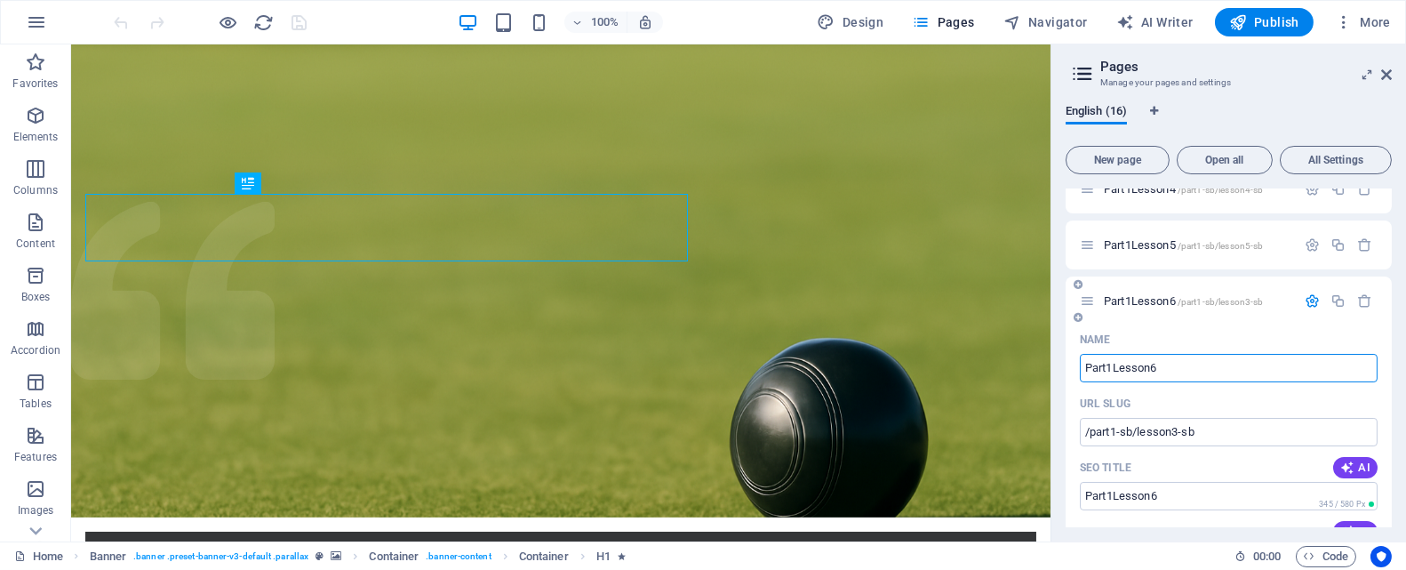
scroll to position [533, 0]
click at [1180, 428] on input "/part1-sb/lesson3-sb" at bounding box center [1229, 426] width 298 height 28
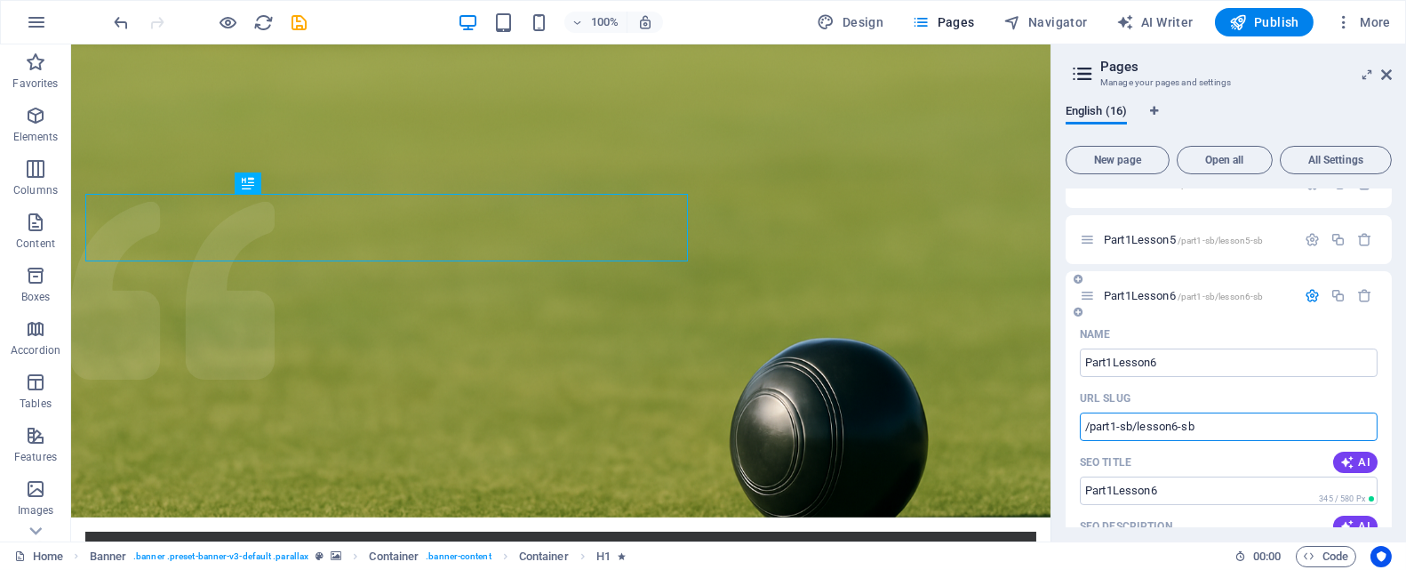
type input "/part1-sb/lesson6-sb"
click at [1308, 300] on icon "button" at bounding box center [1312, 295] width 15 height 15
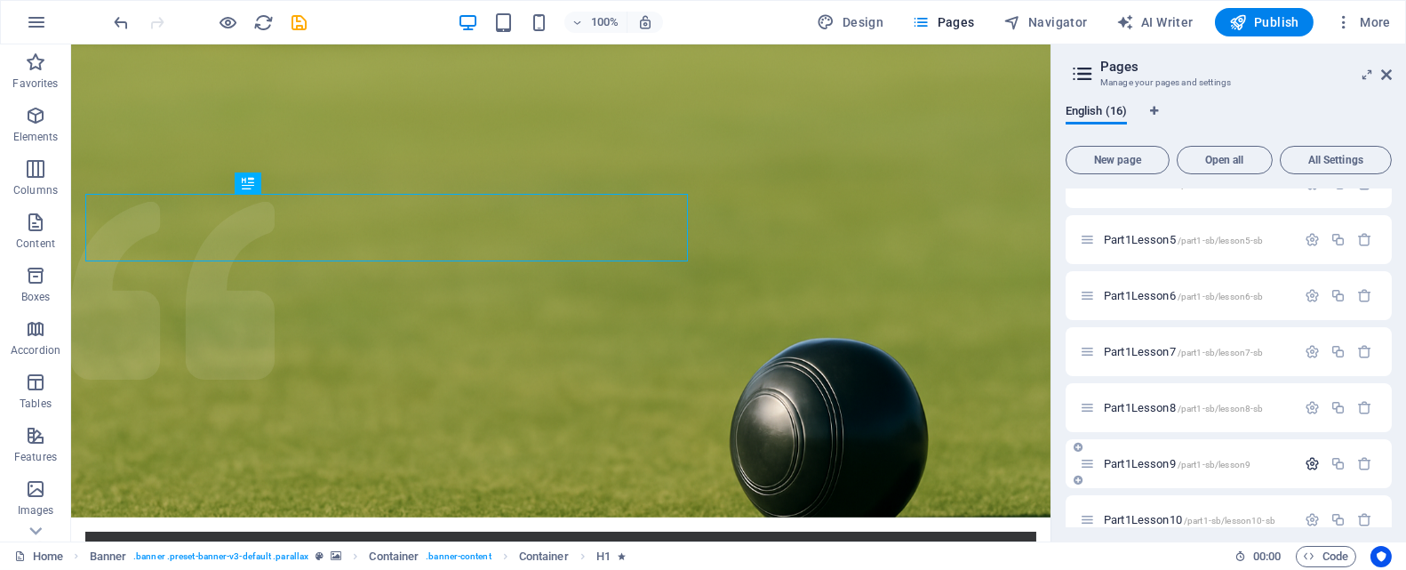
click at [1312, 462] on icon "button" at bounding box center [1312, 463] width 15 height 15
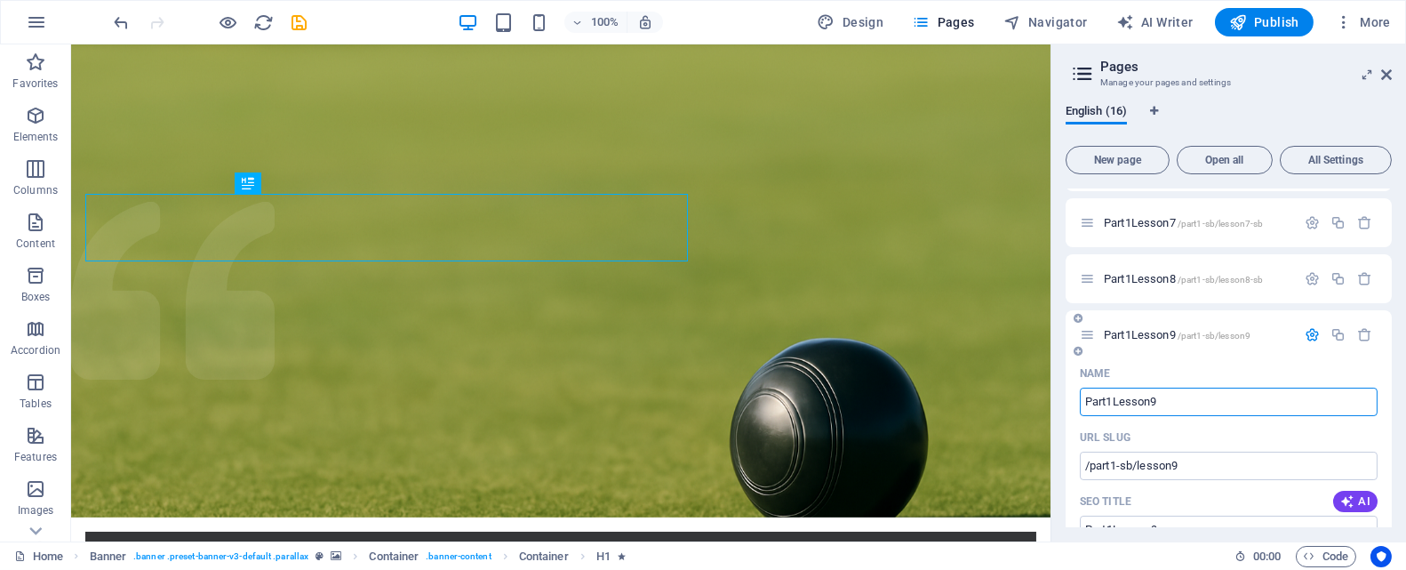
scroll to position [728, 0]
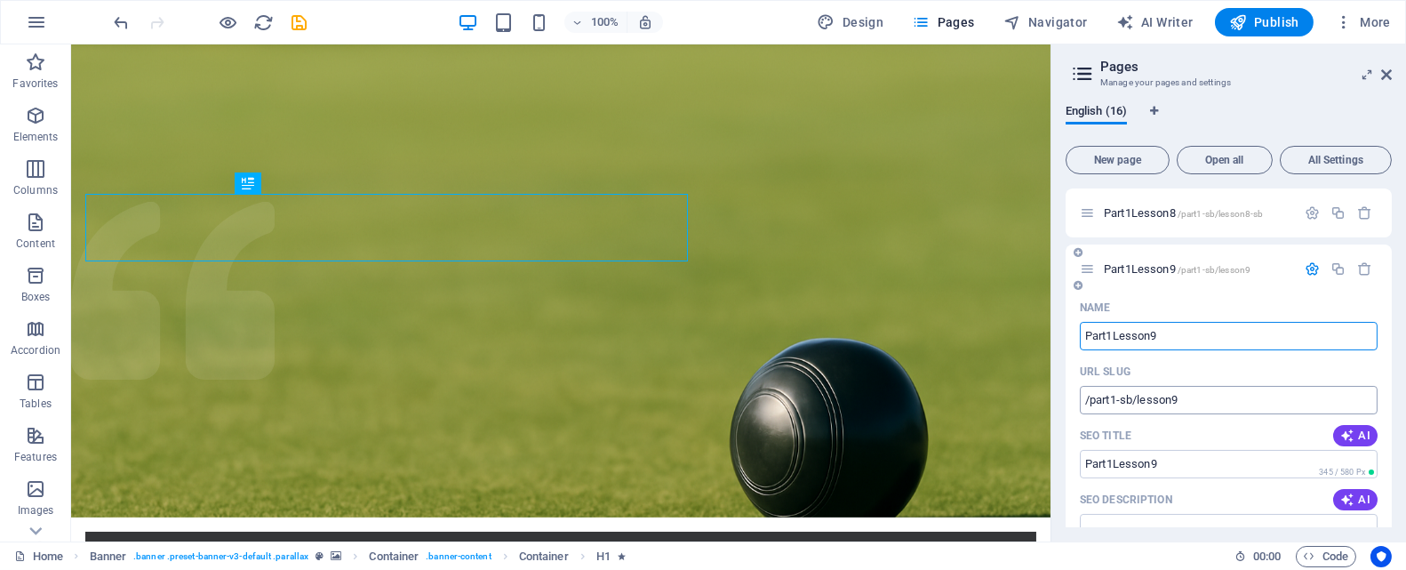
click at [1197, 402] on input "/part1-sb/lesson9" at bounding box center [1229, 400] width 298 height 28
type input "/part1-sb/lesson9-sb"
click at [1222, 466] on input "Part1Lesson9" at bounding box center [1229, 464] width 298 height 28
click at [1305, 270] on icon "button" at bounding box center [1312, 268] width 15 height 15
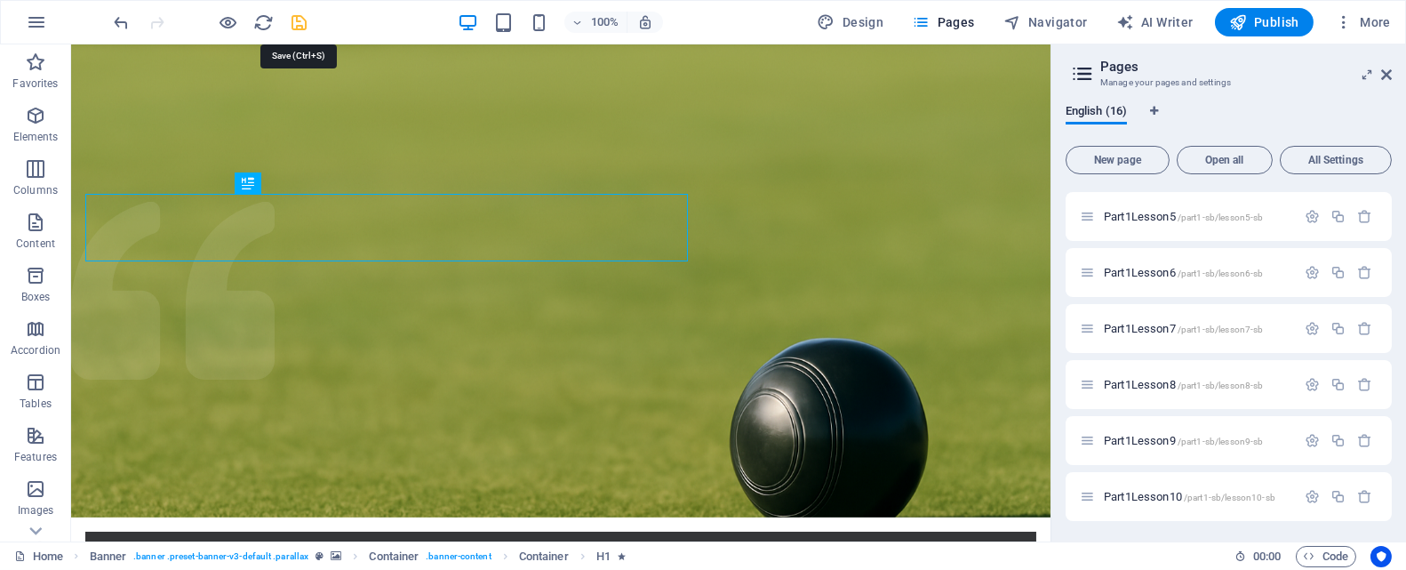
click at [300, 19] on icon "save" at bounding box center [300, 22] width 20 height 20
checkbox input "false"
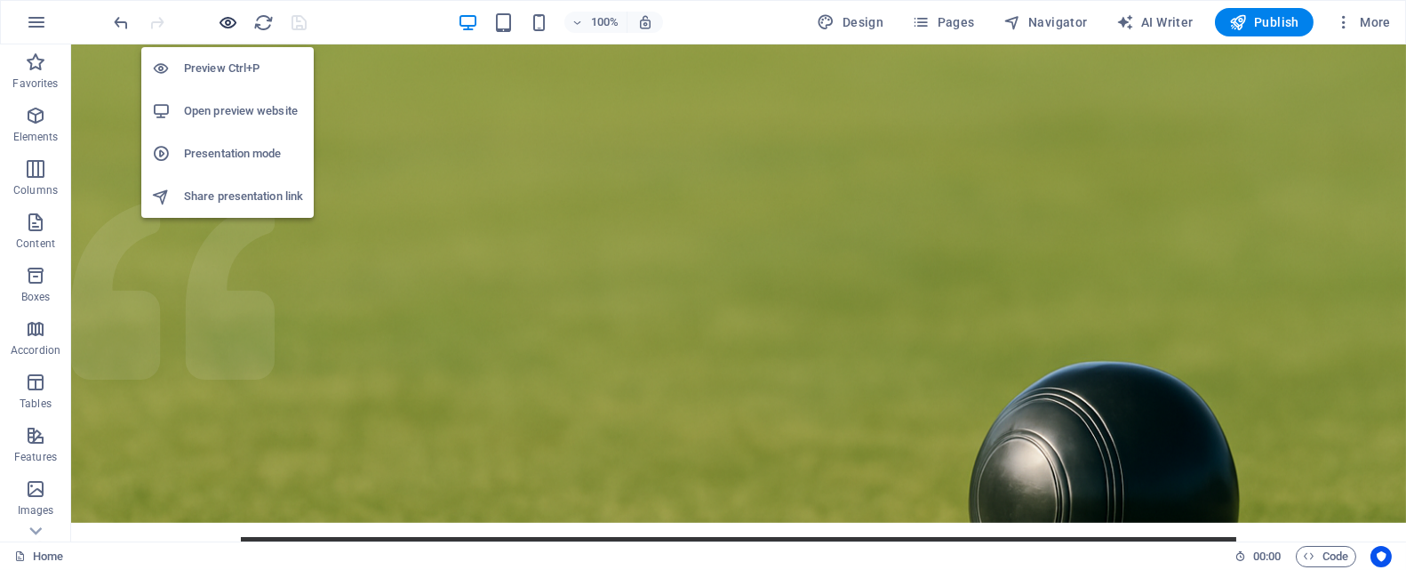
click at [228, 26] on icon "button" at bounding box center [229, 22] width 20 height 20
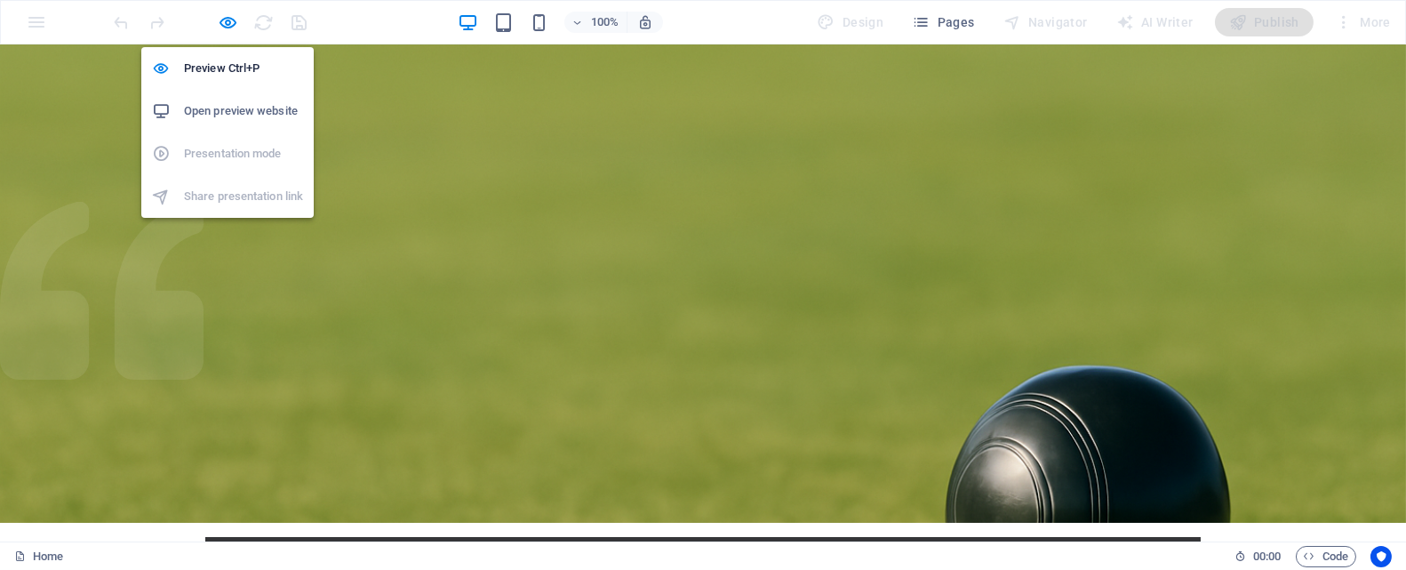
click at [273, 116] on h6 "Open preview website" at bounding box center [243, 110] width 119 height 21
click at [229, 20] on icon "button" at bounding box center [229, 22] width 20 height 20
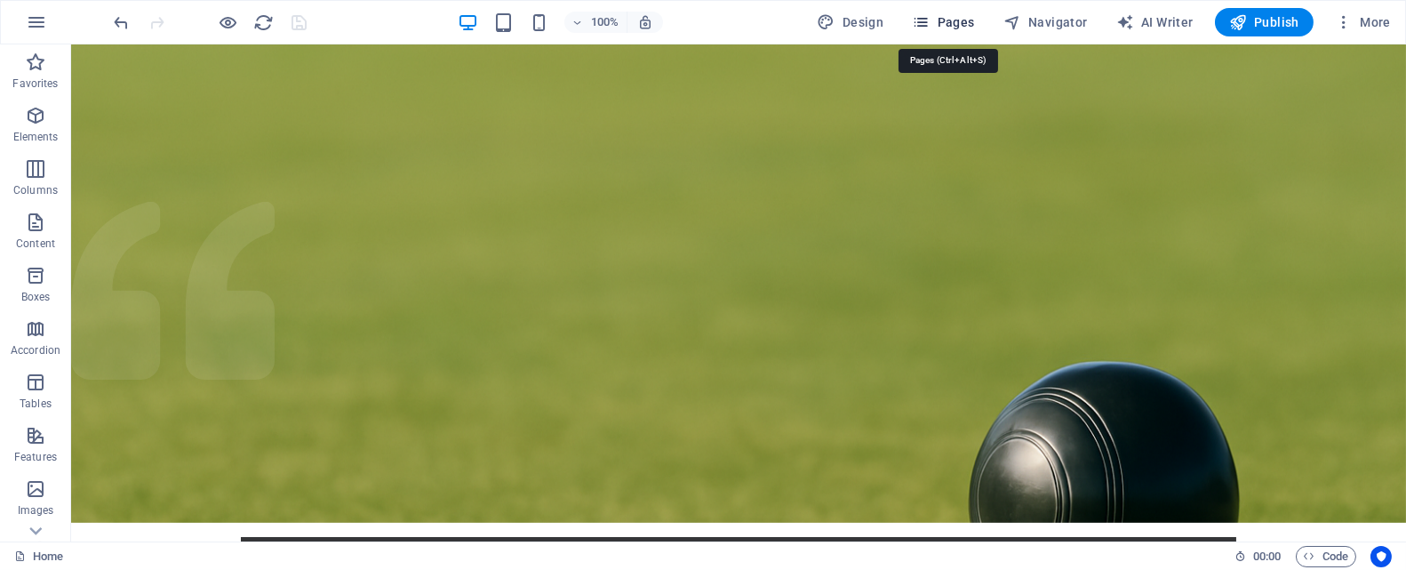
click at [954, 23] on span "Pages" at bounding box center [943, 22] width 62 height 18
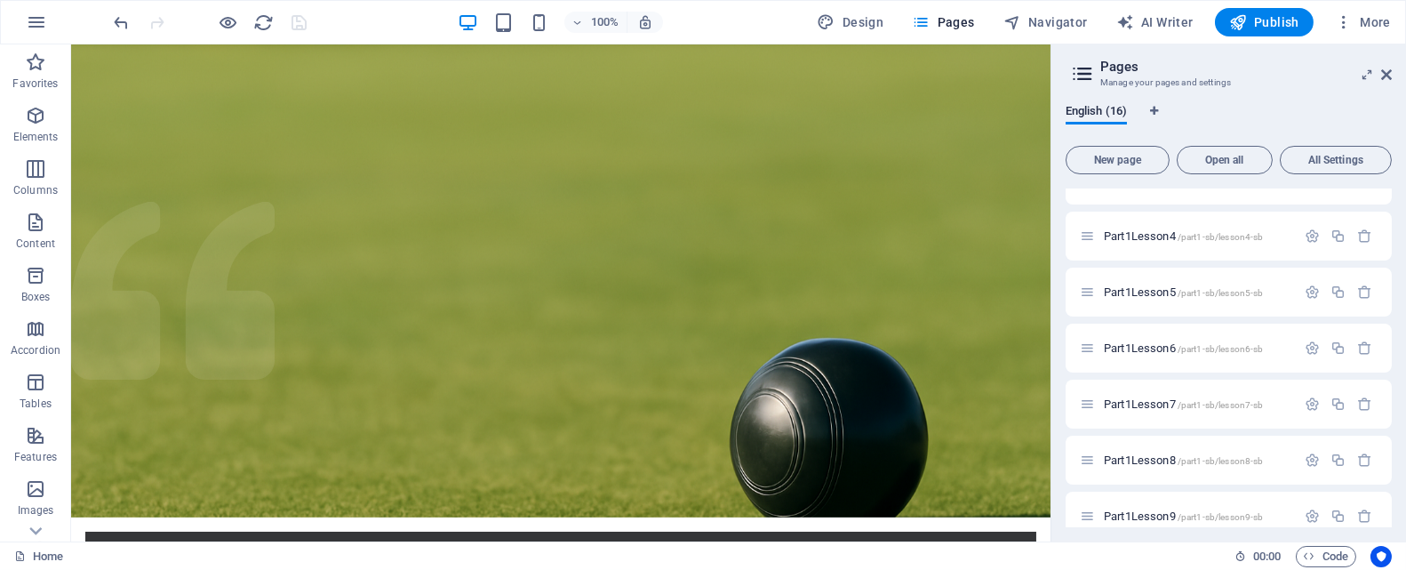
scroll to position [533, 0]
click at [1142, 301] on div "Part1Lesson6 /part1-sb/lesson6-sb" at bounding box center [1188, 295] width 216 height 20
click at [1142, 299] on span "Part1Lesson6 /part1-sb/lesson6-sb" at bounding box center [1183, 295] width 159 height 13
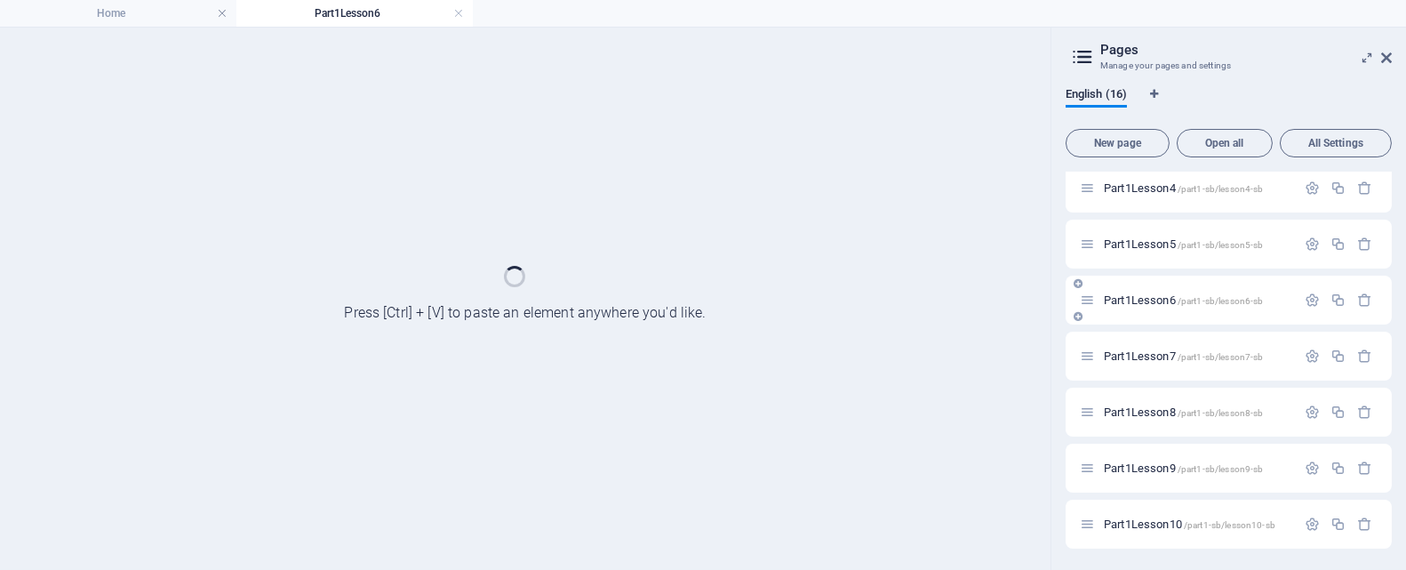
scroll to position [510, 0]
click at [1142, 299] on span "Part1Lesson6 /part1-sb/lesson6-sb" at bounding box center [1183, 301] width 159 height 13
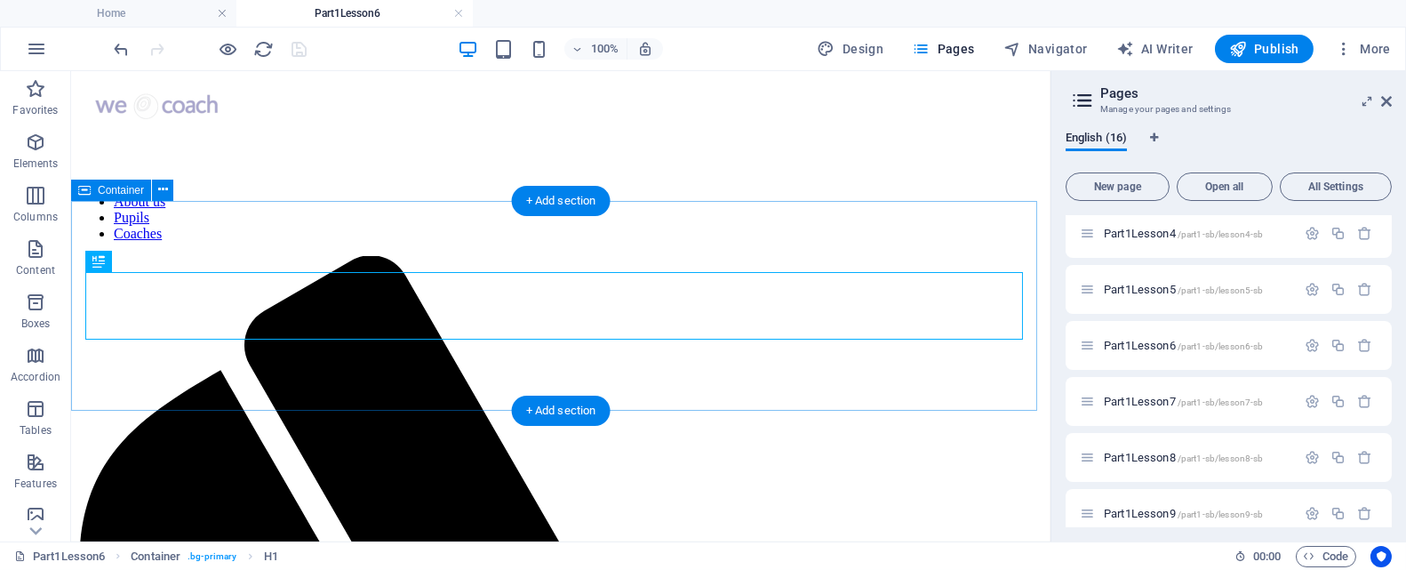
scroll to position [153, 0]
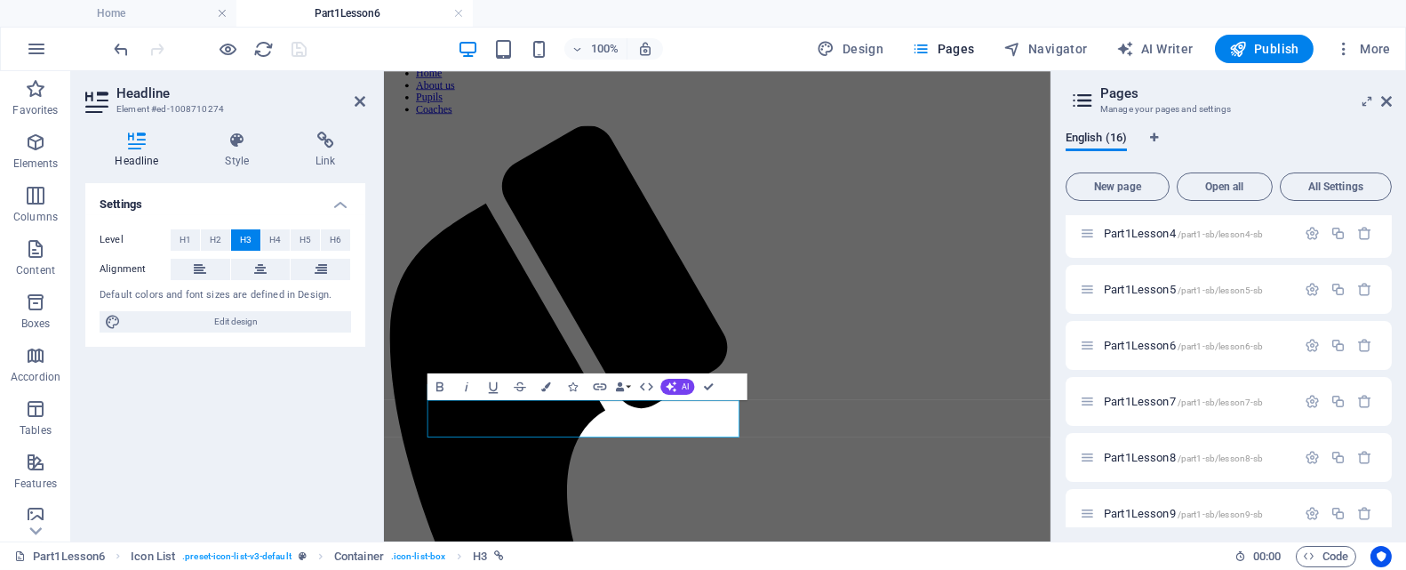
scroll to position [0, 0]
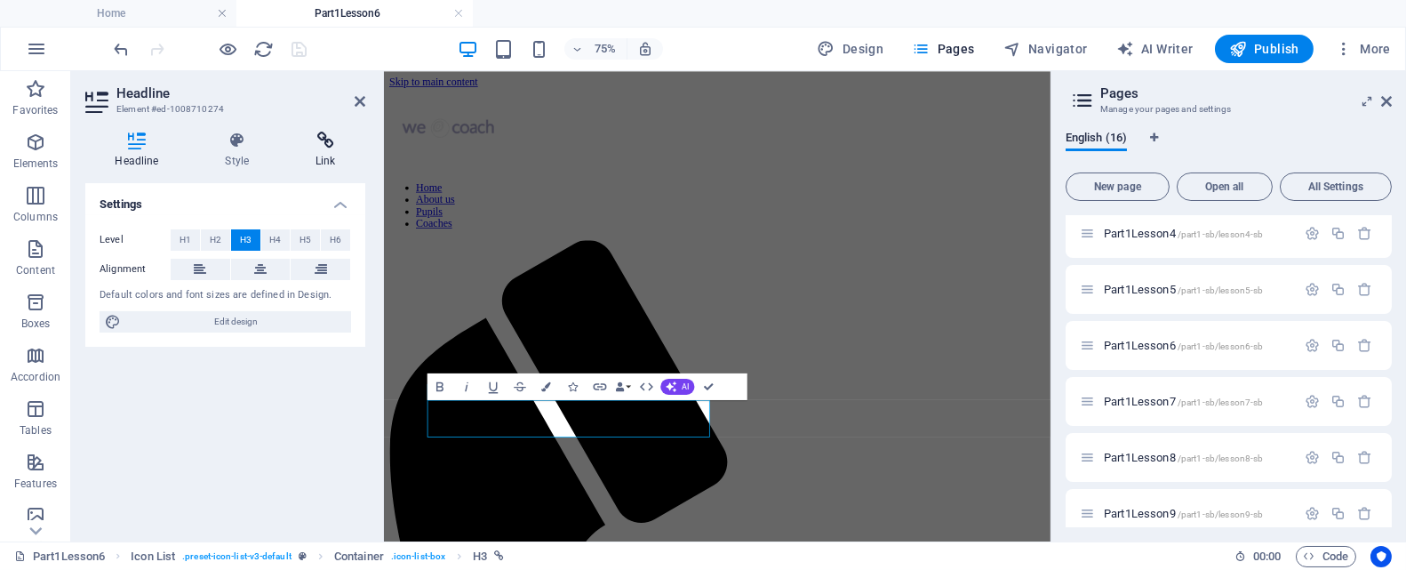
click at [325, 156] on h4 "Link" at bounding box center [325, 150] width 79 height 37
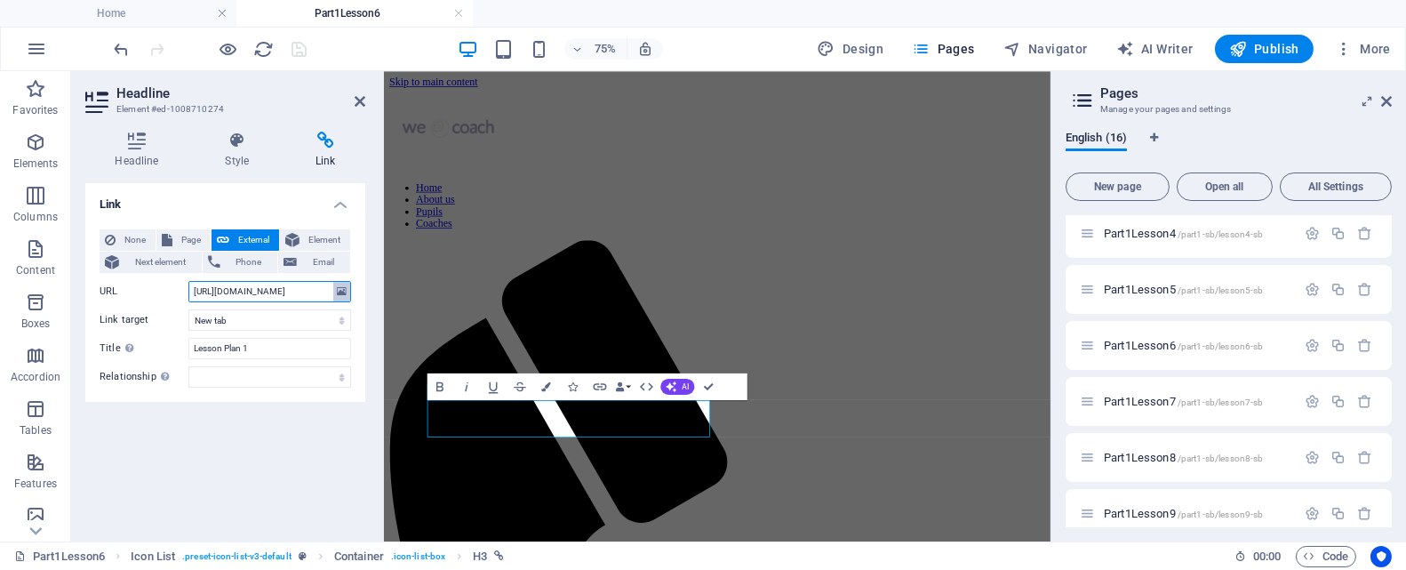
scroll to position [0, 227]
drag, startPoint x: 190, startPoint y: 292, endPoint x: 340, endPoint y: 288, distance: 149.4
click at [340, 288] on div "URL https://drive.google.com/file/d/14sg_CNBt3S639jpy5llRXMNuIkW0QE--/view?usp=…" at bounding box center [226, 291] width 252 height 21
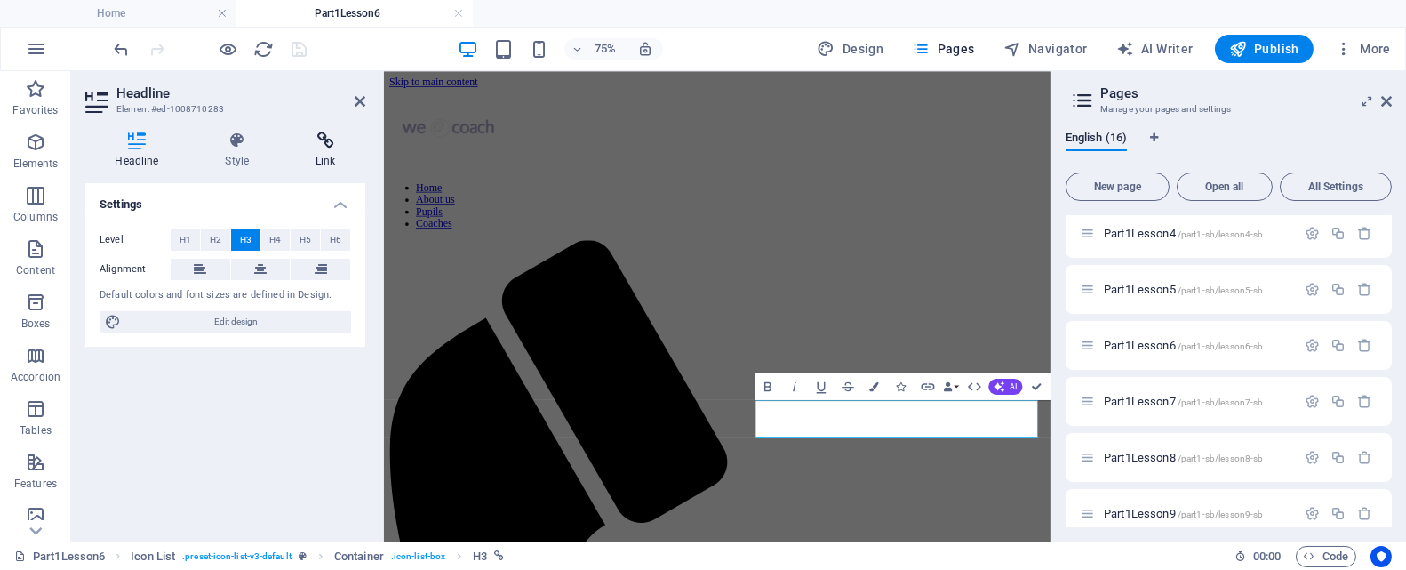
click at [324, 147] on icon at bounding box center [325, 141] width 79 height 18
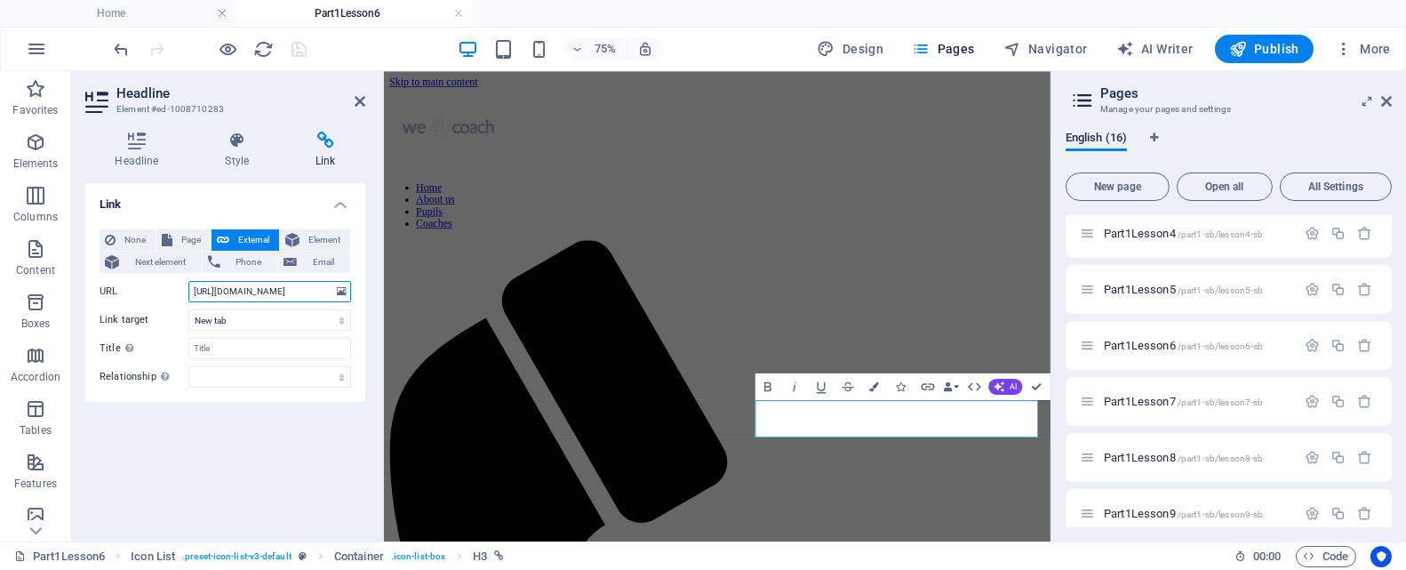
scroll to position [0, 236]
drag, startPoint x: 192, startPoint y: 291, endPoint x: 335, endPoint y: 286, distance: 143.2
click at [335, 286] on div "URL https://drive.google.com/file/d/1b0vSEwnzVsn9gYvimw2177G6SXxrRfWf/view?usp=…" at bounding box center [226, 291] width 252 height 21
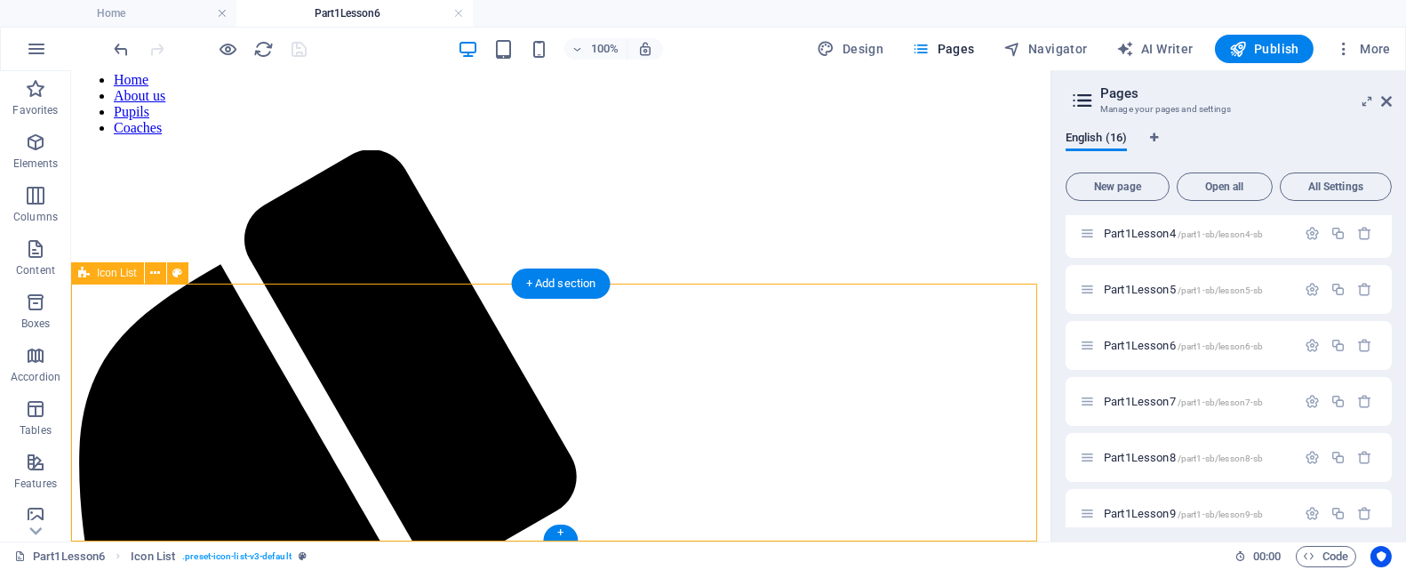
scroll to position [153, 0]
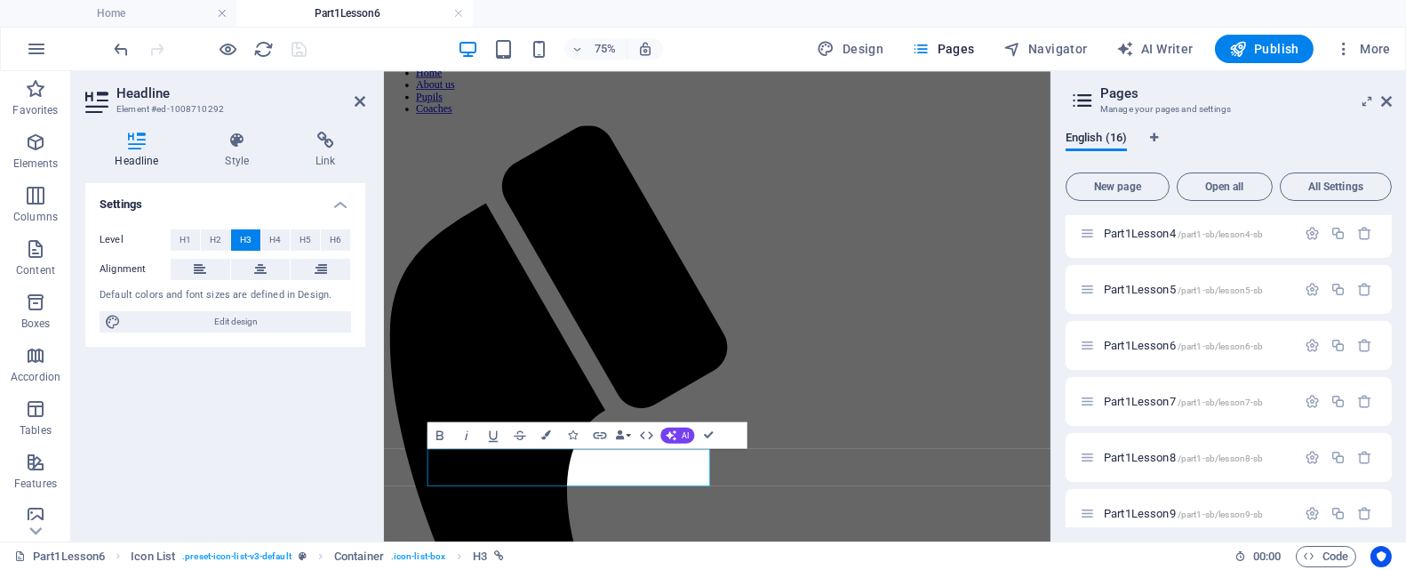
scroll to position [0, 0]
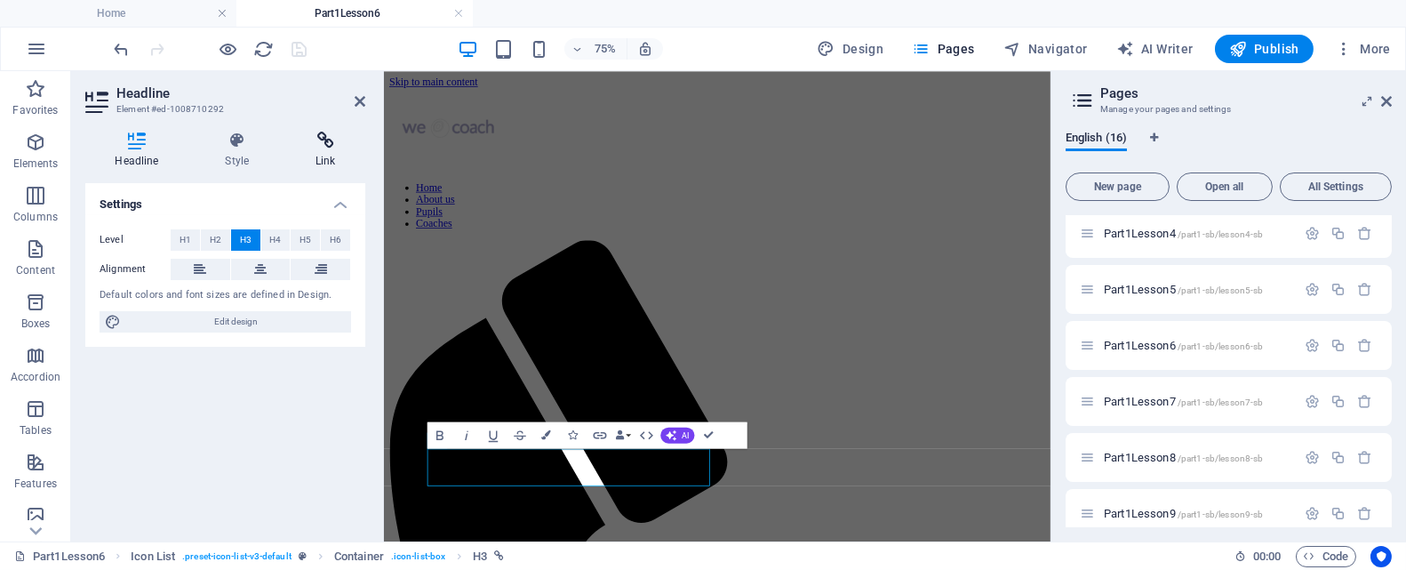
click at [319, 141] on icon at bounding box center [325, 141] width 79 height 18
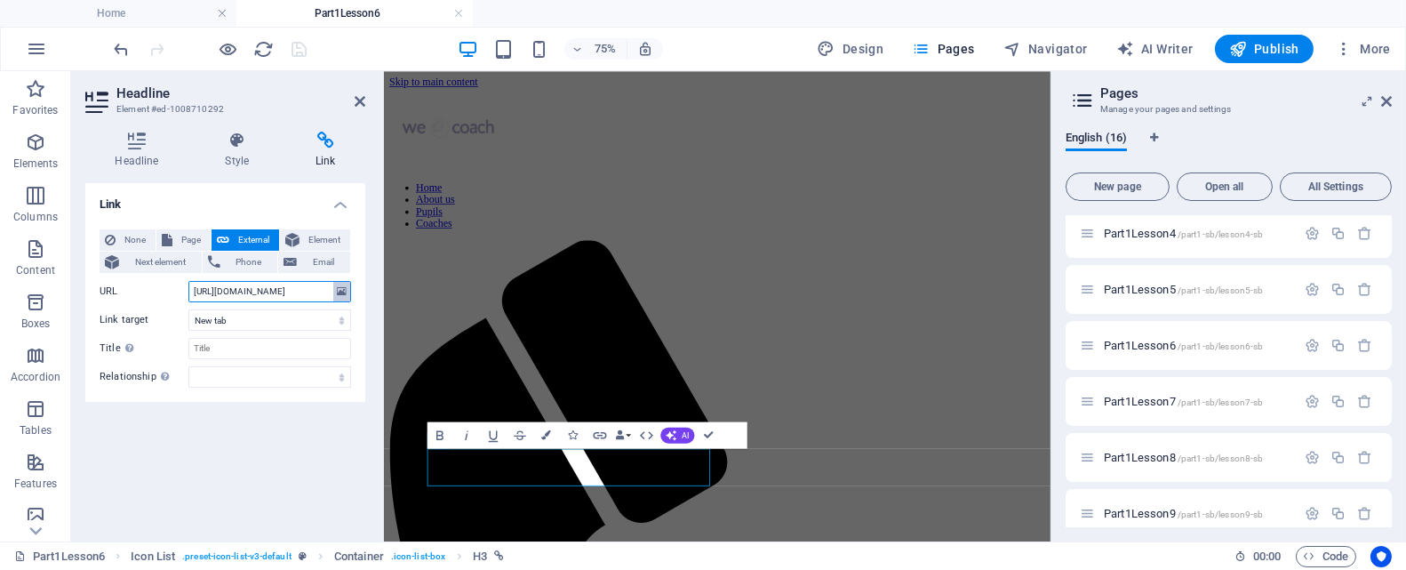
scroll to position [0, 244]
drag, startPoint x: 193, startPoint y: 292, endPoint x: 338, endPoint y: 283, distance: 145.2
click at [338, 283] on div "URL https://drive.google.com/file/d/1TZYhIyzRMHqWudB82ogwxyabPVOfnmeZ/view?usp=…" at bounding box center [226, 291] width 252 height 21
click at [286, 319] on select "New tab Same tab Overlay" at bounding box center [269, 319] width 163 height 21
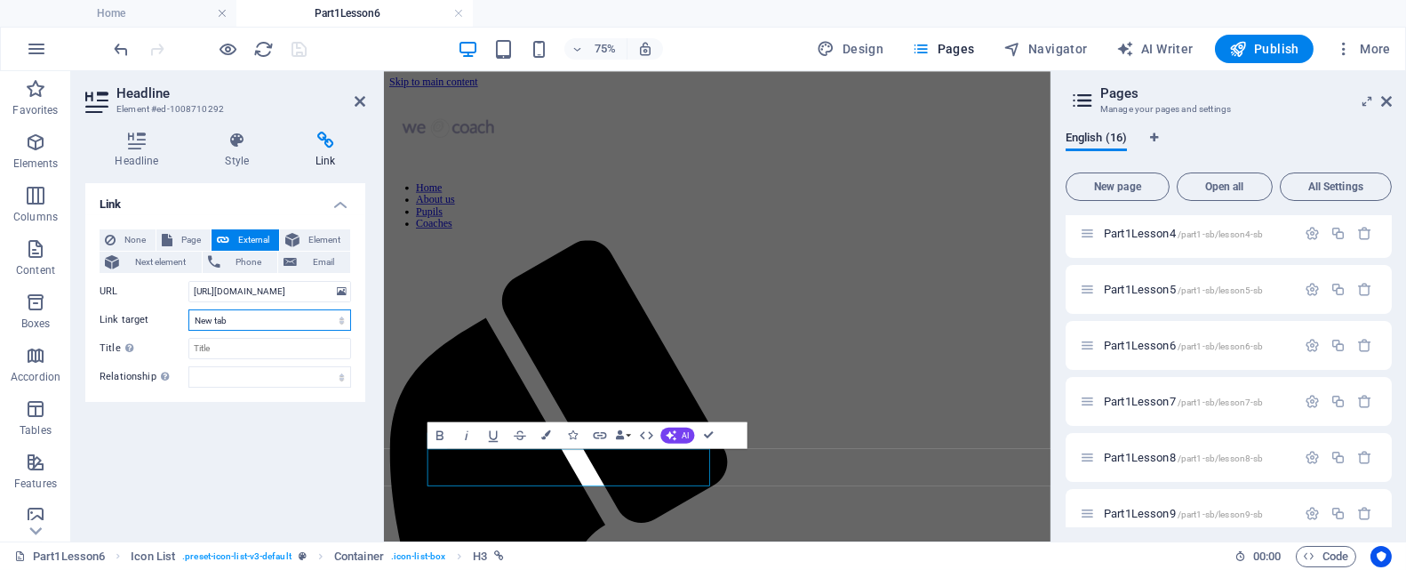
click at [286, 319] on select "New tab Same tab Overlay" at bounding box center [269, 319] width 163 height 21
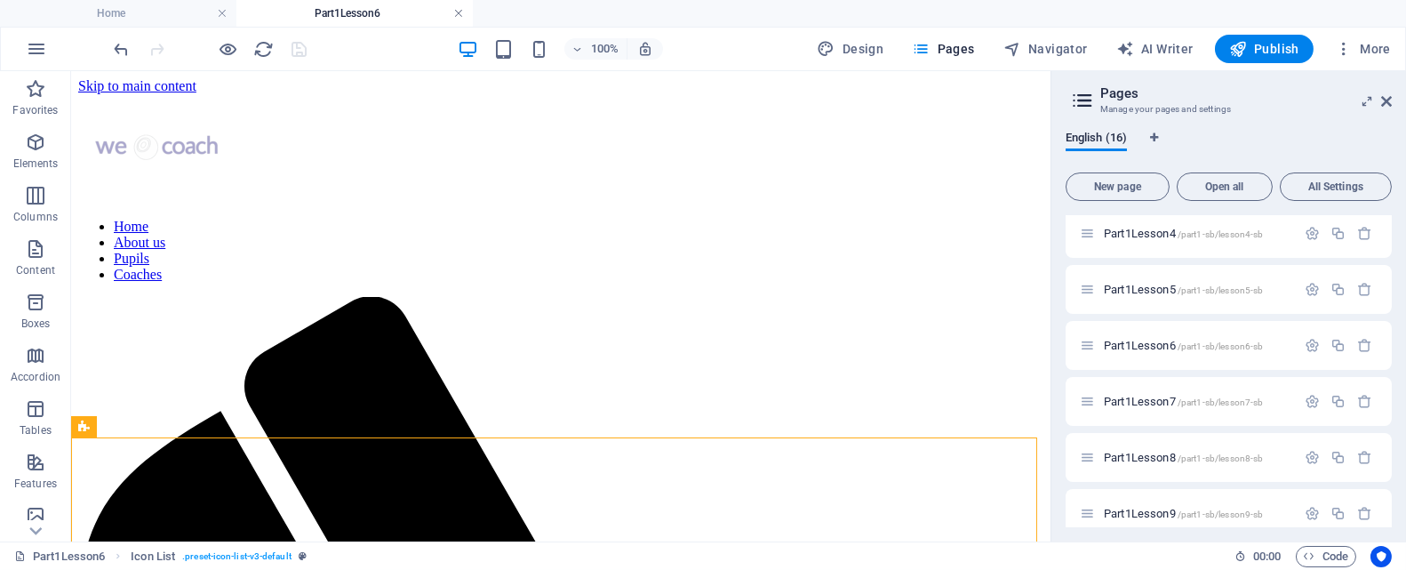
click at [455, 12] on link at bounding box center [458, 13] width 11 height 17
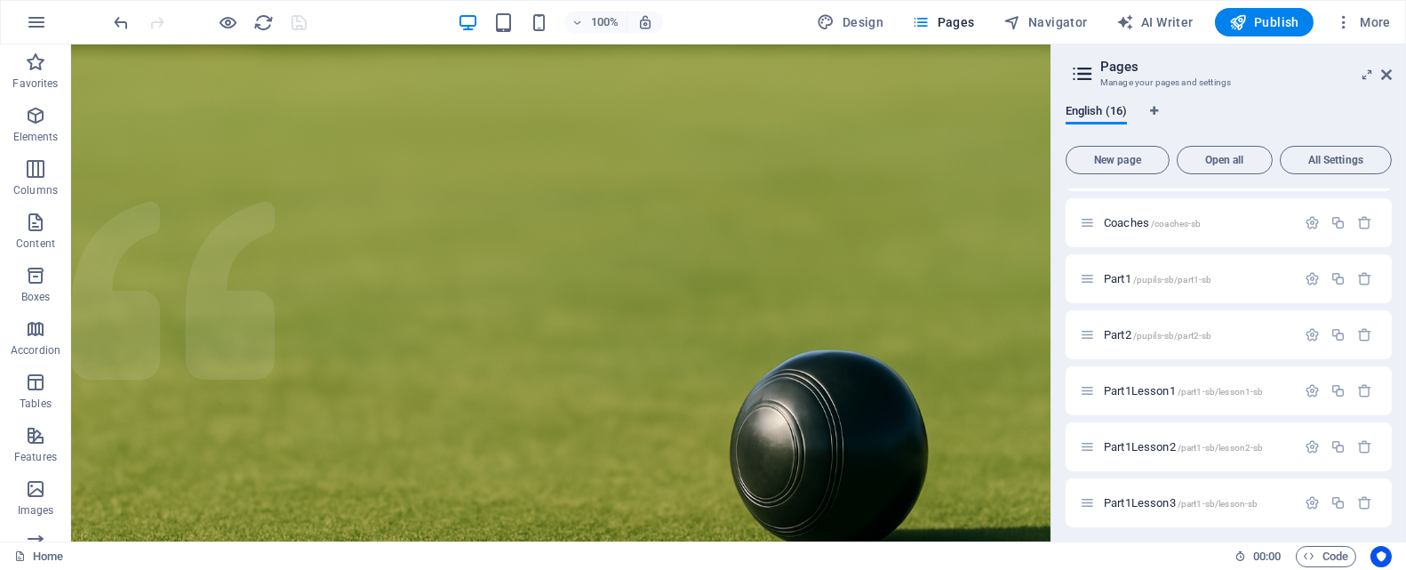
scroll to position [155, 0]
click at [1107, 281] on span "Part1 /pupils-sb/part1-sb" at bounding box center [1158, 282] width 108 height 13
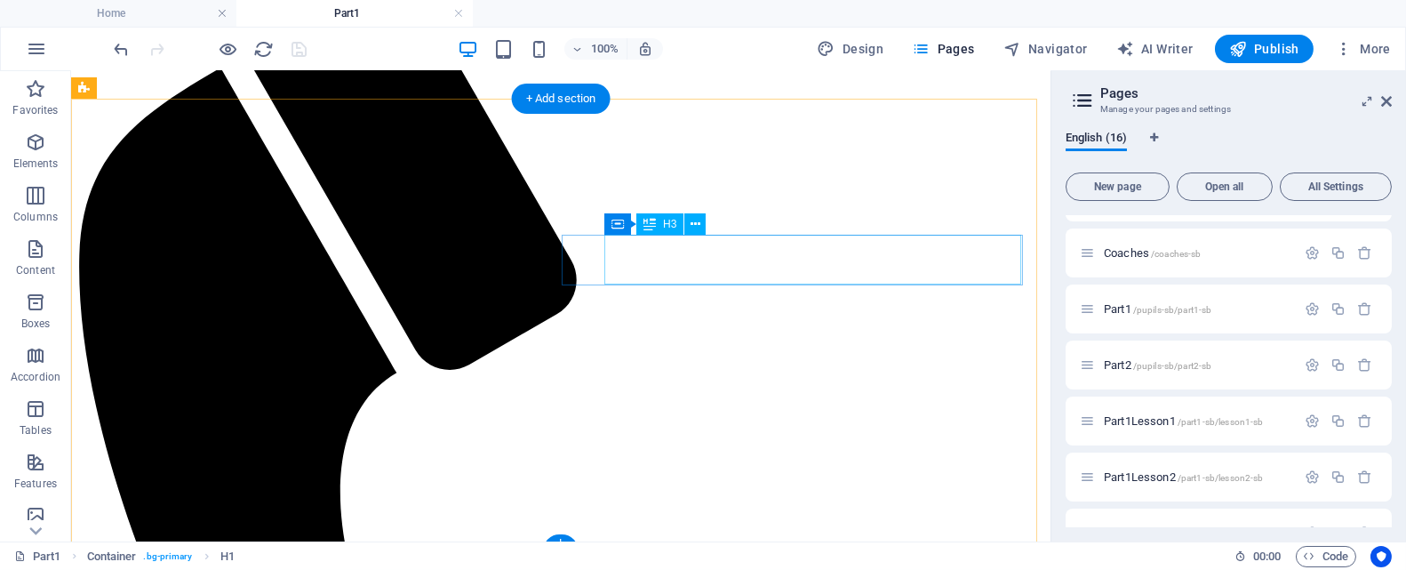
scroll to position [348, 0]
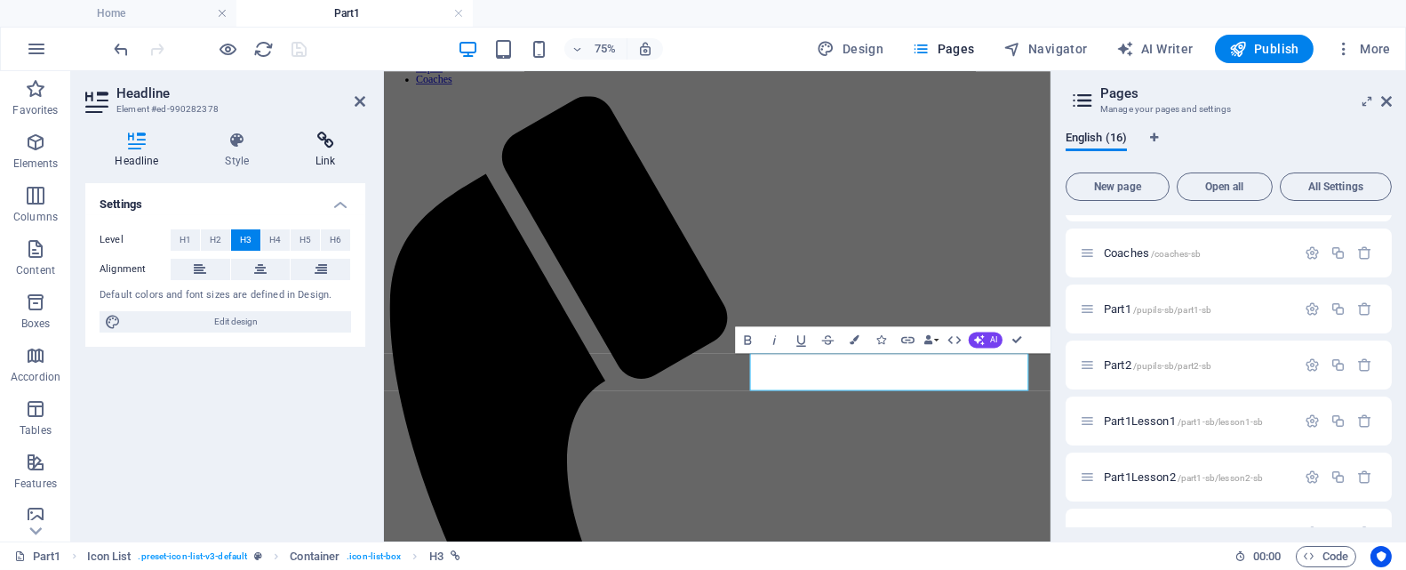
click at [321, 135] on icon at bounding box center [325, 141] width 79 height 18
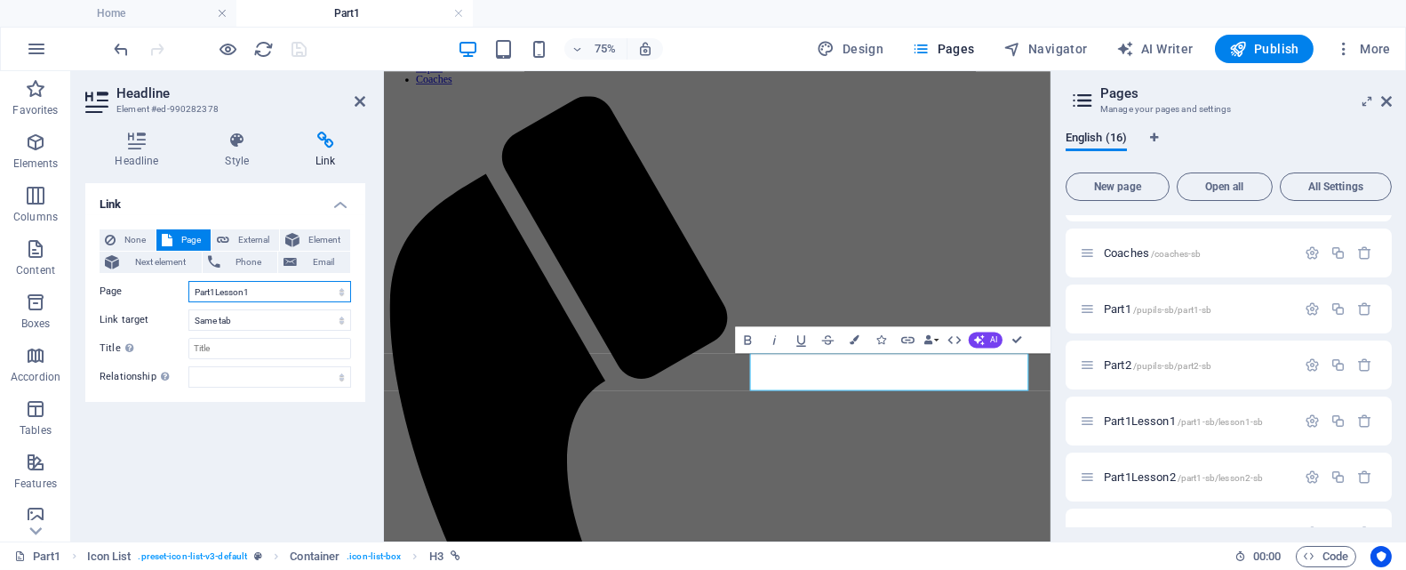
click at [213, 292] on select "Home About us Pupils Coaches Part1 Part2 Part1Lesson1 Part1Lesson2 Part1Lesson3…" at bounding box center [269, 291] width 163 height 21
select select "11"
click at [188, 281] on select "Home About us Pupils Coaches Part1 Part2 Part1Lesson1 Part1Lesson2 Part1Lesson3…" at bounding box center [269, 291] width 163 height 21
click at [294, 41] on icon "save" at bounding box center [300, 49] width 20 height 20
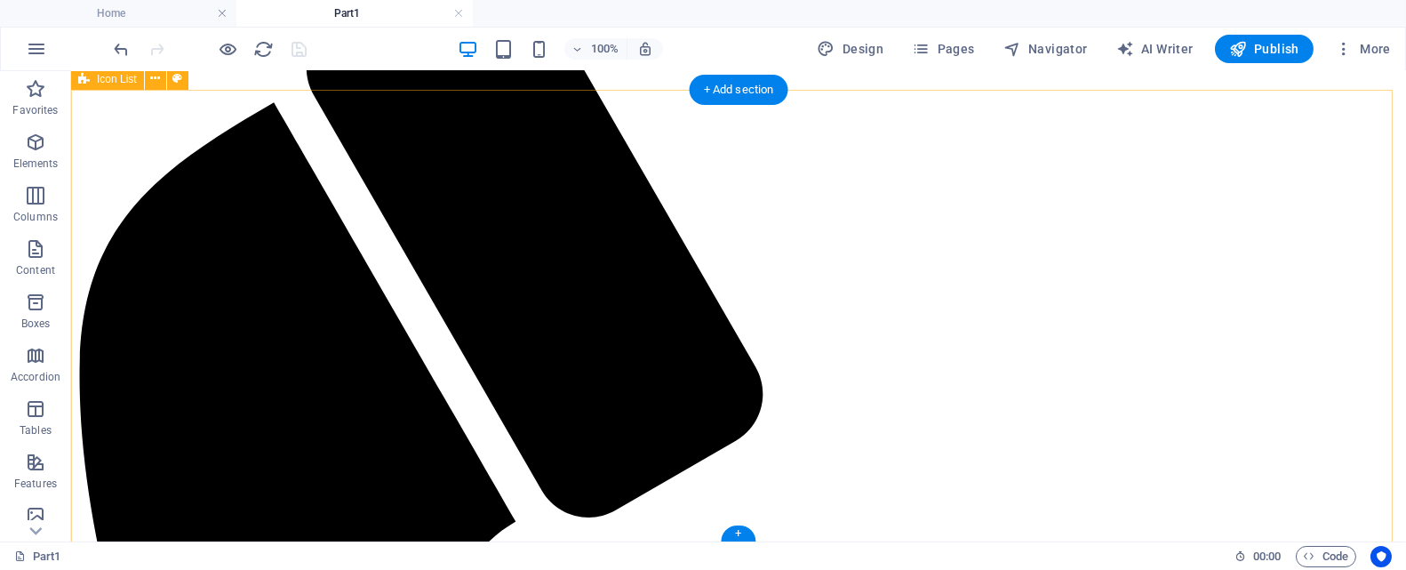
scroll to position [358, 0]
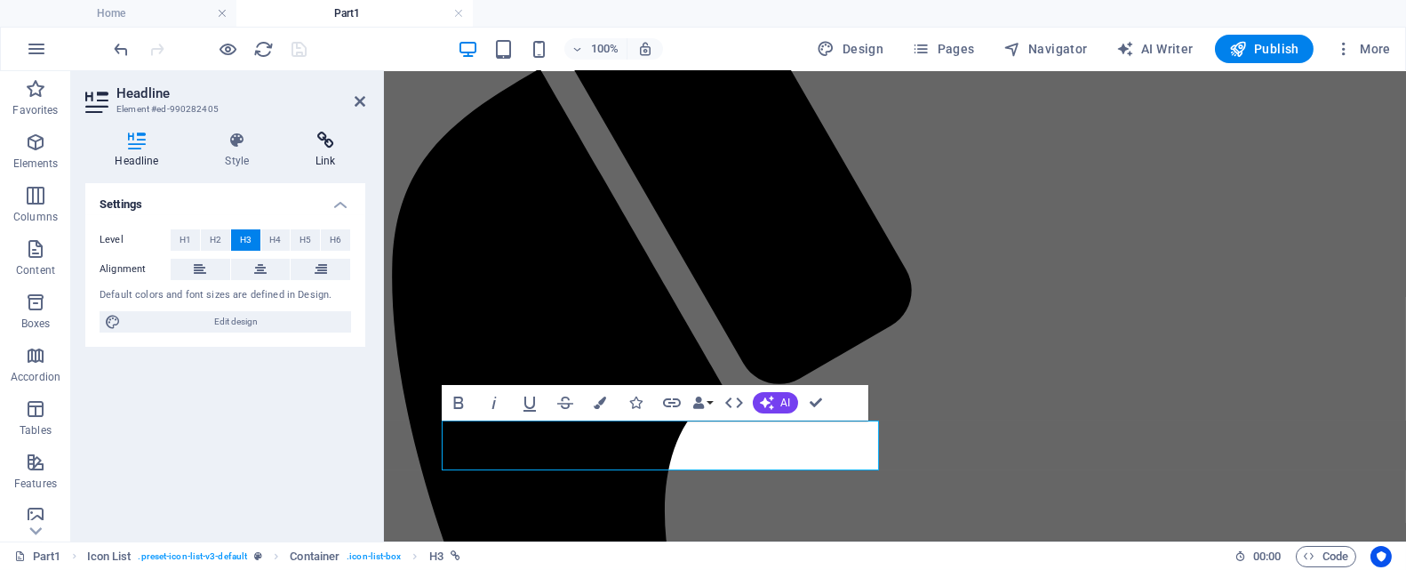
click at [328, 145] on icon at bounding box center [325, 141] width 79 height 18
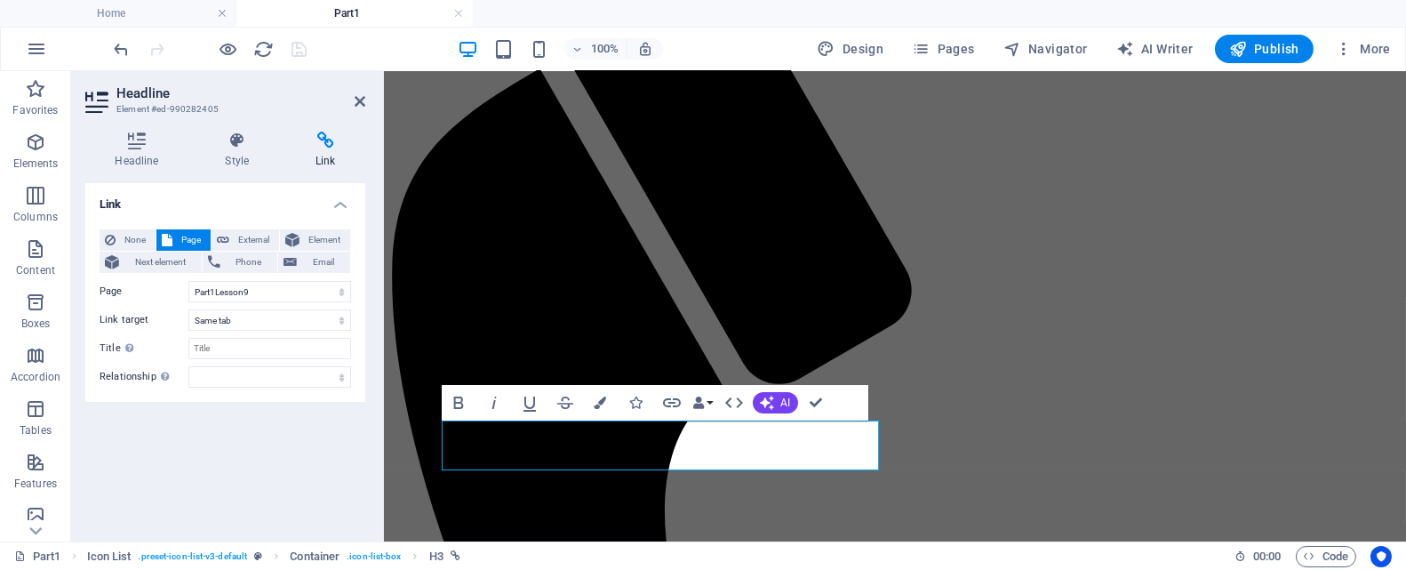
click at [254, 449] on div "Link None Page External Element Next element Phone Email Page Home About us Pup…" at bounding box center [225, 355] width 280 height 344
click at [356, 100] on icon at bounding box center [360, 101] width 11 height 14
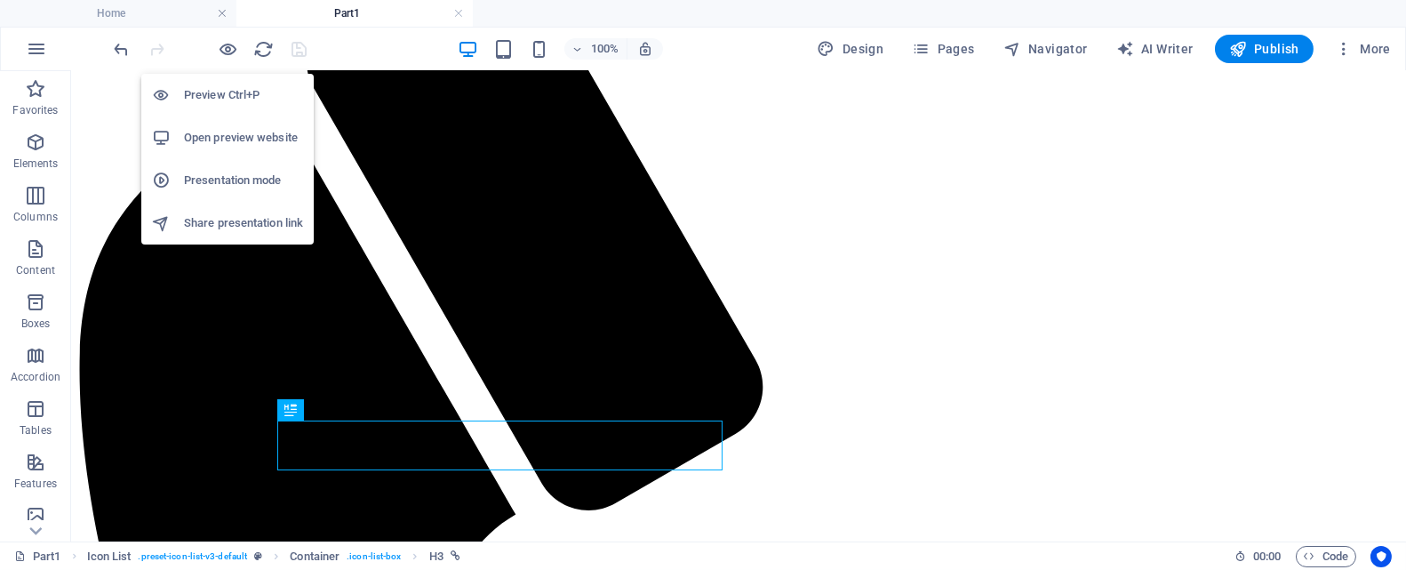
click at [236, 137] on h6 "Open preview website" at bounding box center [243, 137] width 119 height 21
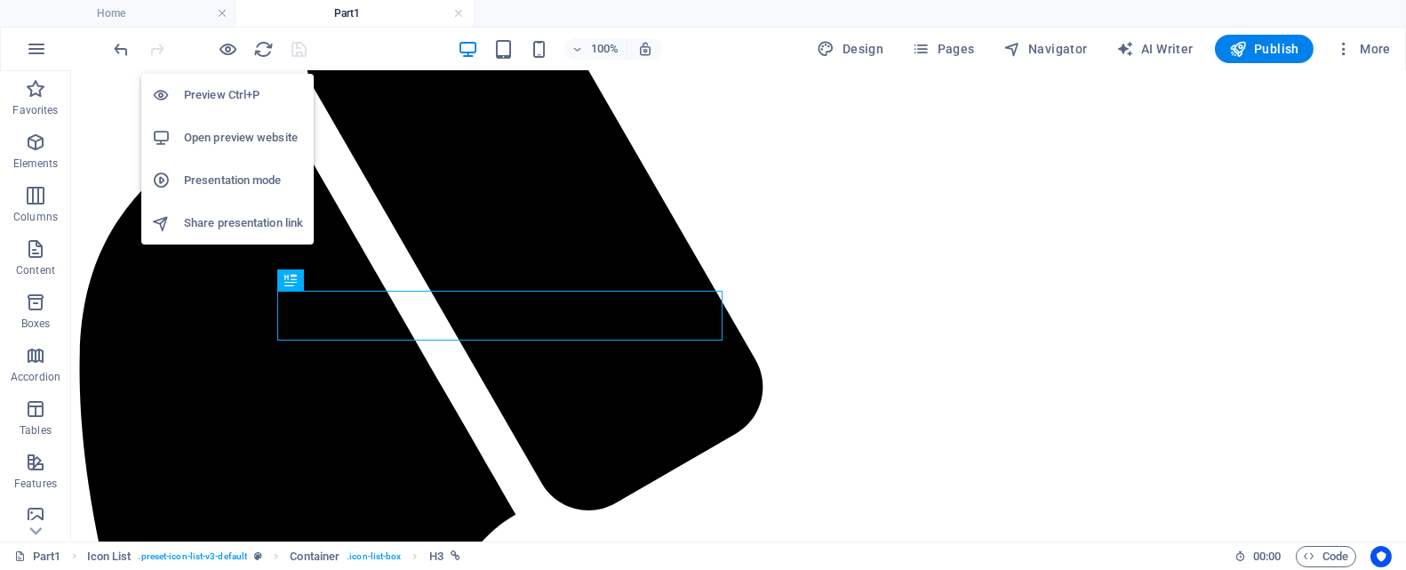
click at [239, 132] on h6 "Open preview website" at bounding box center [243, 137] width 119 height 21
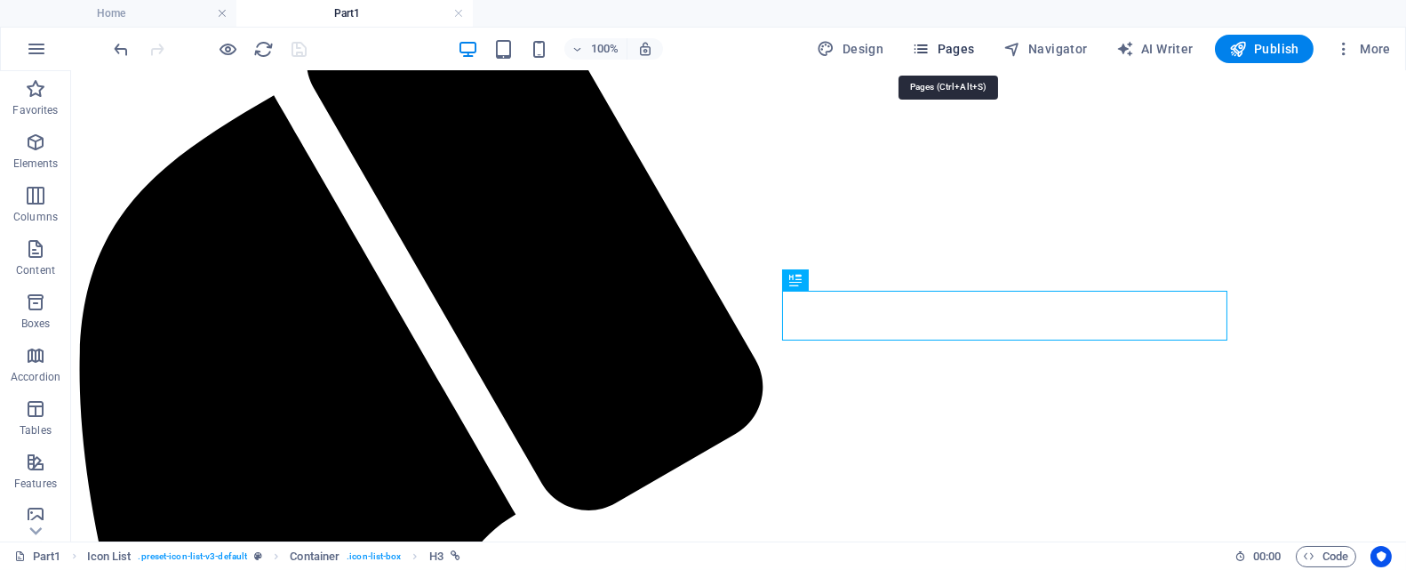
click at [963, 46] on span "Pages" at bounding box center [943, 49] width 62 height 18
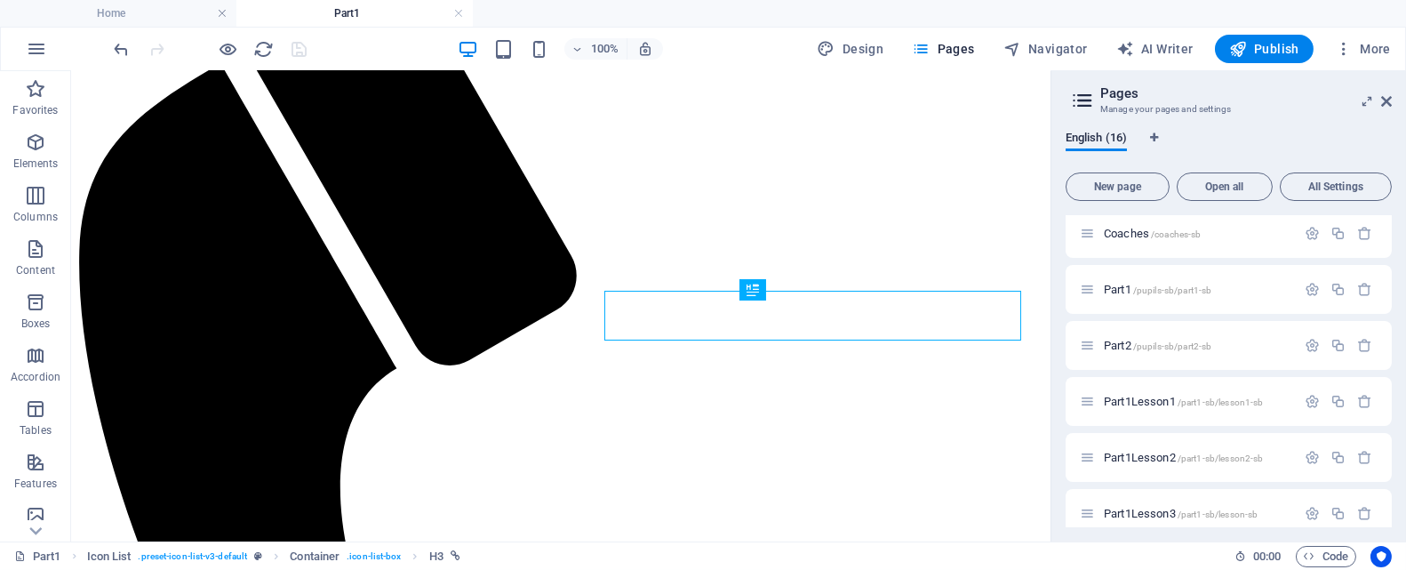
scroll to position [178, 0]
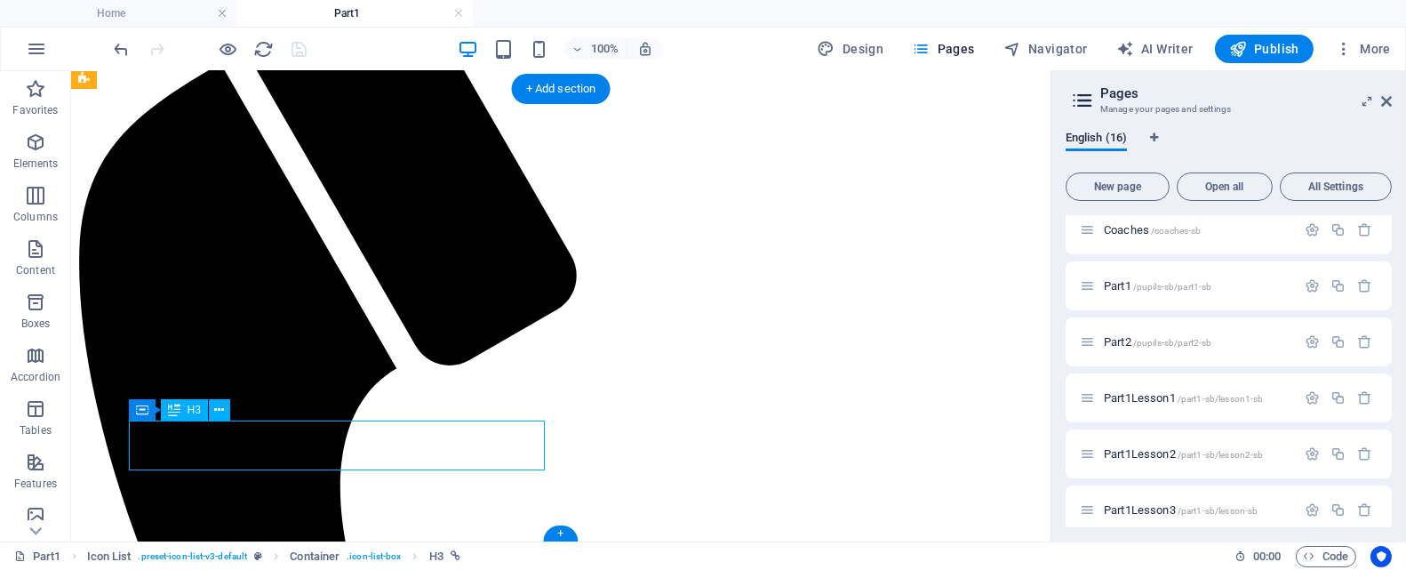
select select "14"
select select
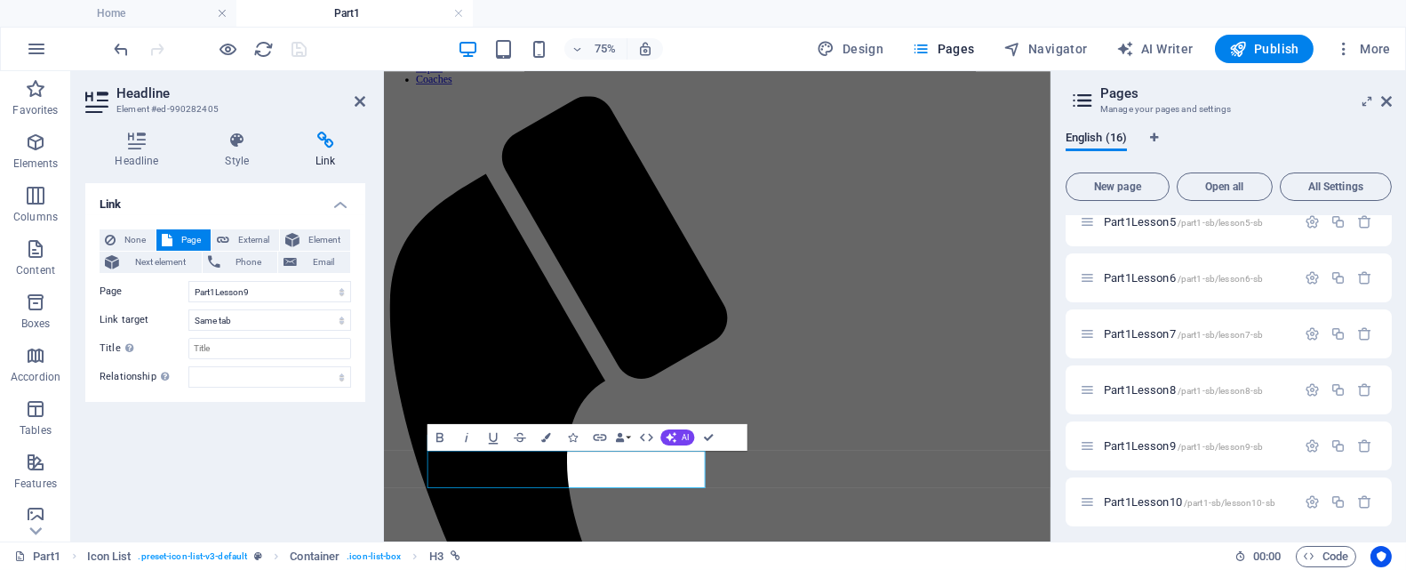
scroll to position [583, 0]
click at [1129, 434] on span "Part1Lesson9 /part1-sb/lesson9-sb" at bounding box center [1183, 440] width 159 height 13
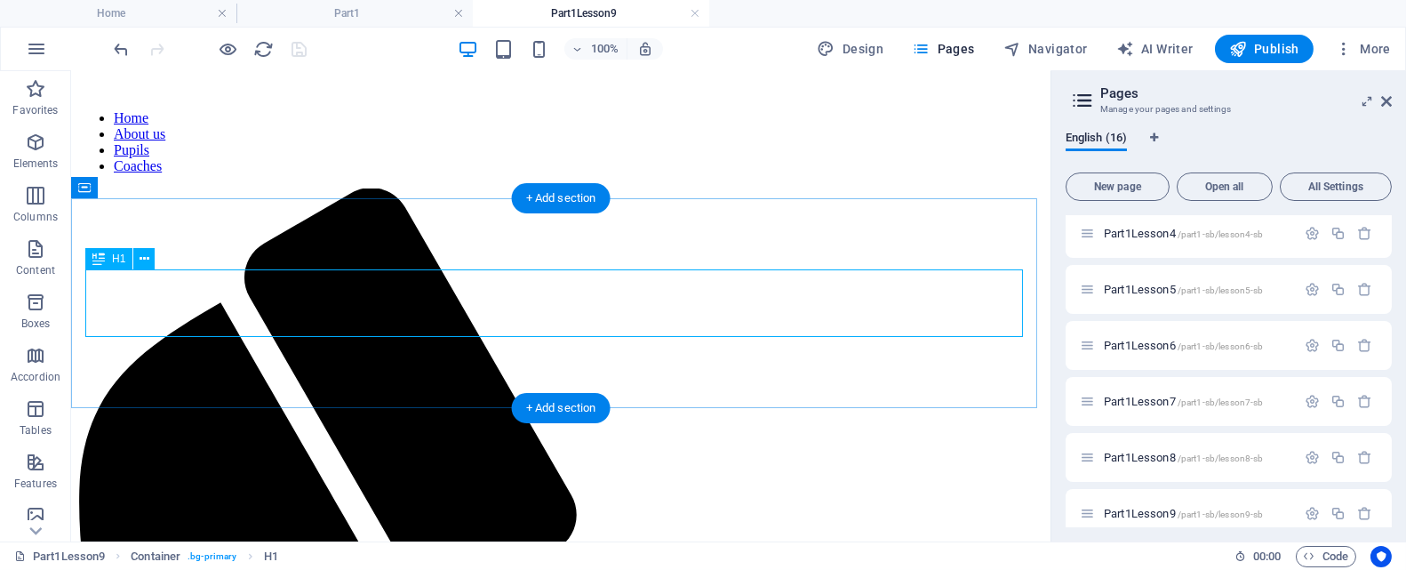
scroll to position [153, 0]
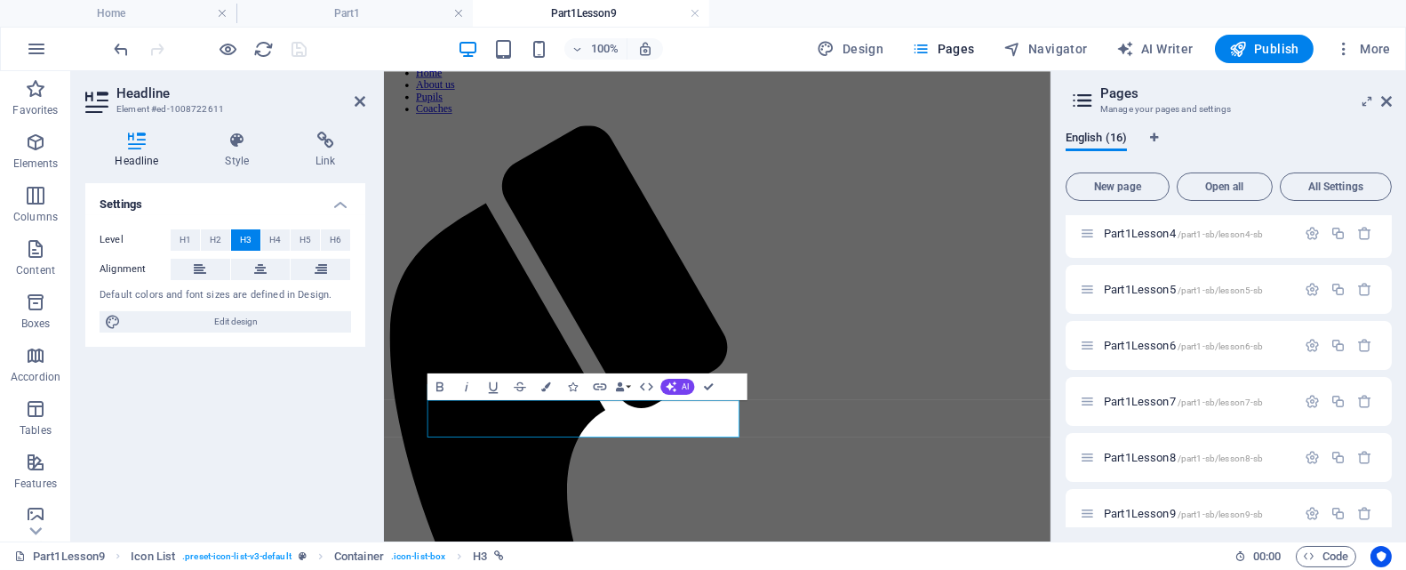
scroll to position [0, 0]
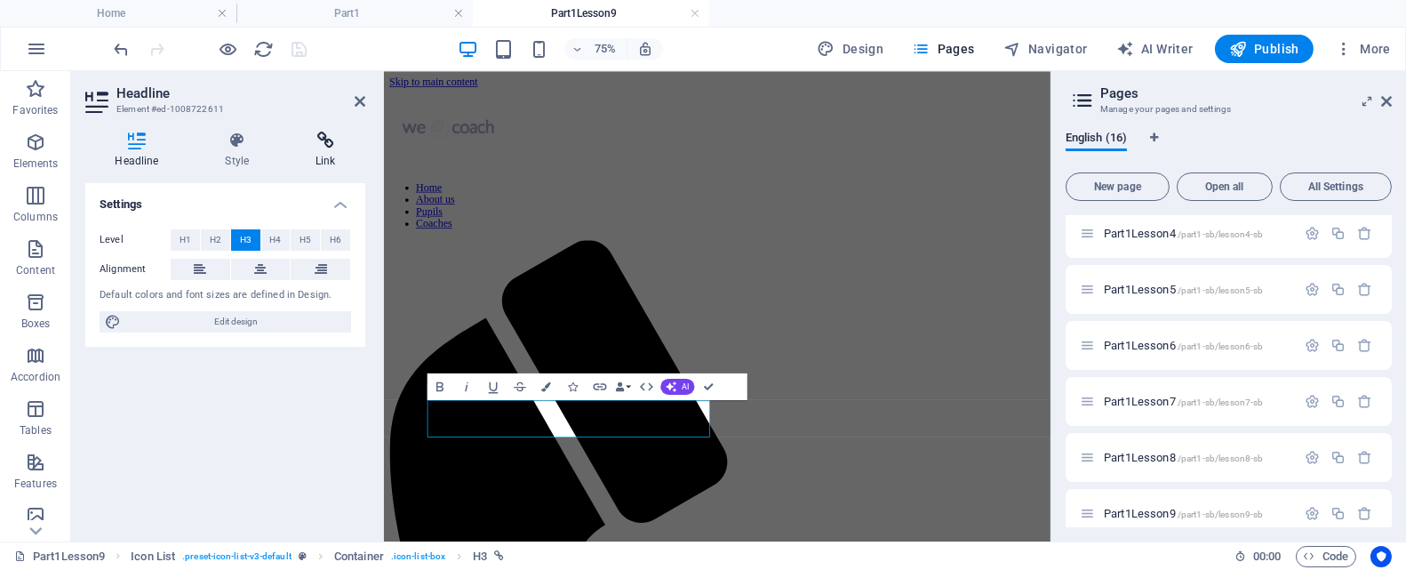
click at [324, 136] on icon at bounding box center [325, 141] width 79 height 18
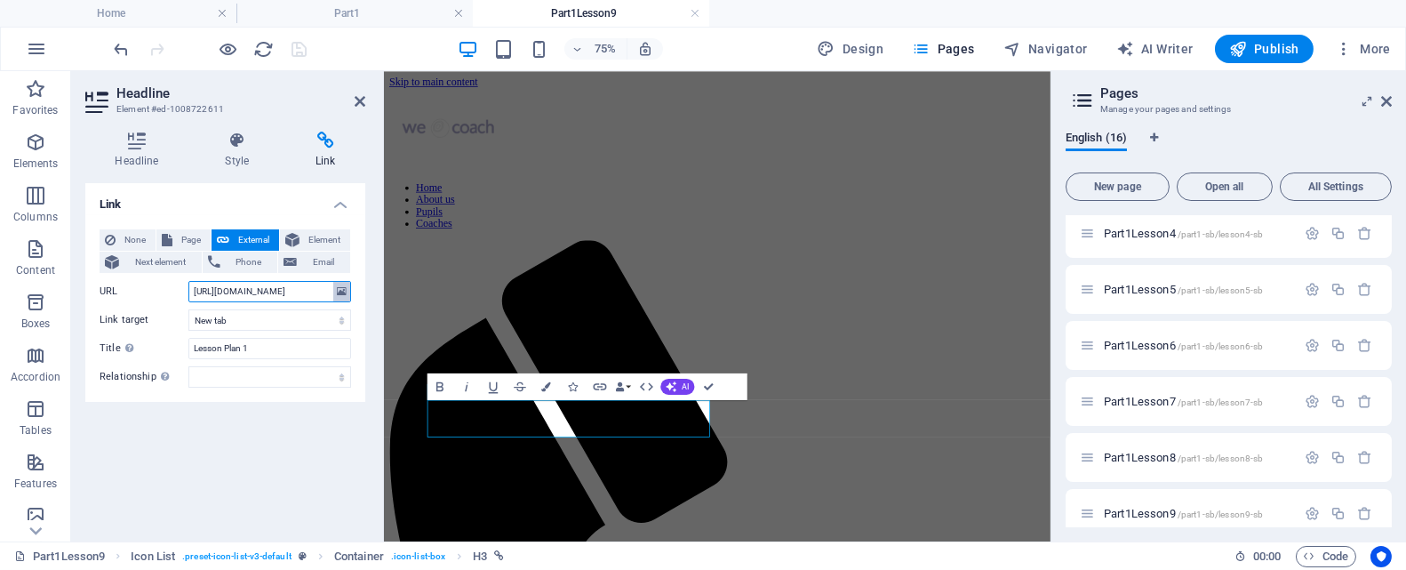
scroll to position [0, 248]
drag, startPoint x: 193, startPoint y: 291, endPoint x: 341, endPoint y: 287, distance: 148.5
click at [341, 287] on div "URL https://drive.google.com/file/d/1WDuqdf1Fu4VLjBD3NqwVvW7V7vwk7WQV/view?usp=…" at bounding box center [226, 291] width 252 height 21
paste input "quATaCKW-HjBf57lysORDlgPO1yLIIqS"
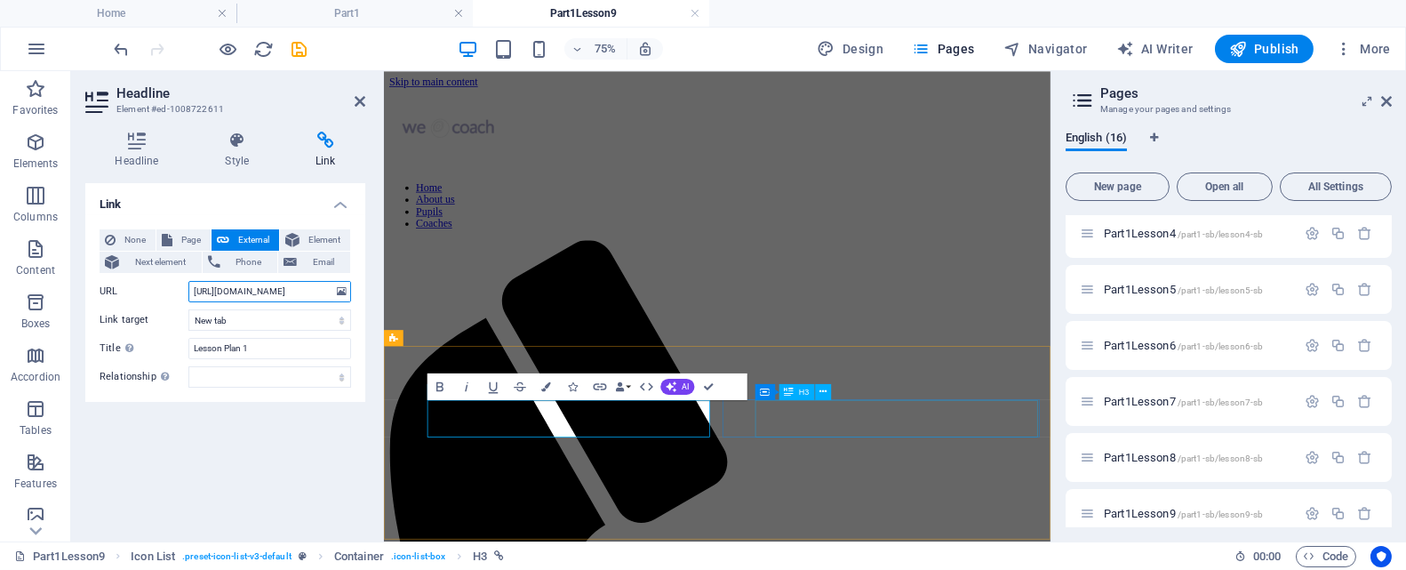
type input "https://drive.google.com/file/d/1quATaCKW-HjBf57lysORDlgPO1yLIIqS/view?usp=driv…"
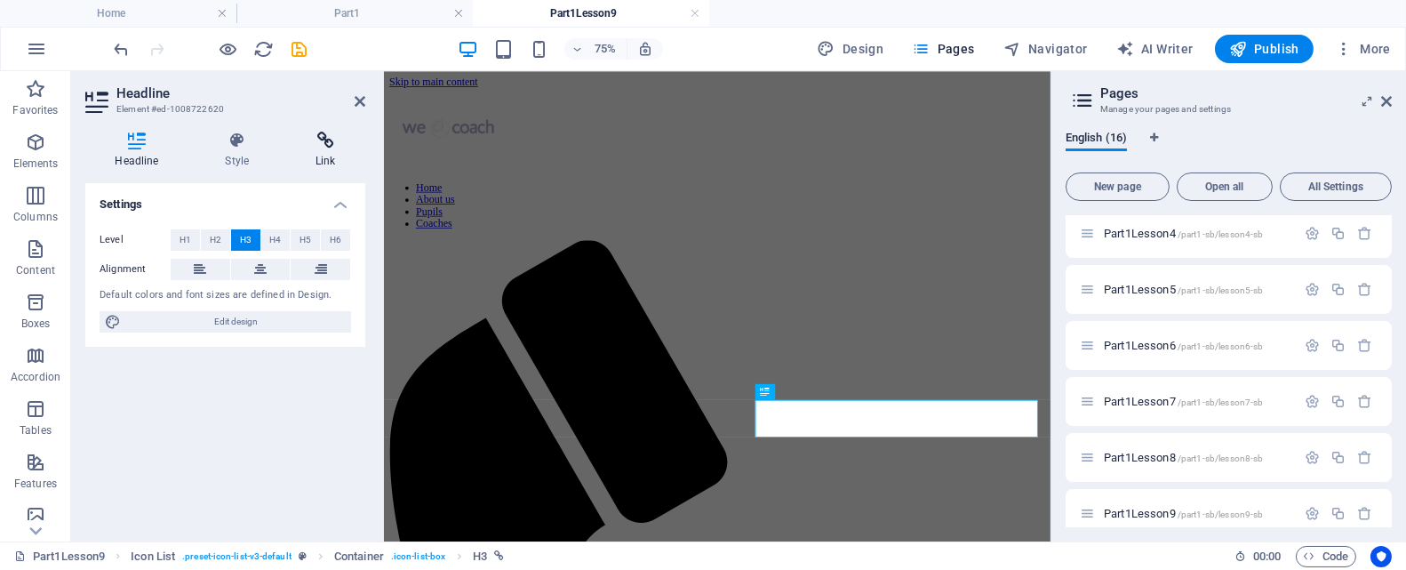
click at [327, 140] on icon at bounding box center [325, 141] width 79 height 18
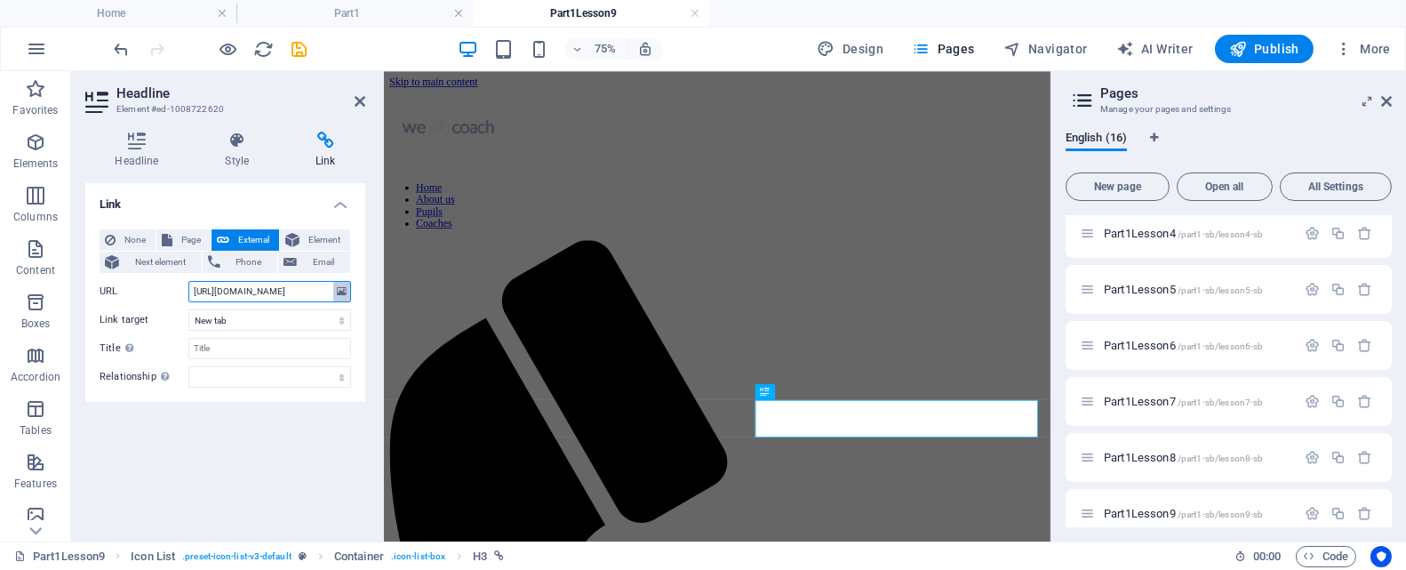
scroll to position [0, 215]
drag, startPoint x: 190, startPoint y: 291, endPoint x: 335, endPoint y: 288, distance: 144.9
click at [335, 288] on div "URL https://drive.google.com/file/d/1QiqIjE3NB8dXrni3zqongzgAseseYhtn/view?usp=…" at bounding box center [226, 291] width 252 height 21
paste input "ffp4vwcSrkodSFuVKyDixbIMMuBJPCCe/view?usp=drive_link"
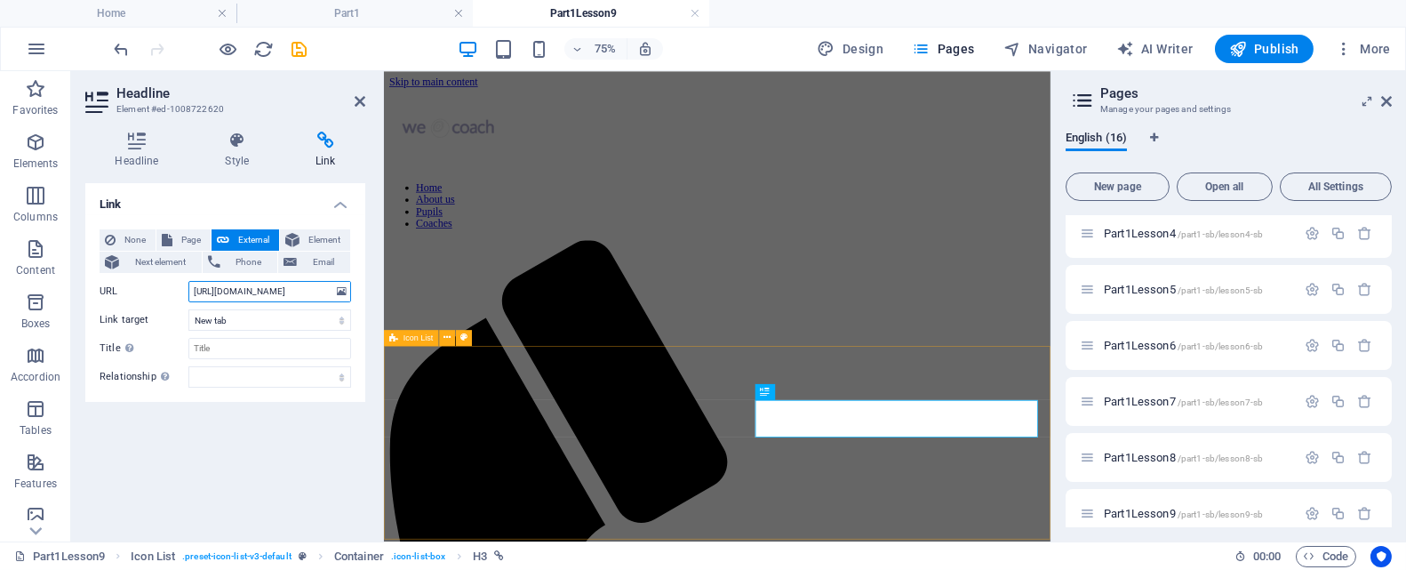
type input "https://drive.google.com/file/d/1ffp4vwcSrkodSFuVKyDixbIMMuBJPCCe/view?usp=driv…"
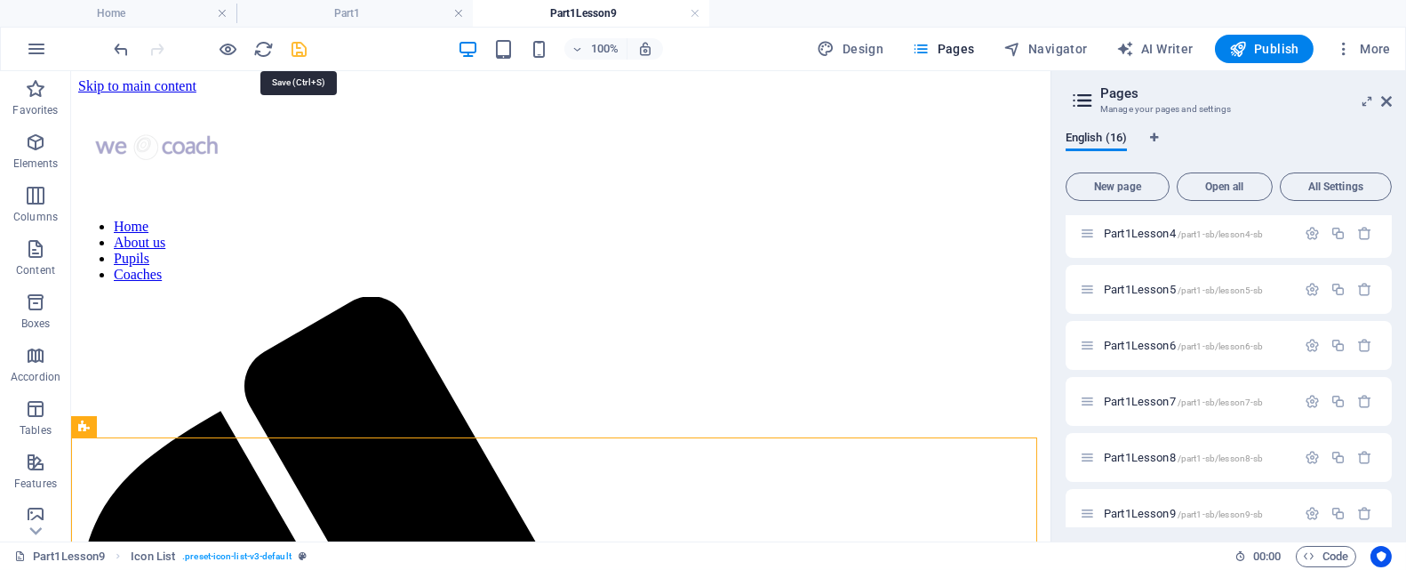
click at [302, 42] on icon "save" at bounding box center [300, 49] width 20 height 20
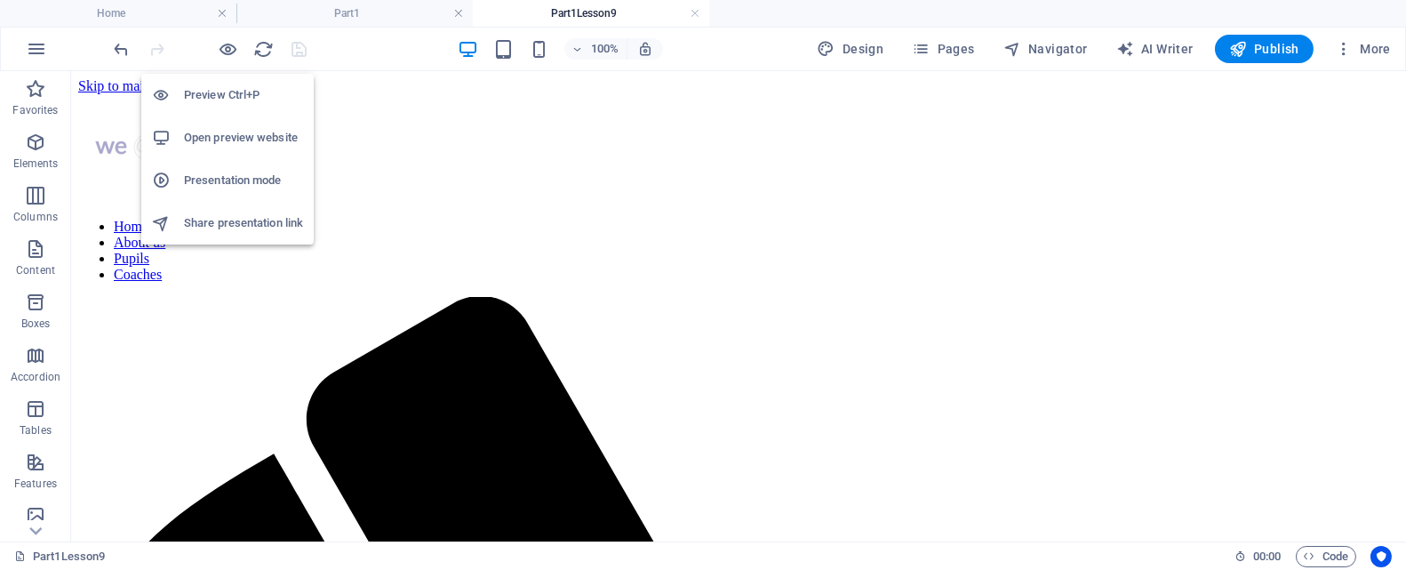
click at [258, 140] on h6 "Open preview website" at bounding box center [243, 137] width 119 height 21
click at [227, 45] on icon "button" at bounding box center [229, 49] width 20 height 20
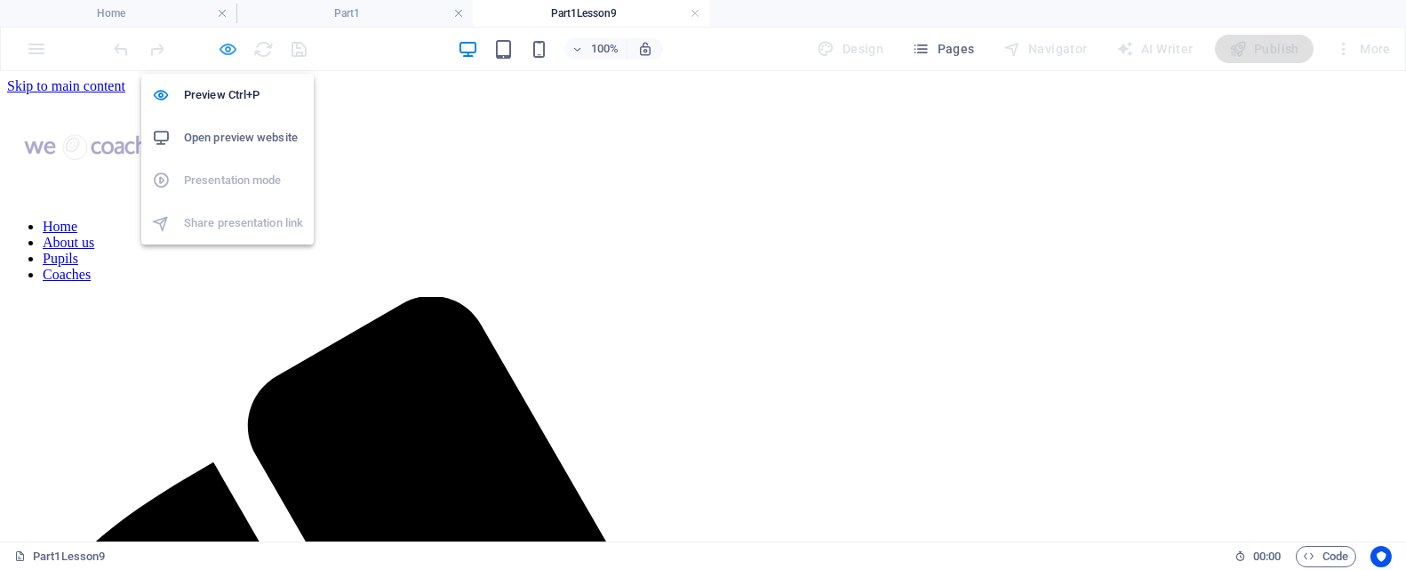
click at [227, 45] on icon "button" at bounding box center [229, 49] width 20 height 20
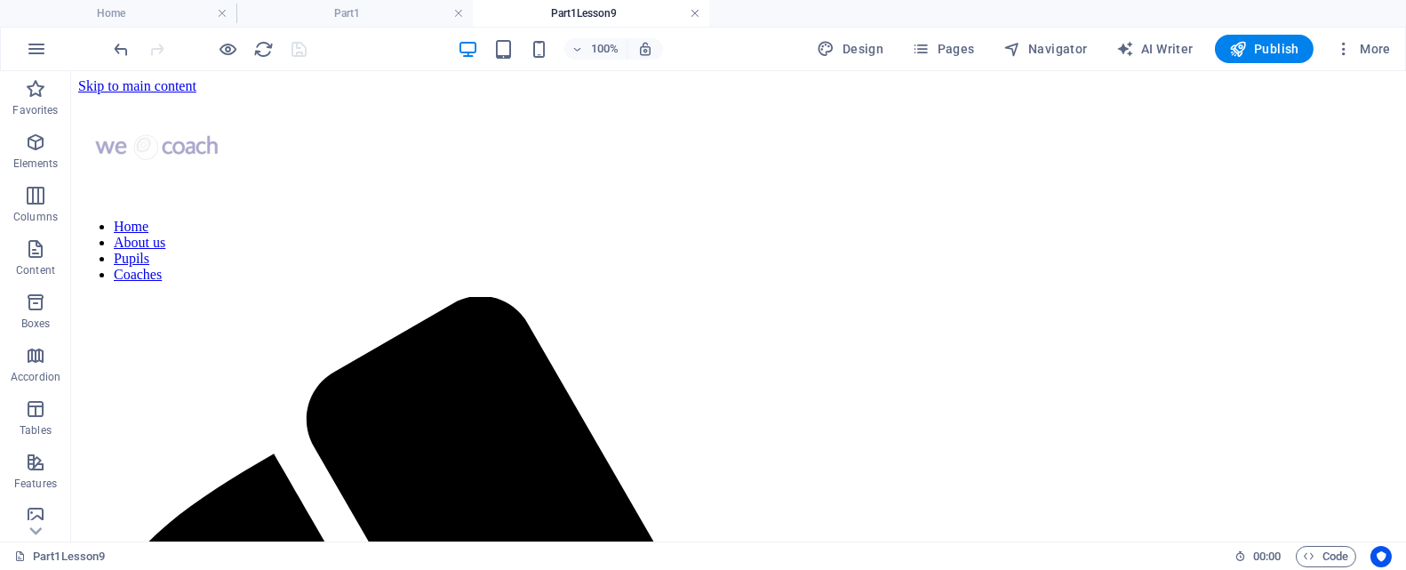
click at [698, 15] on link at bounding box center [695, 13] width 11 height 17
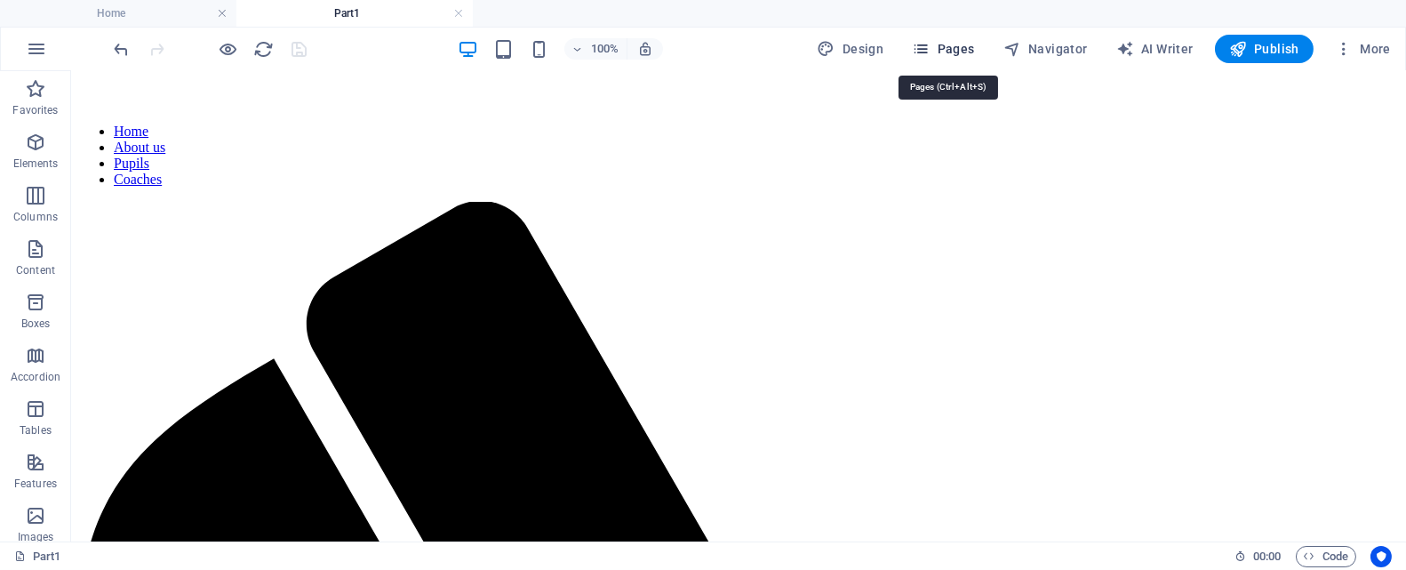
click at [963, 50] on span "Pages" at bounding box center [943, 49] width 62 height 18
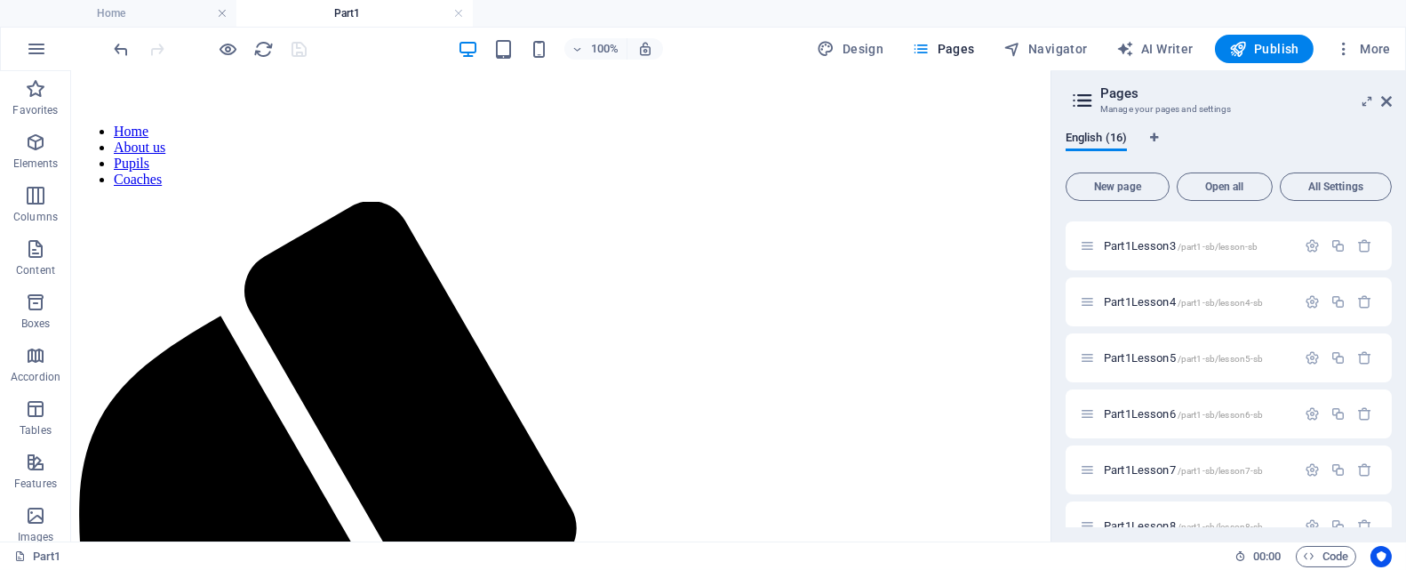
scroll to position [444, 0]
click at [1312, 412] on icon "button" at bounding box center [1312, 411] width 15 height 15
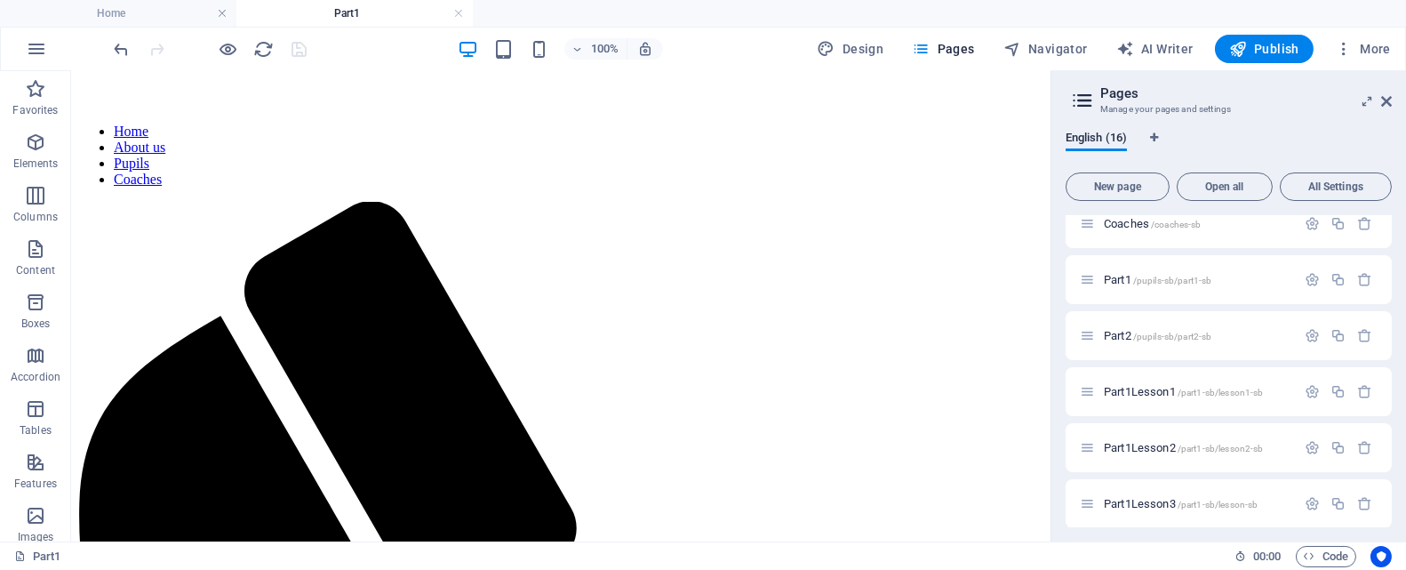
scroll to position [178, 0]
click at [1120, 285] on span "Part1 /pupils-sb/part1-sb" at bounding box center [1158, 285] width 108 height 13
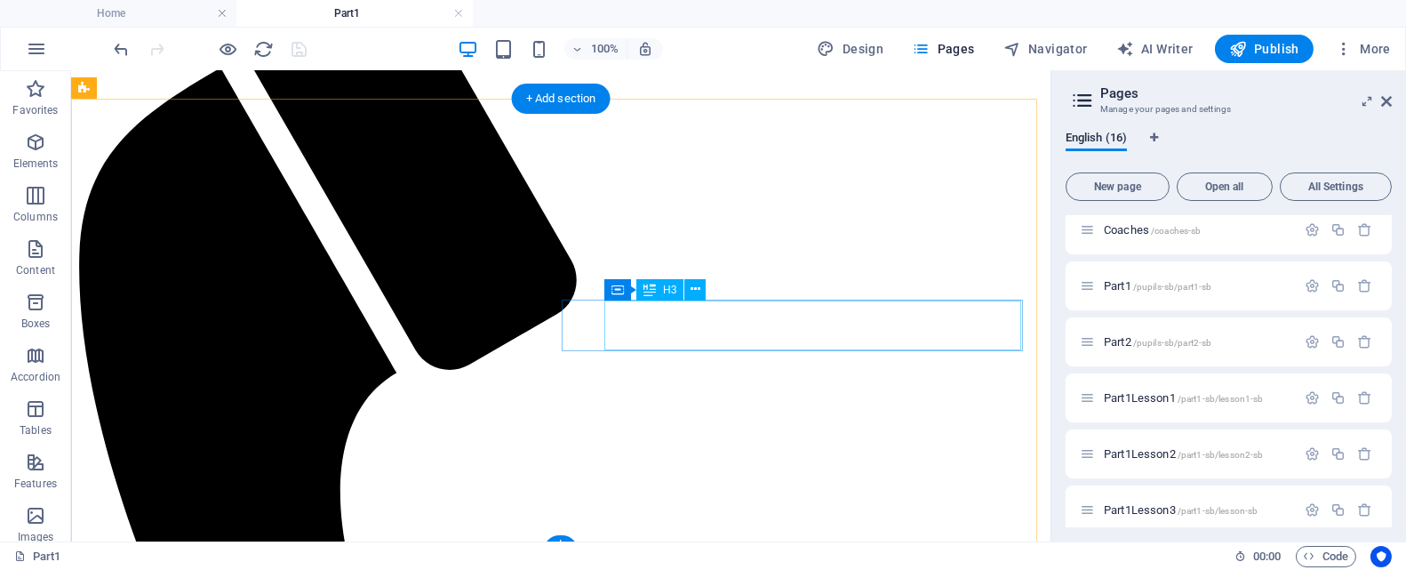
scroll to position [348, 0]
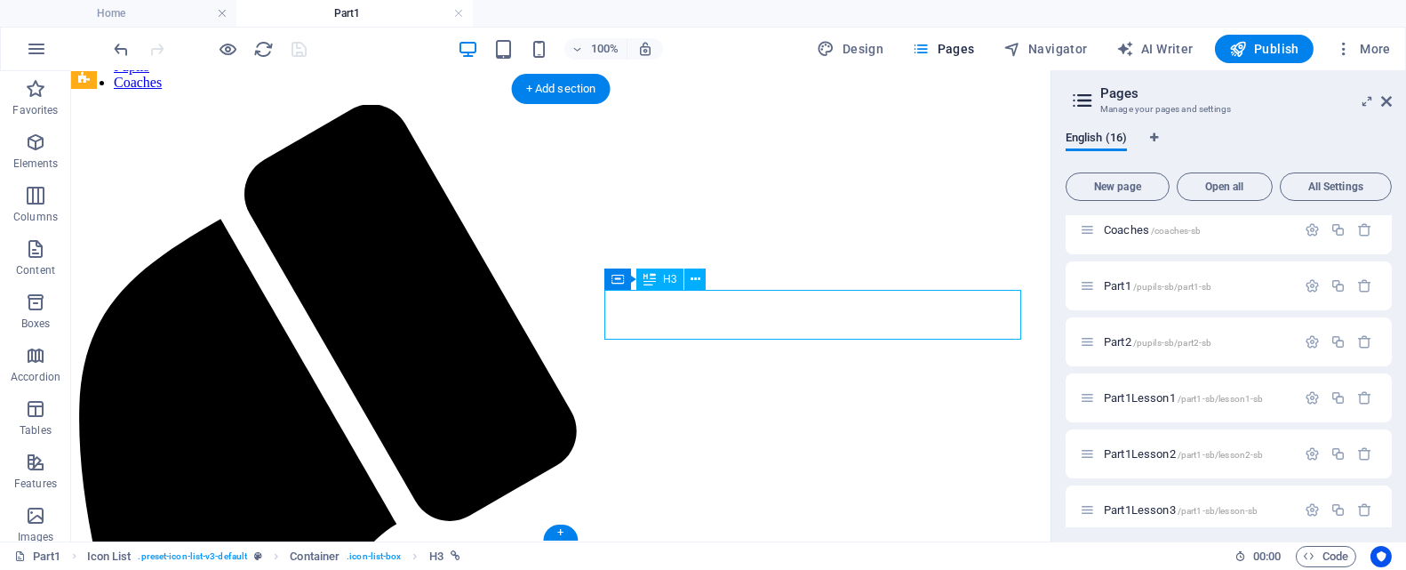
select select "11"
select select
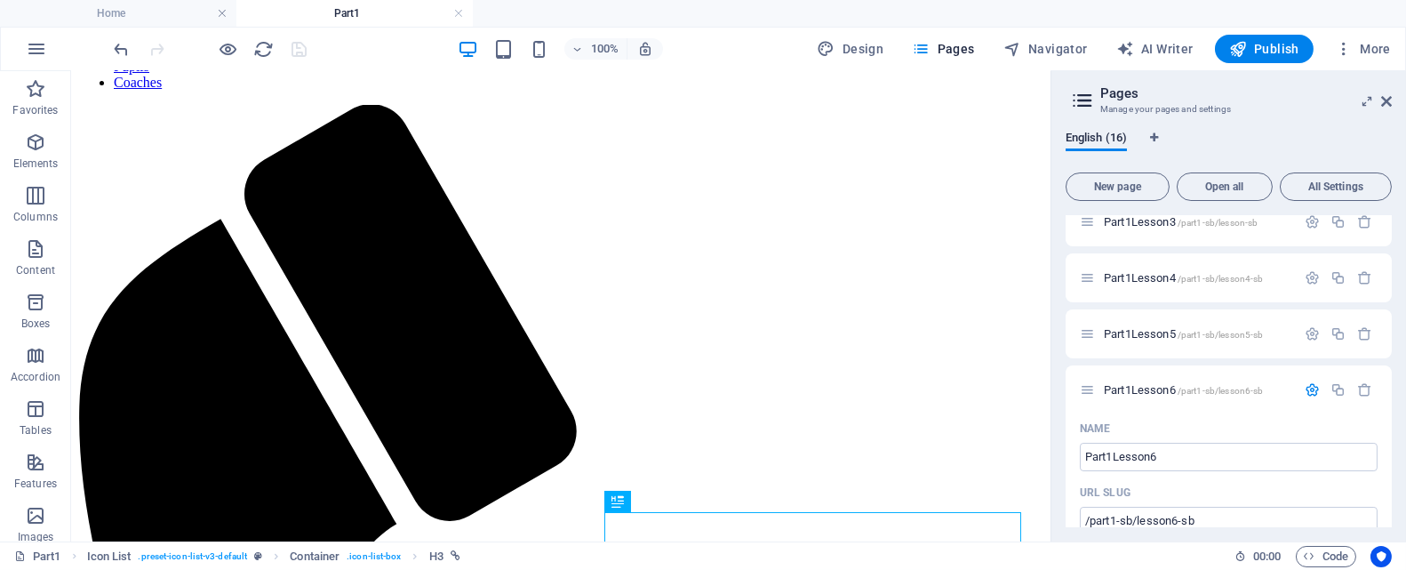
scroll to position [470, 0]
click at [1312, 388] on icon "button" at bounding box center [1312, 385] width 15 height 15
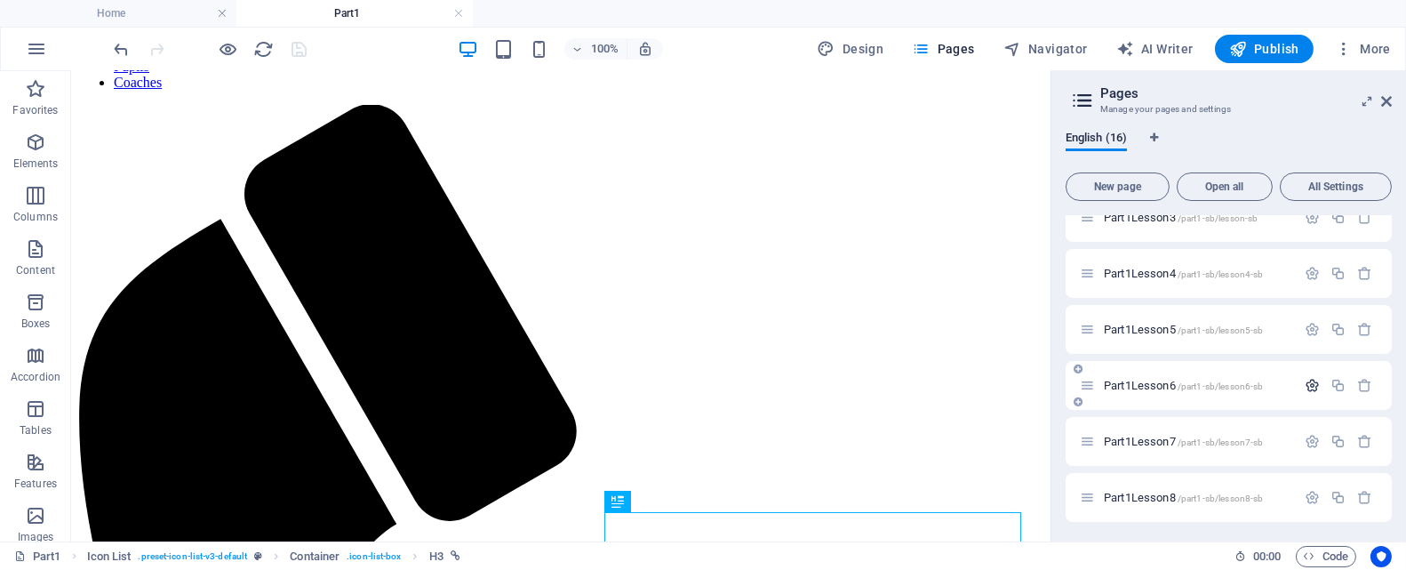
click at [1308, 386] on icon "button" at bounding box center [1312, 385] width 15 height 15
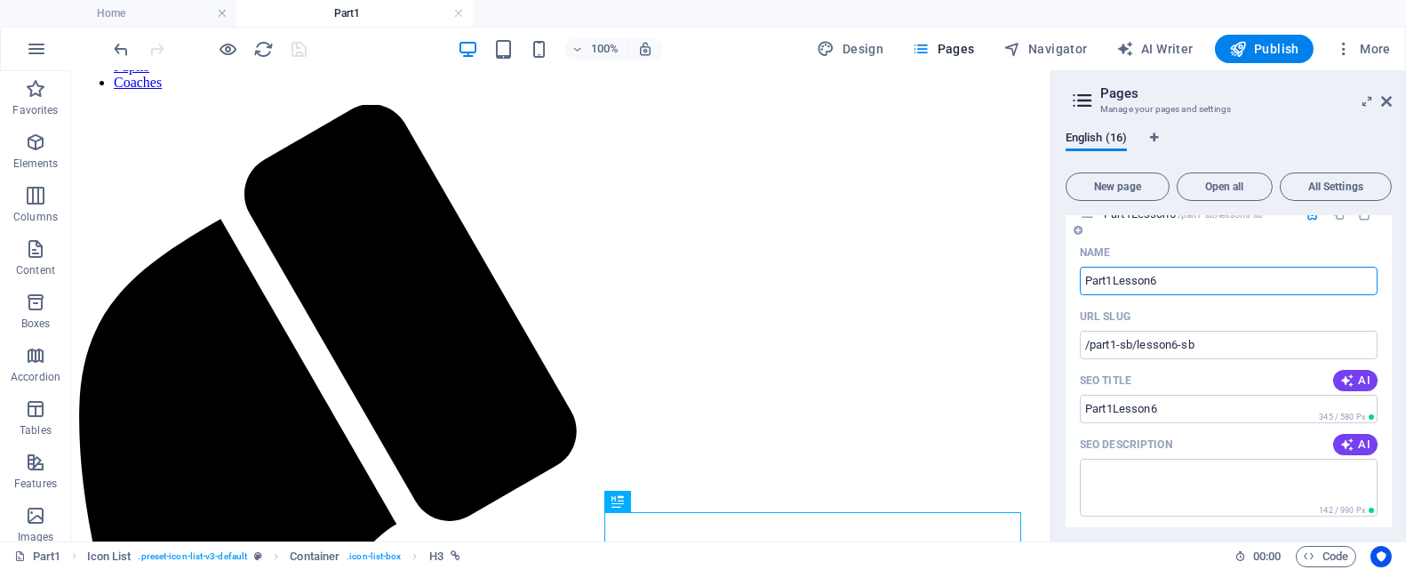
scroll to position [559, 0]
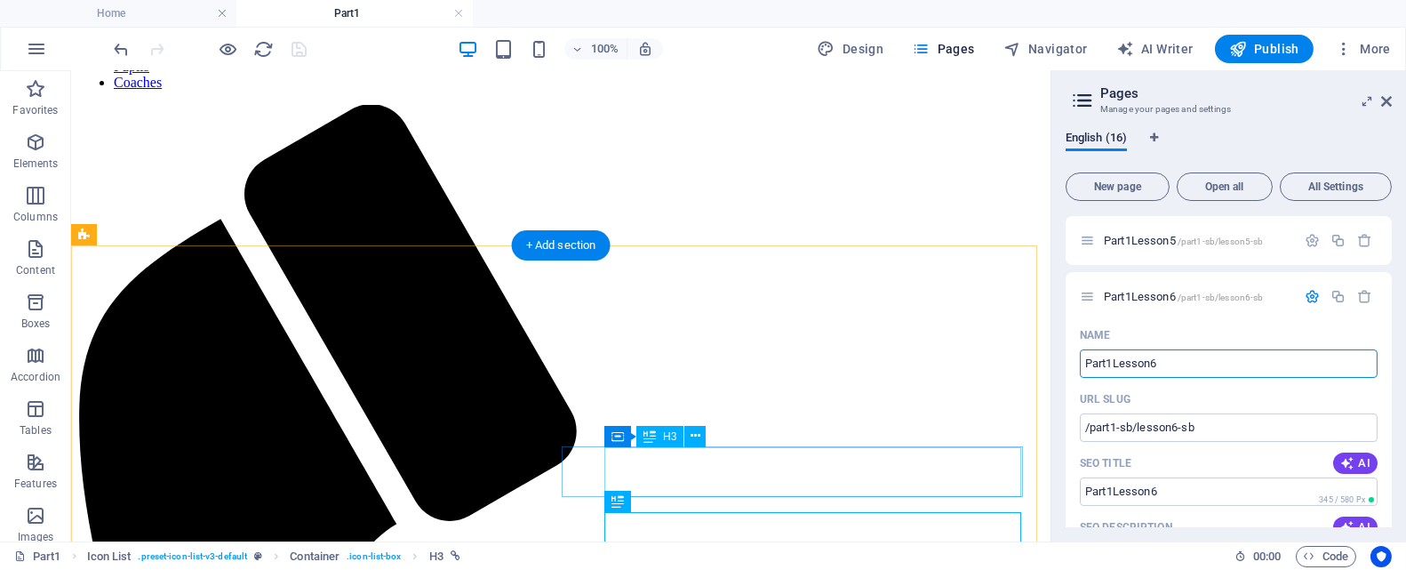
select select "11"
select select
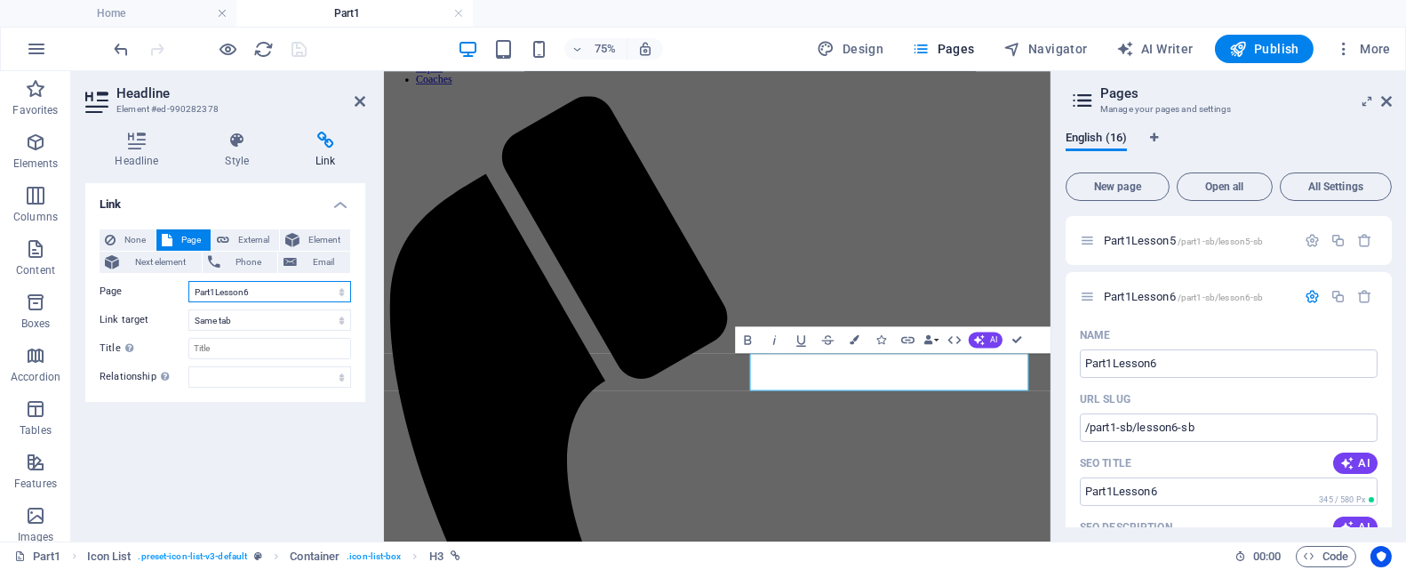
click at [340, 292] on select "Home About us Pupils Coaches Part1 Part2 Part1Lesson1 Part1Lesson2 Part1Lesson3…" at bounding box center [269, 291] width 163 height 21
click at [188, 281] on select "Home About us Pupils Coaches Part1 Part2 Part1Lesson1 Part1Lesson2 Part1Lesson3…" at bounding box center [269, 291] width 163 height 21
click at [341, 292] on select "Home About us Pupils Coaches Part1 Part2 Part1Lesson1 Part1Lesson2 Part1Lesson3…" at bounding box center [269, 291] width 163 height 21
click at [188, 281] on select "Home About us Pupils Coaches Part1 Part2 Part1Lesson1 Part1Lesson2 Part1Lesson3…" at bounding box center [269, 291] width 163 height 21
click at [338, 292] on select "Home About us Pupils Coaches Part1 Part2 Part1Lesson1 Part1Lesson2 Part1Lesson3…" at bounding box center [269, 291] width 163 height 21
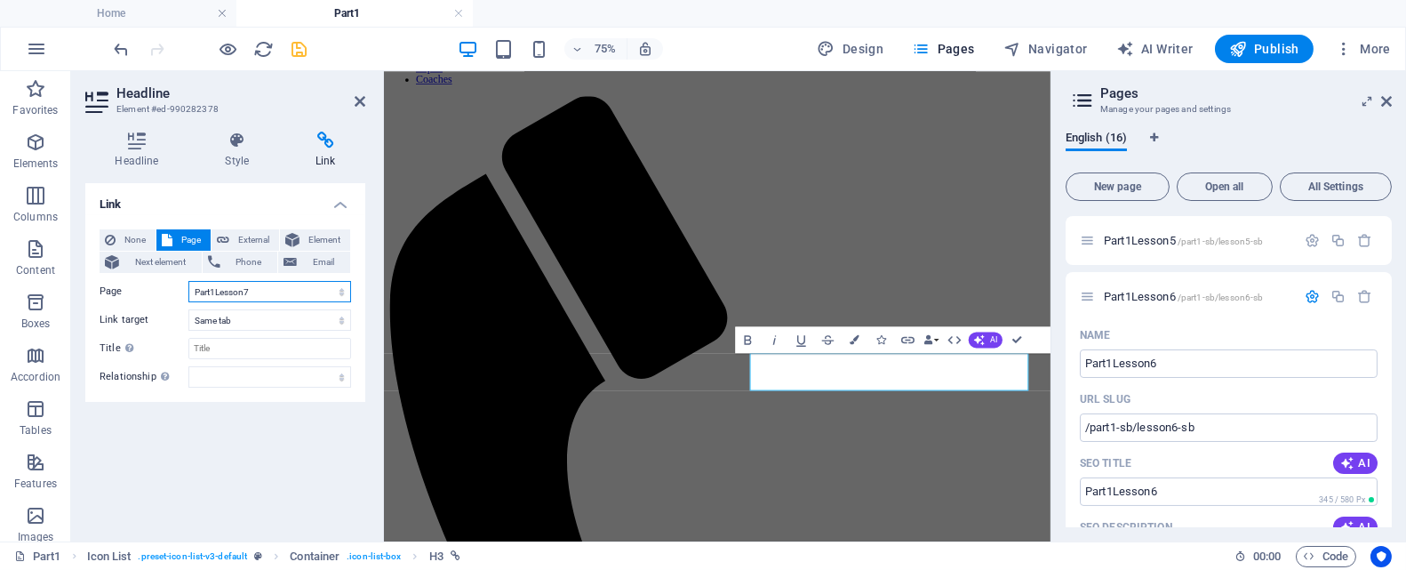
select select "11"
click at [188, 281] on select "Home About us Pupils Coaches Part1 Part2 Part1Lesson1 Part1Lesson2 Part1Lesson3…" at bounding box center [269, 291] width 163 height 21
click at [300, 49] on icon "save" at bounding box center [300, 49] width 20 height 20
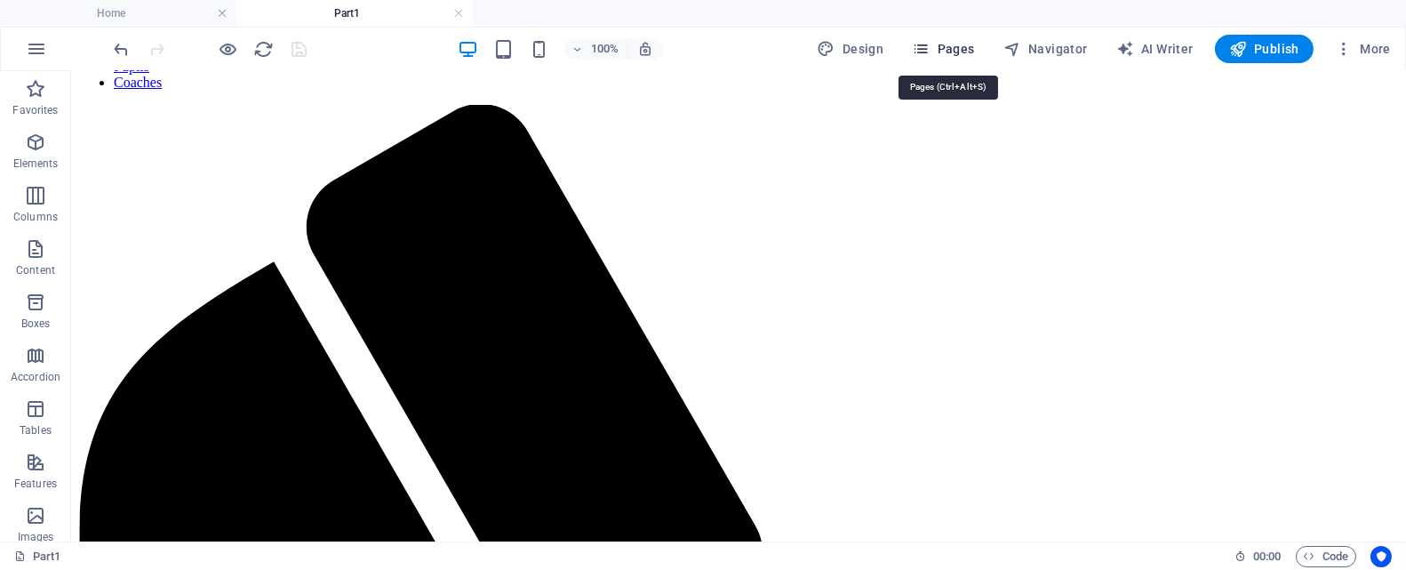
click at [952, 44] on span "Pages" at bounding box center [943, 49] width 62 height 18
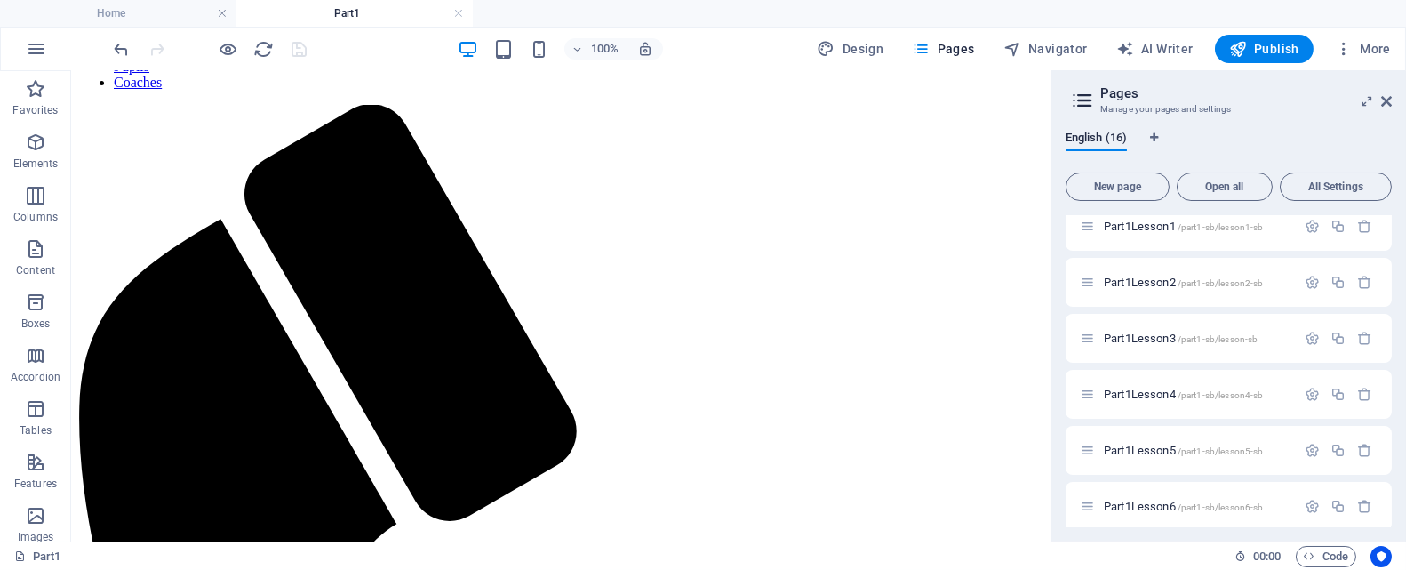
scroll to position [355, 0]
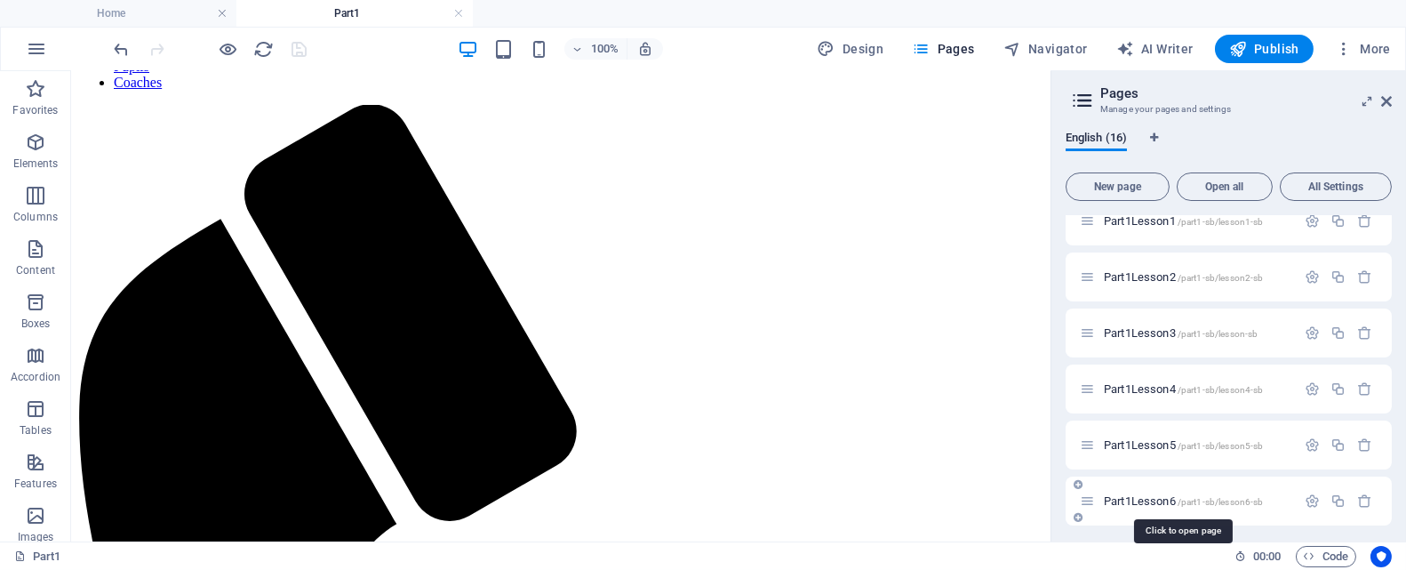
click at [1164, 499] on span "Part1Lesson6 /part1-sb/lesson6-sb" at bounding box center [1183, 500] width 159 height 13
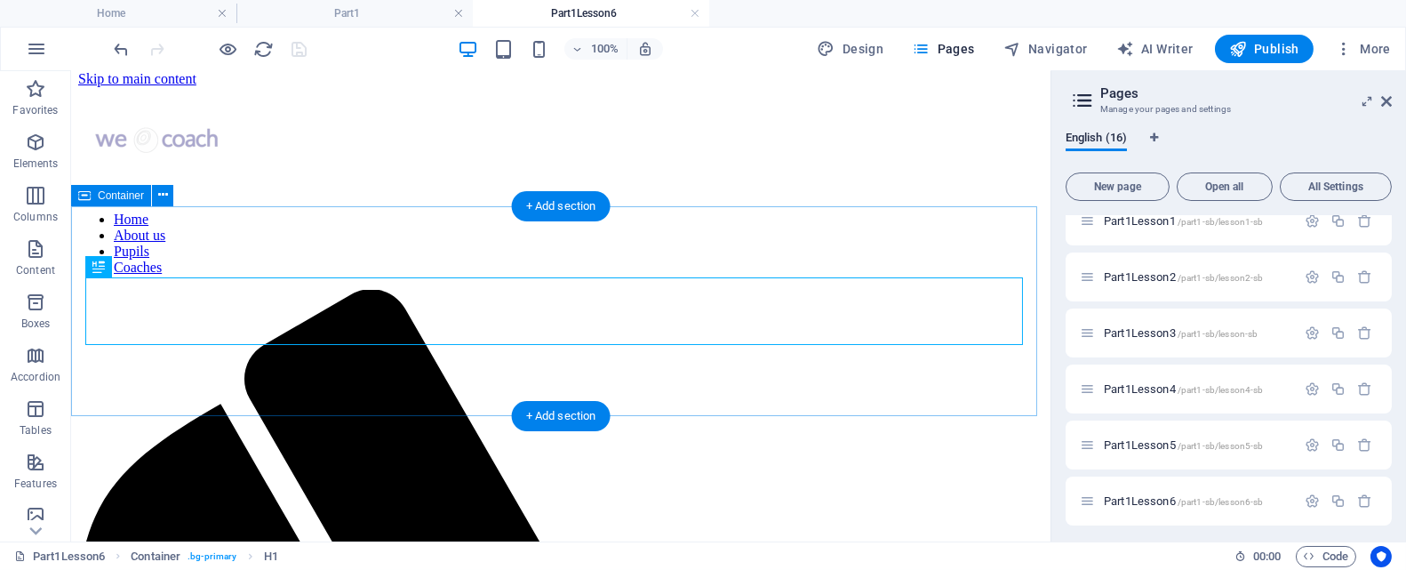
scroll to position [0, 0]
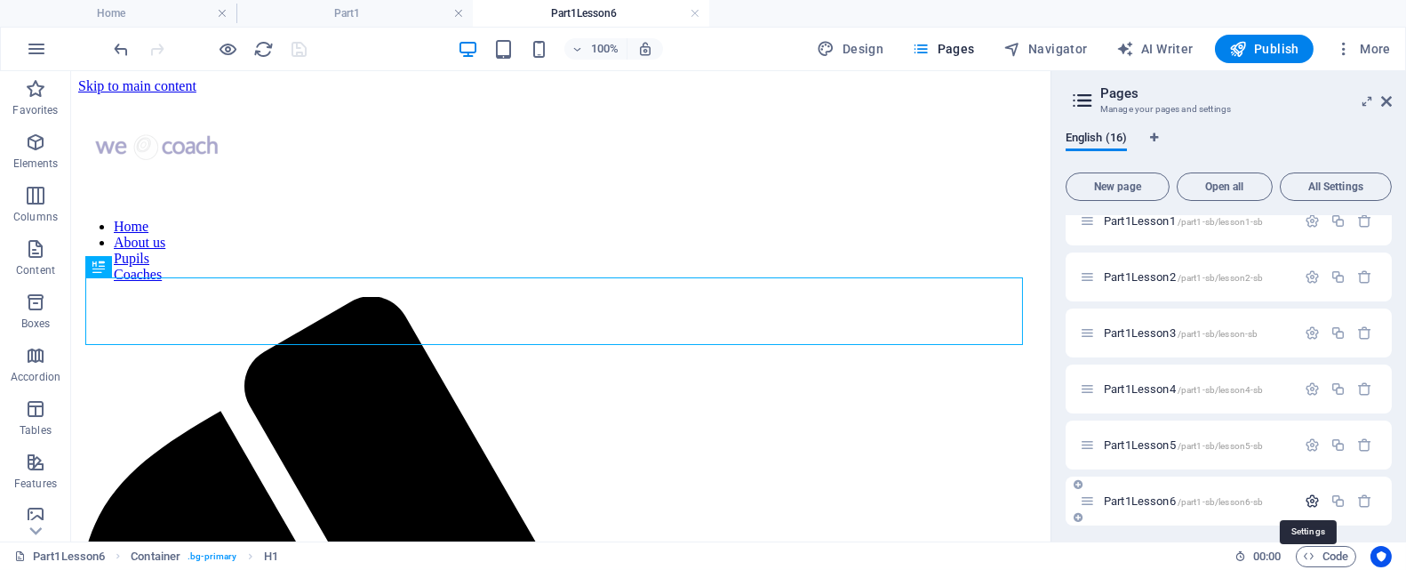
click at [1310, 501] on icon "button" at bounding box center [1312, 500] width 15 height 15
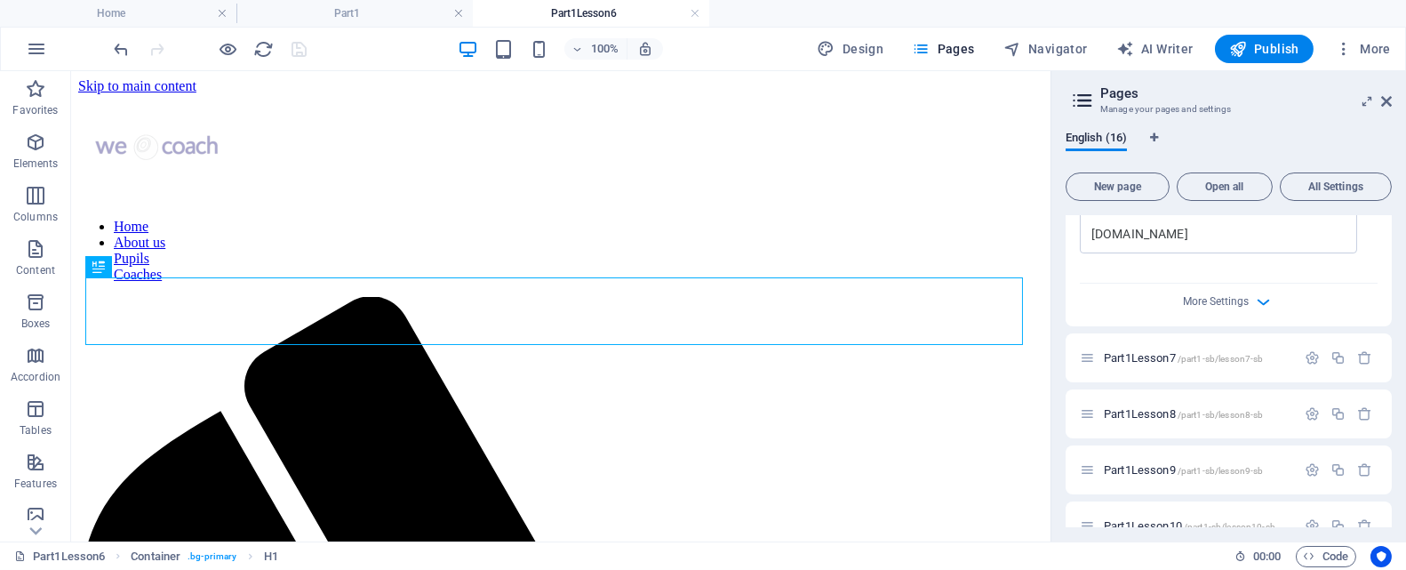
scroll to position [1262, 0]
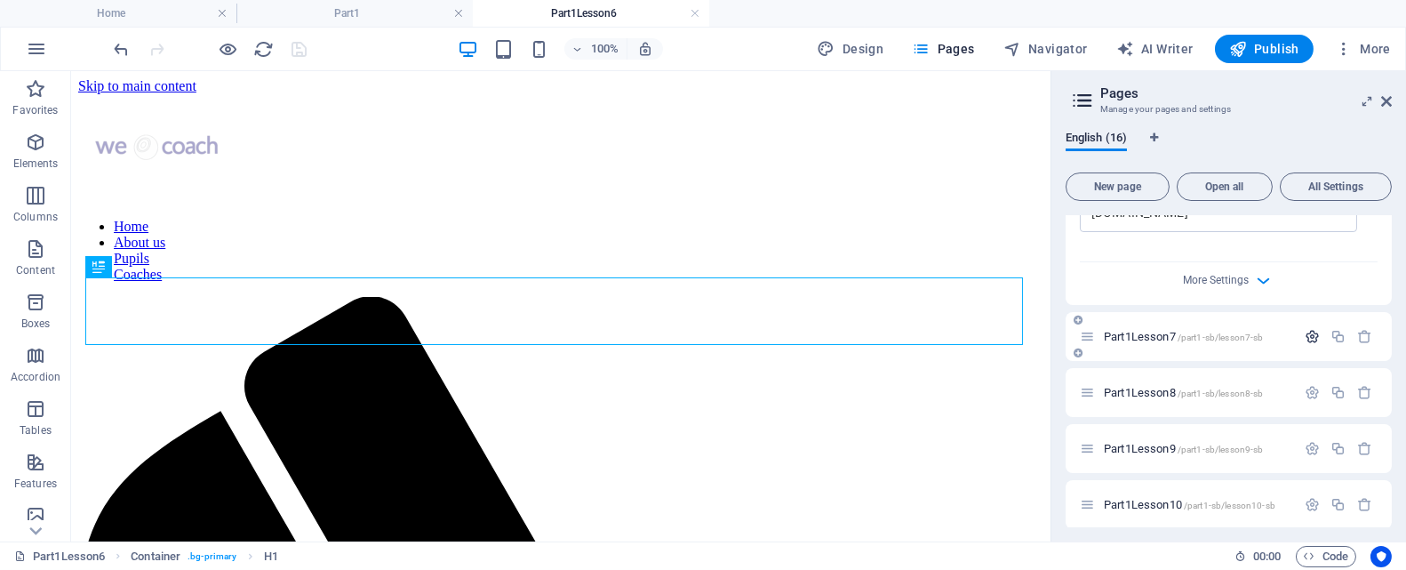
click at [1310, 339] on icon "button" at bounding box center [1312, 336] width 15 height 15
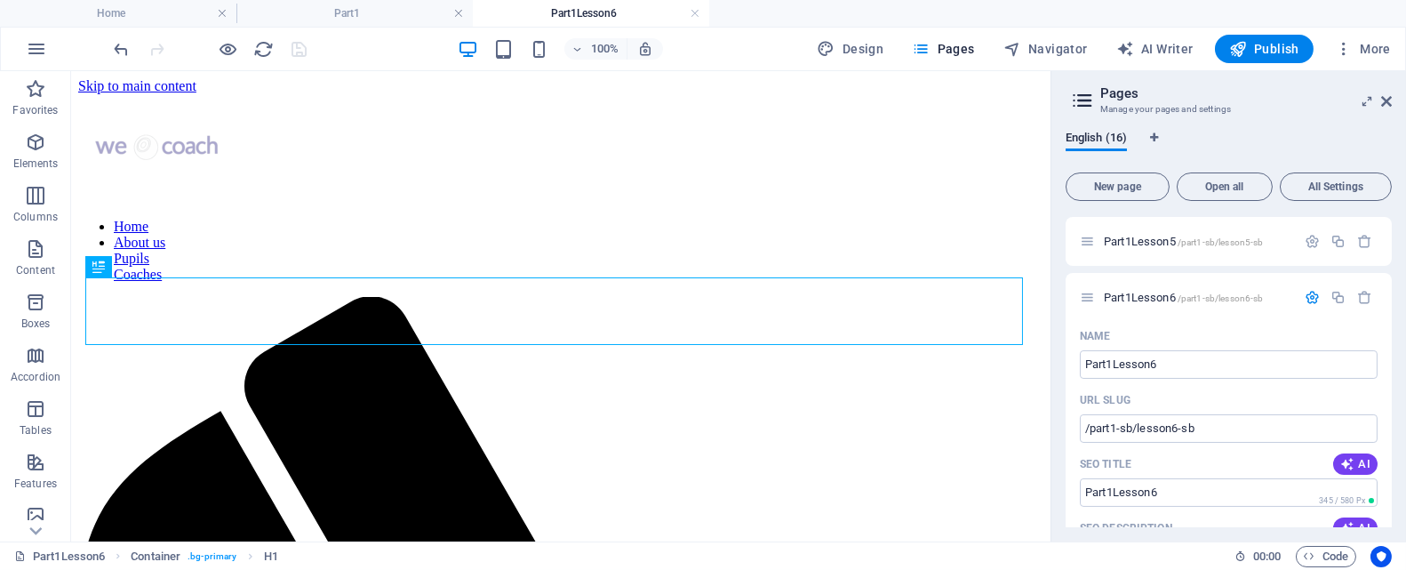
scroll to position [550, 0]
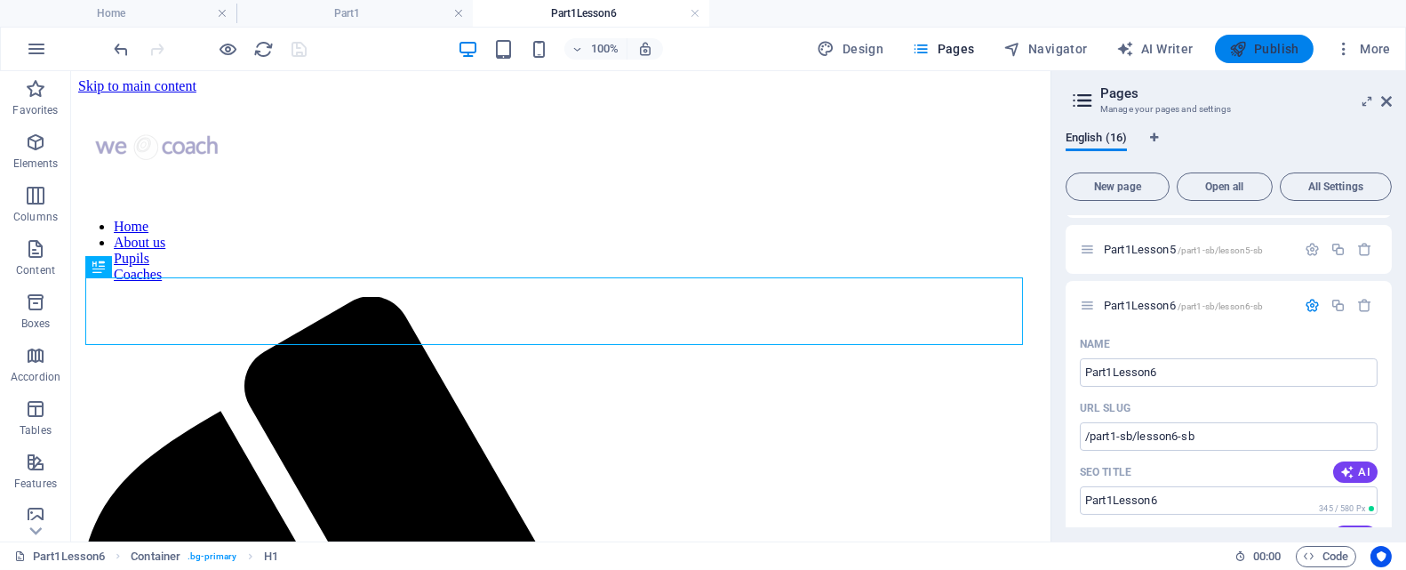
click at [1262, 56] on span "Publish" at bounding box center [1264, 49] width 70 height 18
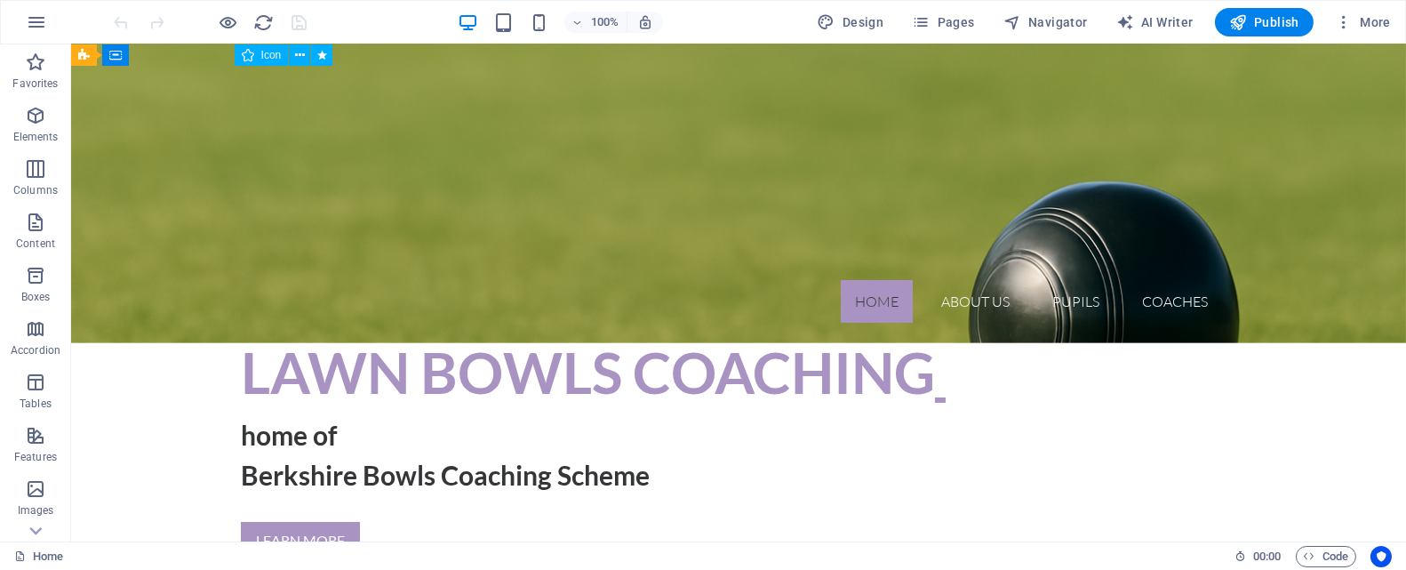
scroll to position [355, 0]
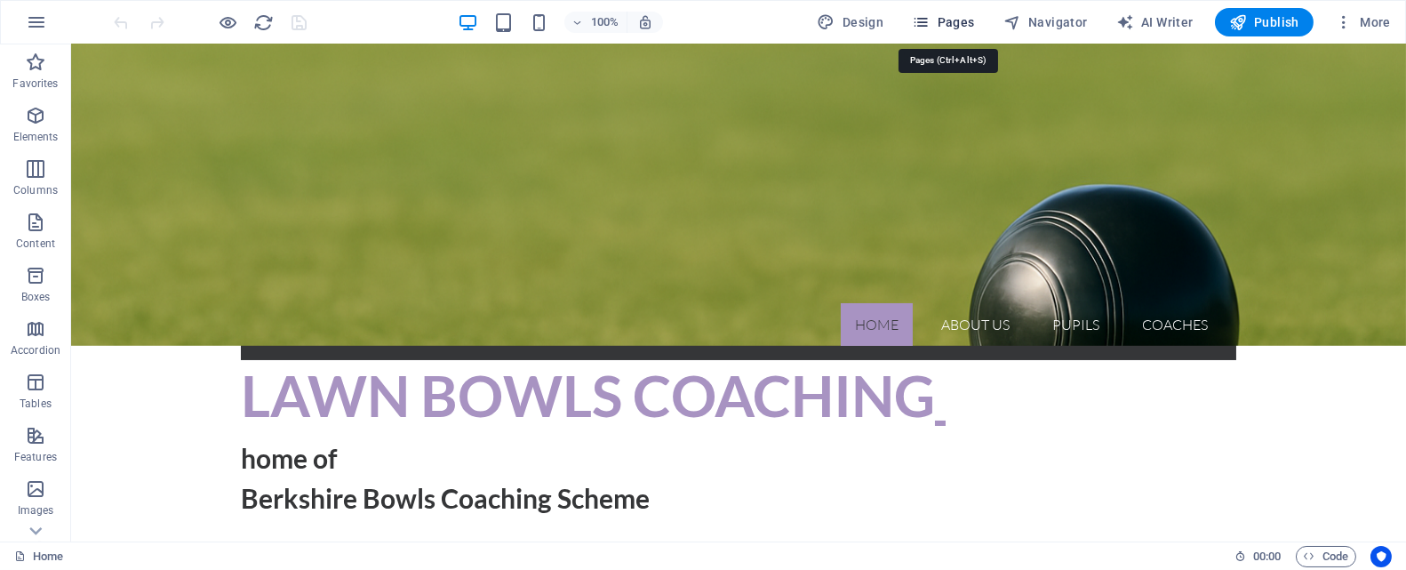
click at [960, 21] on span "Pages" at bounding box center [943, 22] width 62 height 18
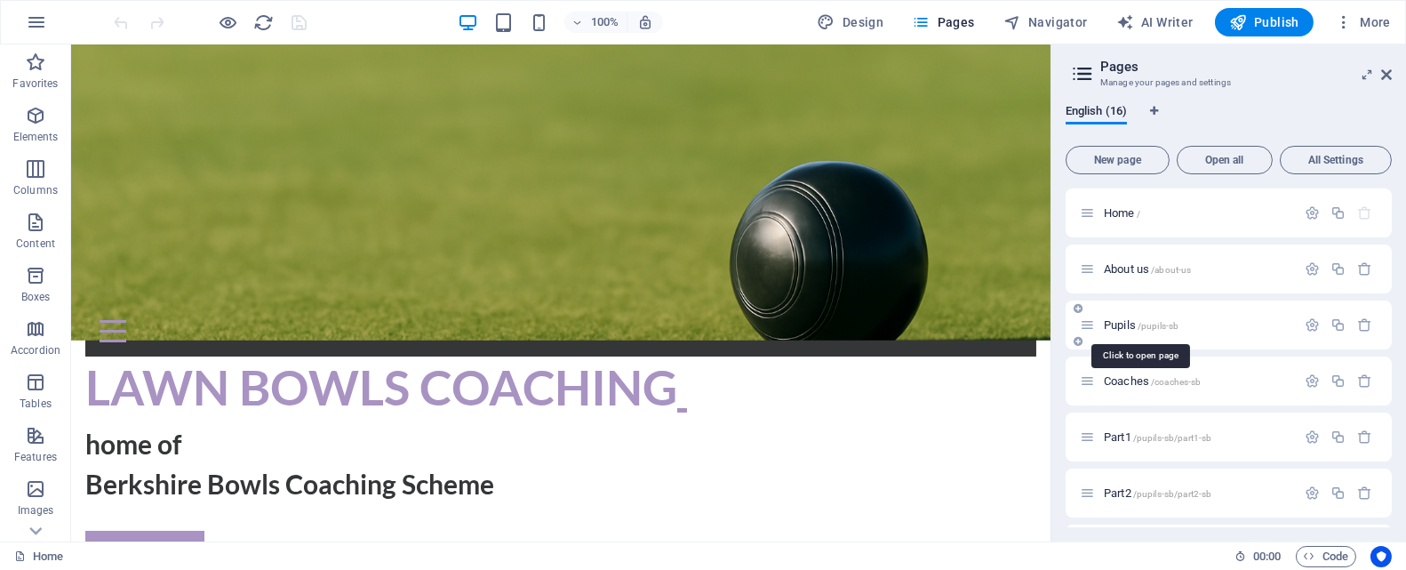
click at [1117, 324] on span "Pupils /pupils-sb" at bounding box center [1141, 324] width 75 height 13
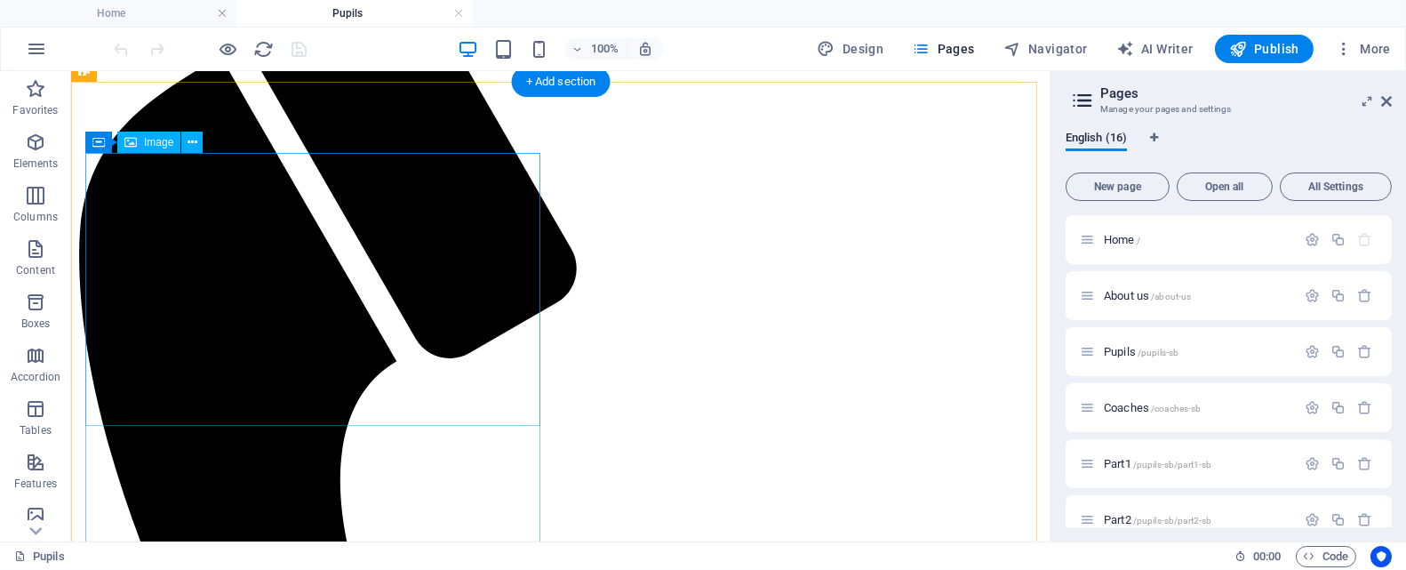
select select "%"
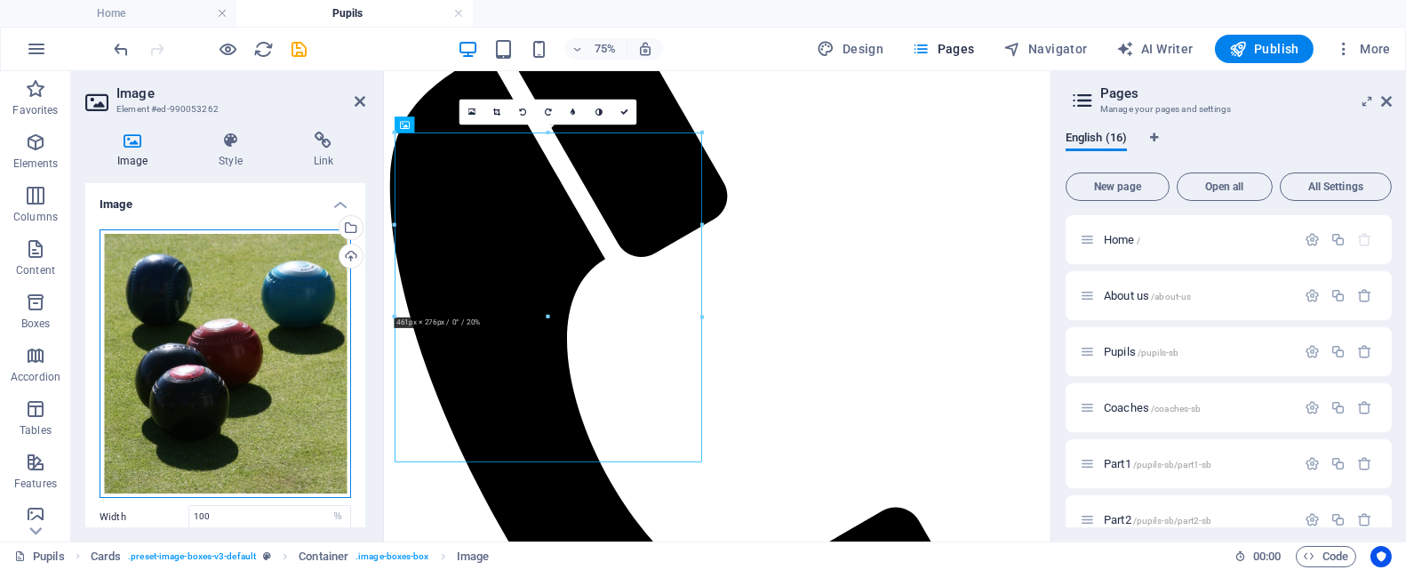
click at [246, 324] on div "Drag files here, click to choose files or select files from Files or our free s…" at bounding box center [226, 363] width 252 height 269
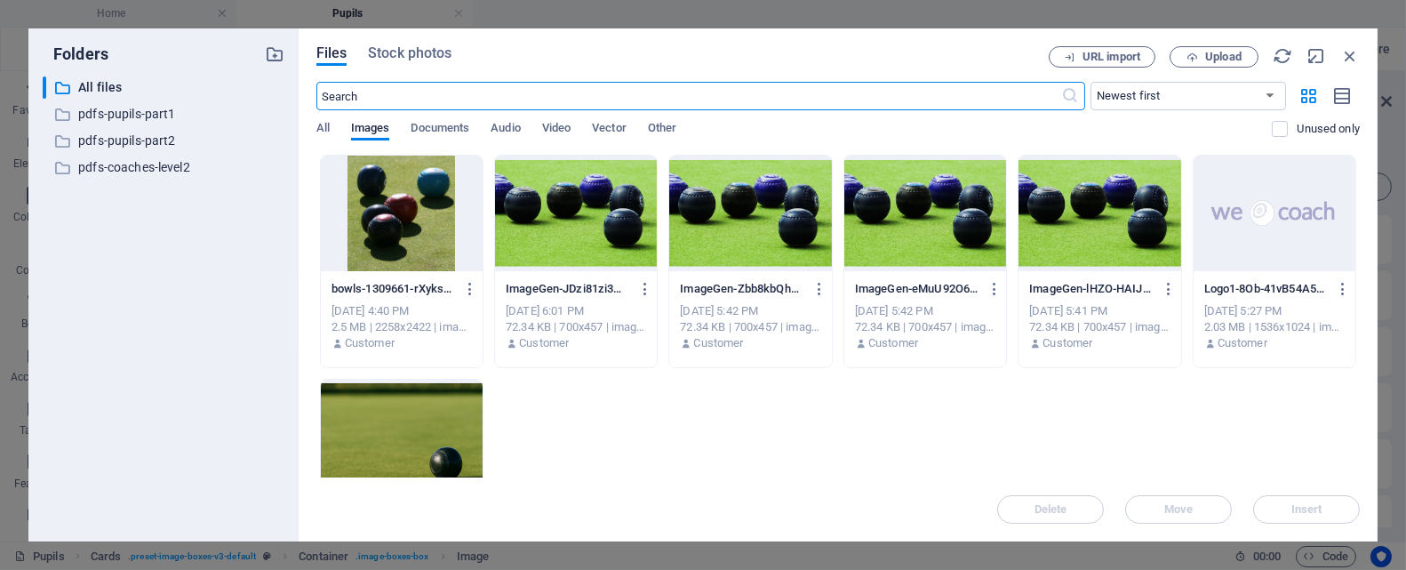
scroll to position [0, 0]
click at [1354, 50] on icon "button" at bounding box center [1350, 56] width 20 height 20
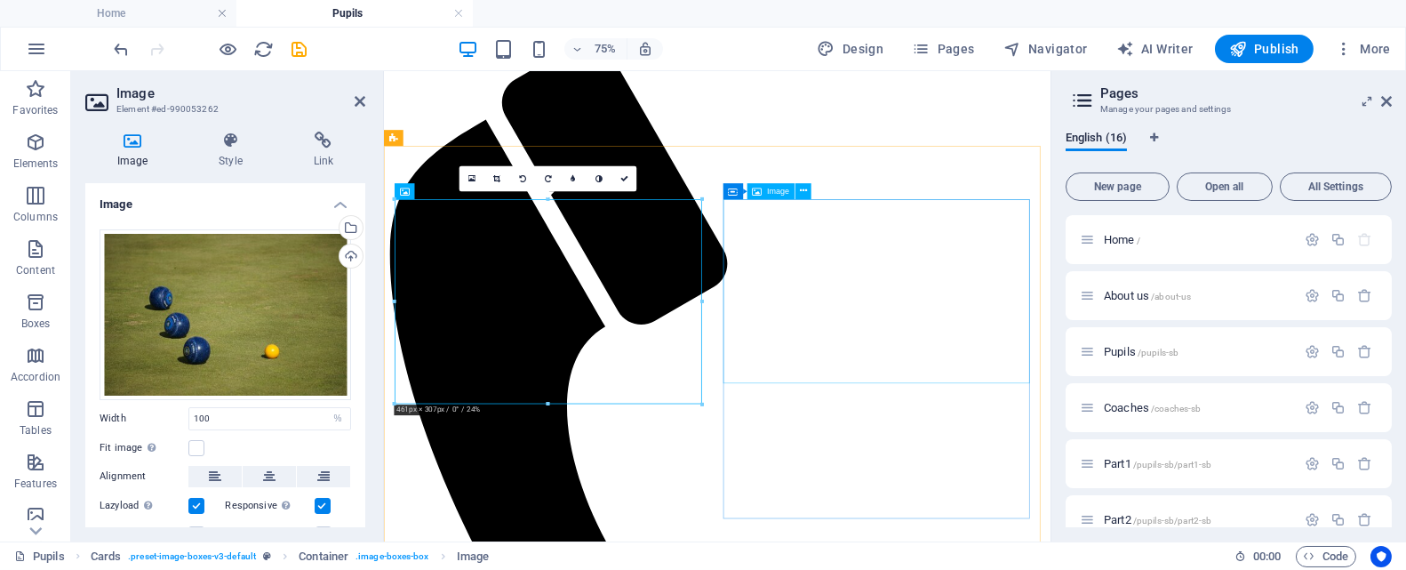
scroll to position [267, 0]
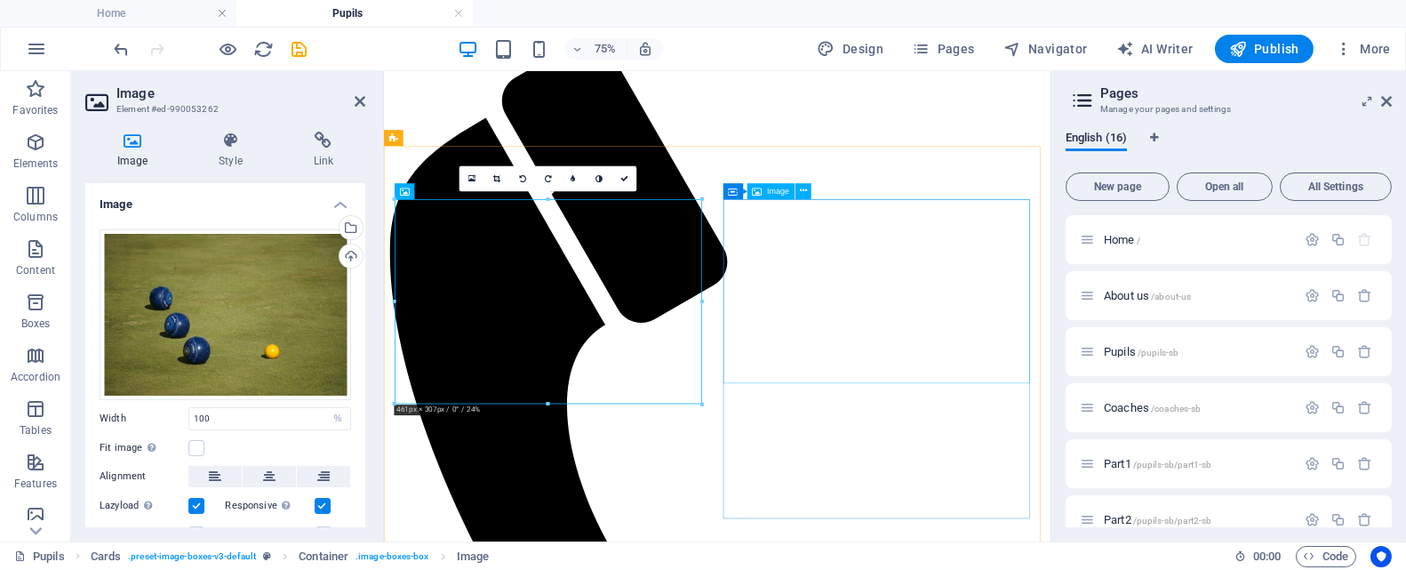
select select "%"
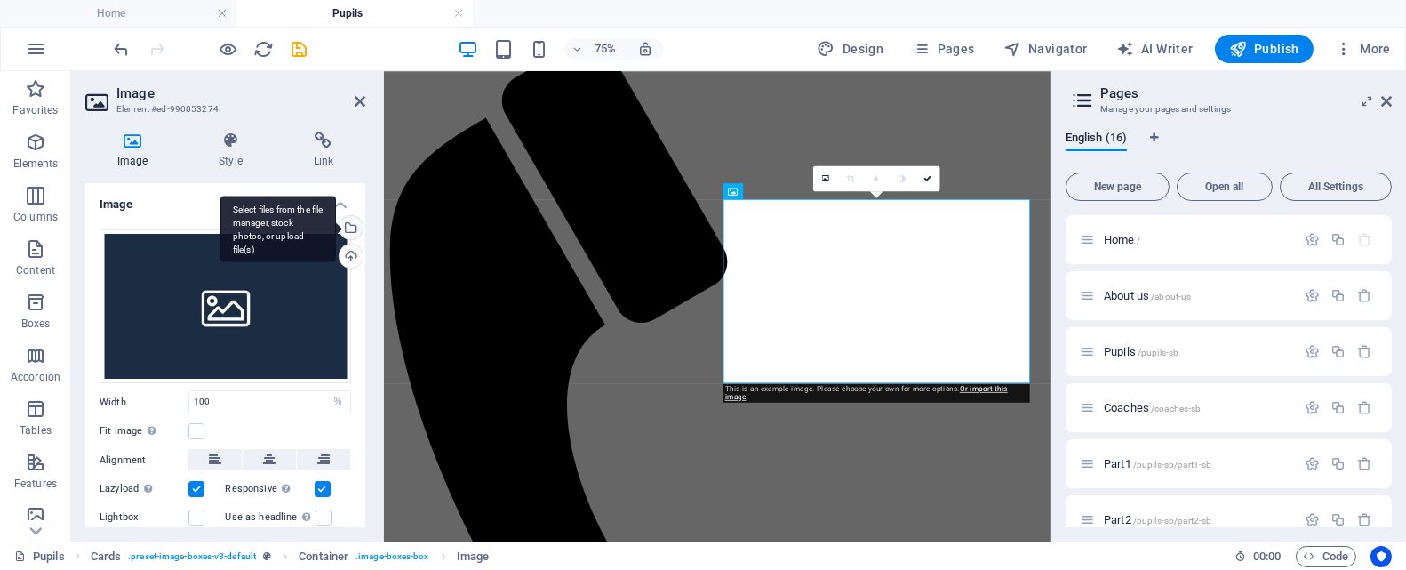
click at [348, 230] on div "Select files from the file manager, stock photos, or upload file(s)" at bounding box center [349, 229] width 27 height 27
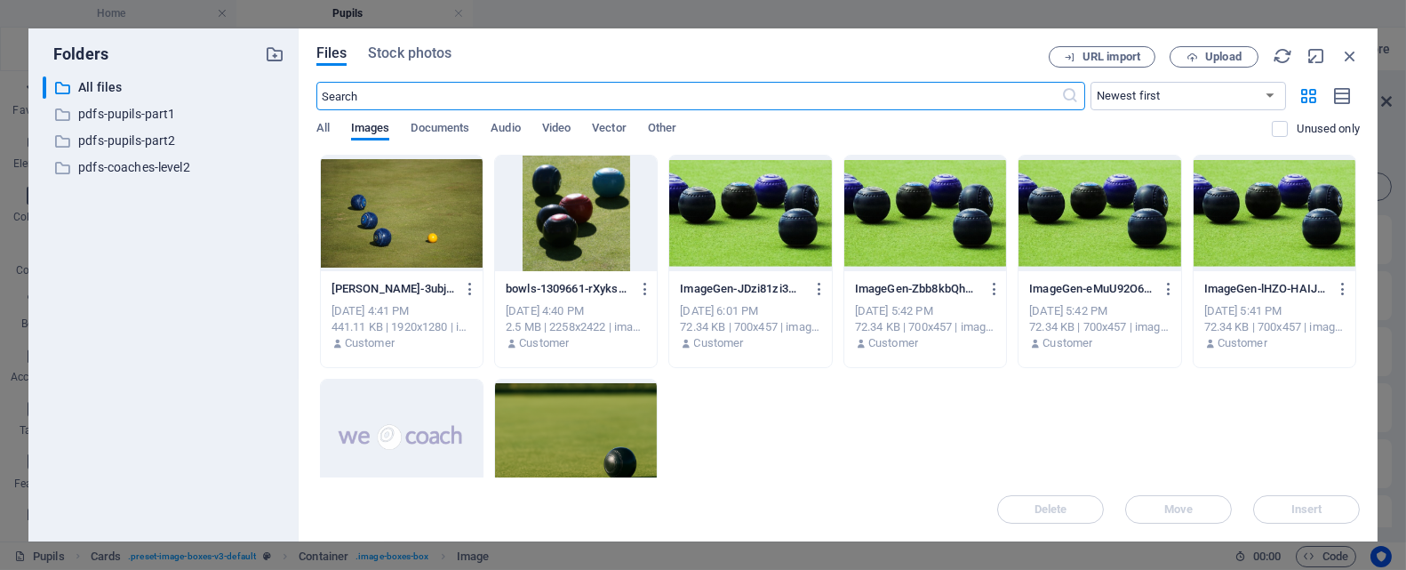
click at [372, 214] on div at bounding box center [402, 214] width 162 height 116
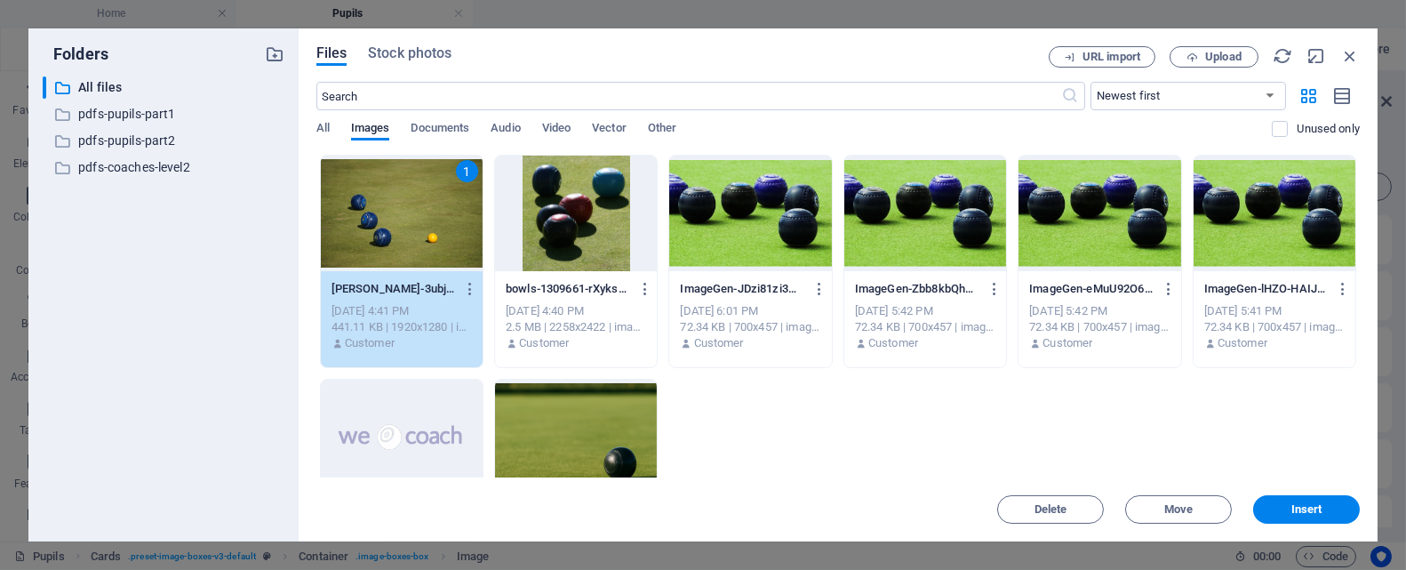
click at [372, 214] on div "1" at bounding box center [402, 214] width 162 height 116
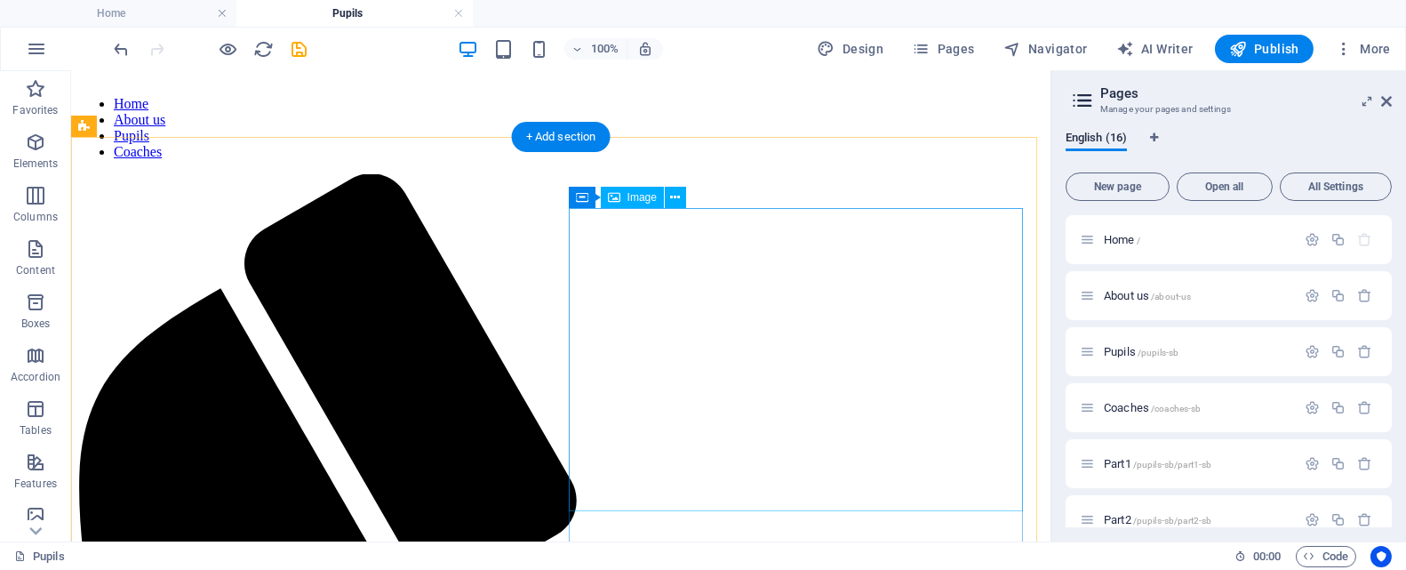
scroll to position [49, 0]
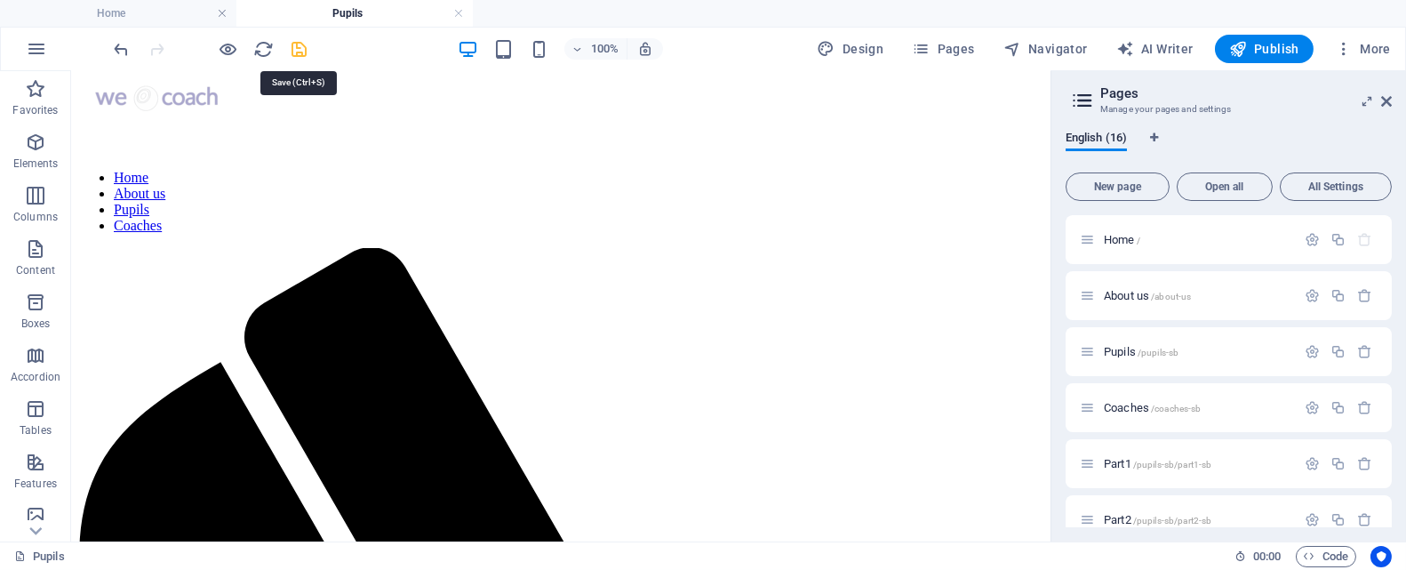
click at [299, 44] on icon "save" at bounding box center [300, 49] width 20 height 20
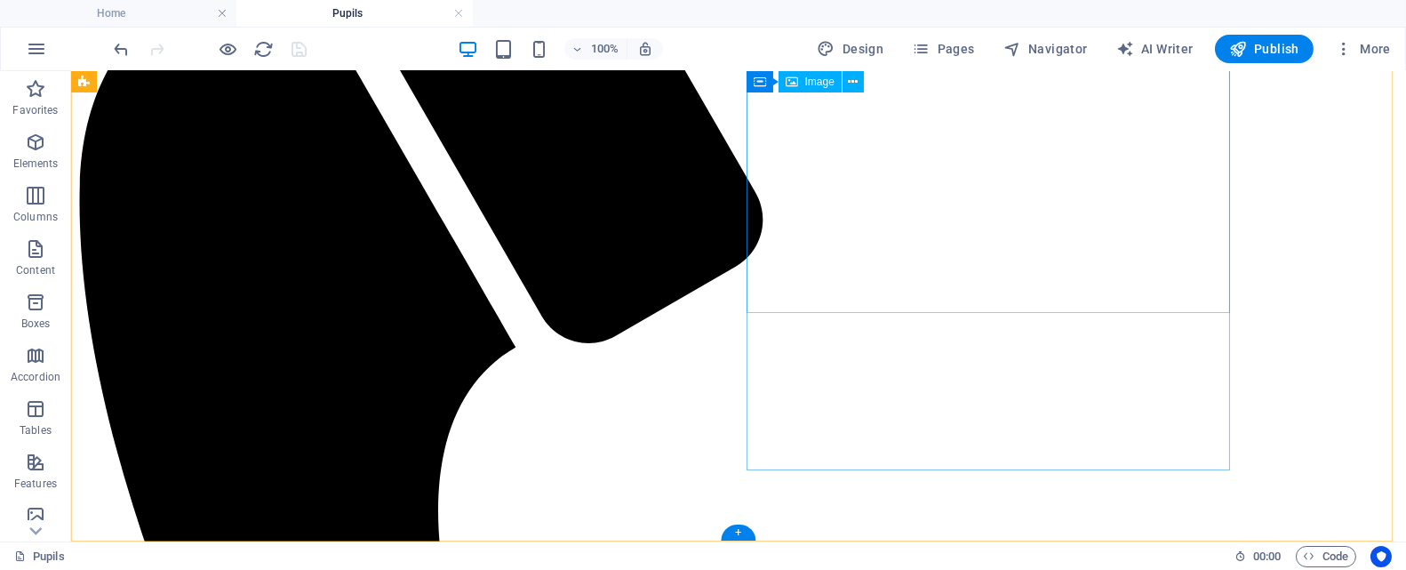
scroll to position [528, 0]
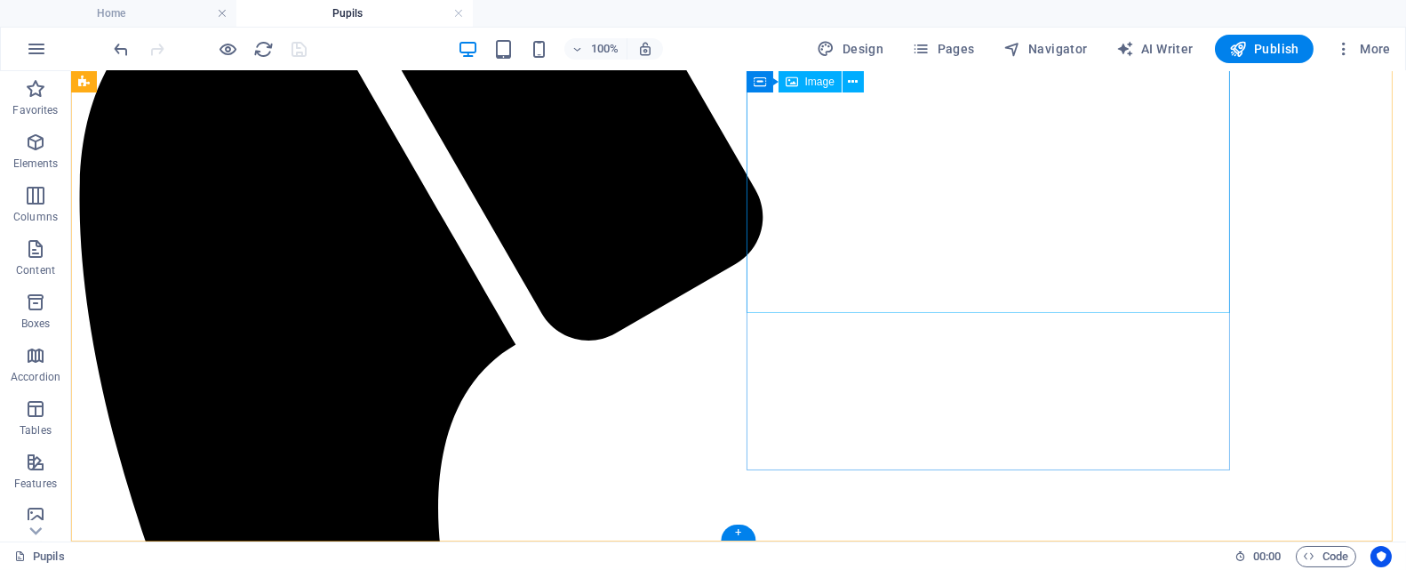
select select "%"
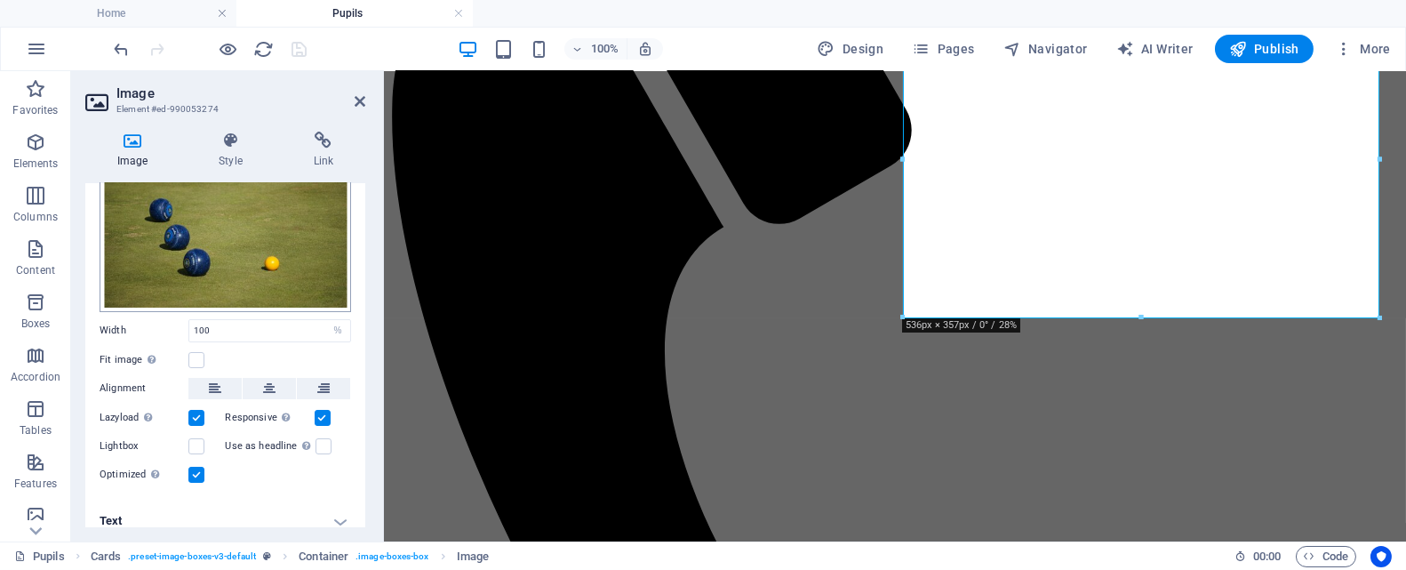
scroll to position [99, 0]
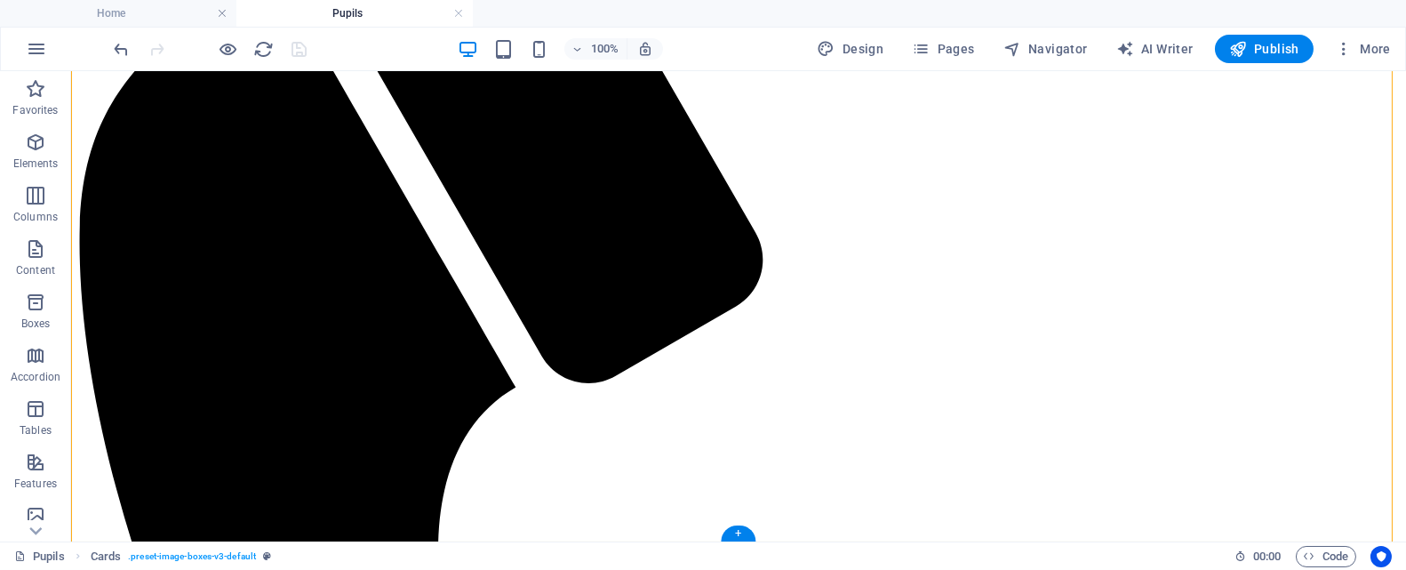
scroll to position [528, 0]
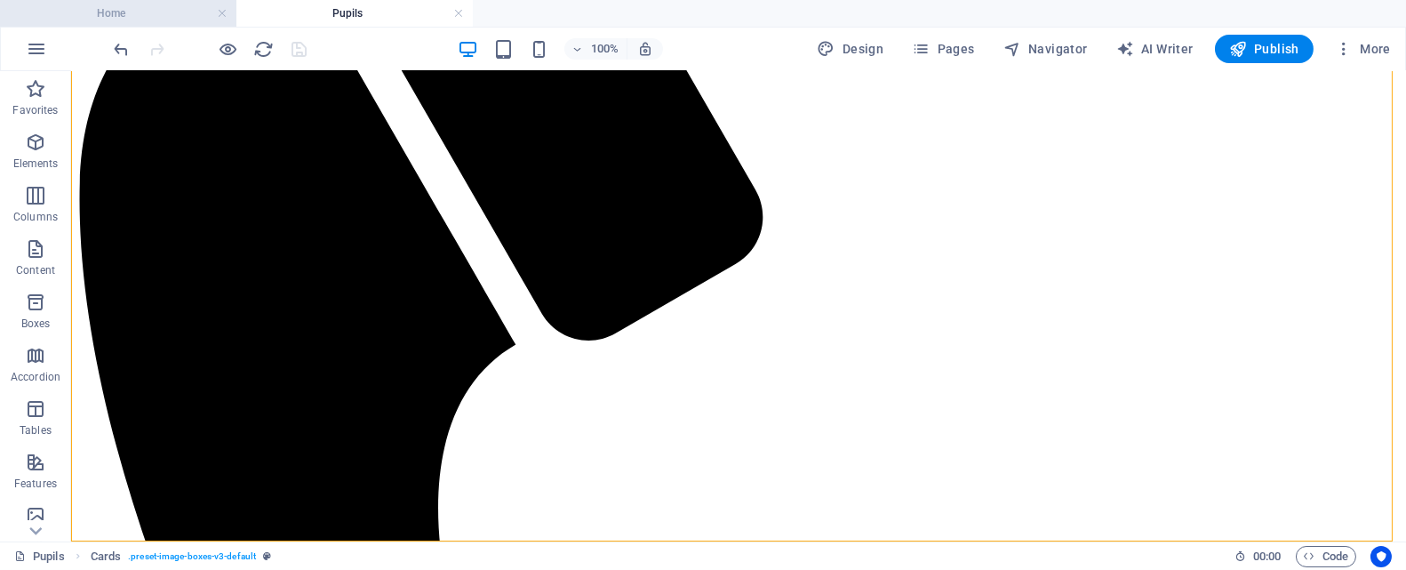
click at [157, 10] on h4 "Home" at bounding box center [118, 14] width 236 height 20
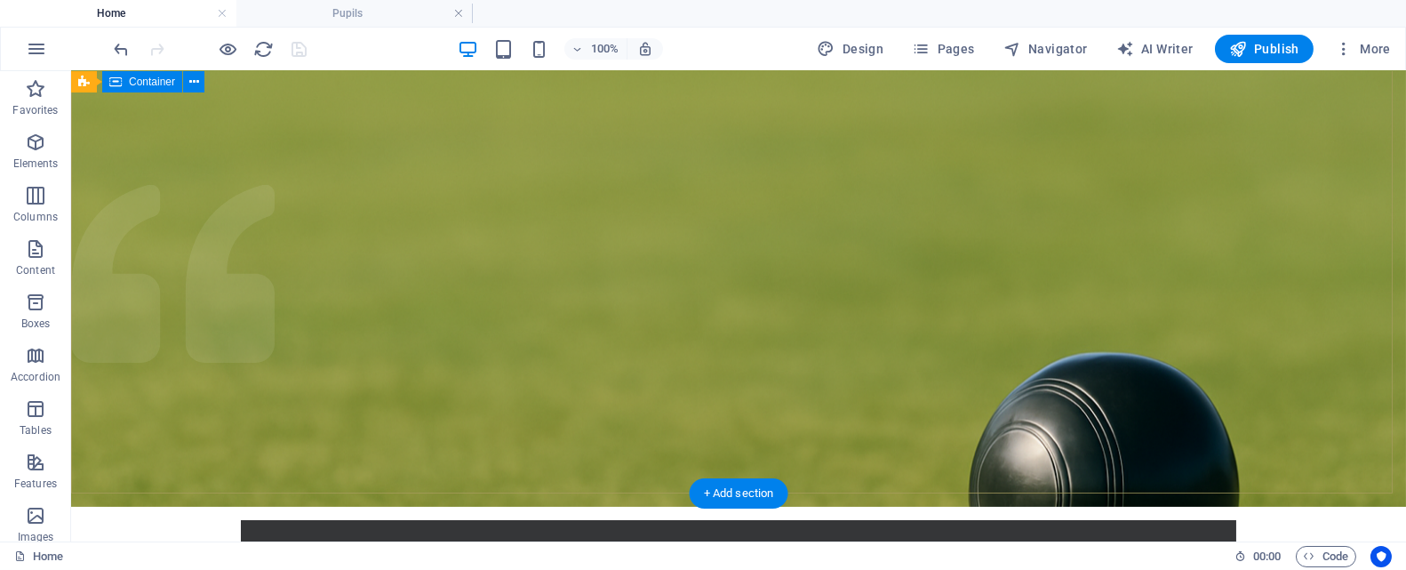
scroll to position [0, 0]
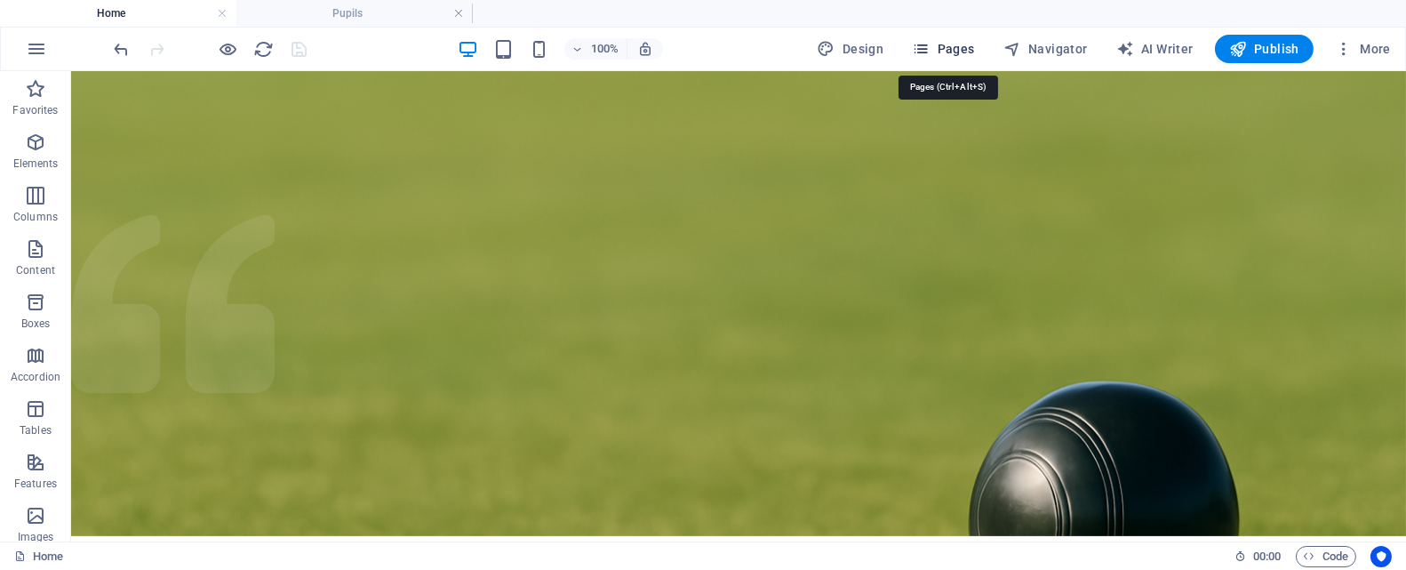
click at [969, 45] on span "Pages" at bounding box center [943, 49] width 62 height 18
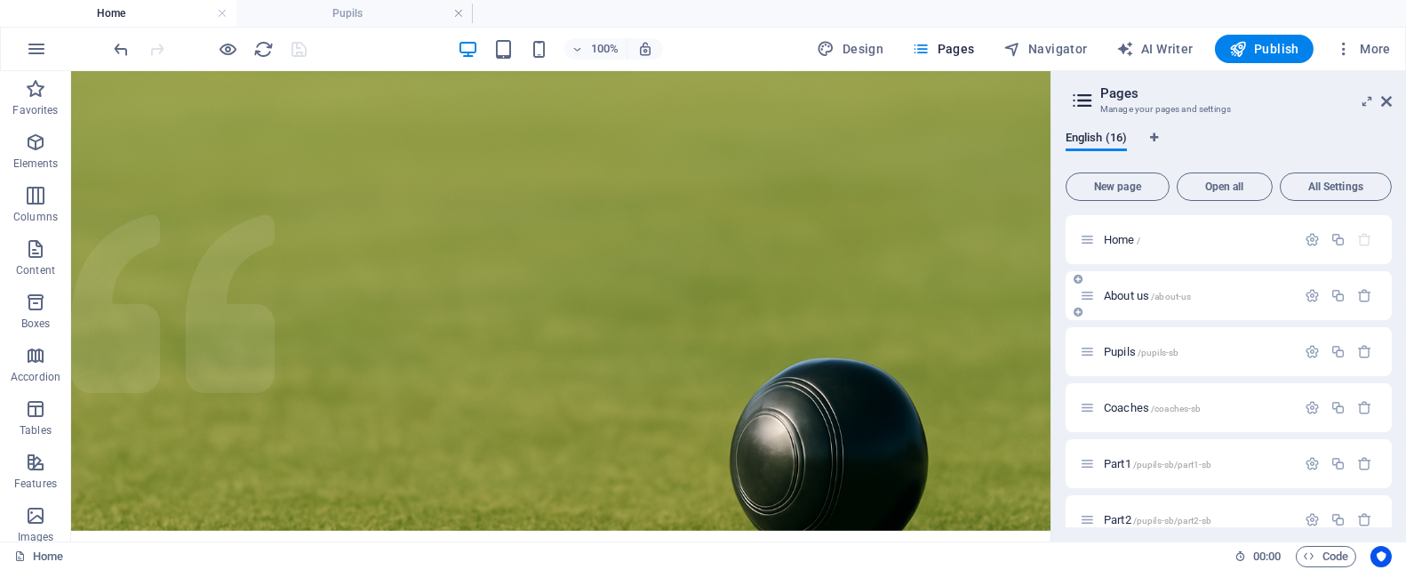
click at [1202, 291] on p "About us /about-us" at bounding box center [1197, 296] width 187 height 12
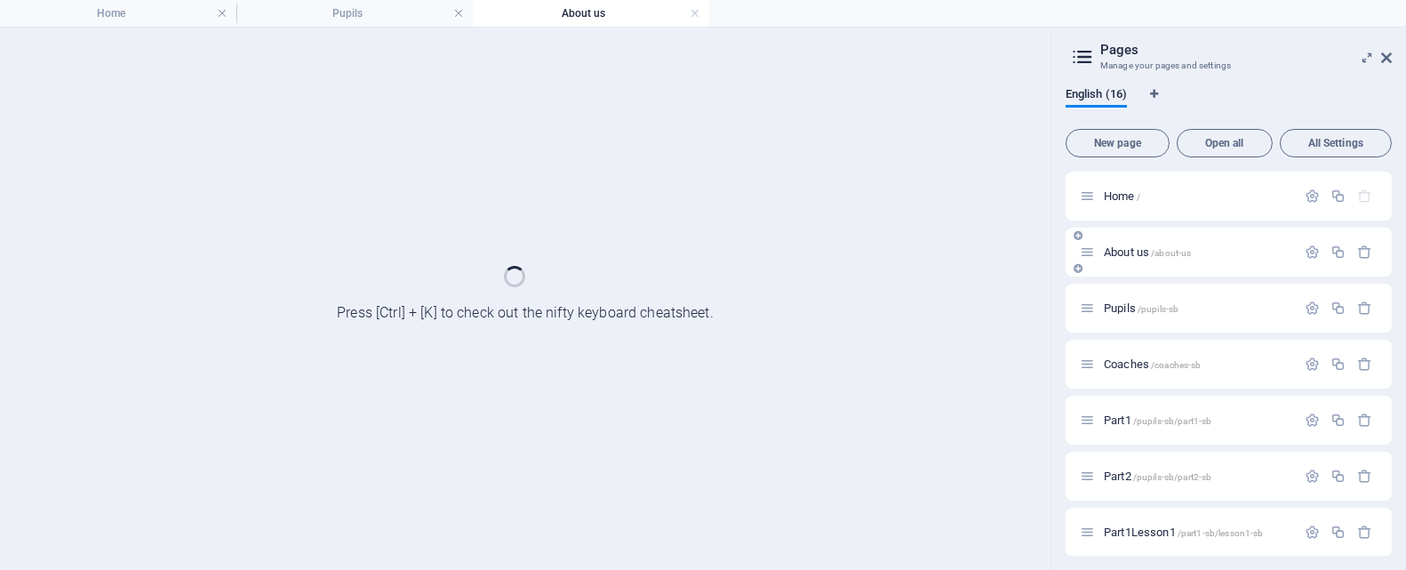
click at [1202, 291] on div "Pupils /pupils-sb" at bounding box center [1229, 308] width 326 height 49
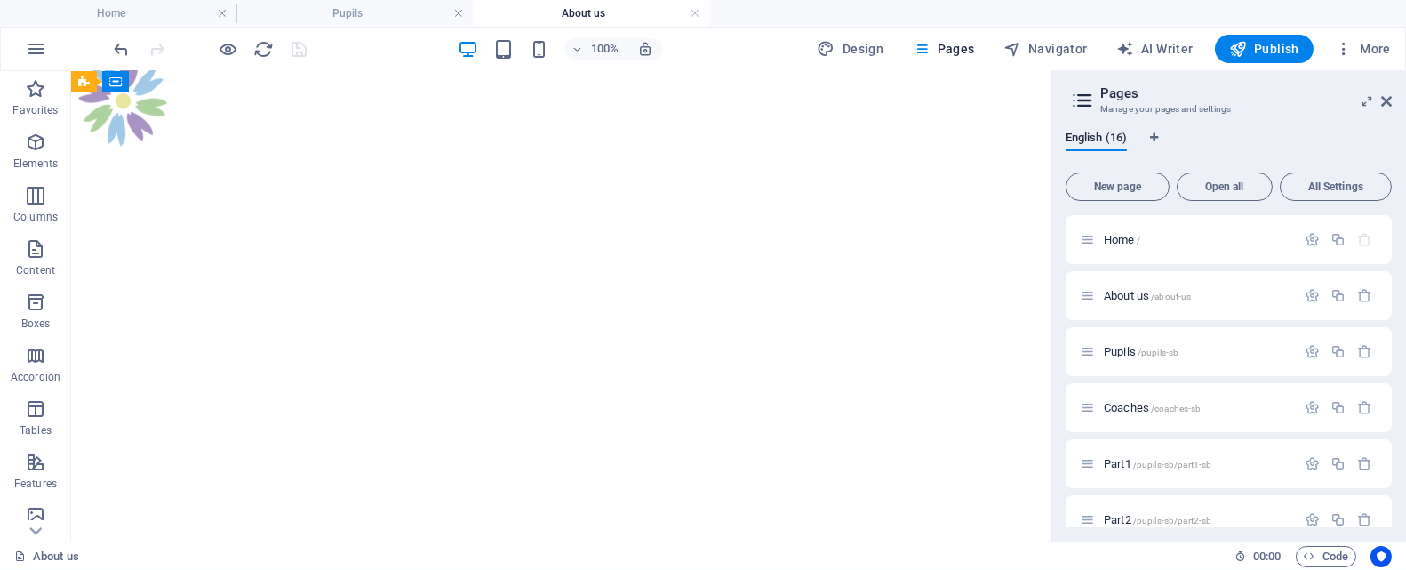
scroll to position [2221, 0]
click at [1381, 100] on icon at bounding box center [1386, 101] width 11 height 14
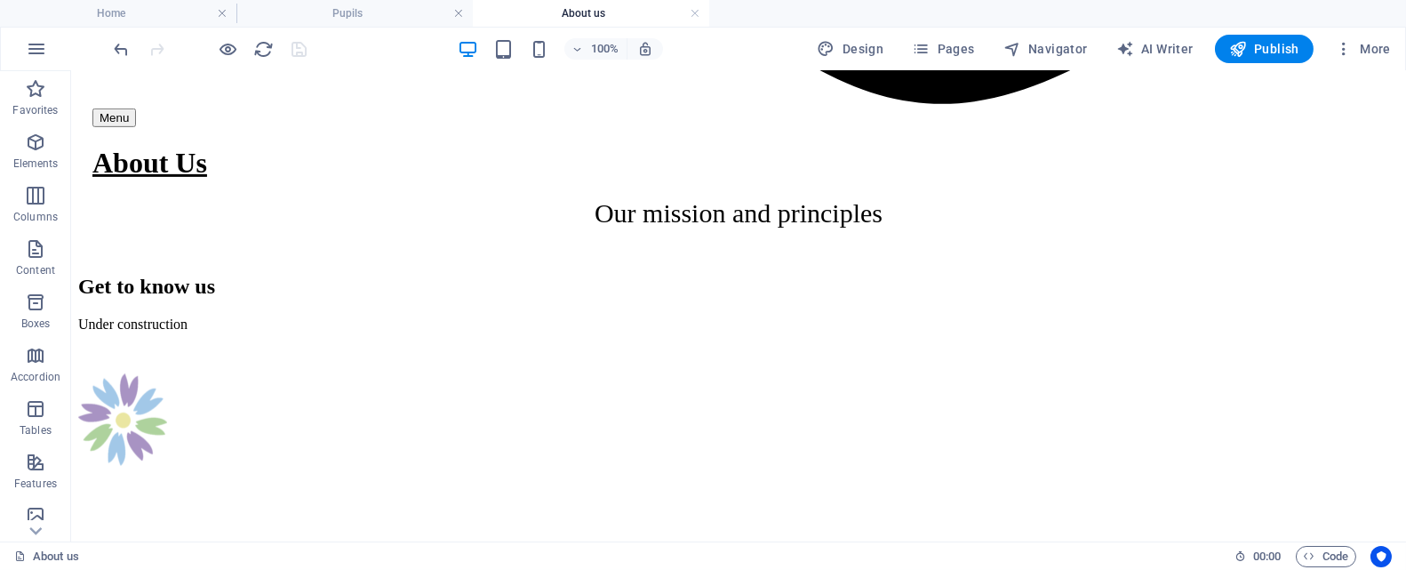
scroll to position [2345, 0]
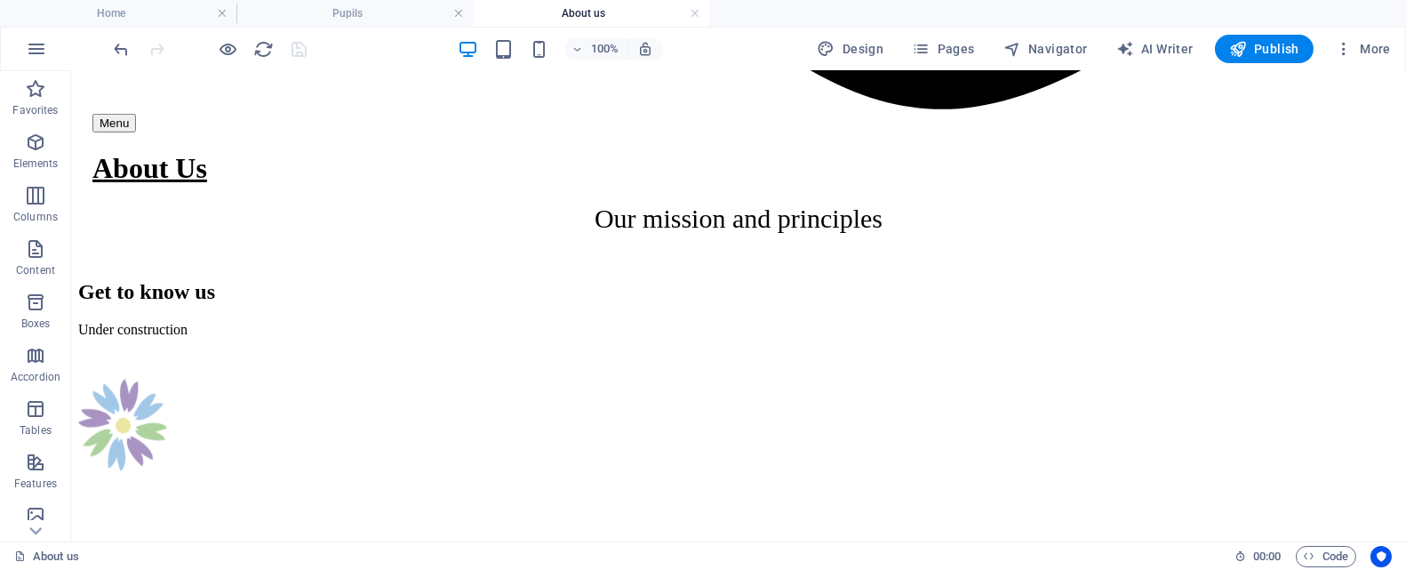
select select "px"
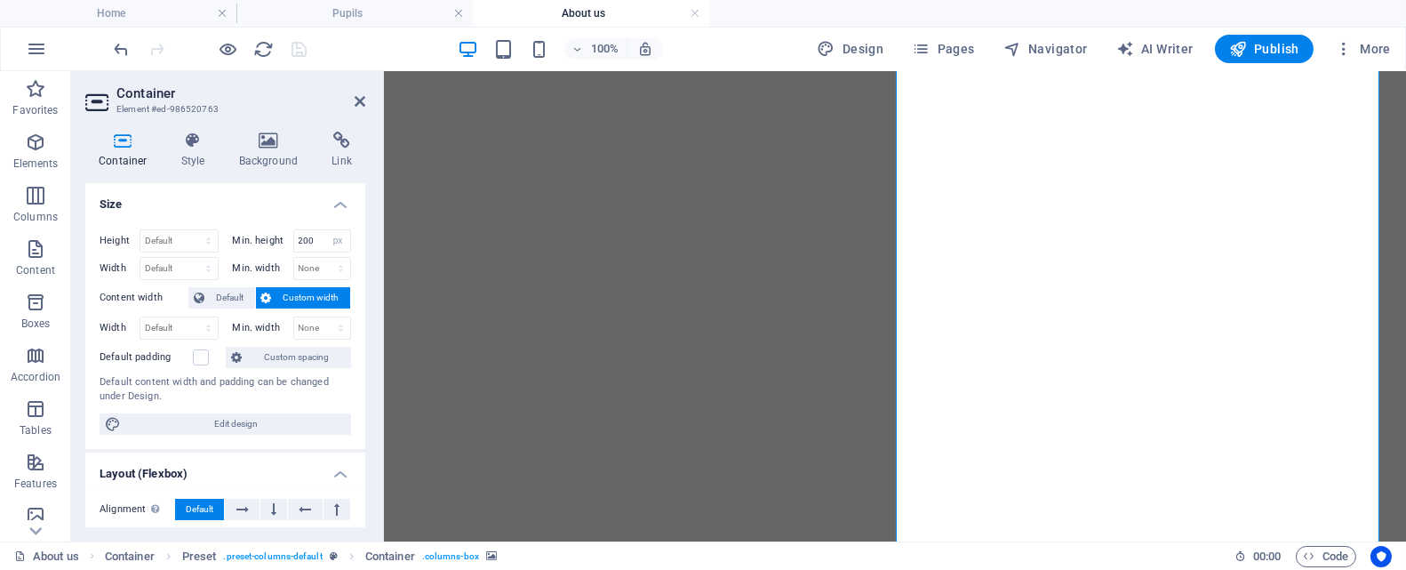
scroll to position [2300, 0]
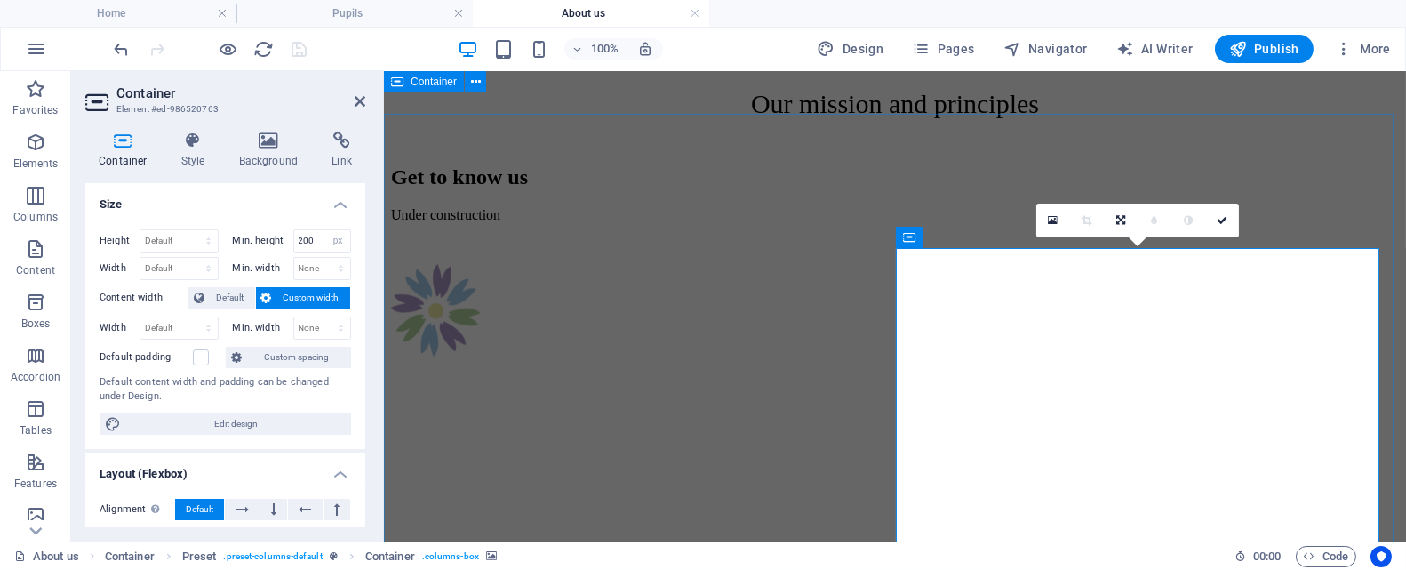
scroll to position [2034, 0]
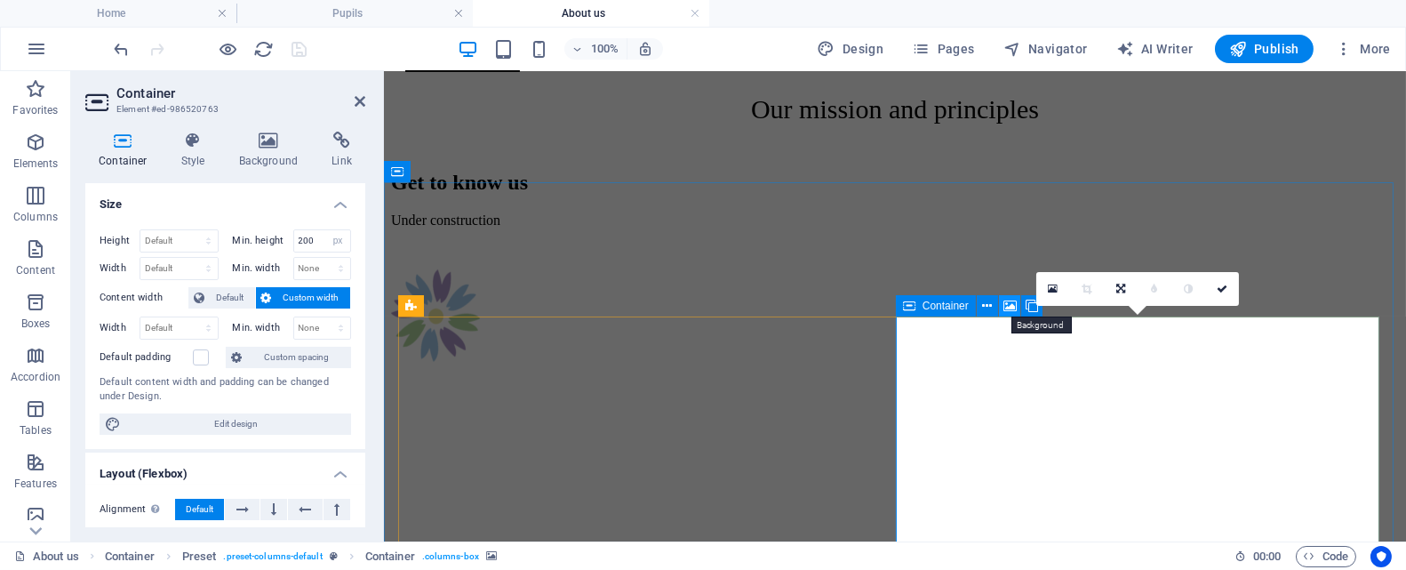
click at [1011, 308] on icon at bounding box center [1010, 306] width 13 height 19
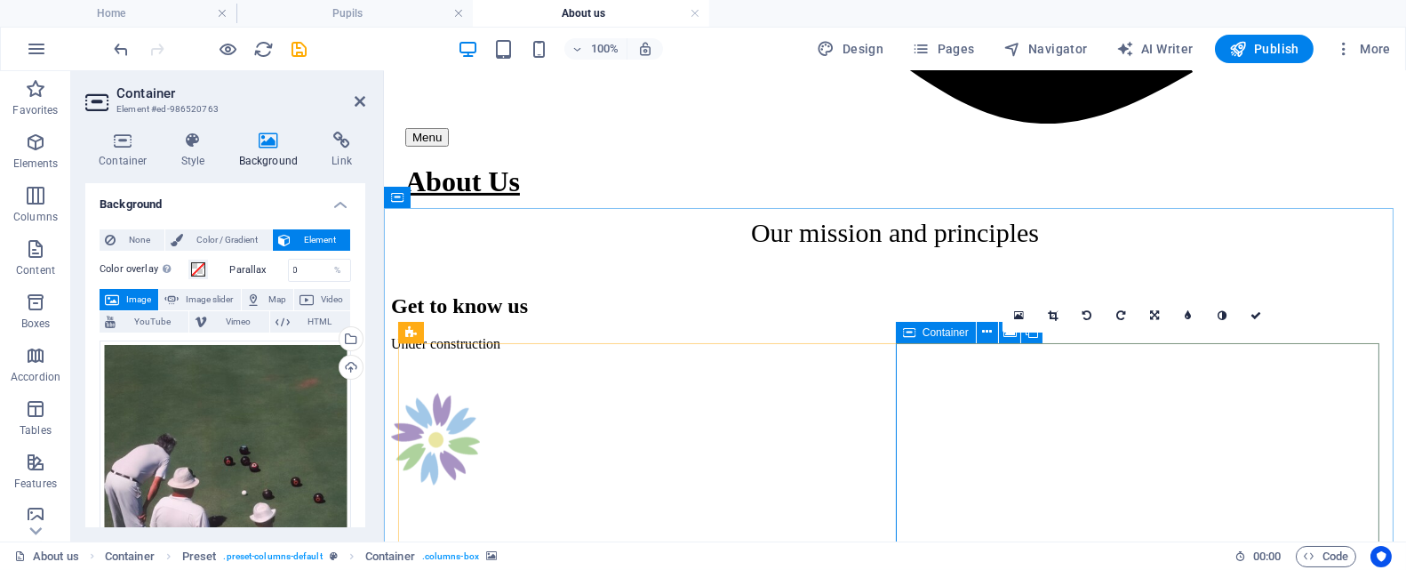
scroll to position [1856, 0]
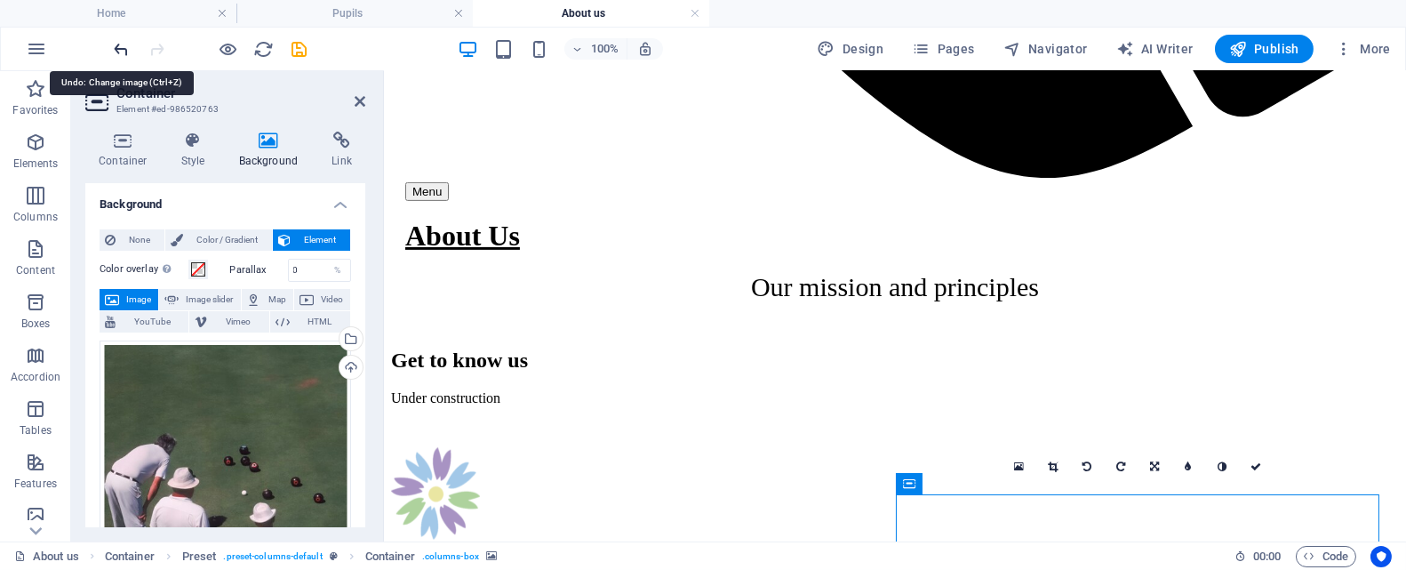
click at [122, 48] on icon "undo" at bounding box center [122, 49] width 20 height 20
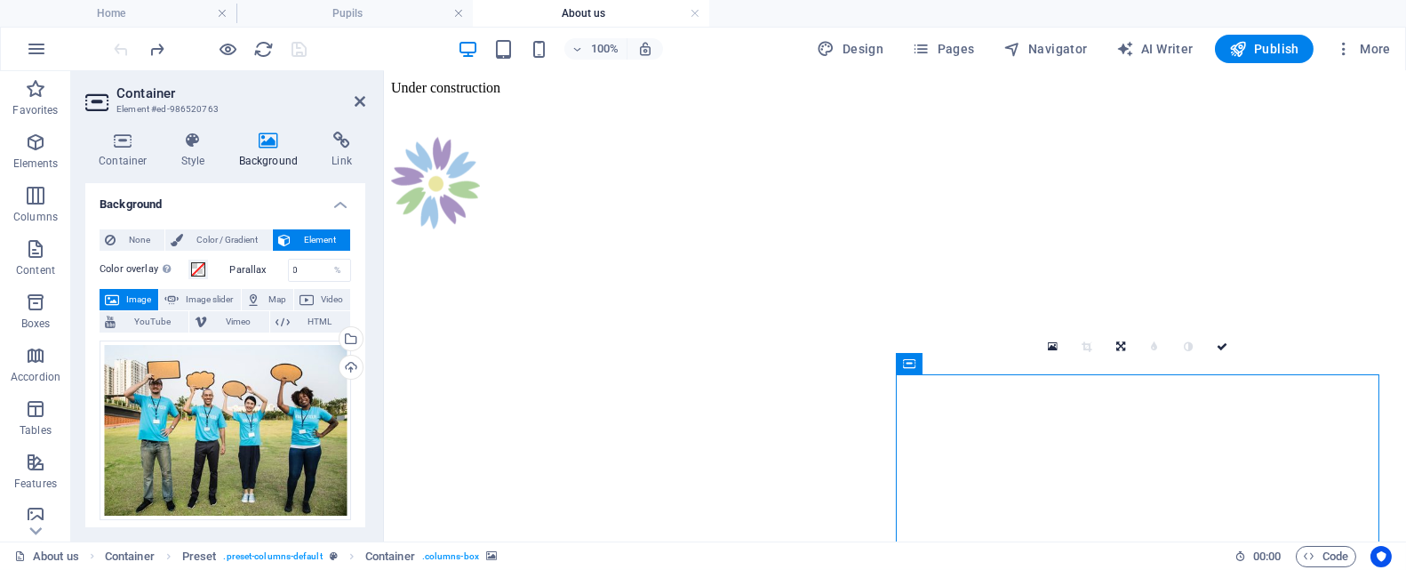
scroll to position [2212, 0]
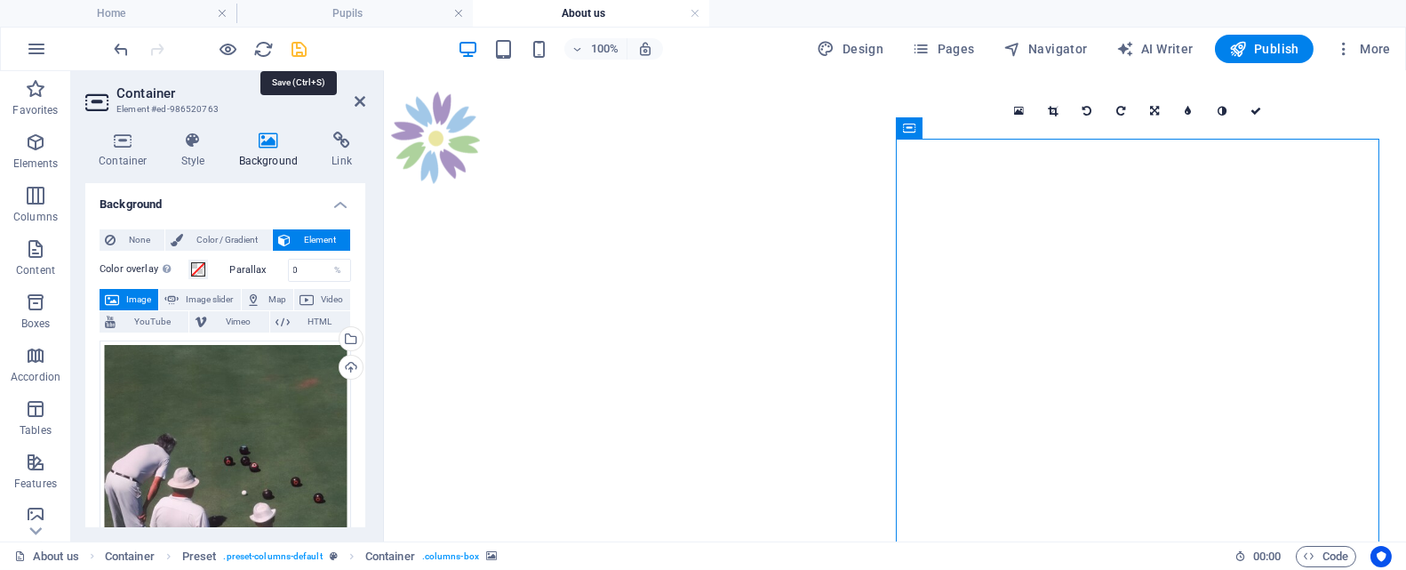
click at [302, 50] on icon "save" at bounding box center [300, 49] width 20 height 20
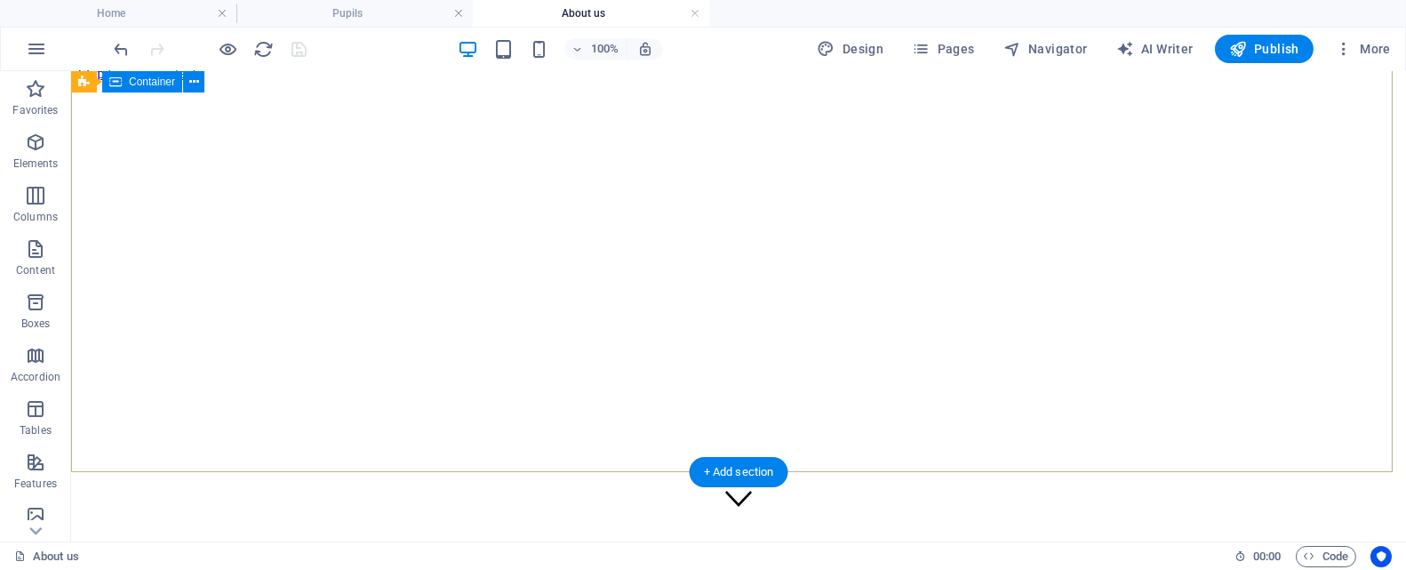
scroll to position [0, 0]
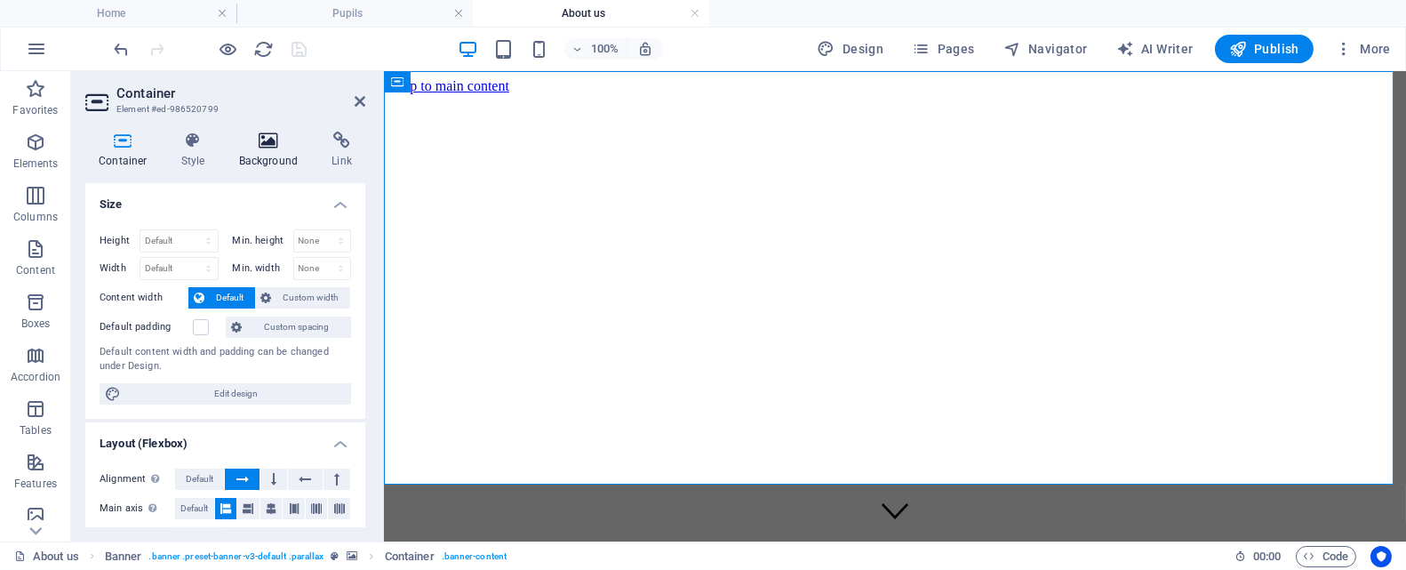
click at [273, 140] on icon at bounding box center [269, 141] width 86 height 18
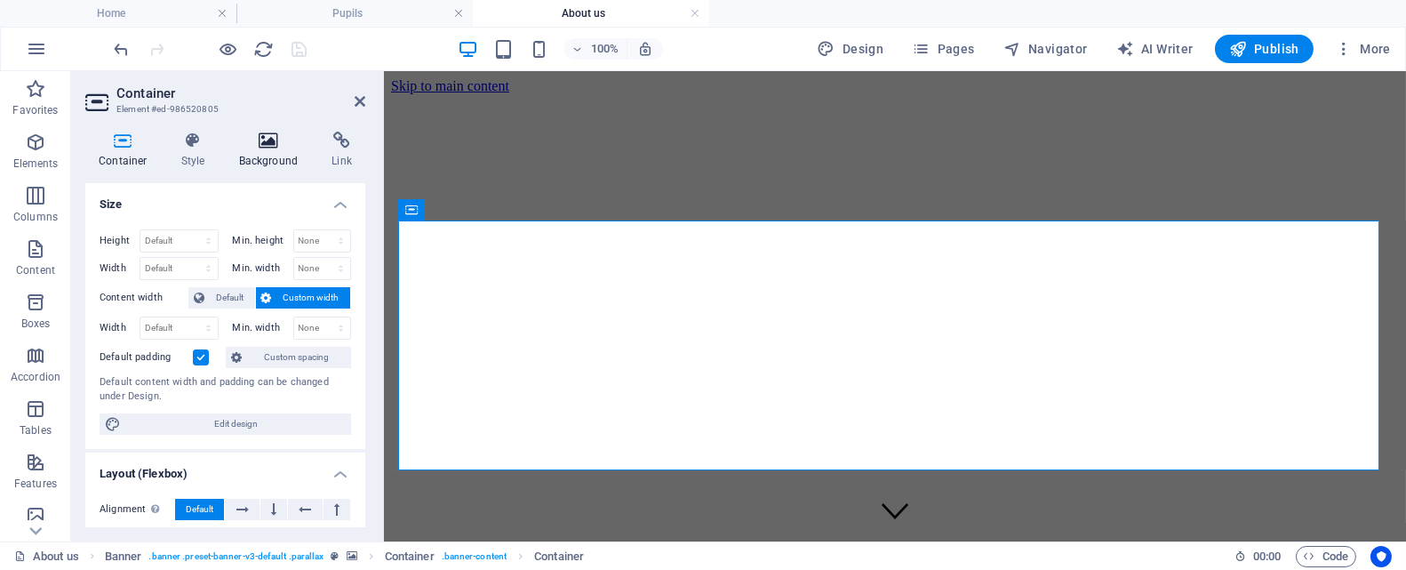
click at [274, 149] on h4 "Background" at bounding box center [272, 150] width 93 height 37
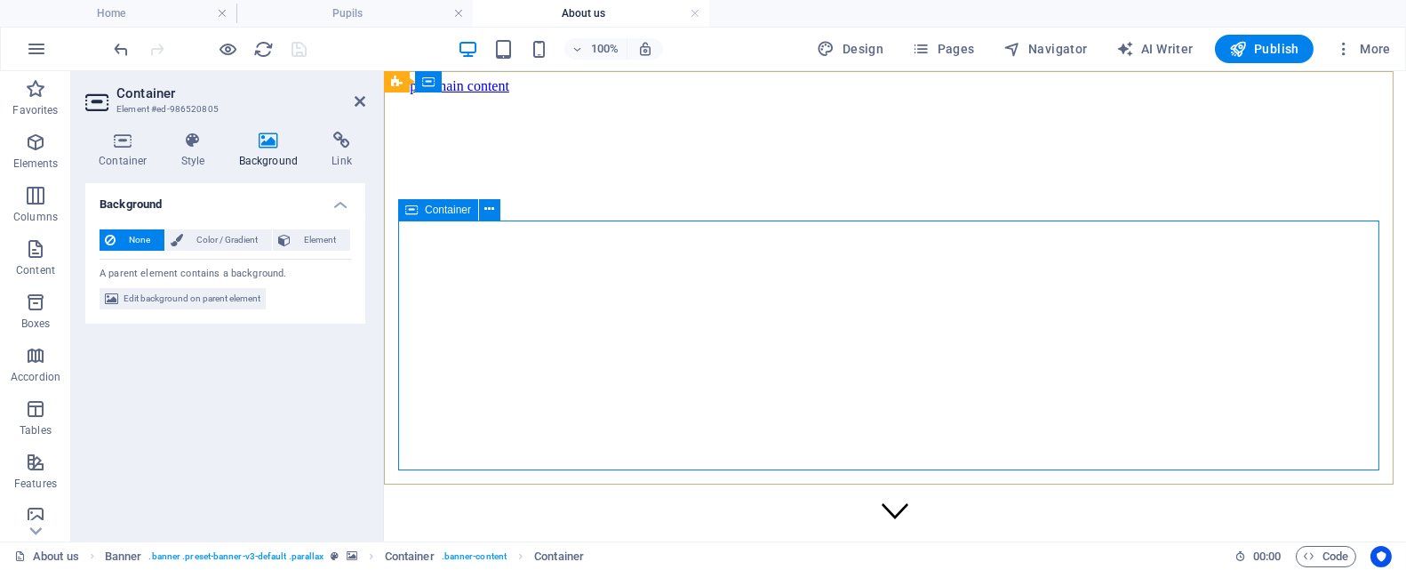
click at [1066, 50] on span "Navigator" at bounding box center [1046, 49] width 84 height 18
select select "17924368-en"
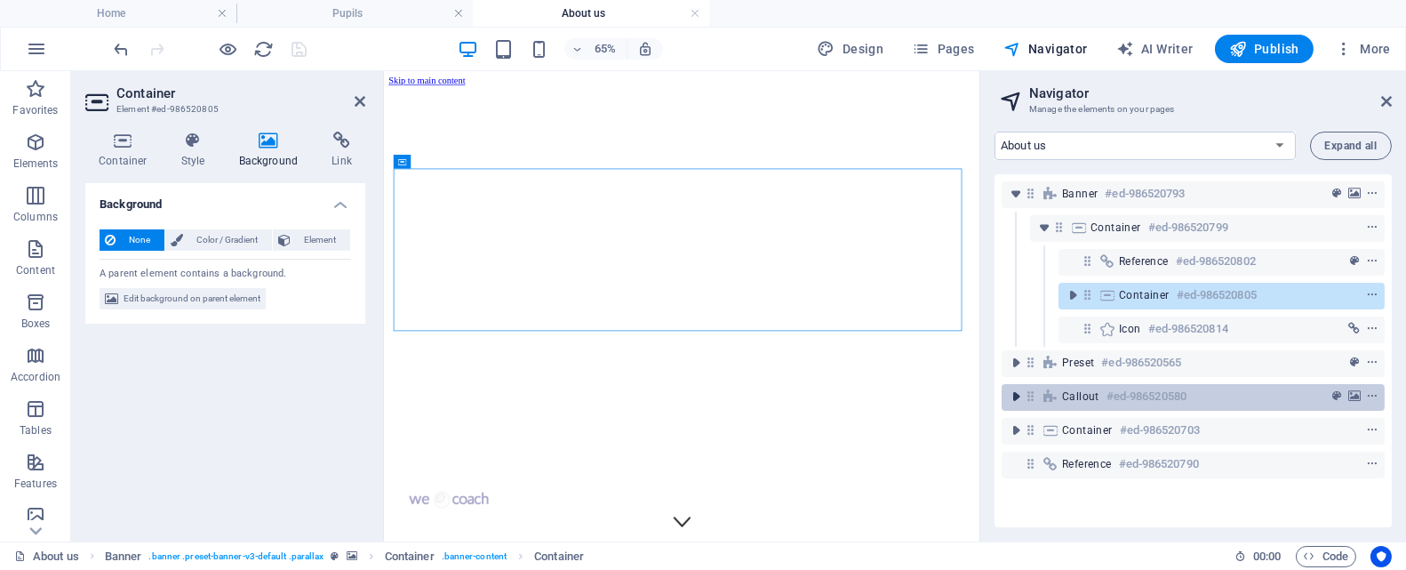
click at [1012, 396] on icon "toggle-expand" at bounding box center [1016, 397] width 18 height 18
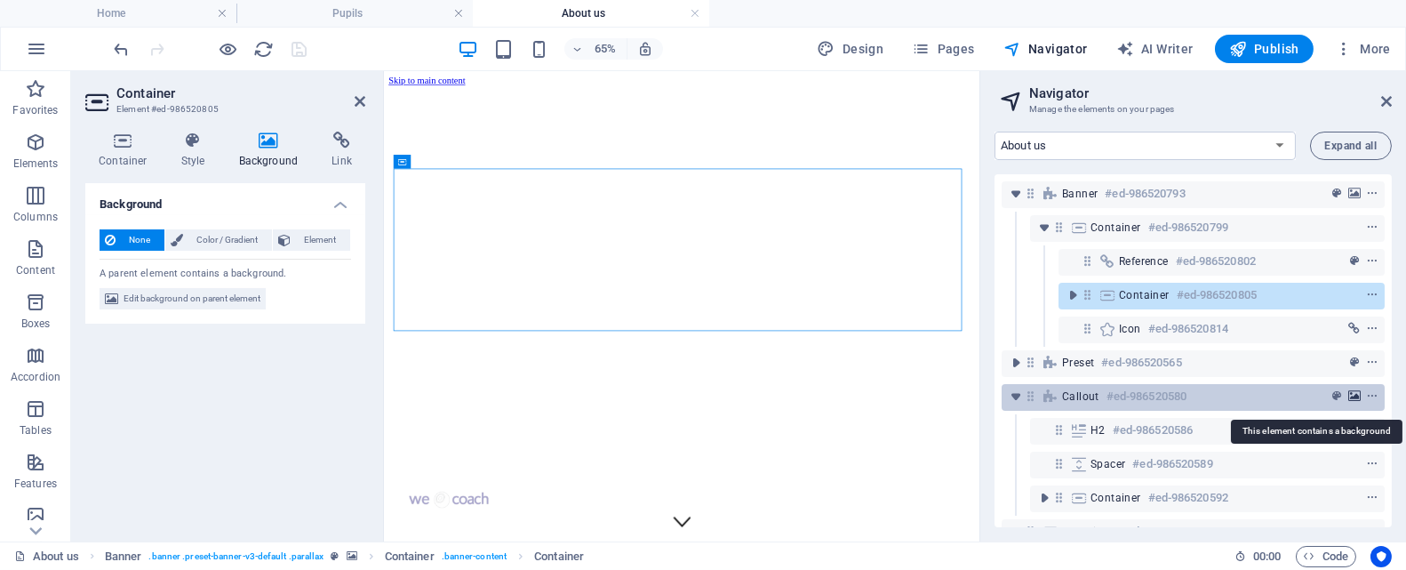
click at [1351, 396] on icon "background" at bounding box center [1354, 396] width 12 height 12
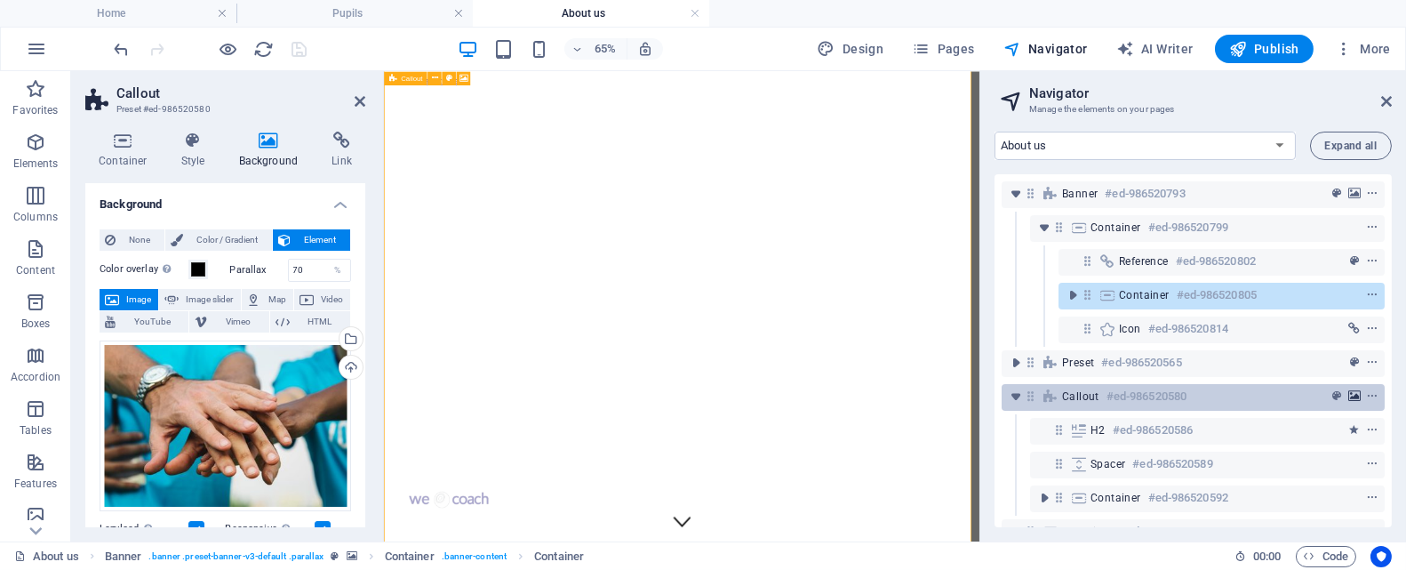
scroll to position [1090, 0]
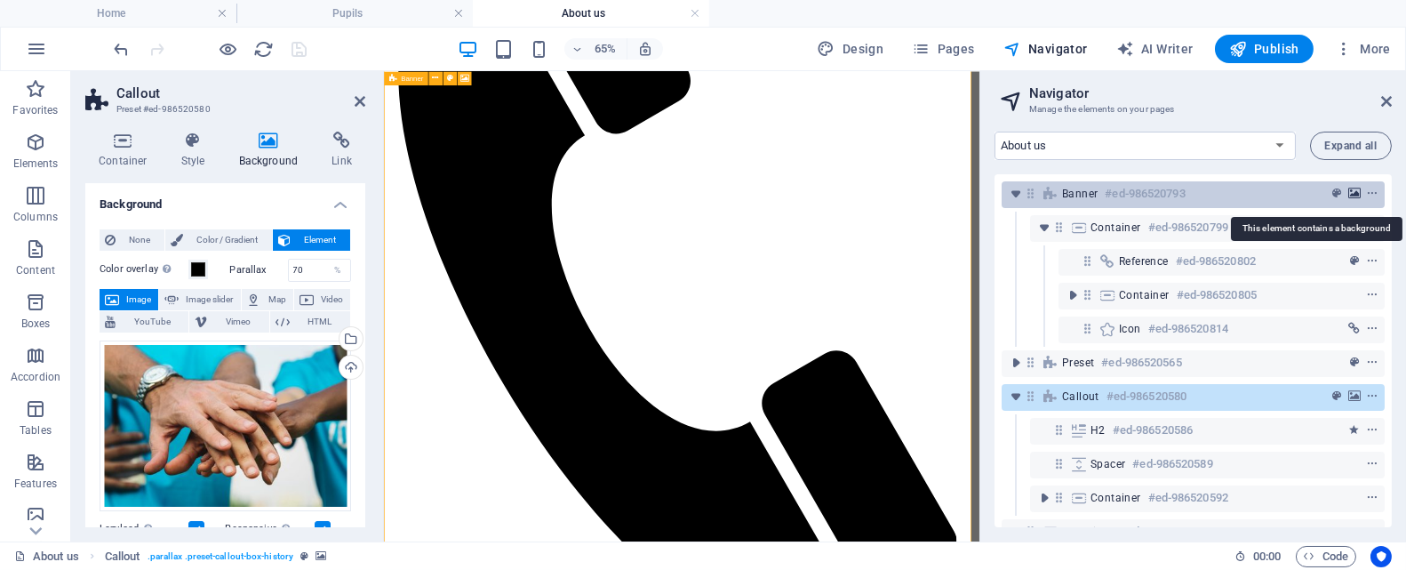
click at [1348, 193] on icon "background" at bounding box center [1354, 194] width 12 height 12
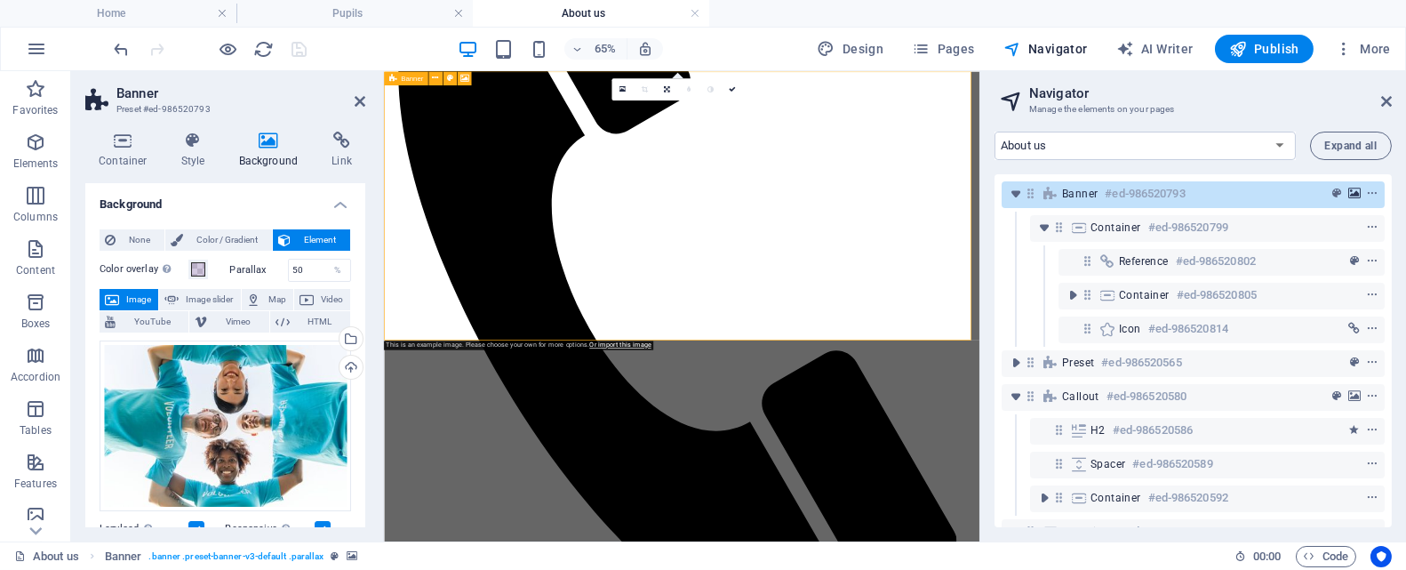
scroll to position [0, 0]
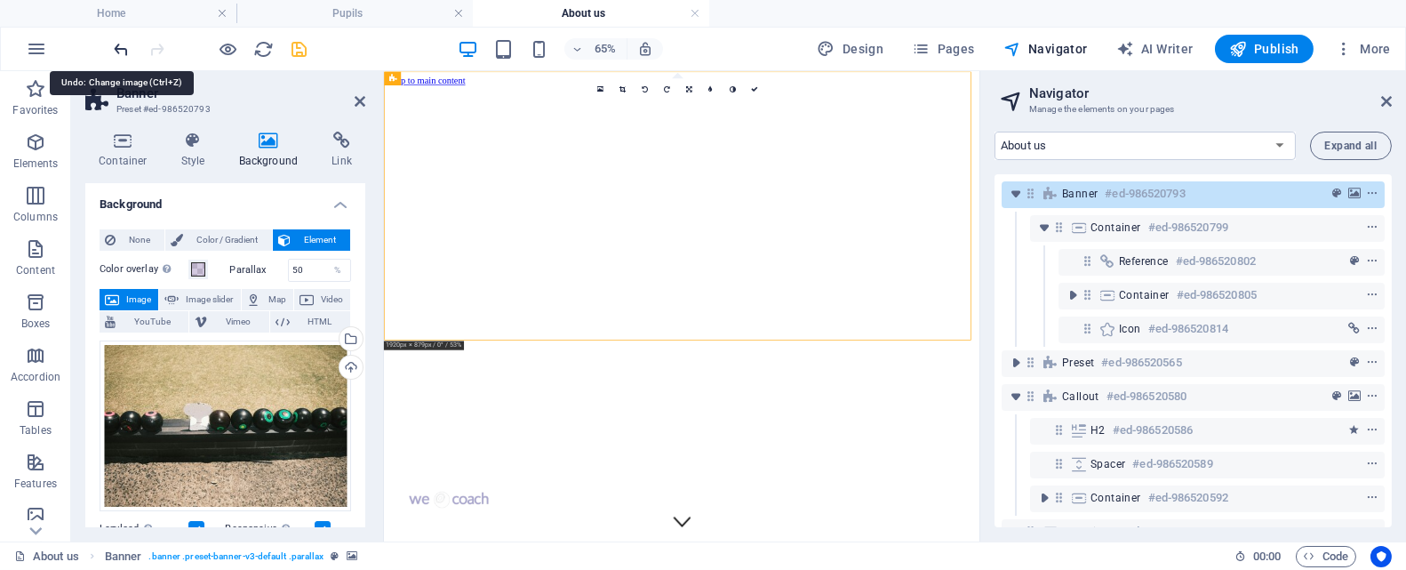
click at [121, 50] on icon "undo" at bounding box center [122, 49] width 20 height 20
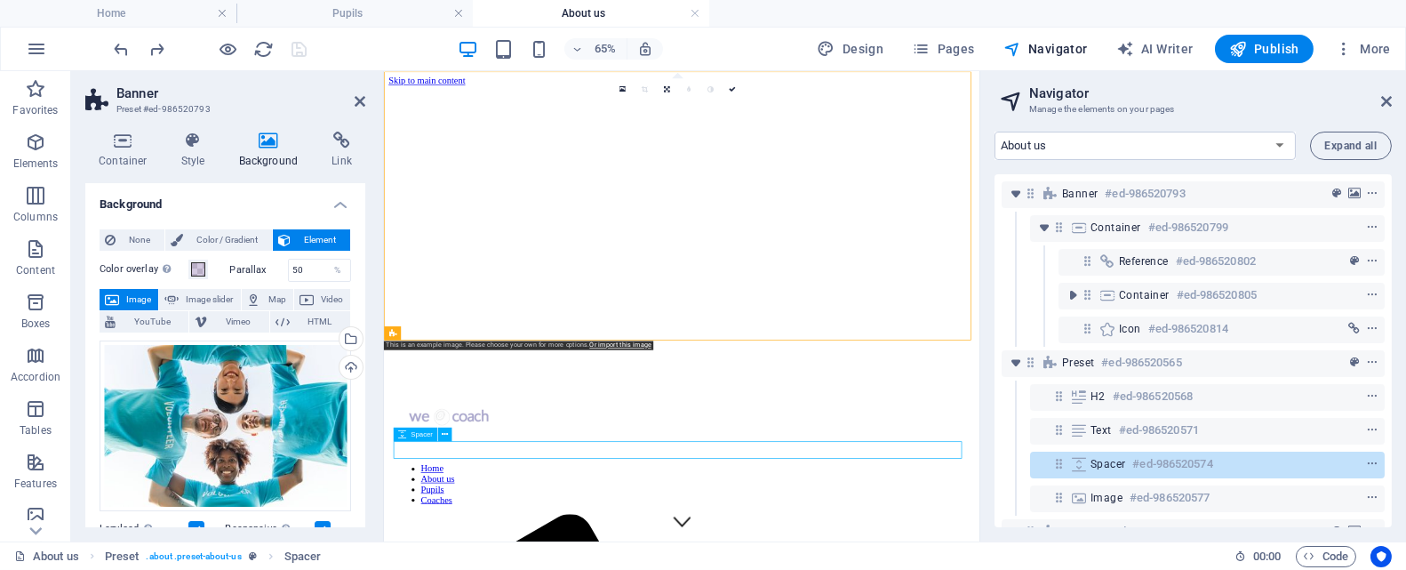
scroll to position [347, 0]
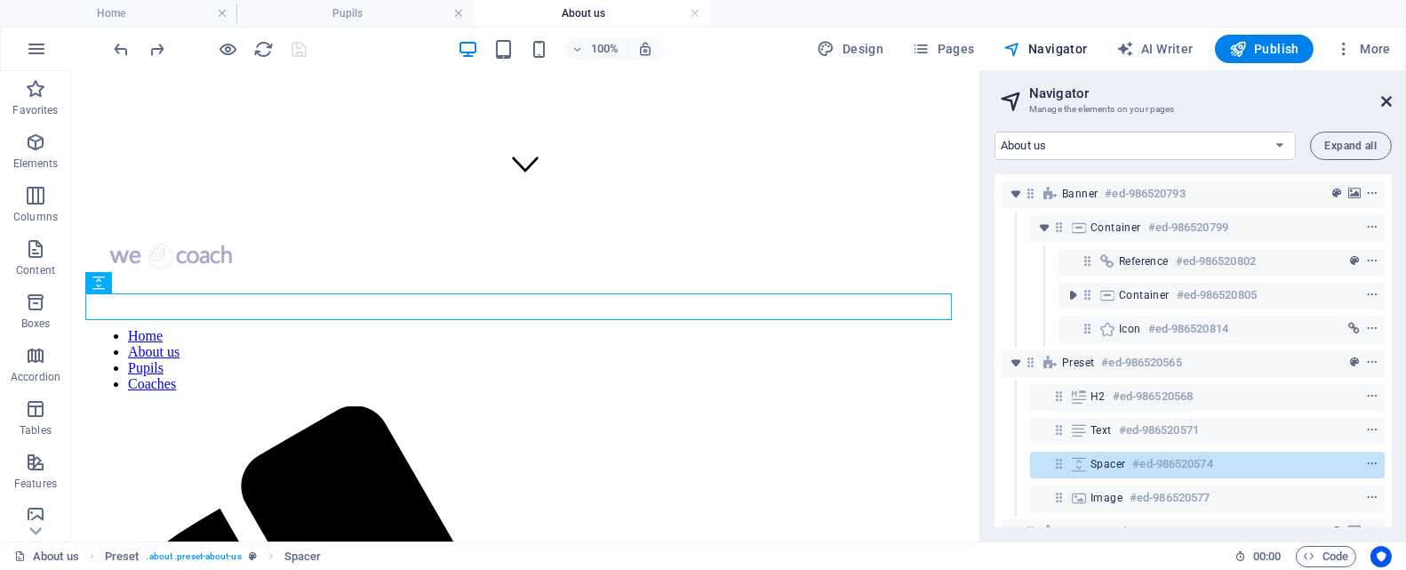
click at [1390, 100] on icon at bounding box center [1386, 101] width 11 height 14
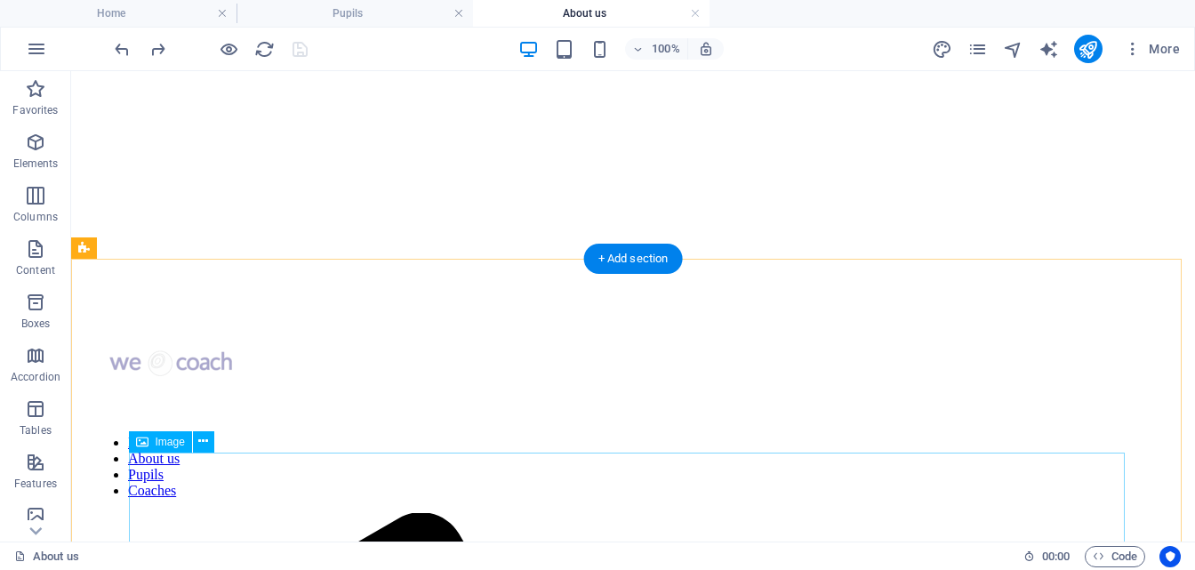
scroll to position [178, 0]
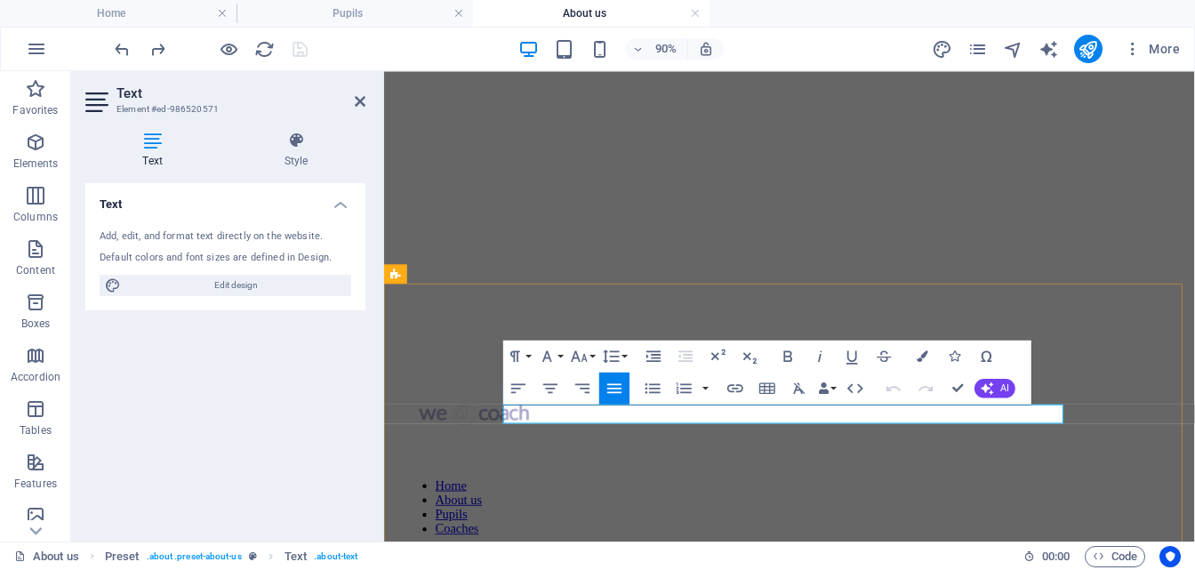
drag, startPoint x: 653, startPoint y: 452, endPoint x: 520, endPoint y: 447, distance: 133.4
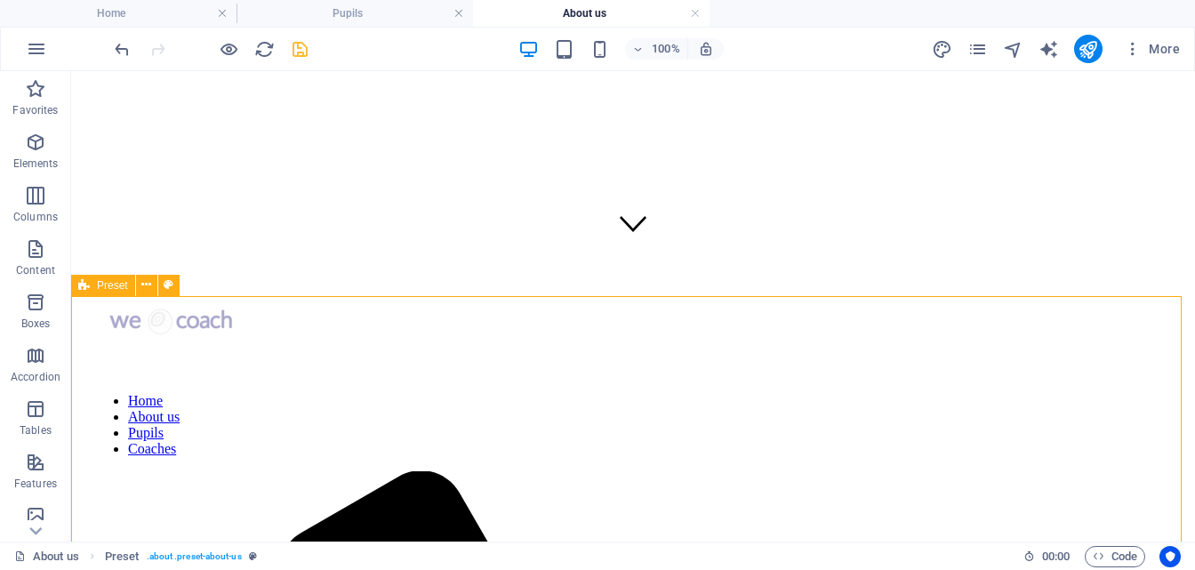
scroll to position [288, 0]
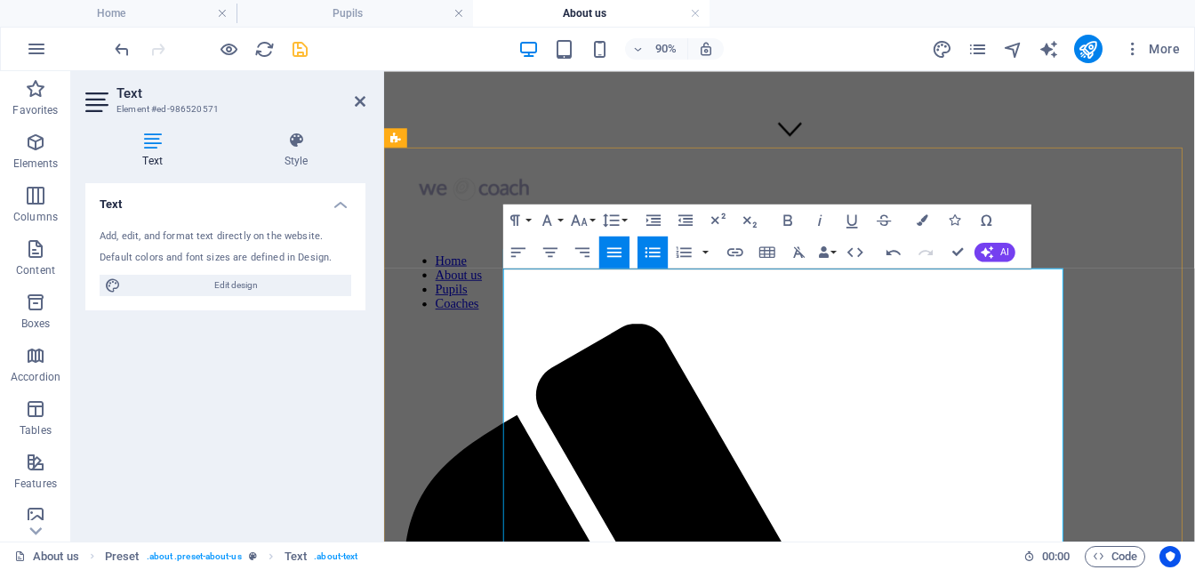
scroll to position [465, 0]
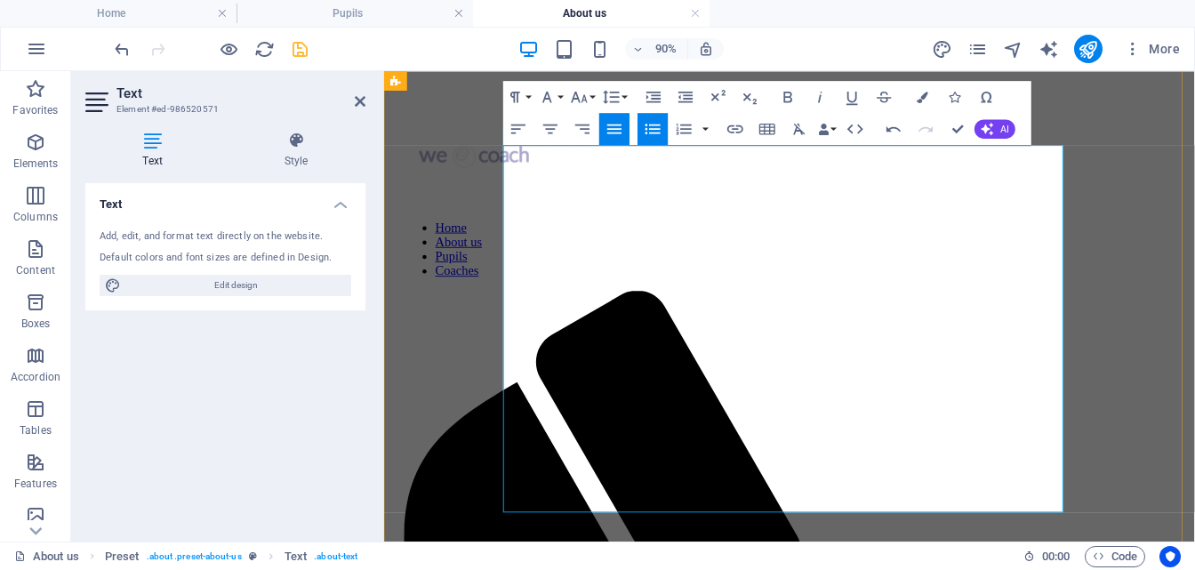
drag, startPoint x: 524, startPoint y: 285, endPoint x: 799, endPoint y: 521, distance: 361.8
click at [660, 134] on icon "button" at bounding box center [654, 129] width 20 height 20
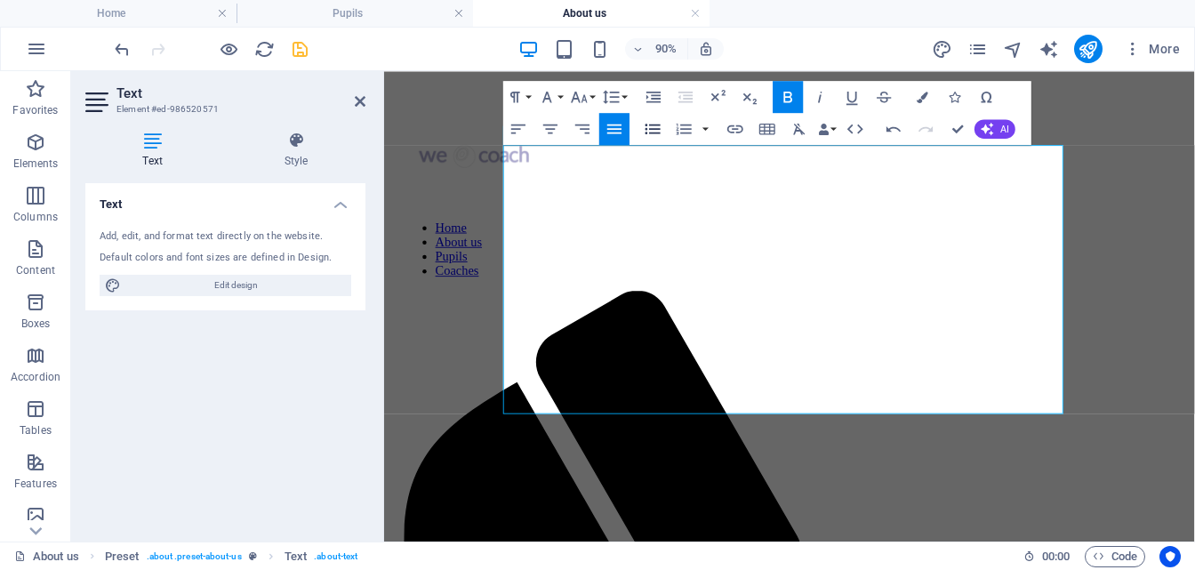
click at [655, 131] on icon "button" at bounding box center [654, 129] width 20 height 20
click at [653, 96] on icon "button" at bounding box center [654, 97] width 20 height 20
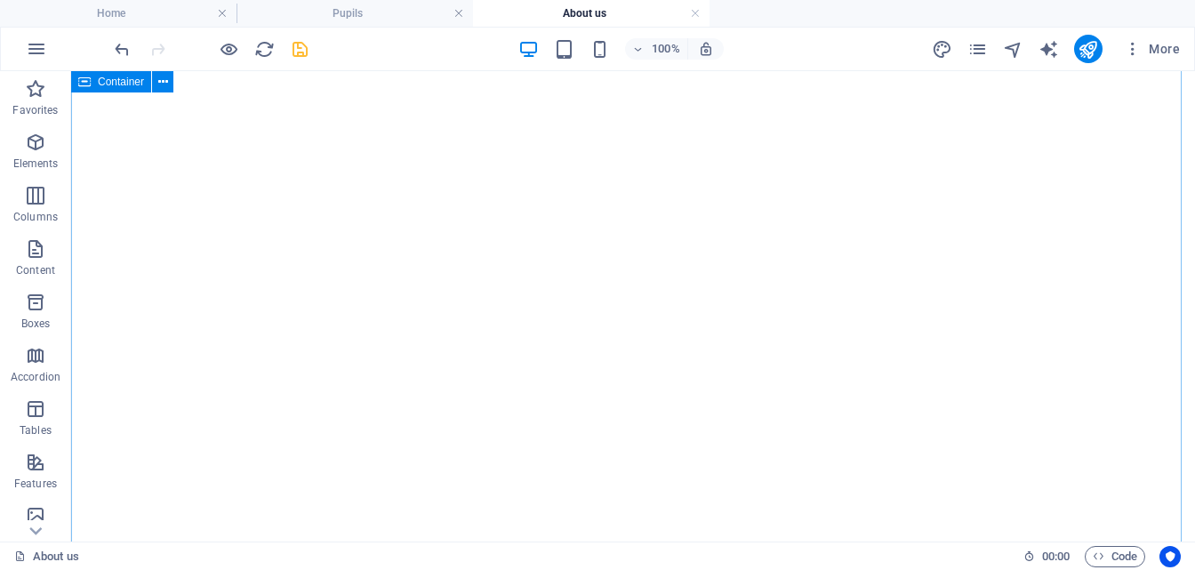
scroll to position [2709, 0]
click at [293, 50] on icon "save" at bounding box center [300, 49] width 20 height 20
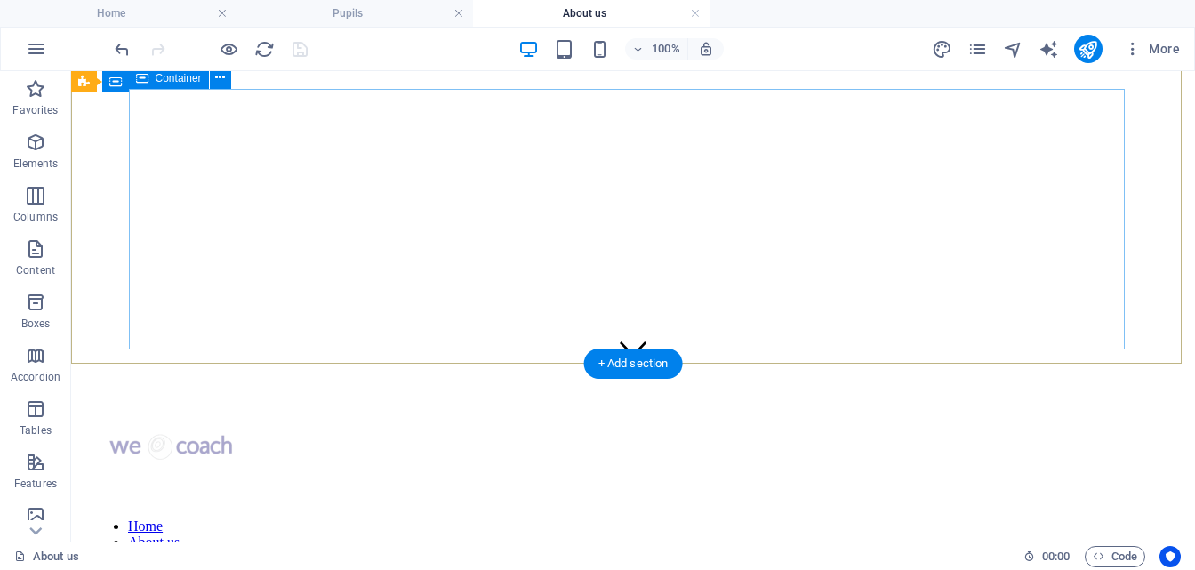
scroll to position [220, 0]
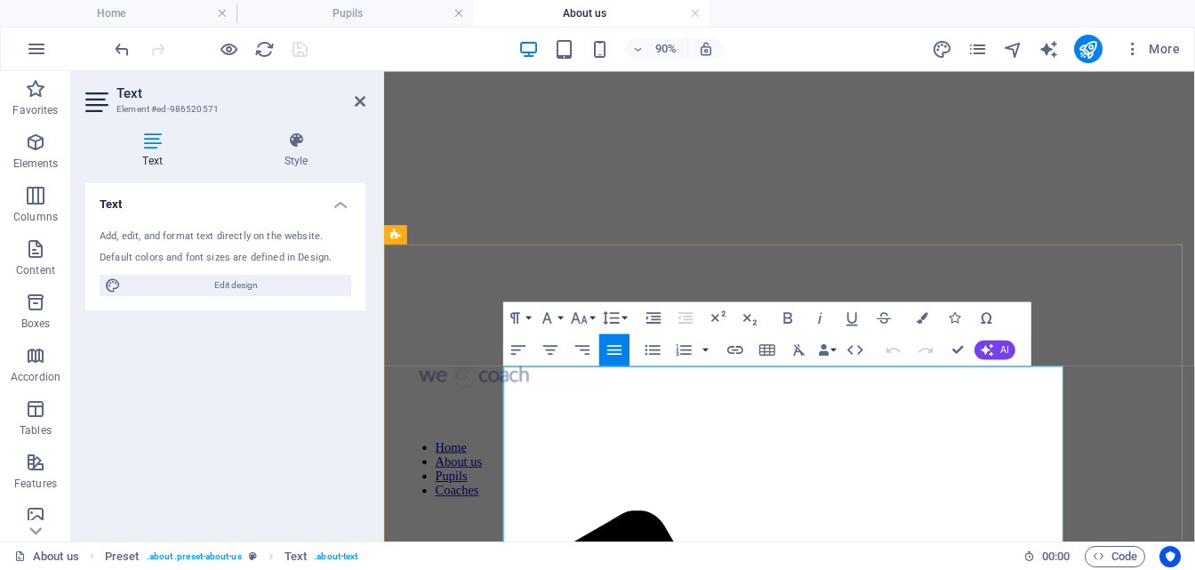
drag, startPoint x: 520, startPoint y: 407, endPoint x: 870, endPoint y: 452, distance: 353.2
click at [560, 316] on button "Font Family" at bounding box center [550, 317] width 30 height 32
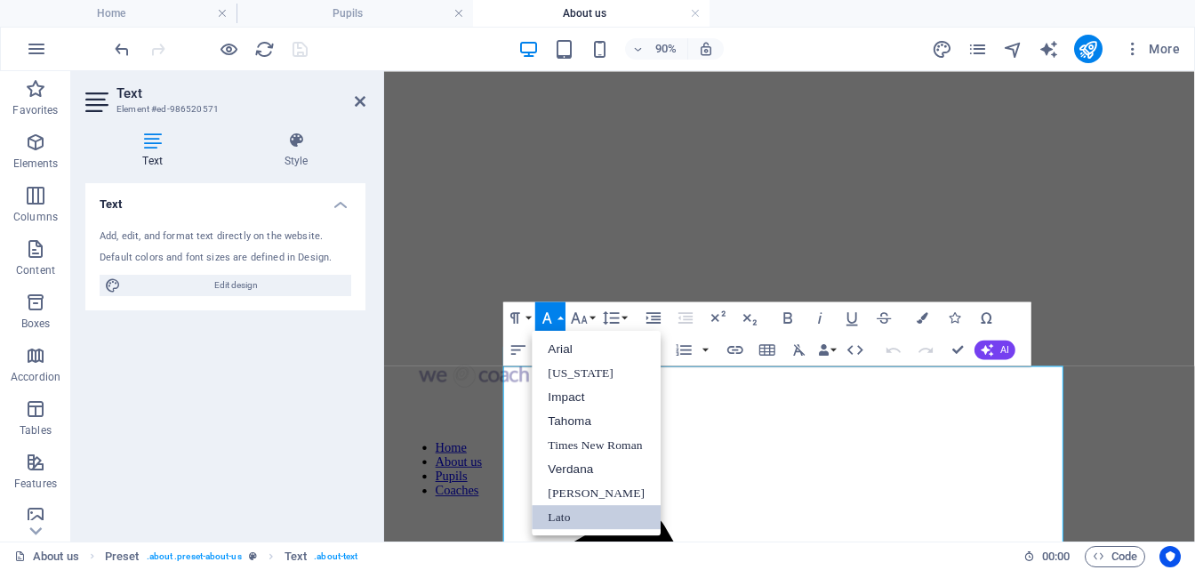
scroll to position [0, 0]
click at [564, 312] on button "Font Family" at bounding box center [550, 317] width 30 height 32
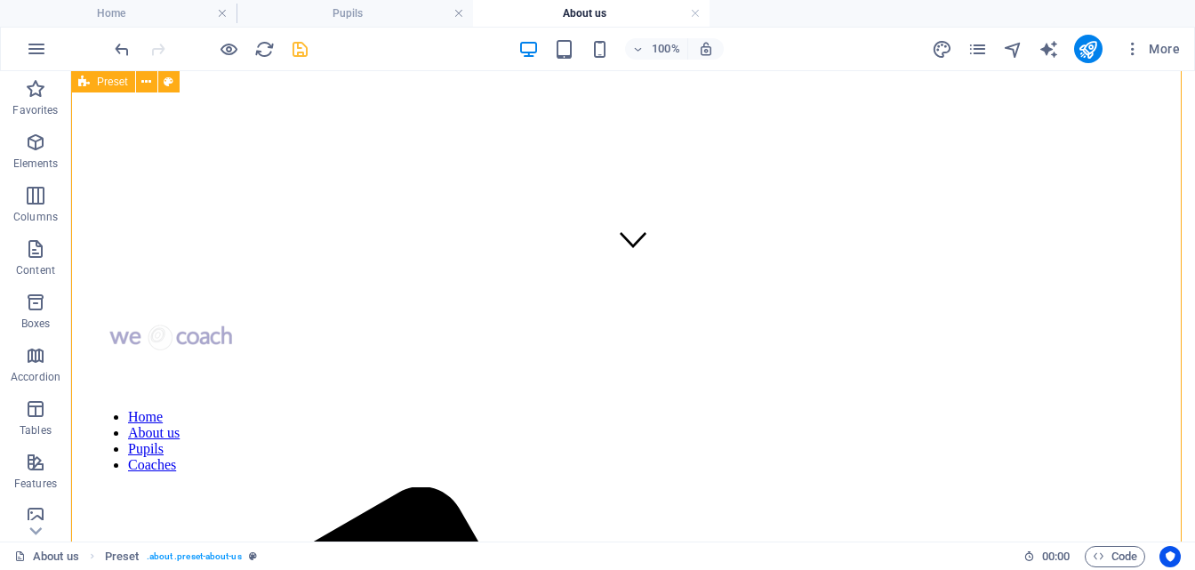
scroll to position [220, 0]
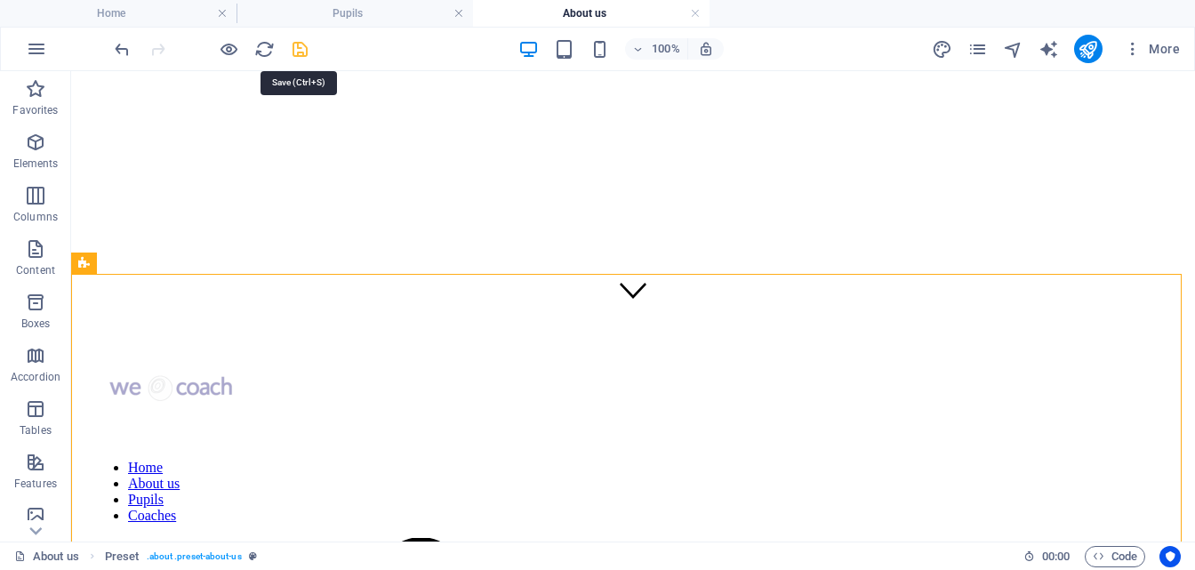
click at [295, 47] on icon "save" at bounding box center [300, 49] width 20 height 20
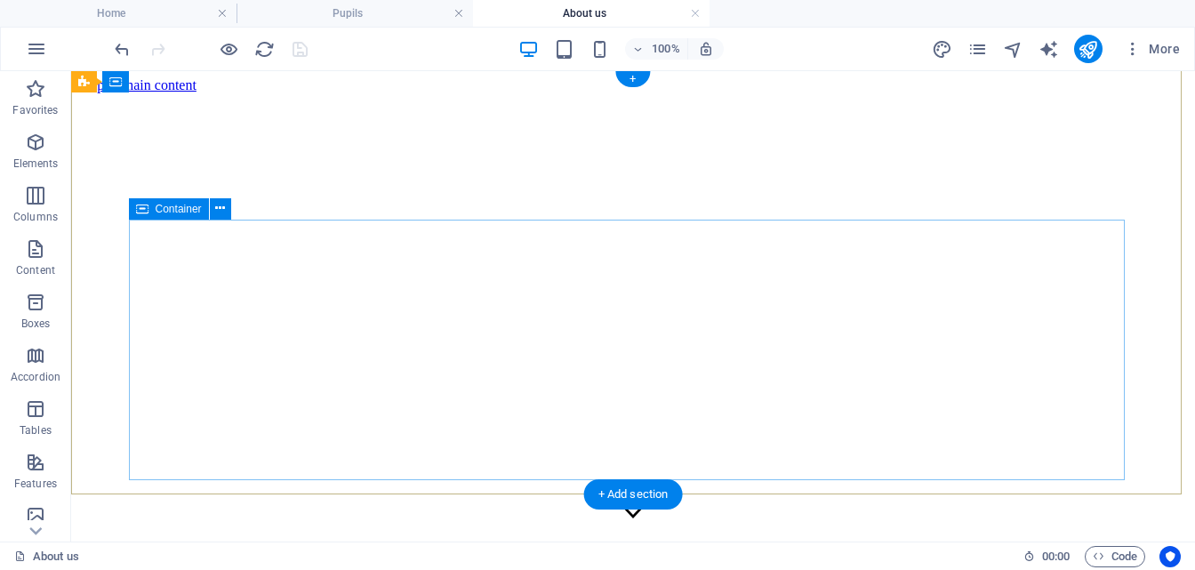
scroll to position [0, 0]
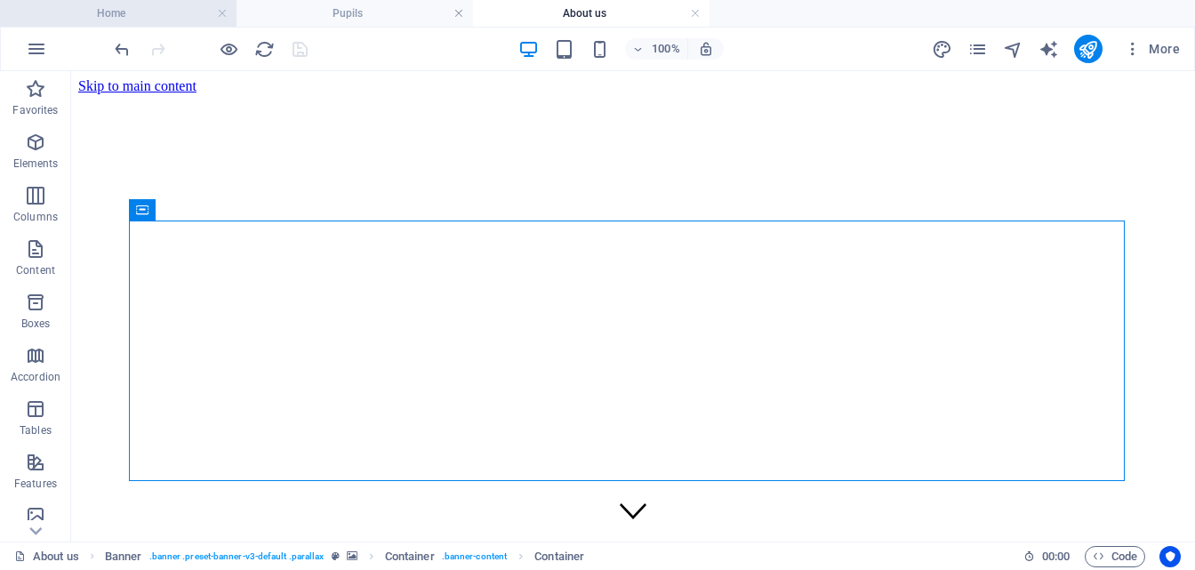
click at [168, 15] on h4 "Home" at bounding box center [118, 14] width 236 height 20
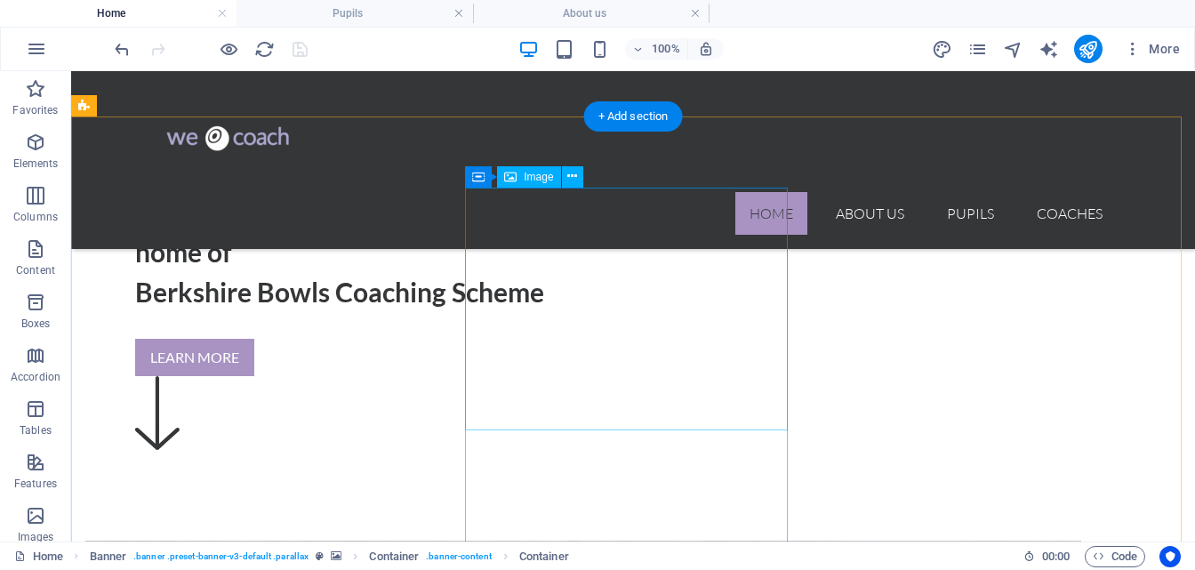
scroll to position [621, 0]
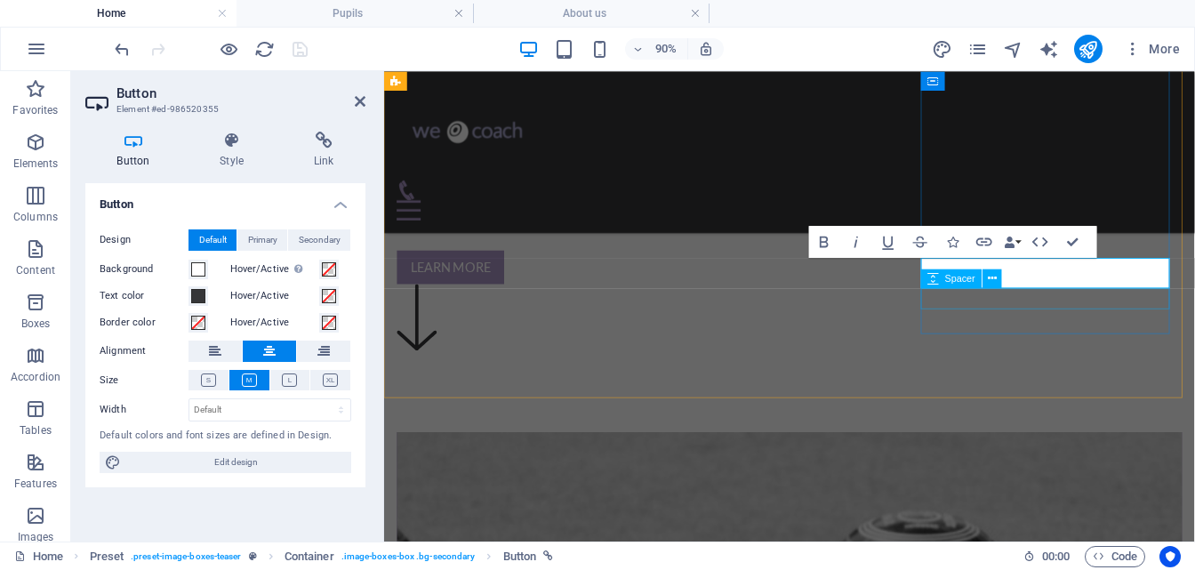
scroll to position [634, 0]
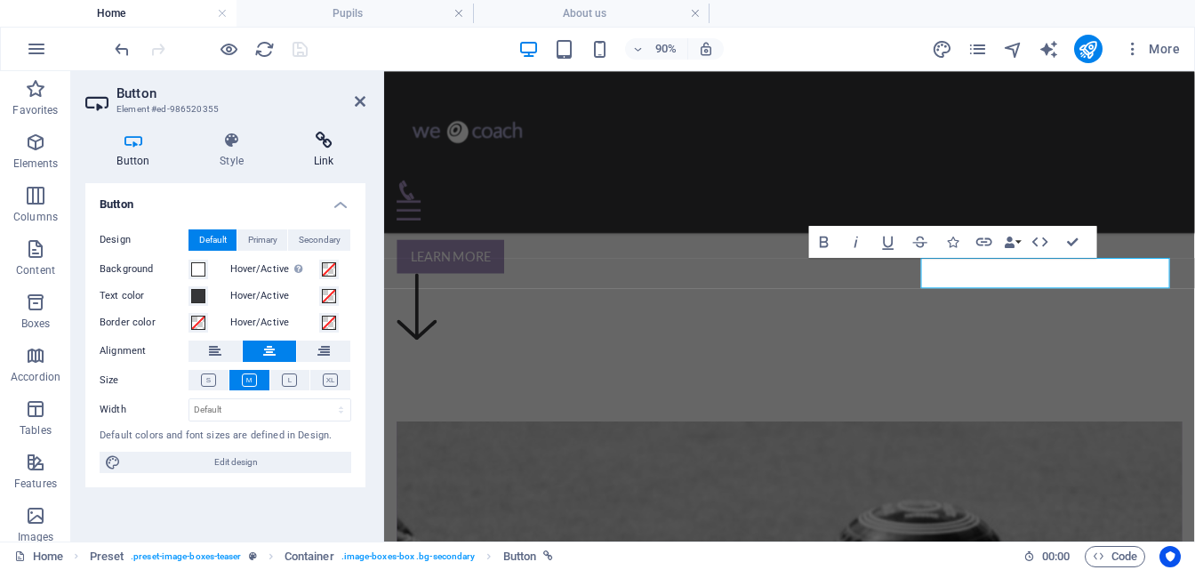
click at [322, 152] on h4 "Link" at bounding box center [324, 150] width 84 height 37
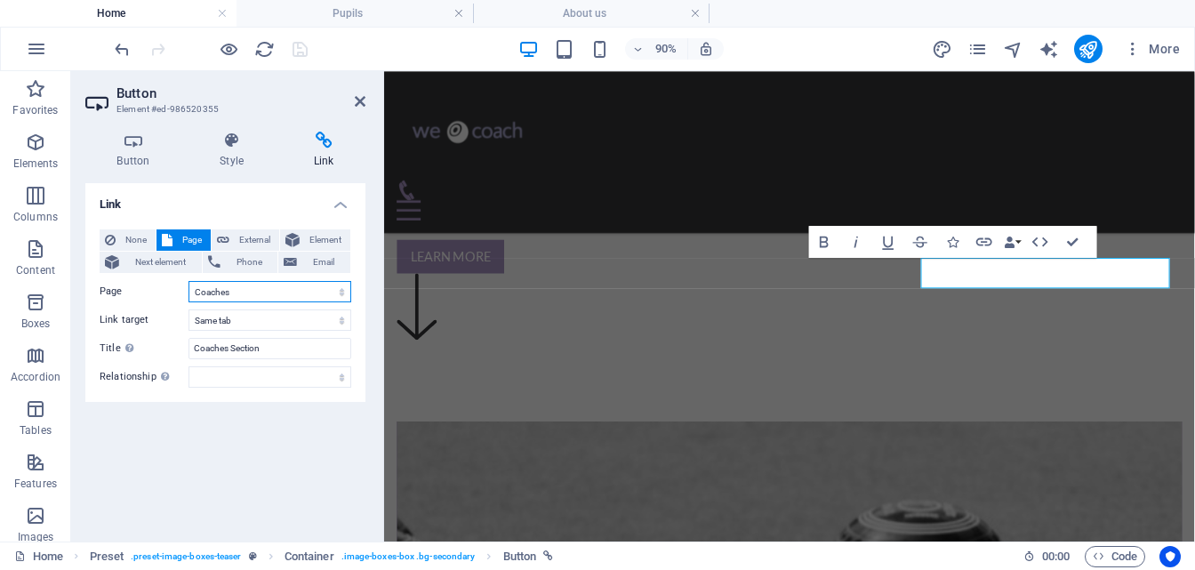
click at [338, 292] on select "Home About us Pupils Coaches Part1 Part2 Part1Lesson1 Part1Lesson2 Part1Lesson3…" at bounding box center [269, 291] width 163 height 21
click at [280, 425] on div "Link None Page External Element Next element Phone Email Page Home About us Pup…" at bounding box center [225, 355] width 280 height 344
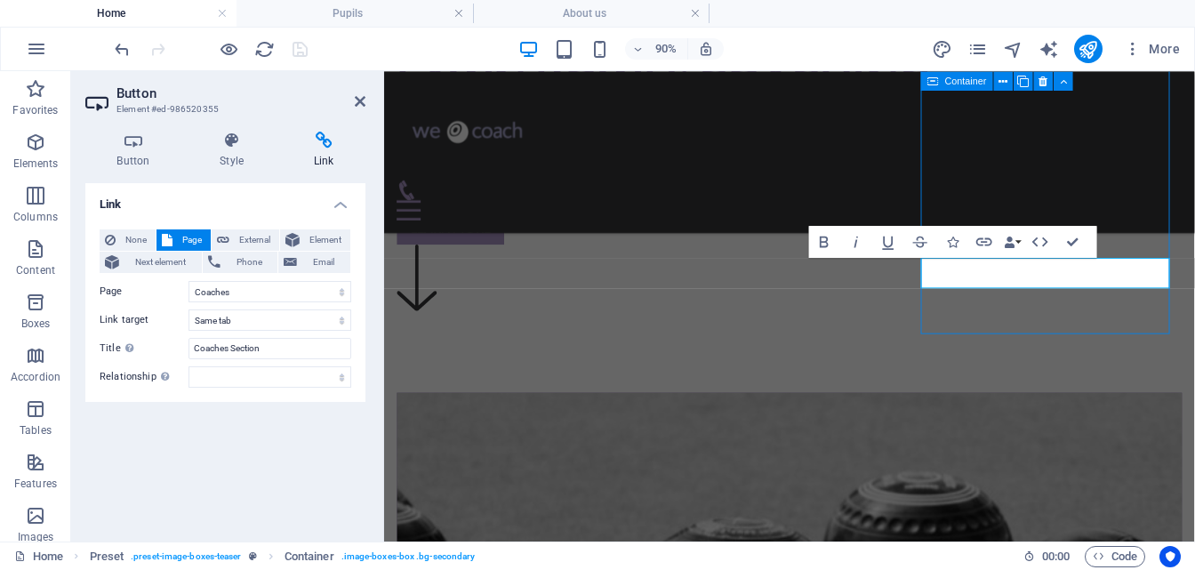
scroll to position [621, 0]
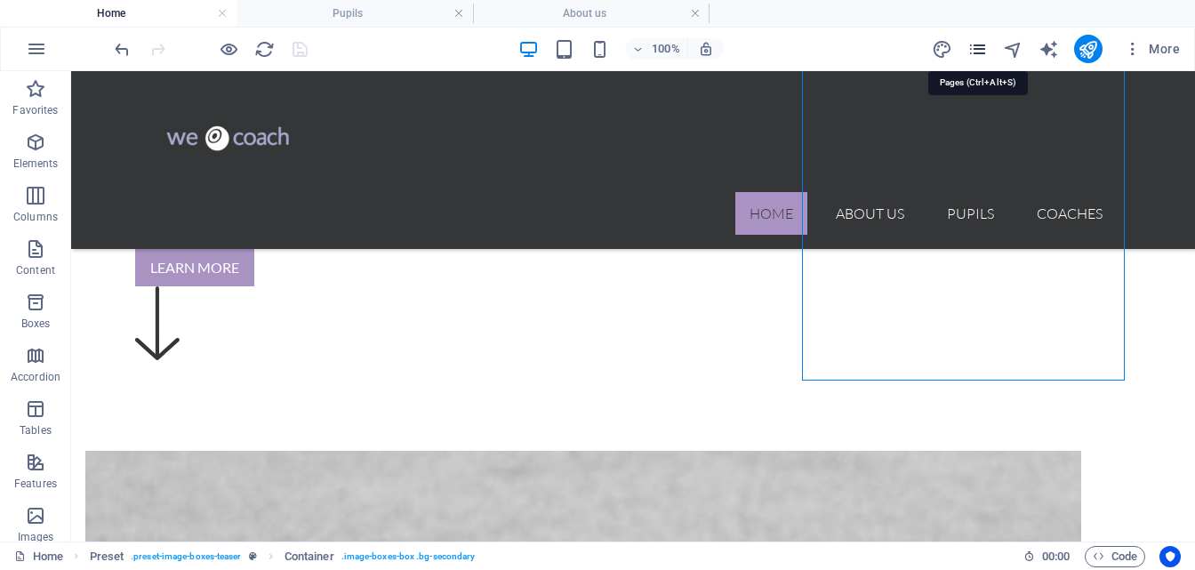
click at [976, 43] on icon "pages" at bounding box center [977, 49] width 20 height 20
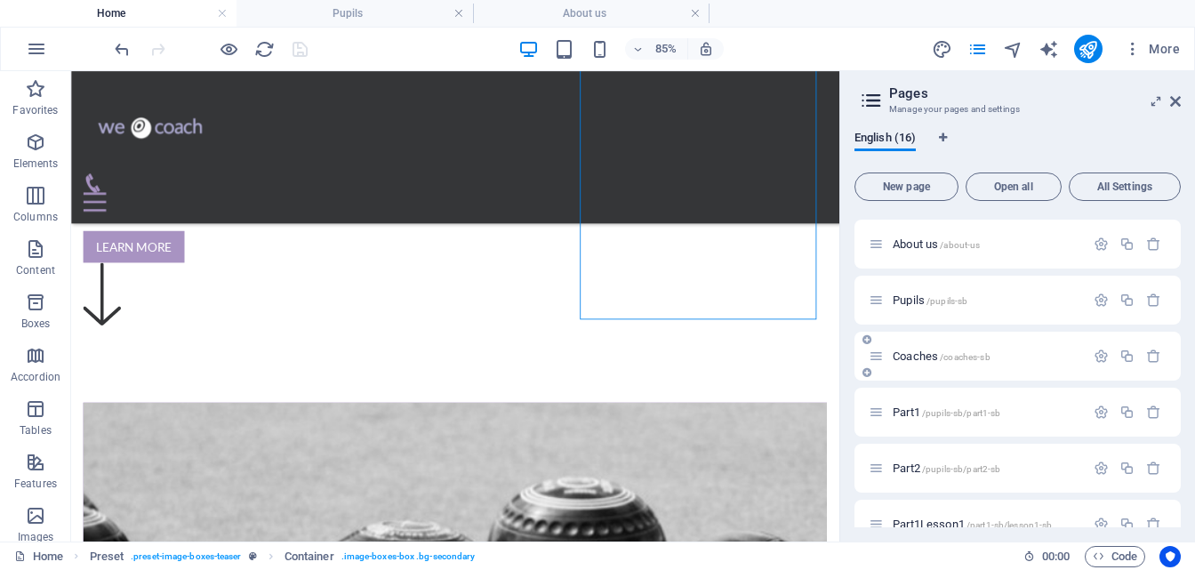
scroll to position [49, 0]
drag, startPoint x: 875, startPoint y: 296, endPoint x: 877, endPoint y: 357, distance: 61.4
click at [1176, 104] on icon at bounding box center [1175, 101] width 11 height 14
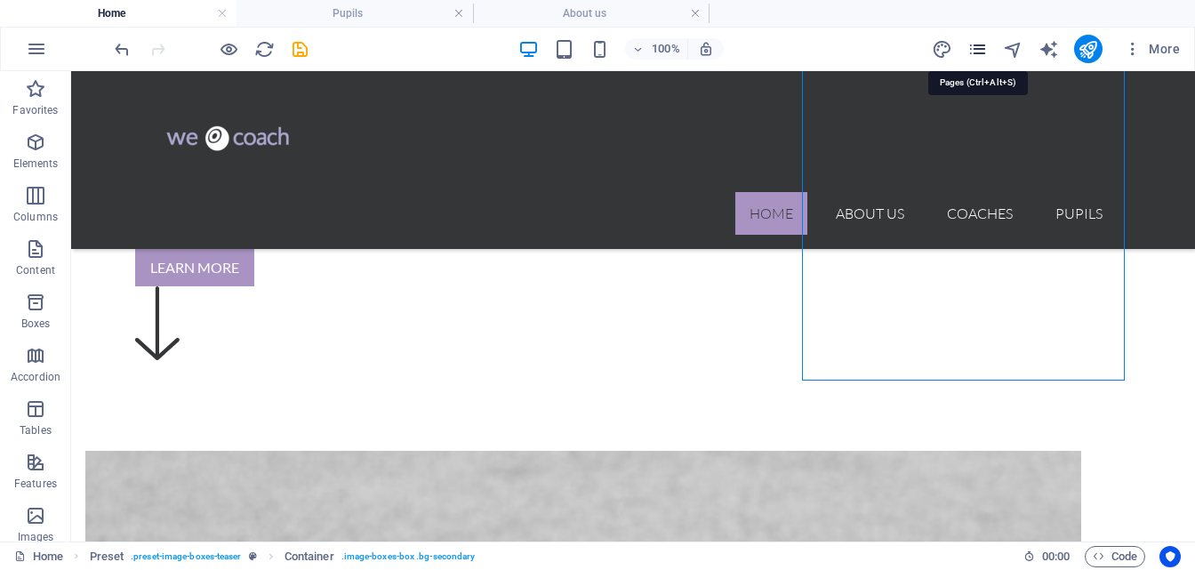
click at [981, 44] on icon "pages" at bounding box center [977, 49] width 20 height 20
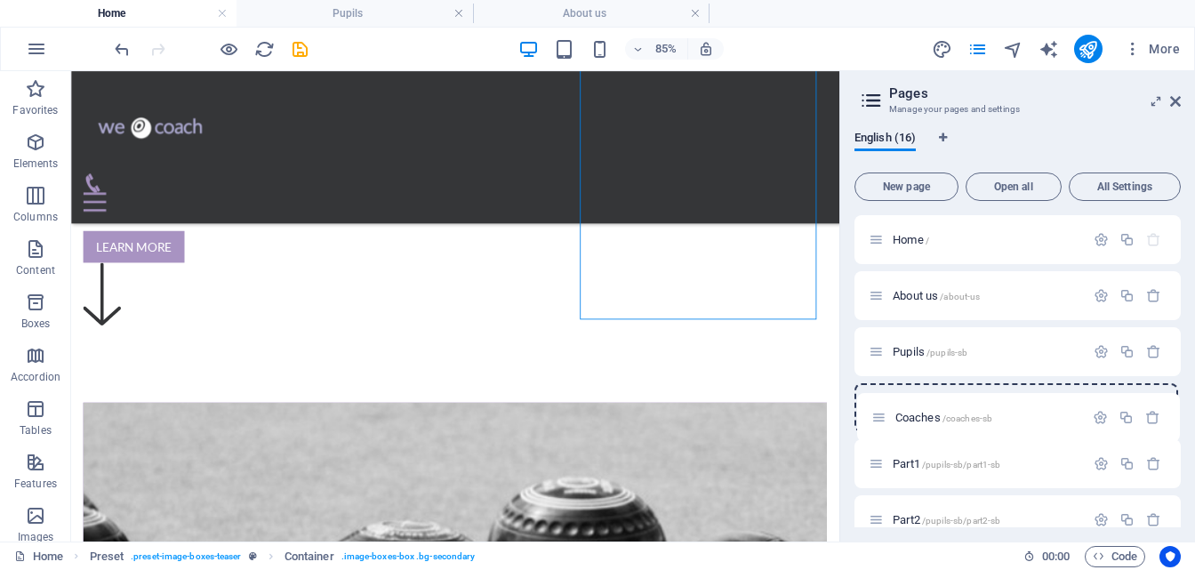
drag, startPoint x: 876, startPoint y: 349, endPoint x: 878, endPoint y: 422, distance: 72.9
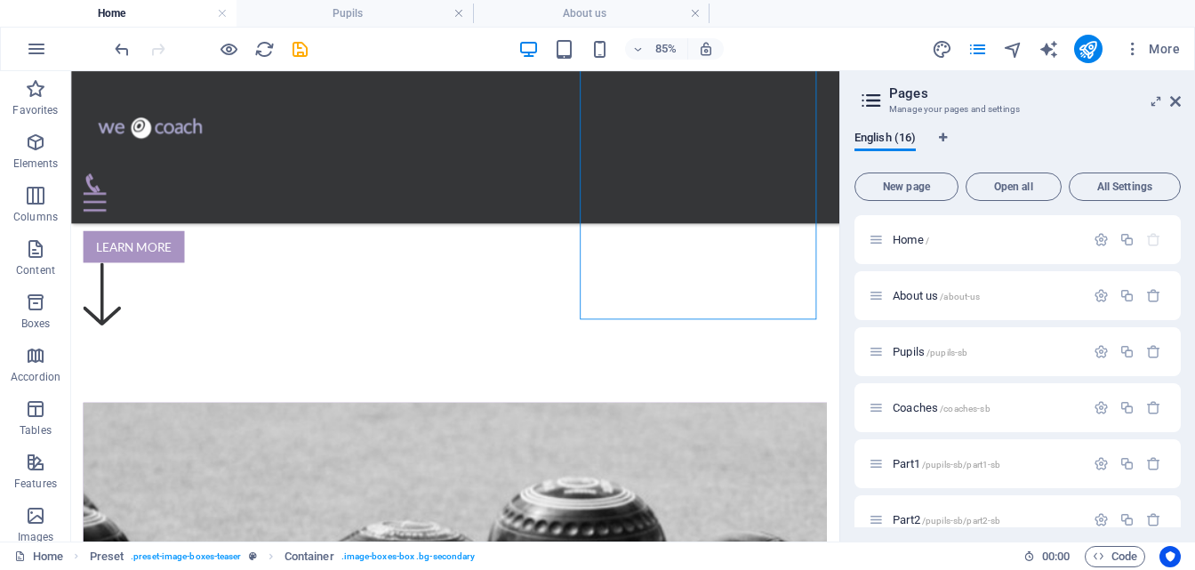
click at [1187, 328] on div "English (16) New page Open all All Settings Home / About us /about-us Pupils /p…" at bounding box center [1017, 329] width 355 height 424
